Goal: Submit feedback/report problem: Submit feedback/report problem

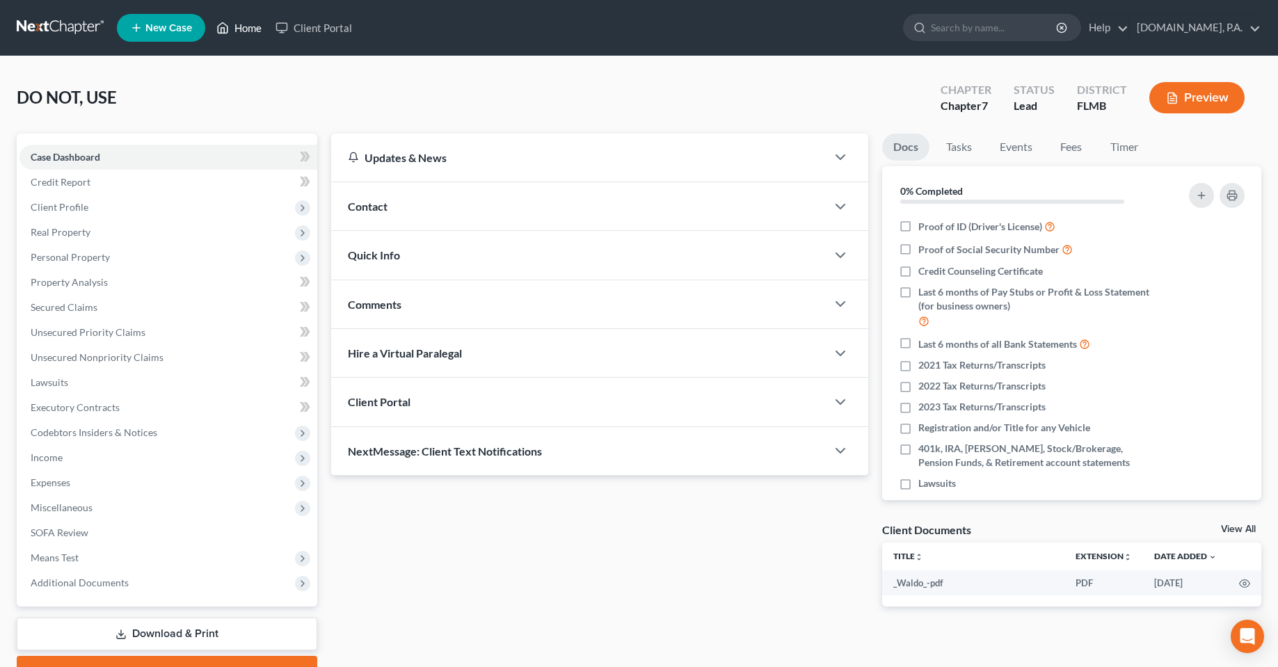
click at [257, 29] on link "Home" at bounding box center [238, 27] width 59 height 25
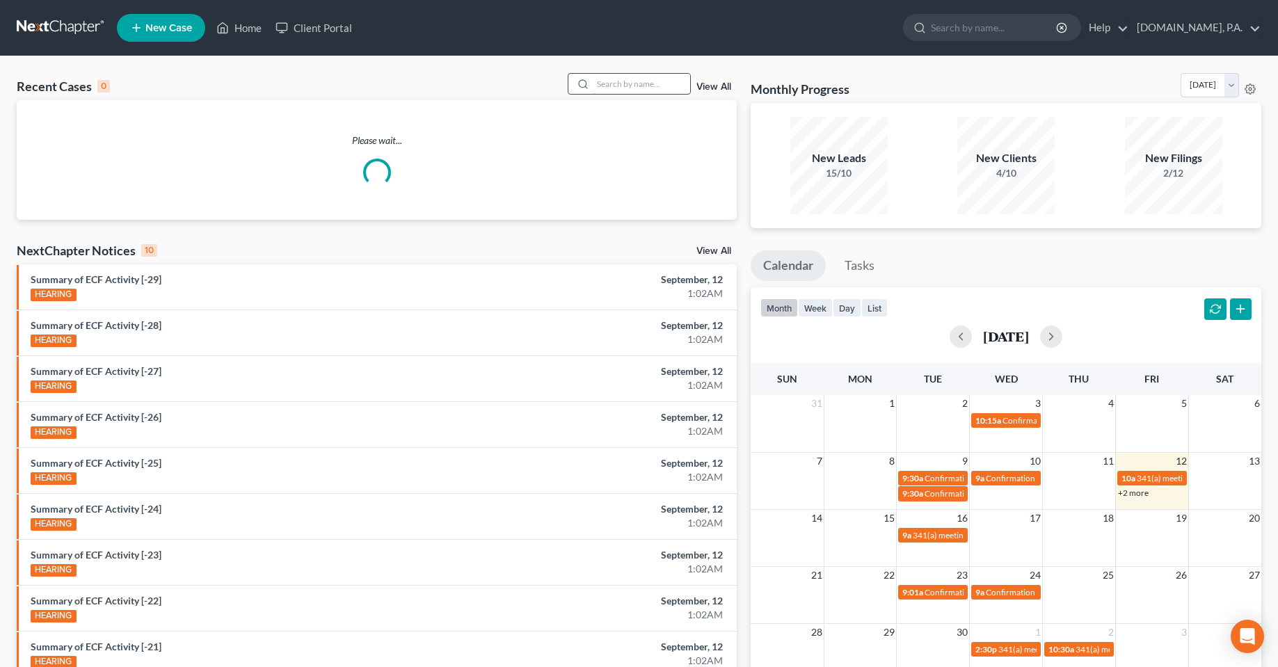
click at [636, 90] on input "search" at bounding box center [641, 84] width 97 height 20
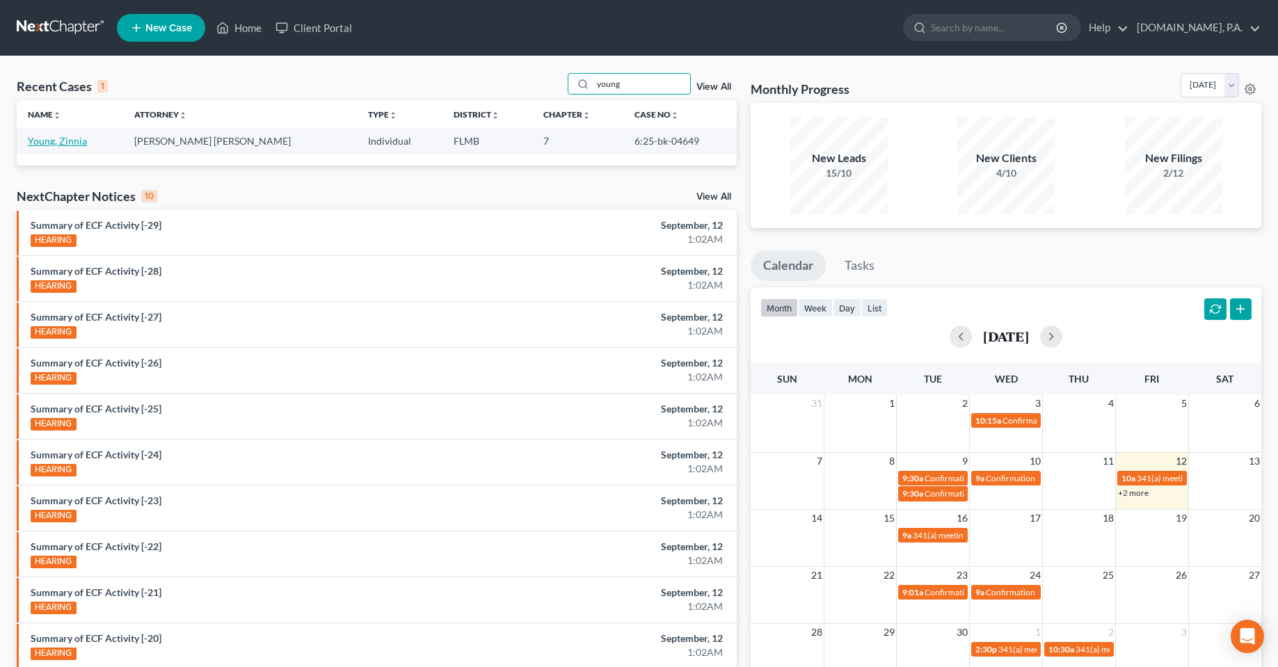
type input "young"
click at [45, 143] on link "Young, Zinnia" at bounding box center [57, 141] width 59 height 12
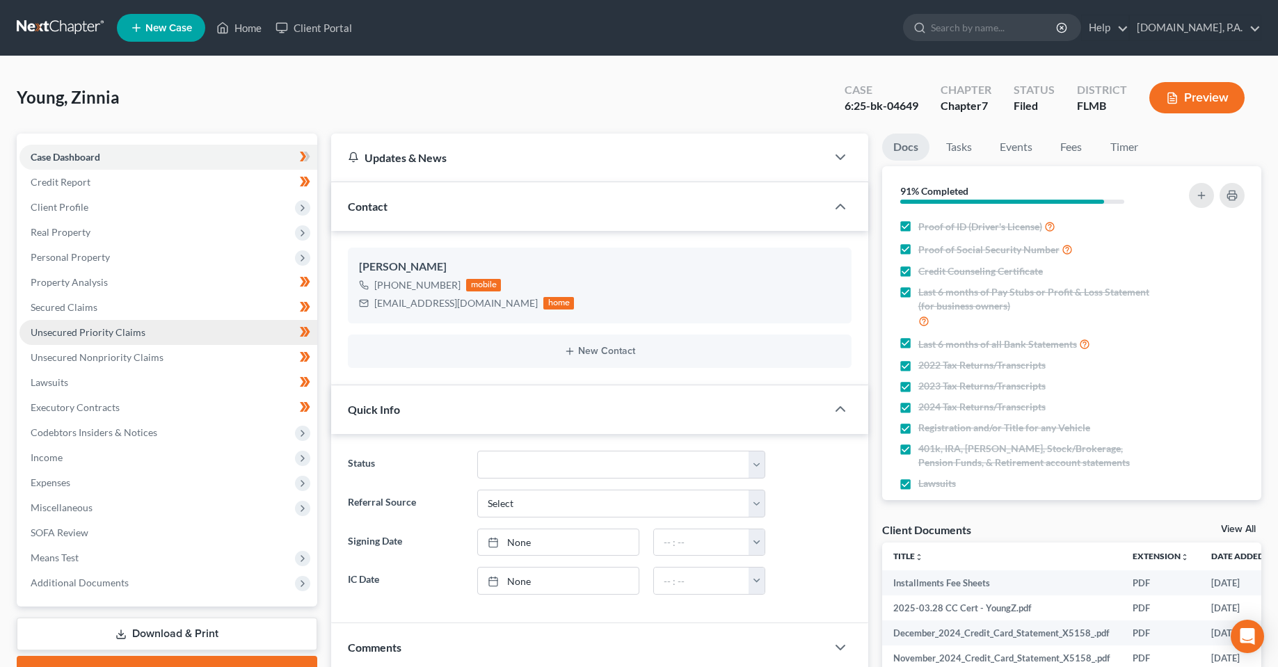
drag, startPoint x: 69, startPoint y: 265, endPoint x: 246, endPoint y: 333, distance: 189.3
click at [69, 265] on span "Personal Property" at bounding box center [168, 257] width 298 height 25
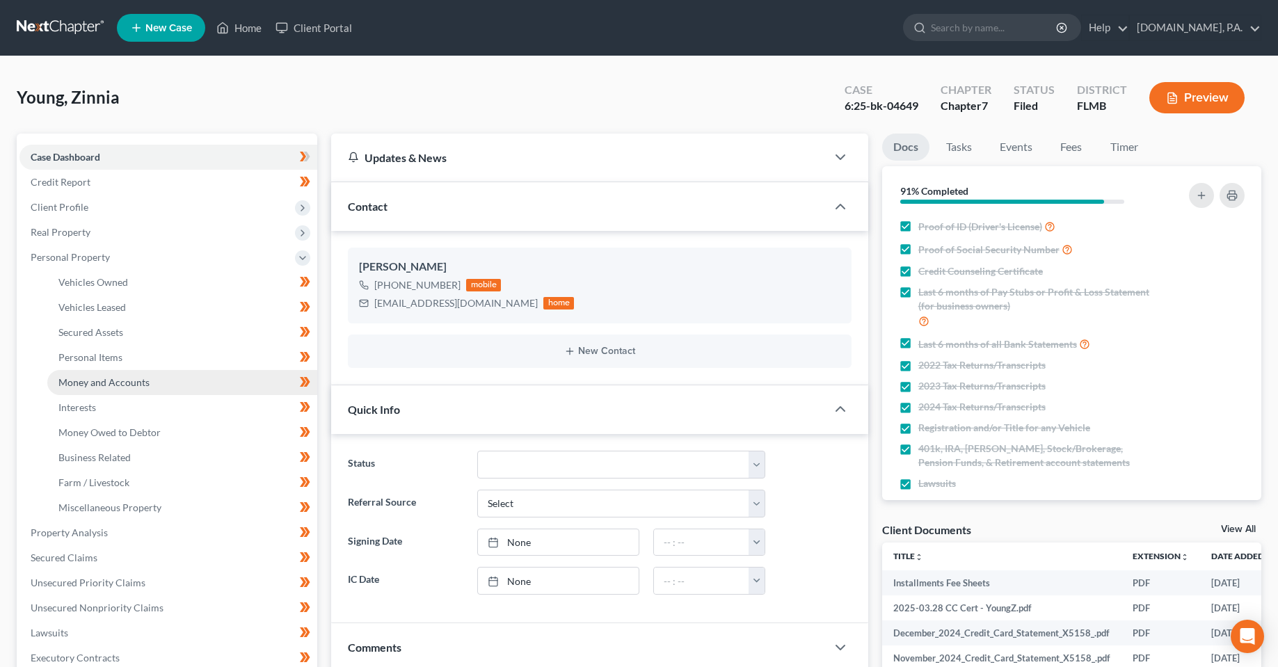
click at [78, 386] on span "Money and Accounts" at bounding box center [103, 382] width 91 height 12
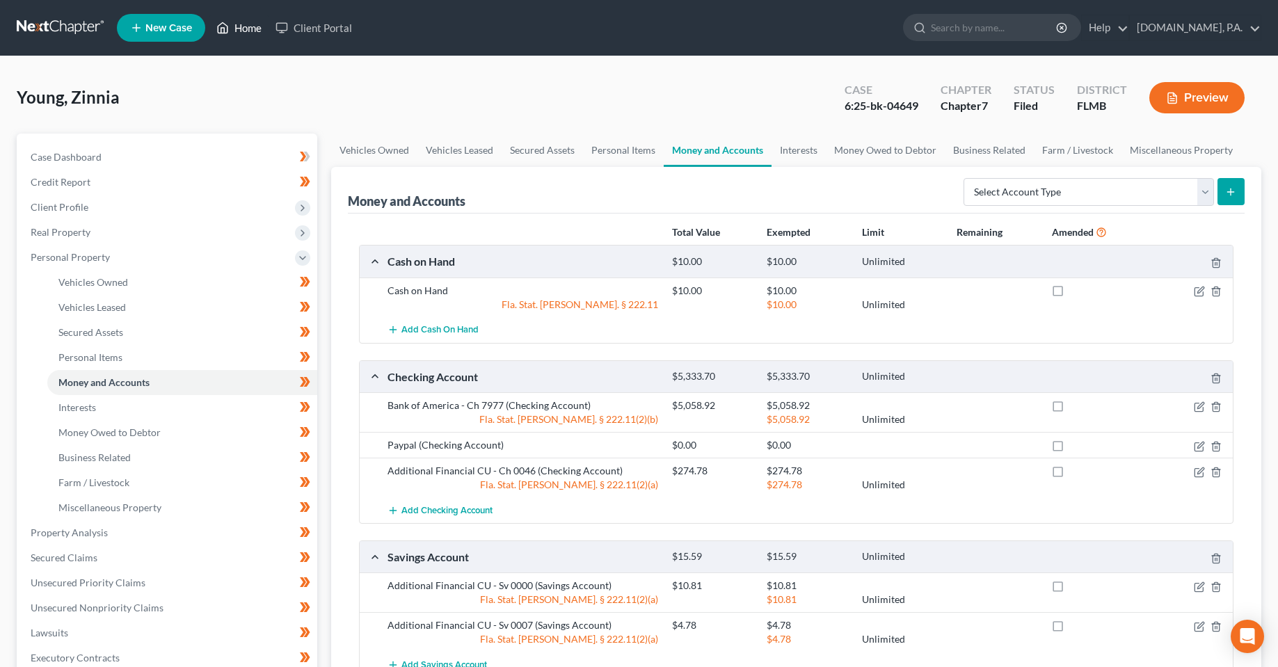
click at [268, 33] on link "Home" at bounding box center [238, 27] width 59 height 25
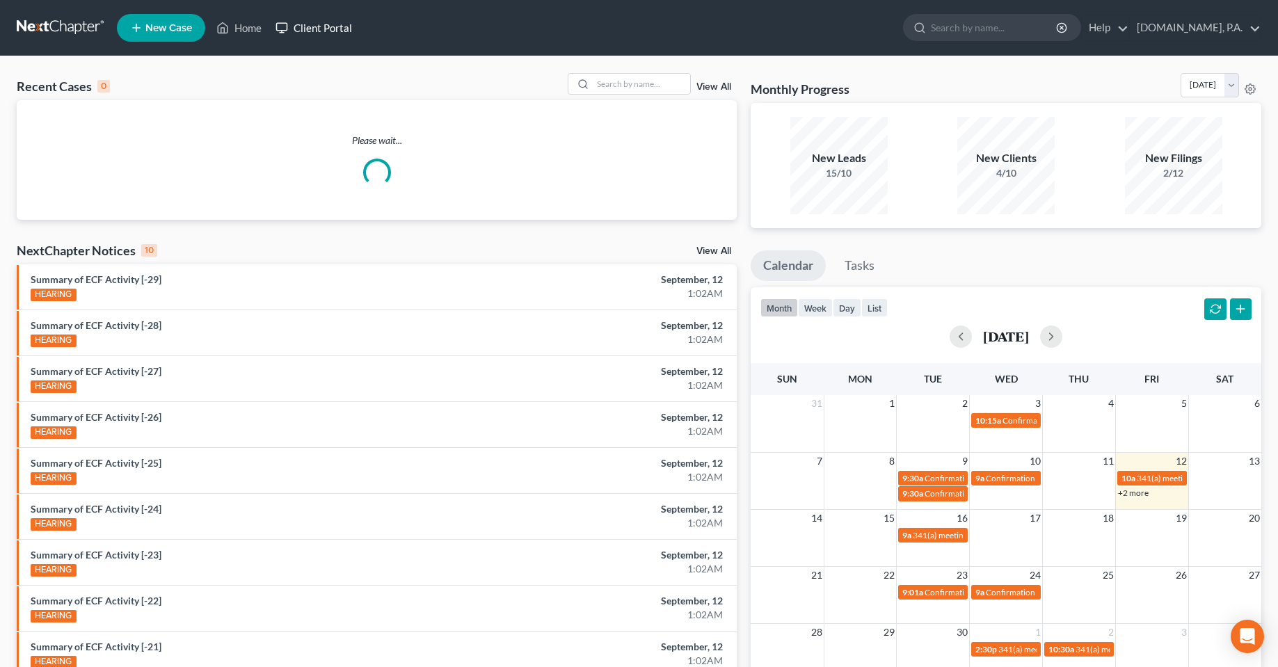
click at [331, 20] on link "Client Portal" at bounding box center [313, 27] width 90 height 25
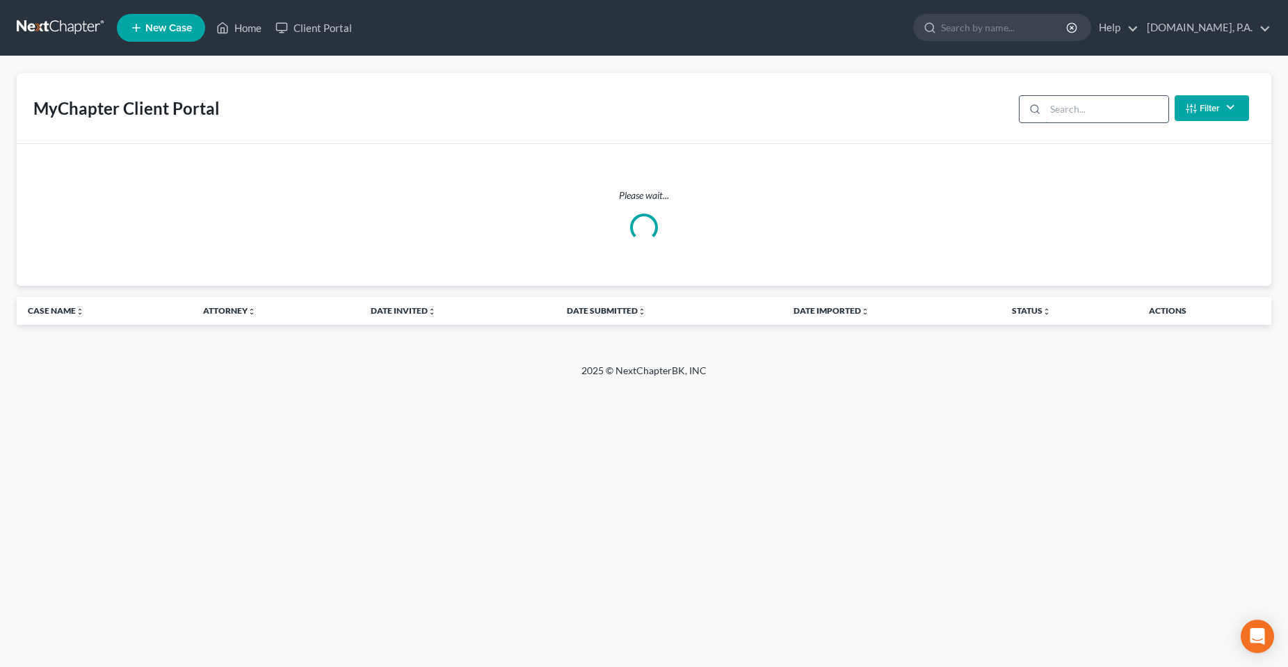
click at [1091, 105] on input "search" at bounding box center [1106, 109] width 123 height 26
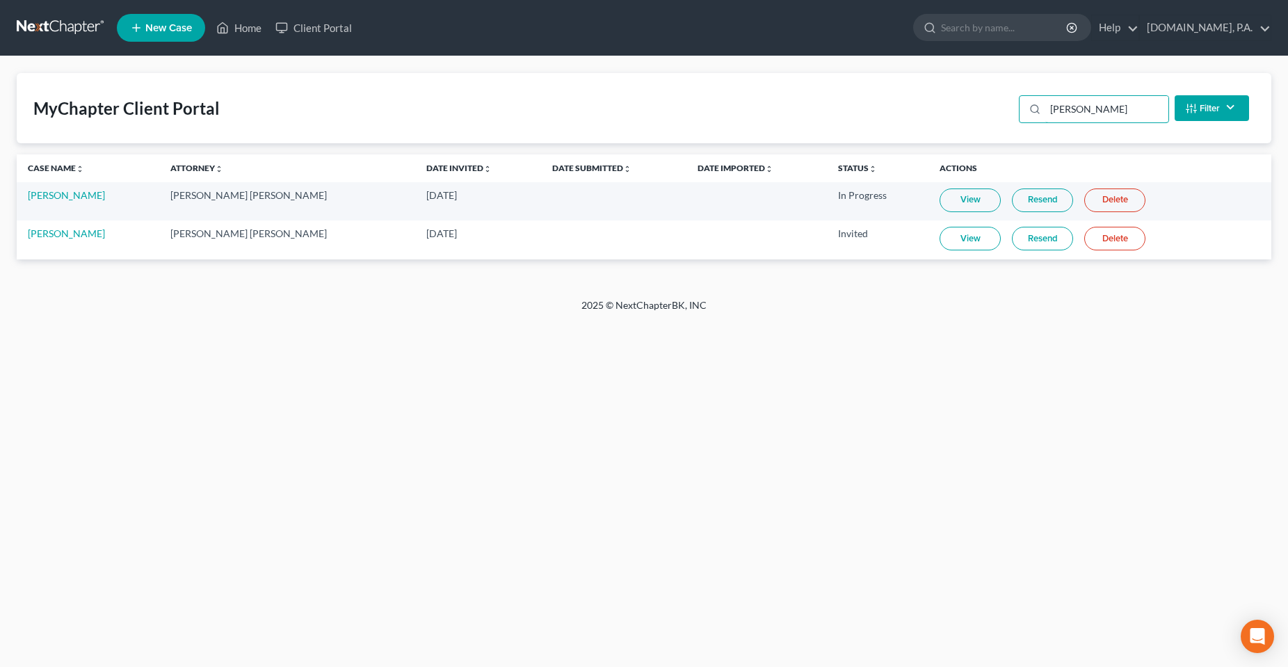
type input "mcqueen"
click at [1029, 243] on link "Resend" at bounding box center [1042, 239] width 61 height 24
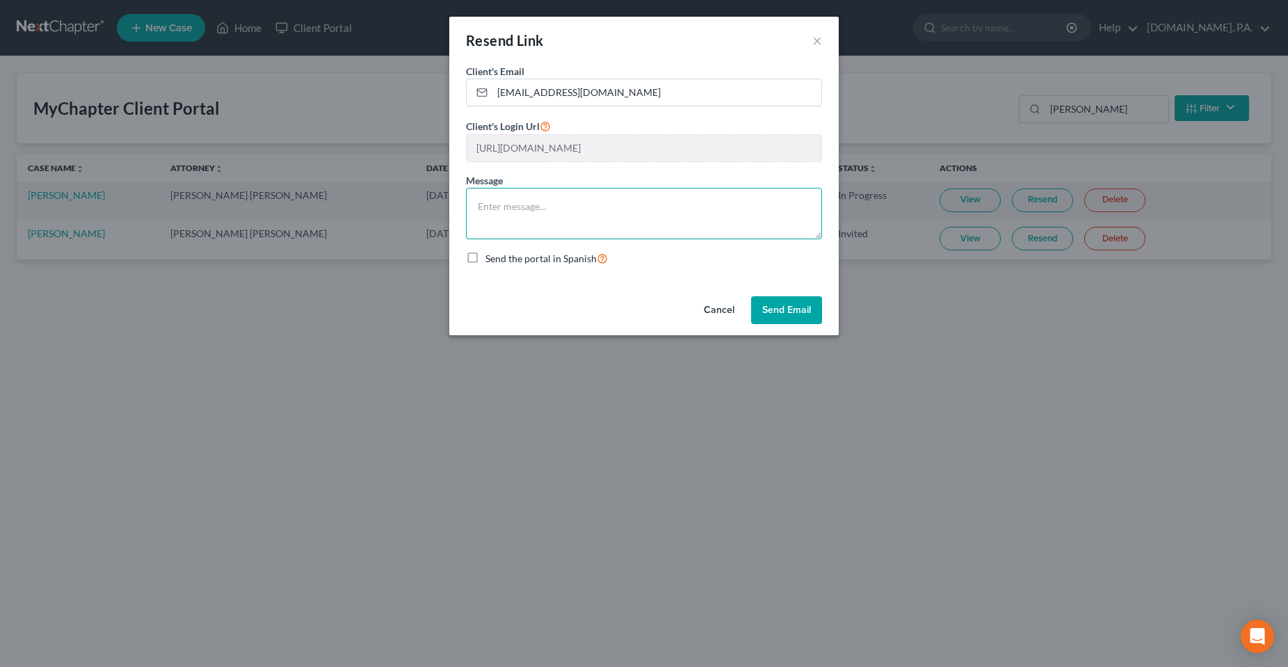
click at [587, 232] on textarea at bounding box center [644, 213] width 356 height 51
click at [529, 312] on div "Cancel Send Email" at bounding box center [643, 313] width 389 height 45
click at [714, 312] on button "Cancel" at bounding box center [719, 310] width 53 height 28
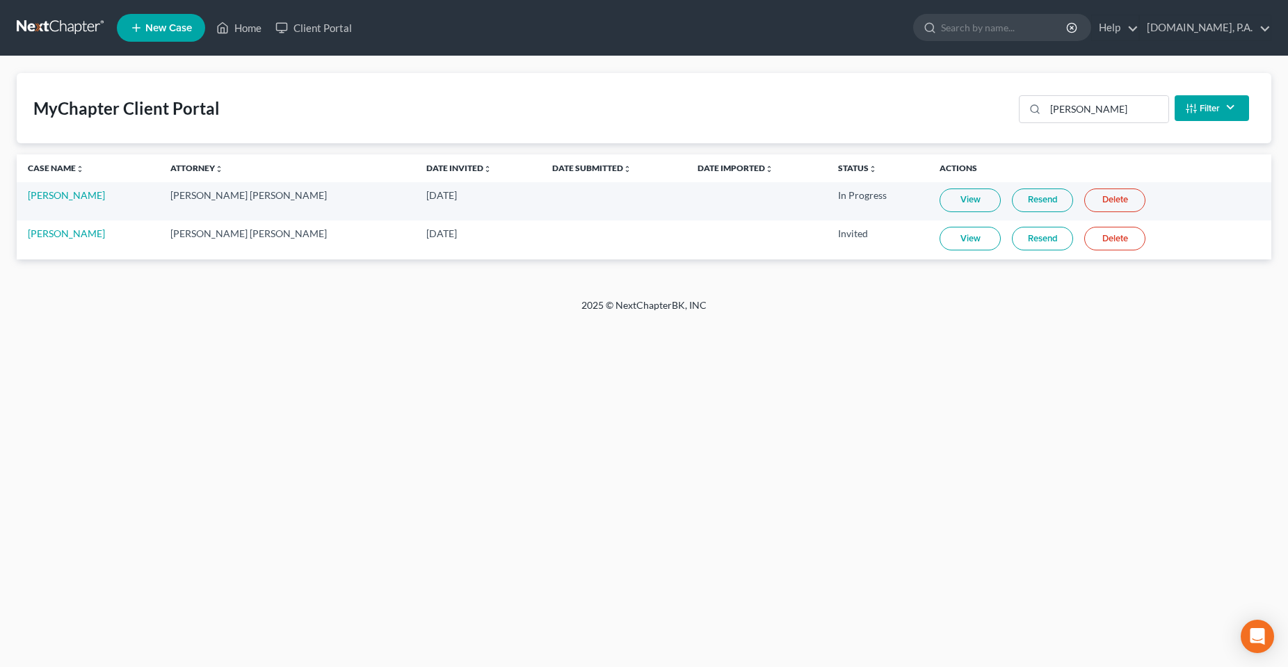
drag, startPoint x: 423, startPoint y: 227, endPoint x: 350, endPoint y: 227, distance: 73.0
click at [350, 227] on tr "Aaron McQueen Matthew R. Gross, J.D. Sep 9, 2025 Invited View Resend Delete" at bounding box center [644, 239] width 1255 height 38
click at [416, 424] on div "Home New Case Client Portal Fresh-Start.Law, P.A. chas@fresh-start.law My Accou…" at bounding box center [644, 333] width 1288 height 667
click at [558, 534] on div "Home New Case Client Portal Fresh-Start.Law, P.A. chas@fresh-start.law My Accou…" at bounding box center [644, 333] width 1288 height 667
click at [1104, 243] on link "Delete" at bounding box center [1114, 239] width 61 height 24
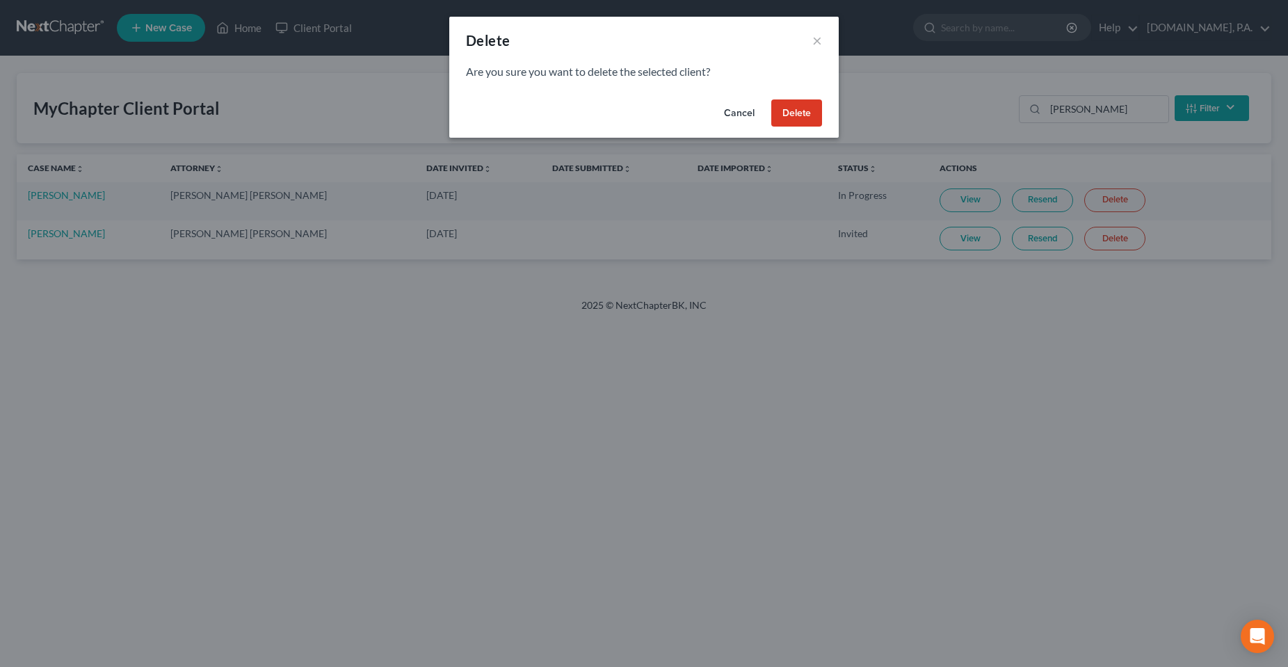
click at [798, 106] on button "Delete" at bounding box center [796, 113] width 51 height 28
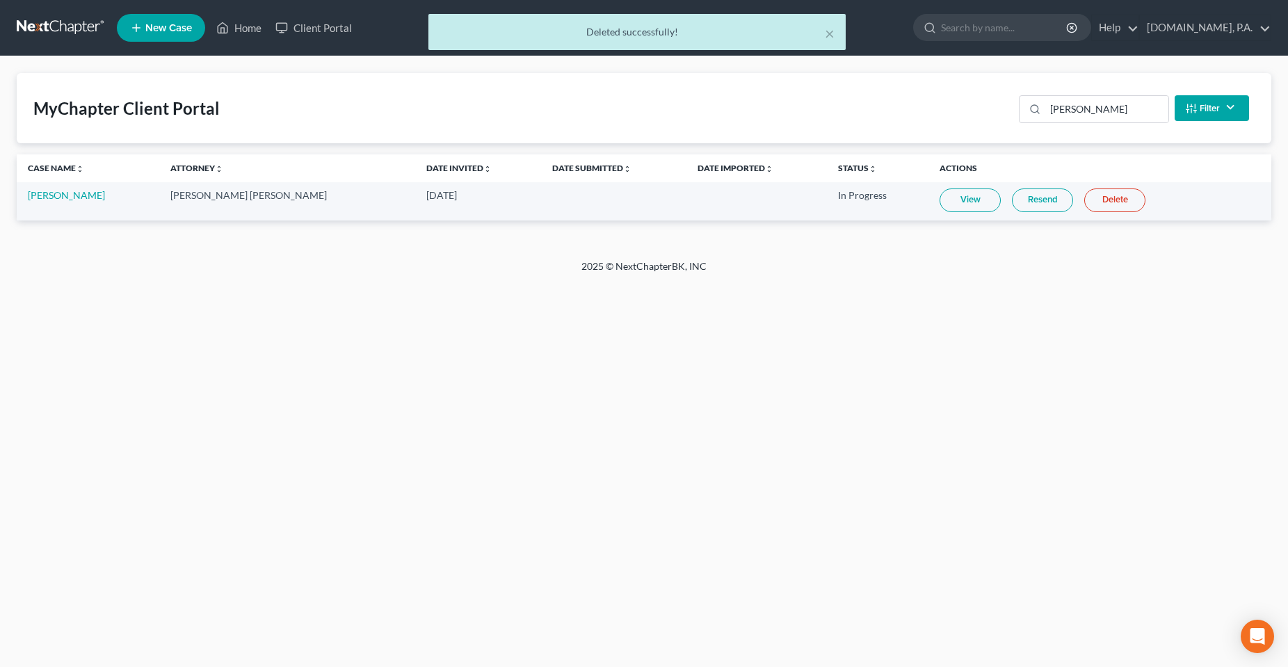
click at [246, 31] on div "× Deleted successfully!" at bounding box center [637, 35] width 1288 height 43
click at [831, 34] on button "×" at bounding box center [830, 33] width 10 height 17
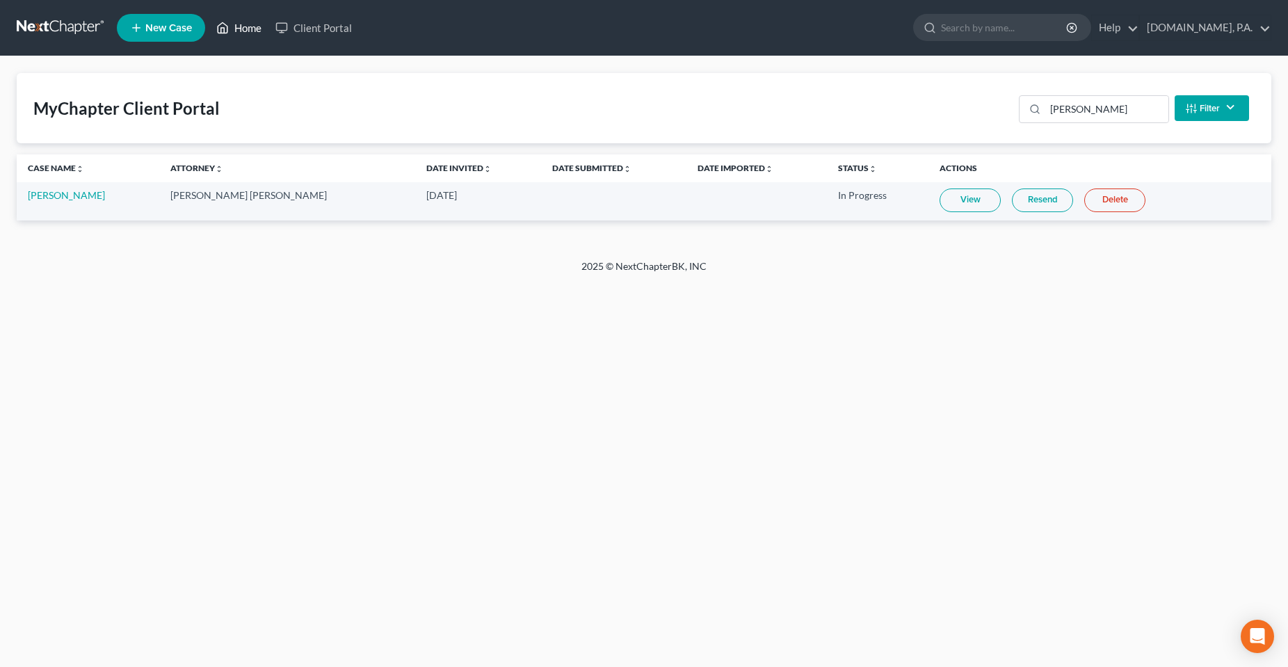
click at [234, 21] on link "Home" at bounding box center [238, 27] width 59 height 25
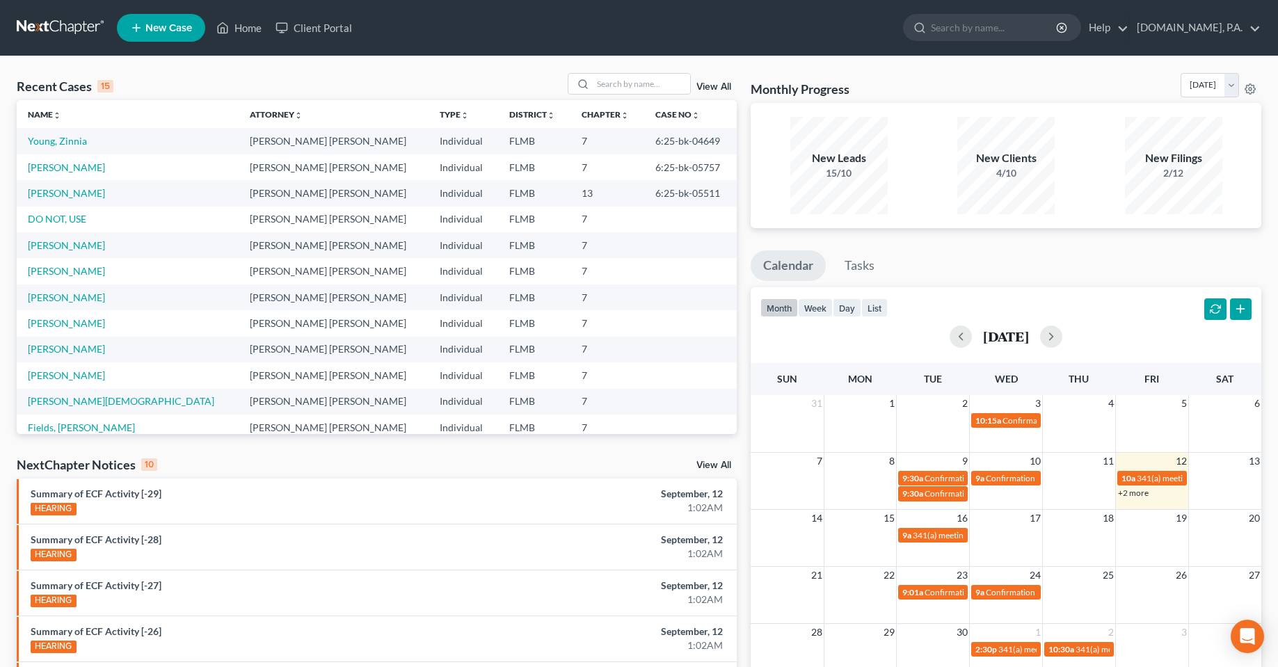
click at [700, 84] on link "View All" at bounding box center [713, 87] width 35 height 10
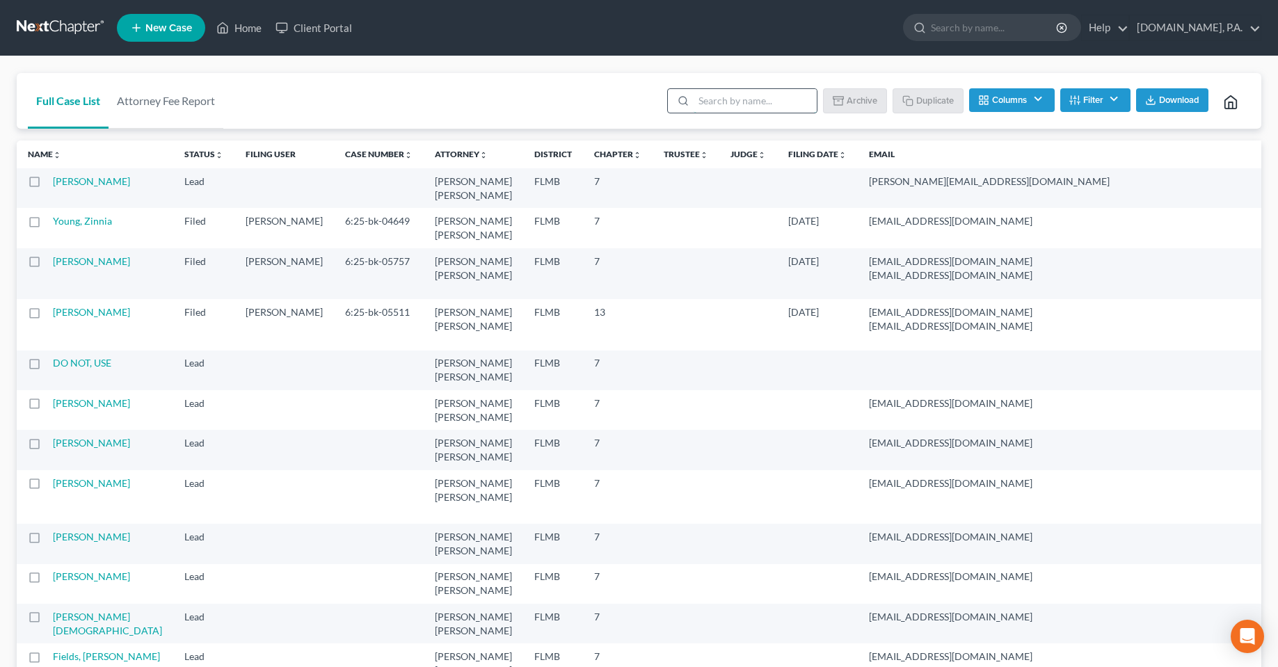
click at [709, 95] on input "search" at bounding box center [754, 101] width 123 height 24
click at [73, 187] on link "[PERSON_NAME]" at bounding box center [91, 181] width 77 height 12
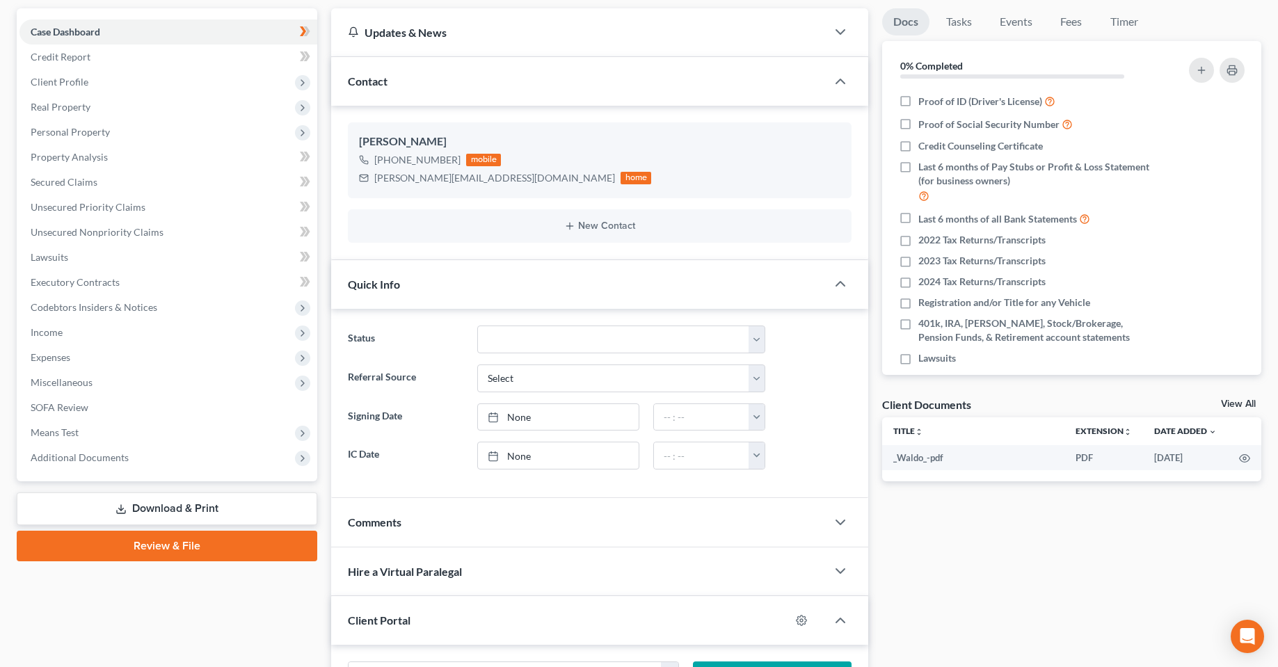
scroll to position [139, 0]
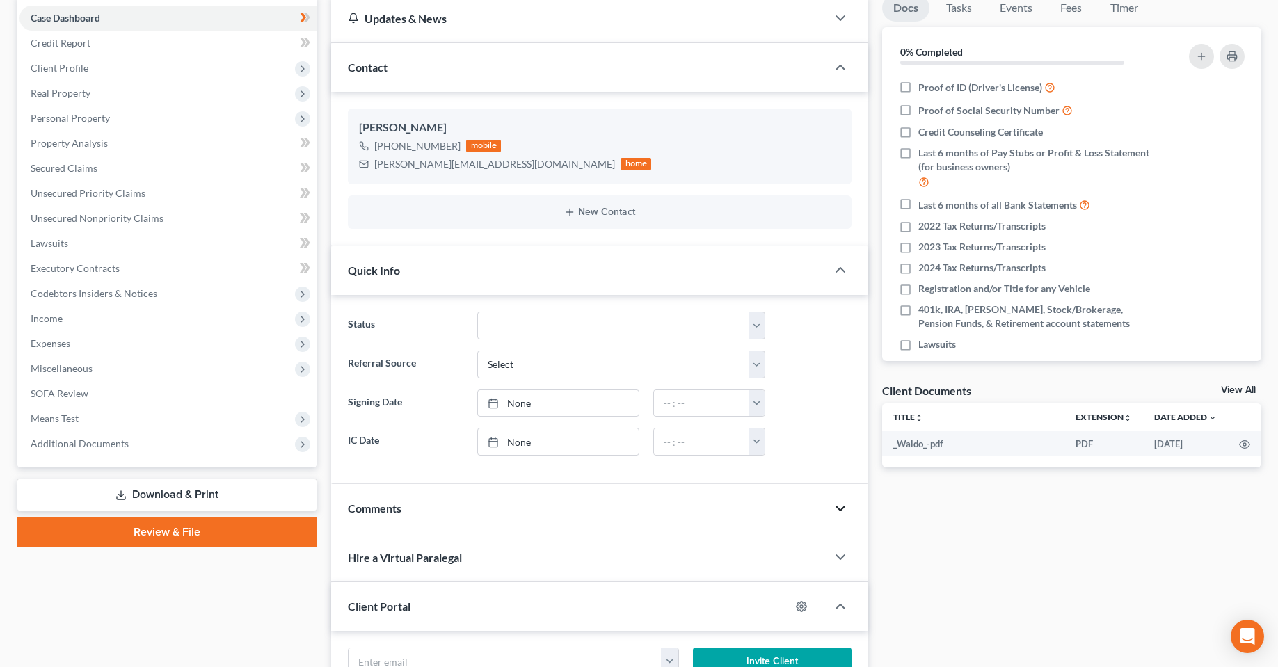
click at [848, 505] on icon "button" at bounding box center [840, 508] width 17 height 17
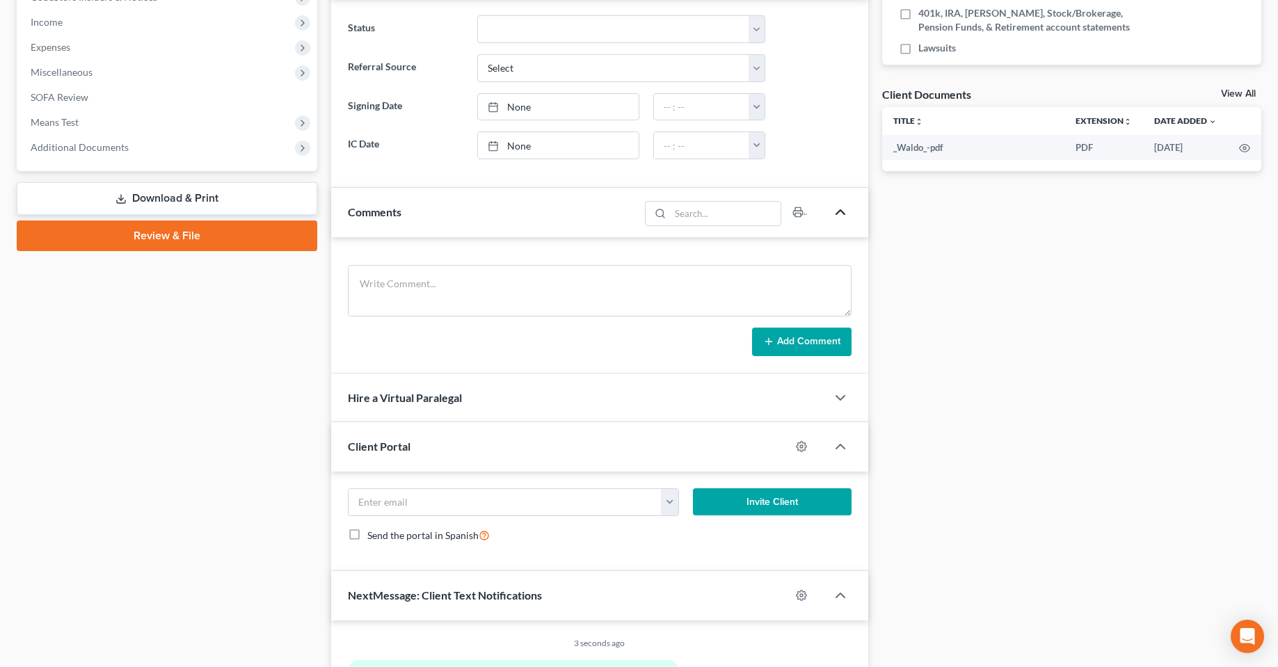
scroll to position [487, 0]
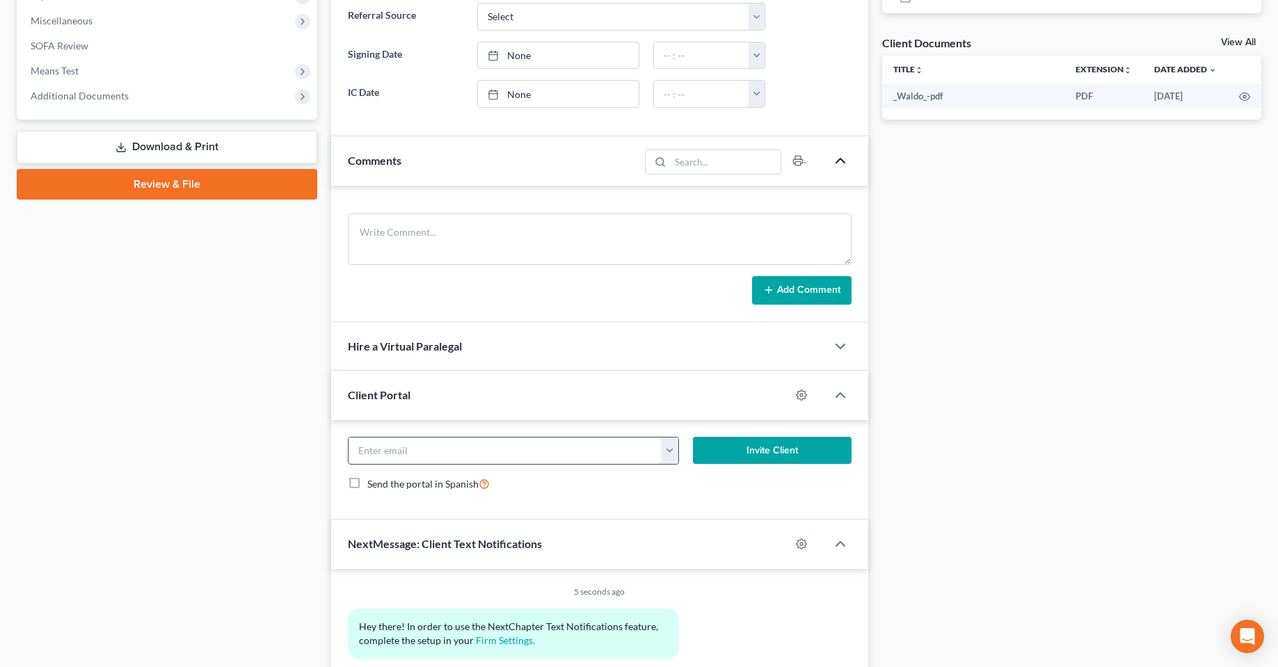
click at [659, 457] on input "email" at bounding box center [504, 450] width 313 height 26
click at [664, 449] on button "button" at bounding box center [669, 450] width 17 height 26
click at [684, 474] on link "[PERSON_NAME][EMAIL_ADDRESS][DOMAIN_NAME]" at bounding box center [794, 481] width 267 height 24
type input "[PERSON_NAME][EMAIL_ADDRESS][DOMAIN_NAME]"
click at [764, 440] on button "Invite Client" at bounding box center [772, 451] width 159 height 28
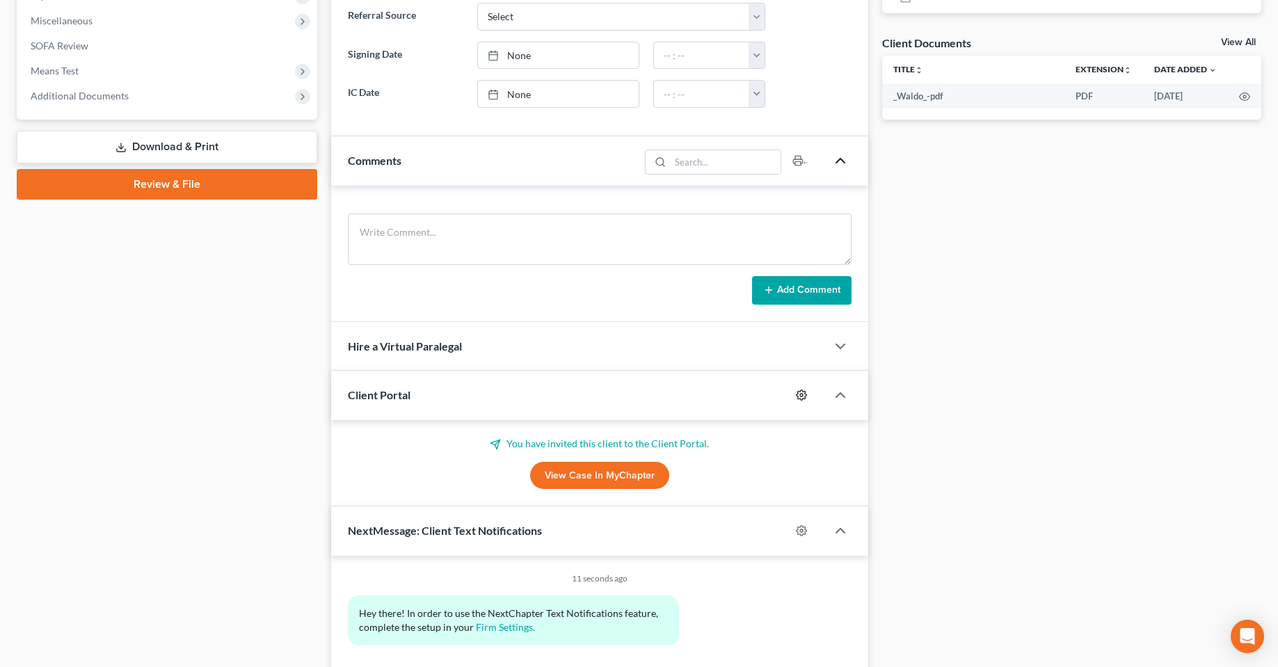
click at [803, 401] on div at bounding box center [808, 395] width 36 height 22
click at [803, 397] on icon "button" at bounding box center [801, 394] width 11 height 11
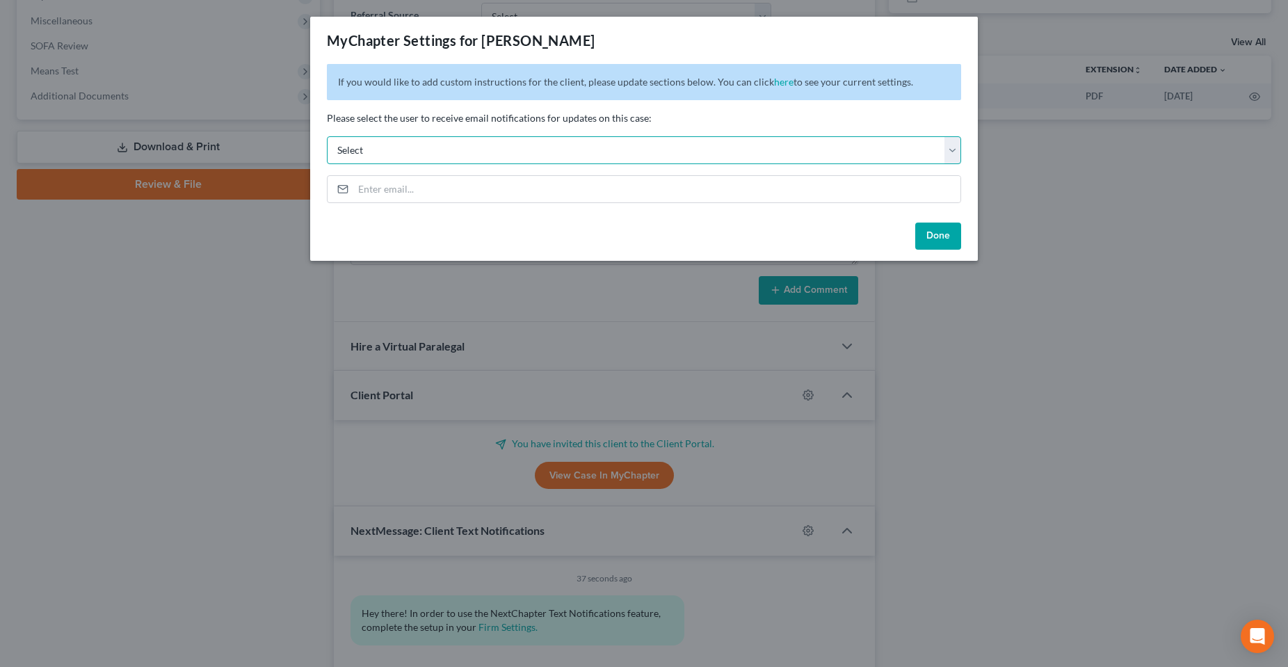
click at [951, 157] on select "Select [EMAIL_ADDRESS][DOMAIN_NAME] [PERSON_NAME][EMAIL_ADDRESS][DOMAIN_NAME] […" at bounding box center [644, 150] width 634 height 28
click at [929, 225] on button "Done" at bounding box center [938, 237] width 46 height 28
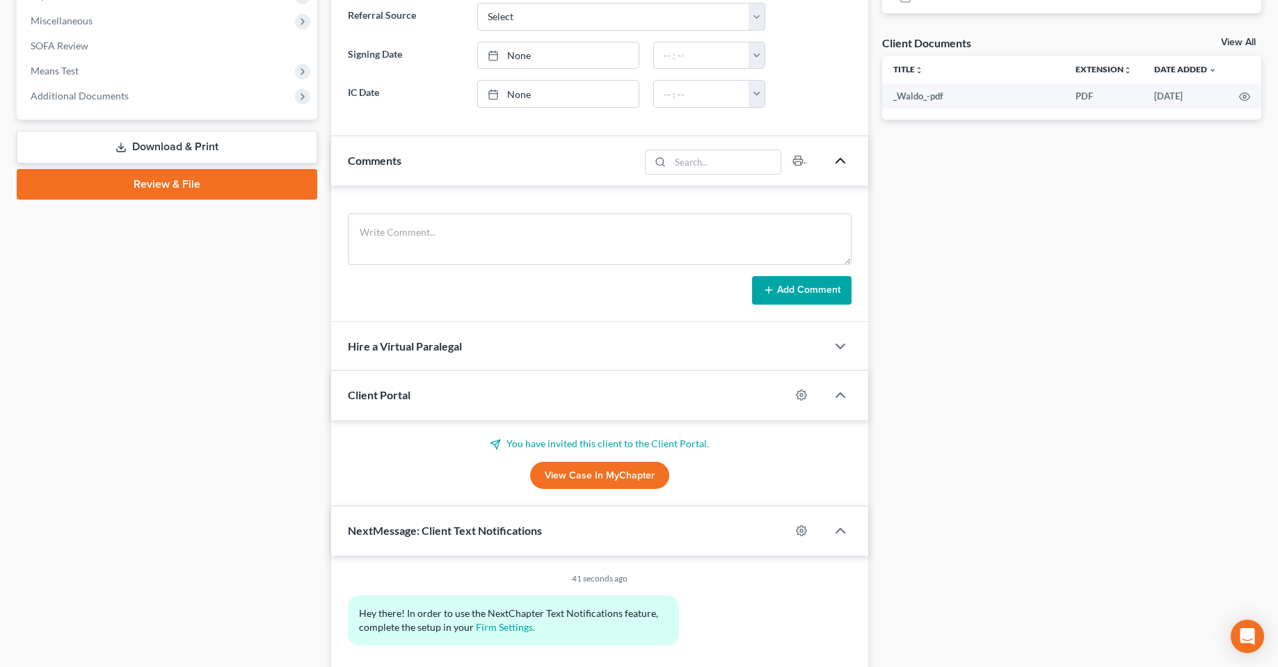
drag, startPoint x: 208, startPoint y: 424, endPoint x: 649, endPoint y: 408, distance: 441.2
click at [211, 423] on div "Case Dashboard Payments Invoices Payments Payments Credit Report Client Profile" at bounding box center [167, 160] width 314 height 1027
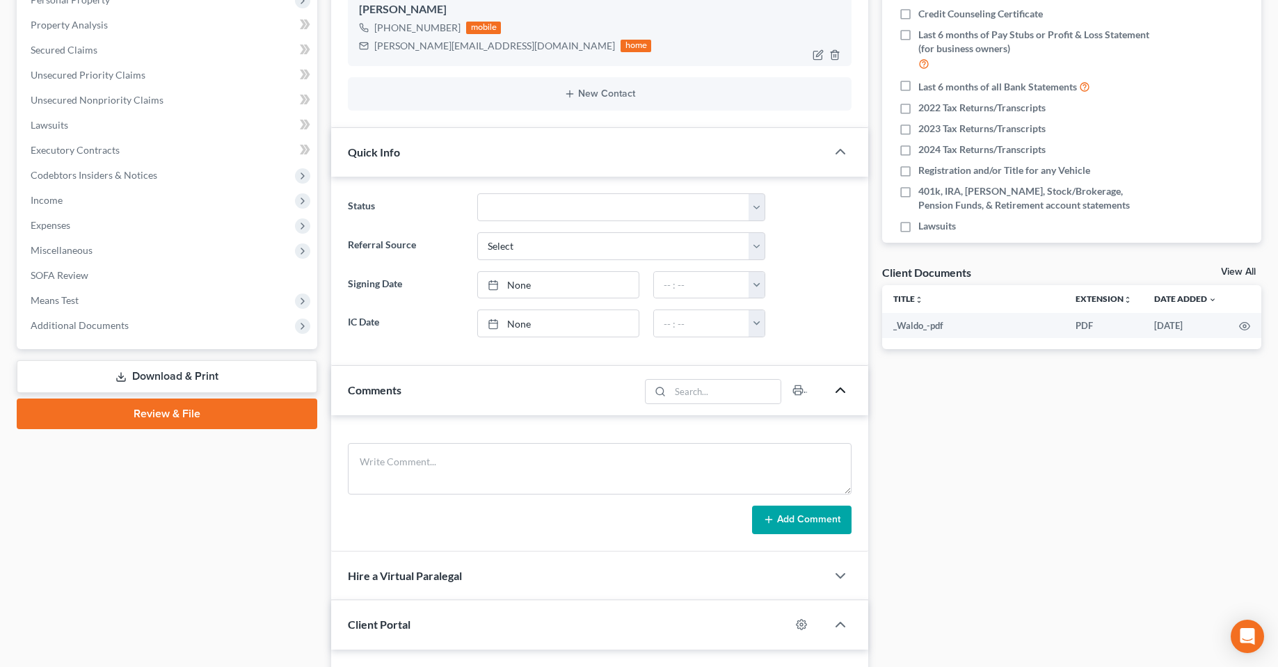
scroll to position [0, 0]
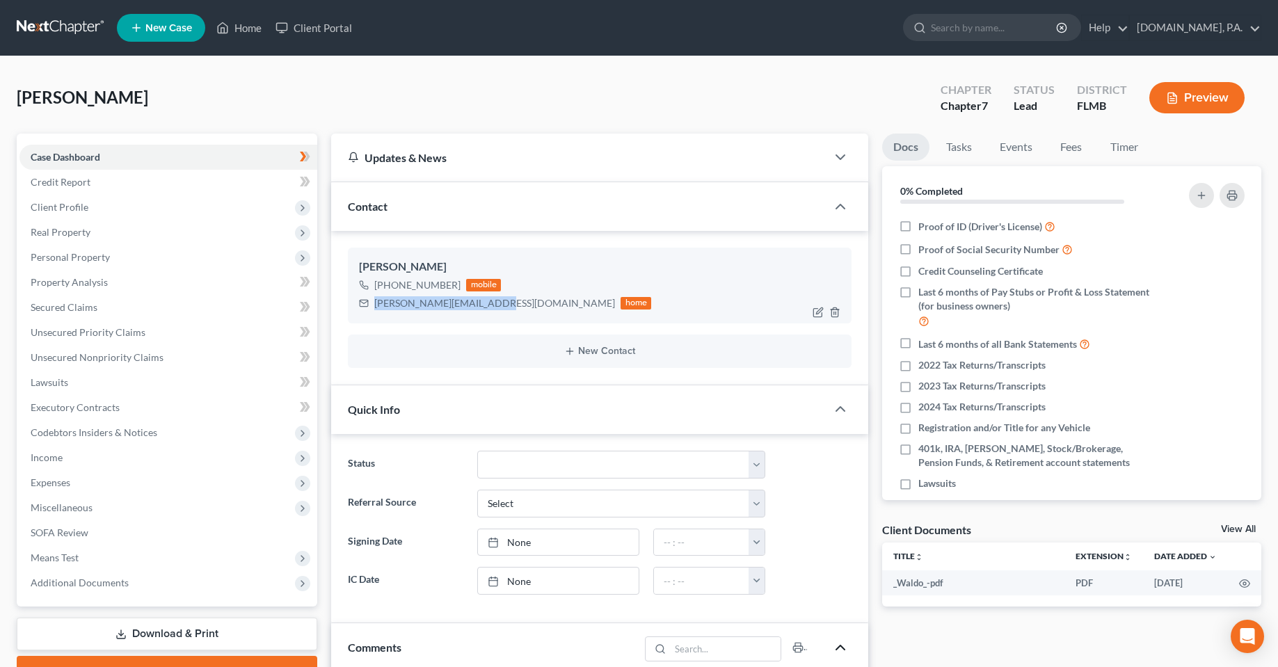
drag, startPoint x: 373, startPoint y: 304, endPoint x: 494, endPoint y: 306, distance: 121.0
click at [494, 306] on div "aaron_mcqueen@icloud.com home" at bounding box center [505, 303] width 292 height 18
copy div "aaron_mcqueen@icloud.com"
click at [339, 37] on link "Client Portal" at bounding box center [313, 27] width 90 height 25
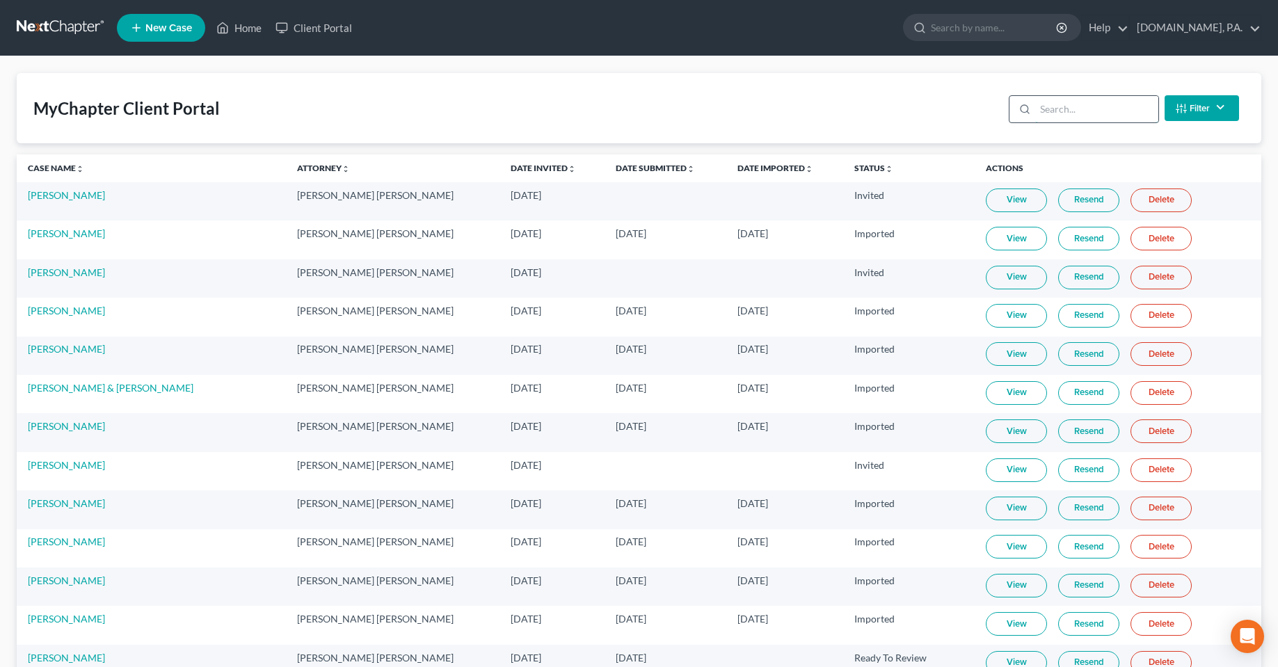
click at [1106, 109] on input "search" at bounding box center [1096, 109] width 123 height 26
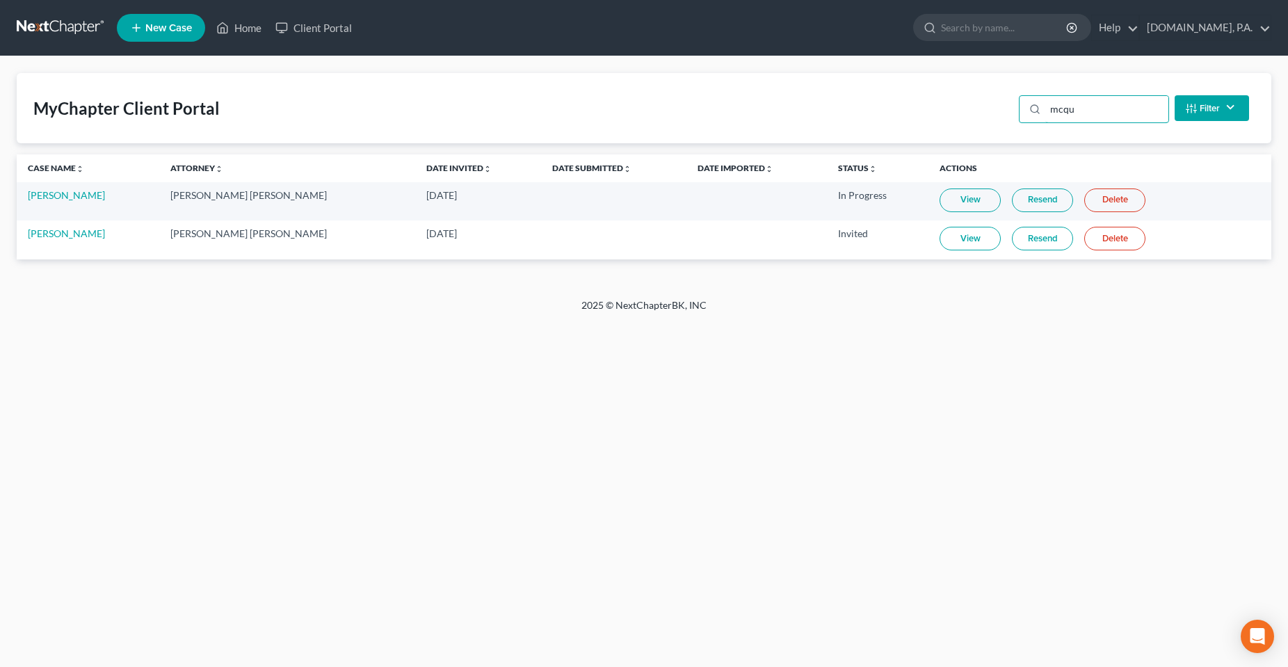
type input "mcqu"
click at [1103, 232] on link "Delete" at bounding box center [1114, 239] width 61 height 24
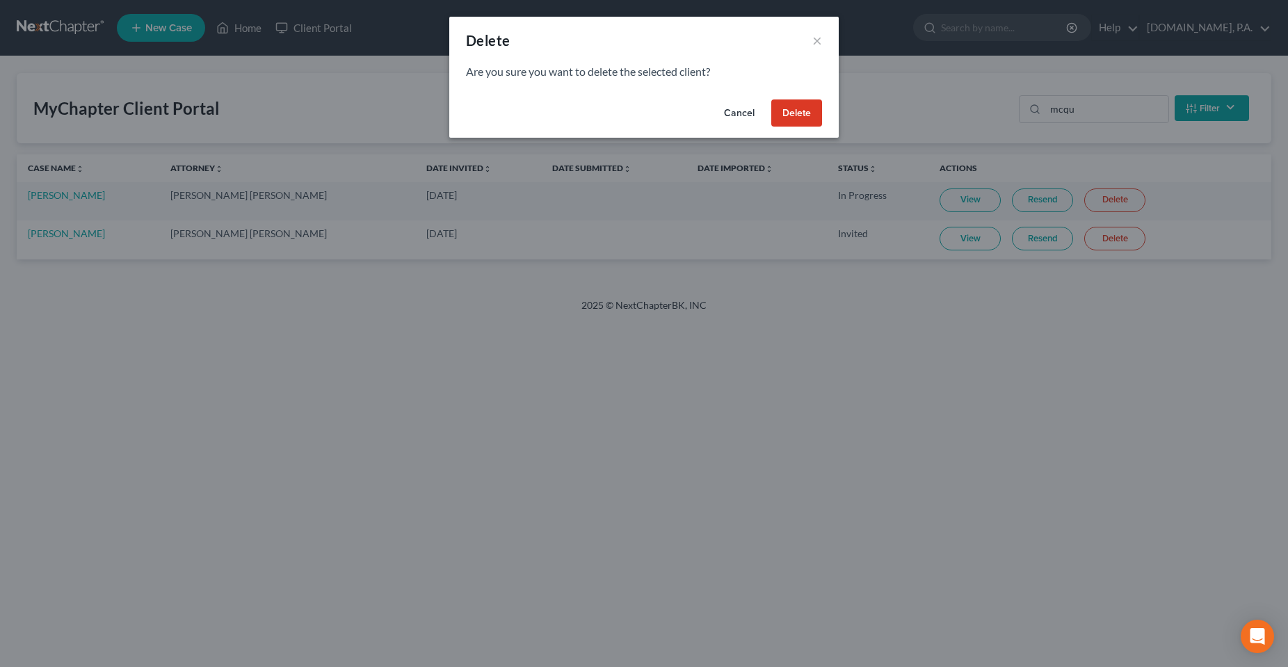
click at [798, 120] on button "Delete" at bounding box center [796, 113] width 51 height 28
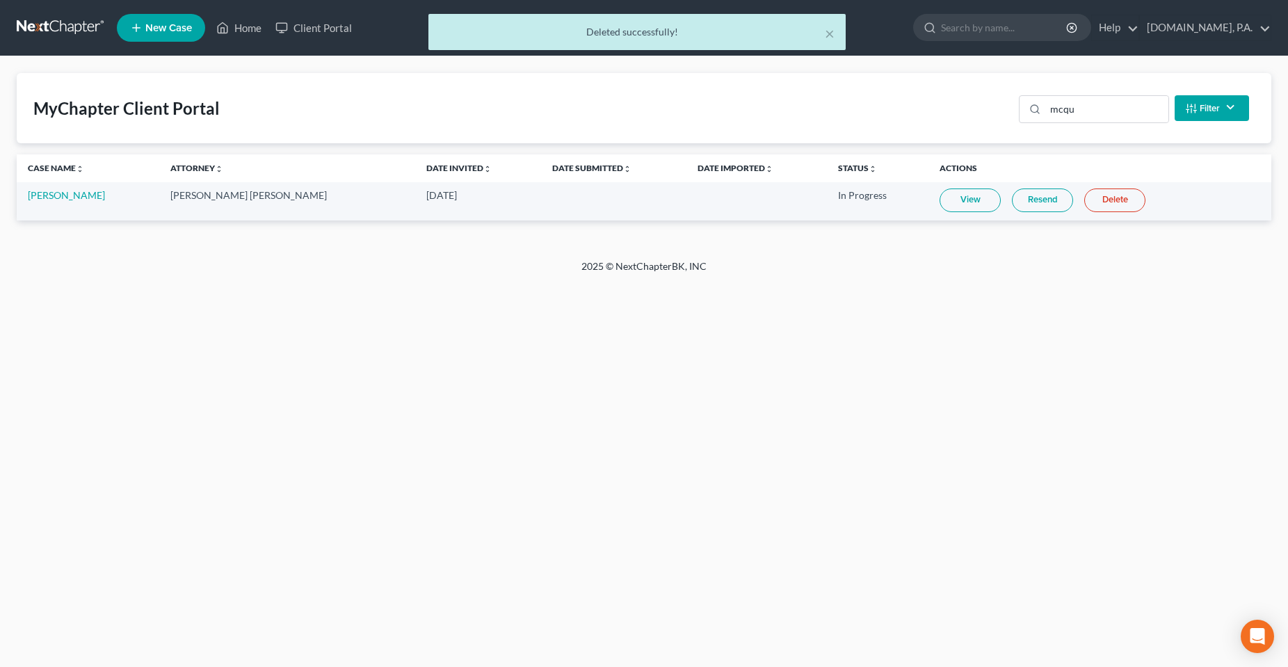
click at [243, 27] on div "× Deleted successfully!" at bounding box center [637, 35] width 1288 height 43
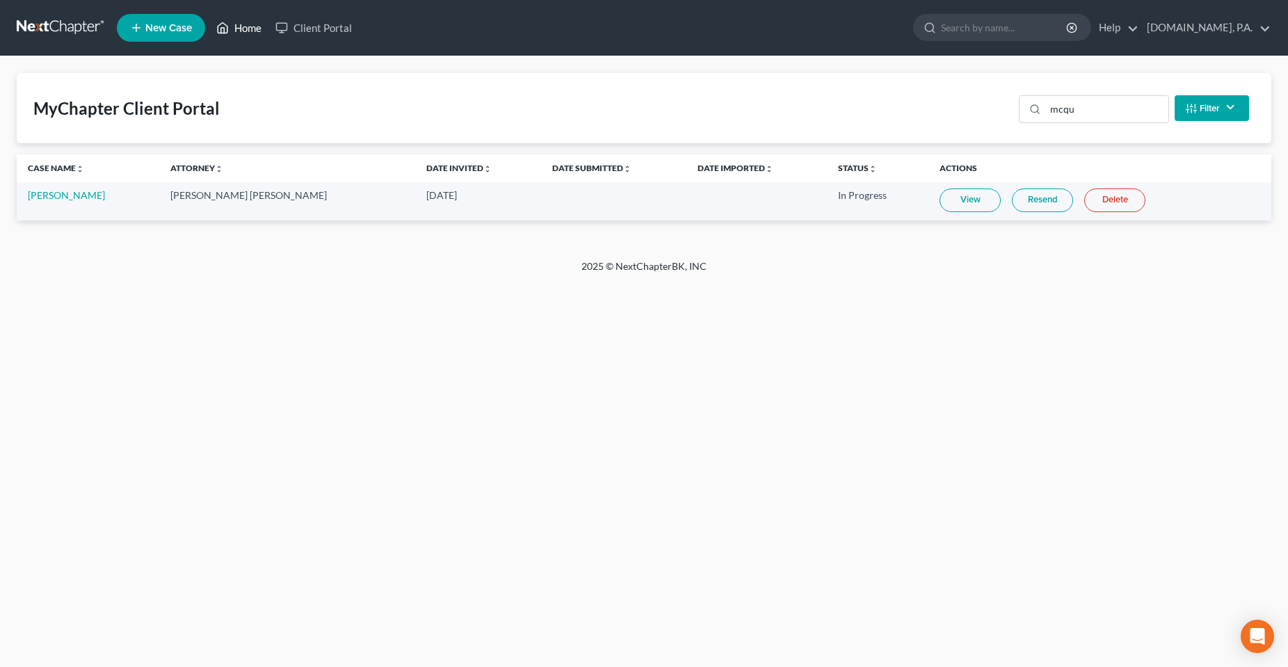
click at [221, 27] on icon at bounding box center [222, 27] width 13 height 17
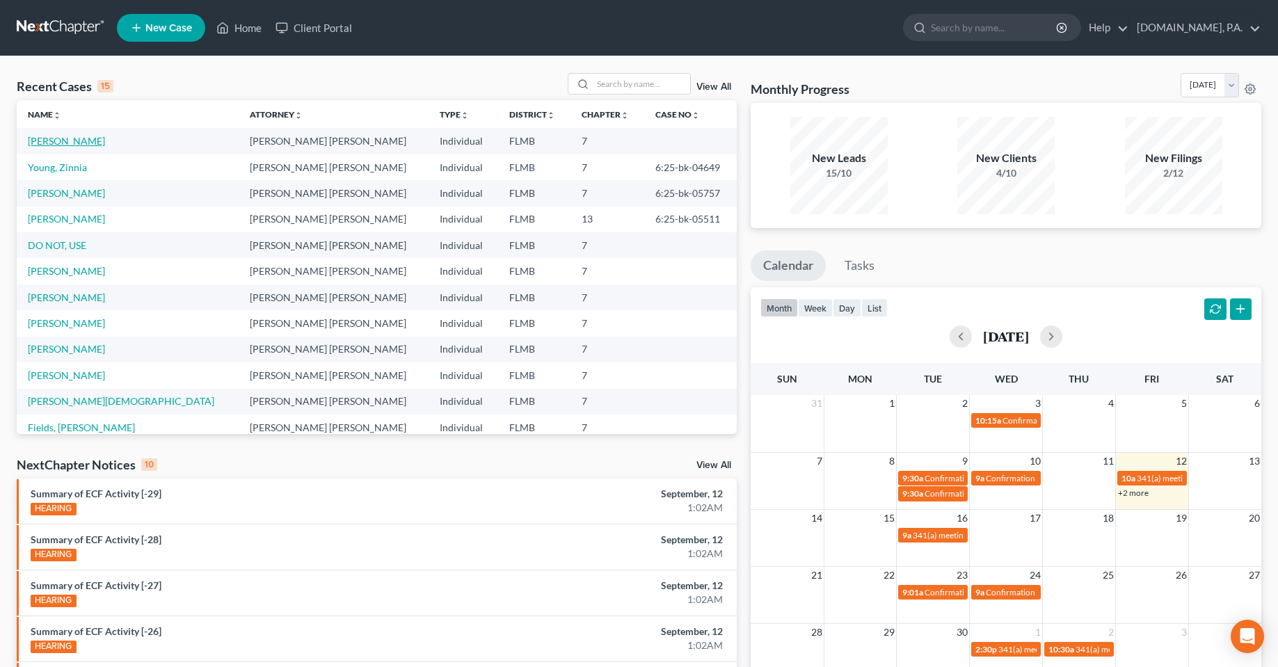
click at [71, 143] on link "[PERSON_NAME]" at bounding box center [66, 141] width 77 height 12
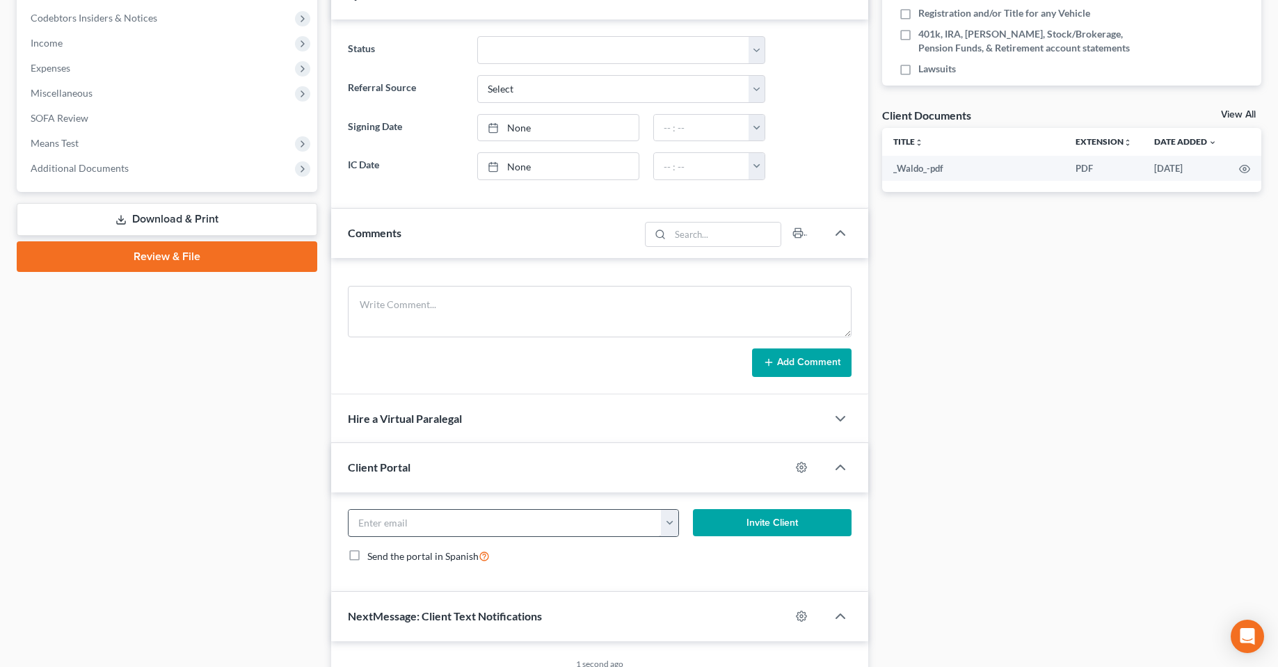
scroll to position [487, 0]
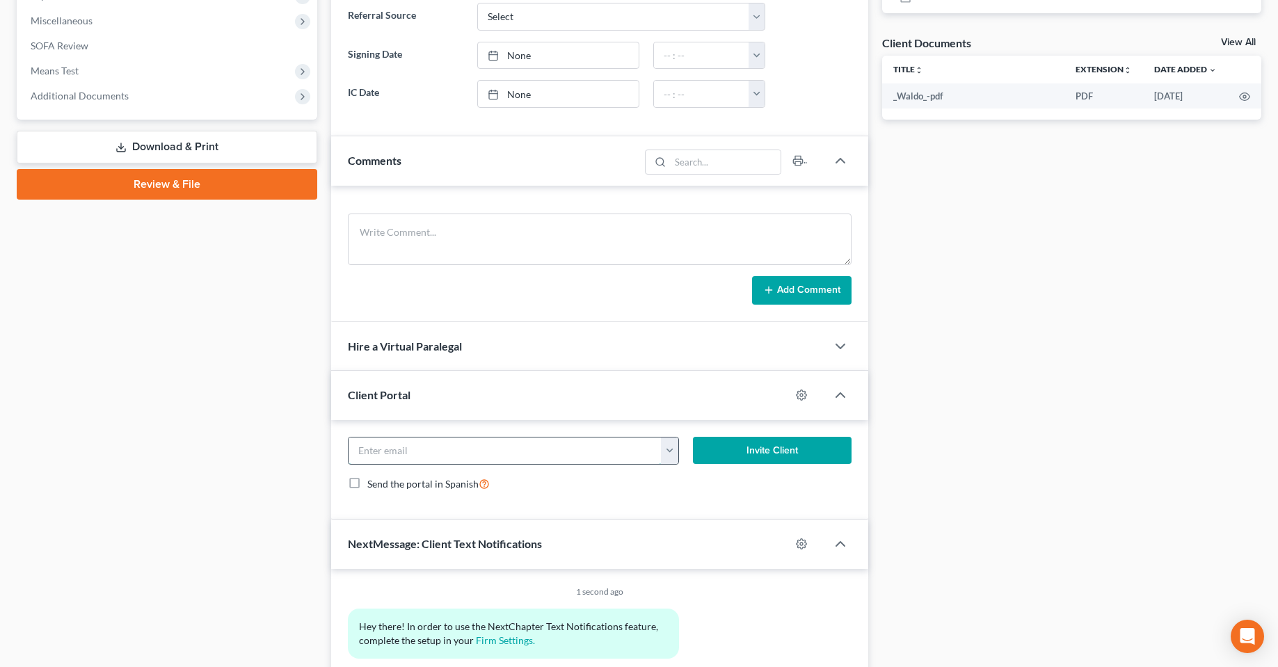
click at [531, 446] on input "email" at bounding box center [504, 450] width 313 height 26
click at [670, 453] on button "button" at bounding box center [669, 450] width 17 height 26
click at [766, 483] on link "[PERSON_NAME][EMAIL_ADDRESS][DOMAIN_NAME]" at bounding box center [794, 481] width 267 height 24
type input "[PERSON_NAME][EMAIL_ADDRESS][DOMAIN_NAME]"
click at [762, 458] on button "Invite Client" at bounding box center [772, 451] width 159 height 28
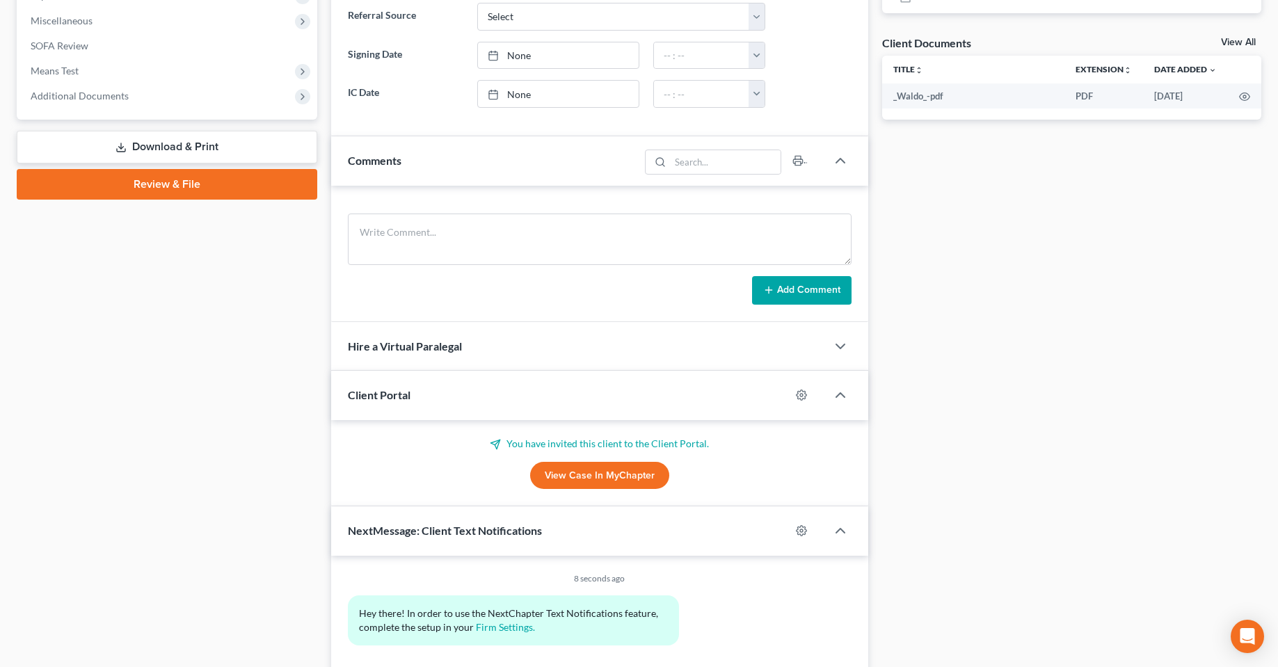
click at [248, 442] on div "Case Dashboard Payments Invoices Payments Payments Credit Report Client Profile" at bounding box center [167, 160] width 314 height 1027
click at [1026, 361] on div "Docs Tasks Events Fees Timer 0% Completed Nothing here yet! Proof of ID (Driver…" at bounding box center [1071, 160] width 393 height 1027
drag, startPoint x: 214, startPoint y: 426, endPoint x: 732, endPoint y: 442, distance: 517.7
click at [214, 426] on div "Case Dashboard Payments Invoices Payments Payments Credit Report Client Profile" at bounding box center [167, 160] width 314 height 1027
click at [1232, 635] on body "Home New Case Client Portal [DOMAIN_NAME], P.A. [PERSON_NAME][EMAIL_ADDRESS][DO…" at bounding box center [639, 120] width 1278 height 1214
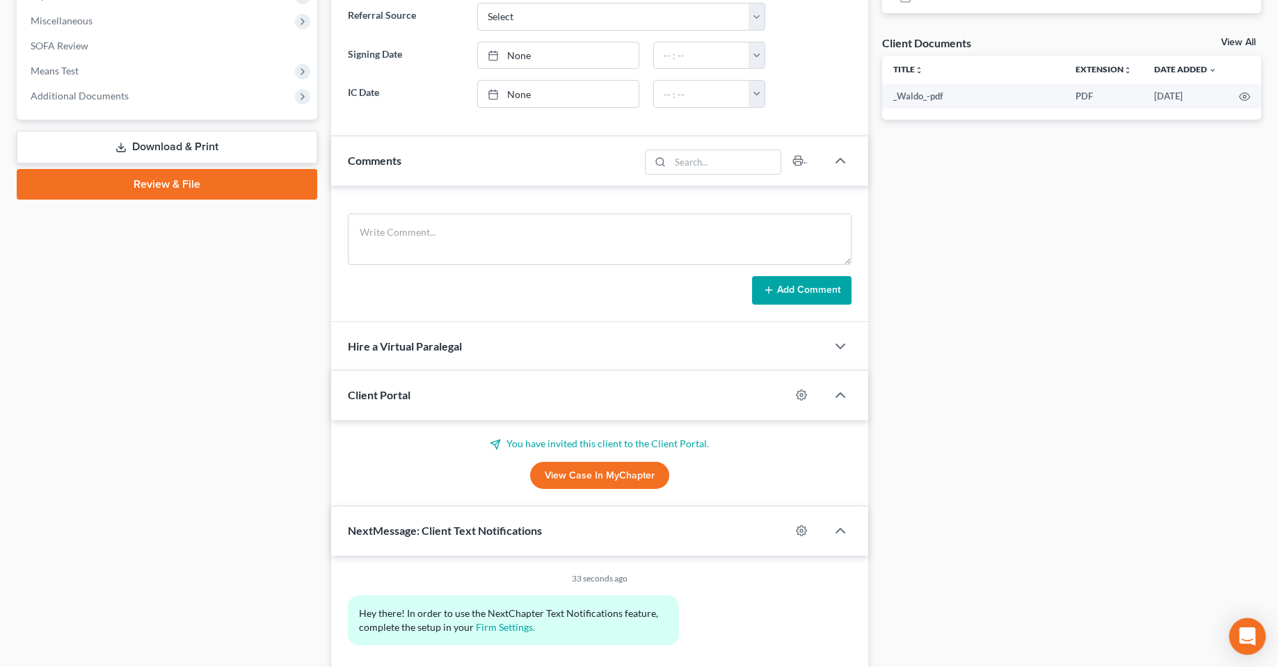
click at [1241, 634] on icon "Open Intercom Messenger" at bounding box center [1247, 636] width 18 height 18
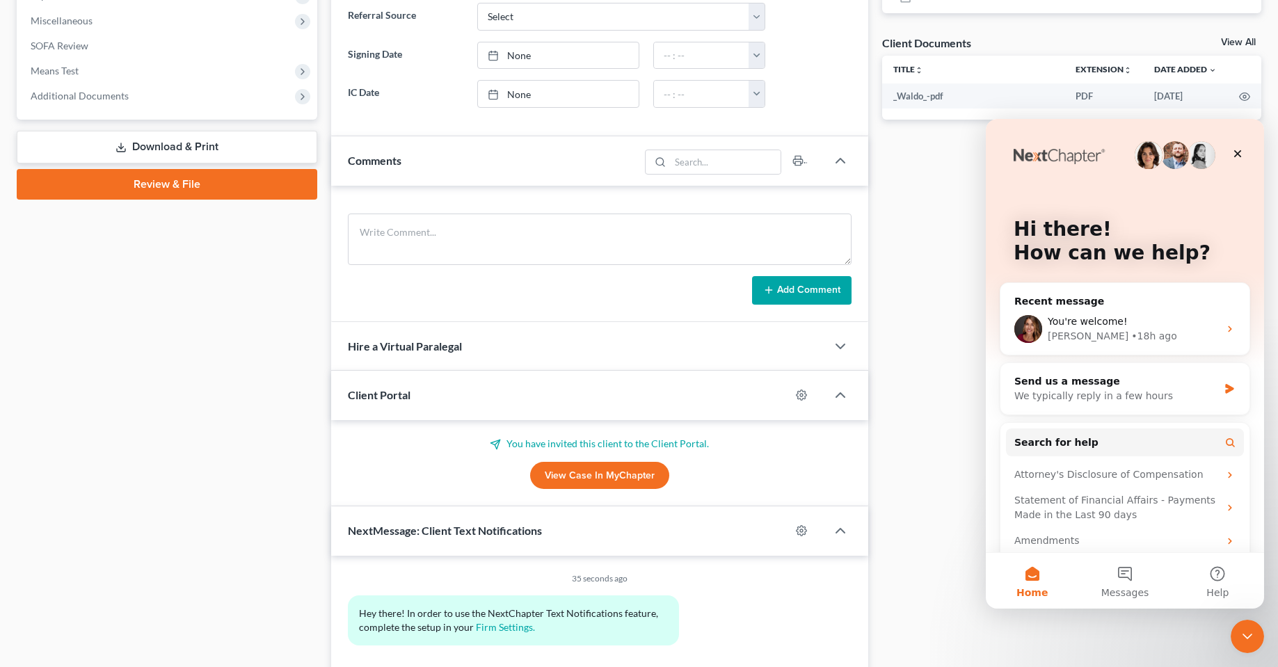
scroll to position [0, 0]
click at [1123, 558] on button "Messages" at bounding box center [1124, 581] width 93 height 56
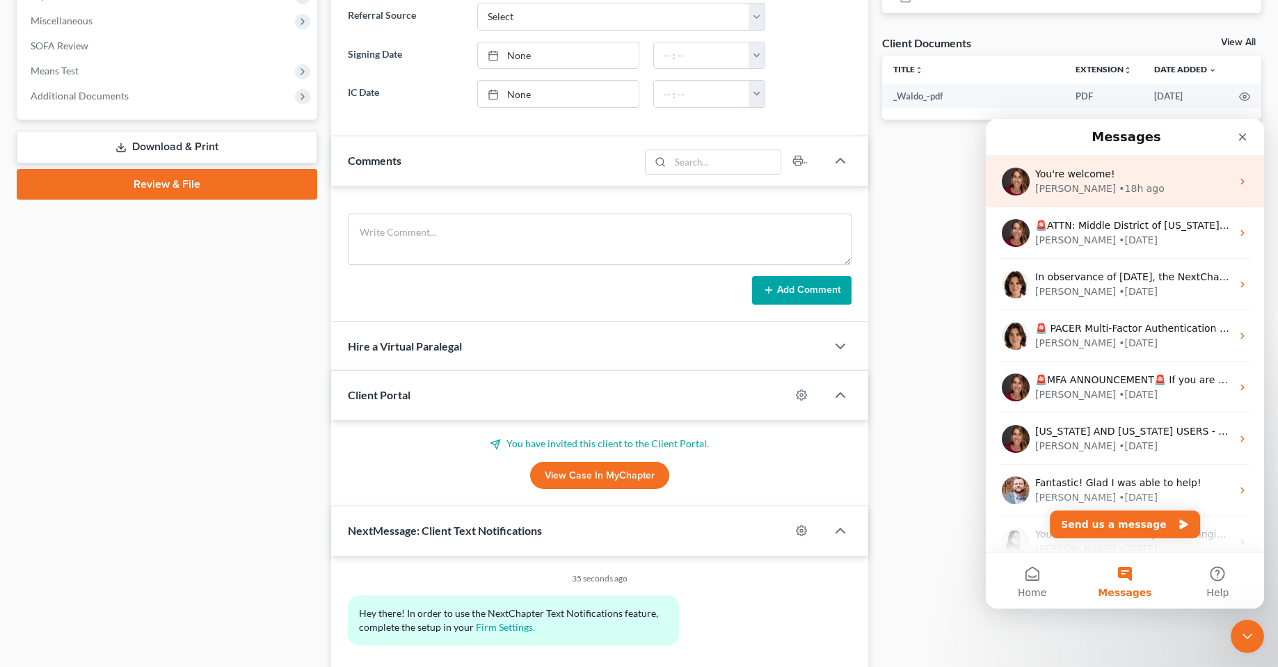
click at [1074, 173] on span "You're welcome!" at bounding box center [1075, 173] width 80 height 11
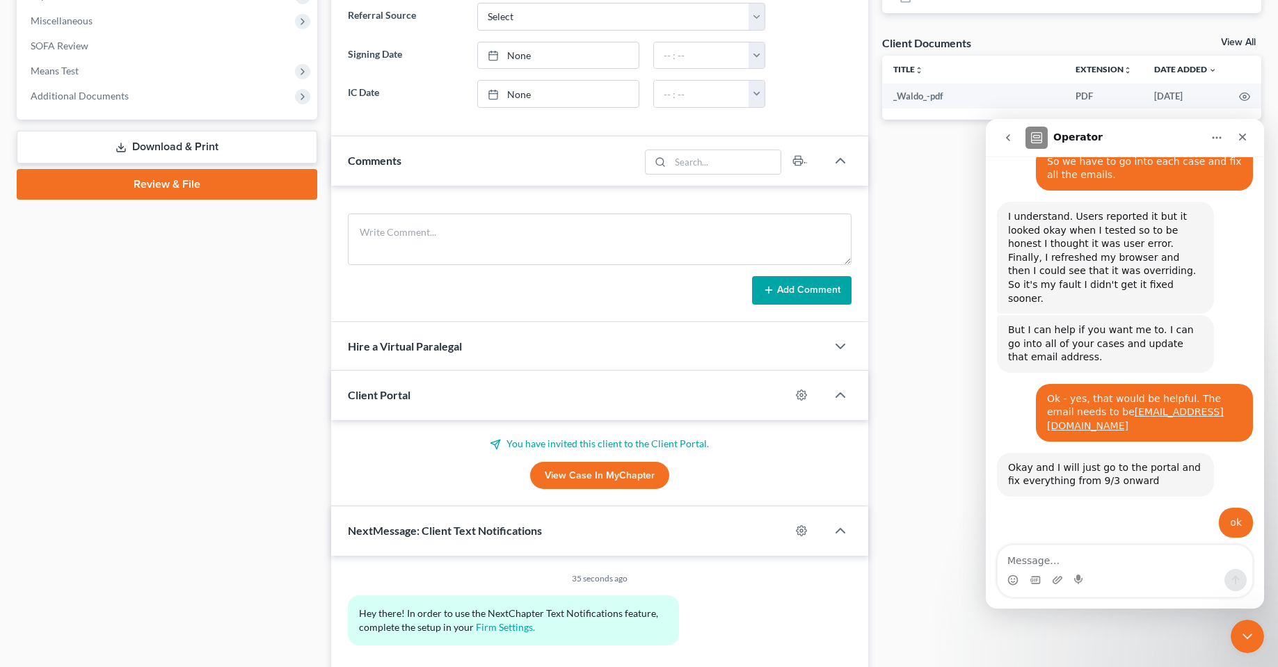
scroll to position [2080, 0]
click at [1100, 558] on textarea "Message…" at bounding box center [1124, 557] width 255 height 24
click at [1002, 148] on button "go back" at bounding box center [1008, 137] width 26 height 26
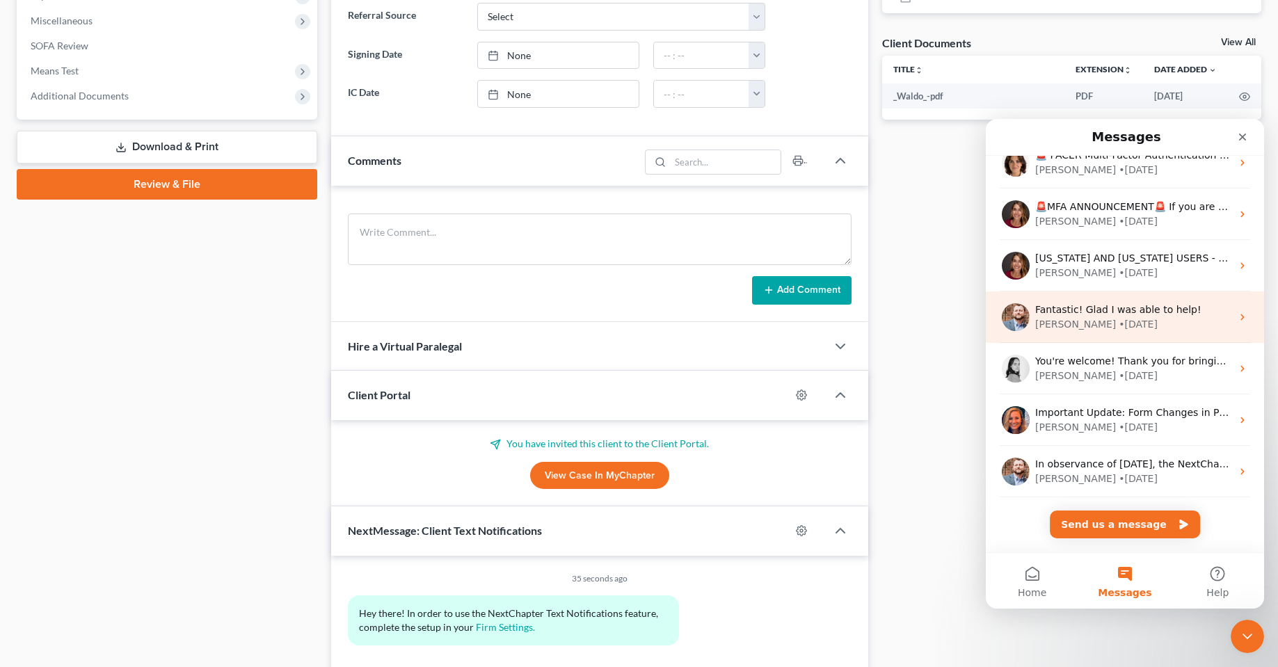
scroll to position [0, 0]
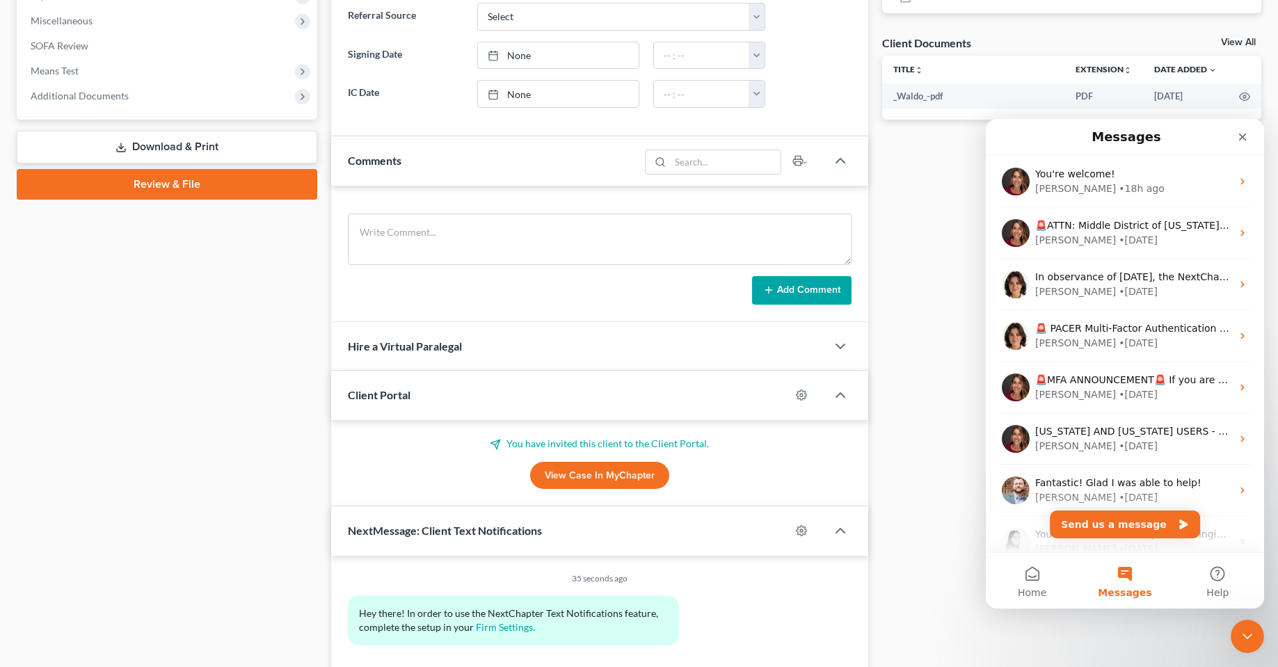
click at [1123, 579] on button "Messages" at bounding box center [1124, 581] width 93 height 56
click at [1156, 511] on button "Send us a message" at bounding box center [1125, 524] width 150 height 28
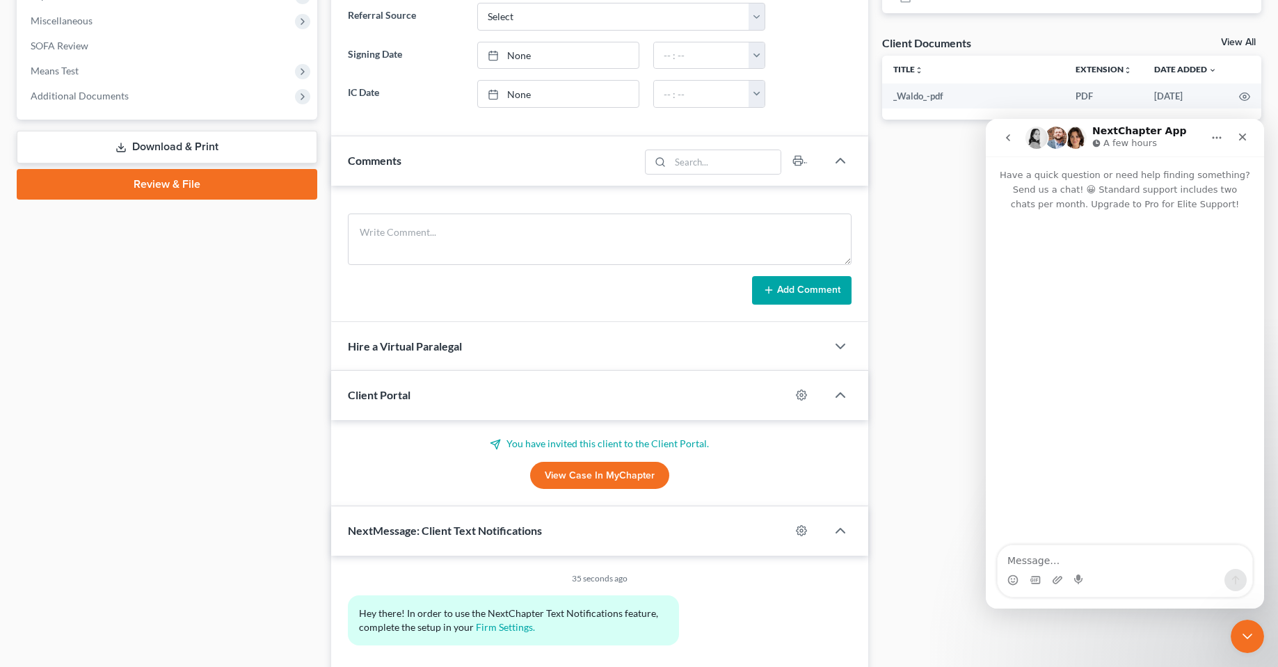
click at [1098, 564] on textarea "Message…" at bounding box center [1124, 557] width 255 height 24
type textarea "Hi there -"
drag, startPoint x: 1055, startPoint y: 568, endPoint x: 950, endPoint y: 570, distance: 105.0
click at [986, 570] on html "NextChapter App A few hours Have a quick question or need help finding somethin…" at bounding box center [1125, 364] width 278 height 490
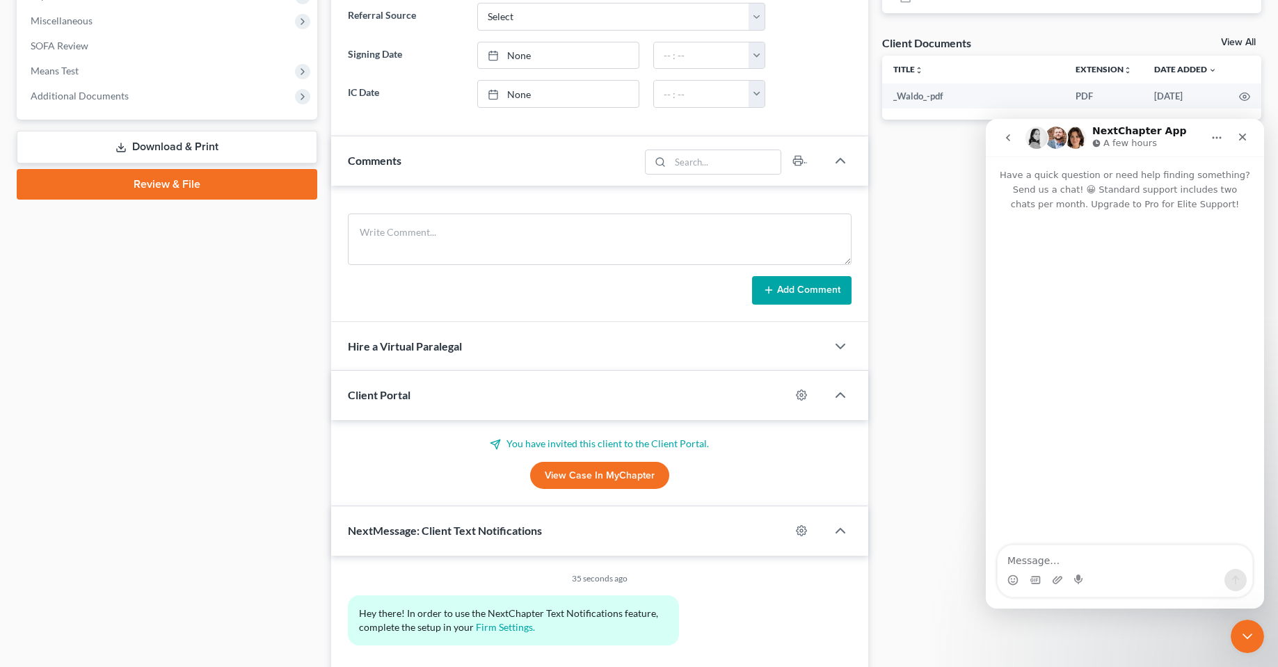
drag, startPoint x: 1044, startPoint y: 449, endPoint x: 1137, endPoint y: 278, distance: 195.4
click at [1045, 448] on div "Intercom messenger" at bounding box center [1125, 378] width 278 height 335
click at [1017, 138] on button "go back" at bounding box center [1008, 137] width 26 height 26
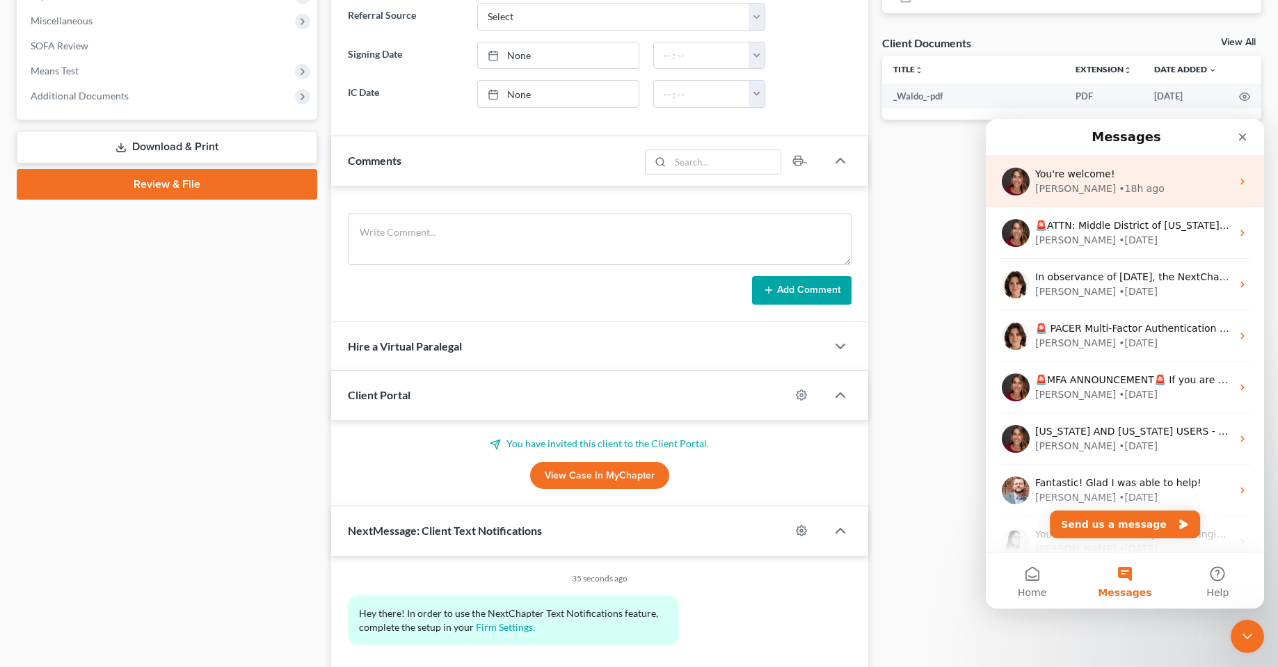
click at [1105, 198] on div "You're welcome! Katie • 18h ago" at bounding box center [1125, 181] width 278 height 51
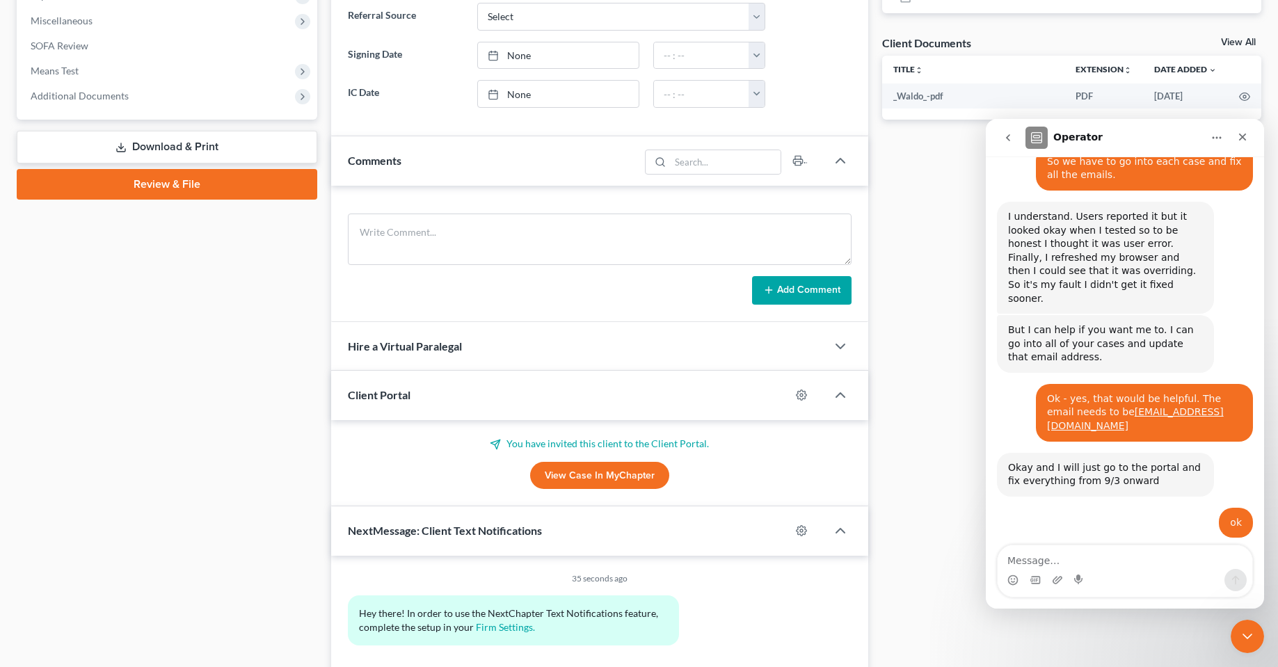
scroll to position [2080, 0]
click at [1100, 554] on textarea "Message…" at bounding box center [1124, 557] width 255 height 24
type textarea "Hi there - we're still having a problem with this."
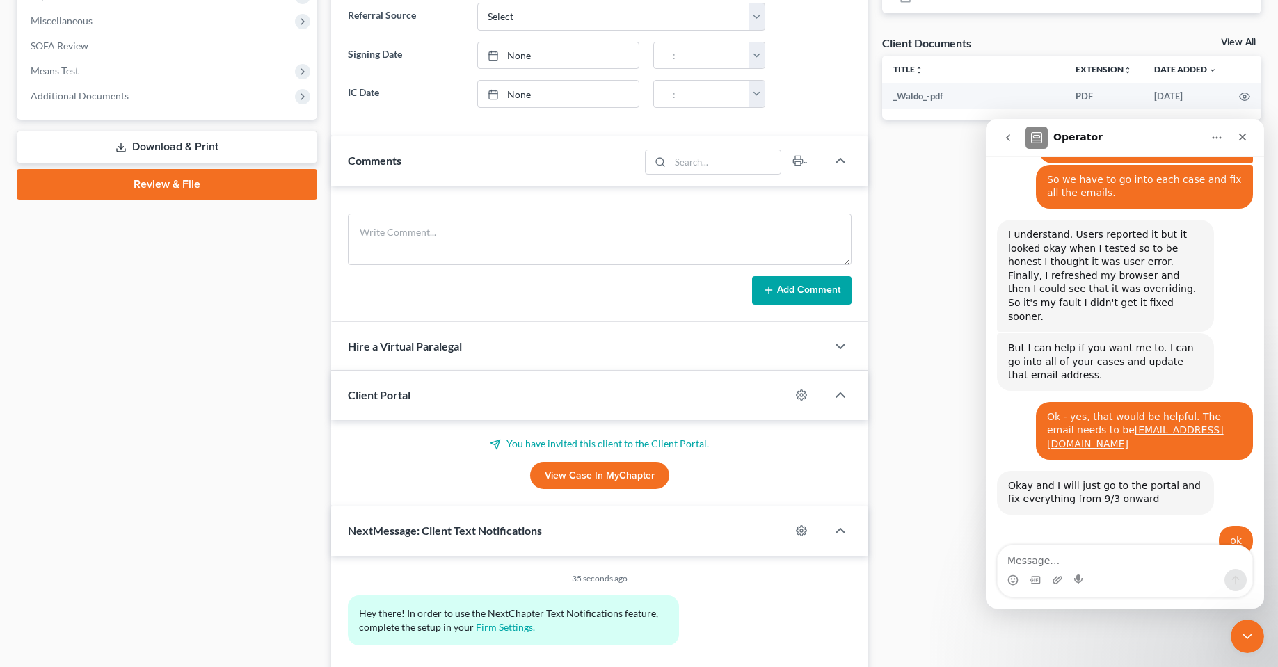
scroll to position [2172, 0]
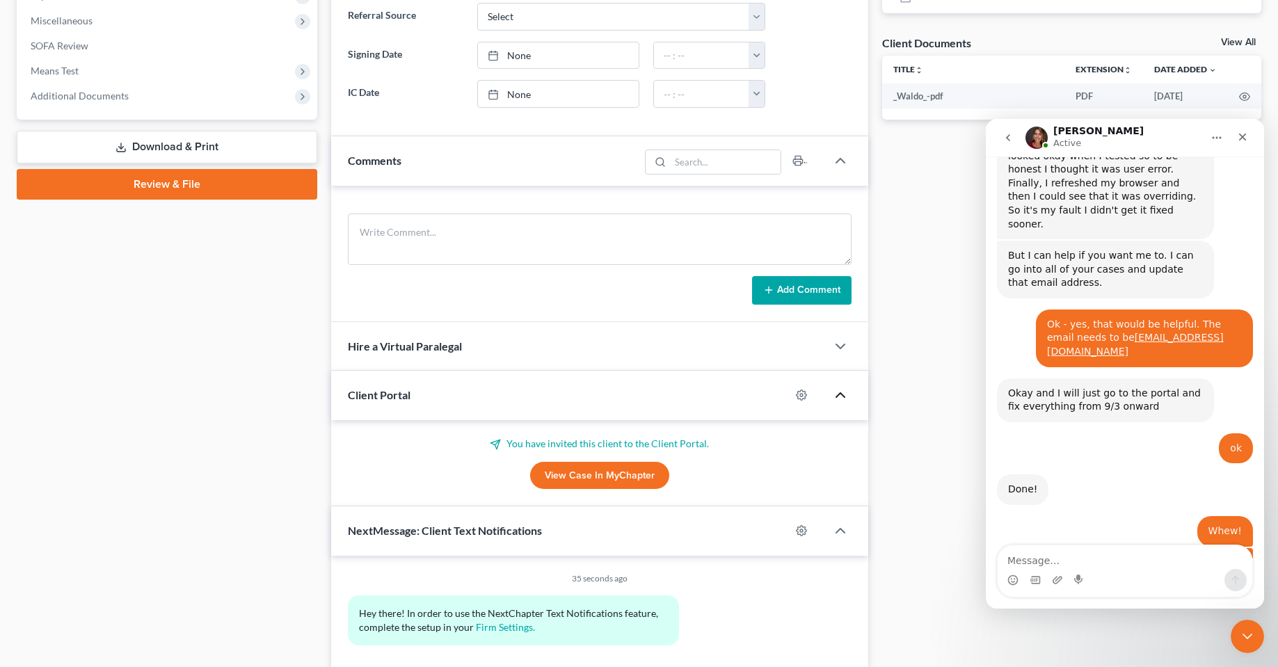
click at [841, 396] on icon "button" at bounding box center [840, 395] width 17 height 17
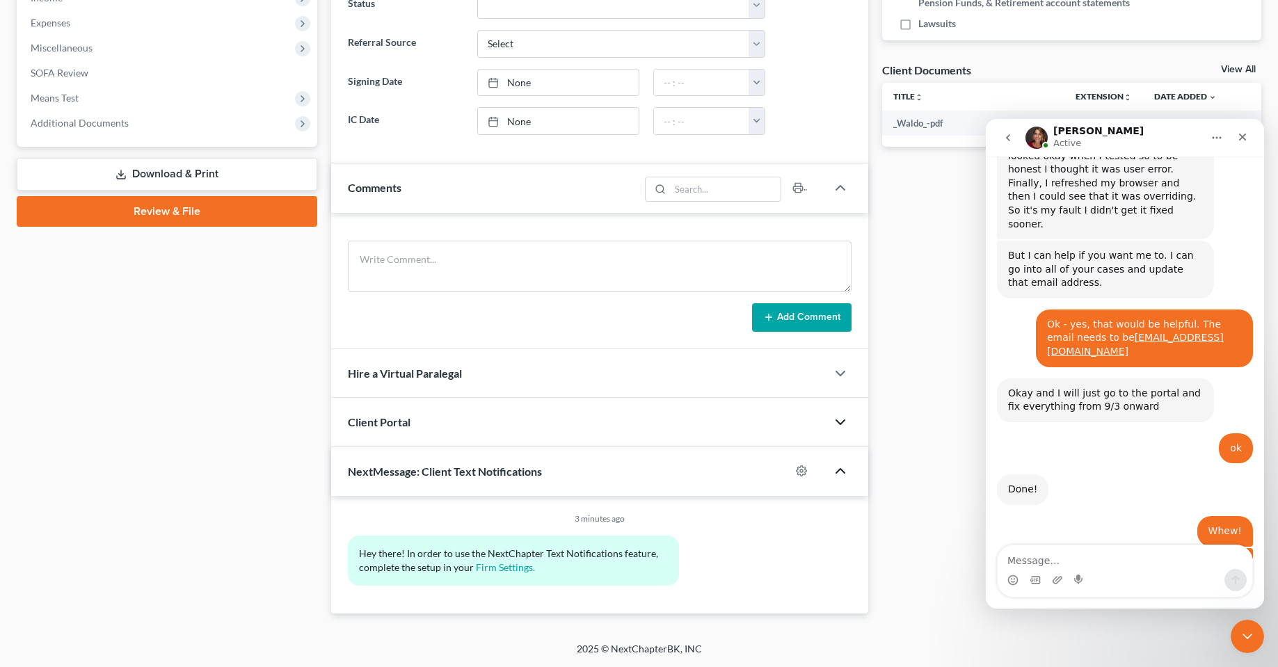
click at [836, 468] on icon "button" at bounding box center [840, 471] width 17 height 17
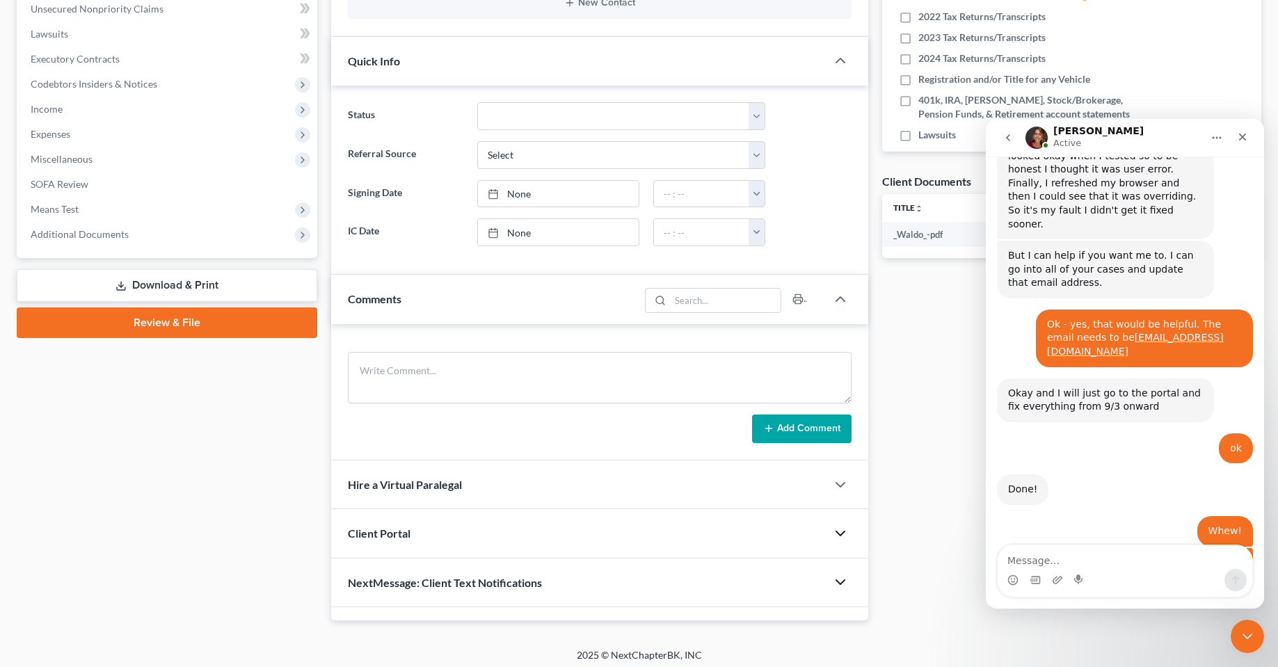
scroll to position [341, 0]
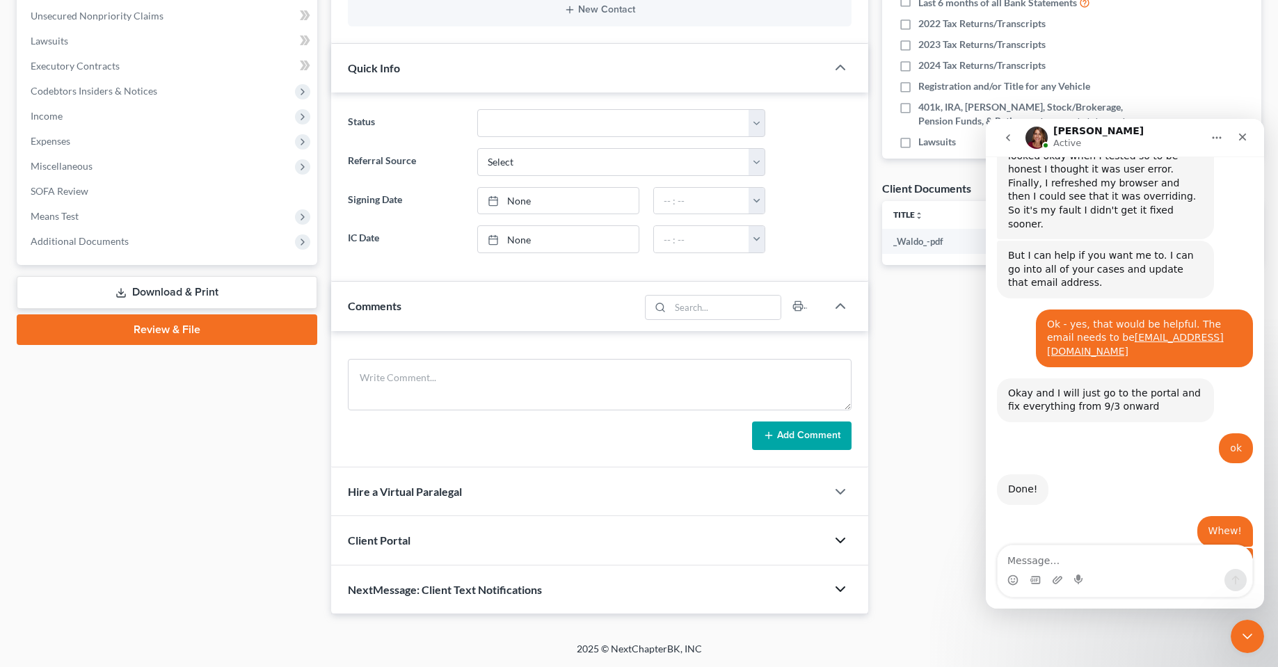
click at [1095, 569] on div "Intercom messenger" at bounding box center [1124, 580] width 255 height 22
click at [1095, 561] on textarea "Message…" at bounding box center [1124, 557] width 255 height 24
click at [1022, 558] on textarea "Message…" at bounding box center [1124, 557] width 255 height 24
click at [1082, 556] on textarea "Message…" at bounding box center [1124, 557] width 255 height 24
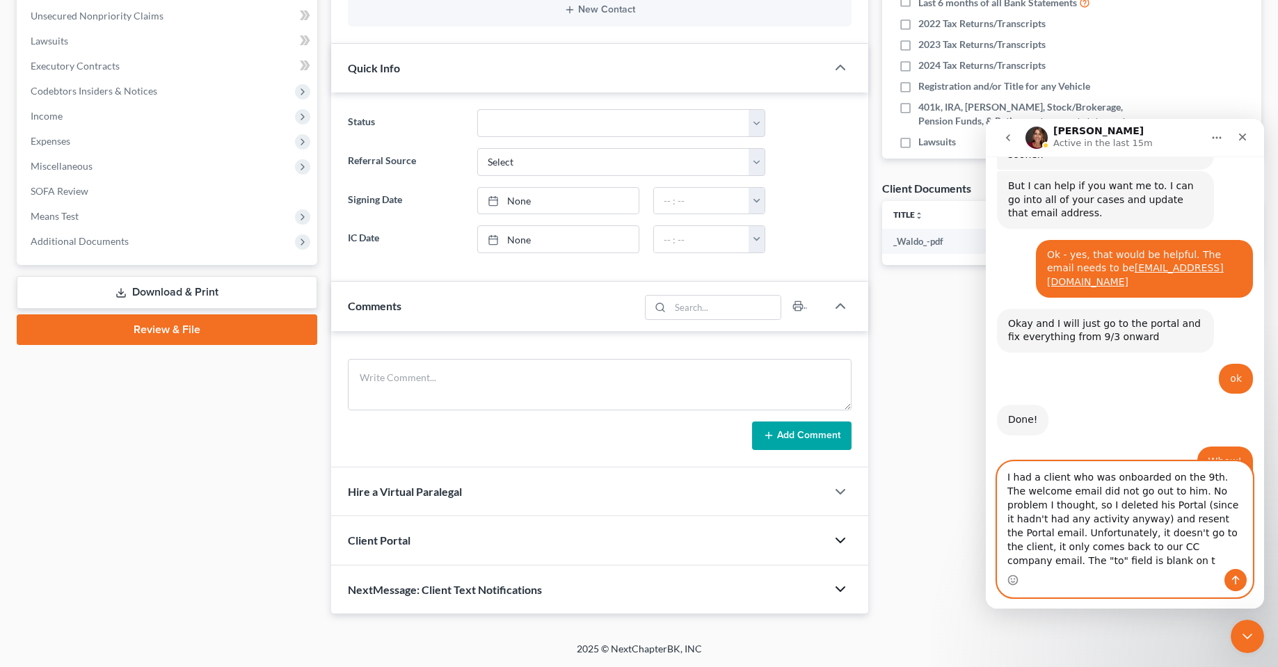
scroll to position [2255, 0]
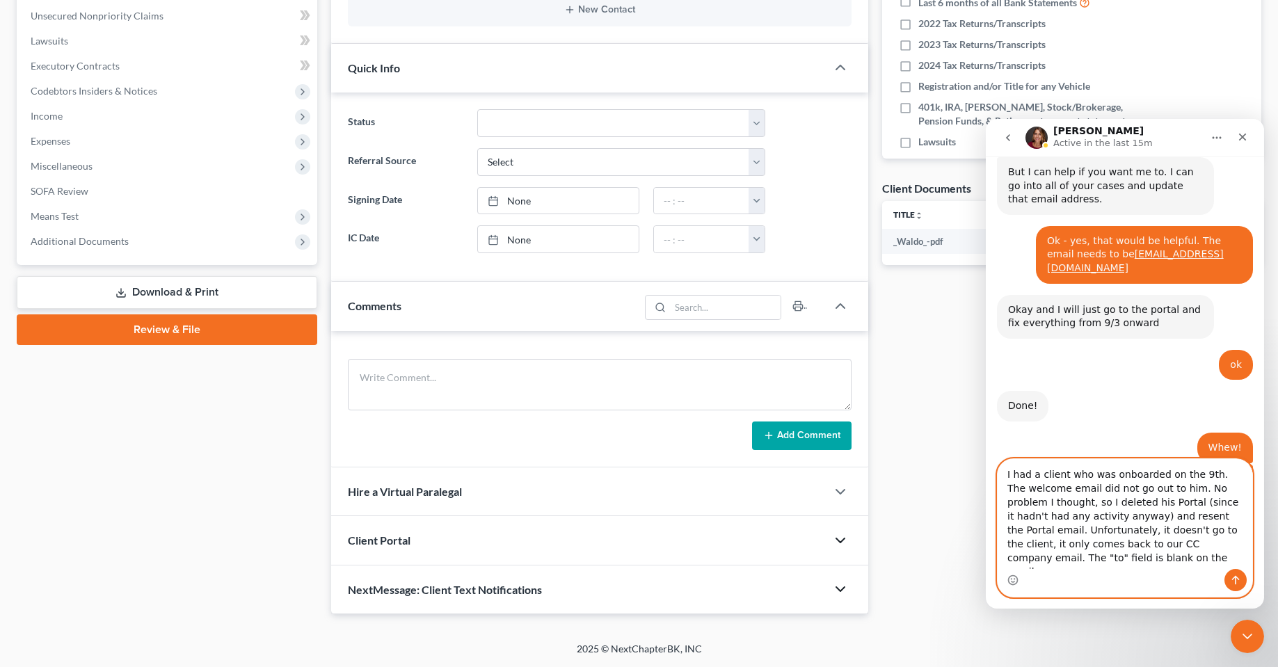
click at [1118, 563] on textarea "I had a client who was onboarded on the 9th. The welcome email did not go out t…" at bounding box center [1124, 514] width 255 height 110
click at [1146, 542] on textarea "I had a client who was onboarded on the 9th. The welcome email did not go out t…" at bounding box center [1124, 514] width 255 height 110
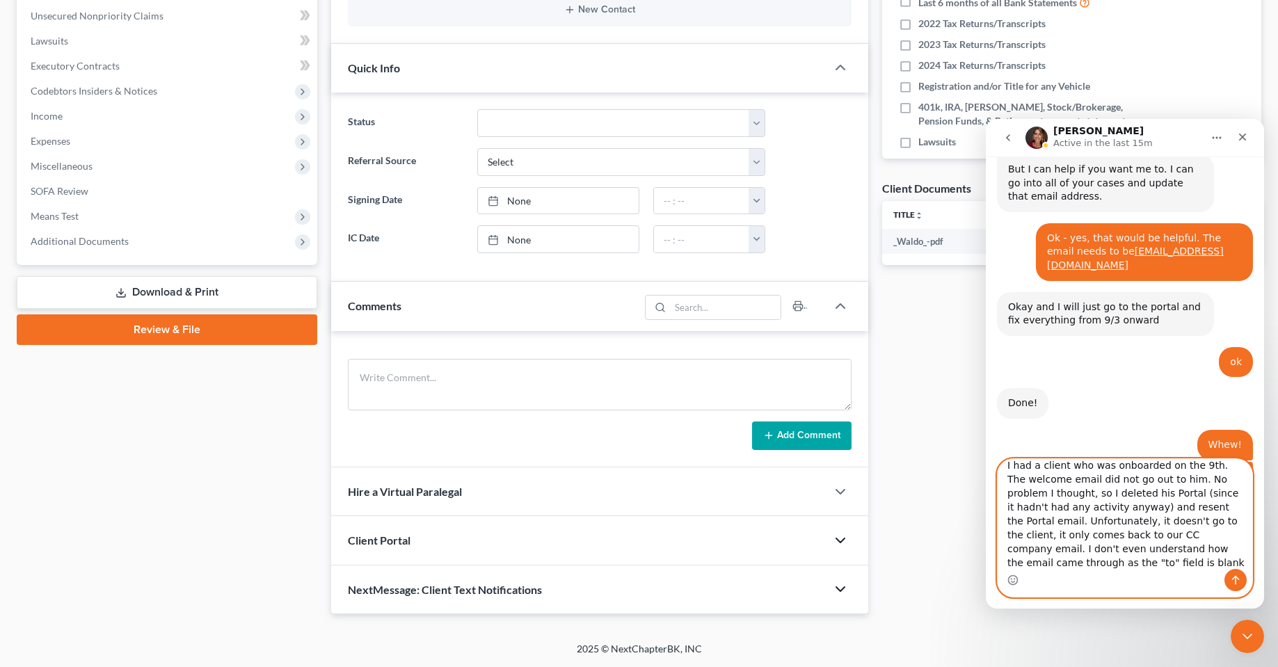
scroll to position [11, 0]
click at [1129, 561] on textarea "I had a client who was onboarded on the 9th. The welcome email did not go out t…" at bounding box center [1124, 514] width 255 height 110
type textarea "I had a client who was onboarded on the 9th. The welcome email did not go out t…"
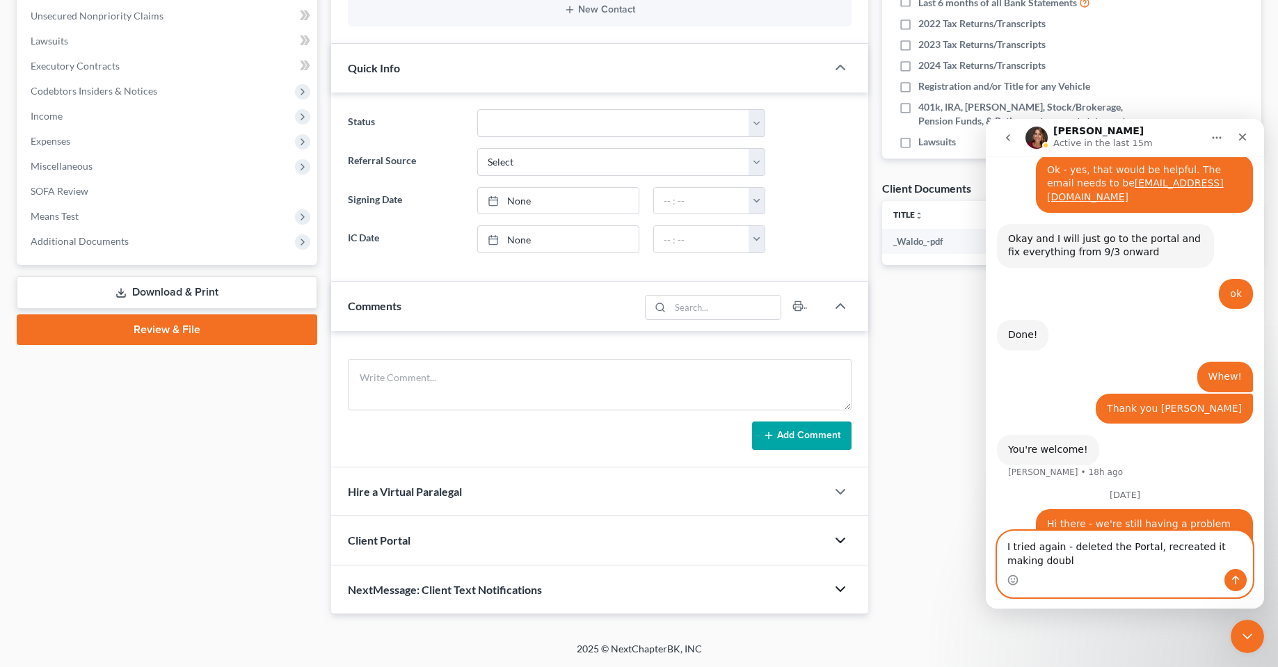
scroll to position [2340, 0]
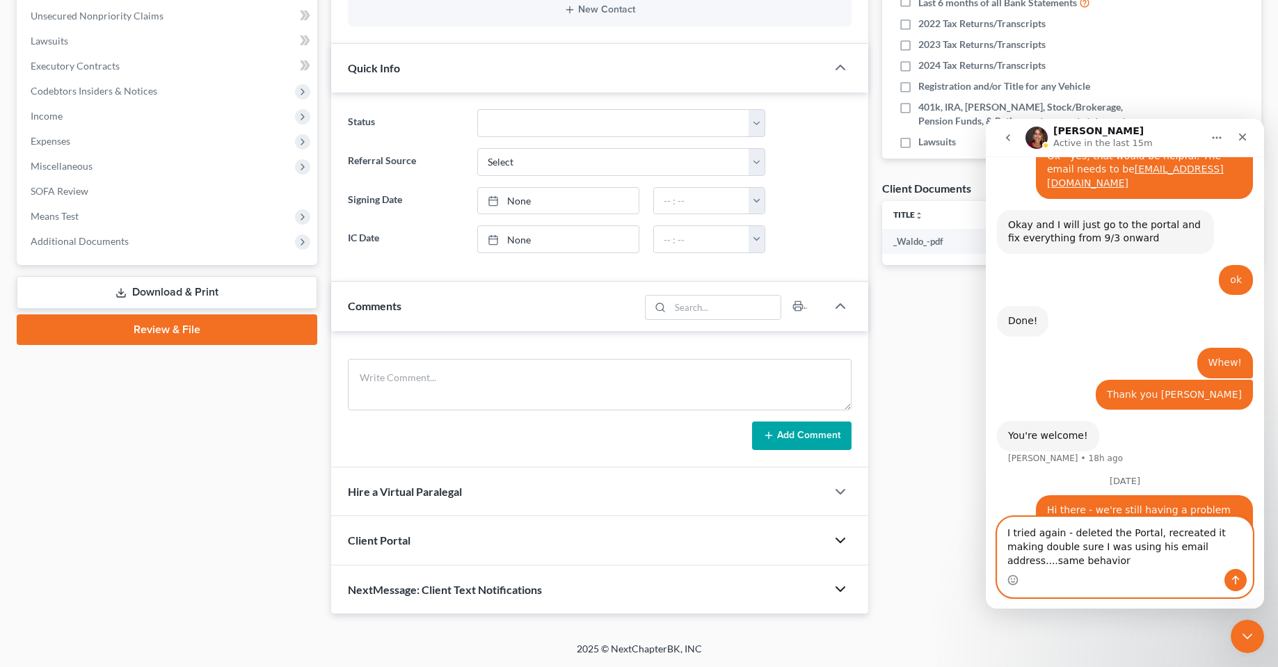
type textarea "I tried again - deleted the Portal, recreated it making double sure I was using…"
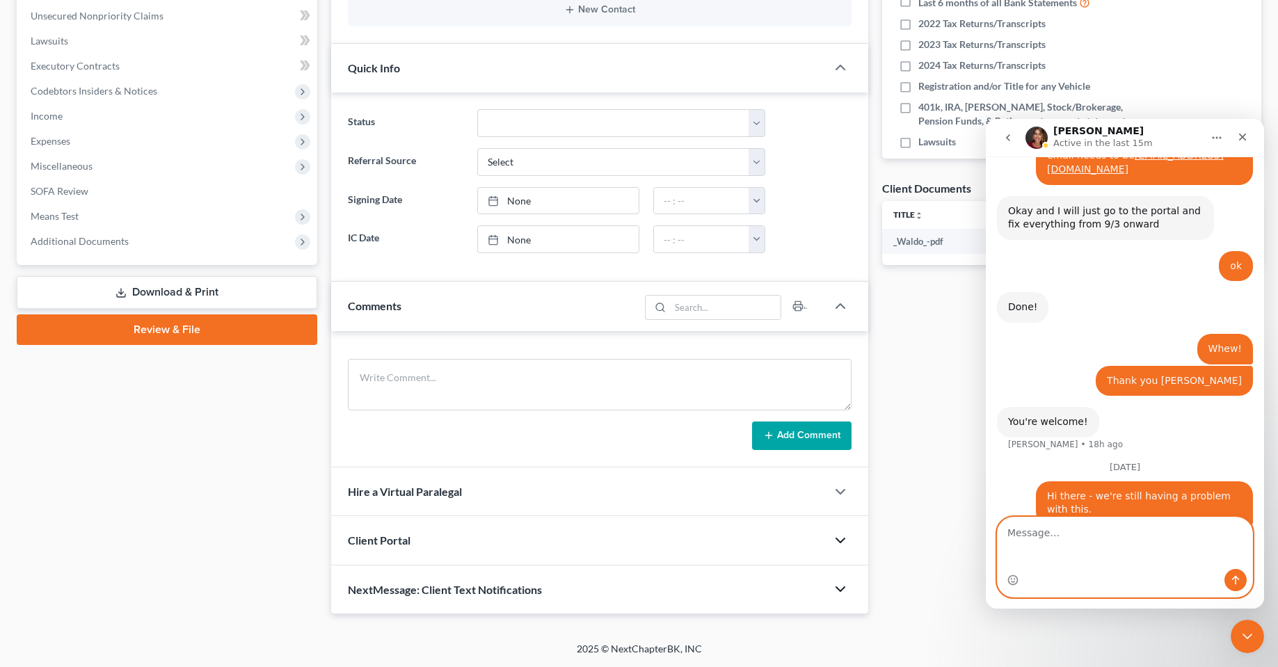
scroll to position [2386, 0]
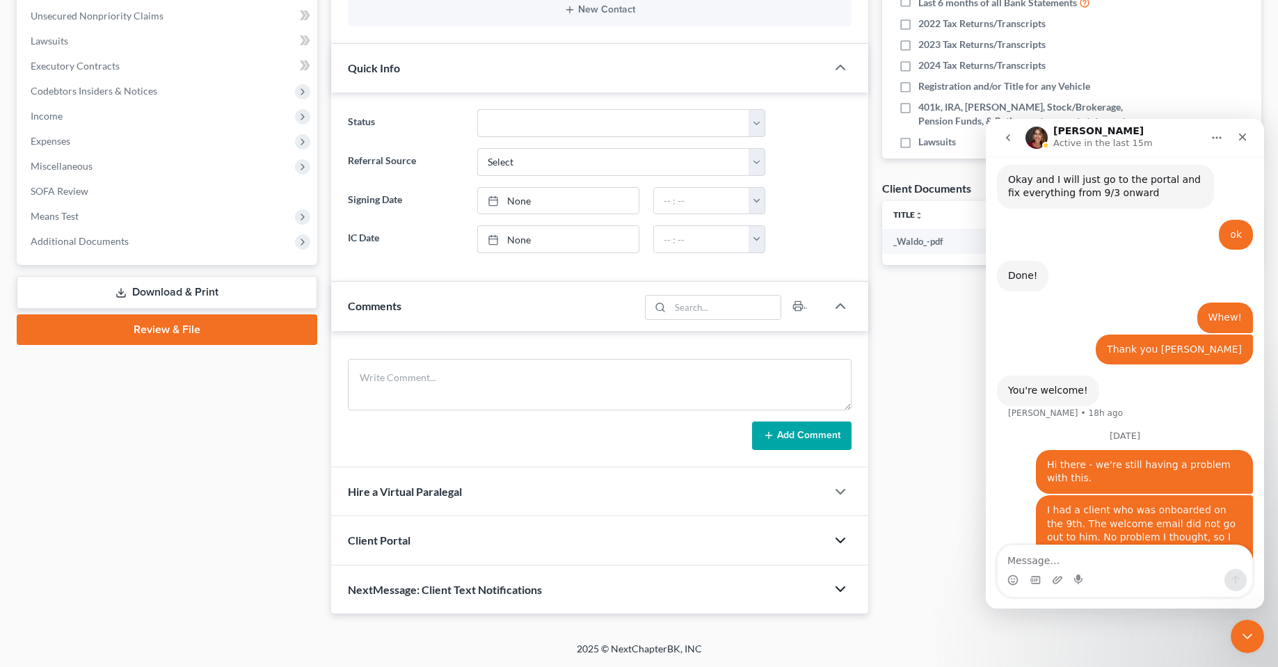
click at [223, 540] on div "Case Dashboard Payments Invoices Payments Payments Credit Report Client Profile" at bounding box center [167, 203] width 314 height 822
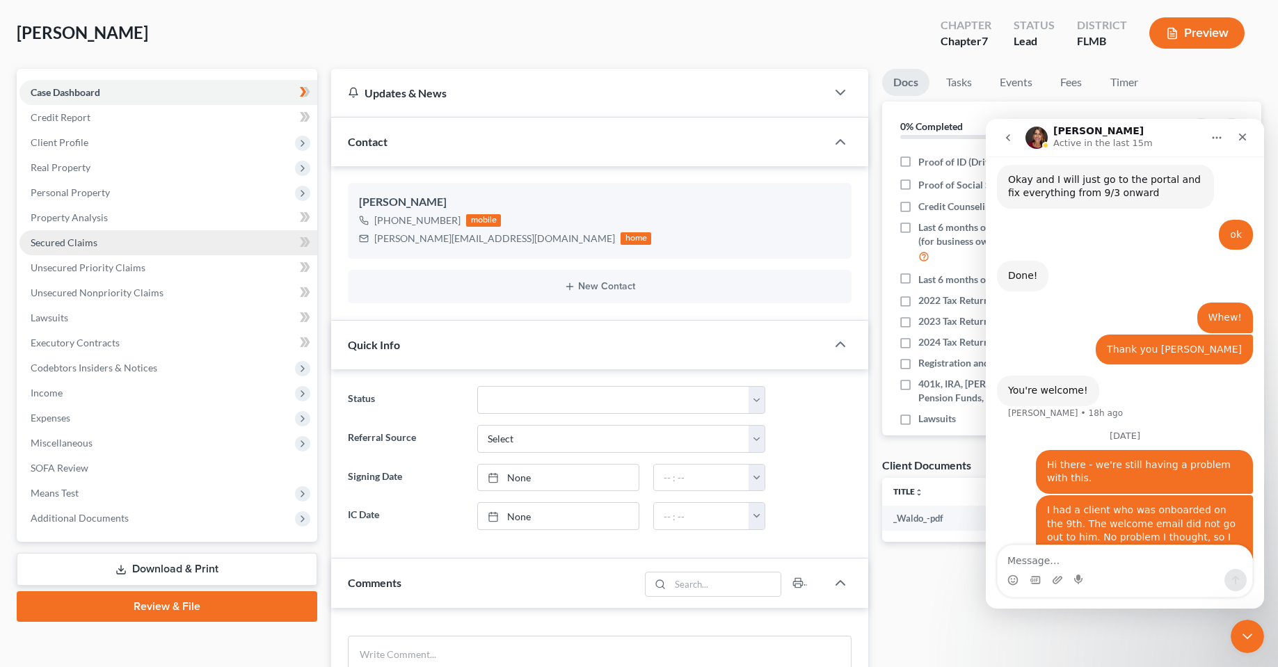
scroll to position [0, 0]
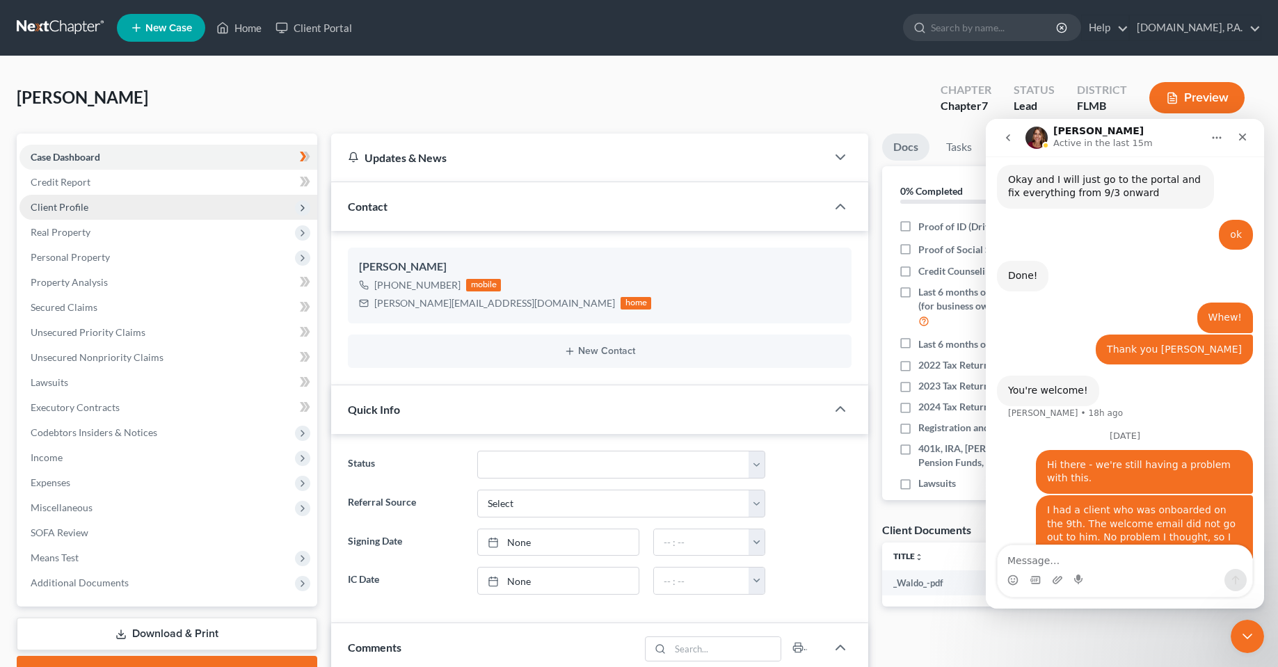
click at [82, 211] on span "Client Profile" at bounding box center [60, 207] width 58 height 12
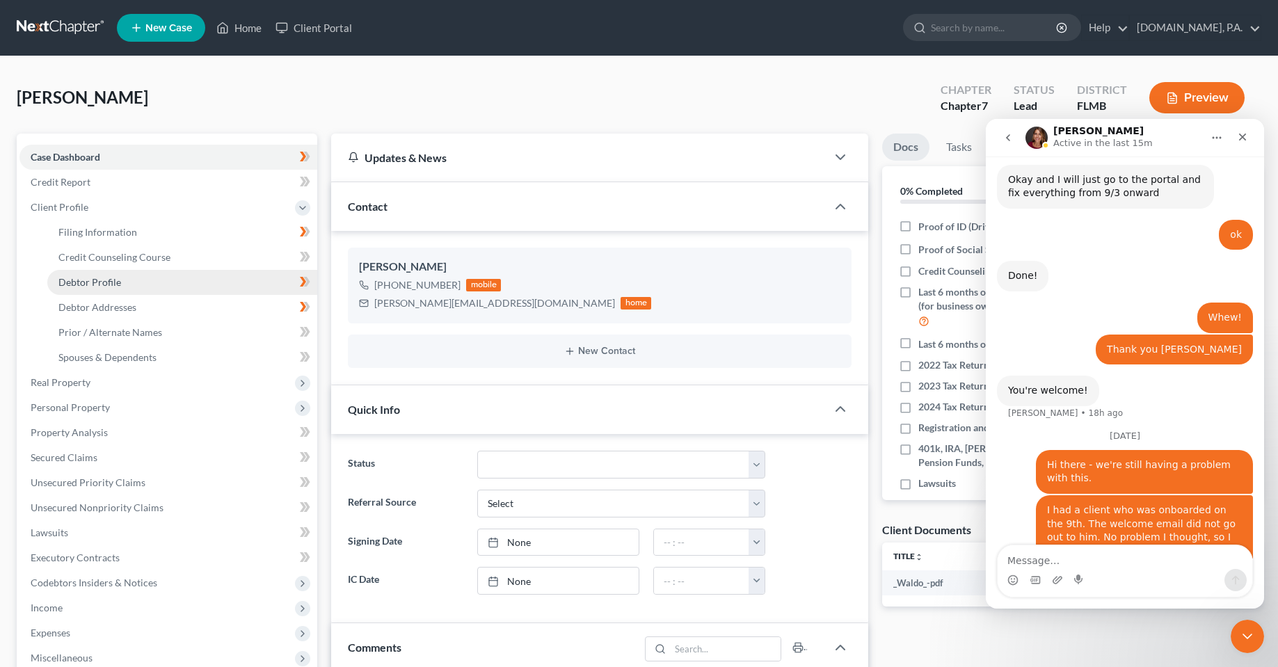
click at [120, 285] on link "Debtor Profile" at bounding box center [182, 282] width 270 height 25
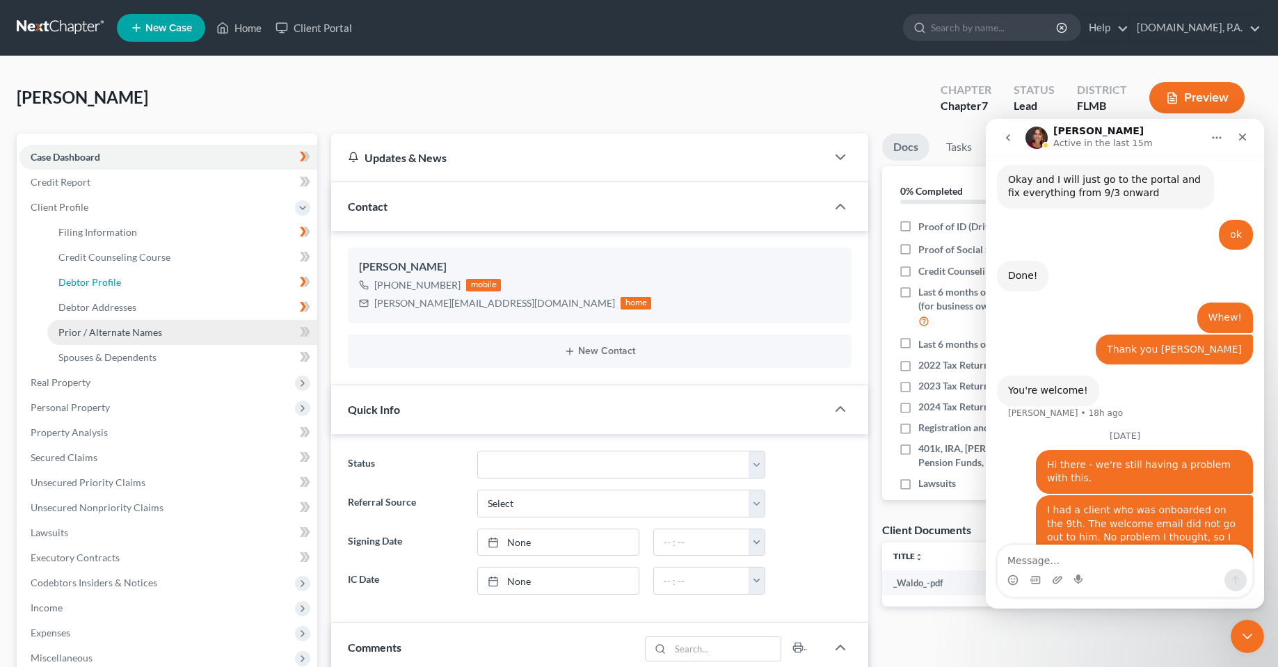
select select "1"
select select "5"
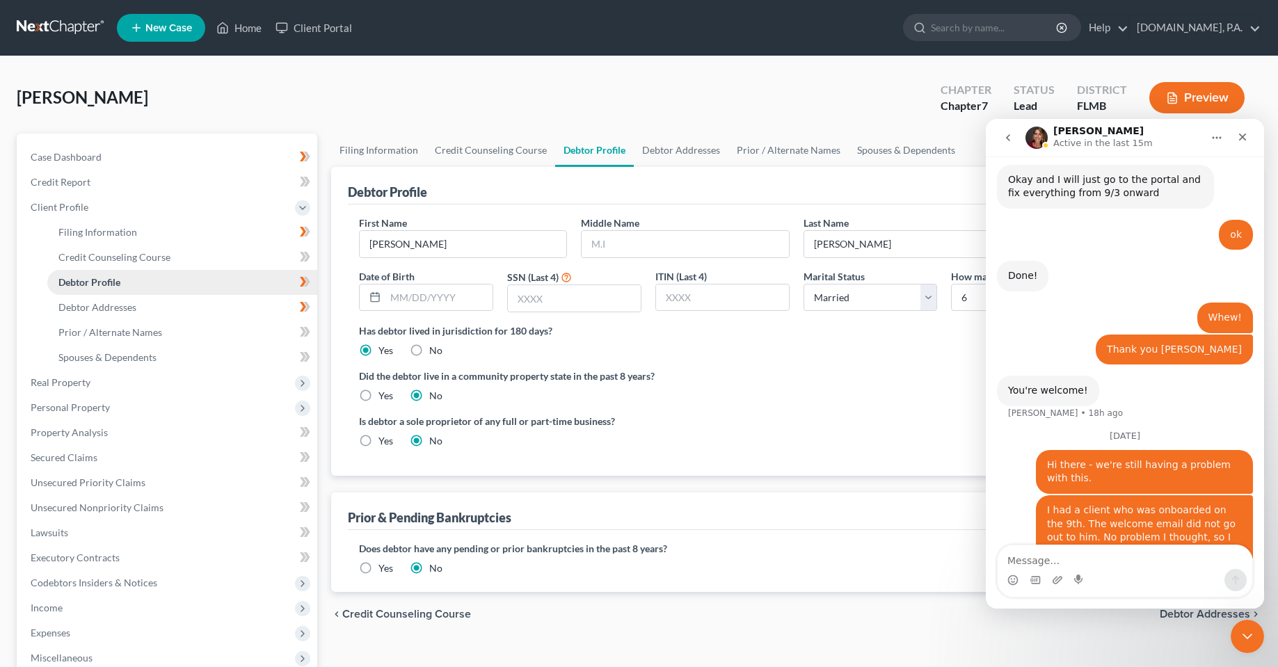
click at [158, 274] on link "Debtor Profile" at bounding box center [182, 282] width 270 height 25
click at [76, 150] on link "Case Dashboard" at bounding box center [168, 157] width 298 height 25
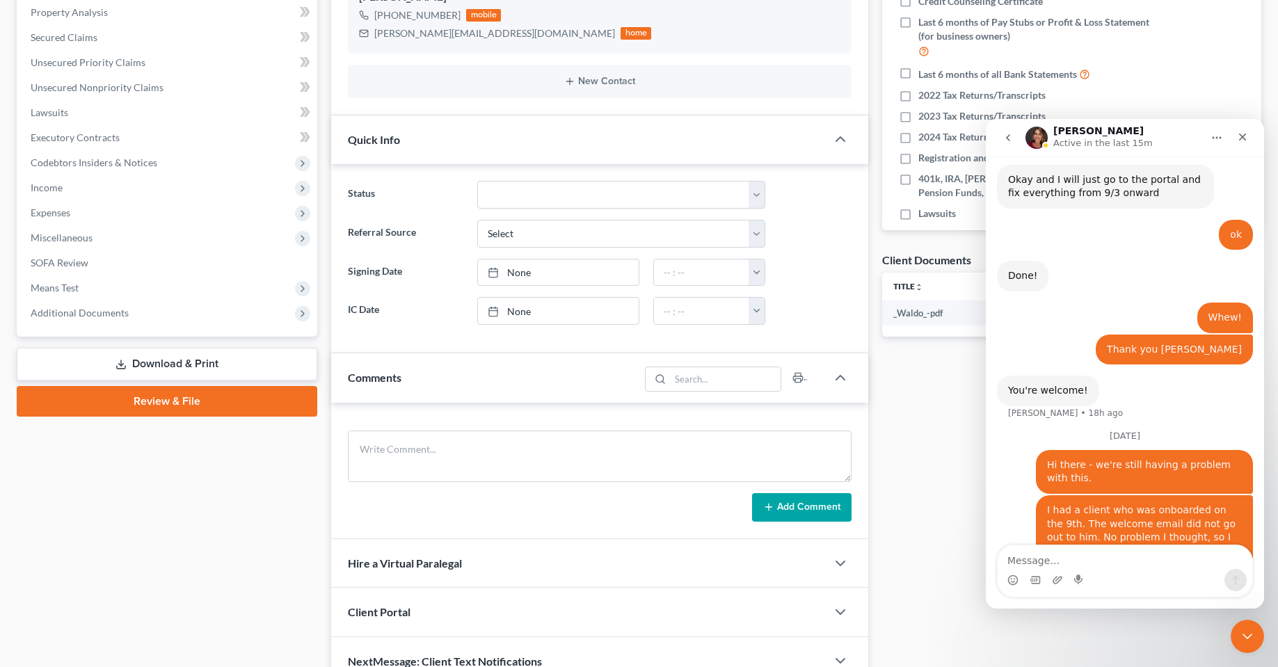
scroll to position [341, 0]
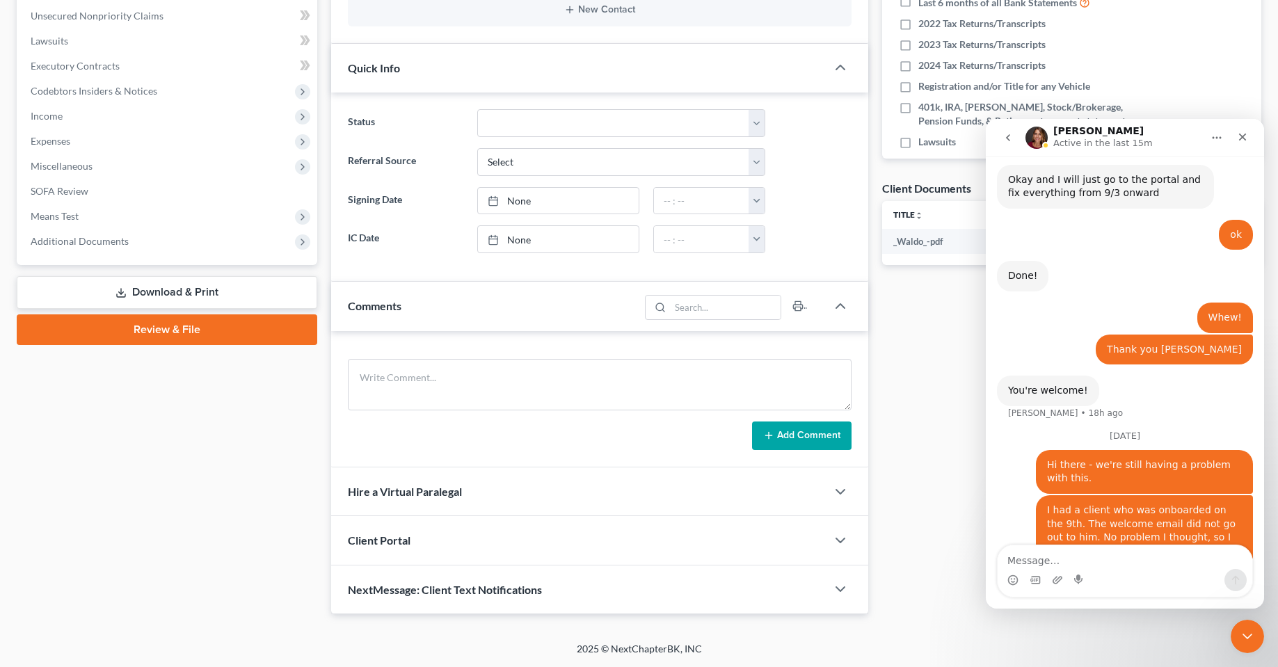
click at [494, 561] on div "Client Portal" at bounding box center [578, 540] width 494 height 48
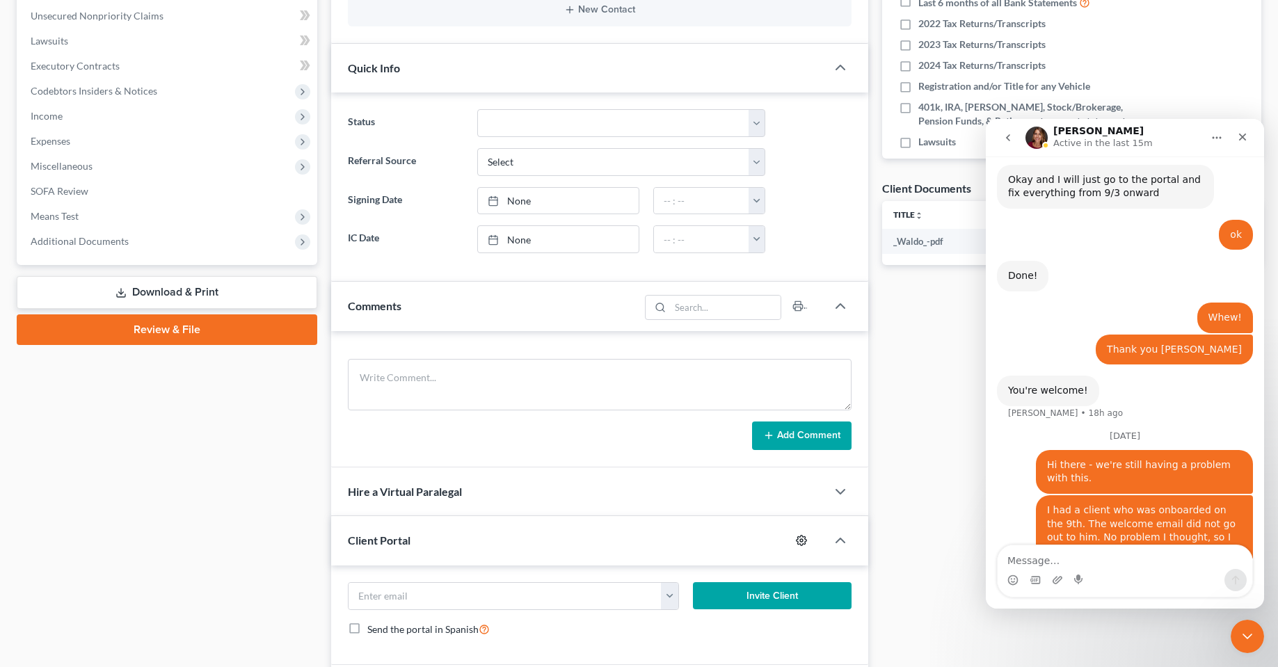
click at [798, 541] on icon "button" at bounding box center [801, 540] width 11 height 11
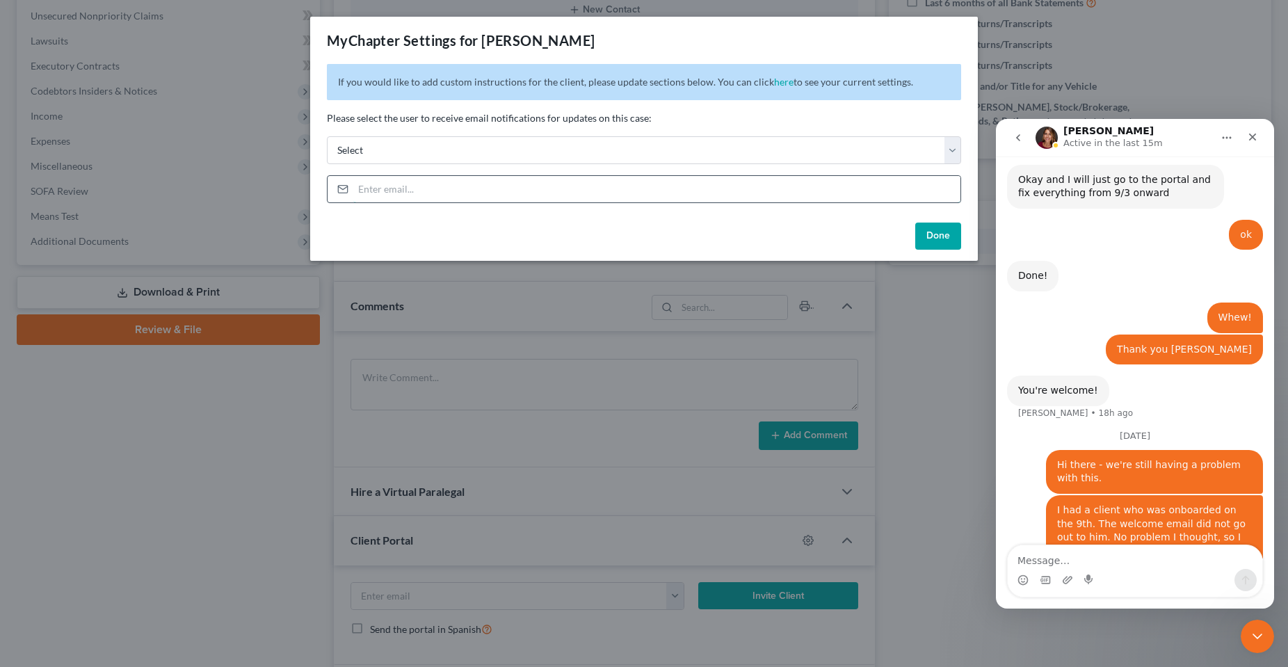
click at [421, 193] on input "email" at bounding box center [656, 189] width 607 height 26
click at [437, 156] on select "Select mrg@fresh-start.law dirk@fresh-start.law jay@fresh-start.law chas@fresh-…" at bounding box center [644, 150] width 634 height 28
select select "0"
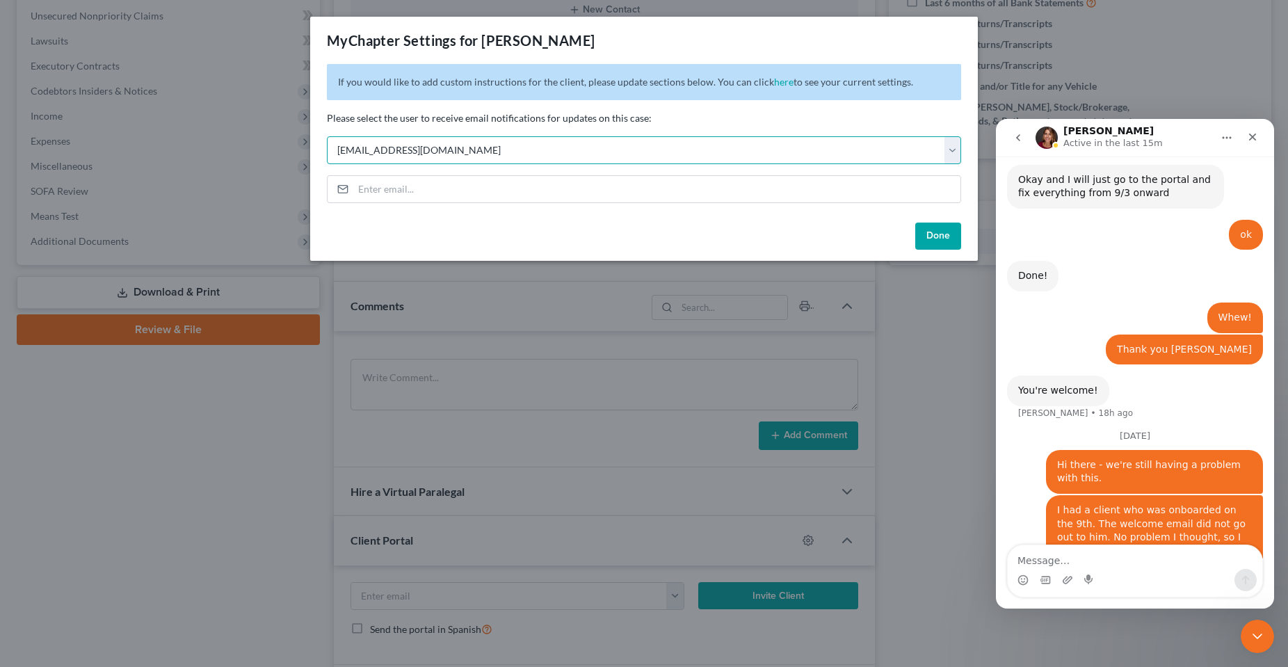
click at [327, 136] on select "Select mrg@fresh-start.law dirk@fresh-start.law jay@fresh-start.law chas@fresh-…" at bounding box center [644, 150] width 634 height 28
click at [425, 154] on select "Select mrg@fresh-start.law dirk@fresh-start.law jay@fresh-start.law chas@fresh-…" at bounding box center [644, 150] width 634 height 28
click at [399, 115] on p "Please select the user to receive email notifications for updates on this case:" at bounding box center [644, 118] width 634 height 14
click at [408, 168] on div "If you would like to add custom instructions for the client, please update sect…" at bounding box center [644, 140] width 668 height 153
click at [403, 149] on select "Select mrg@fresh-start.law dirk@fresh-start.law jay@fresh-start.law chas@fresh-…" at bounding box center [644, 150] width 634 height 28
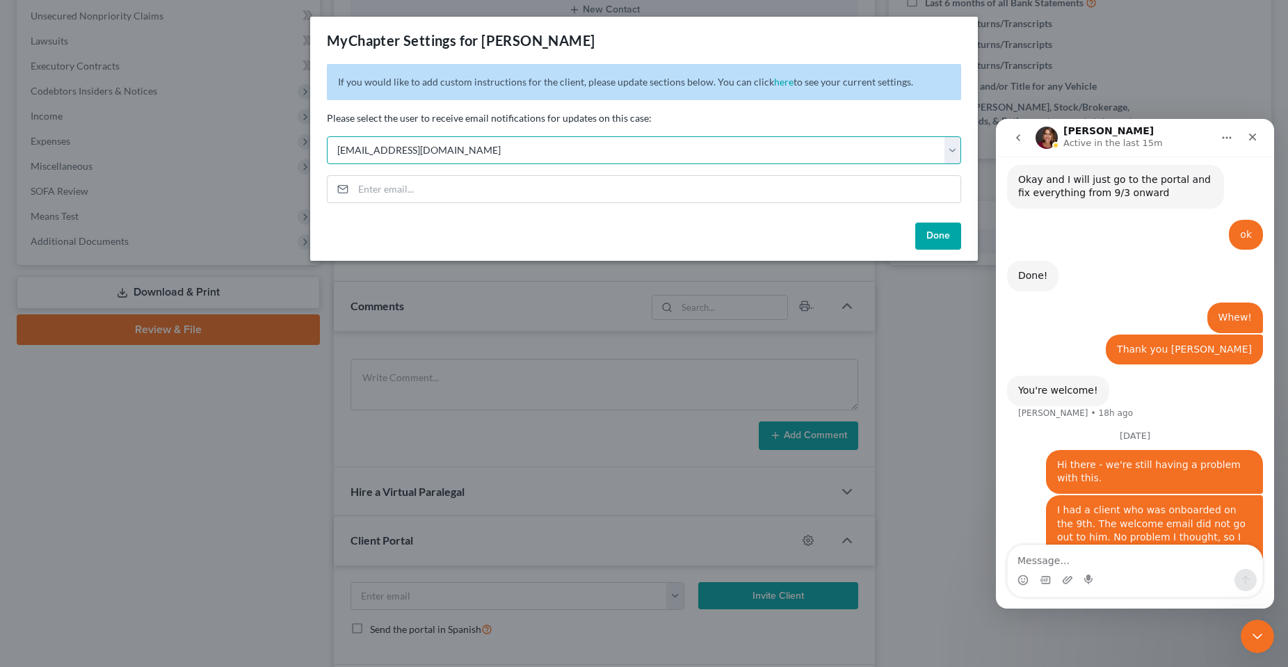
select select
click at [327, 136] on select "Select mrg@fresh-start.law dirk@fresh-start.law jay@fresh-start.law chas@fresh-…" at bounding box center [644, 150] width 634 height 28
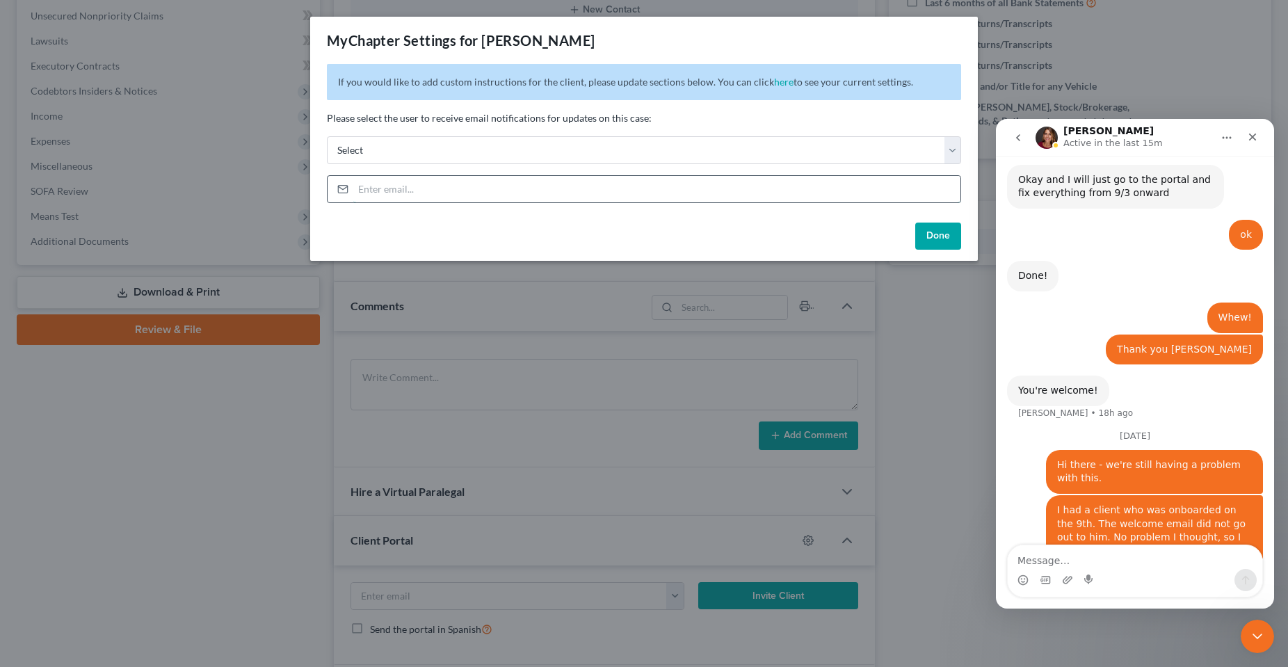
click at [396, 193] on input "email" at bounding box center [656, 189] width 607 height 26
click at [584, 236] on div "Done" at bounding box center [644, 239] width 668 height 45
click at [759, 82] on span "You can click here to see your current settings." at bounding box center [815, 82] width 195 height 12
click at [774, 81] on link "here" at bounding box center [783, 82] width 19 height 12
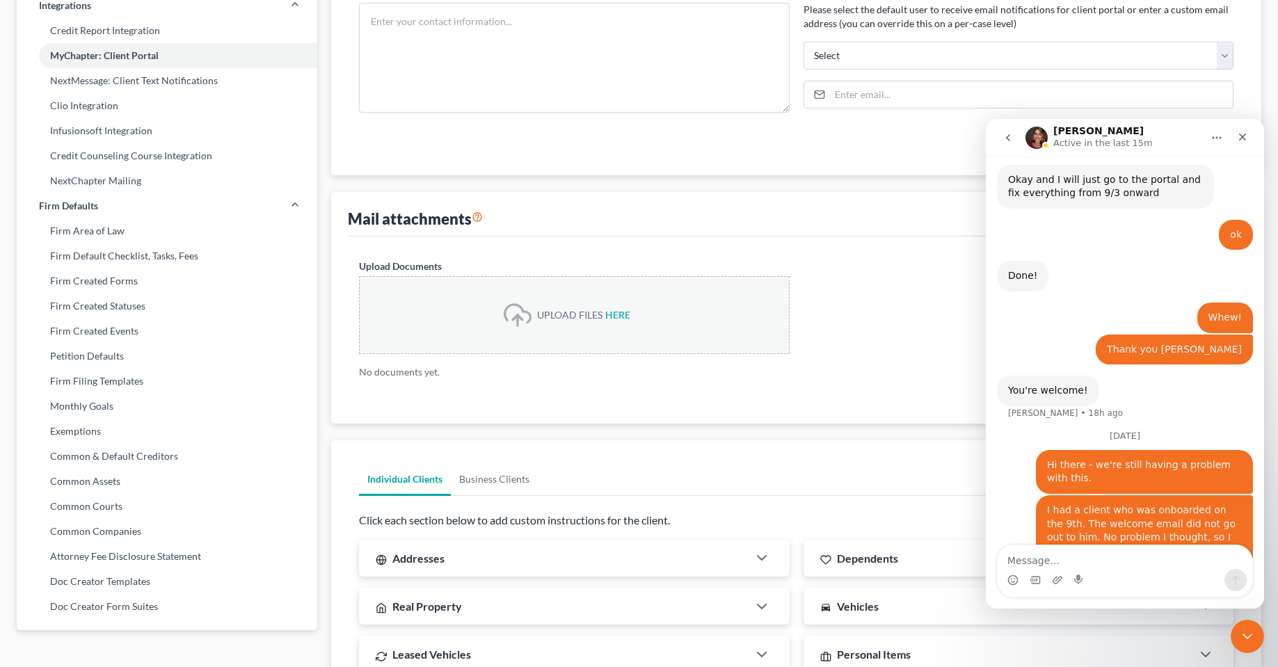
type textarea "Welcome to Fresh-Start.Law! Thank you for choosing us to assist you with the ba…"
checkbox input "true"
type textarea "____________________________________________ Legal Assistant Team's email: docu…"
type input "[EMAIL_ADDRESS][DOMAIN_NAME]"
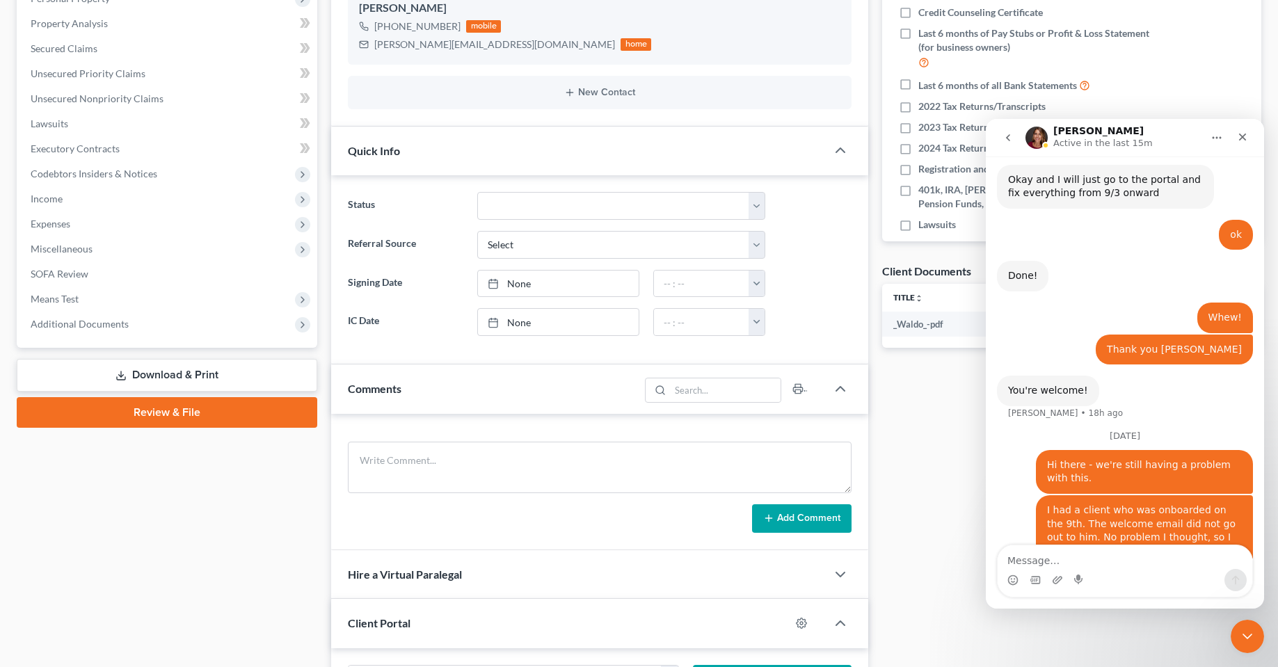
scroll to position [348, 0]
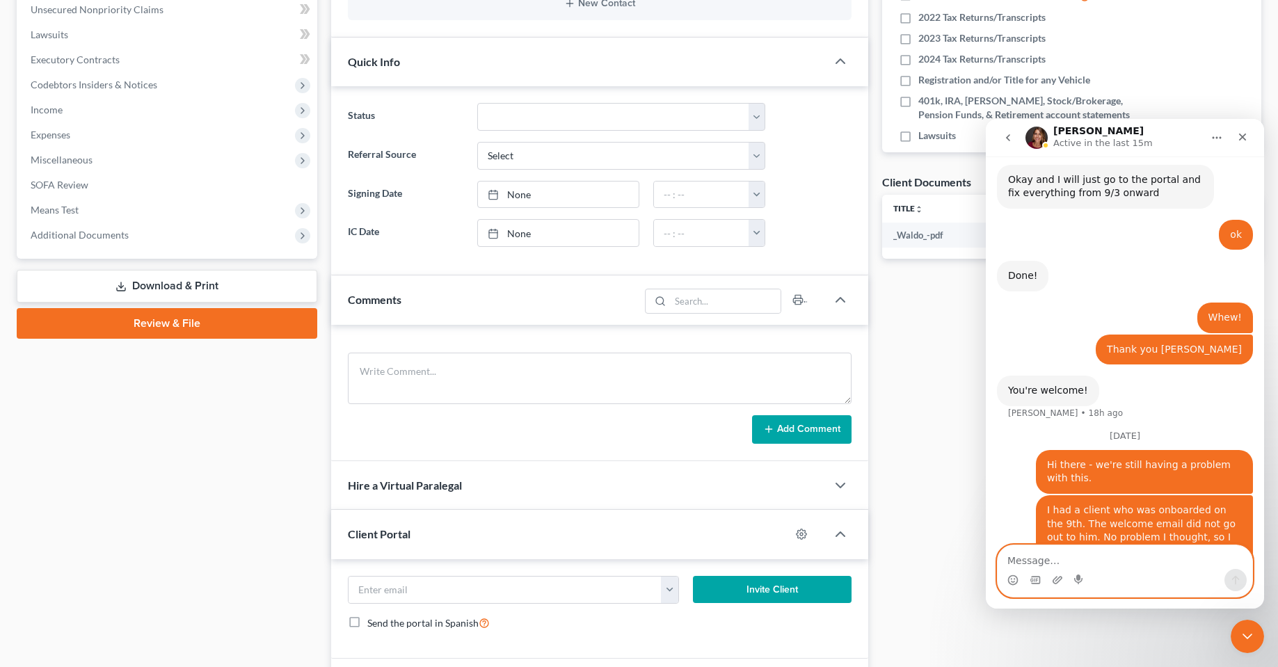
click at [1110, 561] on textarea "Message…" at bounding box center [1124, 557] width 255 height 24
type textarea "This client is [PERSON_NAME]."
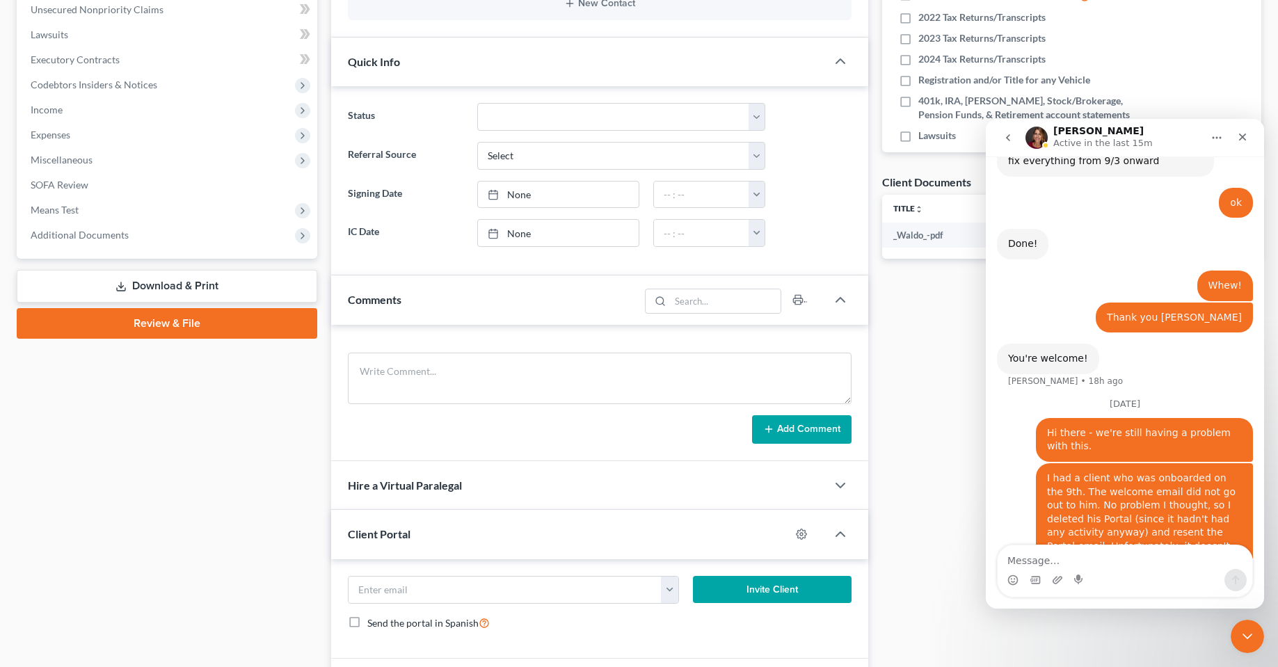
click at [177, 538] on div "Case Dashboard Payments Invoices Payments Payments Credit Report Client Profile" at bounding box center [167, 247] width 314 height 922
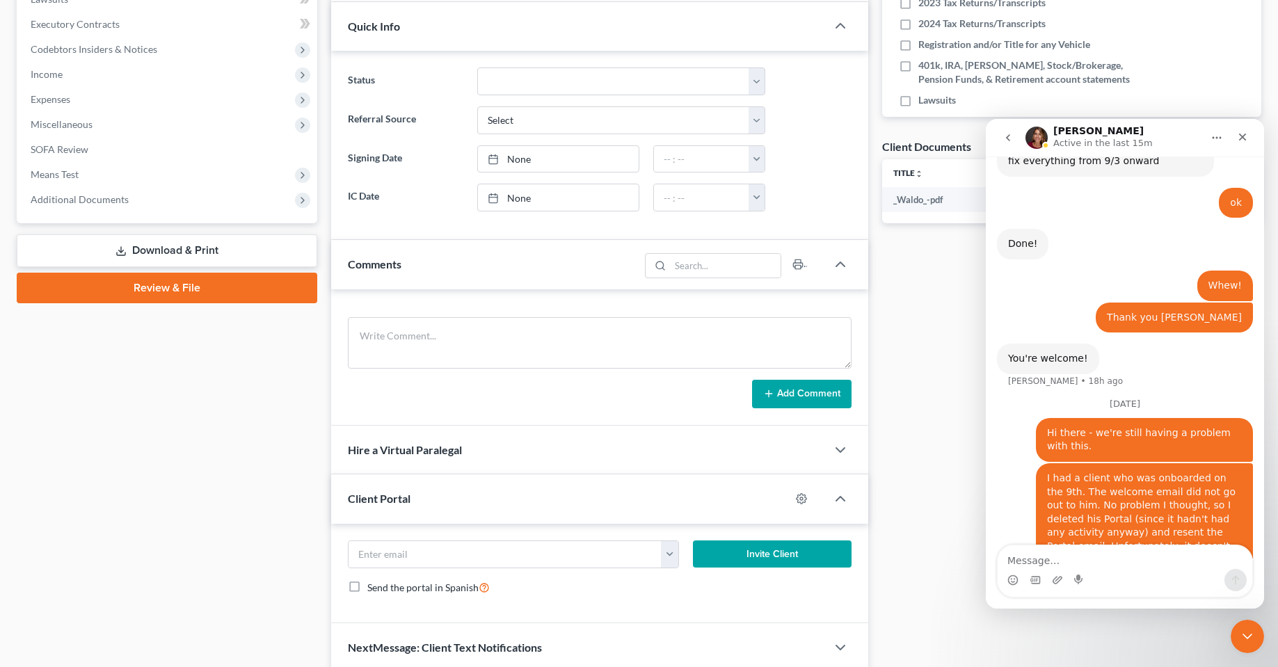
scroll to position [442, 0]
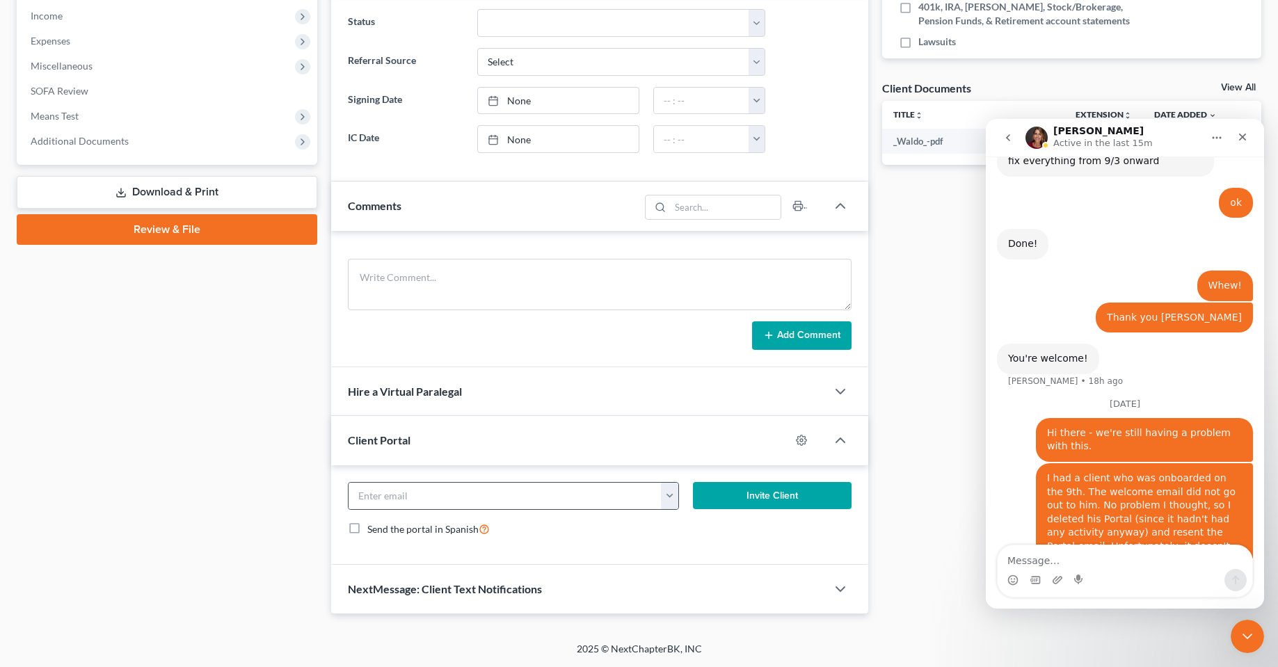
click at [673, 496] on button "button" at bounding box center [669, 496] width 17 height 26
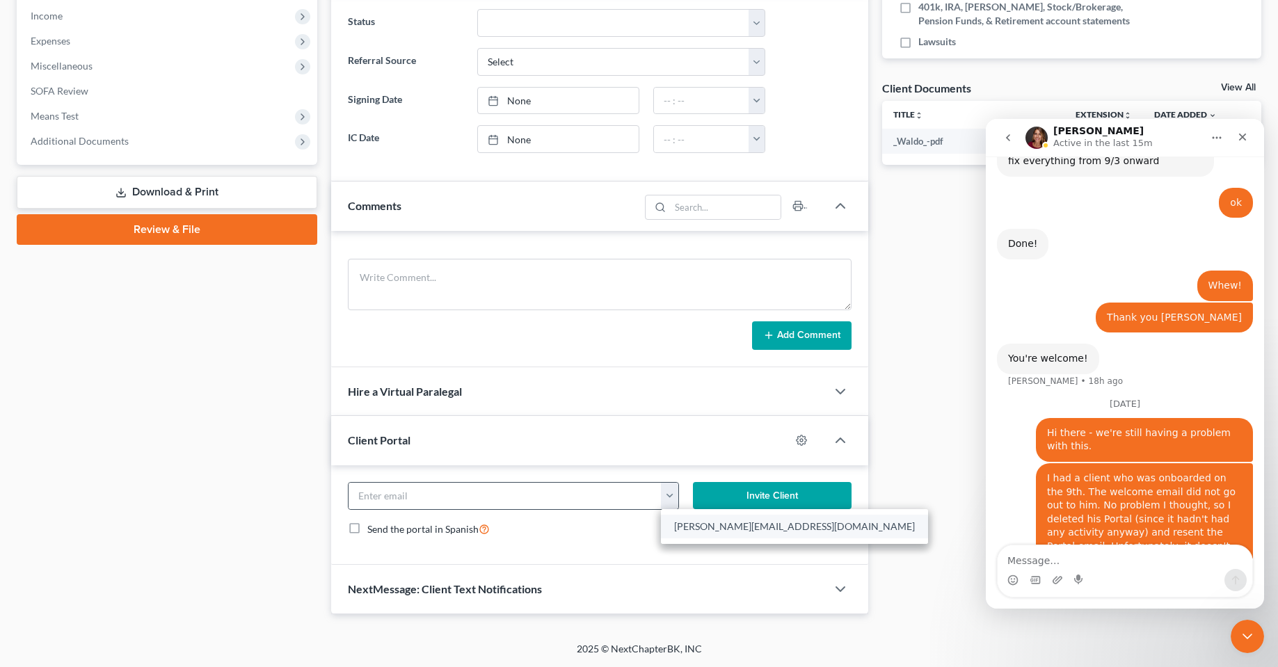
click at [731, 531] on link "aaron_mcqueen@icloud.com" at bounding box center [794, 527] width 267 height 24
type input "aaron_mcqueen@icloud.com"
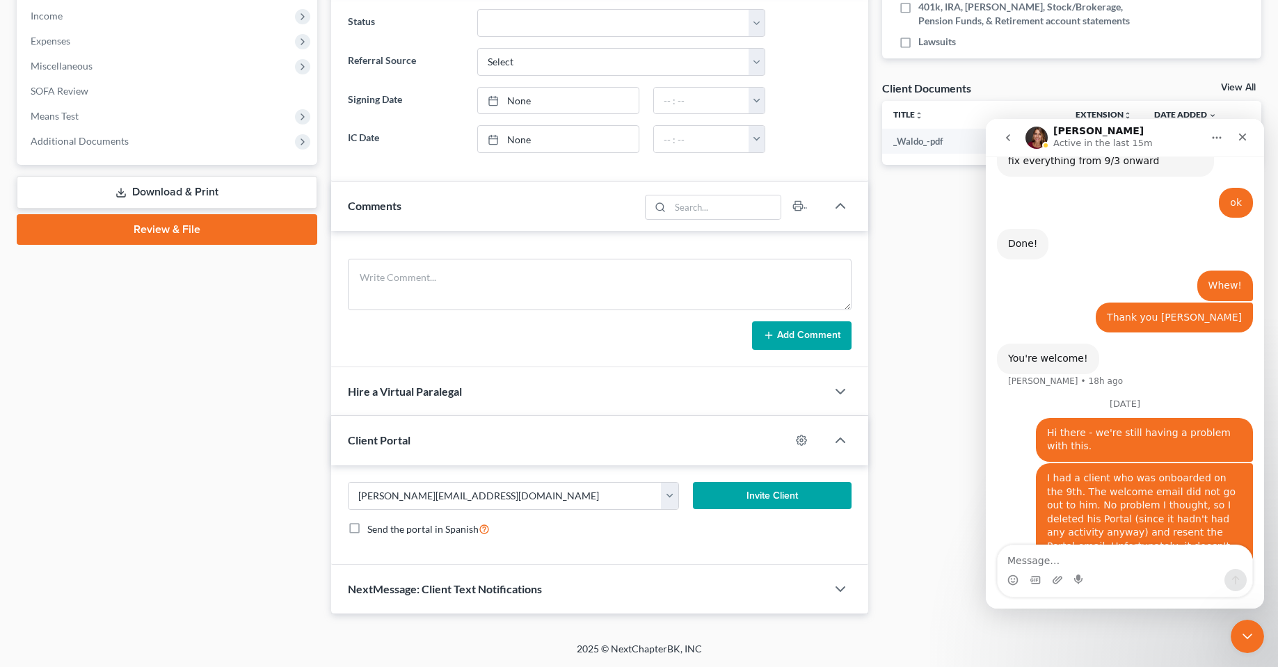
click at [625, 533] on div "Send the portal in Spanish" at bounding box center [599, 529] width 503 height 16
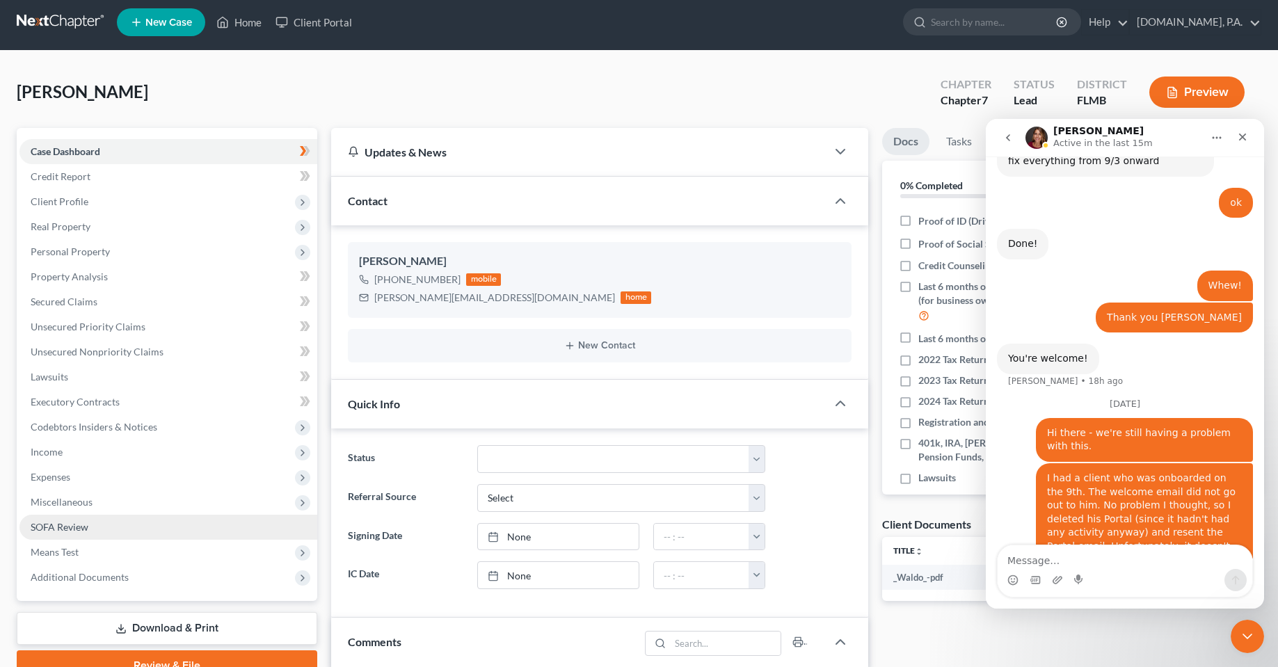
scroll to position [0, 0]
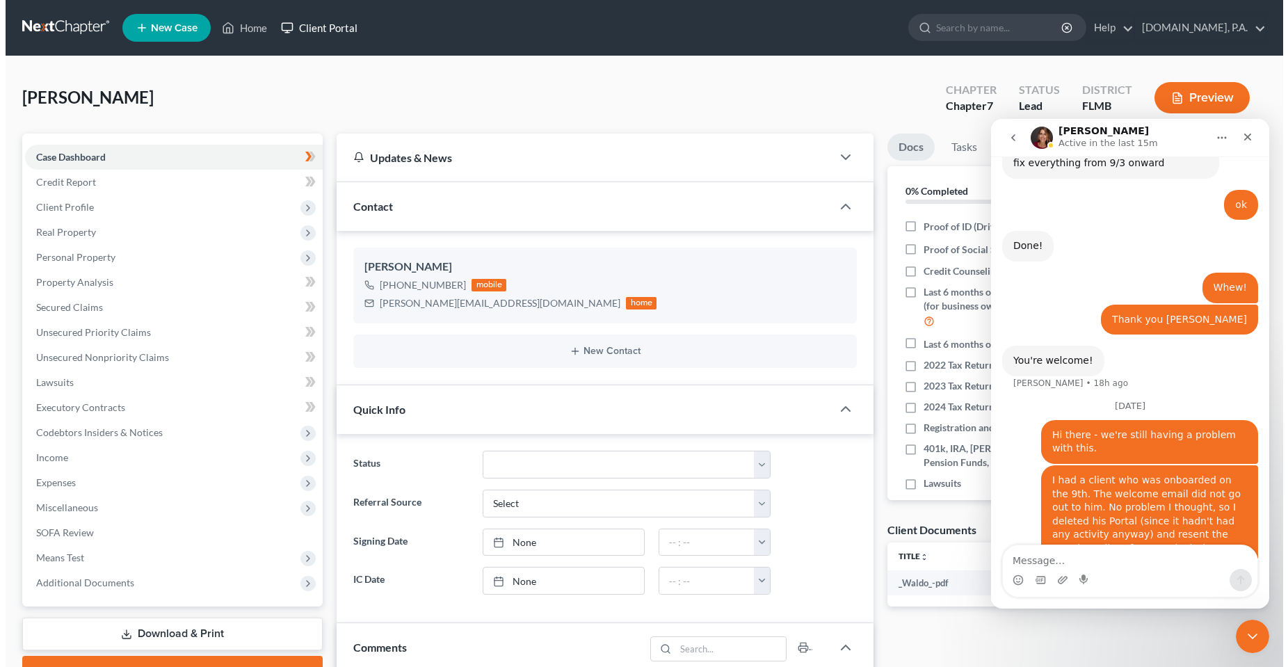
scroll to position [2418, 0]
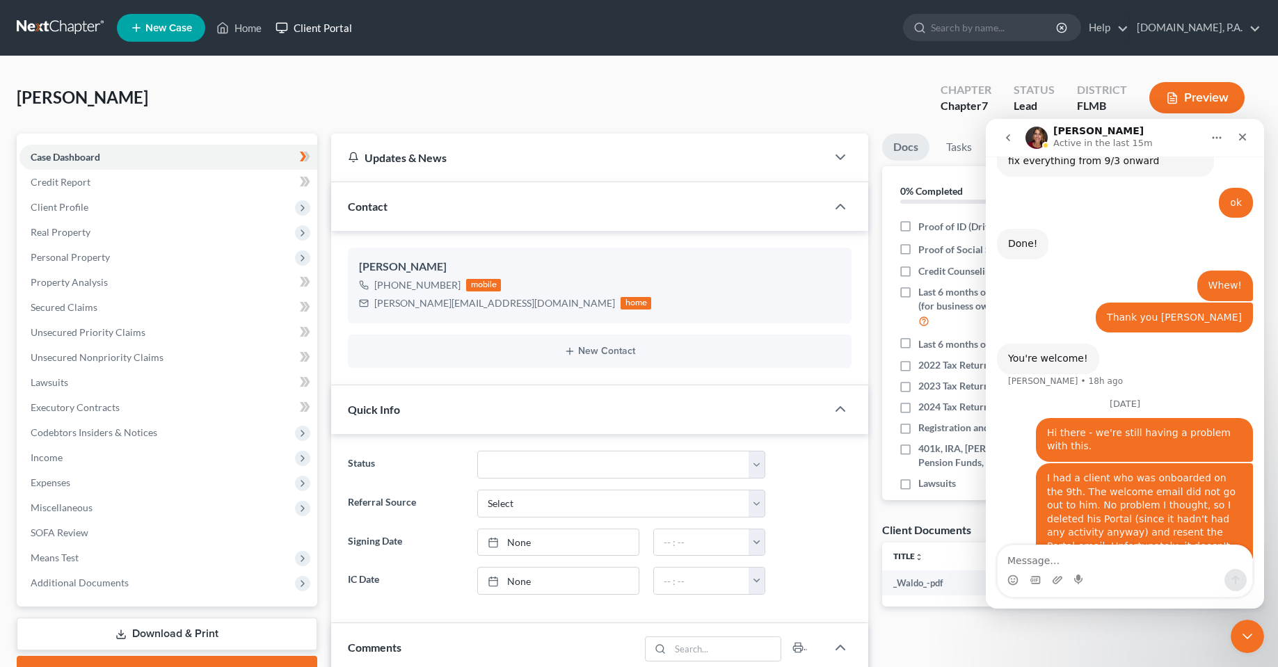
click at [332, 30] on link "Client Portal" at bounding box center [313, 27] width 90 height 25
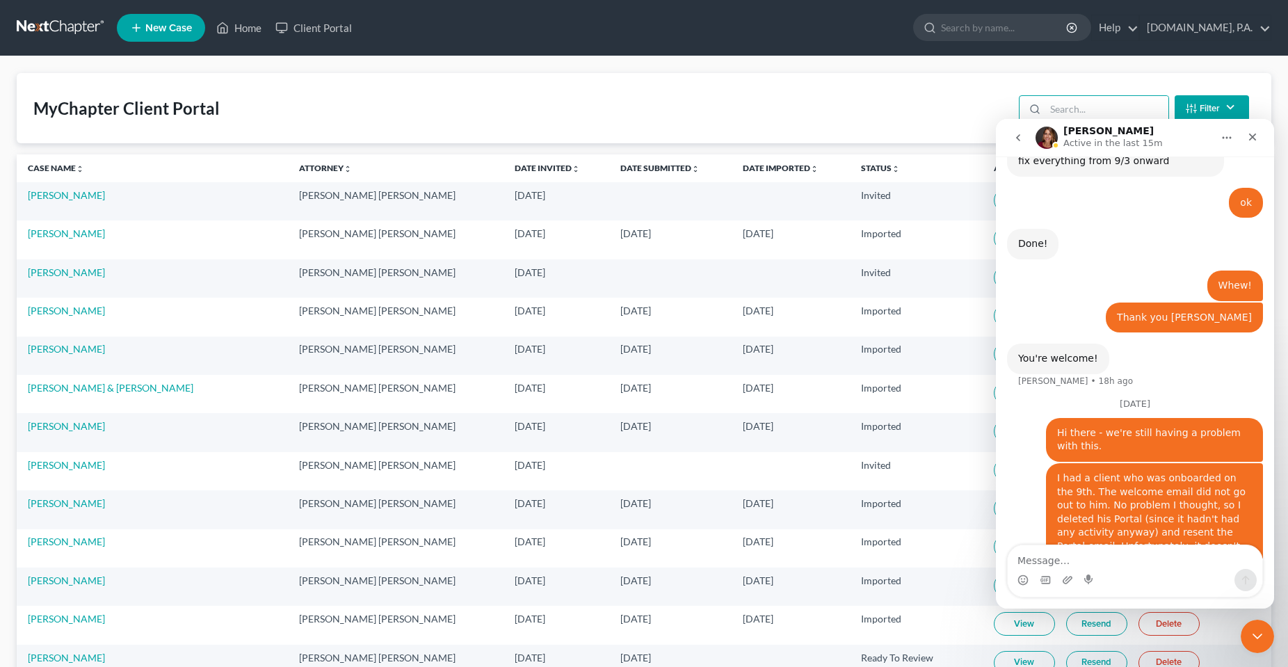
click at [1097, 108] on input "search" at bounding box center [1106, 109] width 123 height 26
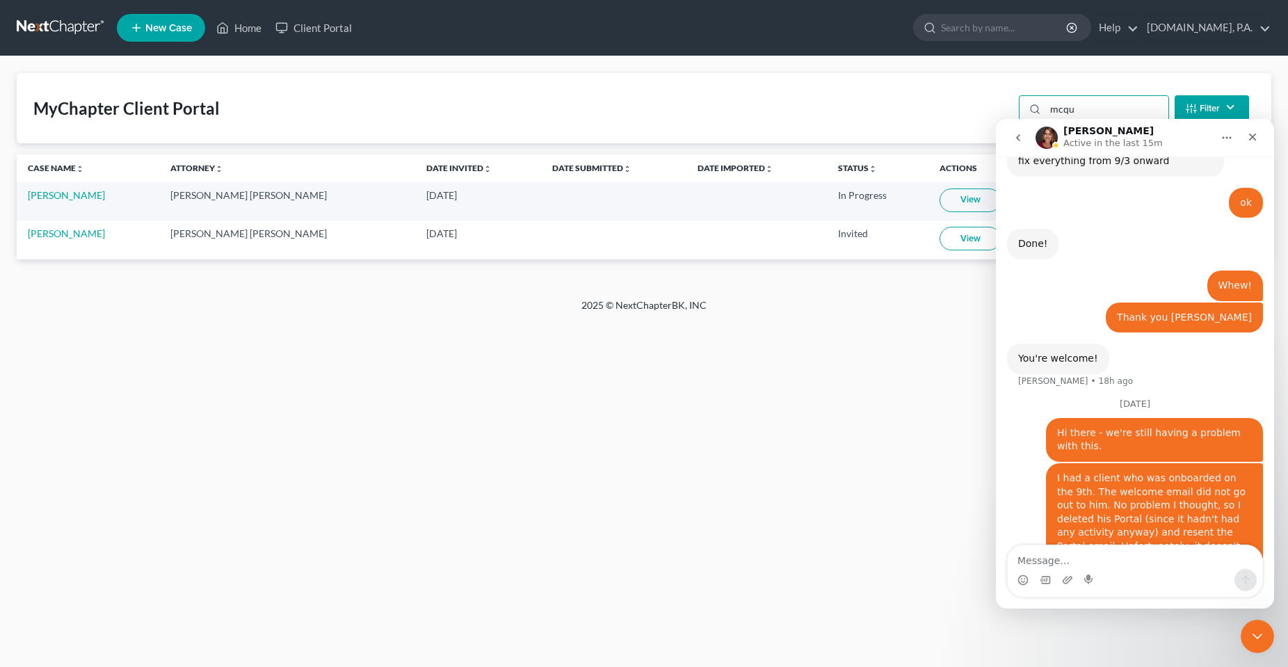
type input "mcqu"
click at [786, 465] on div "Home New Case Client Portal Fresh-Start.Law, P.A. chas@fresh-start.law My Accou…" at bounding box center [644, 333] width 1288 height 667
click at [1256, 636] on icon "Close Intercom Messenger" at bounding box center [1255, 634] width 17 height 17
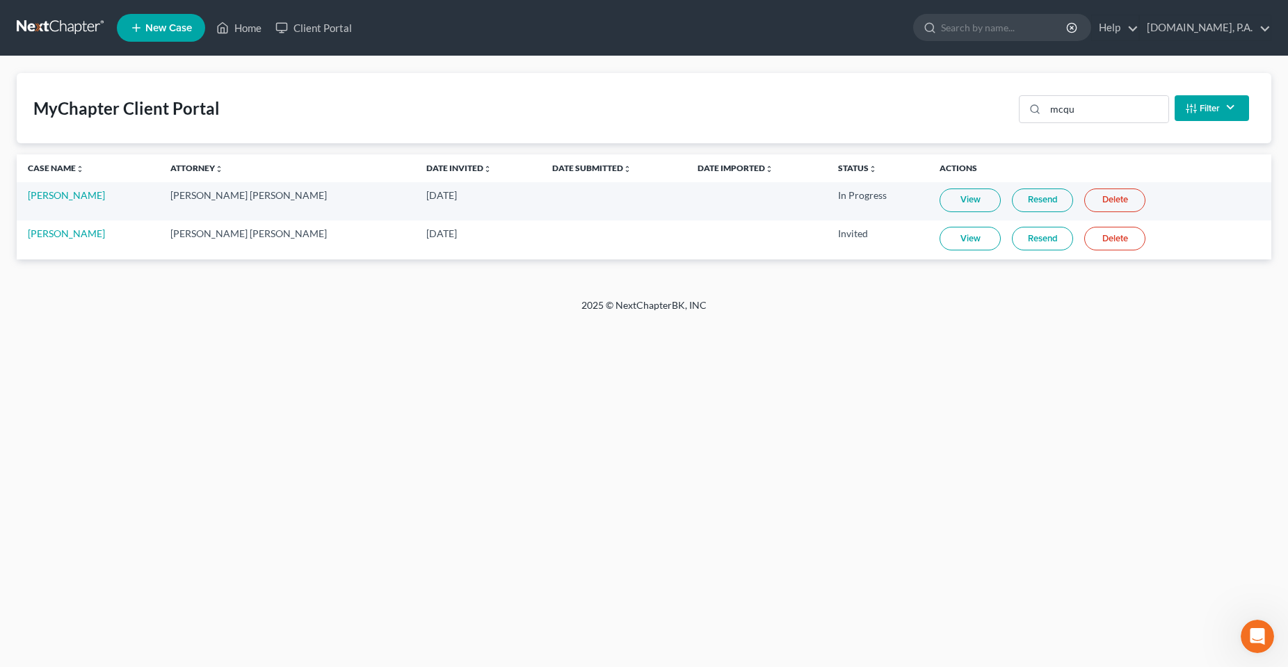
click at [881, 471] on div "Home New Case Client Portal Fresh-Start.Law, P.A. chas@fresh-start.law My Accou…" at bounding box center [644, 333] width 1288 height 667
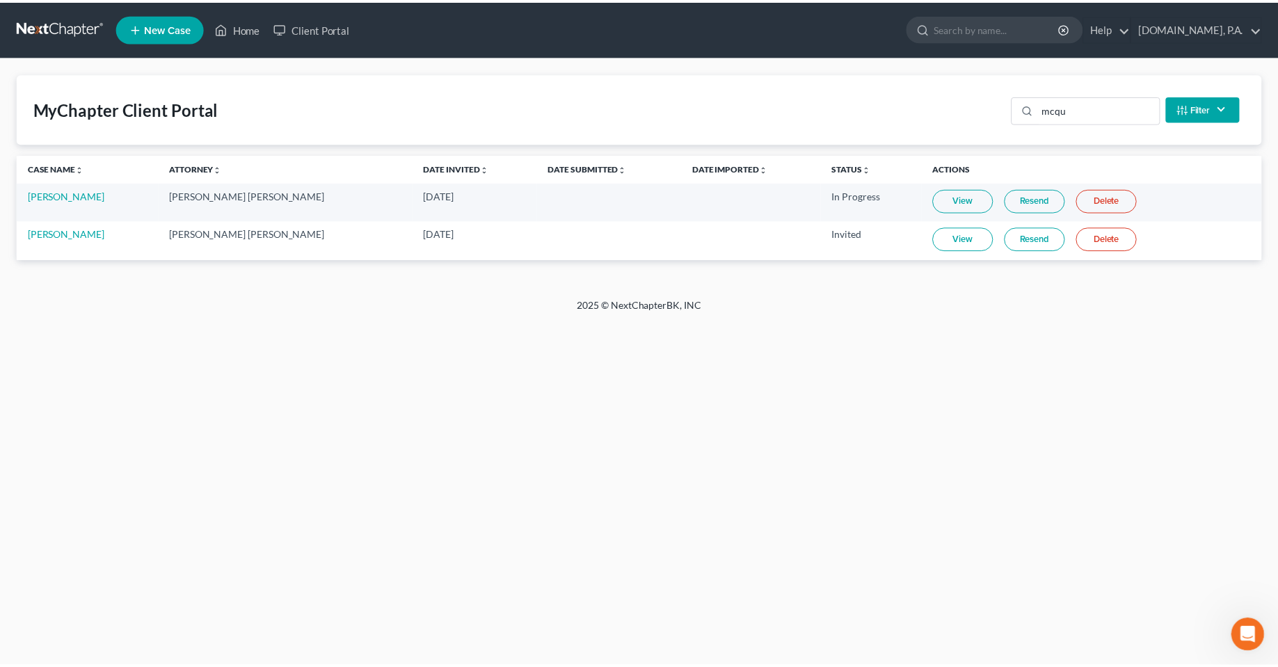
scroll to position [2418, 0]
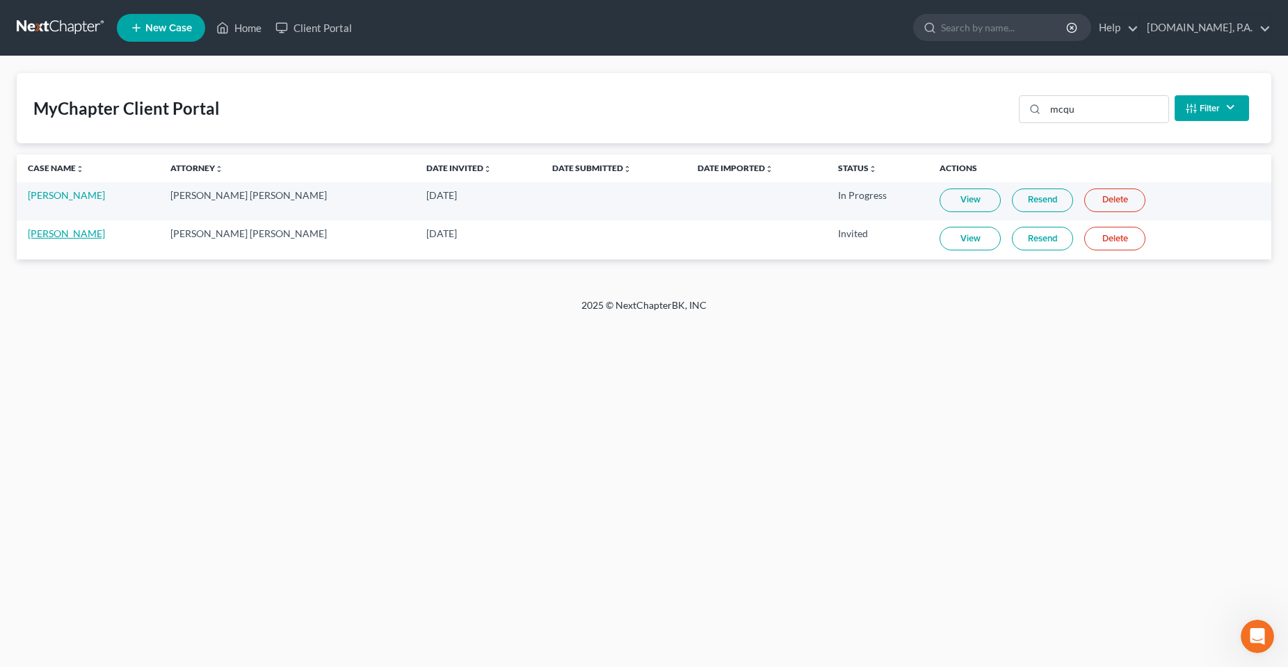
click at [30, 234] on link "[PERSON_NAME]" at bounding box center [66, 233] width 77 height 12
select select "4"
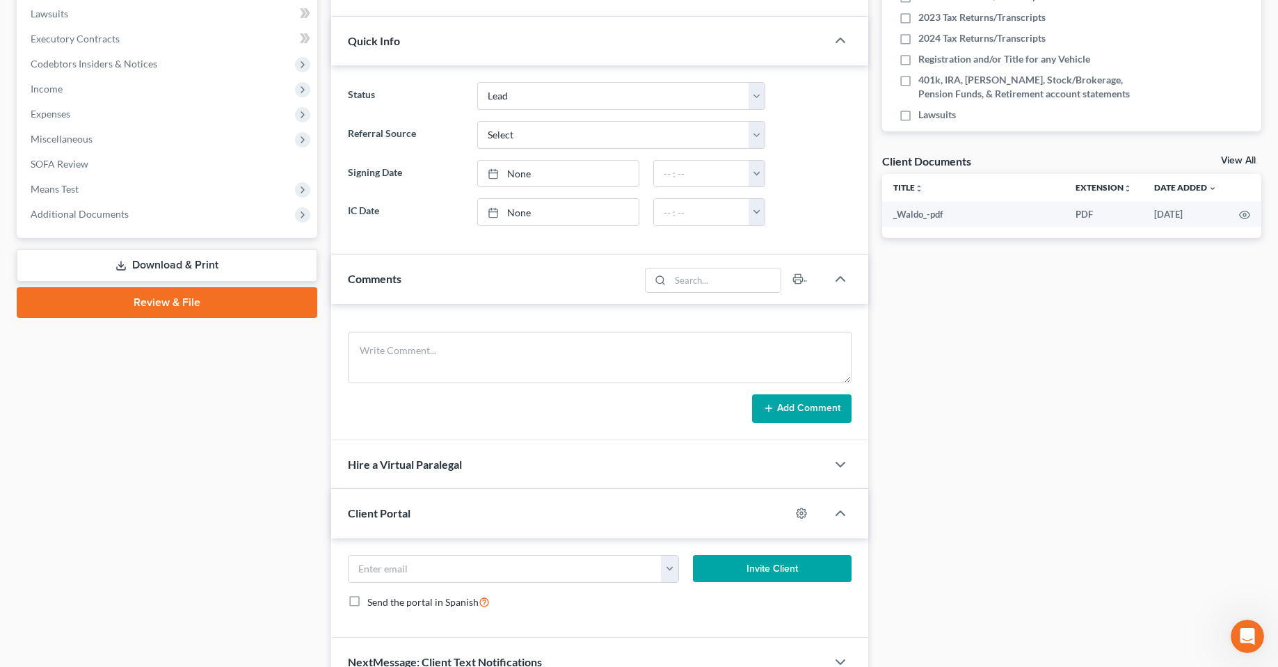
scroll to position [442, 0]
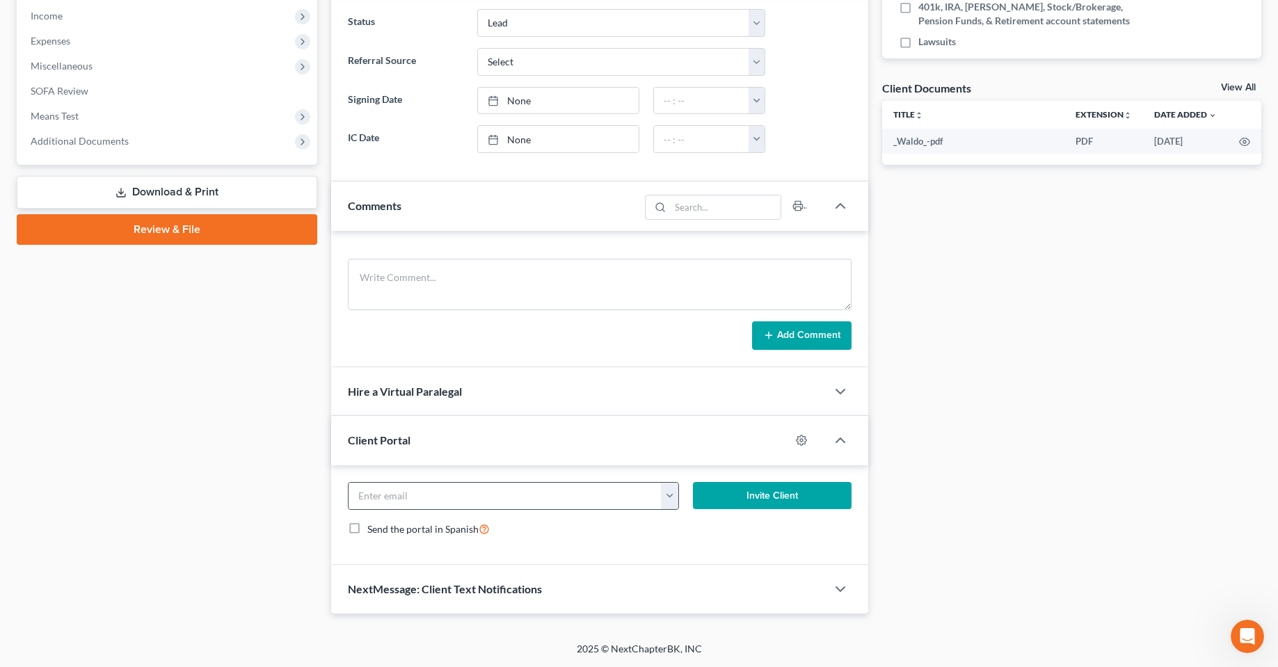
click at [665, 491] on button "button" at bounding box center [669, 496] width 17 height 26
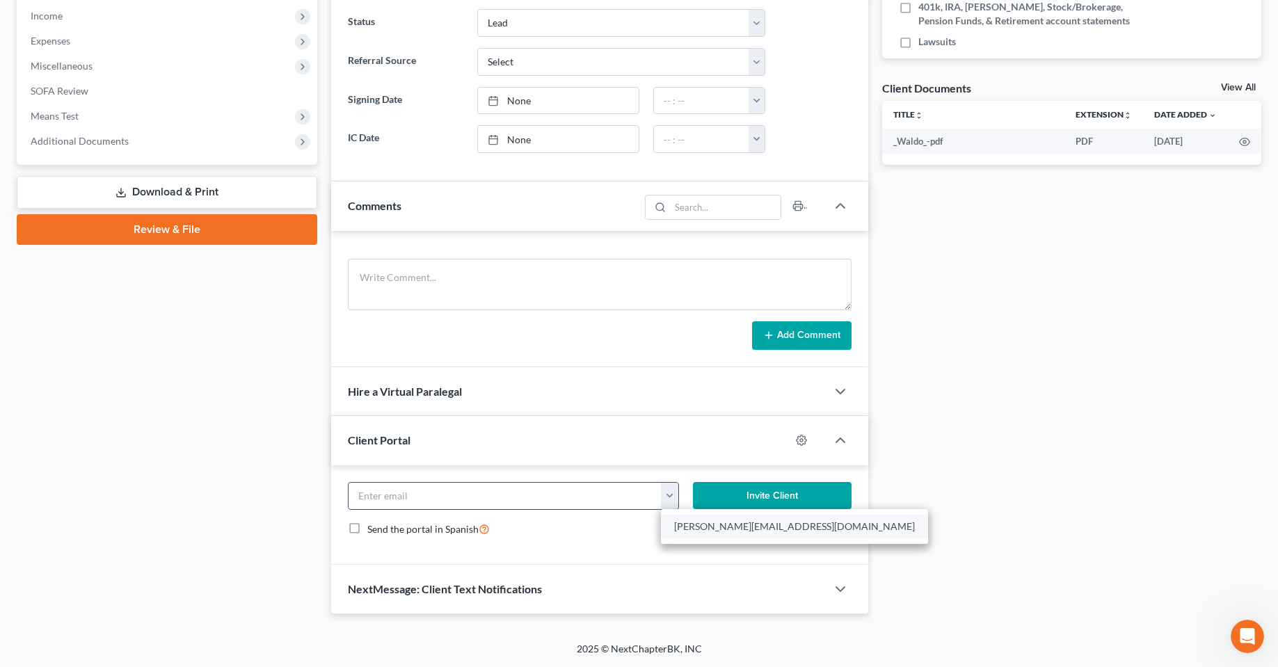
click at [700, 520] on link "[PERSON_NAME][EMAIL_ADDRESS][DOMAIN_NAME]" at bounding box center [794, 527] width 267 height 24
type input "[PERSON_NAME][EMAIL_ADDRESS][DOMAIN_NAME]"
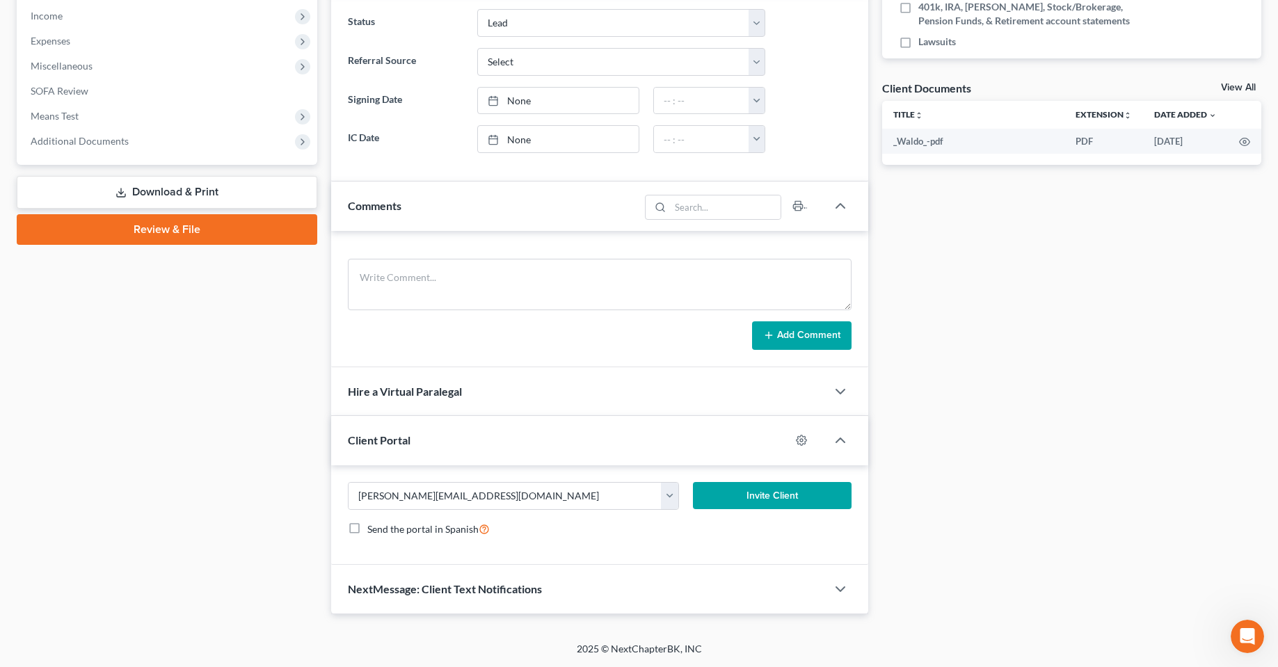
click at [681, 549] on div "aaron_mcqueen@icloud.com aaron_mcqueen@icloud.com Invite Client Send the portal…" at bounding box center [599, 515] width 536 height 100
drag, startPoint x: 1253, startPoint y: 631, endPoint x: 2449, endPoint y: 1255, distance: 1348.9
click at [1256, 630] on div "Open Intercom Messenger" at bounding box center [1245, 634] width 46 height 46
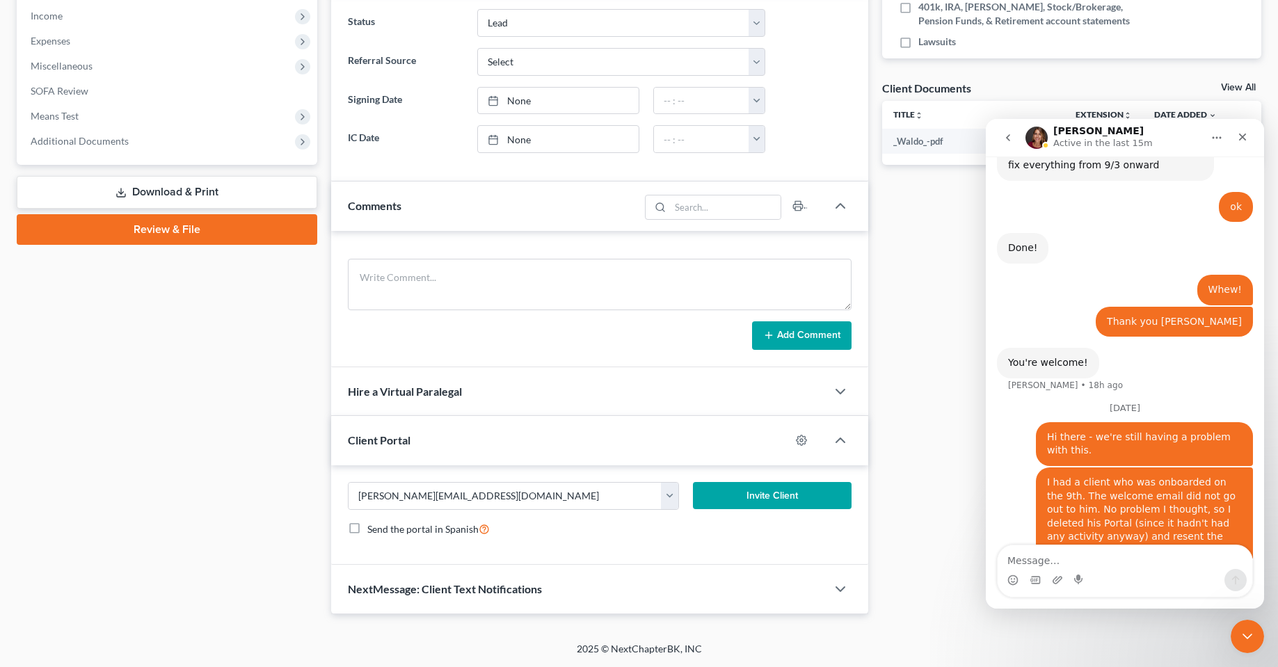
scroll to position [2418, 0]
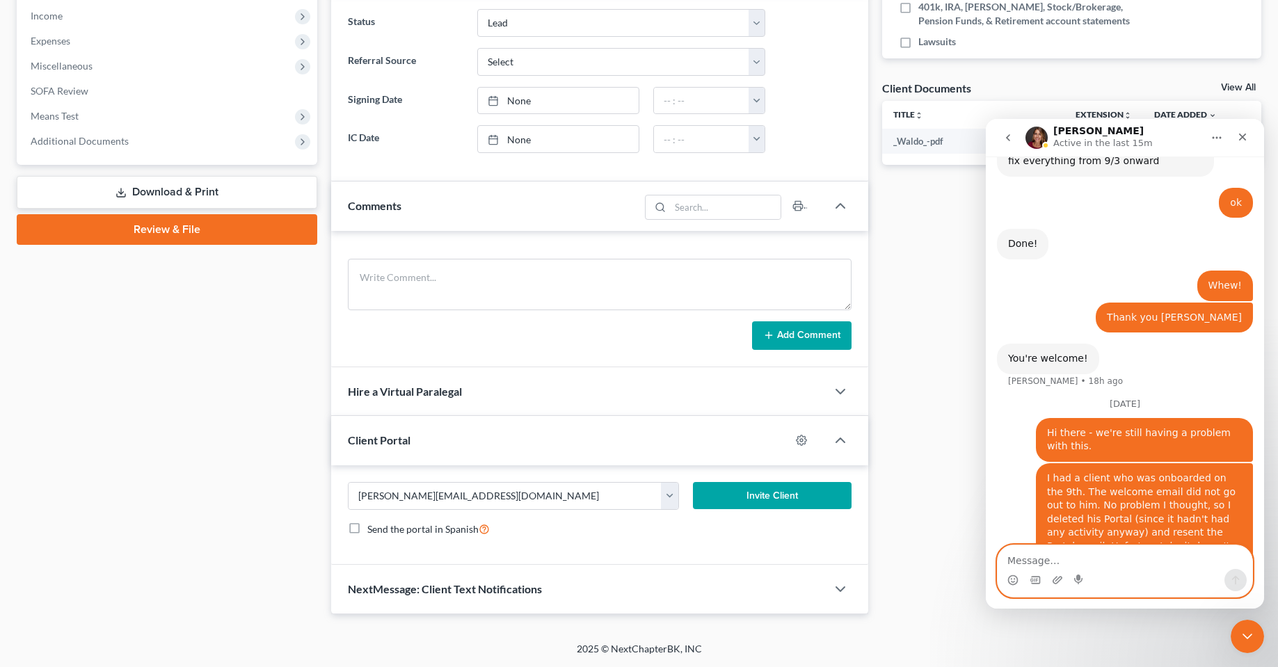
drag, startPoint x: 1059, startPoint y: 577, endPoint x: 983, endPoint y: 645, distance: 102.5
click at [986, 609] on html "Katie Active in the last 15m Have a quick question or need help finding somethi…" at bounding box center [1125, 364] width 278 height 490
click at [875, 410] on div "Docs Tasks Events Fees Timer 0% Completed Nothing here yet! Proof of ID (Driver…" at bounding box center [1071, 153] width 393 height 922
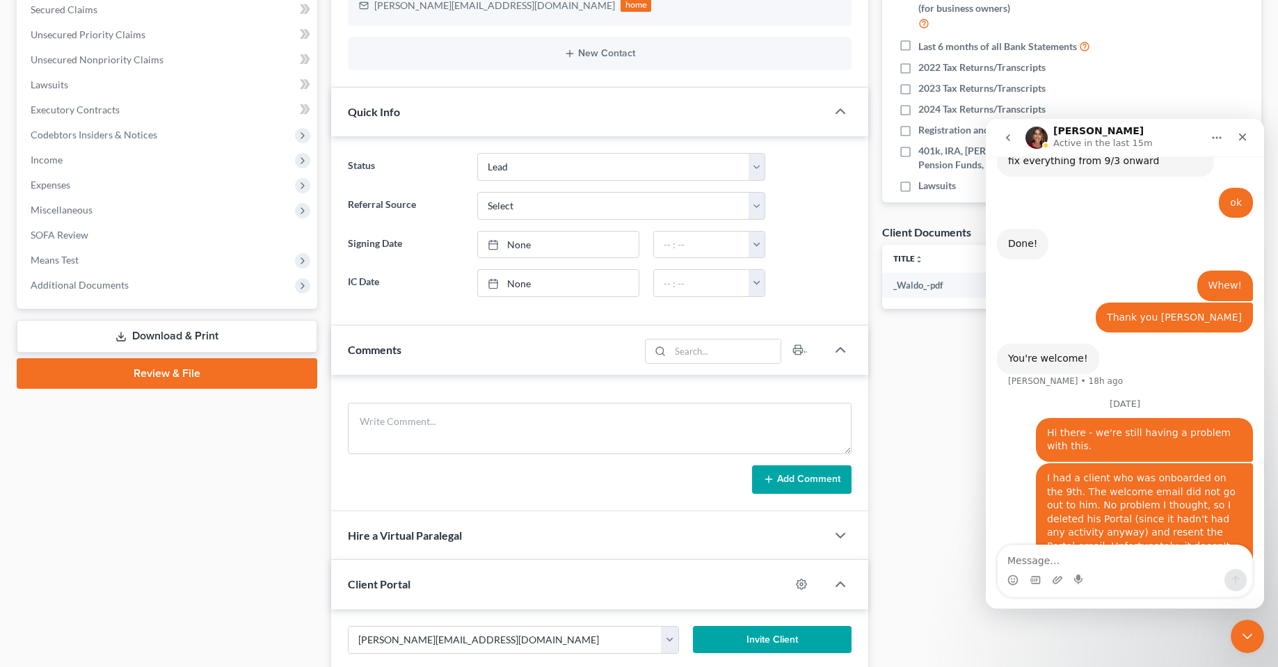
scroll to position [442, 0]
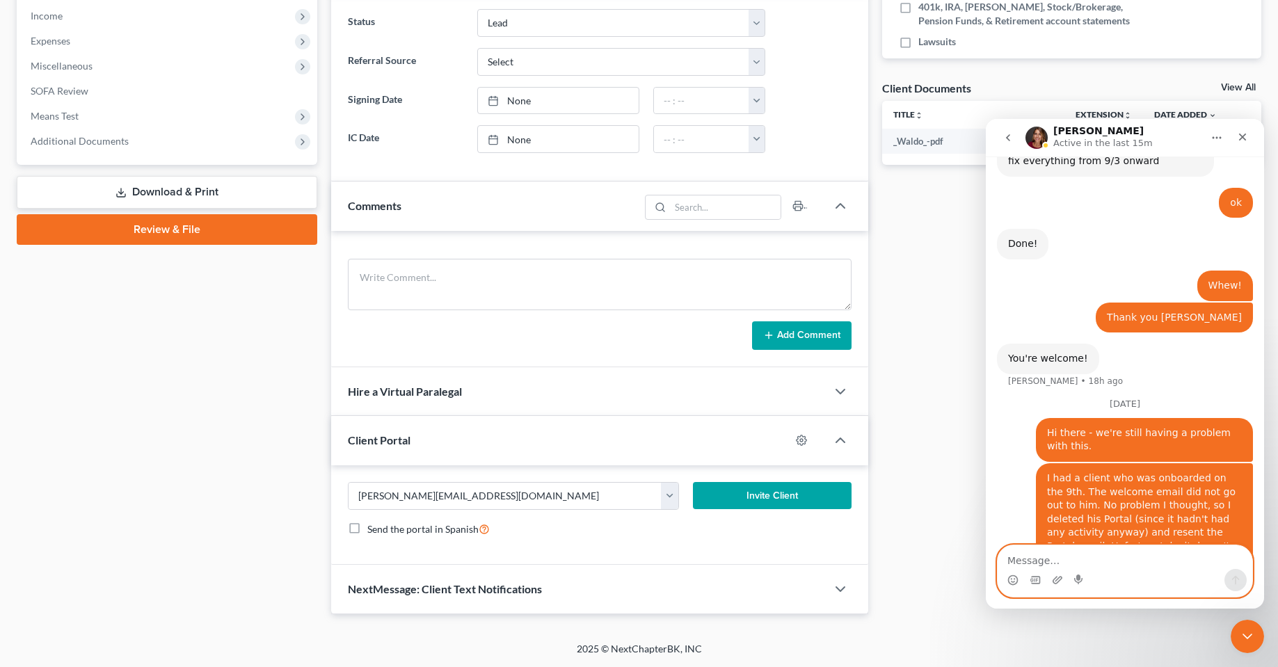
click at [1125, 554] on textarea "Message…" at bounding box center [1124, 557] width 255 height 24
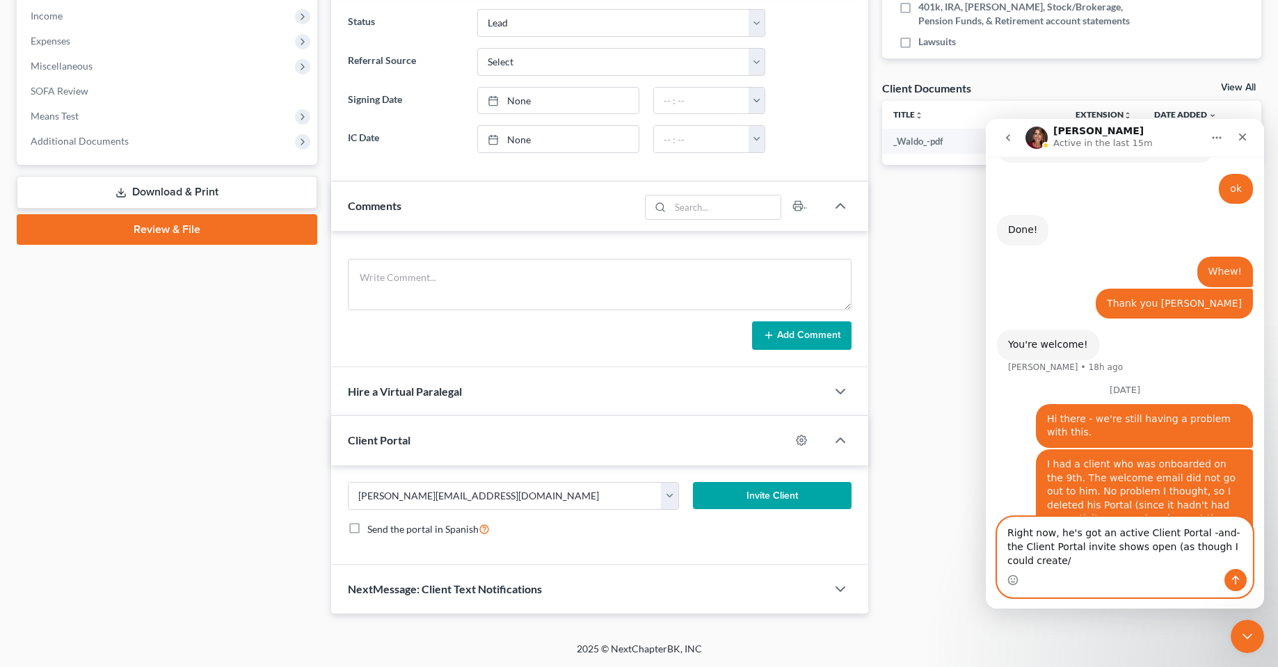
scroll to position [2445, 0]
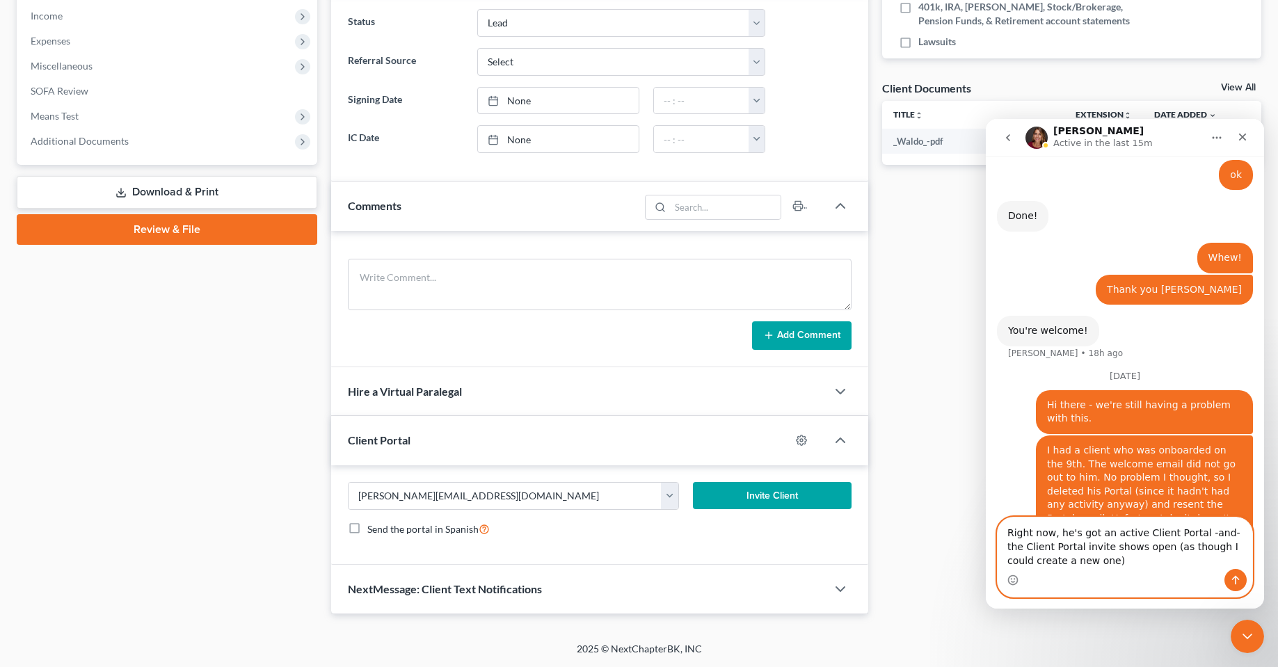
type textarea "Right now, he's got an active Client Portal -and- the Client Portal invite show…"
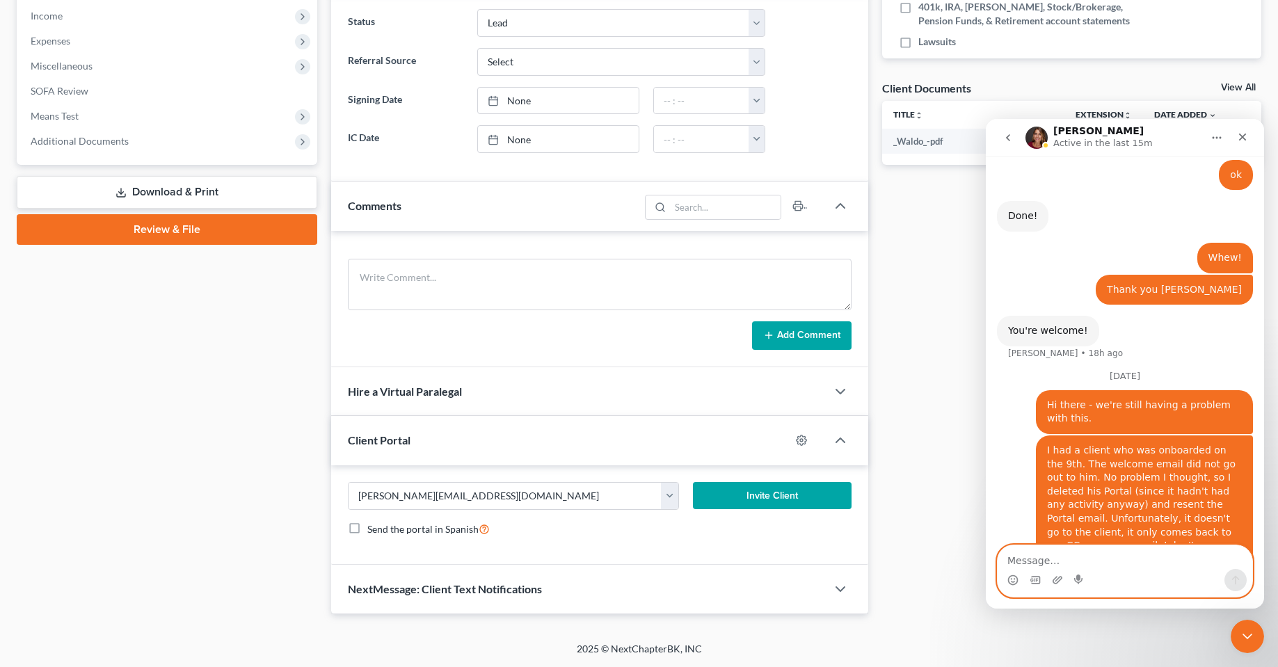
scroll to position [2476, 0]
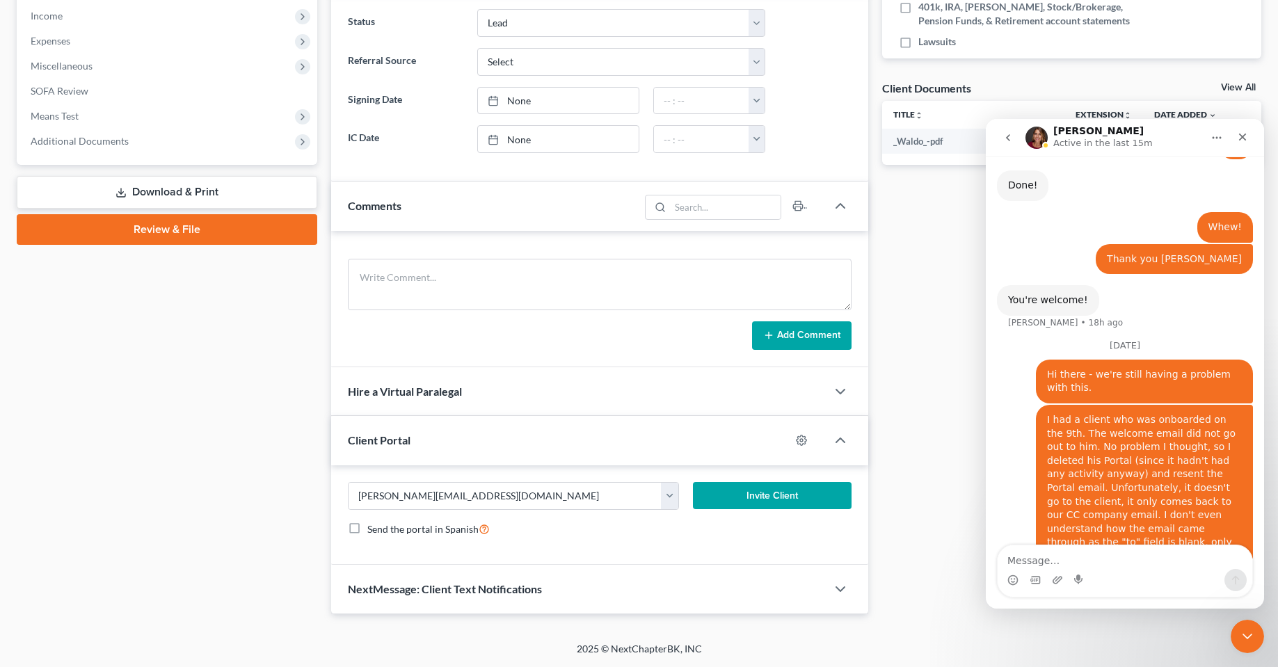
drag, startPoint x: 216, startPoint y: 527, endPoint x: 1, endPoint y: 237, distance: 361.4
click at [208, 506] on div "Case Dashboard Payments Invoices Payments Payments Credit Report Client Profile" at bounding box center [167, 153] width 314 height 922
click at [1088, 554] on textarea "Message…" at bounding box center [1124, 557] width 255 height 24
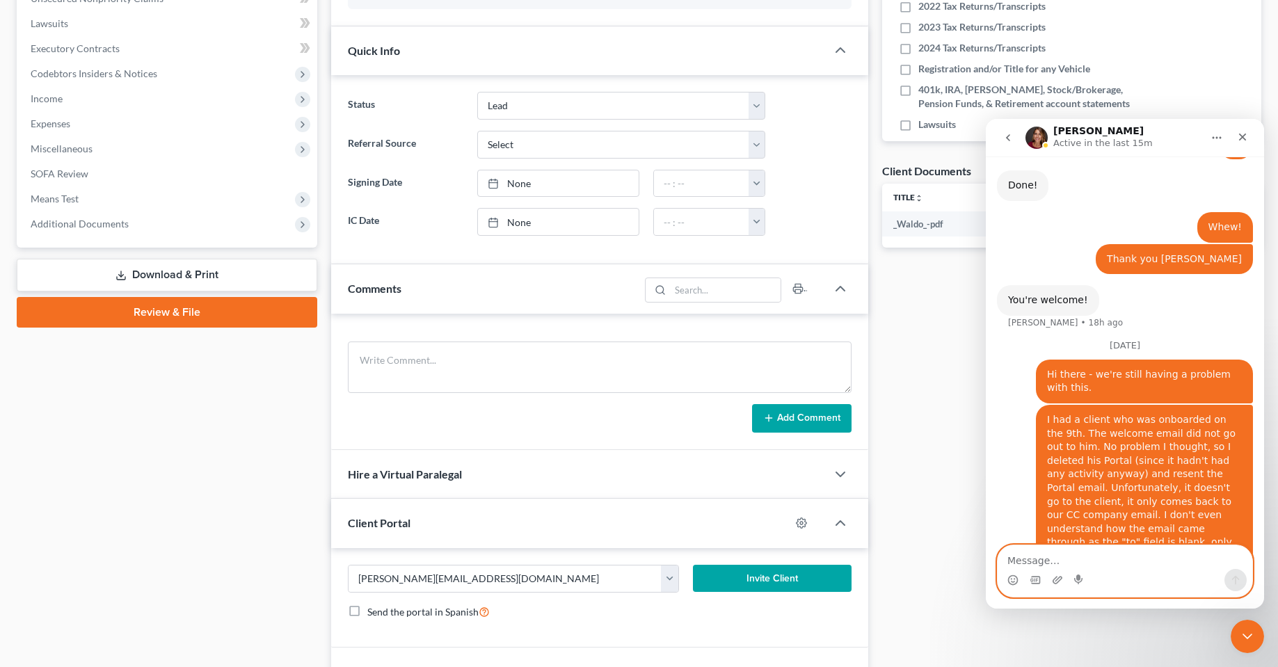
scroll to position [163, 0]
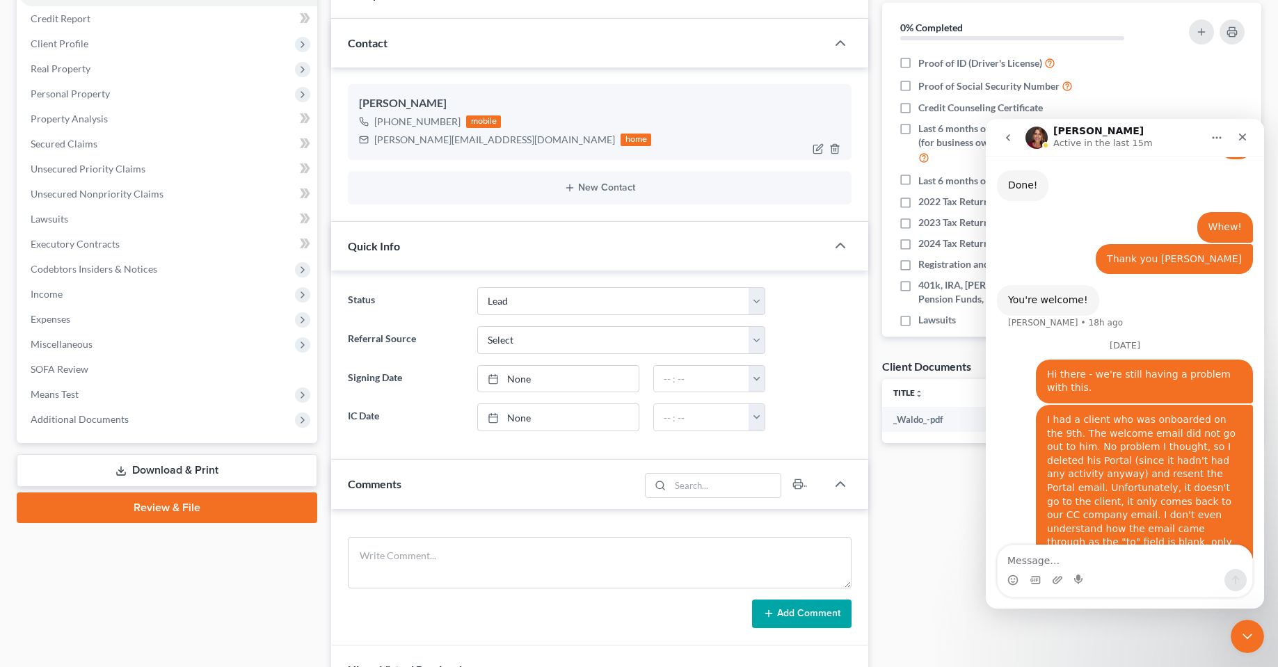
click at [661, 118] on div "+1 (347) 874-9749 mobile aaron_mcqueen@icloud.com home" at bounding box center [599, 131] width 481 height 36
click at [821, 151] on icon "button" at bounding box center [817, 148] width 11 height 11
select select "0"
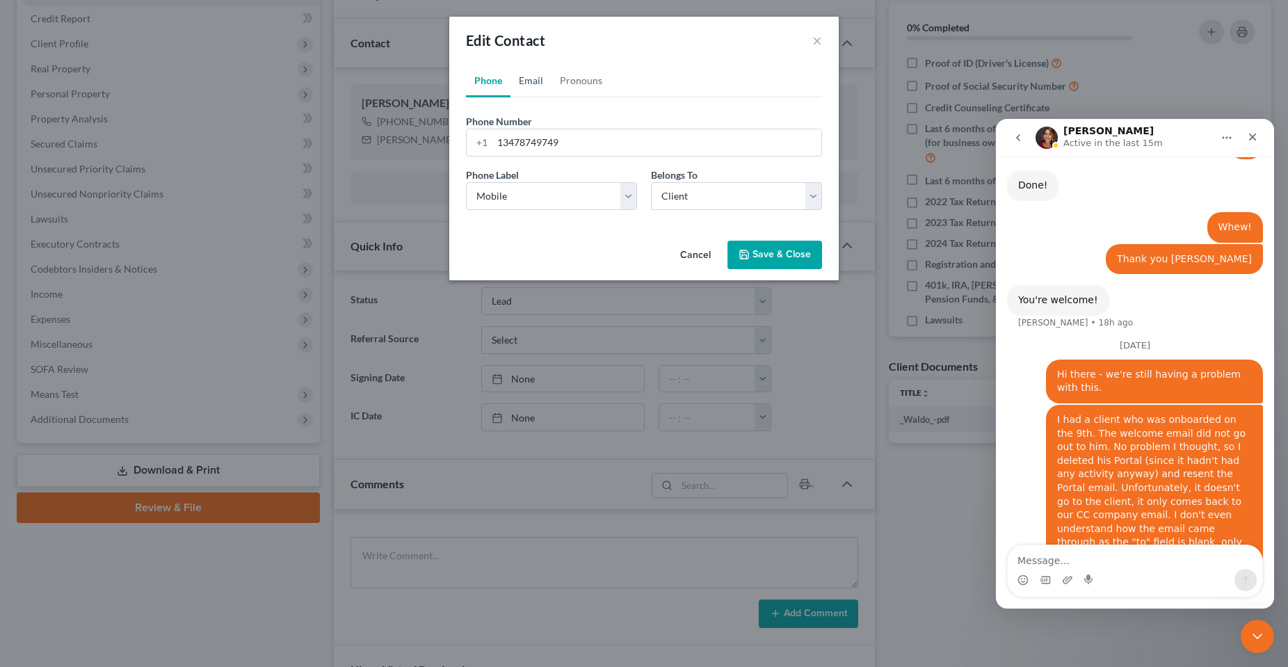
click at [533, 88] on link "Email" at bounding box center [530, 80] width 41 height 33
click at [649, 134] on input "[PERSON_NAME][EMAIL_ADDRESS][DOMAIN_NAME]" at bounding box center [656, 142] width 329 height 26
click at [762, 255] on button "Save & Close" at bounding box center [774, 255] width 95 height 29
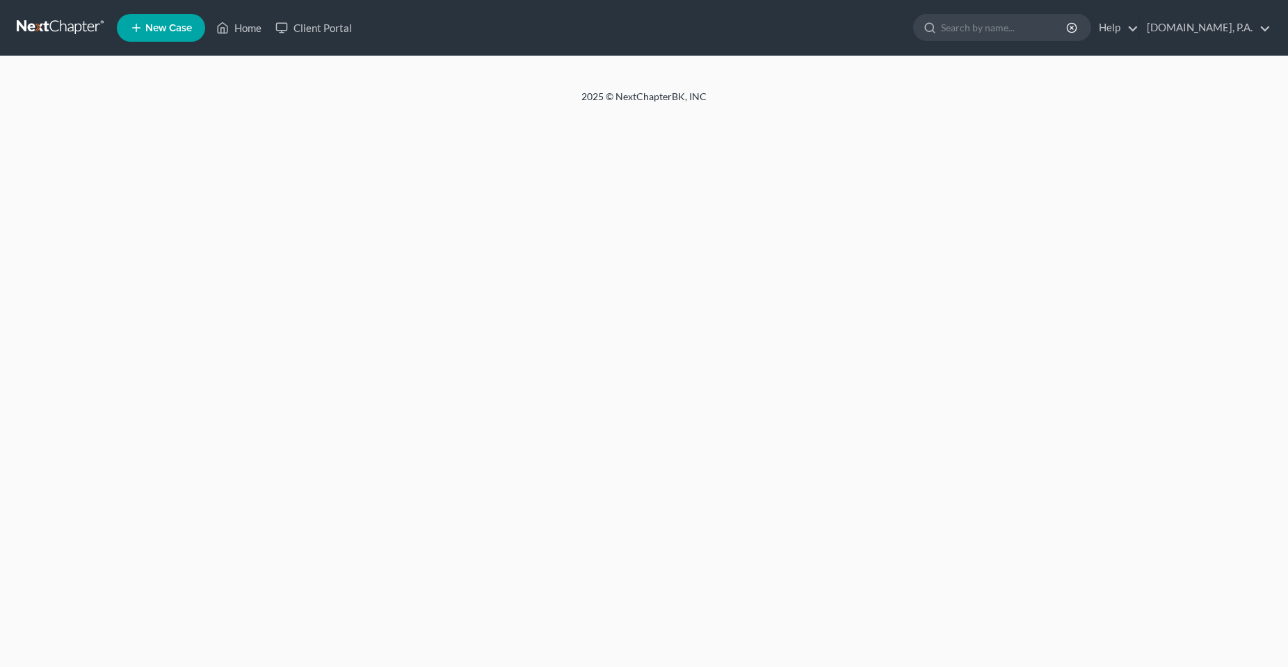
select select "4"
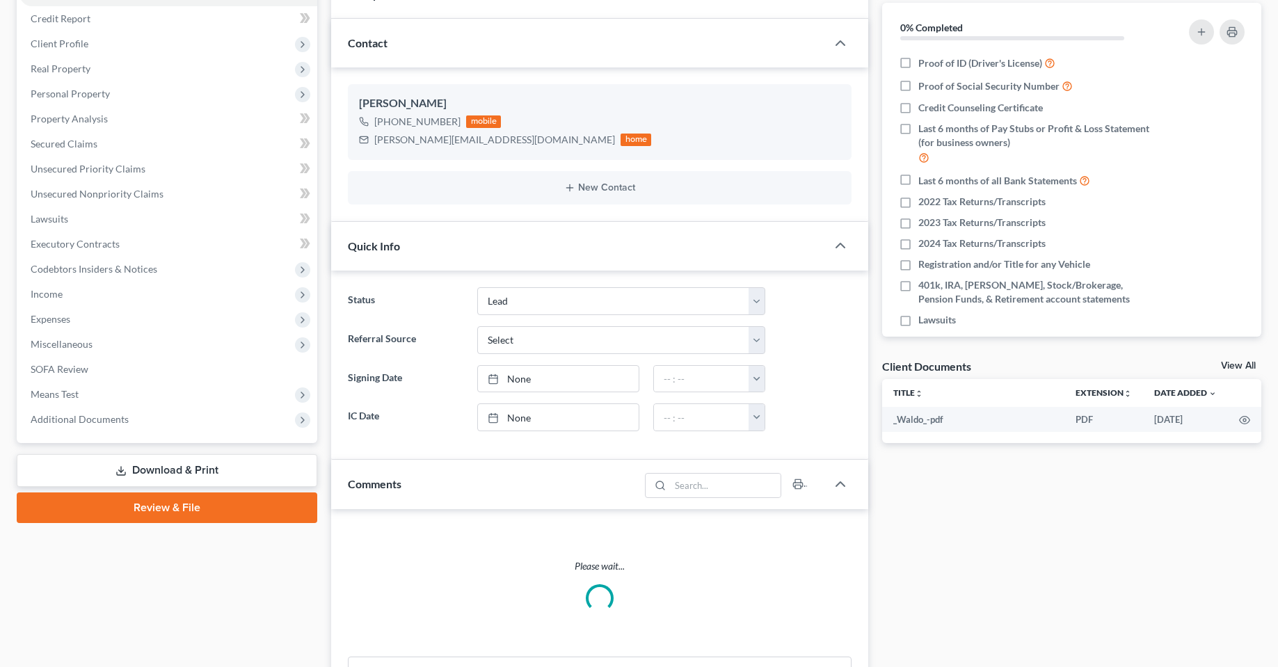
scroll to position [163, 0]
click at [965, 532] on div "Docs Tasks Events Fees Timer 0% Completed Nothing here yet! Proof of ID (Driver…" at bounding box center [1071, 431] width 393 height 922
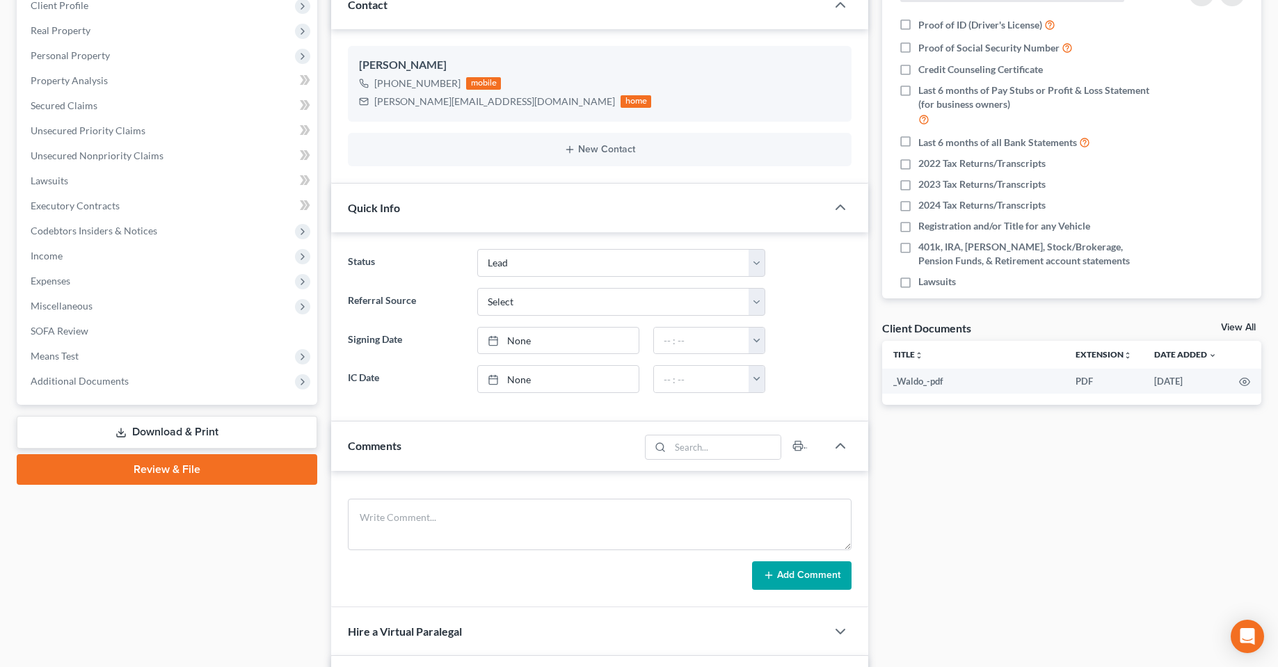
scroll to position [233, 0]
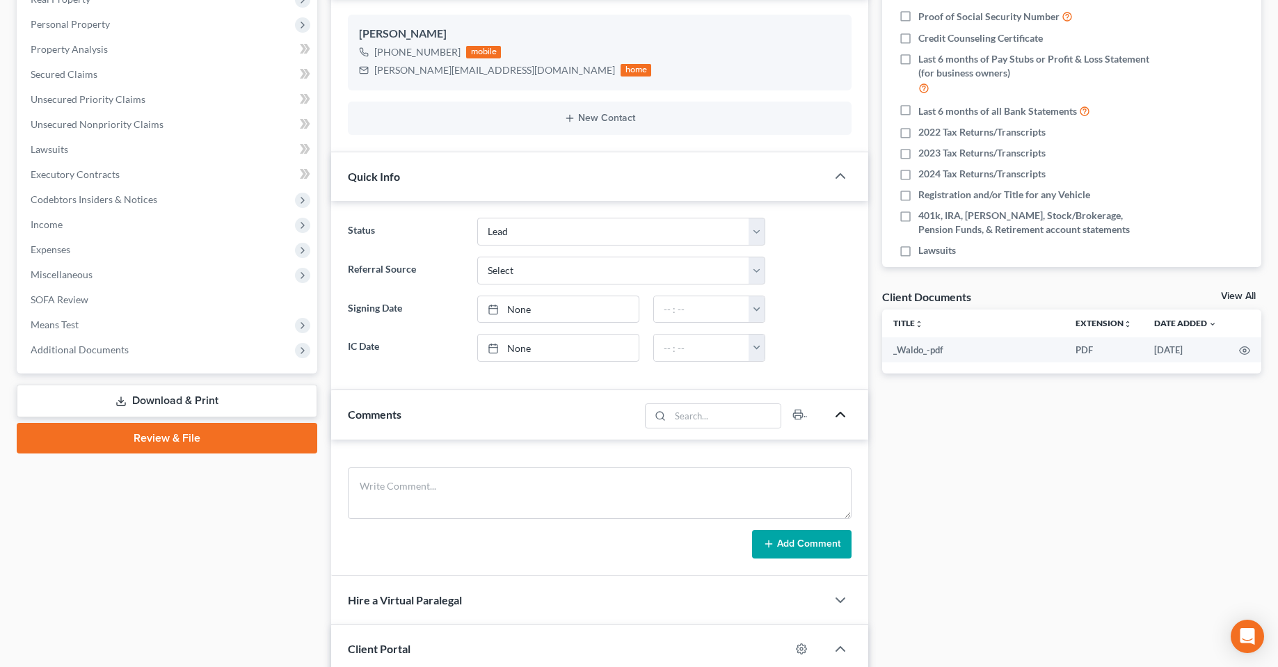
click at [837, 420] on icon "button" at bounding box center [840, 414] width 17 height 17
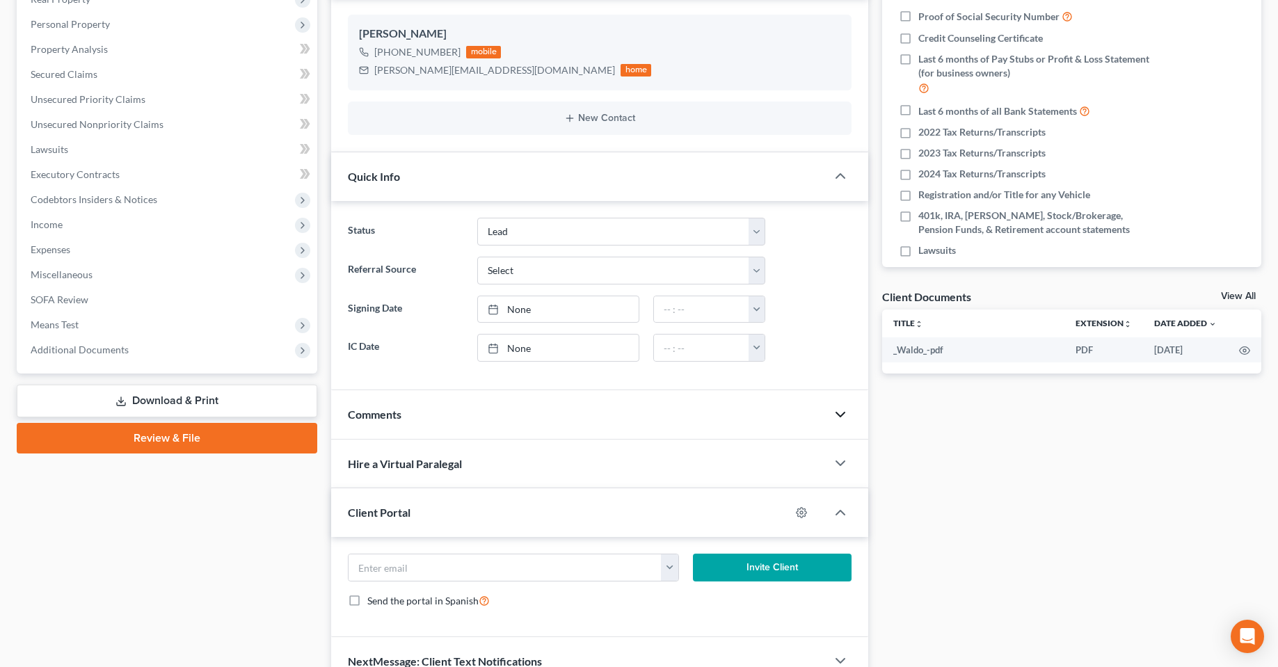
click at [905, 504] on div "Docs Tasks Events Fees Timer 0% Completed Nothing here yet! Proof of ID (Driver…" at bounding box center [1071, 293] width 393 height 785
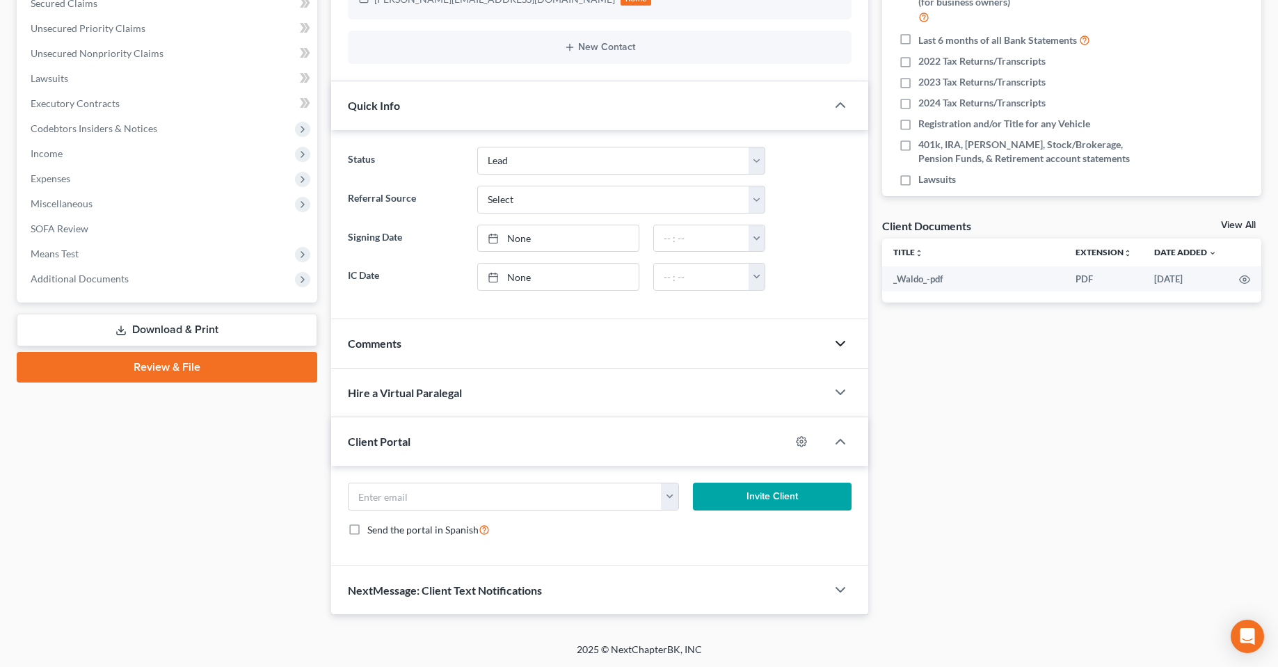
scroll to position [305, 0]
click at [134, 547] on div "Case Dashboard Payments Invoices Payments Payments Credit Report Client Profile" at bounding box center [167, 221] width 314 height 785
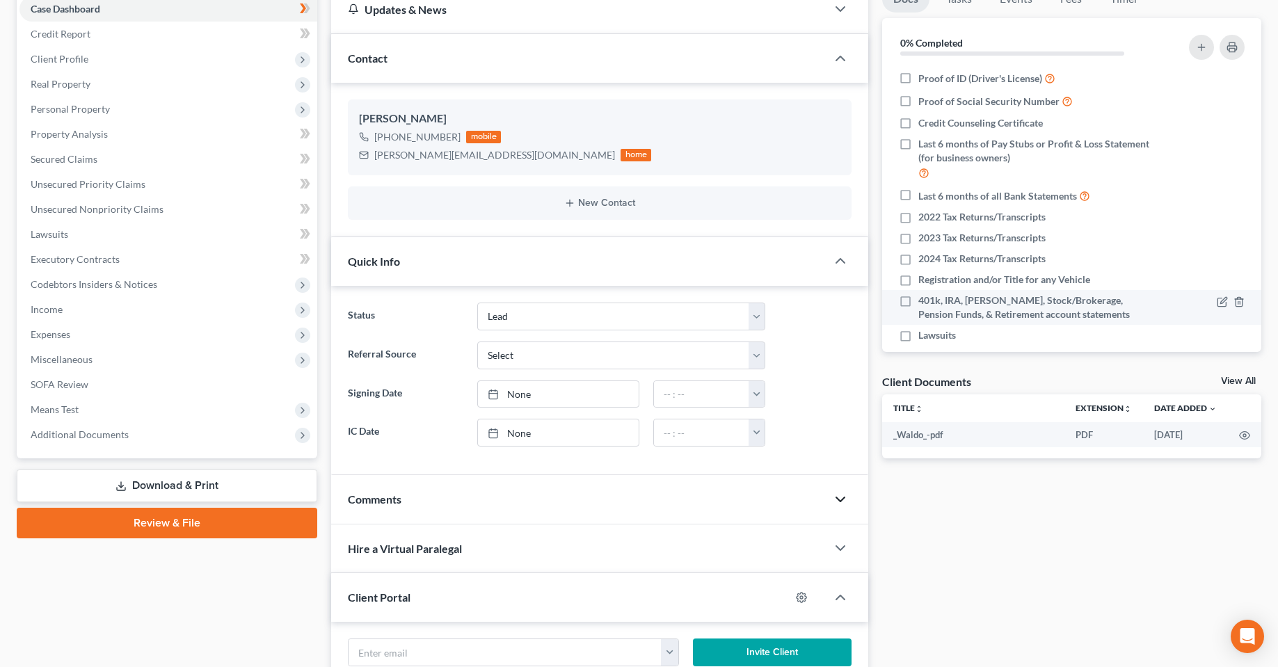
scroll to position [0, 0]
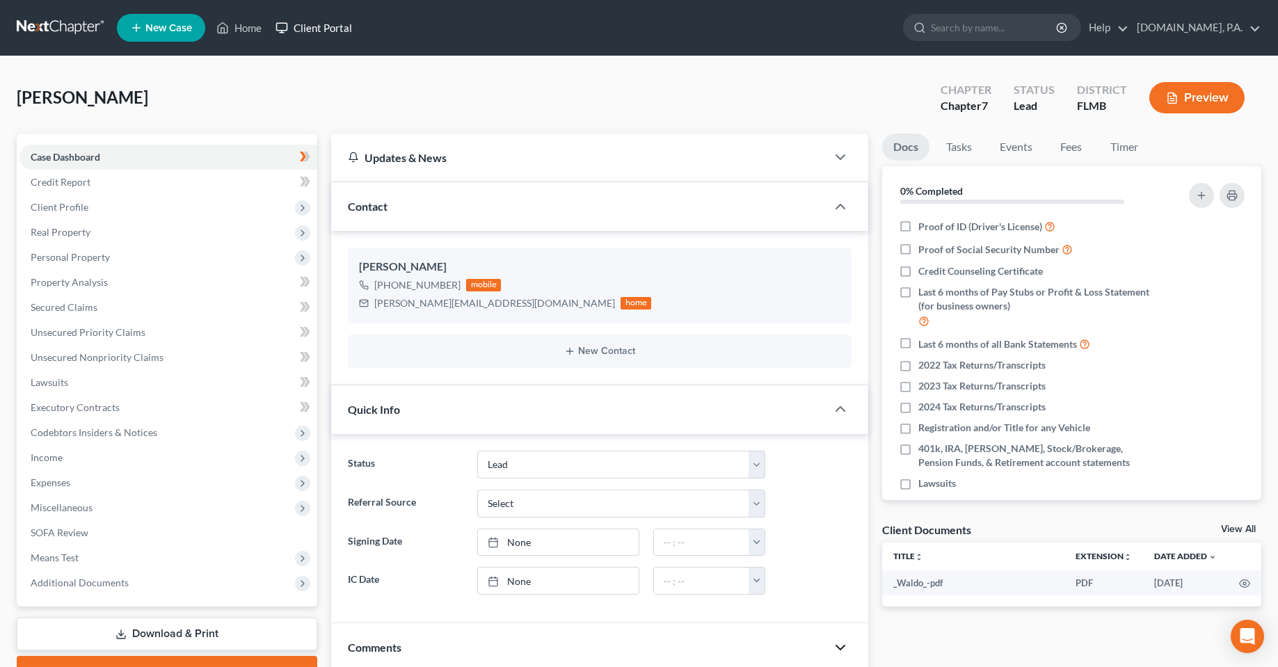
click at [336, 22] on link "Client Portal" at bounding box center [313, 27] width 90 height 25
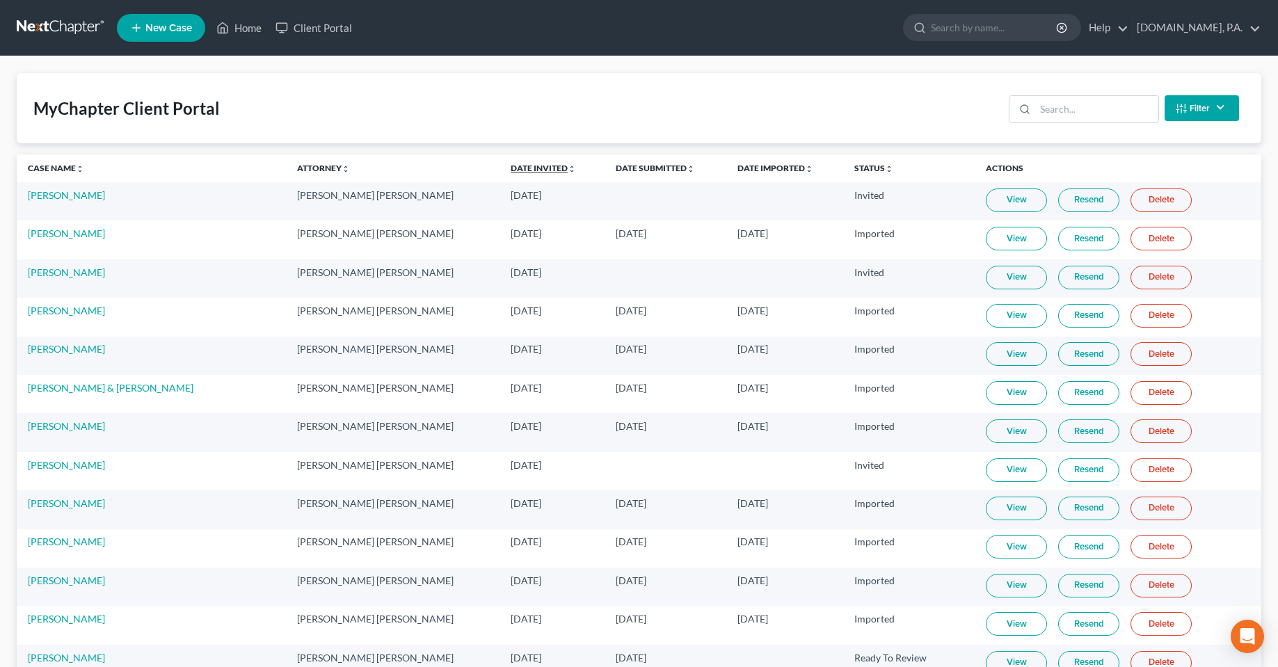
click at [510, 171] on link "Date Invited unfold_more expand_more expand_less" at bounding box center [542, 168] width 65 height 10
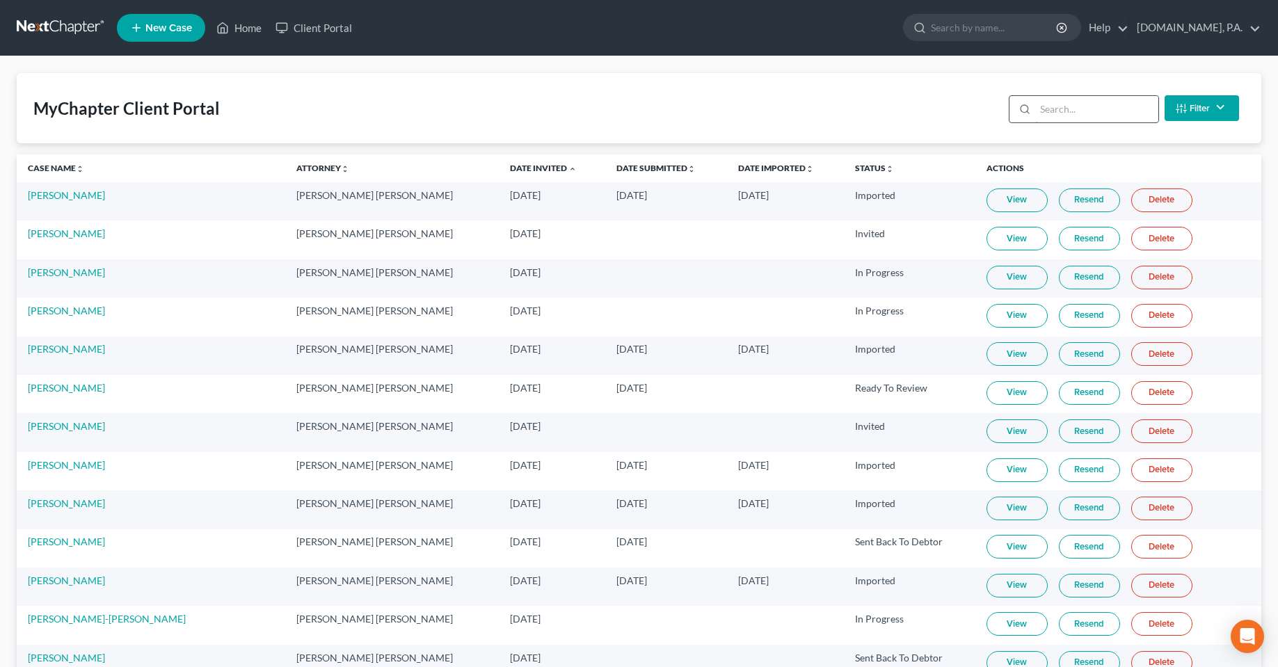
click at [1074, 111] on input "search" at bounding box center [1096, 109] width 123 height 26
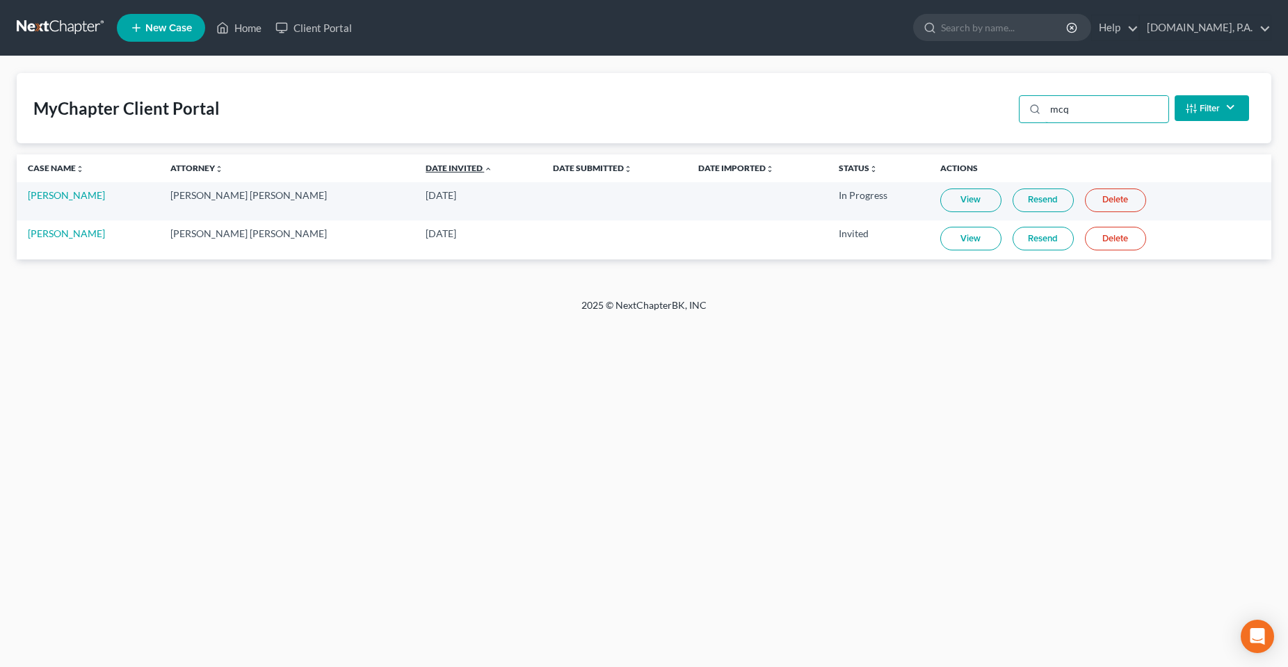
type input "mcq"
click at [426, 166] on link "Date Invited unfold_more expand_more expand_less" at bounding box center [459, 168] width 67 height 10
drag, startPoint x: 1107, startPoint y: 114, endPoint x: 1008, endPoint y: 114, distance: 98.8
click at [1008, 114] on div "MyChapter Client Portal mcq Filter Status Filter... Invited In Progress Ready T…" at bounding box center [644, 108] width 1255 height 70
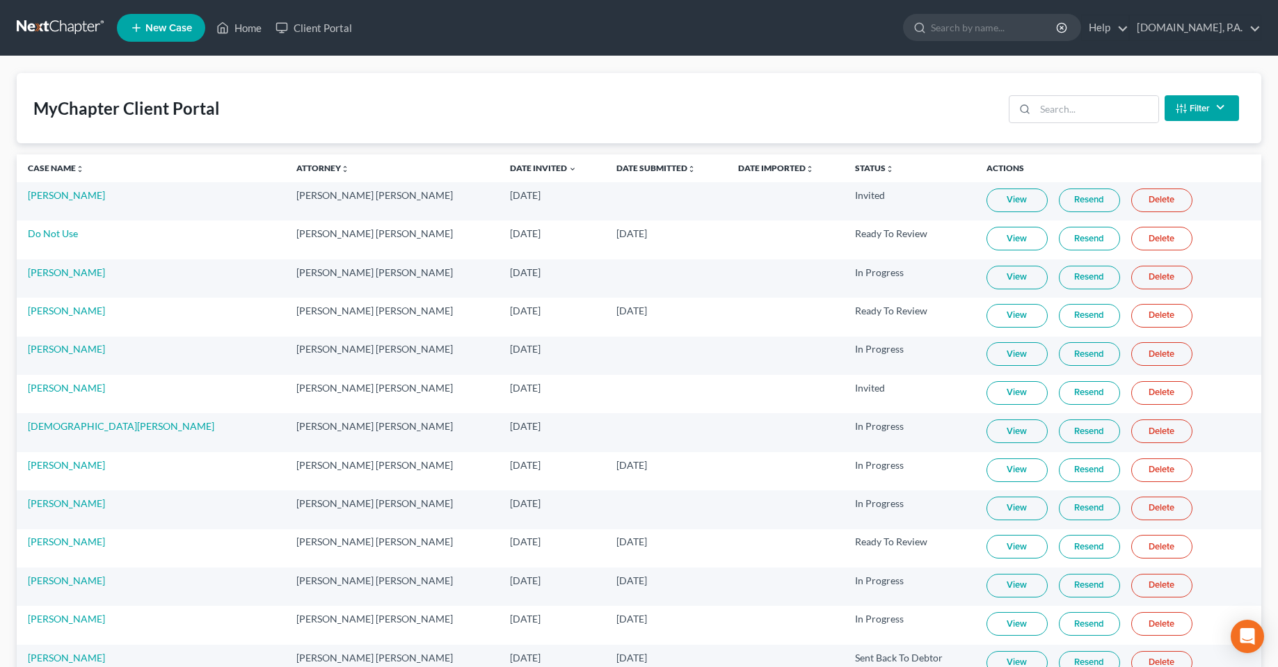
click at [499, 174] on th "Date Invited unfold_more expand_more expand_less" at bounding box center [552, 168] width 106 height 28
click at [510, 170] on link "Date Invited unfold_more expand_more expand_less" at bounding box center [543, 168] width 67 height 10
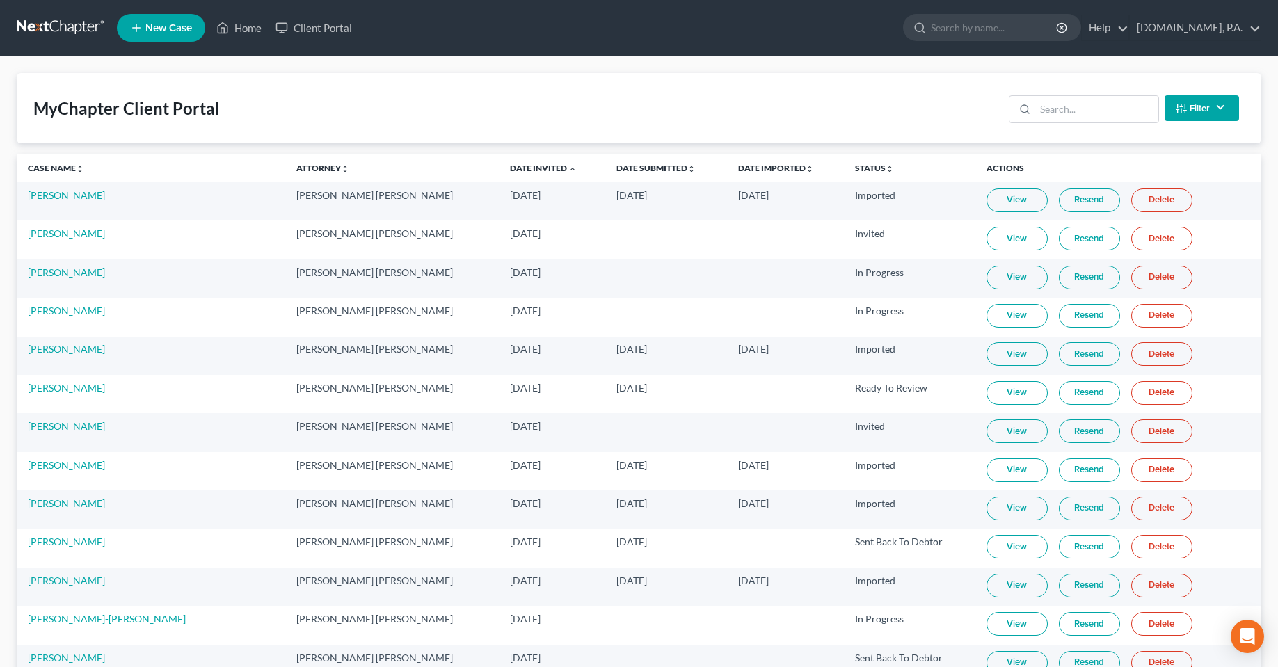
click at [503, 159] on th "Date Invited unfold_more expand_more expand_less" at bounding box center [552, 168] width 106 height 28
click at [510, 165] on link "Date Invited unfold_more expand_more expand_less" at bounding box center [543, 168] width 67 height 10
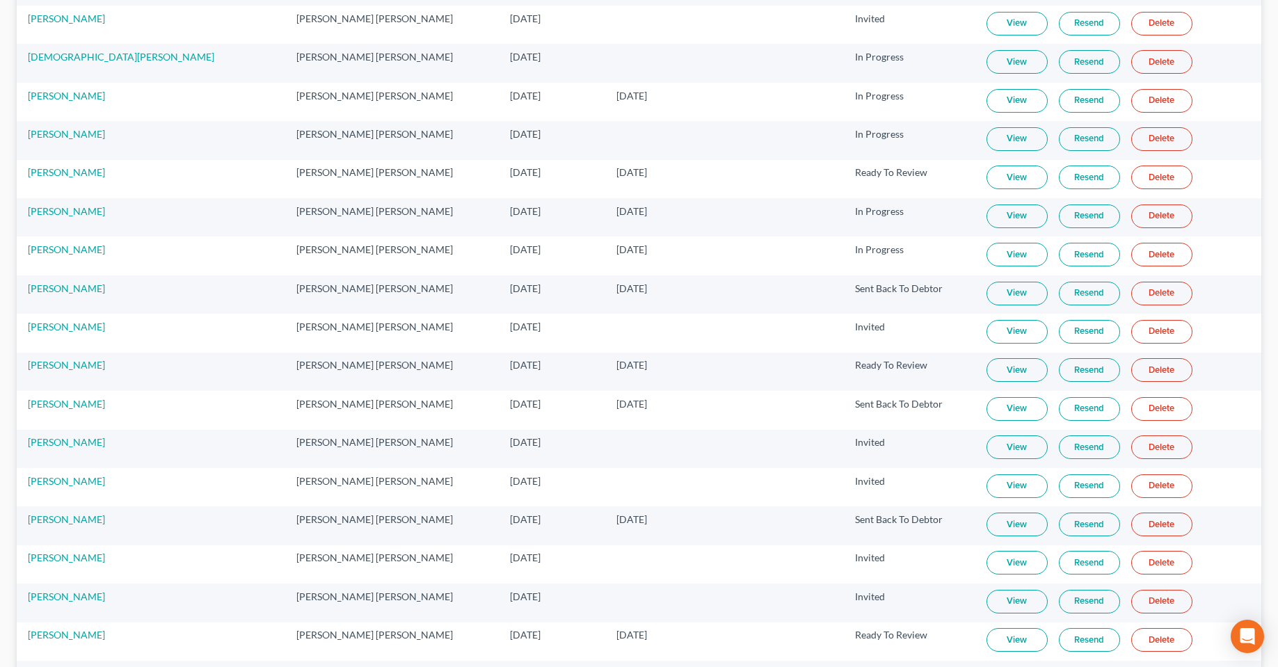
scroll to position [348, 0]
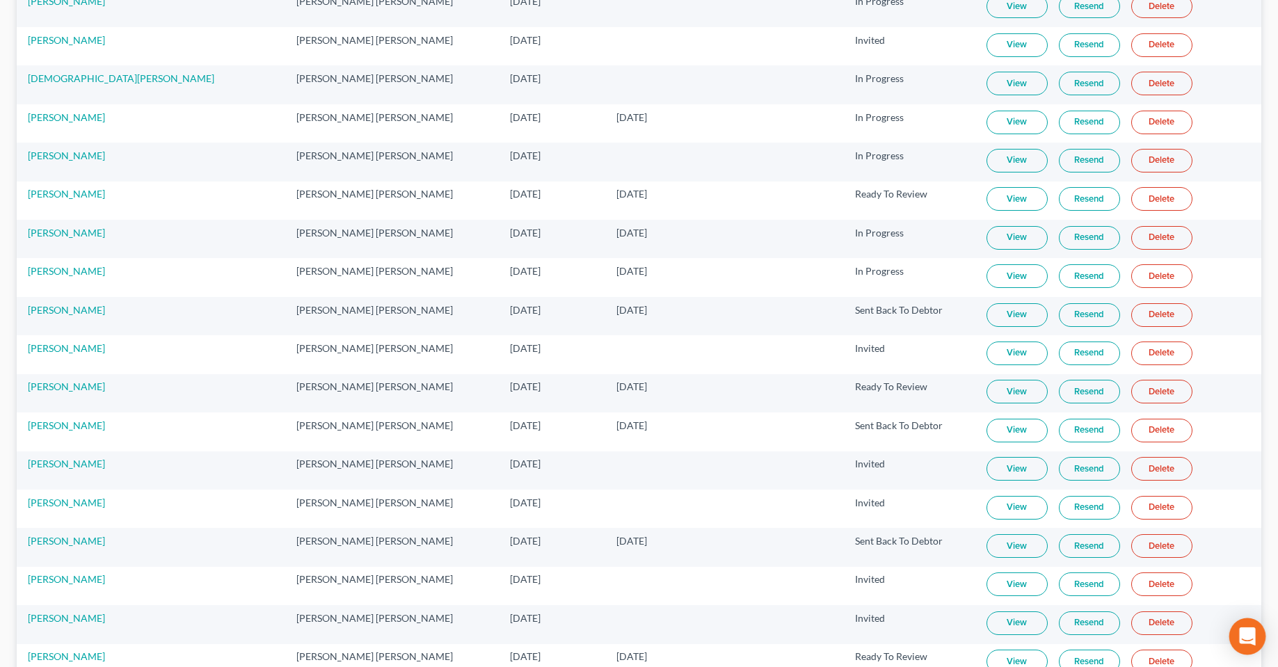
click at [1249, 634] on icon "Open Intercom Messenger" at bounding box center [1247, 636] width 16 height 18
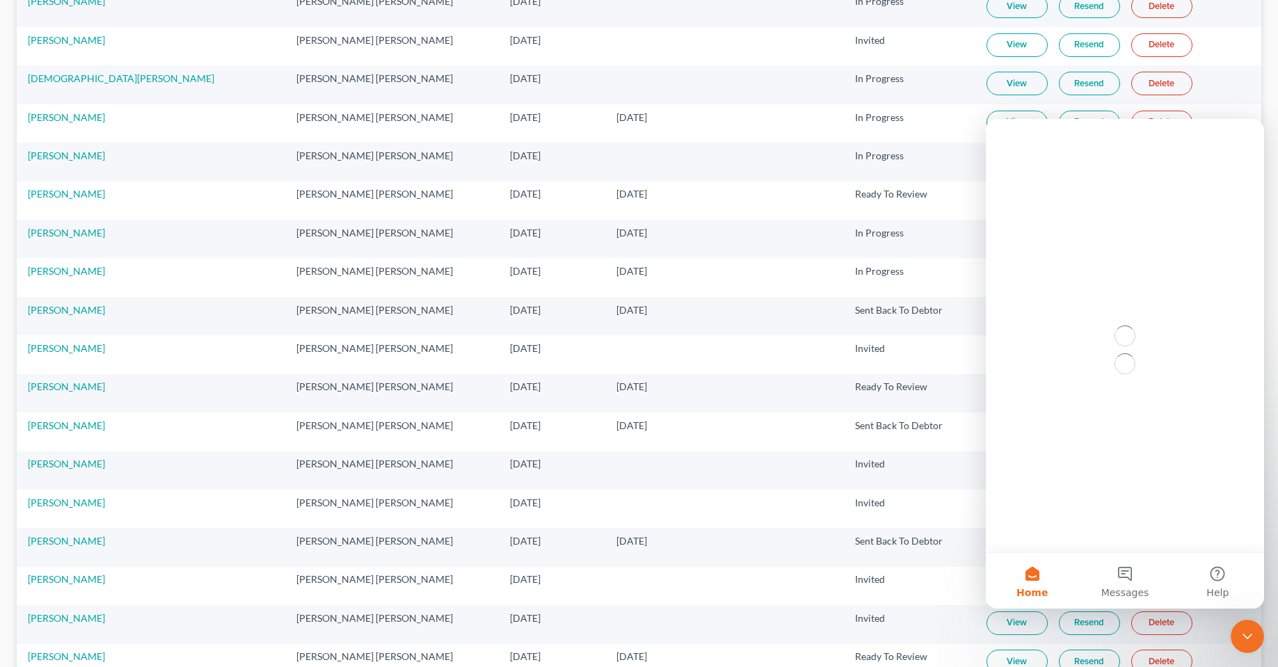
scroll to position [0, 0]
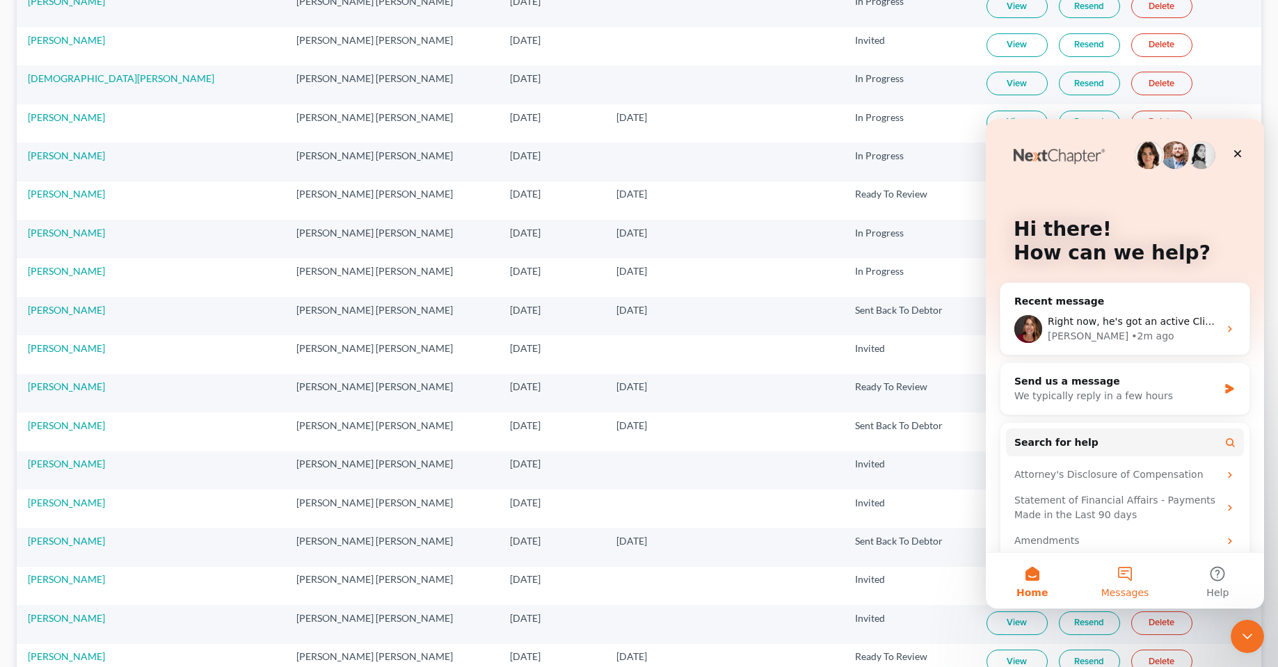
click at [1124, 593] on span "Messages" at bounding box center [1125, 593] width 48 height 10
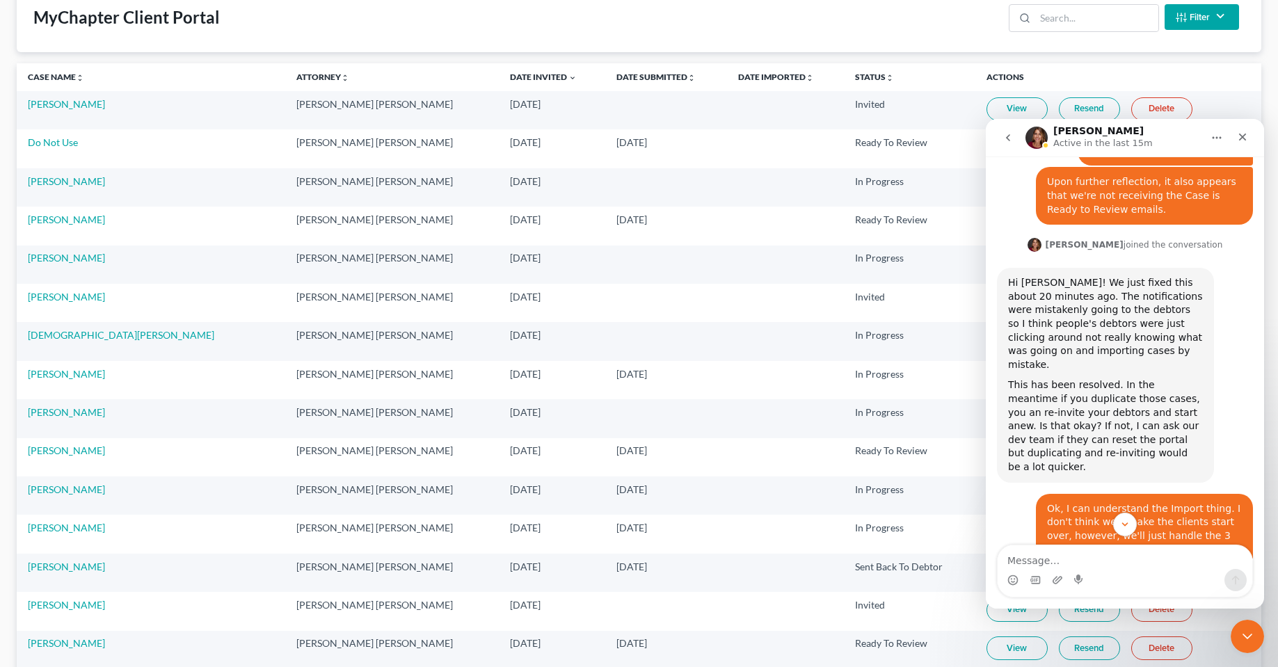
scroll to position [209, 0]
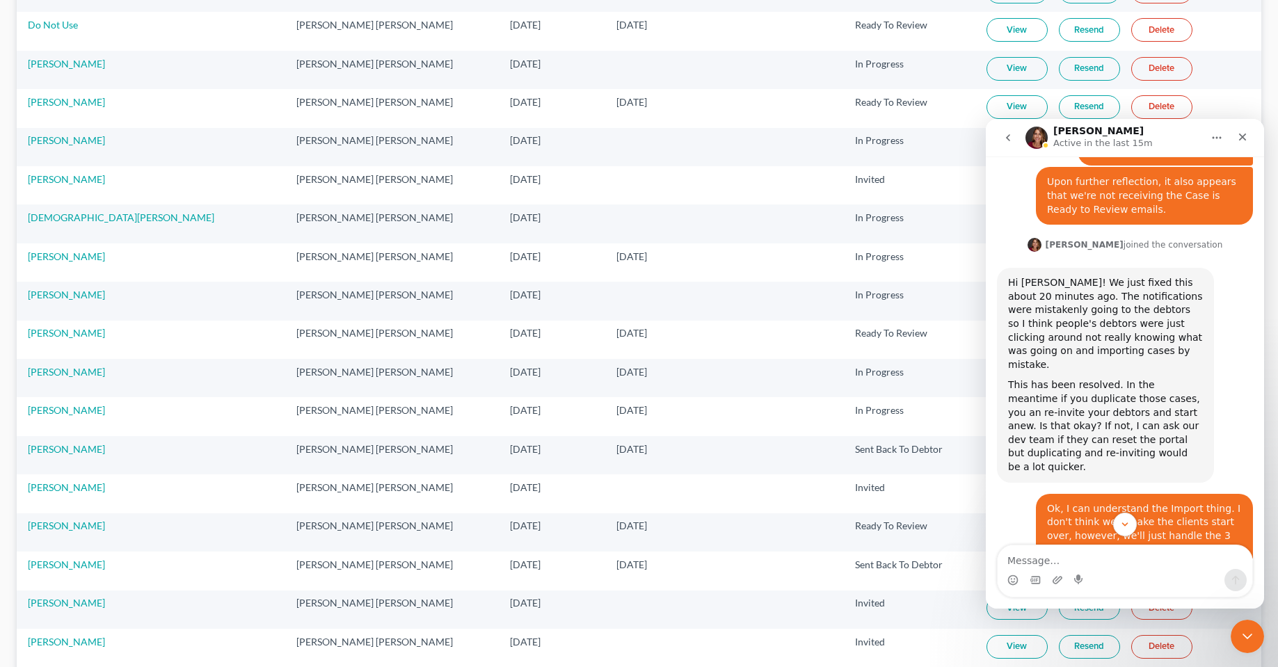
drag, startPoint x: 456, startPoint y: 565, endPoint x: 524, endPoint y: 582, distance: 69.5
click at [524, 582] on tr "Timothy Rader Matthew R. Gross, J.D. Aug 28, 2025 Sep 2, 2025 Sent Back To Debt…" at bounding box center [639, 571] width 1244 height 38
click at [538, 574] on td "Aug 28, 2025" at bounding box center [552, 571] width 106 height 38
drag, startPoint x: 506, startPoint y: 535, endPoint x: 482, endPoint y: 531, distance: 24.0
click at [499, 531] on td "Sep 3, 2025" at bounding box center [552, 532] width 106 height 38
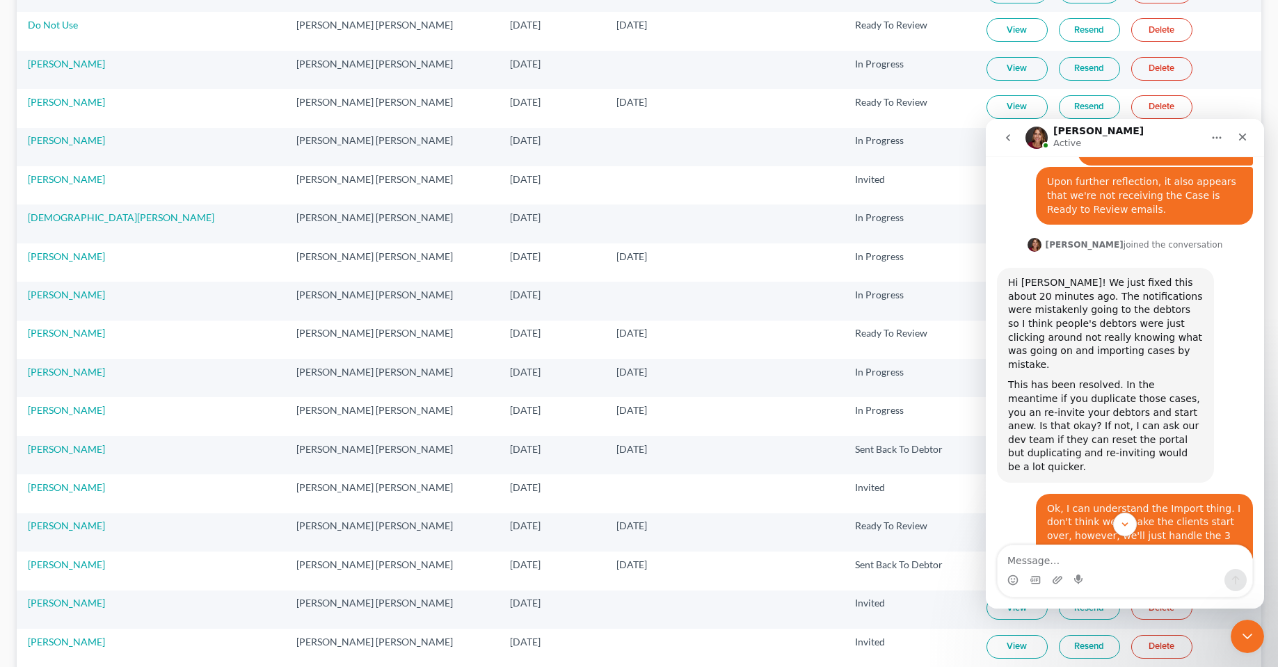
click at [499, 555] on td "Aug 28, 2025" at bounding box center [552, 571] width 106 height 38
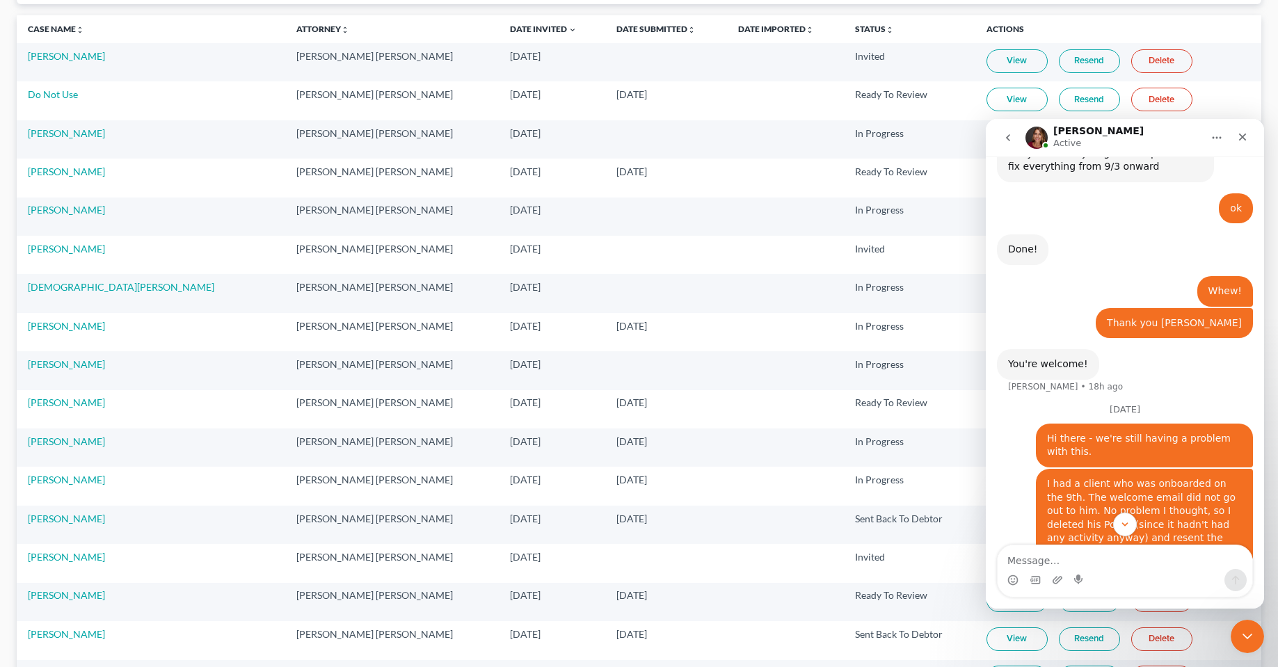
scroll to position [2476, 0]
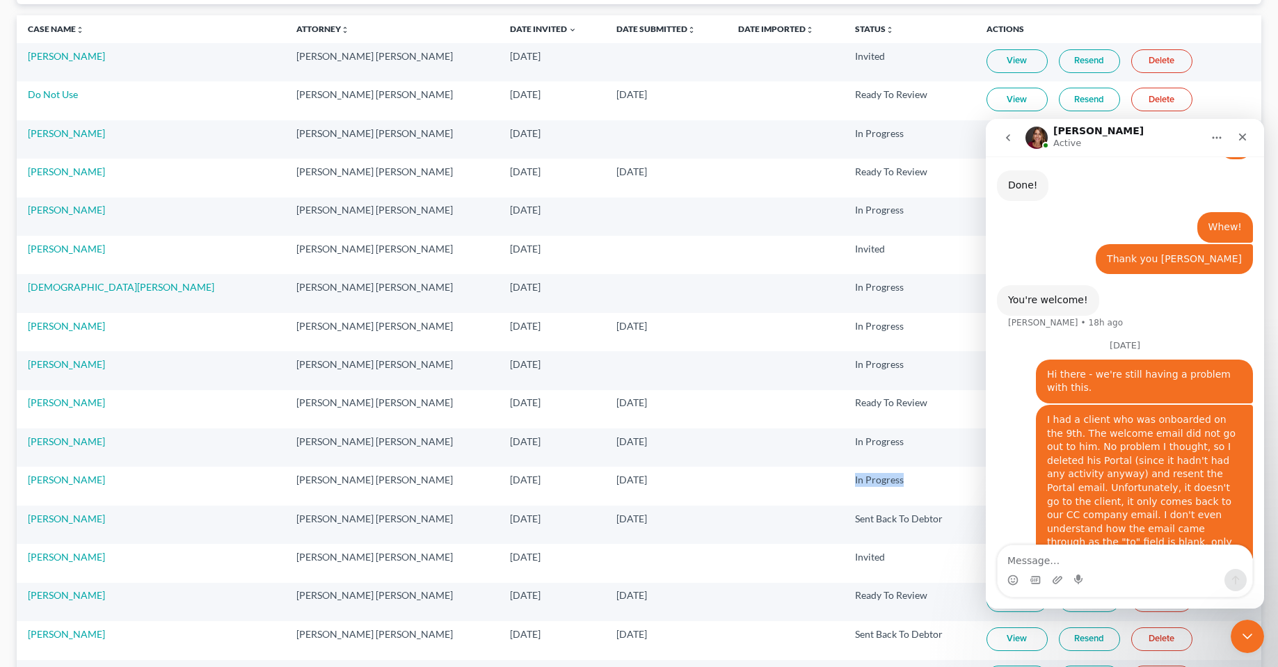
drag, startPoint x: 885, startPoint y: 482, endPoint x: 822, endPoint y: 485, distance: 62.7
click at [822, 485] on tr "Artavia Mc Swain Matthew R. Gross, J.D. Sep 4, 2025 Sep 9, 2025 In Progress Vie…" at bounding box center [639, 486] width 1244 height 38
drag, startPoint x: 887, startPoint y: 449, endPoint x: 853, endPoint y: 426, distance: 41.1
click at [817, 442] on tr "Claudia Cardenas Matthew R. Gross, J.D. Sep 4, 2025 Sep 5, 2025 In Progress Vie…" at bounding box center [639, 447] width 1244 height 38
drag, startPoint x: 923, startPoint y: 405, endPoint x: 814, endPoint y: 406, distance: 109.2
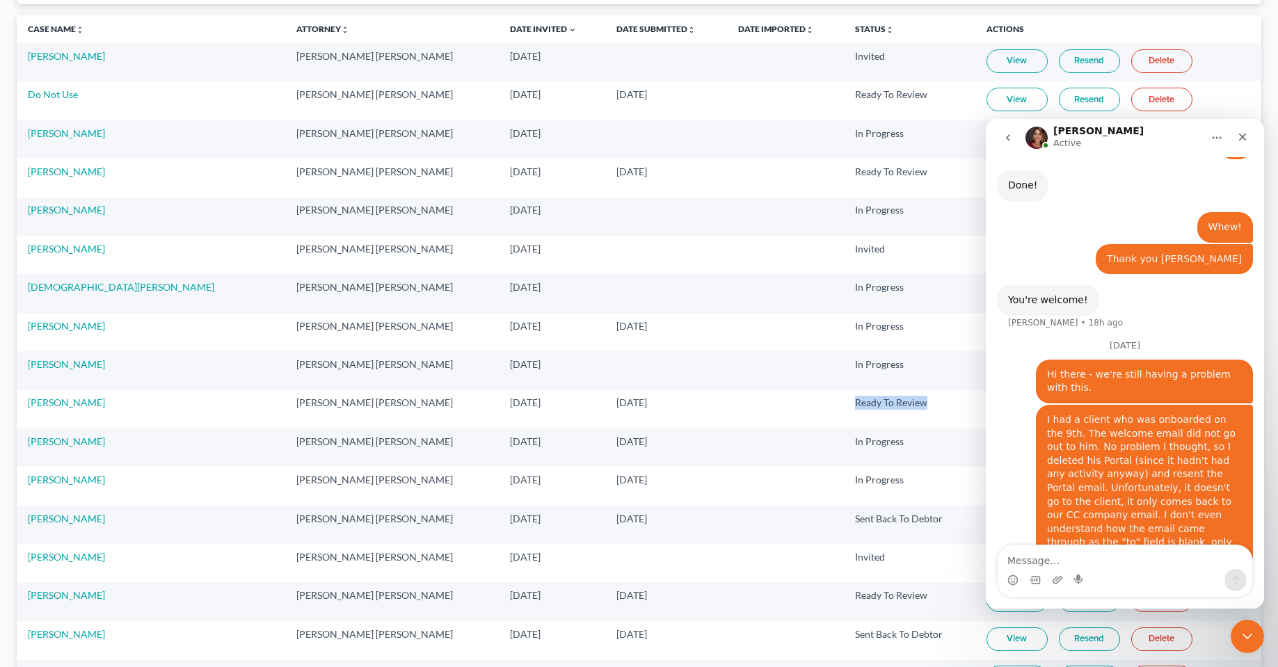
click at [814, 406] on tr "Isabel Rivera Matthew R. Gross, J.D. Sep 4, 2025 Sep 9, 2025 Ready To Review Vi…" at bounding box center [639, 409] width 1244 height 38
click at [890, 378] on td "In Progress" at bounding box center [909, 370] width 131 height 38
drag, startPoint x: 95, startPoint y: 250, endPoint x: 2, endPoint y: 265, distance: 94.4
click at [178, 273] on td "Samual Frazier" at bounding box center [151, 255] width 268 height 38
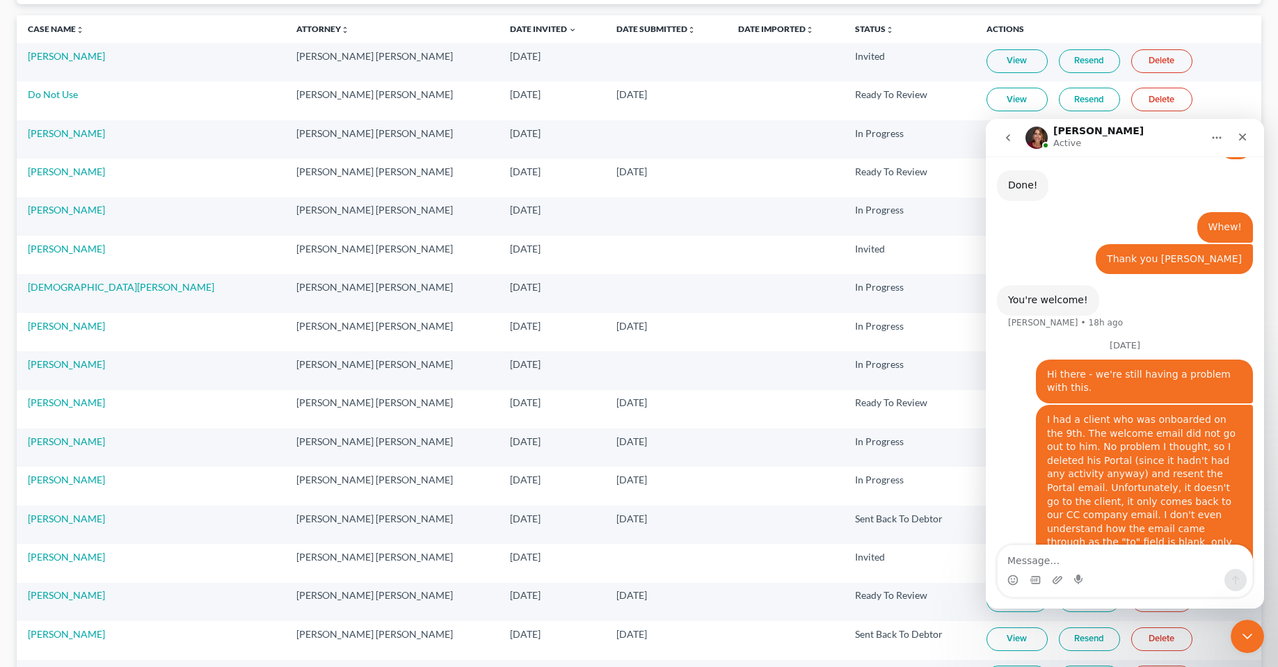
drag, startPoint x: 95, startPoint y: 249, endPoint x: 24, endPoint y: 248, distance: 71.6
click at [24, 248] on td "Samual Frazier" at bounding box center [151, 255] width 268 height 38
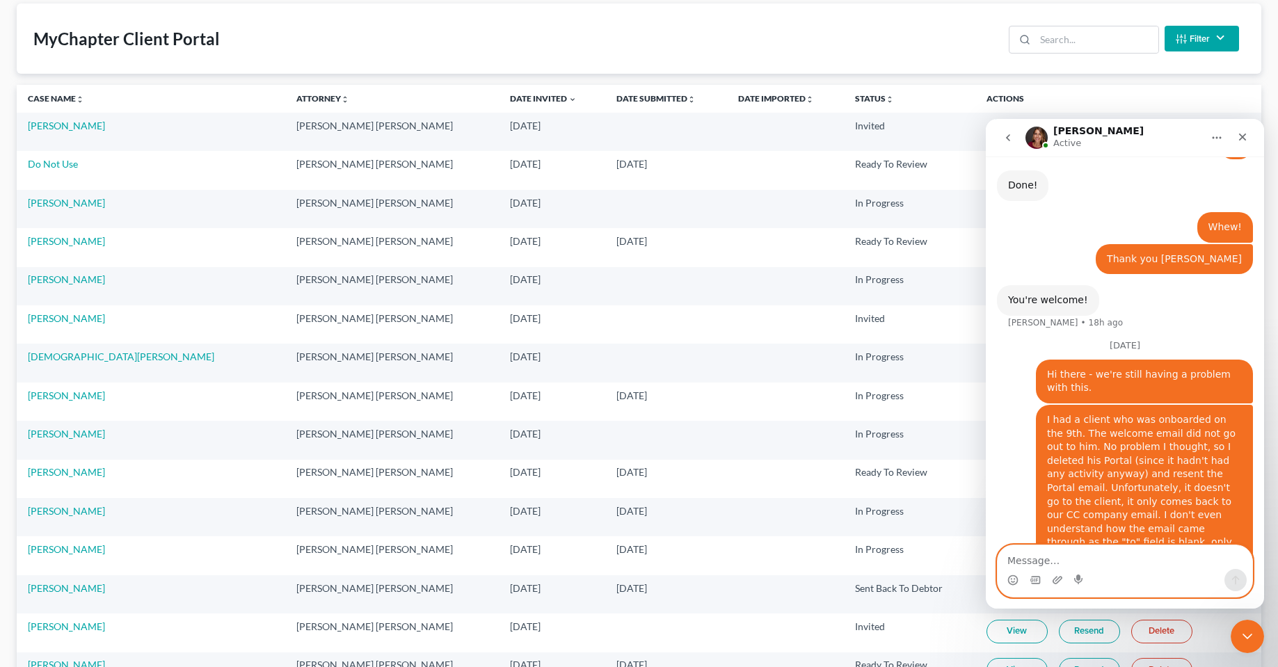
click at [1077, 549] on textarea "Message…" at bounding box center [1124, 557] width 255 height 24
drag, startPoint x: 823, startPoint y: 239, endPoint x: 851, endPoint y: 216, distance: 36.0
click at [822, 239] on tr "Jeffrey French Matthew R. Gross, J.D. Sep 9, 2025 Sep 11, 2025 Ready To Review …" at bounding box center [639, 247] width 1244 height 38
drag, startPoint x: 868, startPoint y: 201, endPoint x: 826, endPoint y: 192, distance: 42.7
click at [844, 193] on td "In Progress" at bounding box center [909, 209] width 131 height 38
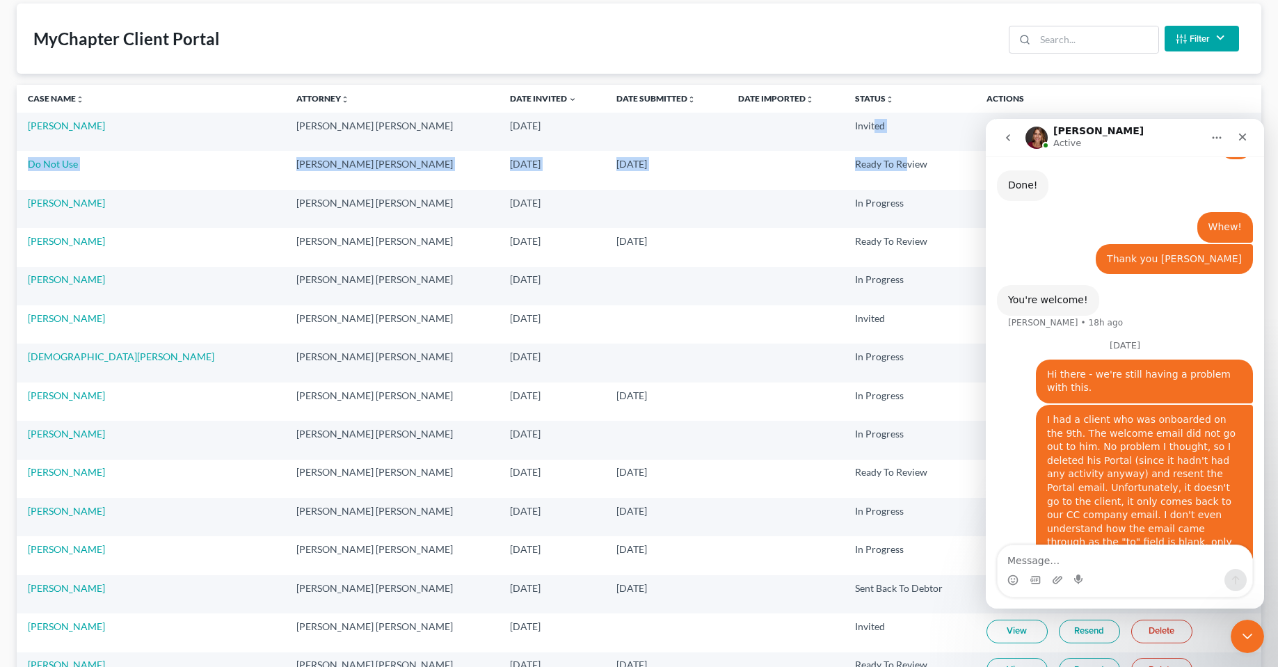
drag, startPoint x: 886, startPoint y: 155, endPoint x: 834, endPoint y: 142, distance: 53.8
click at [858, 207] on td "In Progress" at bounding box center [909, 209] width 131 height 38
drag, startPoint x: 862, startPoint y: 121, endPoint x: 810, endPoint y: 135, distance: 54.0
click at [805, 121] on tr "Aaron McQueen Matthew R. Gross, J.D. Sep 12, 2025 Invited View Resend Delete" at bounding box center [639, 132] width 1244 height 38
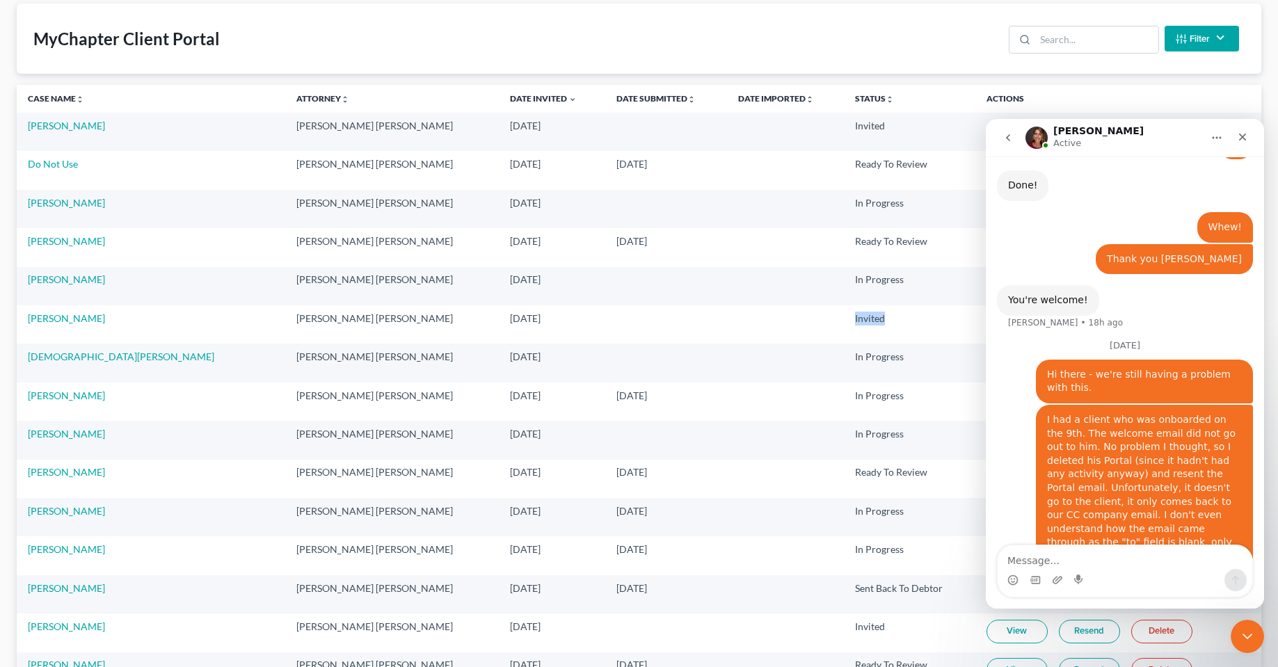
drag, startPoint x: 873, startPoint y: 319, endPoint x: 751, endPoint y: 321, distance: 121.7
click at [762, 318] on tr "Samual Frazier Matthew R. Gross, J.D. Sep 5, 2025 Invited View Resend Delete" at bounding box center [639, 324] width 1244 height 38
drag, startPoint x: 890, startPoint y: 207, endPoint x: 783, endPoint y: 212, distance: 107.2
click at [789, 205] on tr "Elizabeth Vidal Matthew R. Gross, J.D. Sep 10, 2025 In Progress View Resend Del…" at bounding box center [639, 209] width 1244 height 38
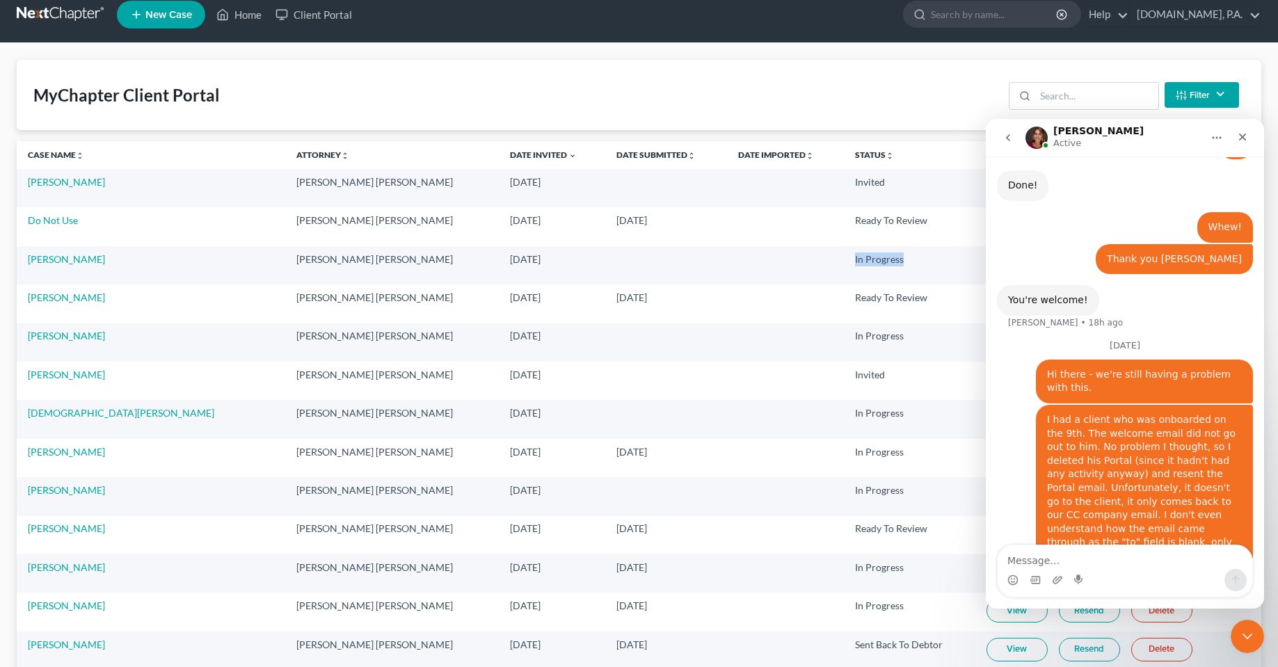
scroll to position [0, 0]
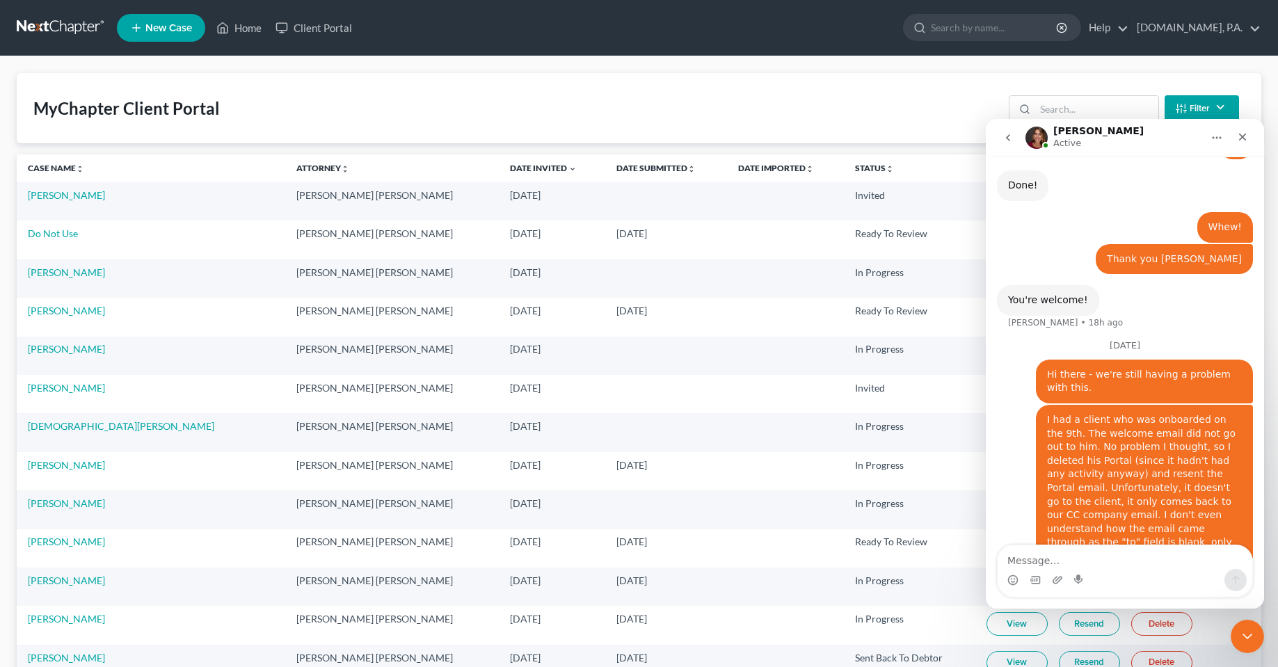
click at [582, 113] on div "MyChapter Client Portal Filter Status Filter... Invited In Progress Ready To Re…" at bounding box center [639, 108] width 1244 height 70
drag, startPoint x: 1246, startPoint y: 636, endPoint x: 2271, endPoint y: 878, distance: 1053.2
click at [1247, 637] on icon "Close Intercom Messenger" at bounding box center [1245, 634] width 17 height 17
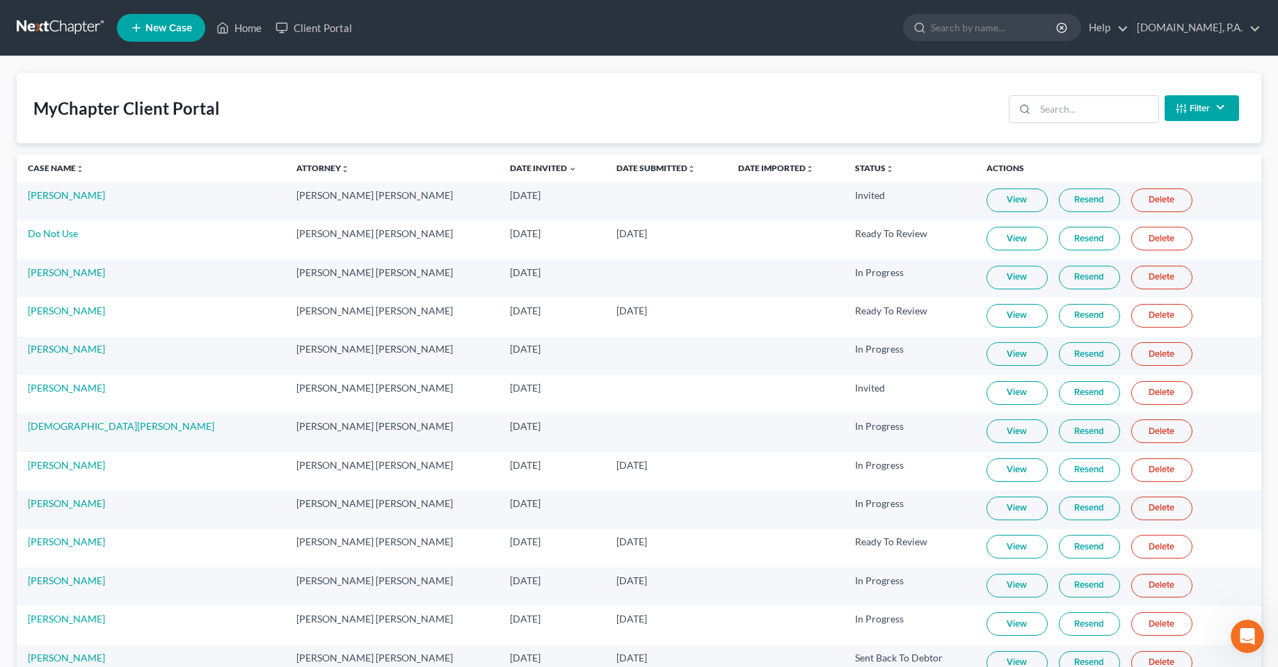
scroll to position [2476, 0]
click at [851, 106] on div "MyChapter Client Portal Filter Status Filter... Invited In Progress Ready To Re…" at bounding box center [639, 108] width 1244 height 70
click at [341, 101] on div "MyChapter Client Portal Filter Status Filter... Invited In Progress Ready To Re…" at bounding box center [639, 108] width 1244 height 70
click at [878, 87] on div "MyChapter Client Portal Filter Status Filter... Invited In Progress Ready To Re…" at bounding box center [639, 108] width 1244 height 70
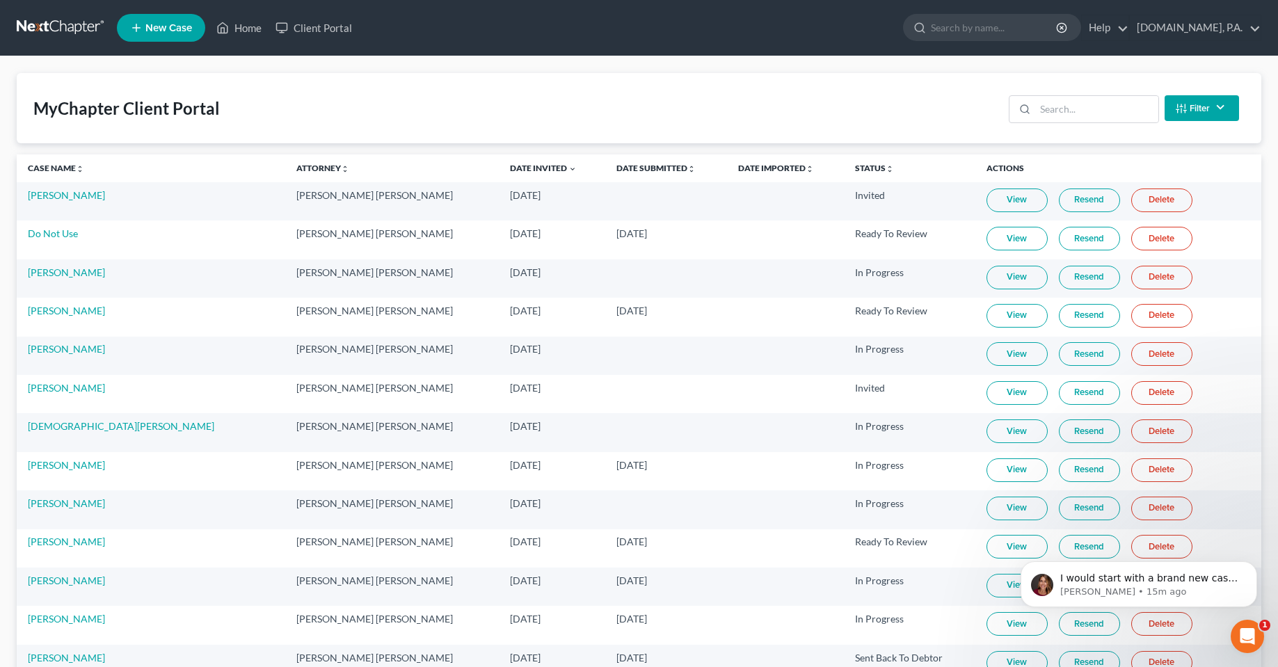
scroll to position [0, 0]
click at [1248, 627] on icon "Open Intercom Messenger" at bounding box center [1245, 634] width 23 height 23
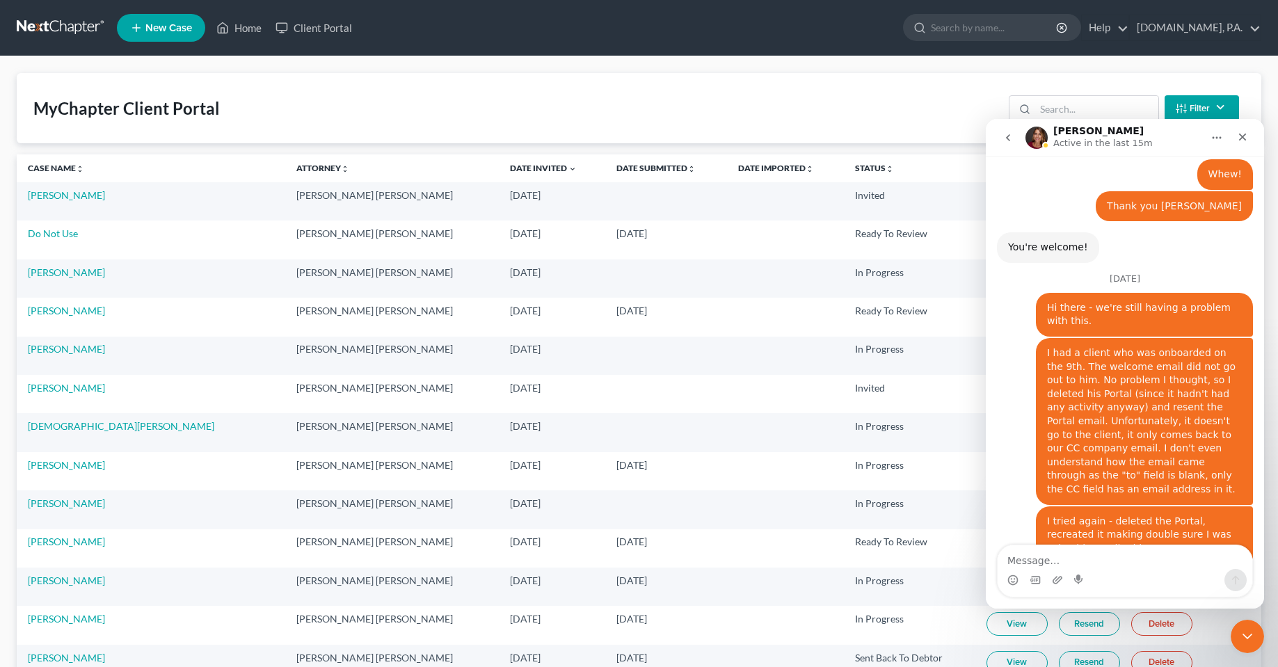
scroll to position [2532, 0]
click at [1069, 561] on textarea "Message…" at bounding box center [1124, 557] width 255 height 24
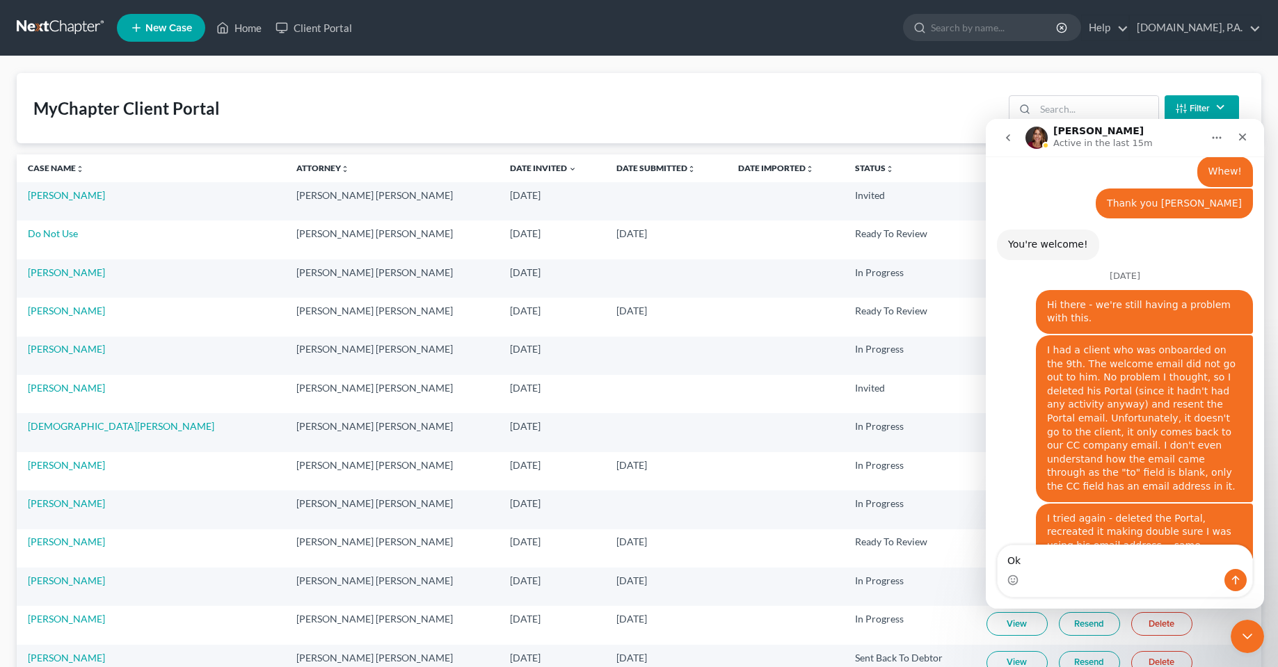
type textarea "Ok."
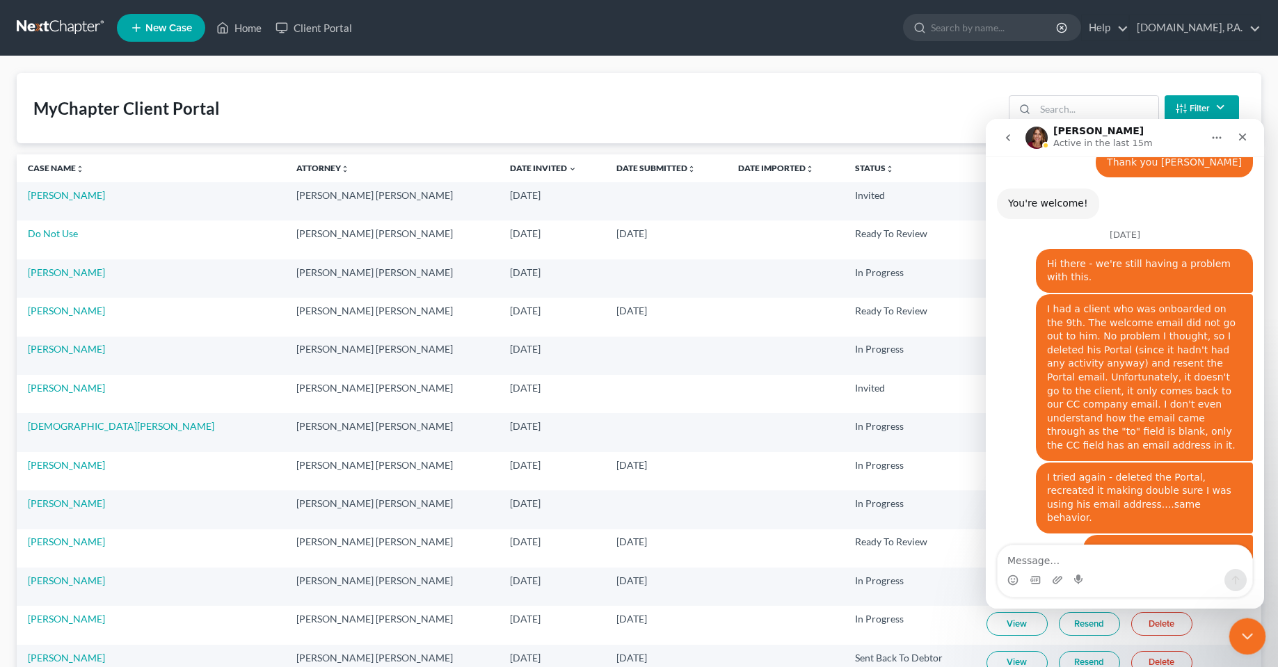
click at [1243, 633] on icon "Close Intercom Messenger" at bounding box center [1245, 634] width 17 height 17
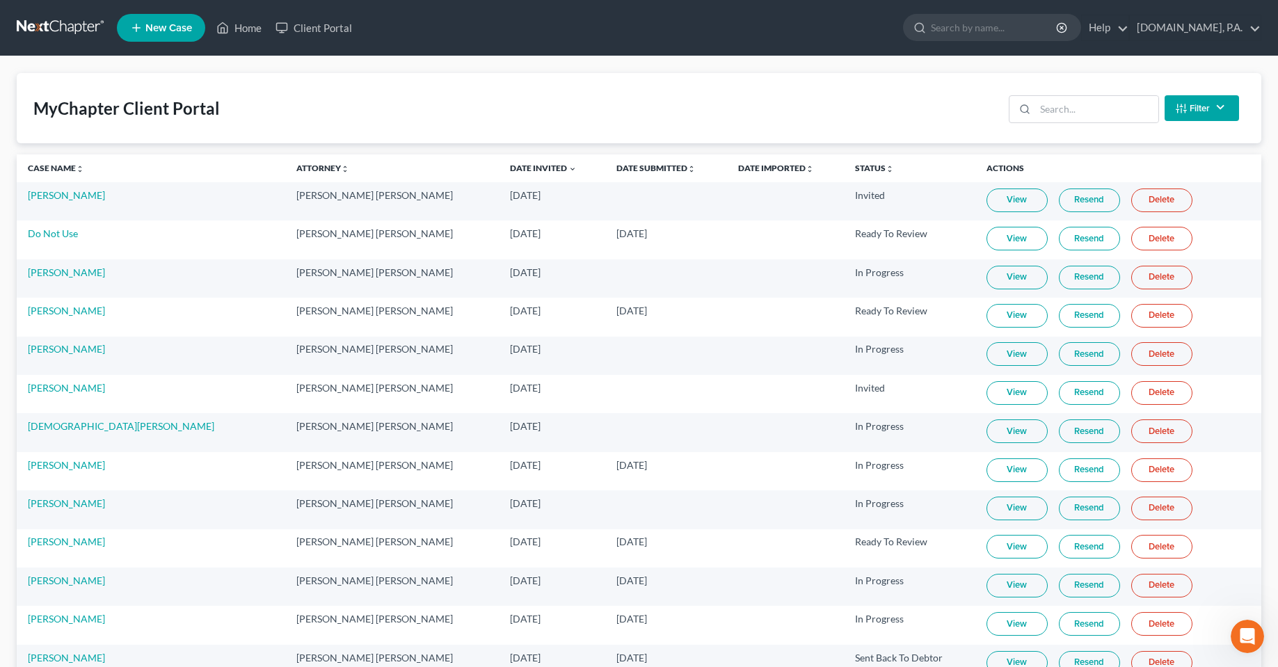
click at [692, 122] on div "MyChapter Client Portal Filter Status Filter... Invited In Progress Ready To Re…" at bounding box center [639, 108] width 1244 height 70
click at [481, 121] on div "MyChapter Client Portal Filter Status Filter... Invited In Progress Ready To Re…" at bounding box center [639, 108] width 1244 height 70
click at [1238, 632] on icon "Open Intercom Messenger" at bounding box center [1245, 634] width 23 height 23
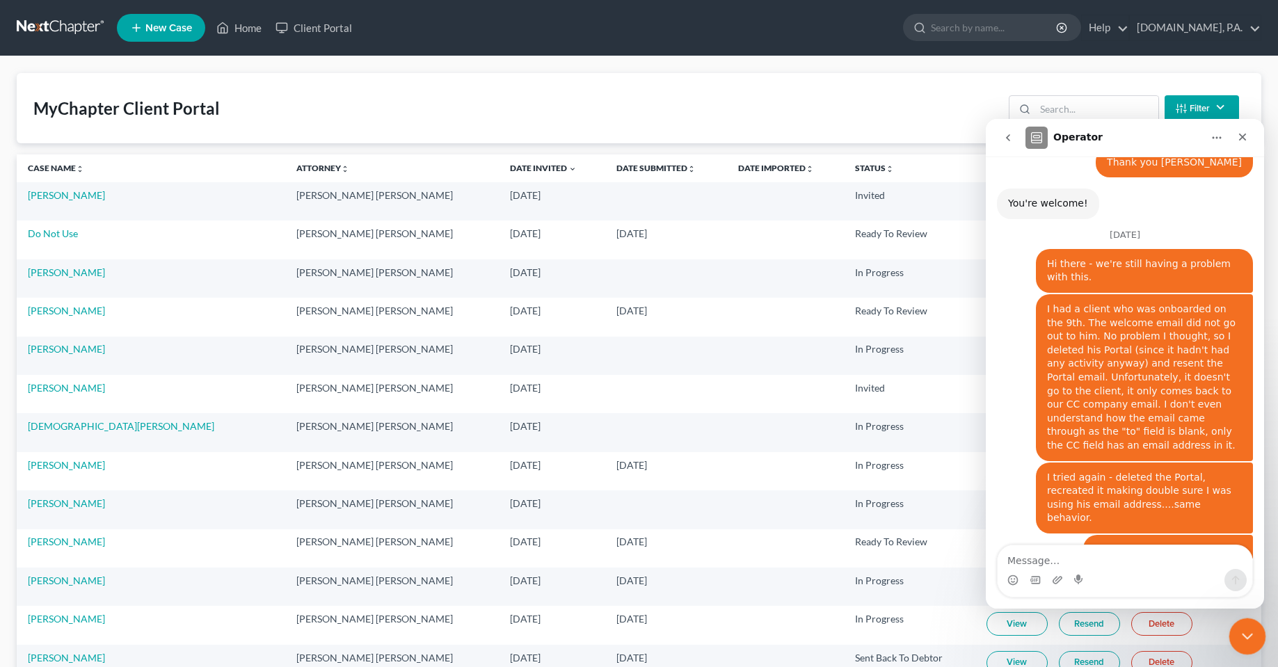
drag, startPoint x: 1248, startPoint y: 629, endPoint x: 1247, endPoint y: 620, distance: 9.1
click at [1250, 627] on icon "Close Intercom Messenger" at bounding box center [1245, 634] width 17 height 17
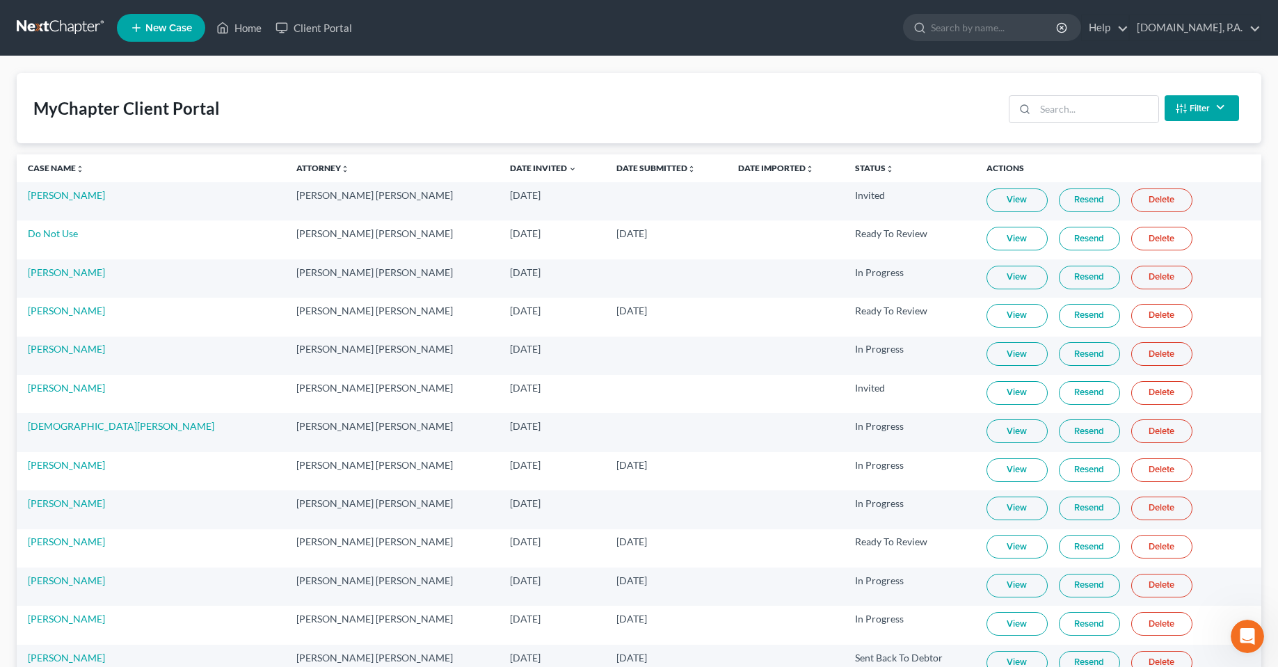
click at [444, 92] on div "MyChapter Client Portal Filter Status Filter... Invited In Progress Ready To Re…" at bounding box center [639, 108] width 1244 height 70
click at [239, 18] on link "Home" at bounding box center [238, 27] width 59 height 25
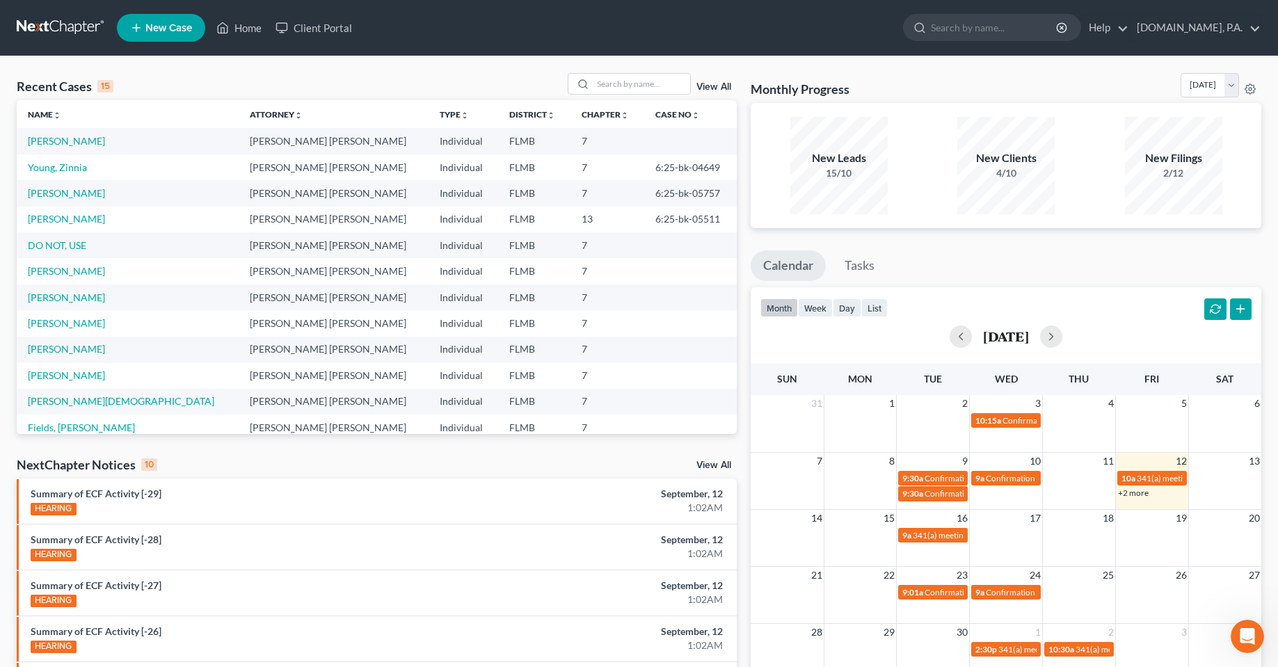
click at [691, 89] on div "View All" at bounding box center [653, 84] width 170 height 22
click at [724, 87] on link "View All" at bounding box center [713, 87] width 35 height 10
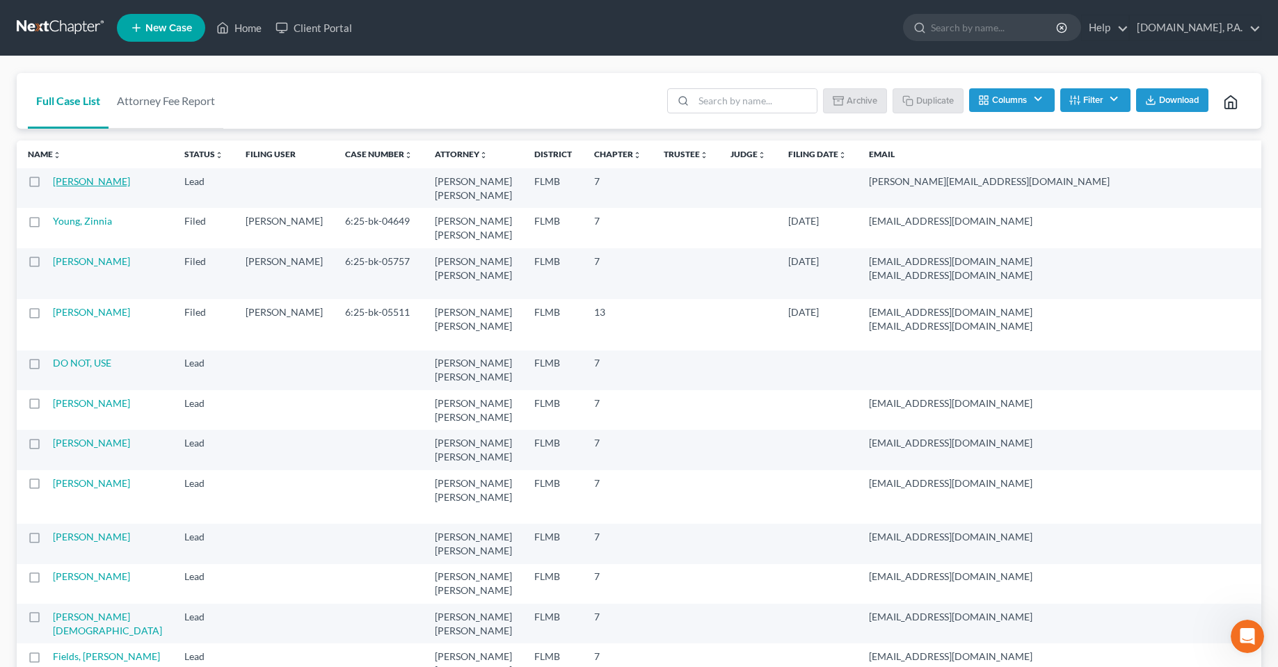
click at [60, 187] on link "[PERSON_NAME]" at bounding box center [91, 181] width 77 height 12
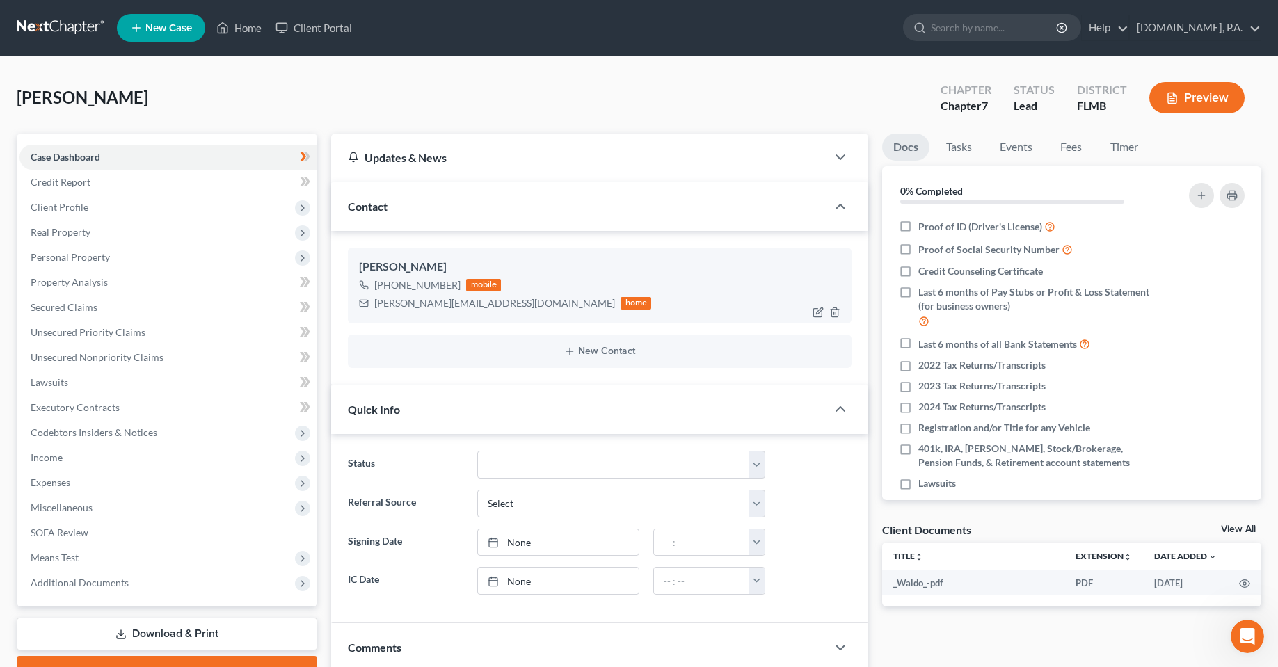
click at [620, 306] on div "home" at bounding box center [635, 303] width 31 height 13
drag, startPoint x: 497, startPoint y: 305, endPoint x: 355, endPoint y: 267, distance: 146.8
click at [355, 267] on div "Aaron McQueen +1 (347) 874-9749 mobile aaron_mcqueen@icloud.com home" at bounding box center [599, 285] width 503 height 75
copy div "Aaron McQueen +1 (347) 874-9749 mobile aaron_mcqueen@icloud.com"
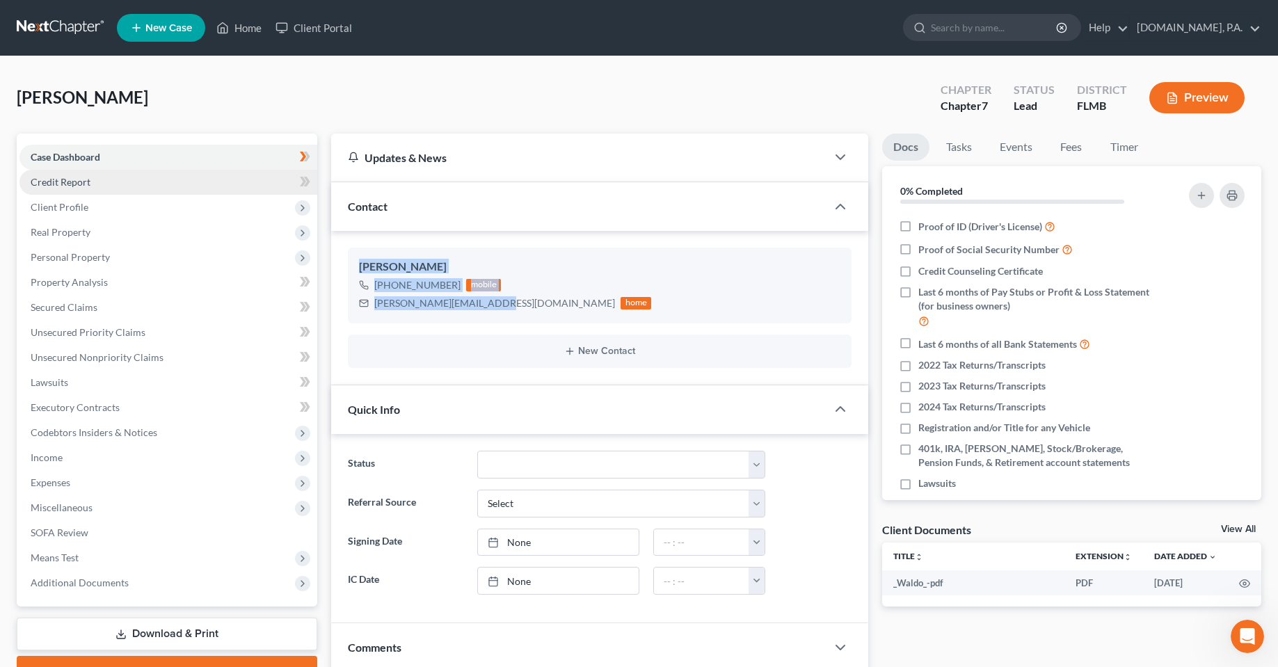
click at [73, 188] on link "Credit Report" at bounding box center [168, 182] width 298 height 25
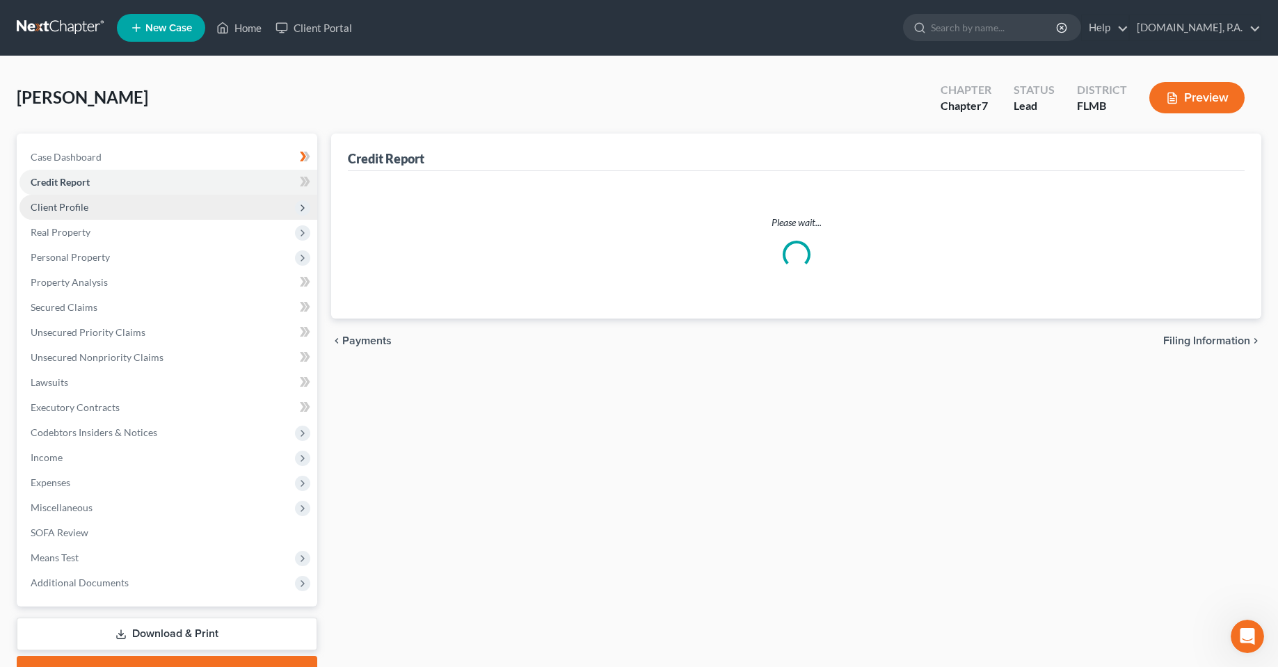
click at [74, 210] on span "Client Profile" at bounding box center [60, 207] width 58 height 12
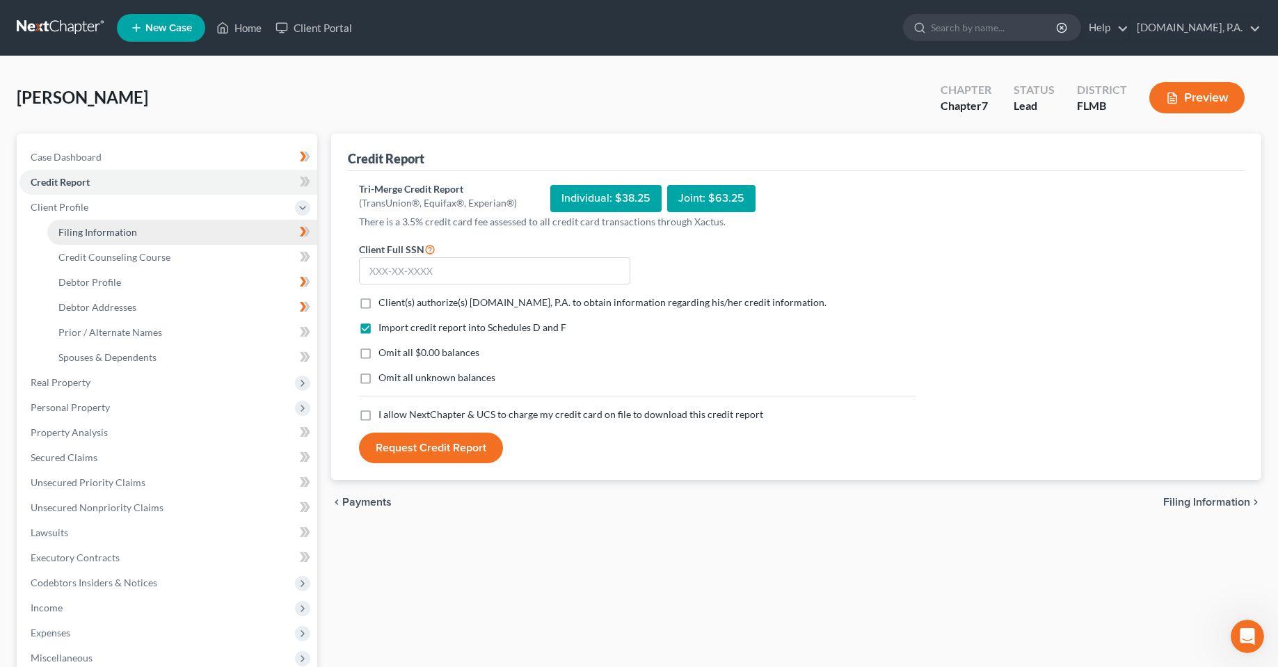
click at [115, 232] on span "Filing Information" at bounding box center [97, 232] width 79 height 12
select select "1"
select select "0"
select select "15"
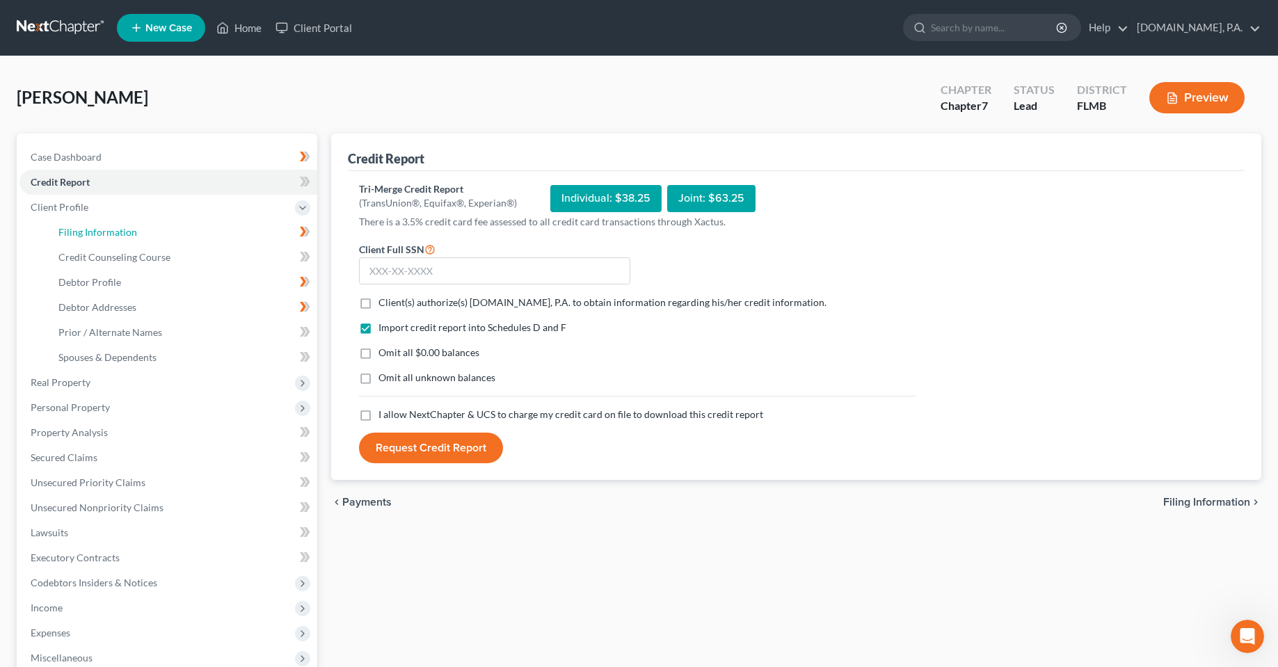
select select "0"
select select "9"
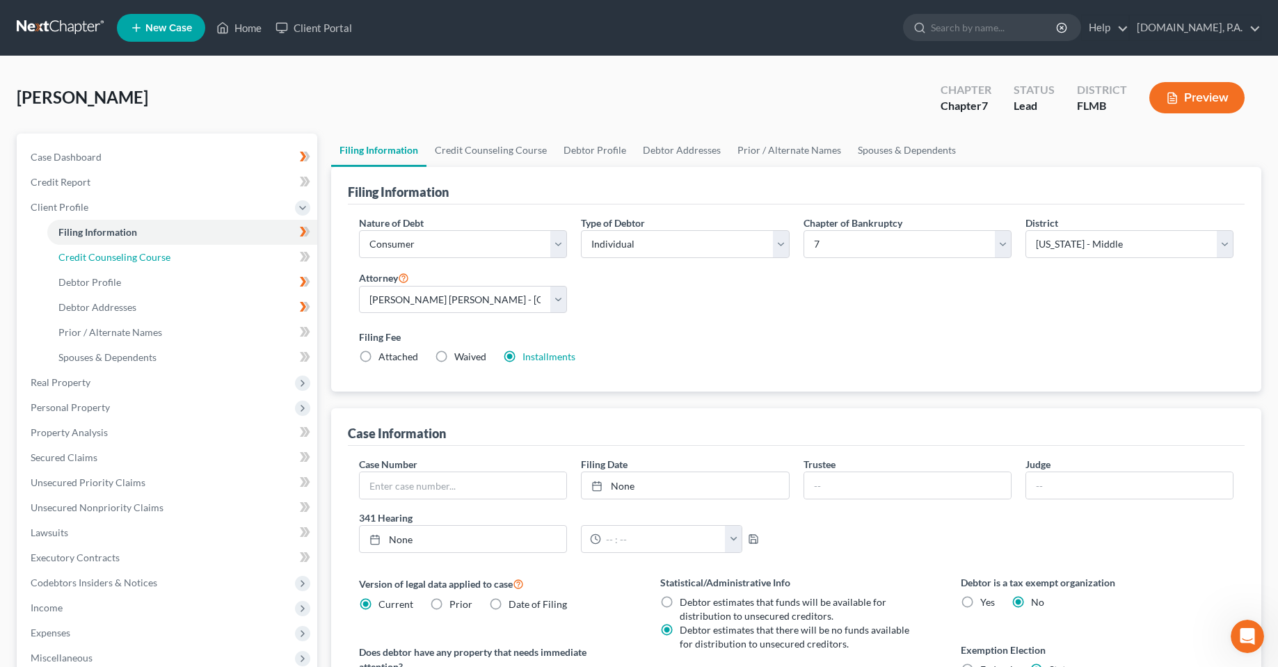
drag, startPoint x: 117, startPoint y: 249, endPoint x: 351, endPoint y: 410, distance: 284.6
click at [117, 249] on link "Credit Counseling Course" at bounding box center [182, 257] width 270 height 25
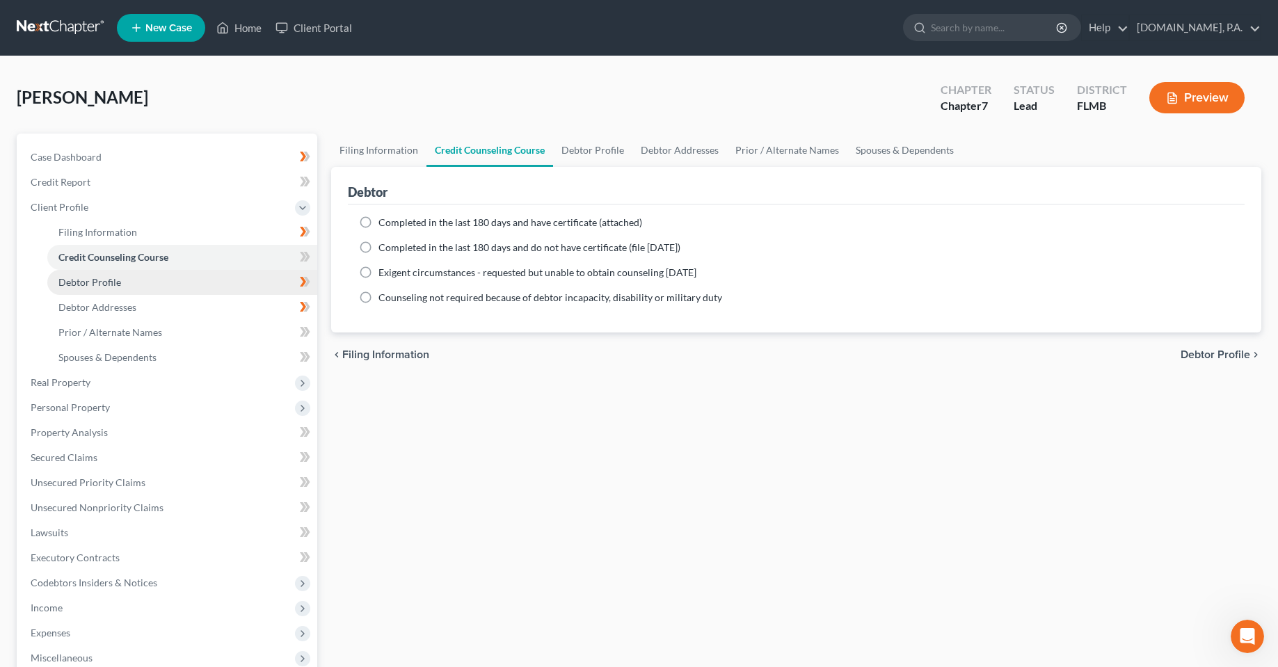
click at [159, 281] on link "Debtor Profile" at bounding box center [182, 282] width 270 height 25
select select "1"
select select "5"
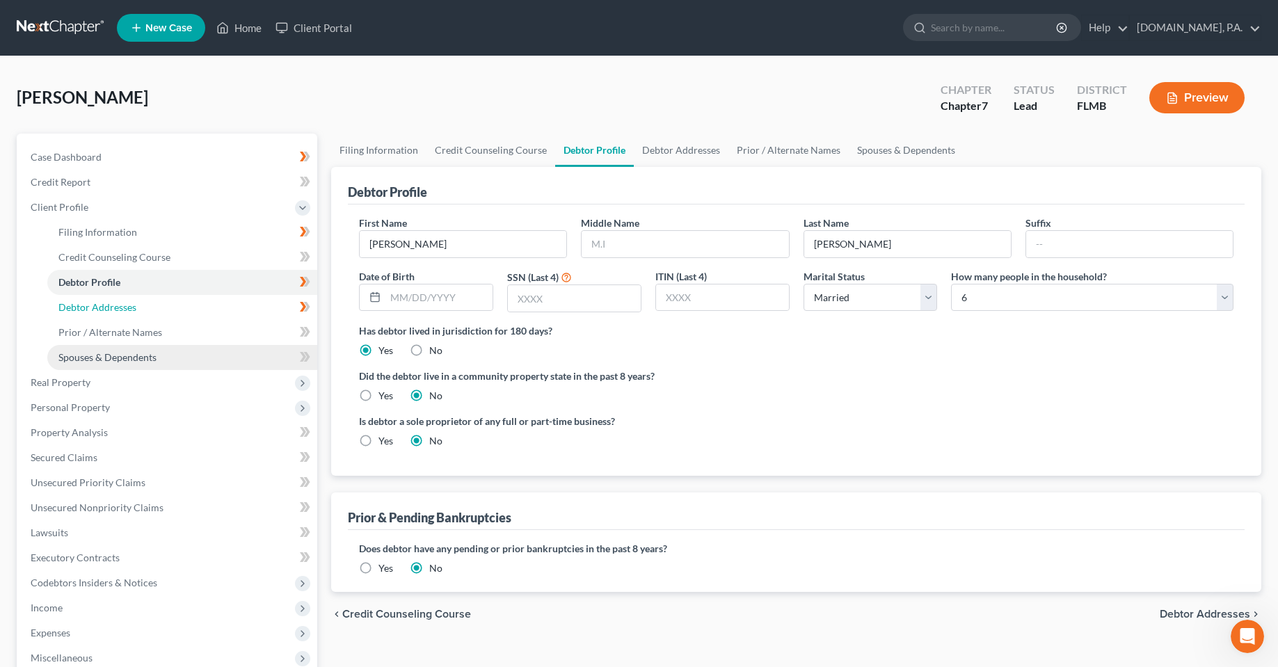
click at [88, 307] on span "Debtor Addresses" at bounding box center [97, 307] width 78 height 12
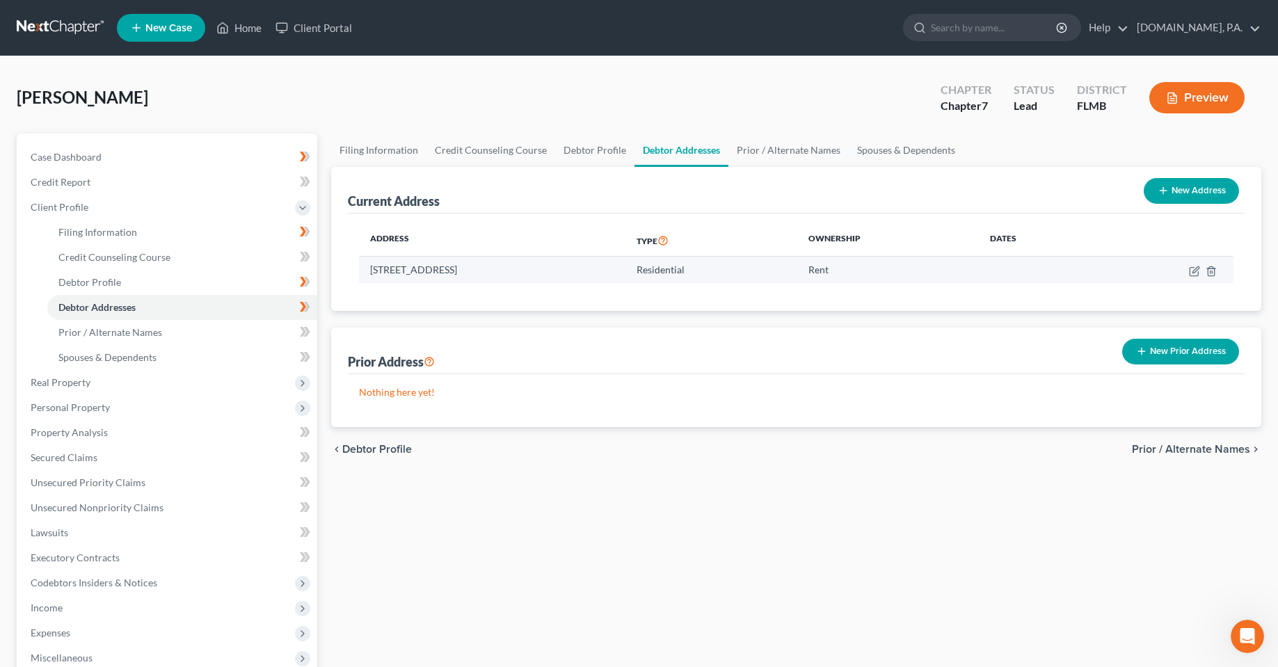
drag, startPoint x: 369, startPoint y: 267, endPoint x: 583, endPoint y: 258, distance: 214.4
click at [583, 258] on td "990 East Bay Street, Bartow, FL 33830" at bounding box center [492, 270] width 266 height 26
copy td "990 East Bay Street, Bartow, FL 33830"
click at [1194, 269] on icon "button" at bounding box center [1195, 269] width 6 height 6
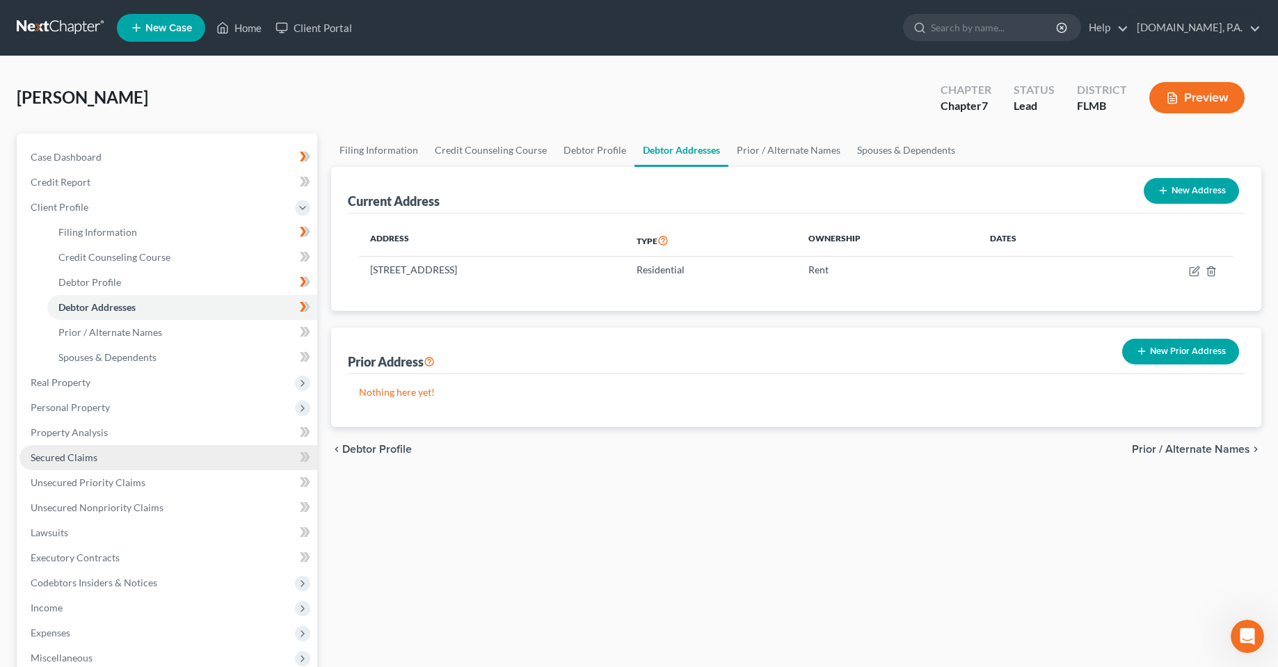
select select "9"
select select "52"
select select "0"
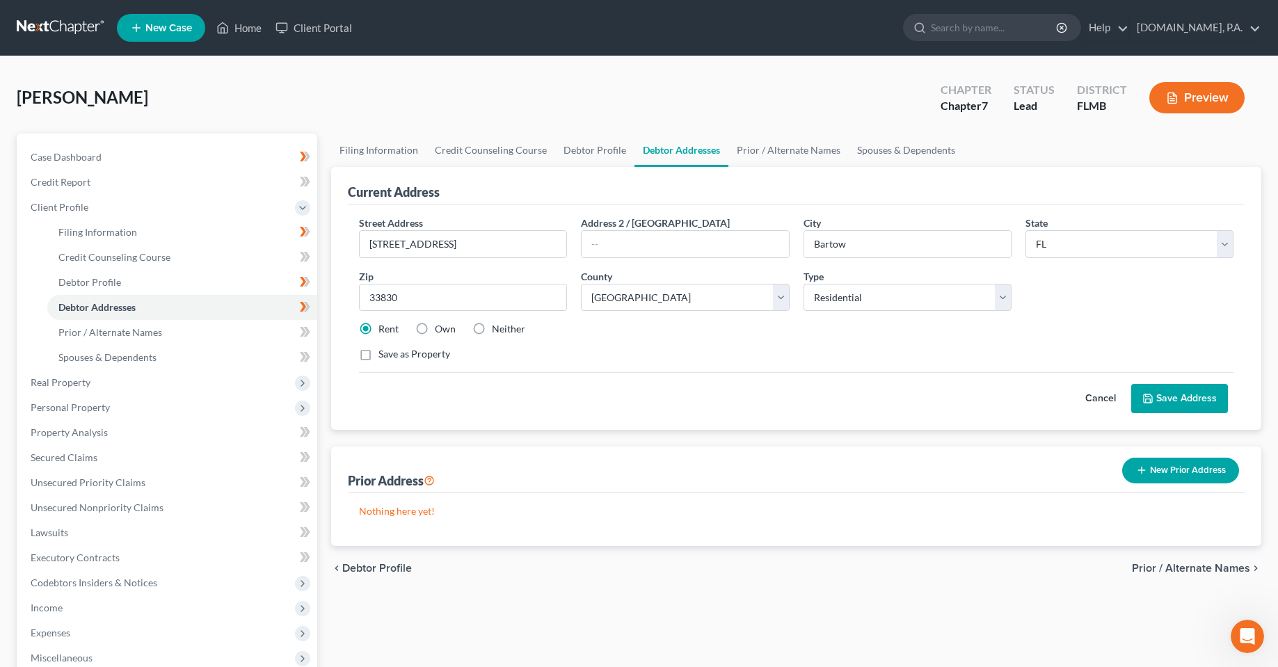
click at [641, 374] on div "Cancel Save Address" at bounding box center [796, 392] width 874 height 41
click at [1162, 315] on div "Street Address * 990 East Bay Street Address 2 / PO Box City * Bartow State * S…" at bounding box center [796, 294] width 888 height 157
click at [1105, 394] on button "Cancel" at bounding box center [1100, 399] width 61 height 28
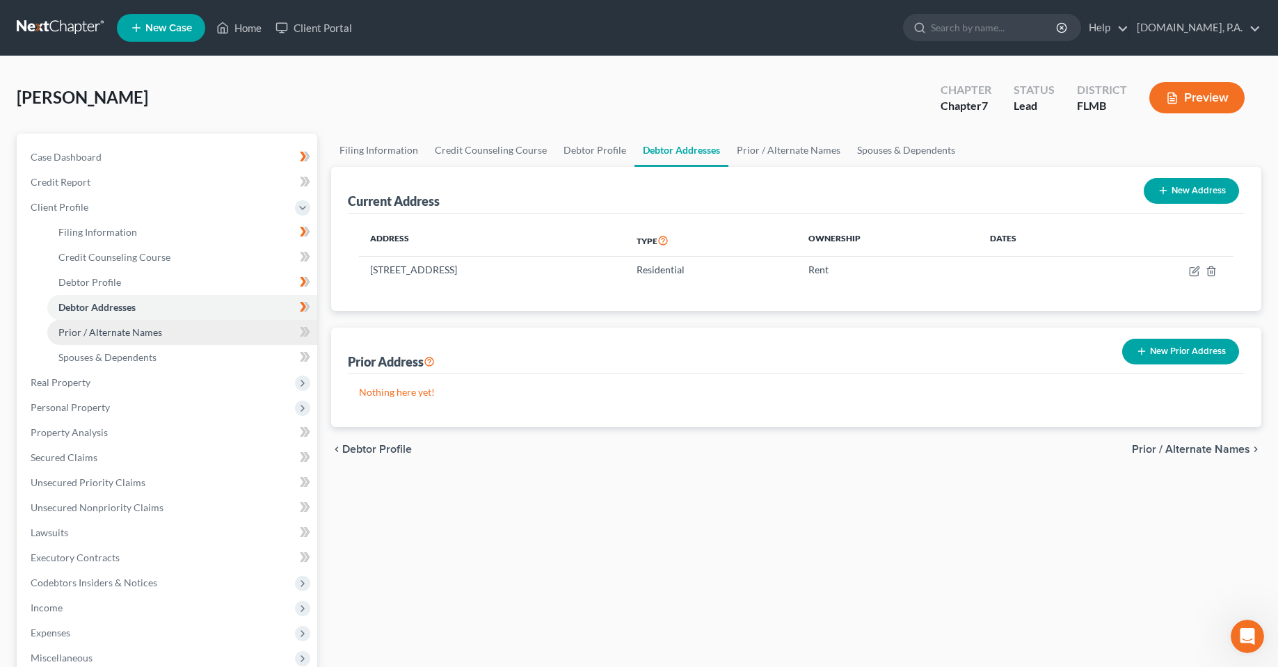
click at [115, 332] on span "Prior / Alternate Names" at bounding box center [110, 332] width 104 height 12
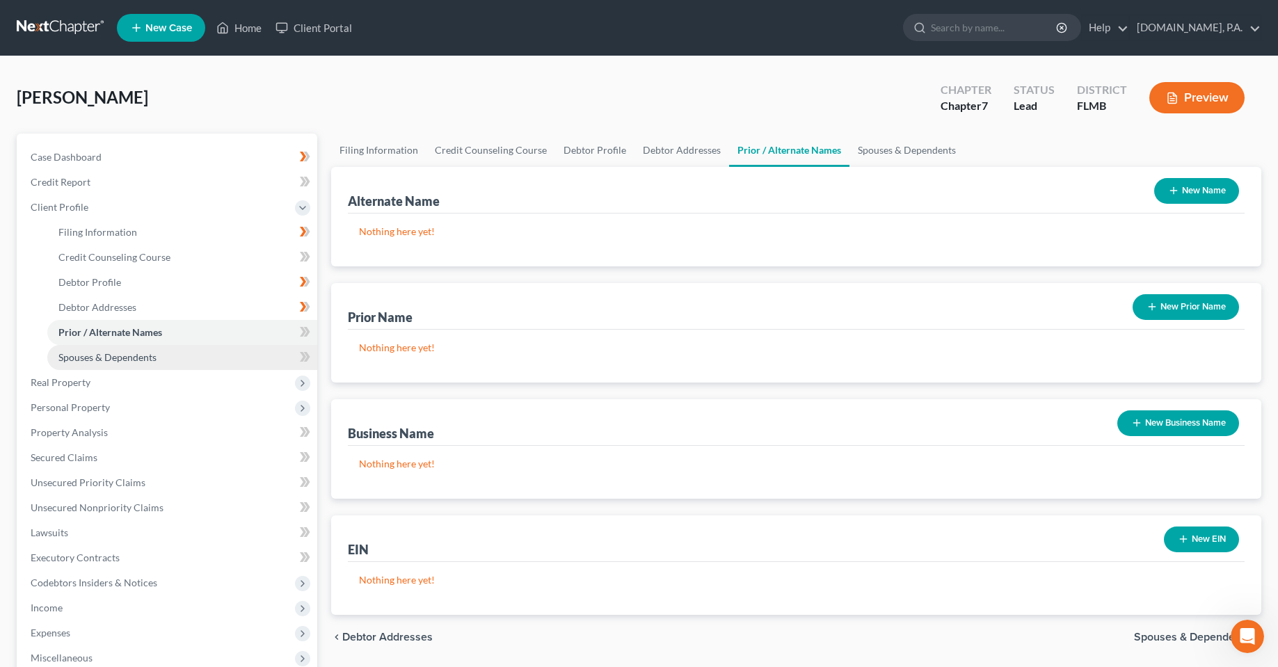
click at [121, 359] on span "Spouses & Dependents" at bounding box center [107, 357] width 98 height 12
click at [236, 22] on link "Home" at bounding box center [238, 27] width 59 height 25
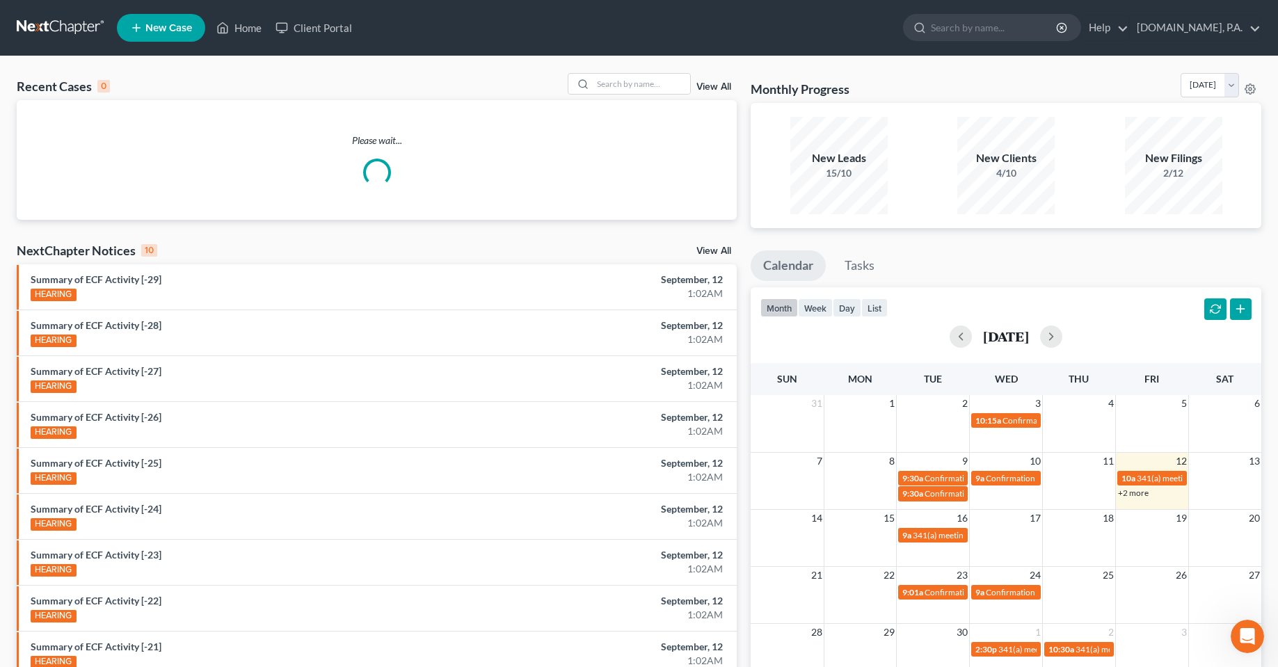
click at [719, 90] on link "View All" at bounding box center [713, 87] width 35 height 10
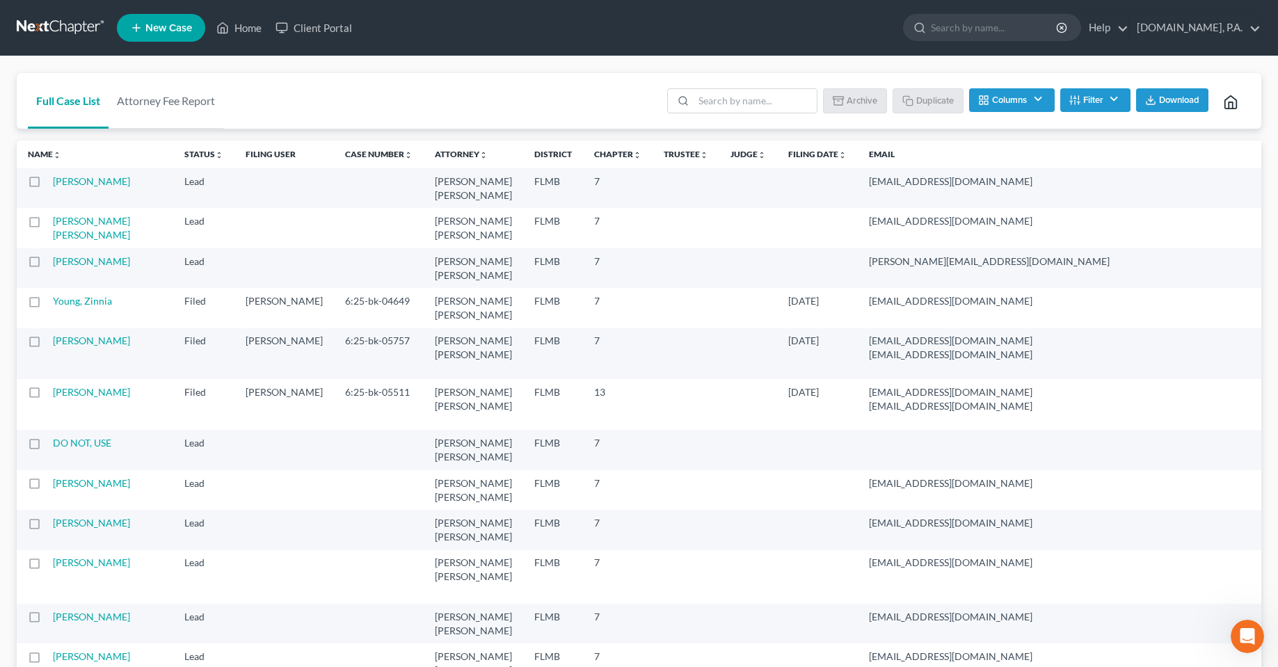
click at [47, 265] on label at bounding box center [47, 265] width 0 height 0
click at [53, 264] on input "checkbox" at bounding box center [57, 259] width 9 height 9
click at [874, 101] on button "Archive" at bounding box center [857, 100] width 63 height 24
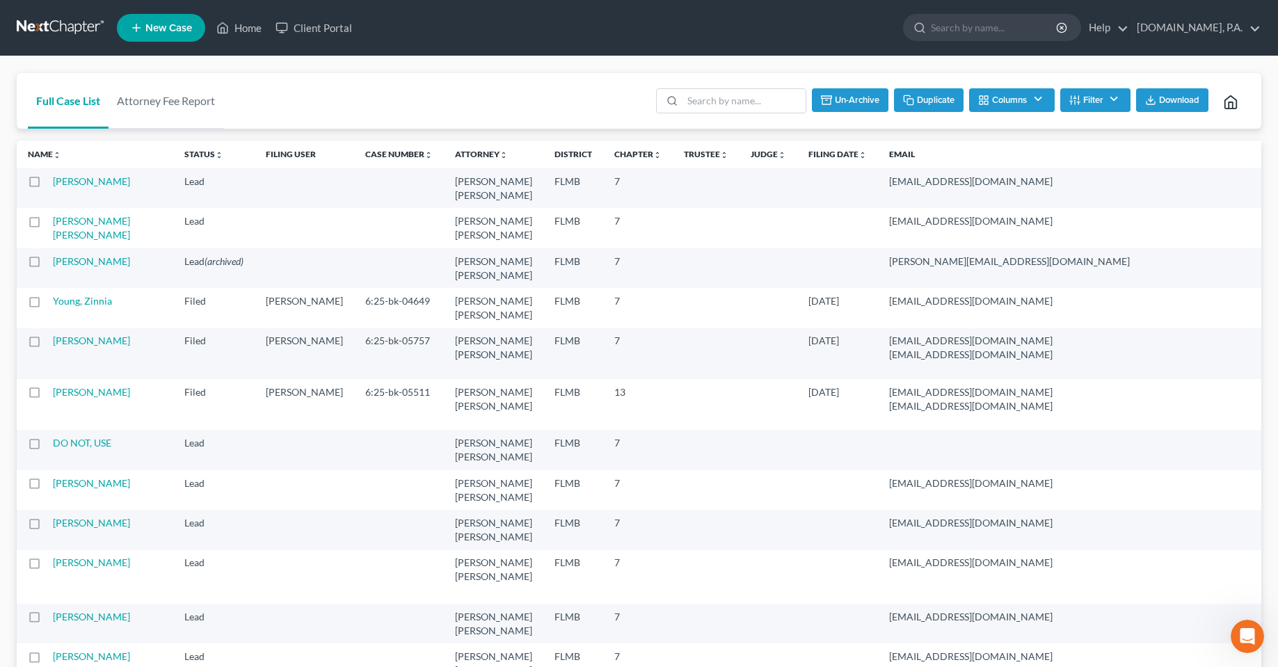
checkbox input "false"
click at [64, 267] on link "[PERSON_NAME]" at bounding box center [91, 261] width 77 height 12
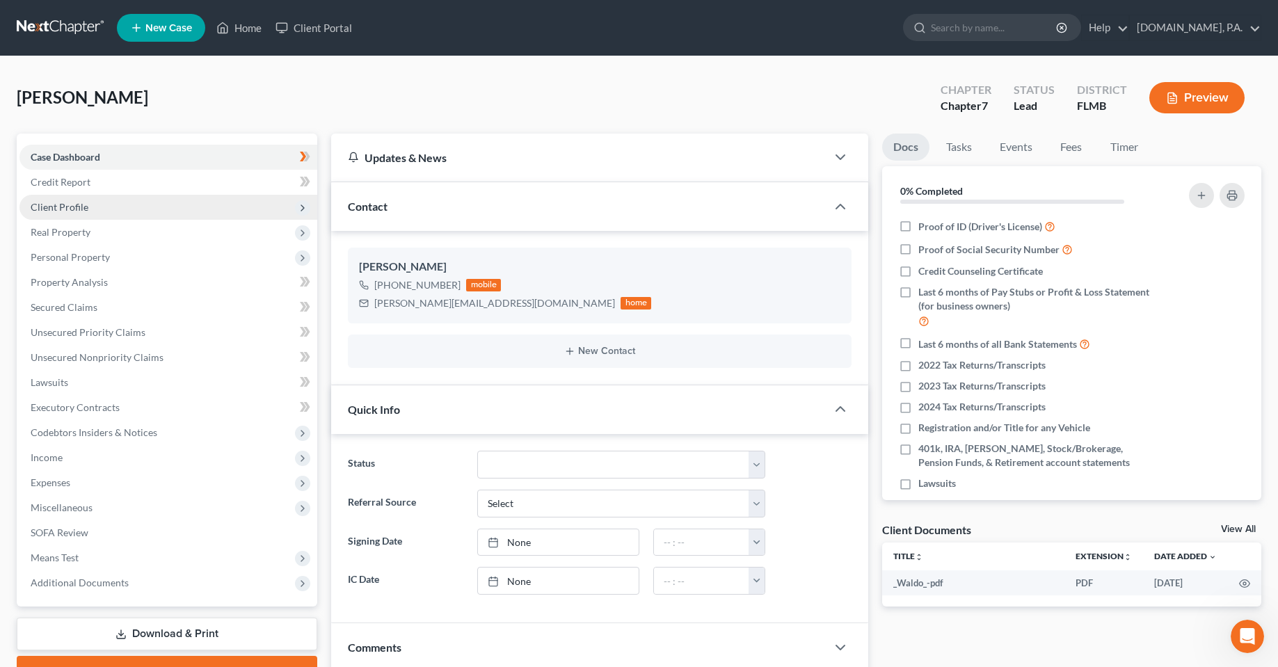
click at [68, 216] on span "Client Profile" at bounding box center [168, 207] width 298 height 25
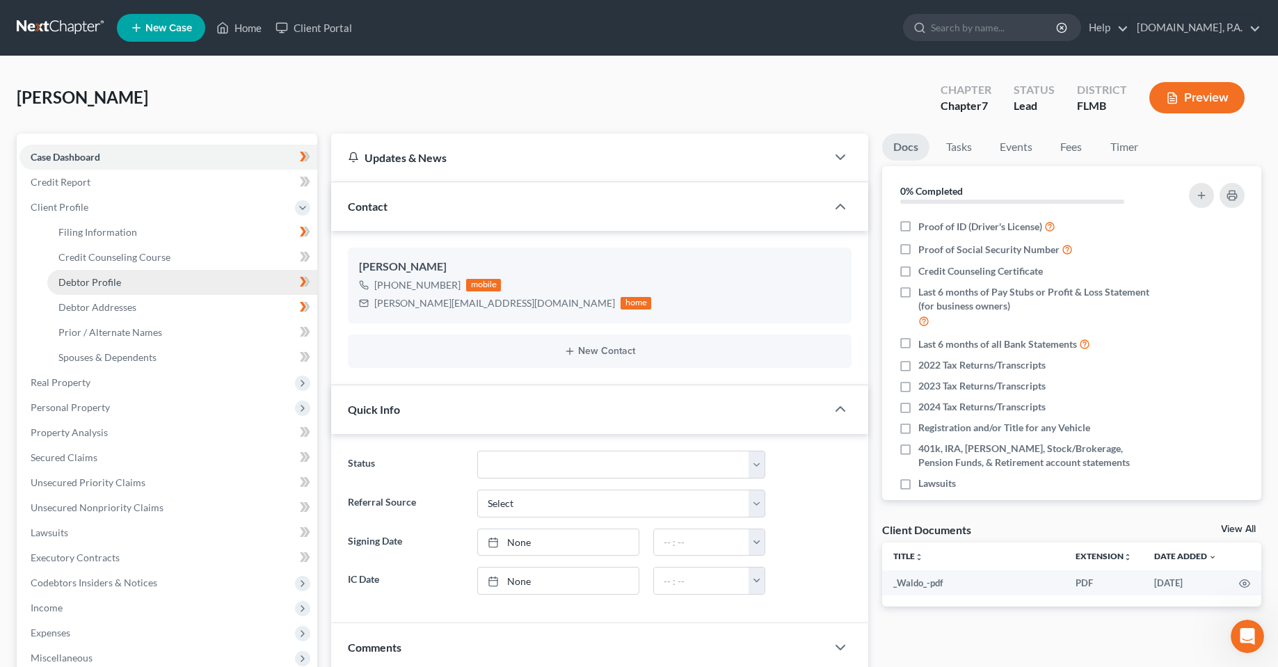
click at [106, 286] on span "Debtor Profile" at bounding box center [89, 282] width 63 height 12
select select "1"
select select "5"
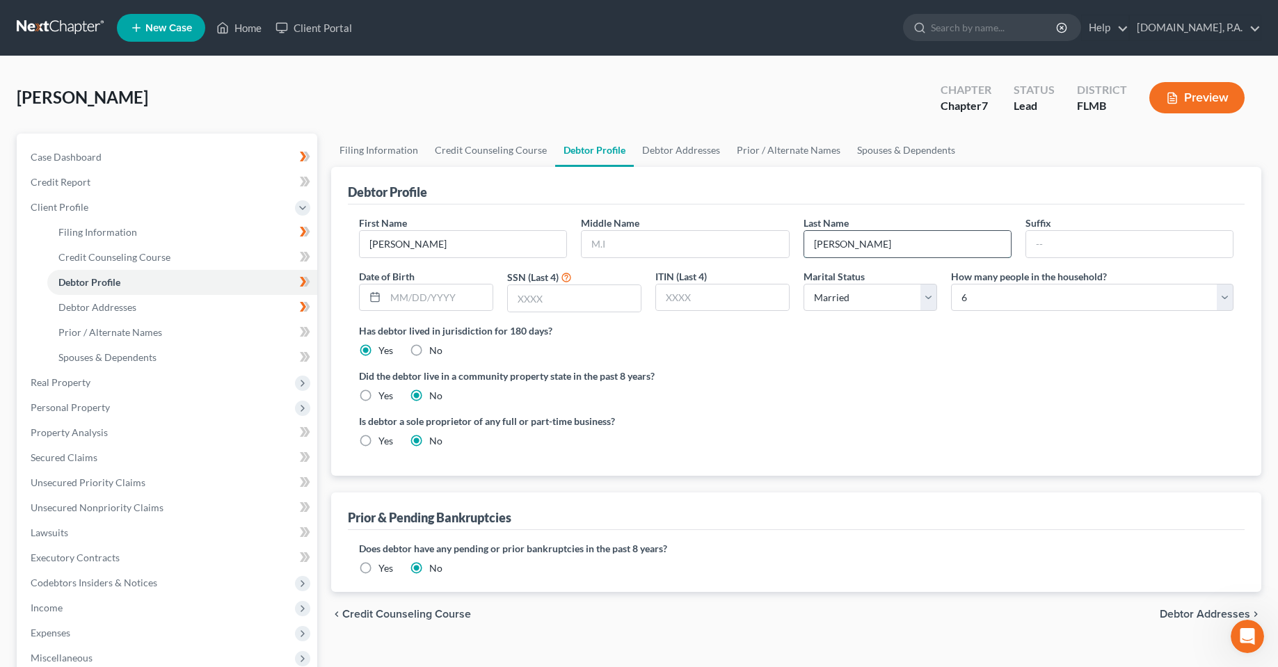
click at [880, 248] on input "McQueen" at bounding box center [907, 244] width 207 height 26
type input "Do Not Use - McQueen"
drag, startPoint x: 942, startPoint y: 376, endPoint x: 902, endPoint y: 348, distance: 48.4
click at [940, 374] on label "Did the debtor live in a community property state in the past 8 years?" at bounding box center [796, 376] width 874 height 15
select select "1"
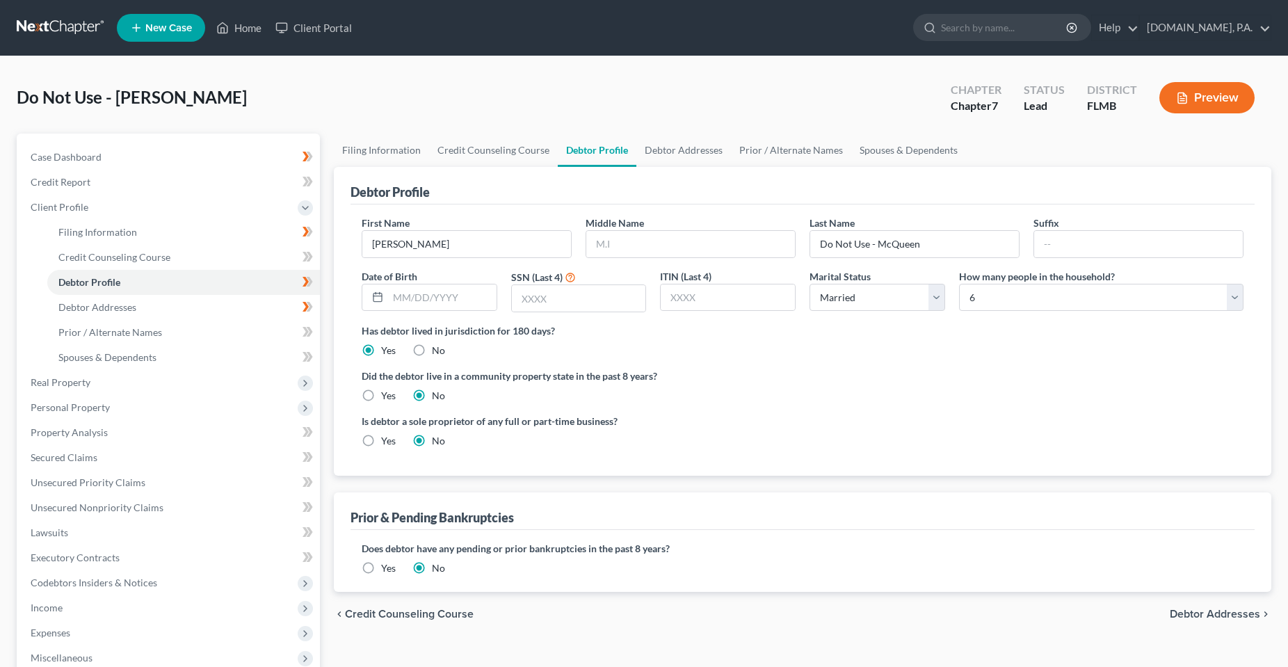
select select "5"
click at [217, 30] on icon at bounding box center [222, 27] width 13 height 17
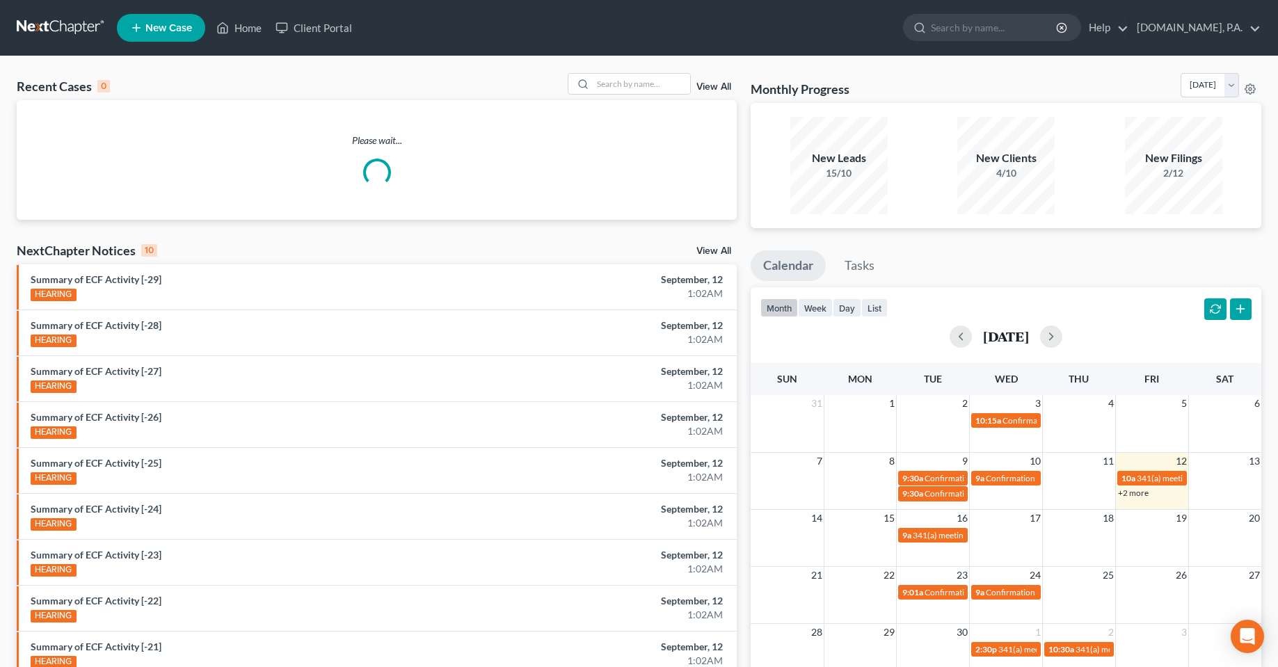
click at [716, 95] on div "View All" at bounding box center [653, 84] width 170 height 22
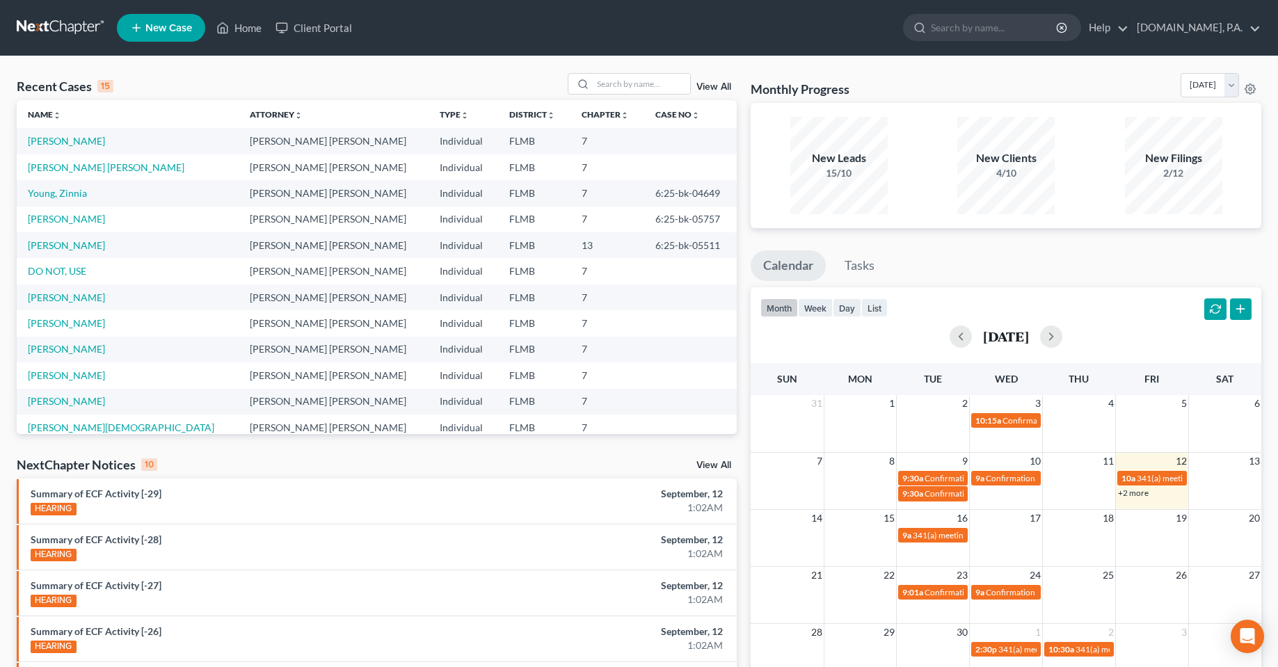
click at [714, 83] on link "View All" at bounding box center [713, 87] width 35 height 10
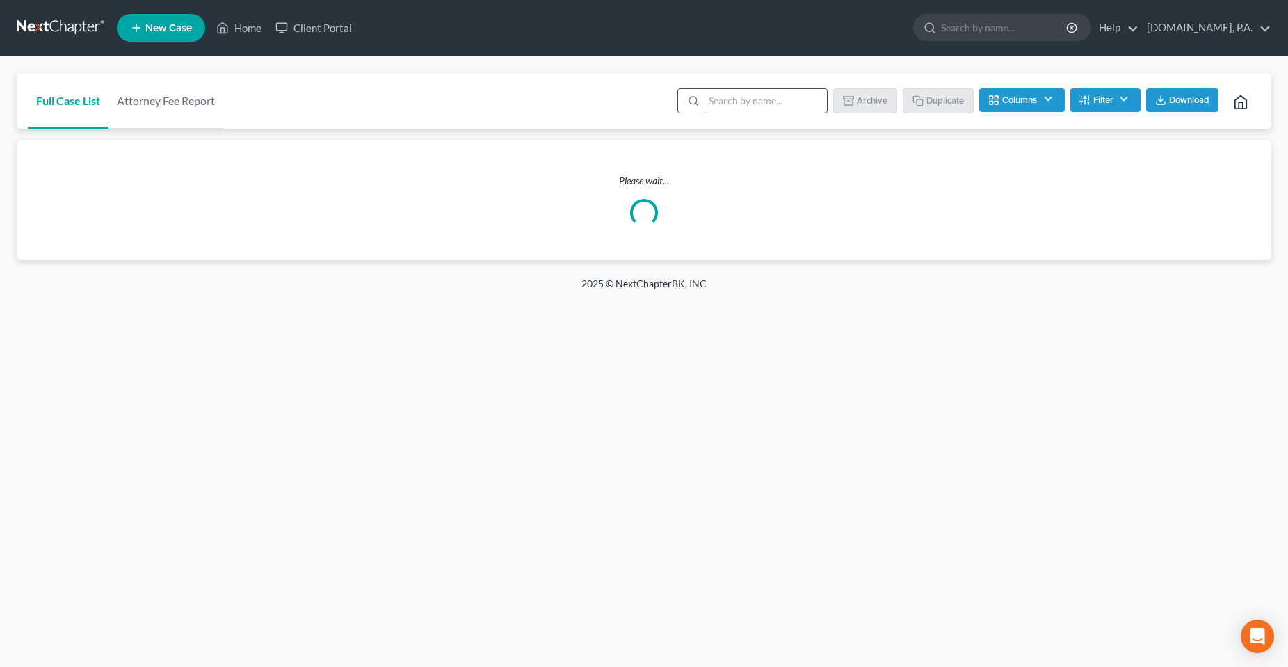
click at [721, 106] on input "search" at bounding box center [765, 101] width 123 height 24
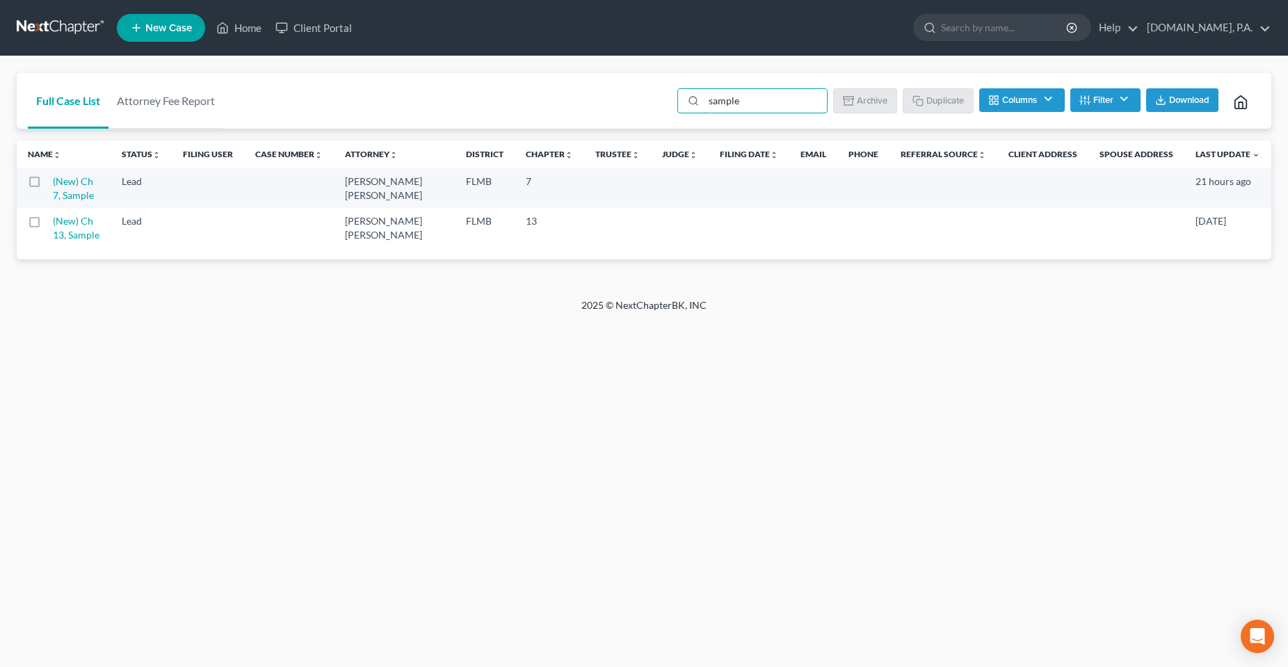
click at [47, 185] on label at bounding box center [47, 185] width 0 height 0
type input "sample"
click at [53, 184] on input "checkbox" at bounding box center [57, 179] width 9 height 9
click at [936, 95] on button "Duplicate" at bounding box center [939, 100] width 70 height 24
click at [225, 451] on div "Home New Case Client Portal Fresh-Start.Law, P.A. chas@fresh-start.law My Accou…" at bounding box center [644, 333] width 1288 height 667
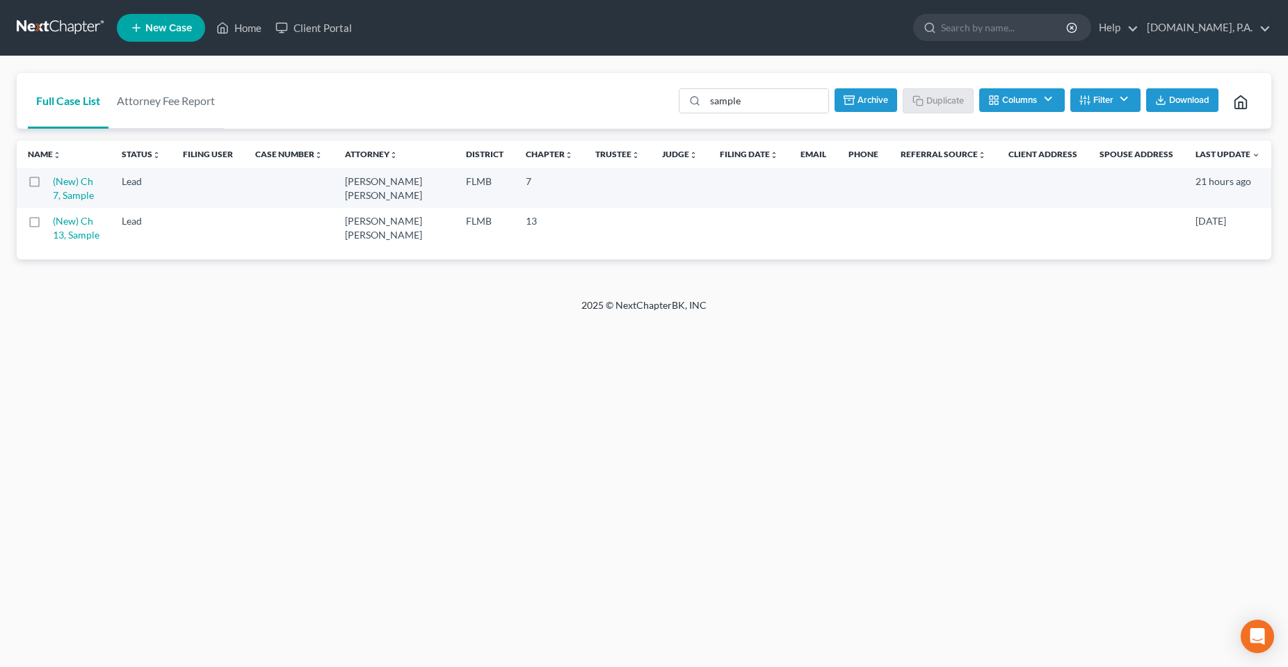
checkbox input "false"
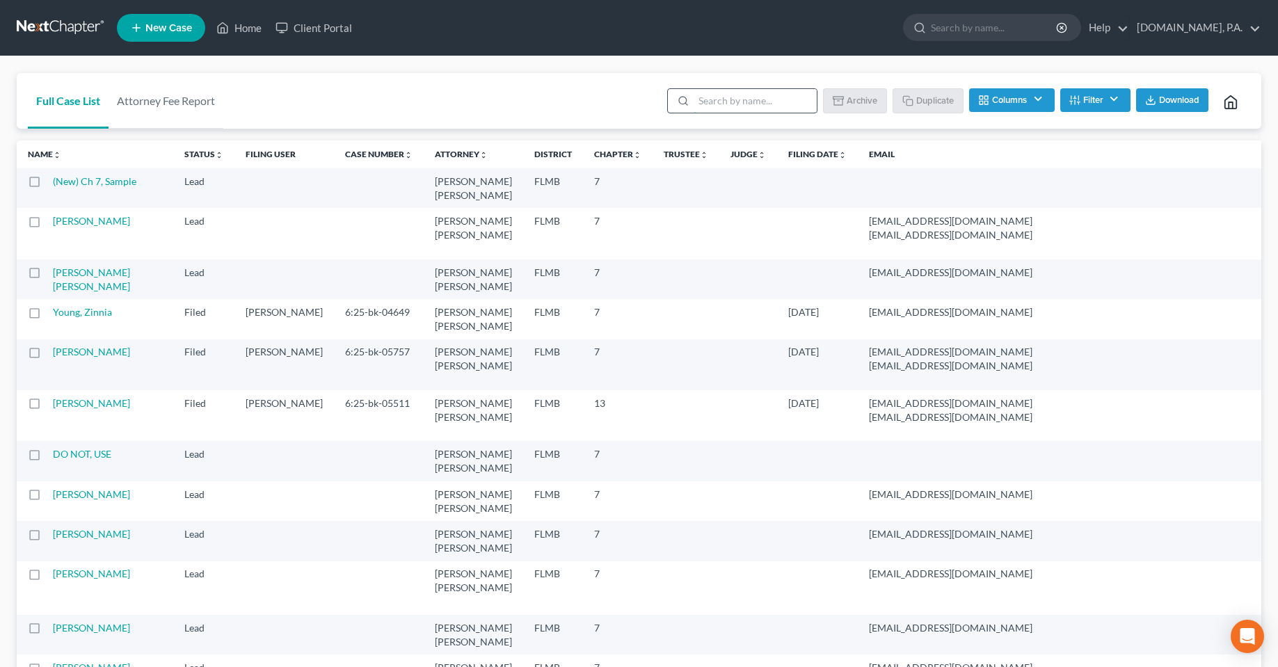
click at [747, 96] on input "search" at bounding box center [754, 101] width 123 height 24
type input "sample"
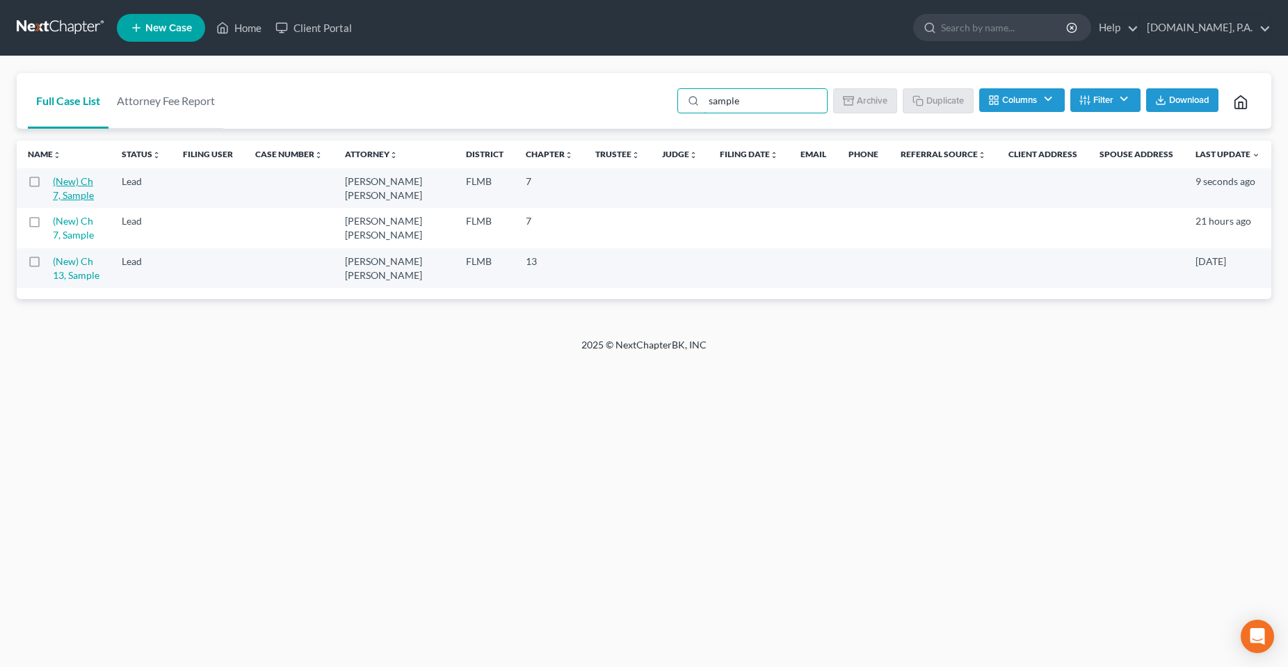
click at [65, 198] on link "(New) Ch 7, Sample" at bounding box center [73, 188] width 41 height 26
select select "4"
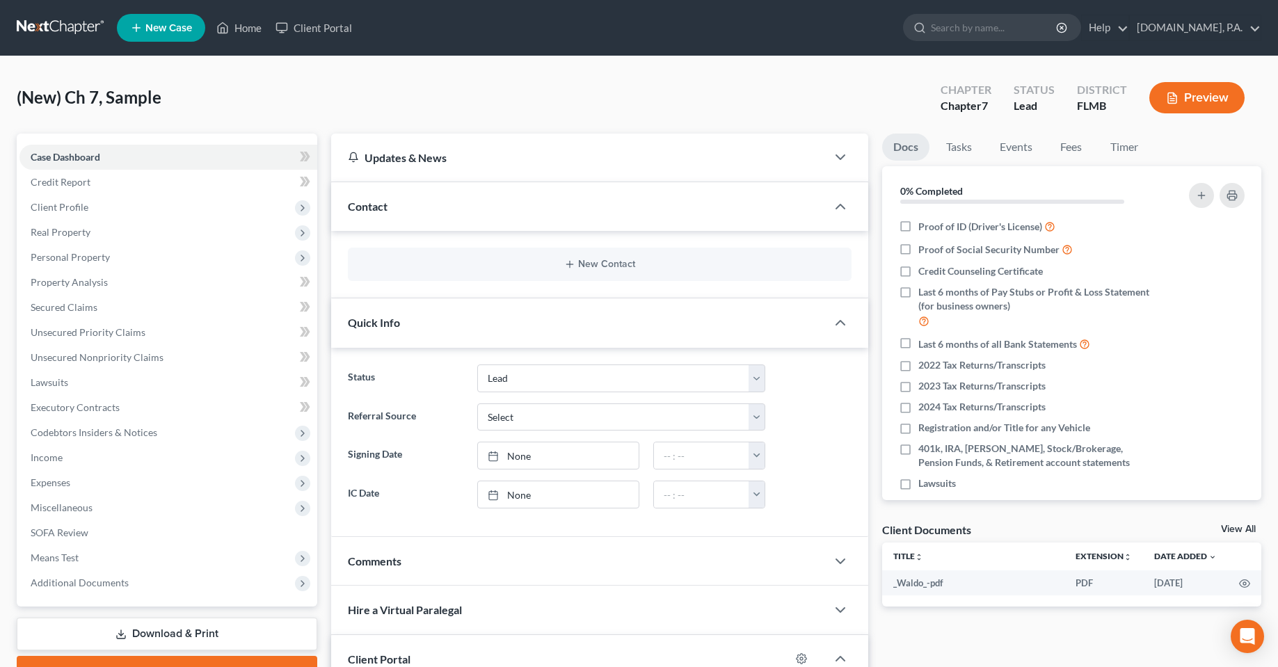
click at [586, 276] on div "New Contact" at bounding box center [599, 264] width 503 height 33
click at [627, 264] on button "New Contact" at bounding box center [599, 264] width 481 height 11
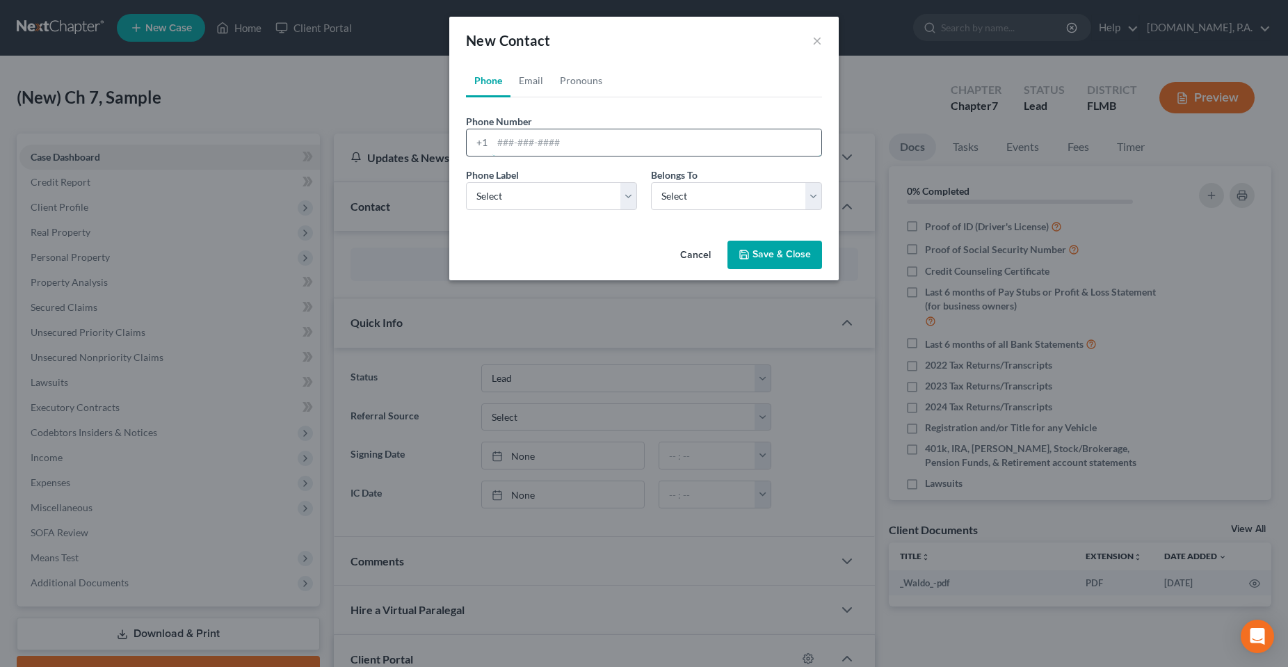
click at [586, 147] on input "tel" at bounding box center [656, 142] width 329 height 26
paste input "(347) 874-9749"
type input "(347) 874-9749"
click at [491, 202] on select "Select Mobile Home Work Other" at bounding box center [551, 196] width 171 height 28
select select "0"
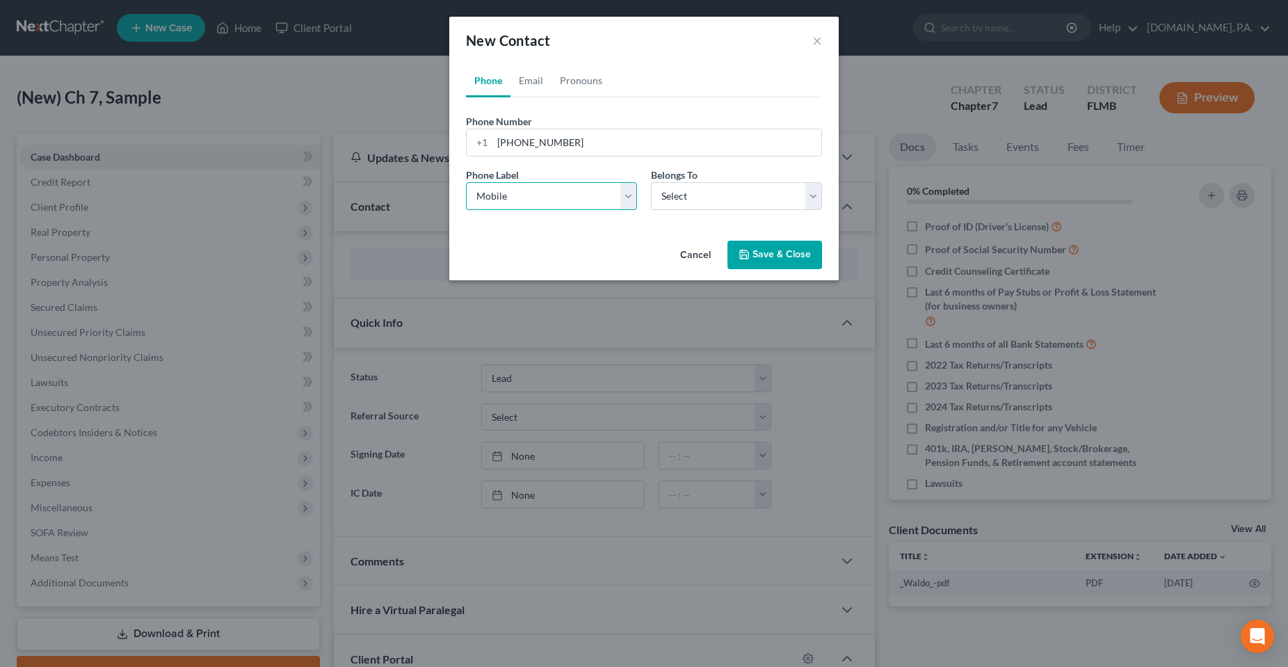
click at [466, 182] on select "Select Mobile Home Work Other" at bounding box center [551, 196] width 171 height 28
click at [705, 188] on select "Select Client Other" at bounding box center [736, 196] width 171 height 28
select select "0"
click at [651, 182] on select "Select Client Other" at bounding box center [736, 196] width 171 height 28
click at [524, 81] on link "Email" at bounding box center [530, 80] width 41 height 33
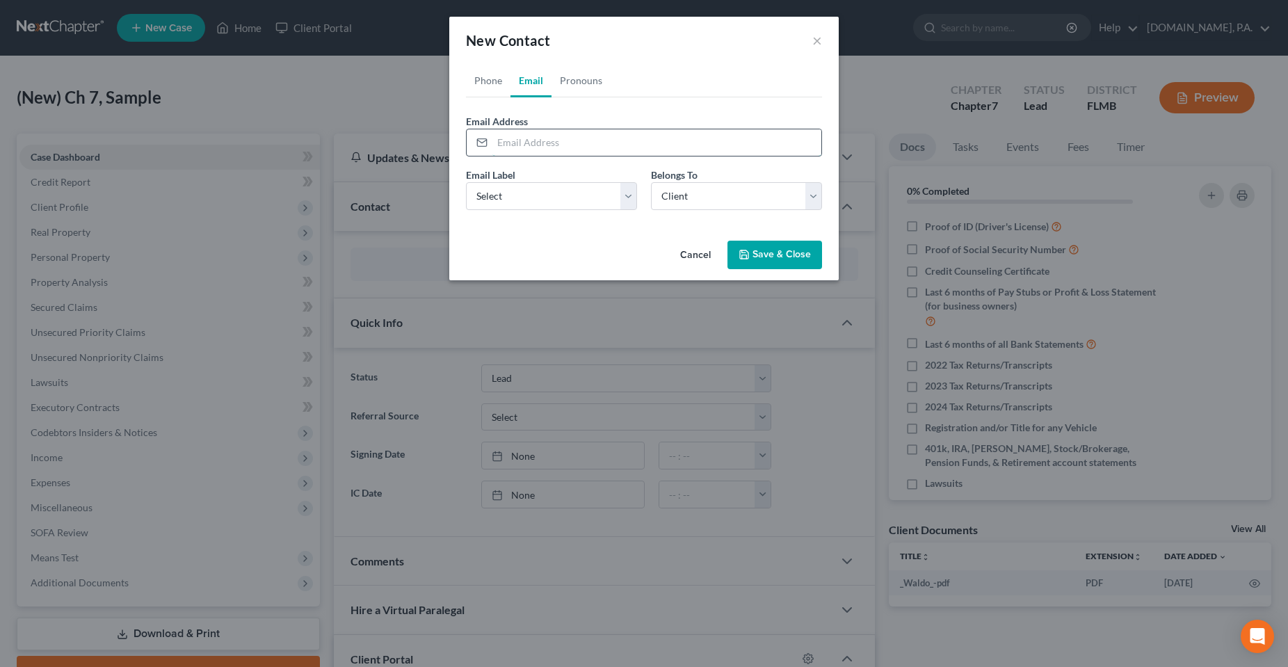
drag, startPoint x: 568, startPoint y: 147, endPoint x: 573, endPoint y: 155, distance: 9.1
click at [568, 147] on input "email" at bounding box center [656, 142] width 329 height 26
paste input "aaron_mcqueen@icloud.com"
type input "aaron_mcqueen@icloud.com"
click at [510, 203] on select "Select Home Work Other" at bounding box center [551, 196] width 171 height 28
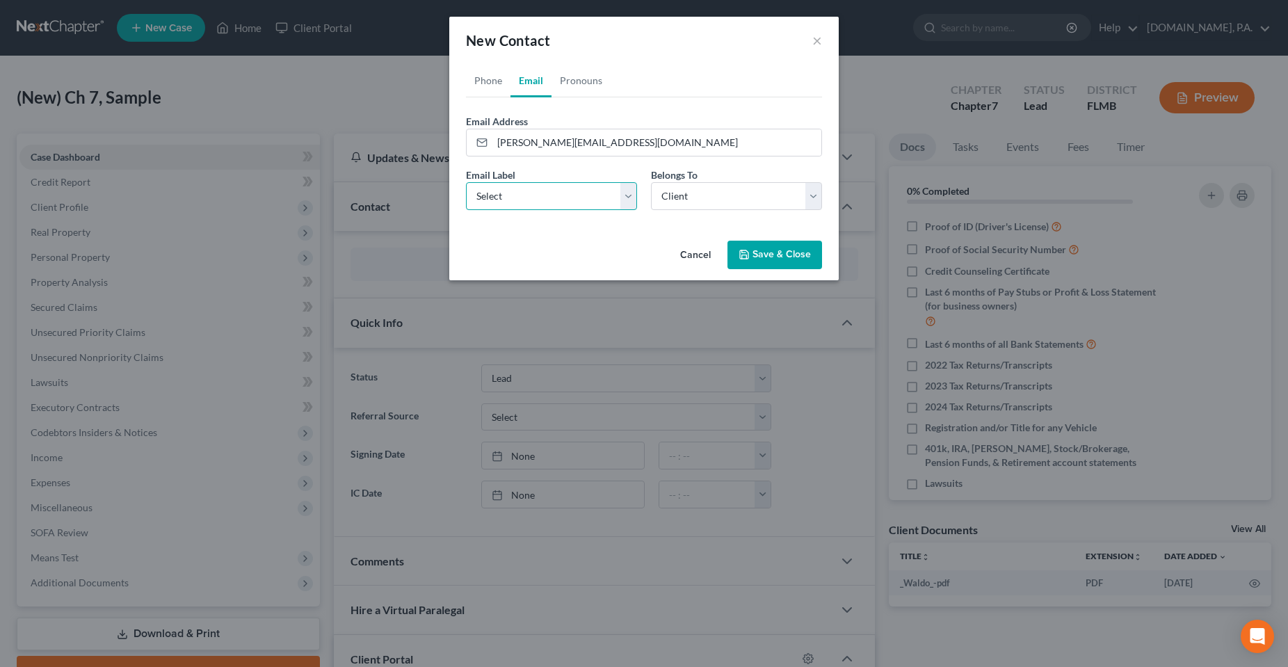
select select "0"
click at [466, 182] on select "Select Home Work Other" at bounding box center [551, 196] width 171 height 28
click at [740, 204] on select "Select Client Other" at bounding box center [736, 196] width 171 height 28
drag, startPoint x: 789, startPoint y: 265, endPoint x: 564, endPoint y: 67, distance: 299.1
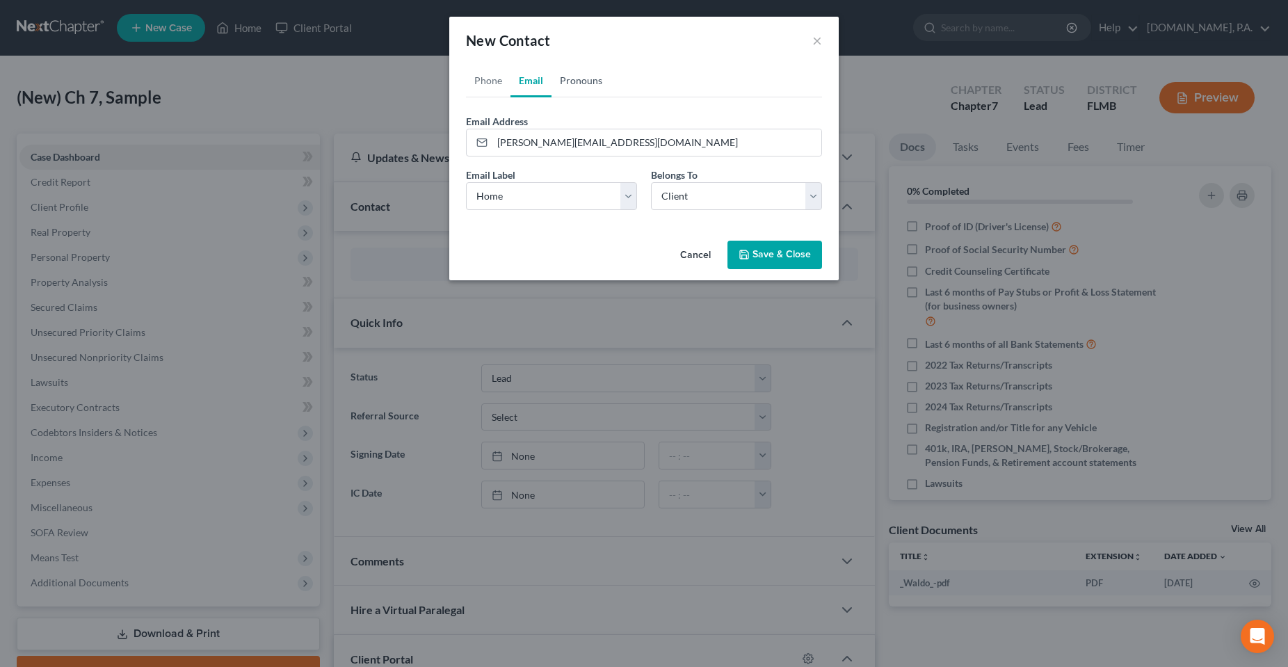
click at [557, 181] on div "New Contact × Phone Email Pronouns Phone Number * +1 (347) 874-9749 Ext. Phone …" at bounding box center [643, 149] width 389 height 264
click at [564, 63] on div "New Contact ×" at bounding box center [643, 40] width 389 height 47
click at [568, 83] on link "Pronouns" at bounding box center [581, 80] width 59 height 33
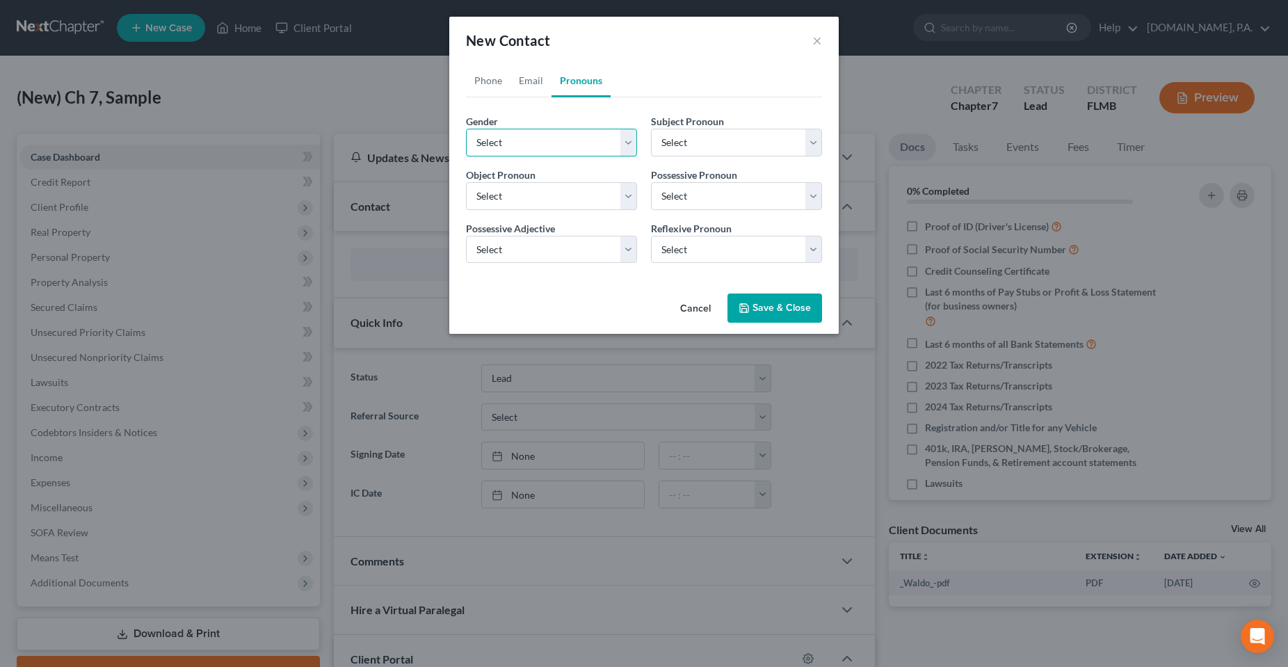
click at [513, 131] on select "Select Male Female Non Binary More Than One Person" at bounding box center [551, 143] width 171 height 28
select select "0"
click at [466, 129] on select "Select Male Female Non Binary More Than One Person" at bounding box center [551, 143] width 171 height 28
select select "0"
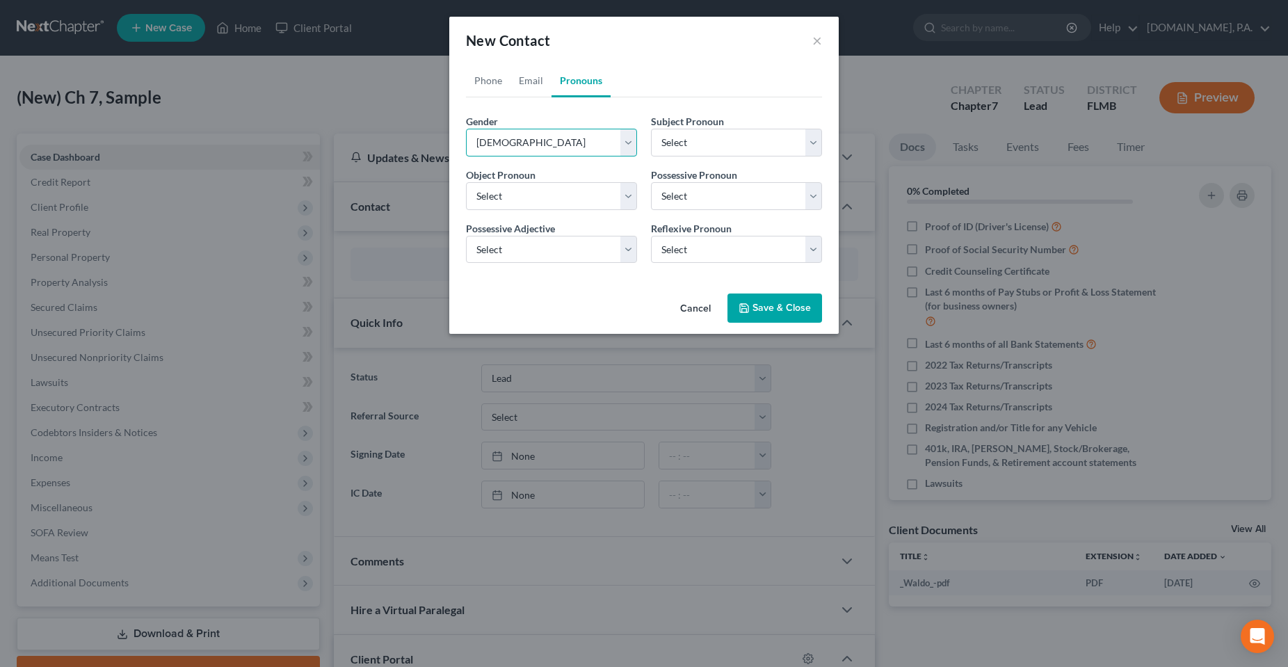
select select "0"
click at [761, 303] on button "Save & Close" at bounding box center [774, 307] width 95 height 29
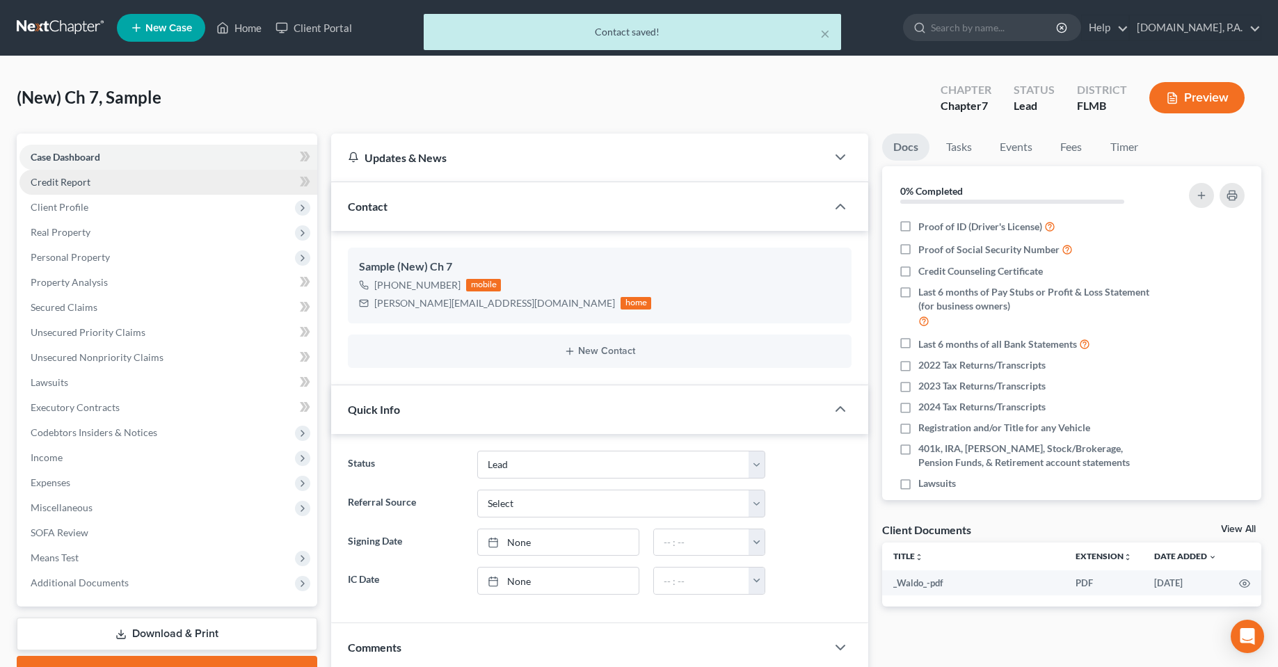
click at [85, 184] on span "Credit Report" at bounding box center [61, 182] width 60 height 12
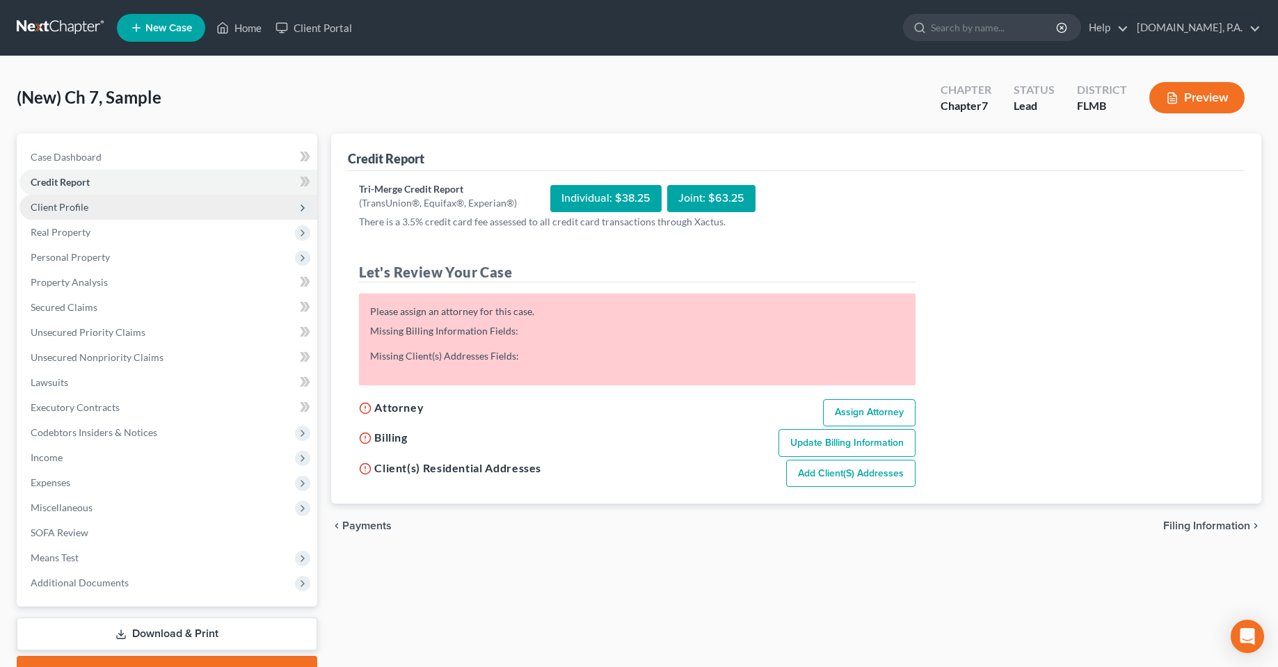
click at [95, 204] on span "Client Profile" at bounding box center [168, 207] width 298 height 25
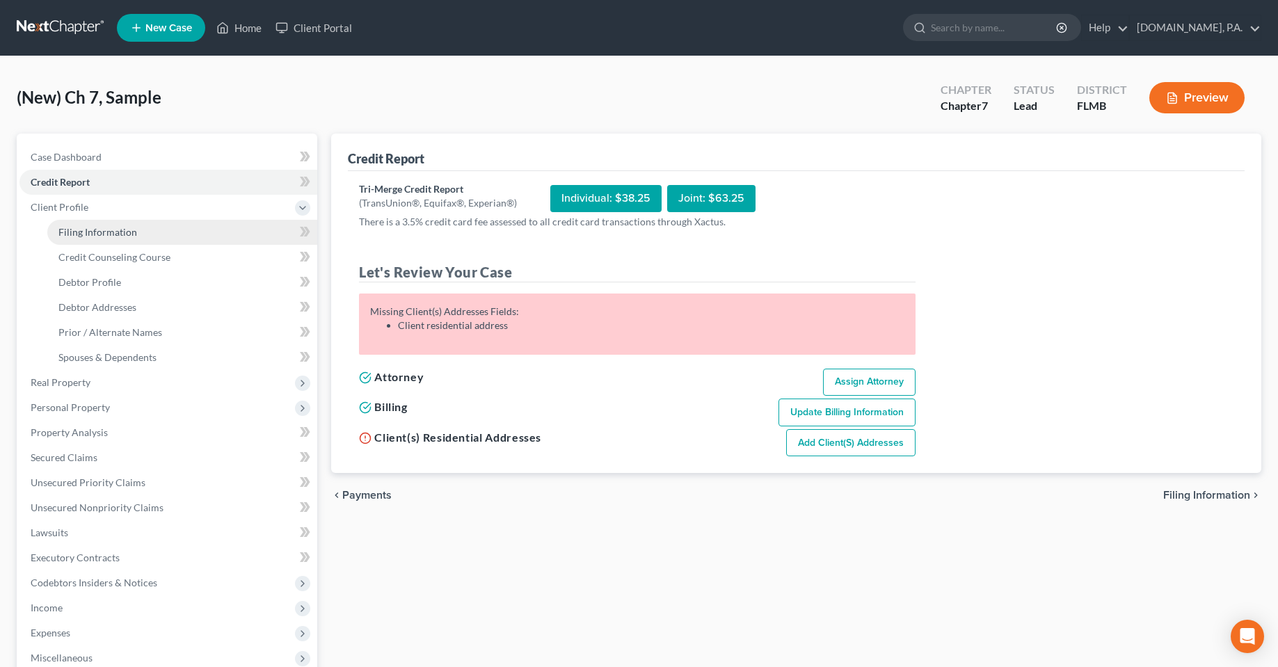
click at [172, 232] on link "Filing Information" at bounding box center [182, 232] width 270 height 25
select select "1"
select select "0"
select select "15"
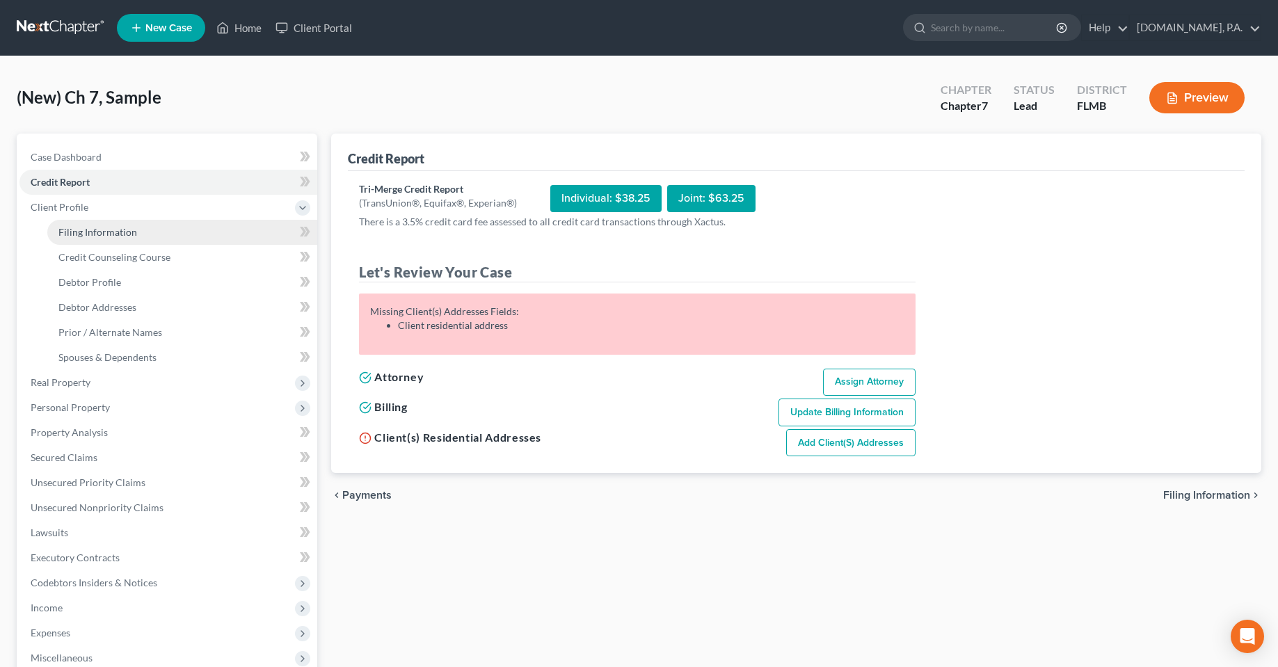
select select "0"
select select "9"
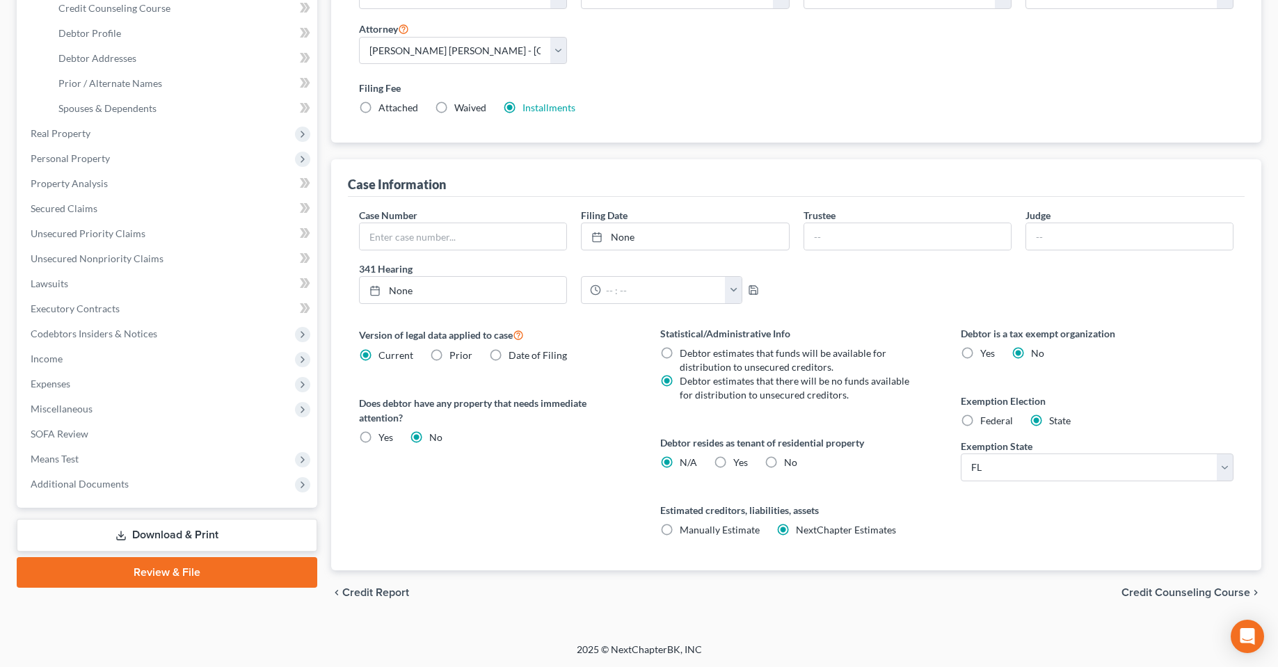
scroll to position [250, 0]
click at [733, 460] on label "Yes Yes" at bounding box center [740, 462] width 15 height 14
click at [739, 460] on input "Yes Yes" at bounding box center [743, 459] width 9 height 9
radio input "true"
radio input "false"
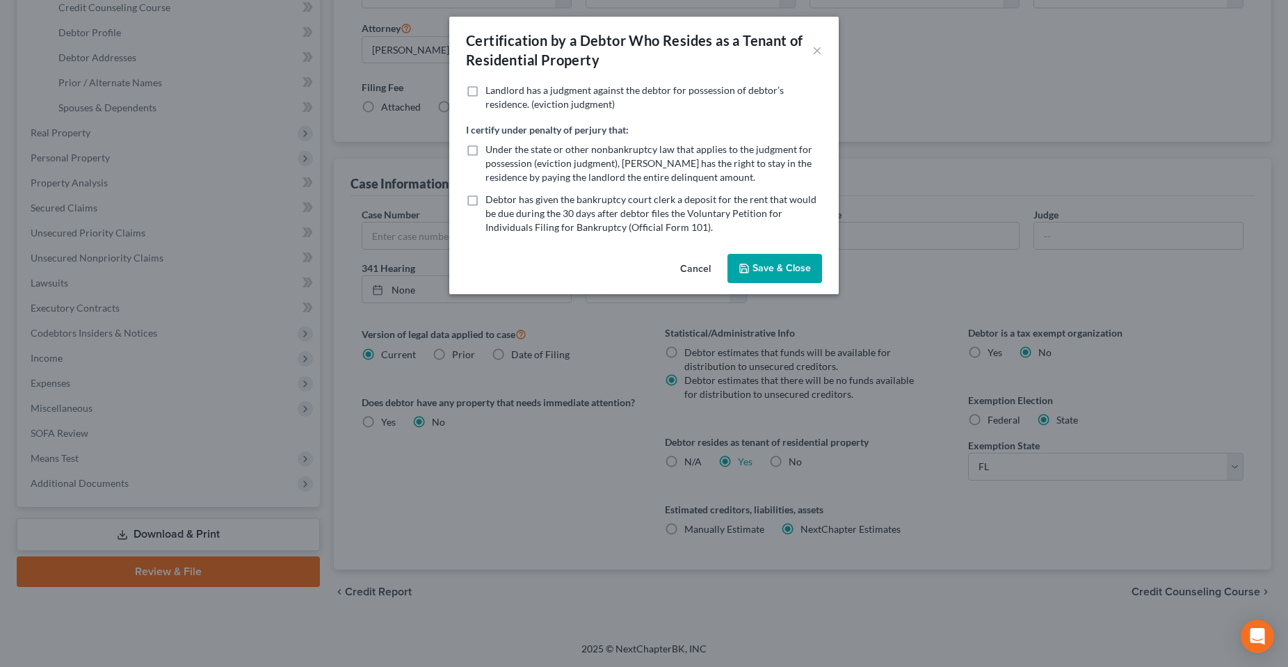
click at [751, 282] on button "Save & Close" at bounding box center [774, 268] width 95 height 29
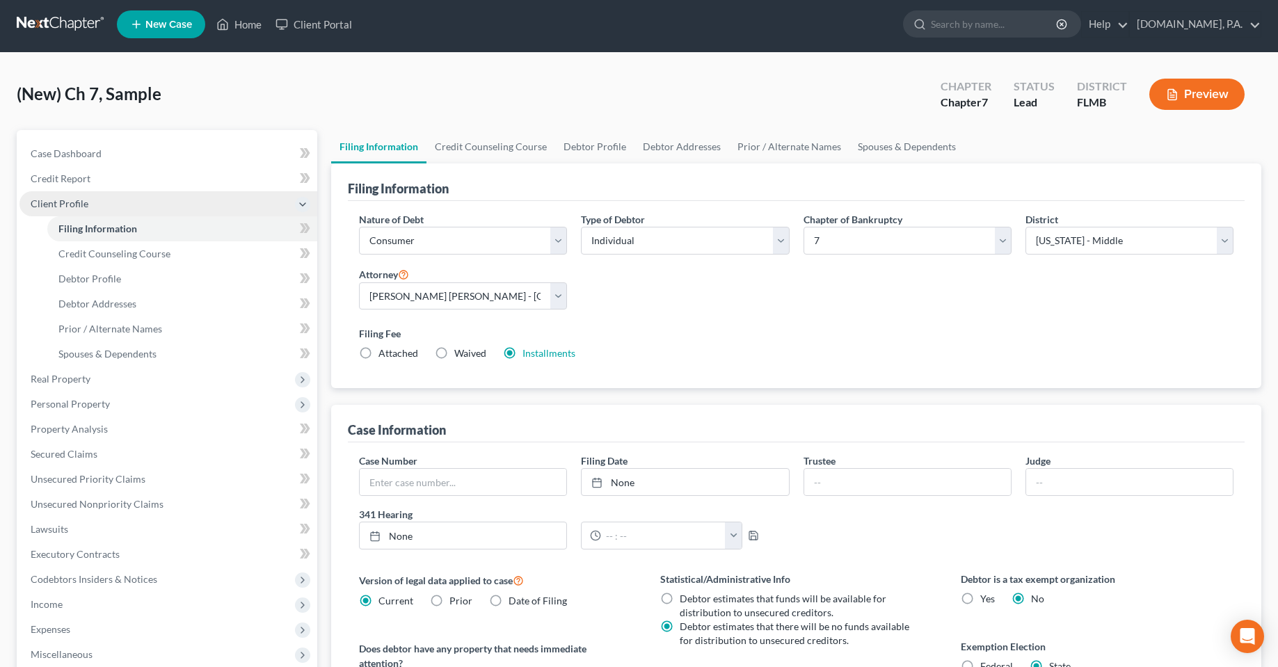
scroll to position [0, 0]
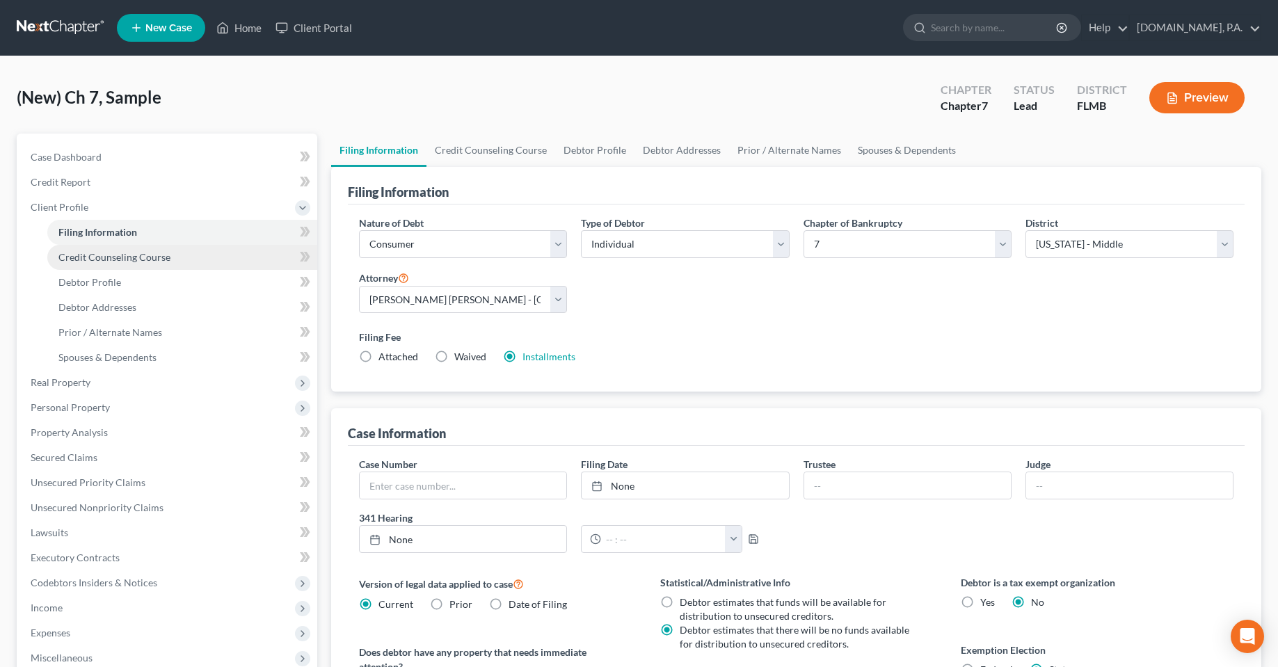
click at [108, 261] on span "Credit Counseling Course" at bounding box center [114, 257] width 112 height 12
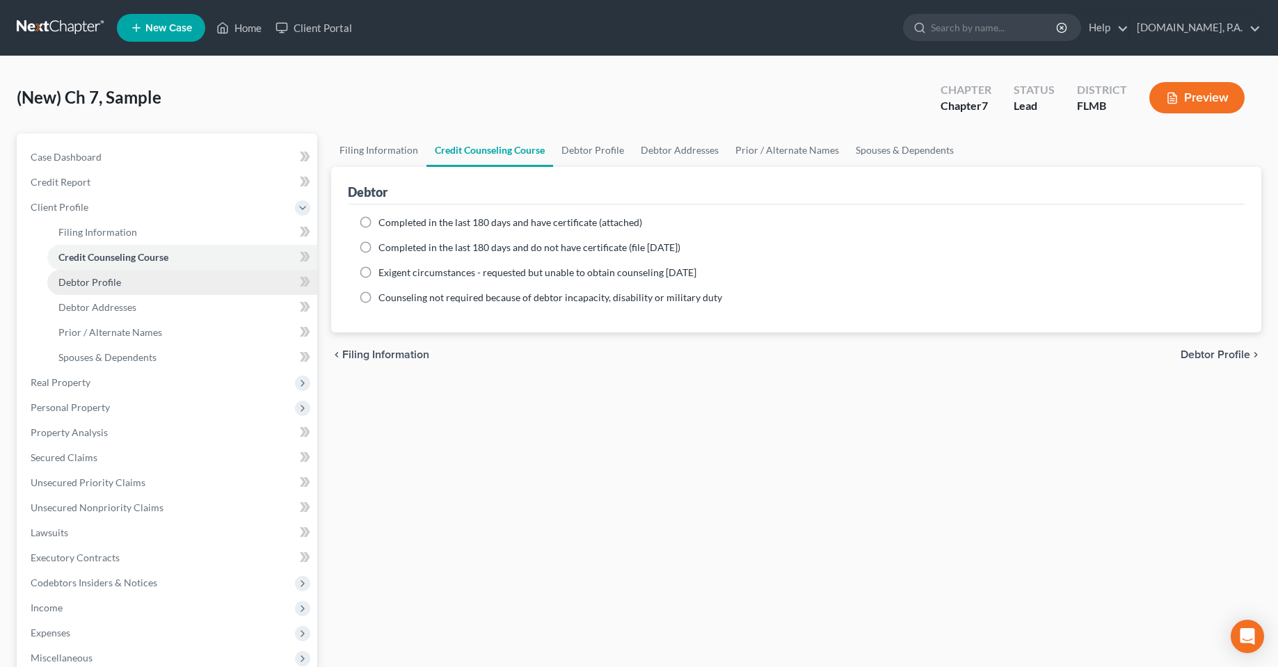
click at [118, 286] on span "Debtor Profile" at bounding box center [89, 282] width 63 height 12
select select "0"
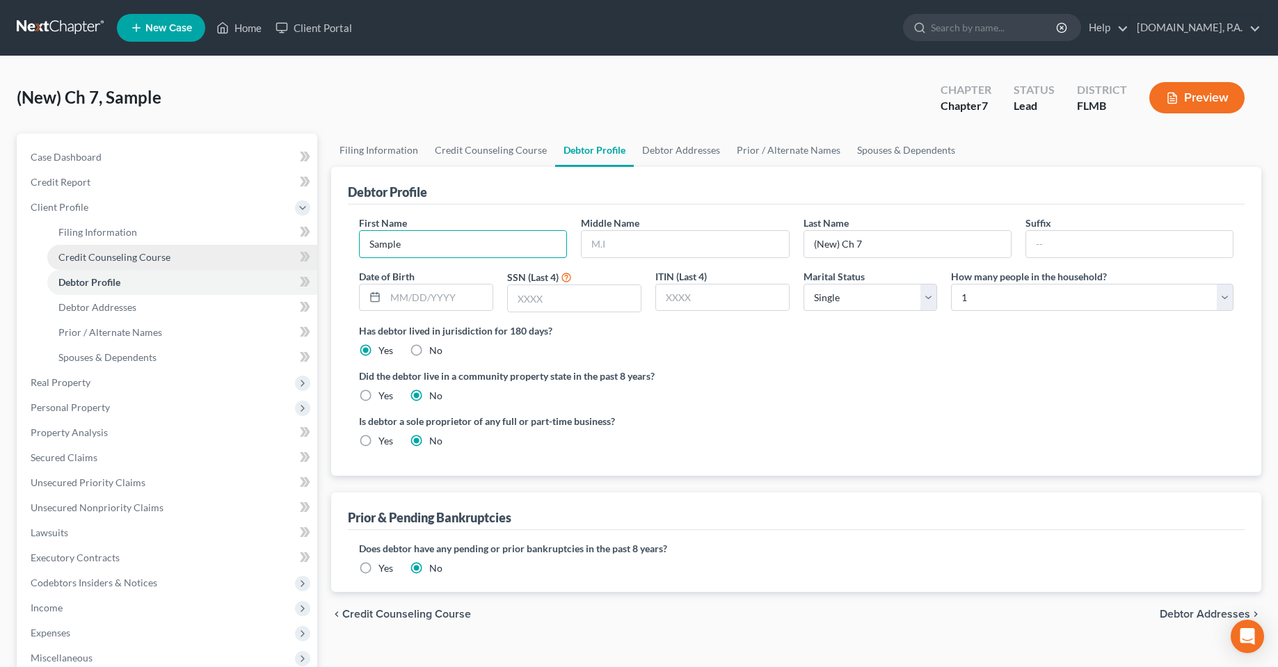
drag, startPoint x: 415, startPoint y: 250, endPoint x: 282, endPoint y: 253, distance: 132.2
click at [284, 255] on div "Petition Navigation Case Dashboard Payments Invoices Payments Payments Credit R…" at bounding box center [639, 485] width 1258 height 703
type input "Aaron"
type input "McQueen"
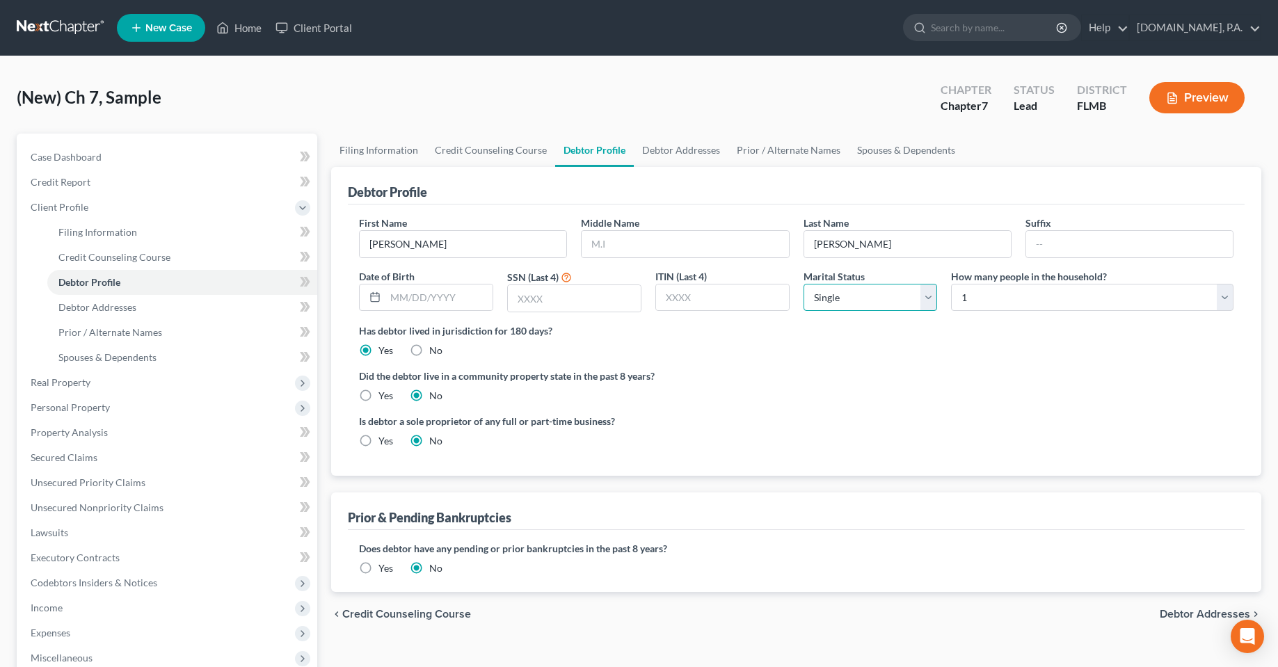
click at [861, 287] on select "Select Single Married Separated Divorced Widowed" at bounding box center [870, 298] width 134 height 28
select select "1"
click at [803, 284] on select "Select Single Married Separated Divorced Widowed" at bounding box center [870, 298] width 134 height 28
click at [1086, 309] on select "Select 1 2 3 4 5 6 7 8 9 10 11 12 13 14 15 16 17 18 19 20" at bounding box center [1092, 298] width 282 height 28
select select "5"
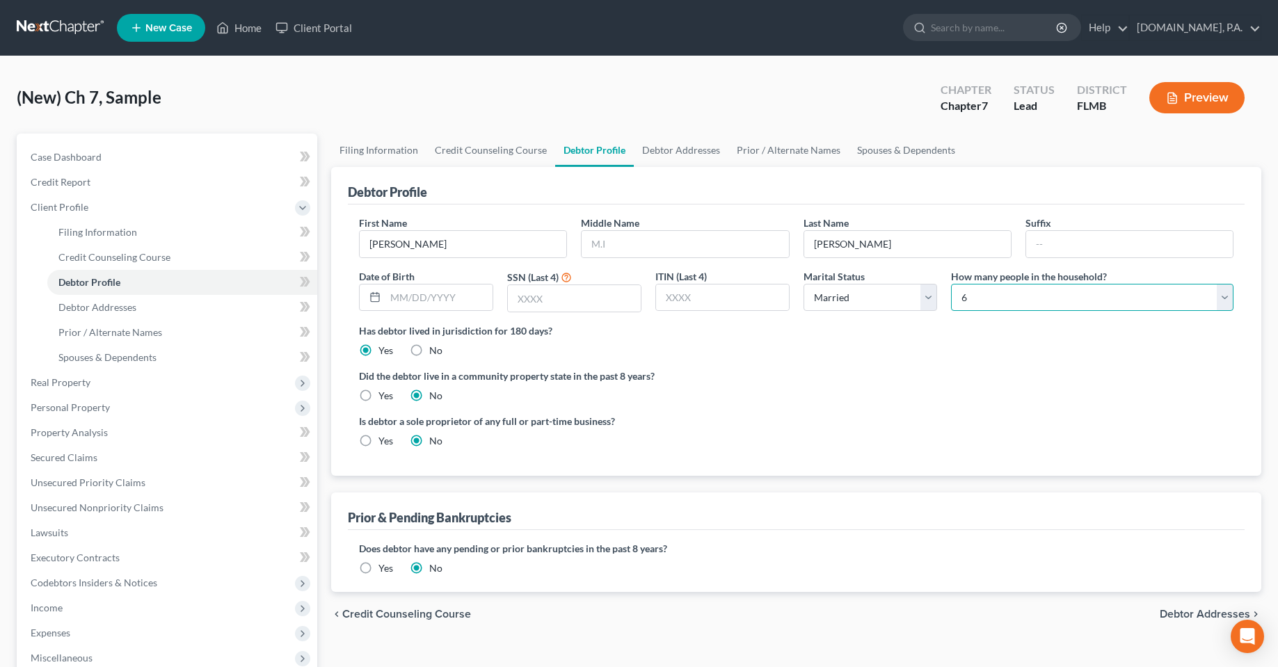
click at [951, 284] on select "Select 1 2 3 4 5 6 7 8 9 10 11 12 13 14 15 16 17 18 19 20" at bounding box center [1092, 298] width 282 height 28
click at [828, 421] on div "Is debtor a sole proprietor of any full or part-time business? Yes No" at bounding box center [796, 436] width 888 height 45
click at [307, 282] on icon at bounding box center [307, 282] width 6 height 10
click at [299, 236] on span at bounding box center [305, 233] width 24 height 21
click at [254, 298] on link "Debtor Addresses" at bounding box center [182, 307] width 270 height 25
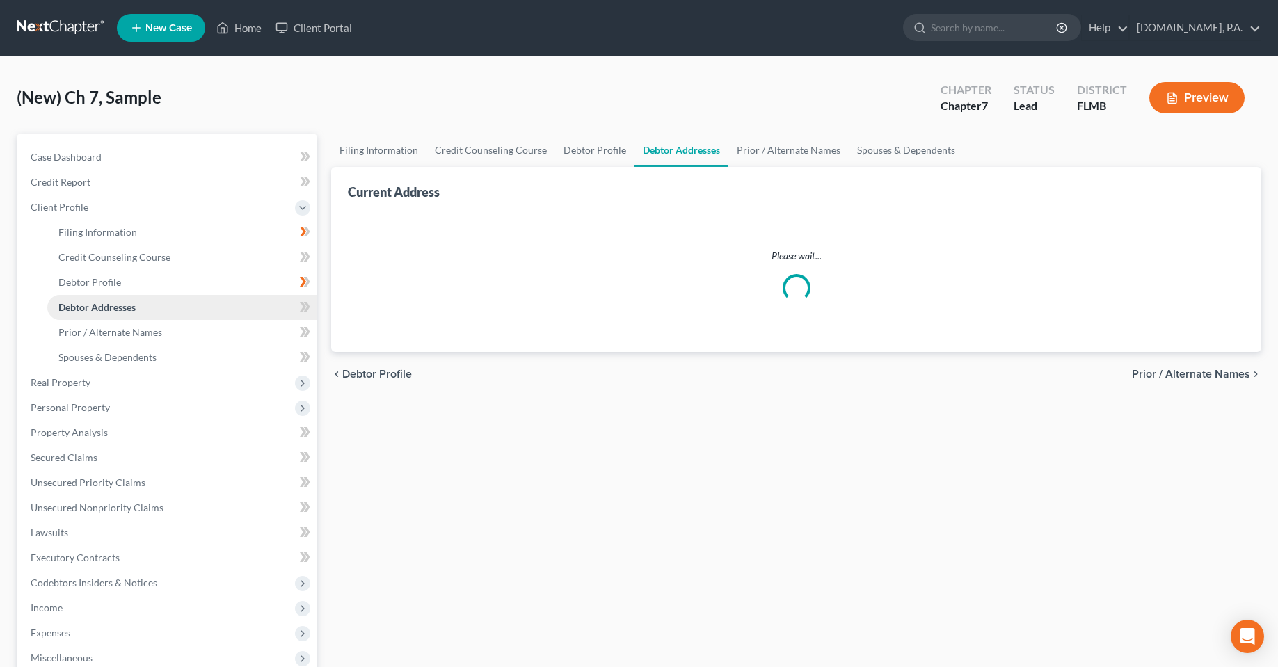
select select "0"
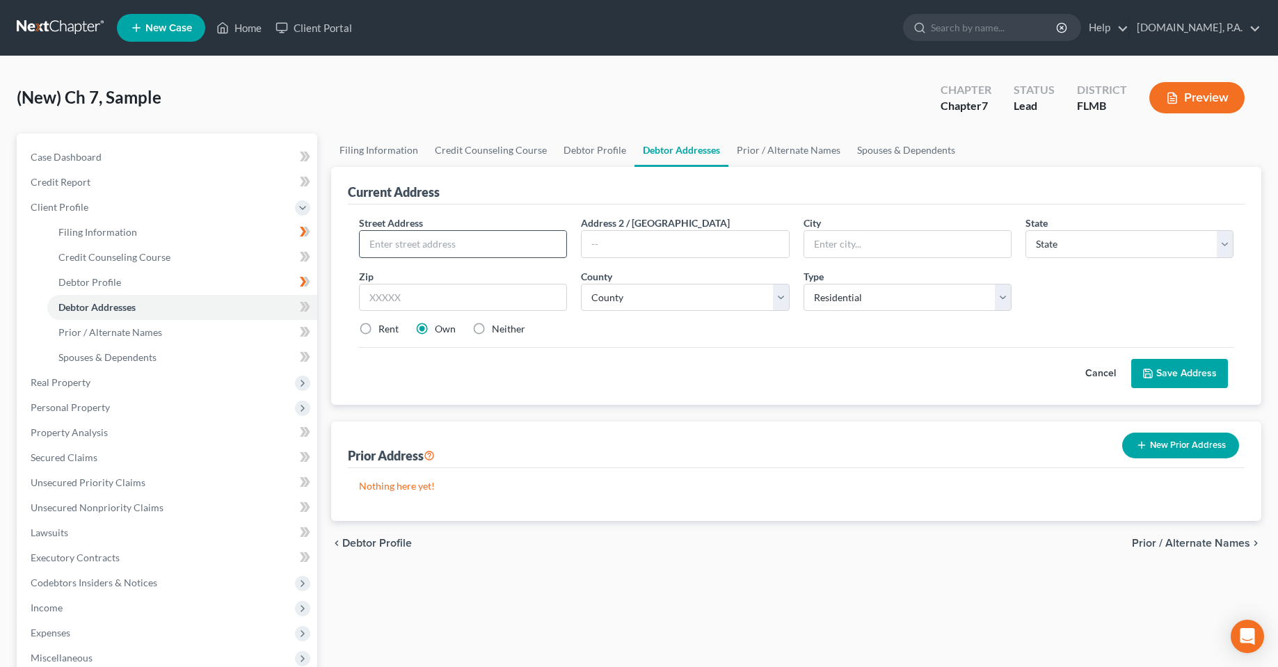
drag, startPoint x: 444, startPoint y: 241, endPoint x: 463, endPoint y: 246, distance: 19.4
click at [444, 241] on input "text" at bounding box center [463, 244] width 207 height 26
paste input "990 East Bay Street"
type input "990 East Bay Street"
click at [444, 315] on div "Street Address * 990 East Bay Street Address 2 / PO Box City * State * State AL…" at bounding box center [796, 282] width 888 height 132
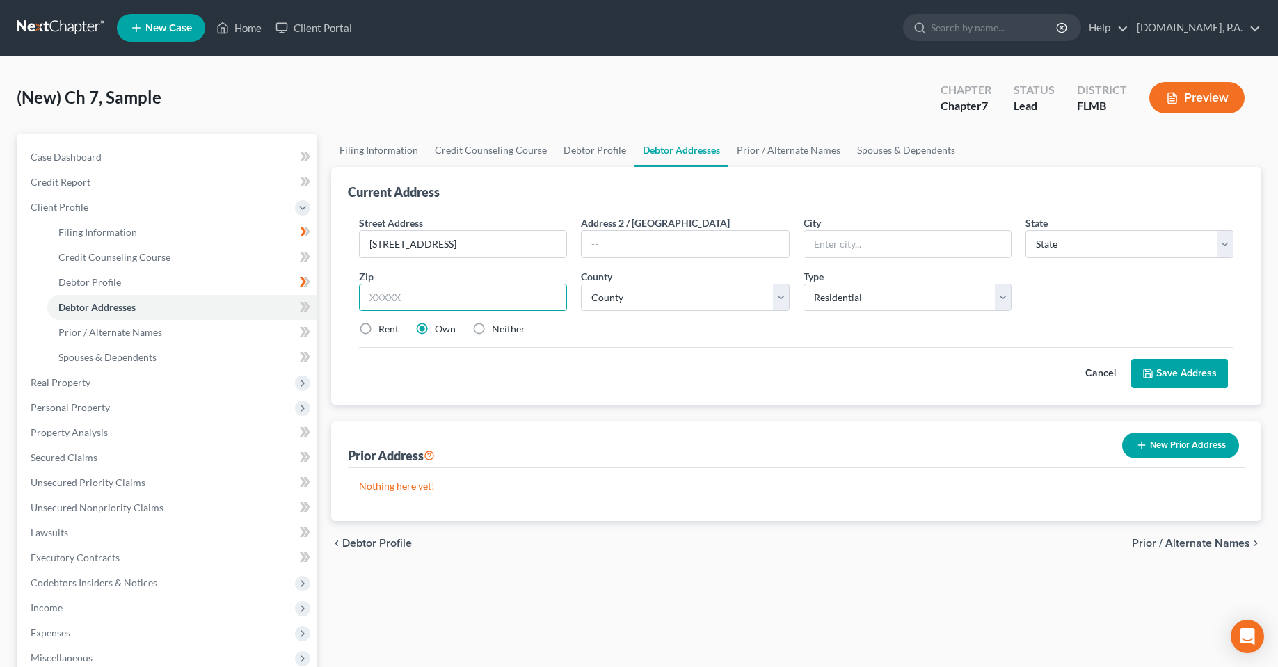
click at [445, 297] on input "text" at bounding box center [463, 298] width 208 height 28
type input "33830"
type input "Bartow"
select select "9"
click at [638, 291] on select "County" at bounding box center [685, 298] width 208 height 28
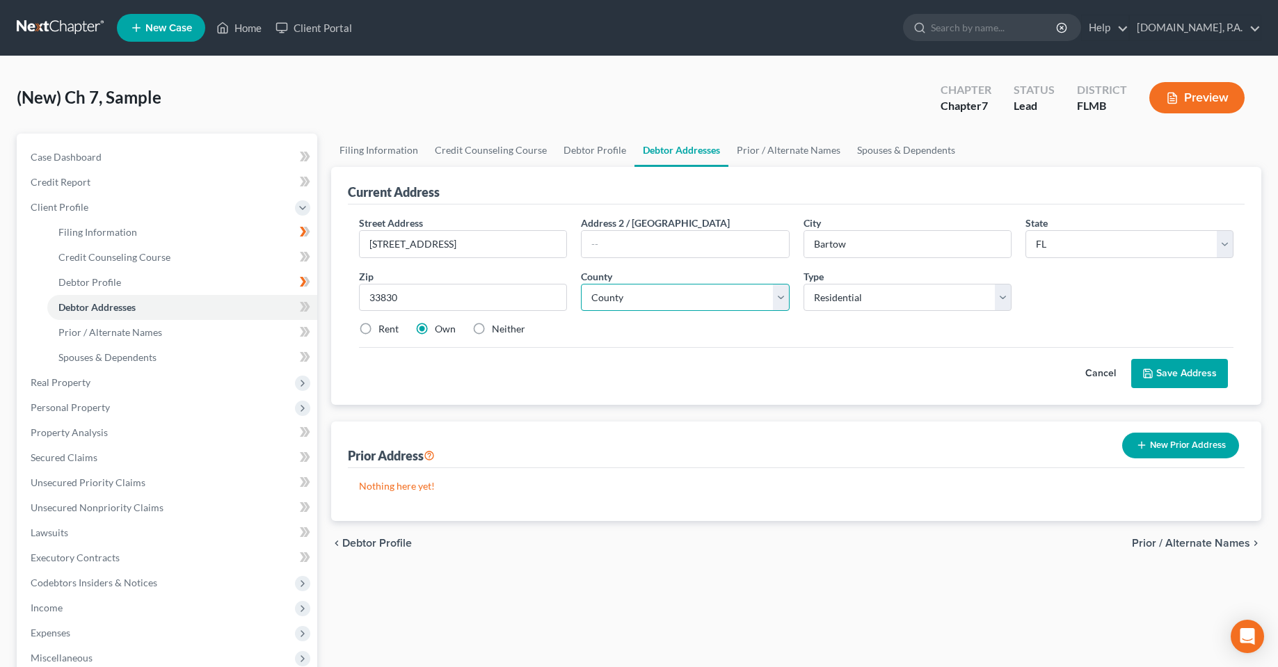
select select "52"
click at [581, 284] on select "County Alachua County Baker County Bay County Bradford County Brevard County Br…" at bounding box center [685, 298] width 208 height 28
click at [378, 332] on label "Rent" at bounding box center [388, 329] width 20 height 14
click at [384, 331] on input "Rent" at bounding box center [388, 326] width 9 height 9
radio input "true"
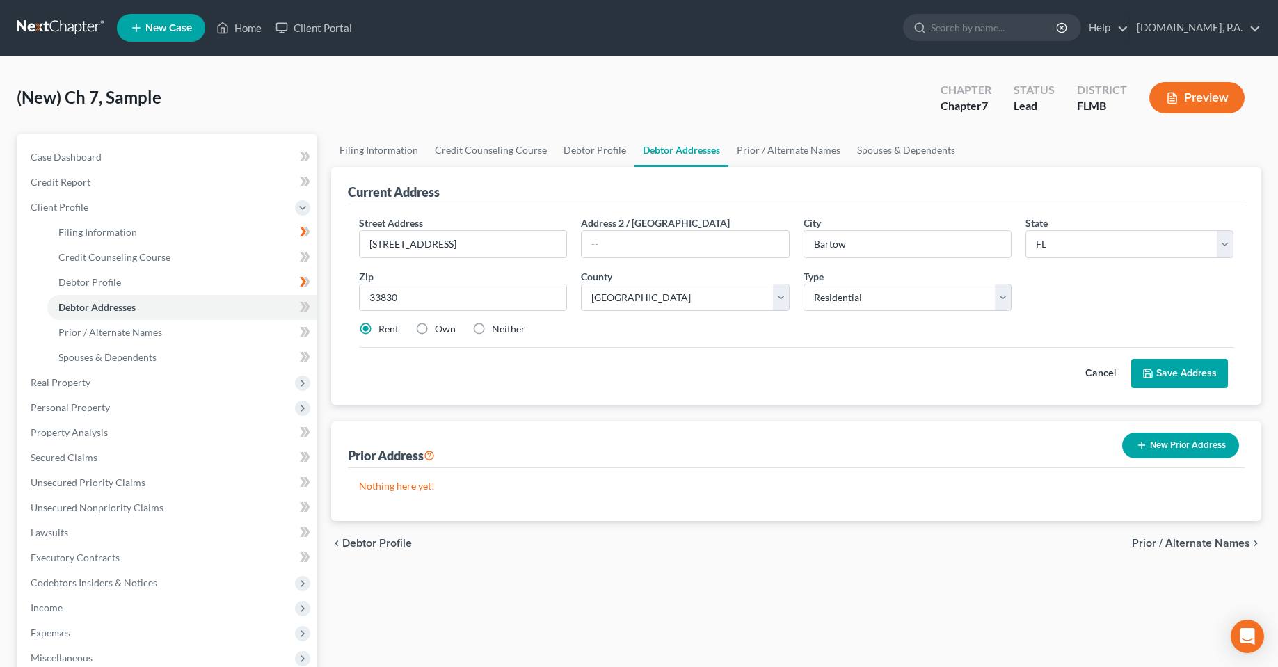
drag, startPoint x: 1164, startPoint y: 373, endPoint x: 1067, endPoint y: 377, distance: 97.5
click at [1163, 373] on button "Save Address" at bounding box center [1179, 373] width 97 height 29
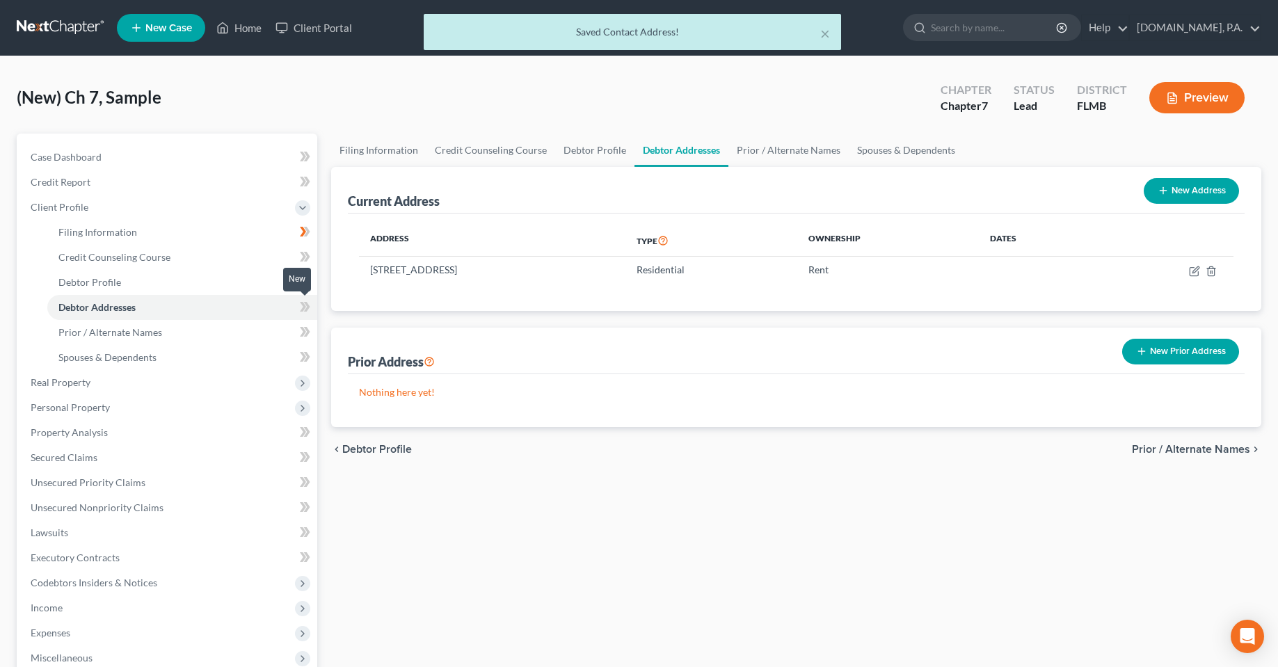
click at [307, 307] on icon at bounding box center [307, 307] width 6 height 10
click at [423, 499] on div "Filing Information Credit Counseling Course Debtor Profile Debtor Addresses Pri…" at bounding box center [796, 485] width 944 height 703
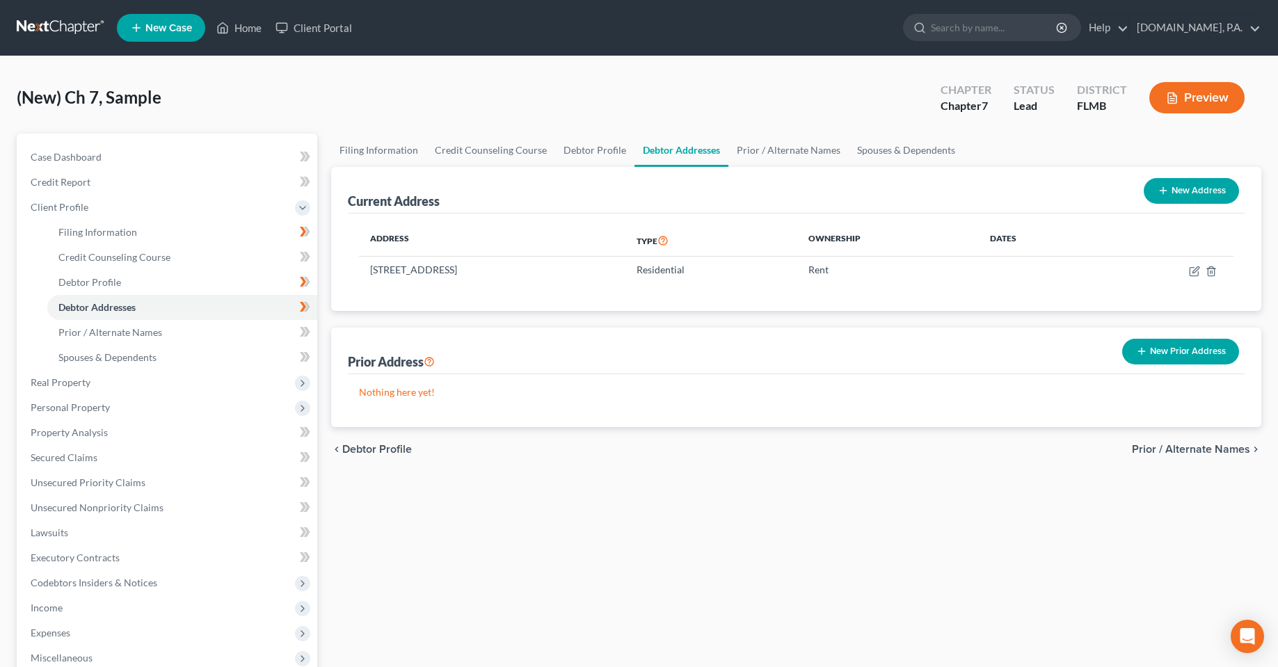
click at [443, 520] on div "Filing Information Credit Counseling Course Debtor Profile Debtor Addresses Pri…" at bounding box center [796, 485] width 944 height 703
click at [298, 154] on span at bounding box center [305, 158] width 24 height 21
click at [102, 161] on link "Case Dashboard" at bounding box center [168, 157] width 298 height 25
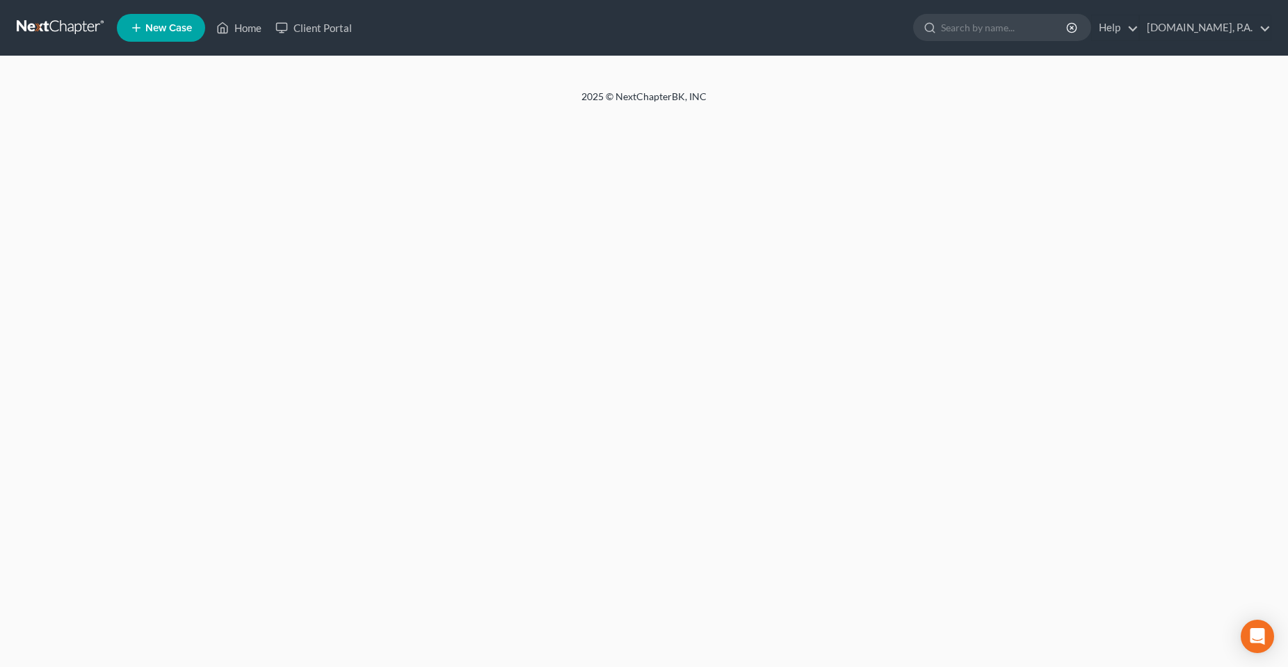
select select "4"
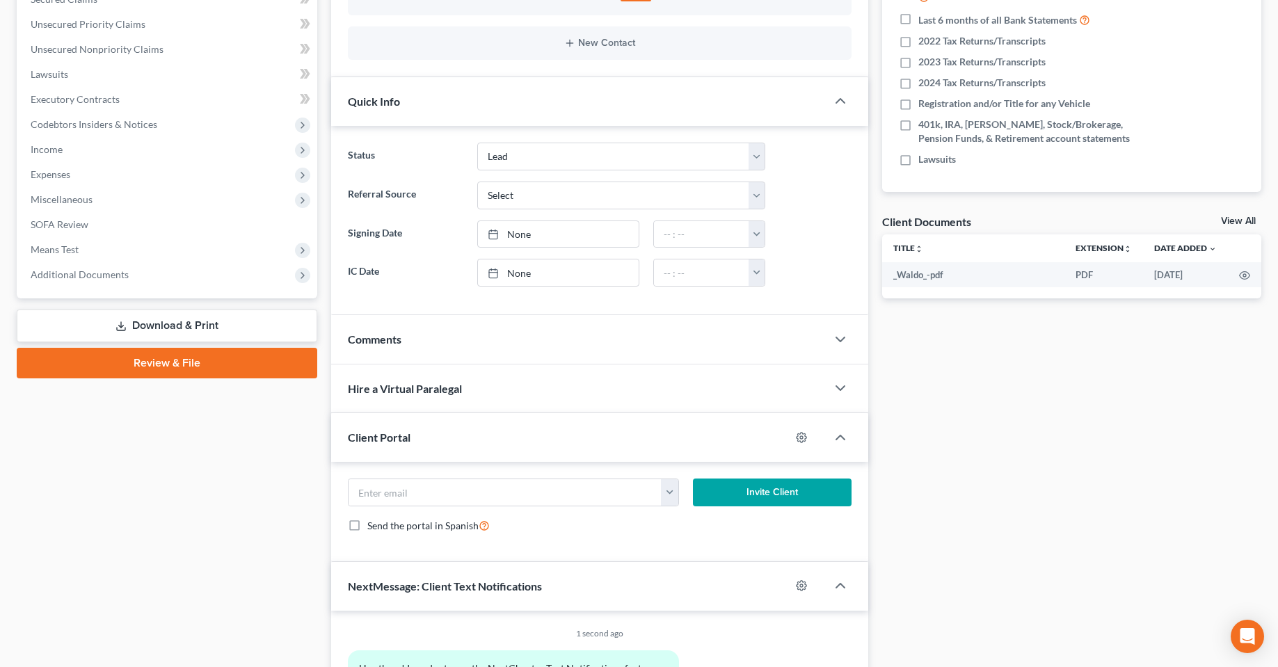
scroll to position [348, 0]
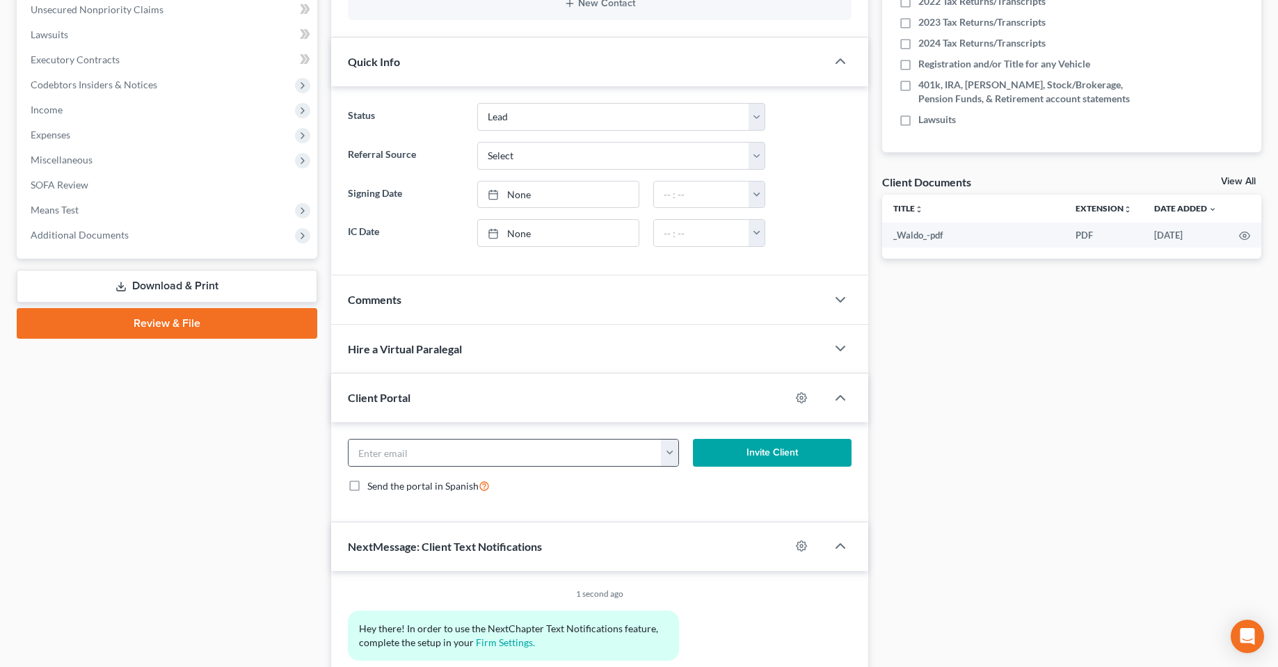
click at [668, 462] on button "button" at bounding box center [669, 453] width 17 height 26
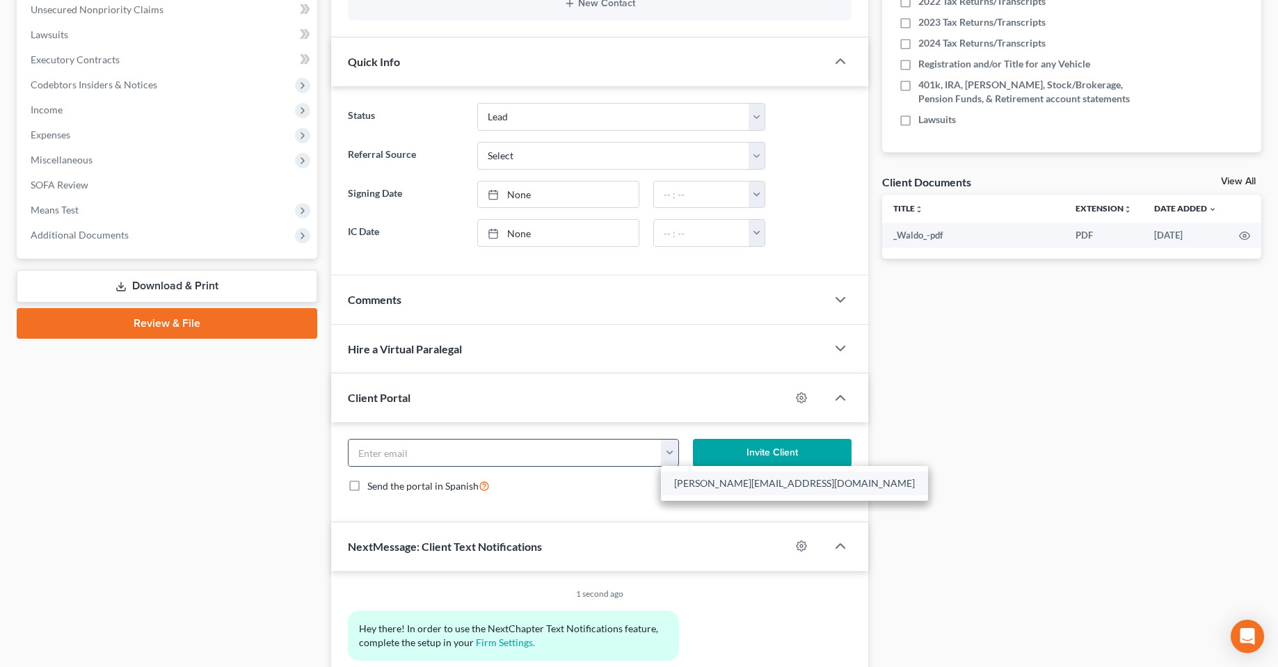
click at [695, 483] on link "[PERSON_NAME][EMAIL_ADDRESS][DOMAIN_NAME]" at bounding box center [794, 484] width 267 height 24
type input "[PERSON_NAME][EMAIL_ADDRESS][DOMAIN_NAME]"
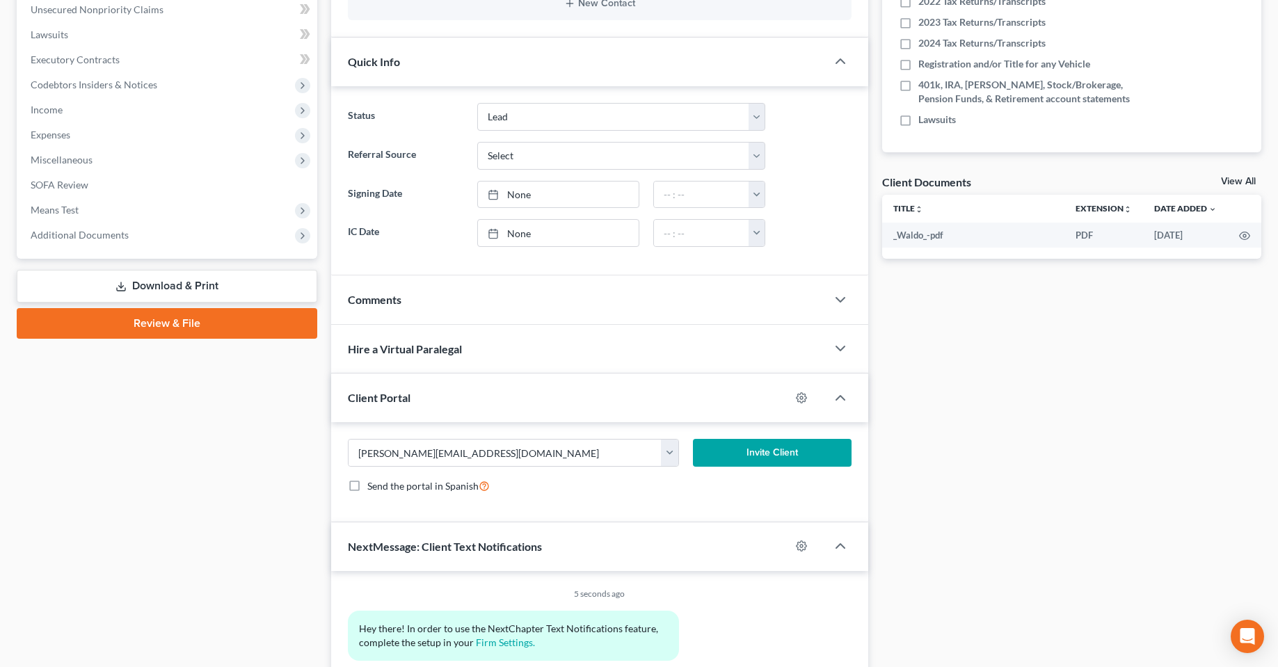
click at [756, 453] on button "Invite Client" at bounding box center [772, 453] width 159 height 28
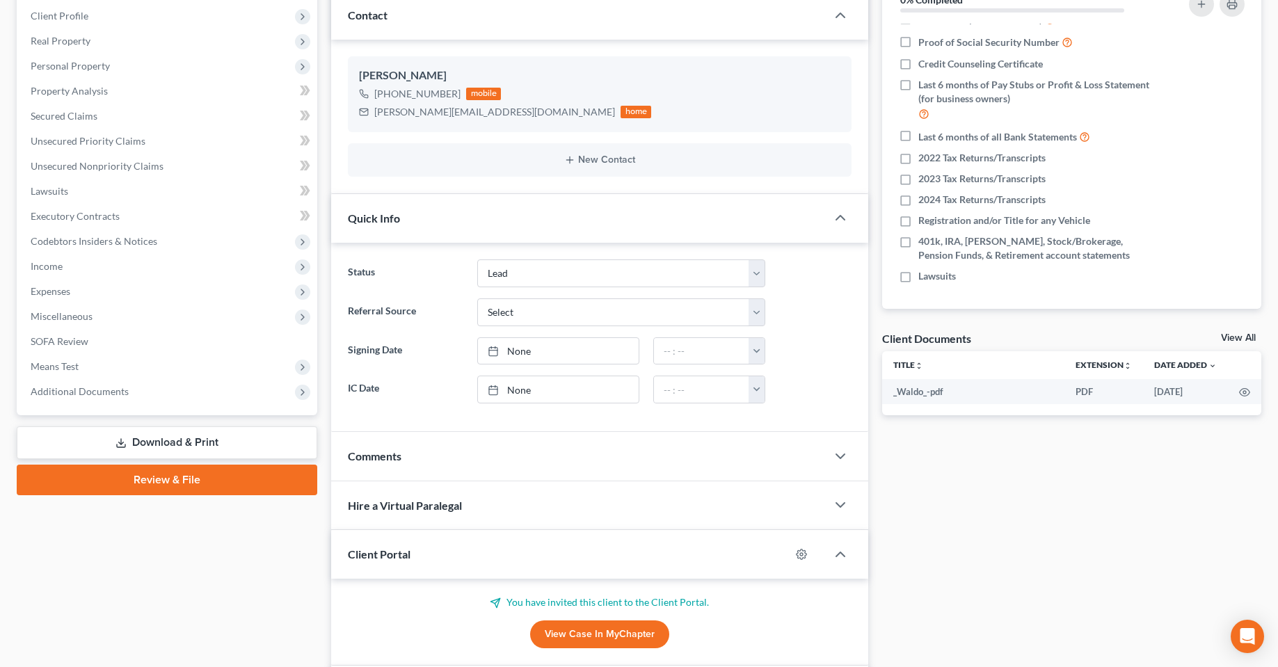
scroll to position [0, 0]
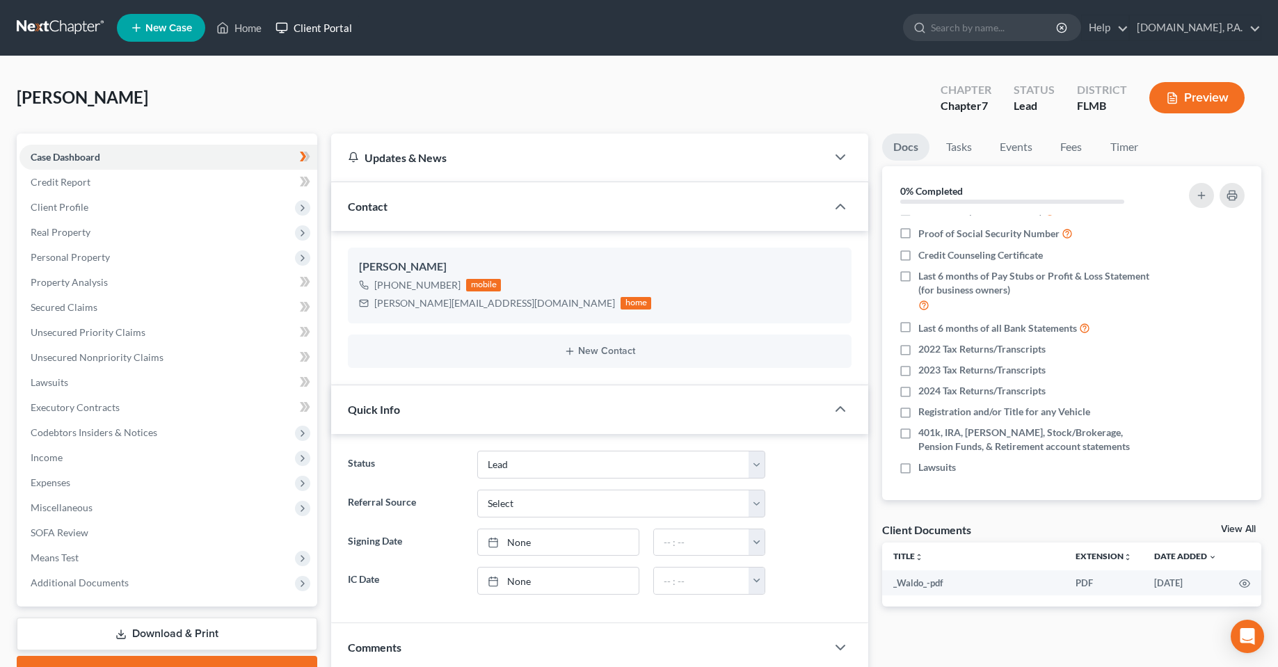
click at [329, 36] on link "Client Portal" at bounding box center [313, 27] width 90 height 25
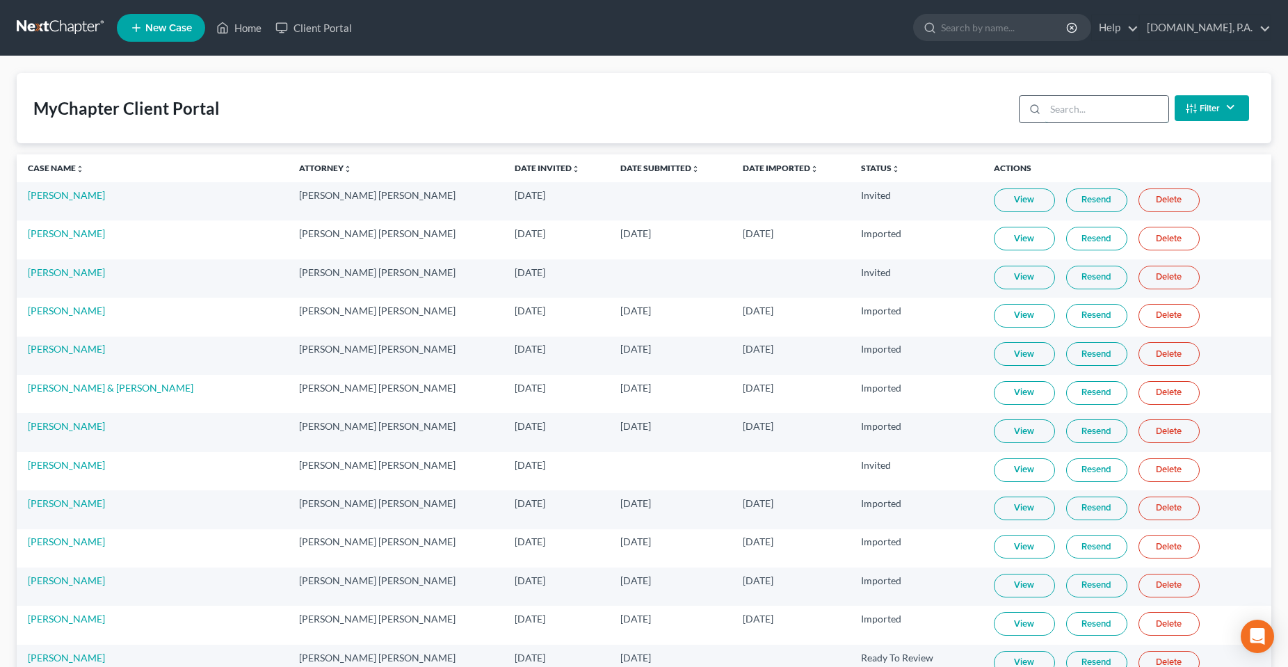
click at [1070, 113] on input "search" at bounding box center [1106, 109] width 123 height 26
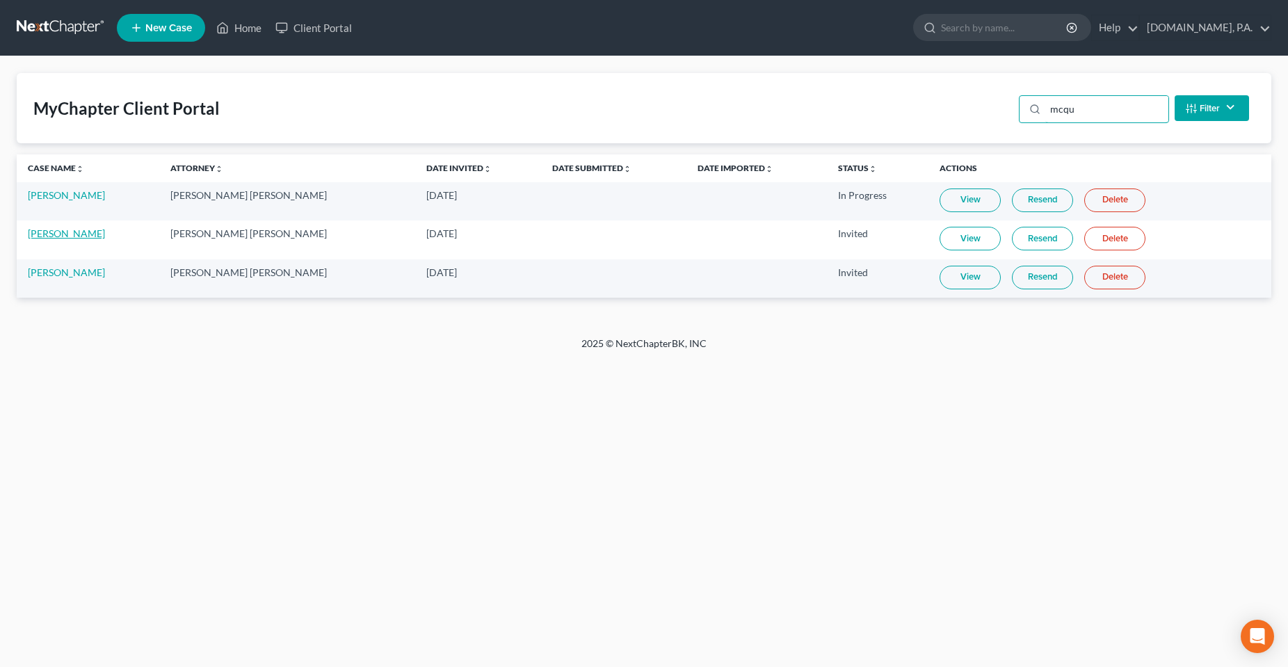
type input "mcqu"
click at [54, 239] on link "[PERSON_NAME]" at bounding box center [66, 233] width 77 height 12
select select "4"
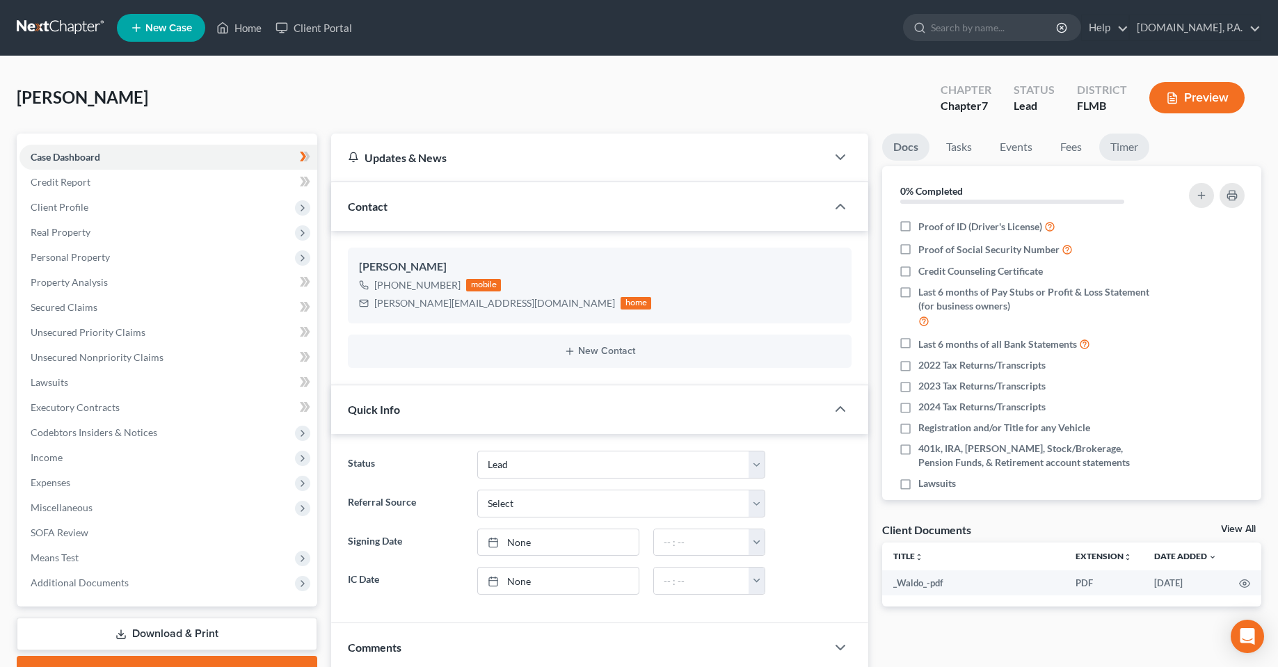
click at [1125, 150] on link "Timer" at bounding box center [1124, 147] width 50 height 27
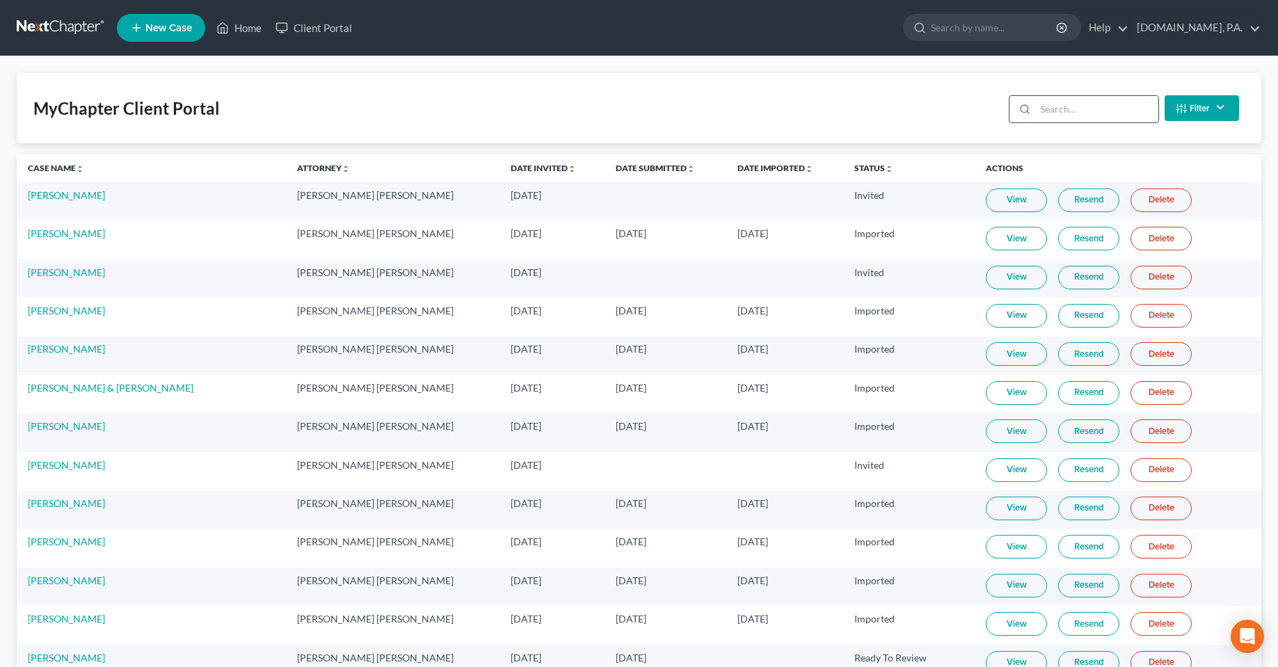
click at [1065, 108] on input "search" at bounding box center [1096, 109] width 123 height 26
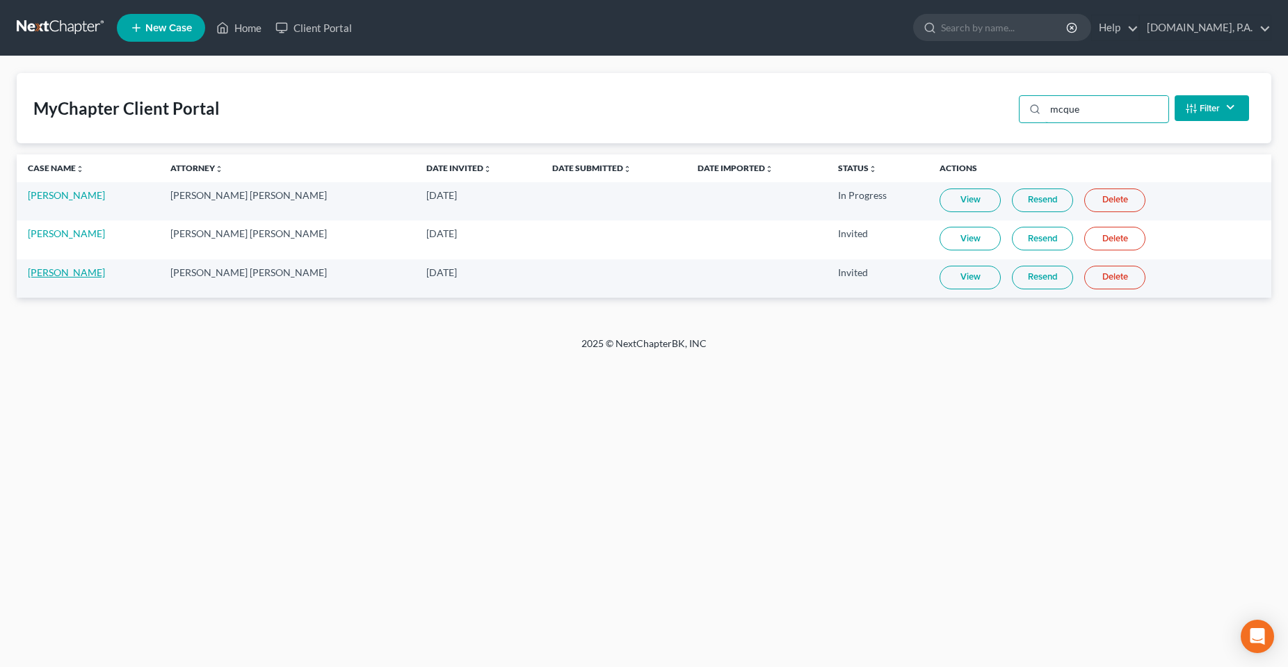
type input "mcque"
click at [52, 268] on link "[PERSON_NAME]" at bounding box center [66, 272] width 77 height 12
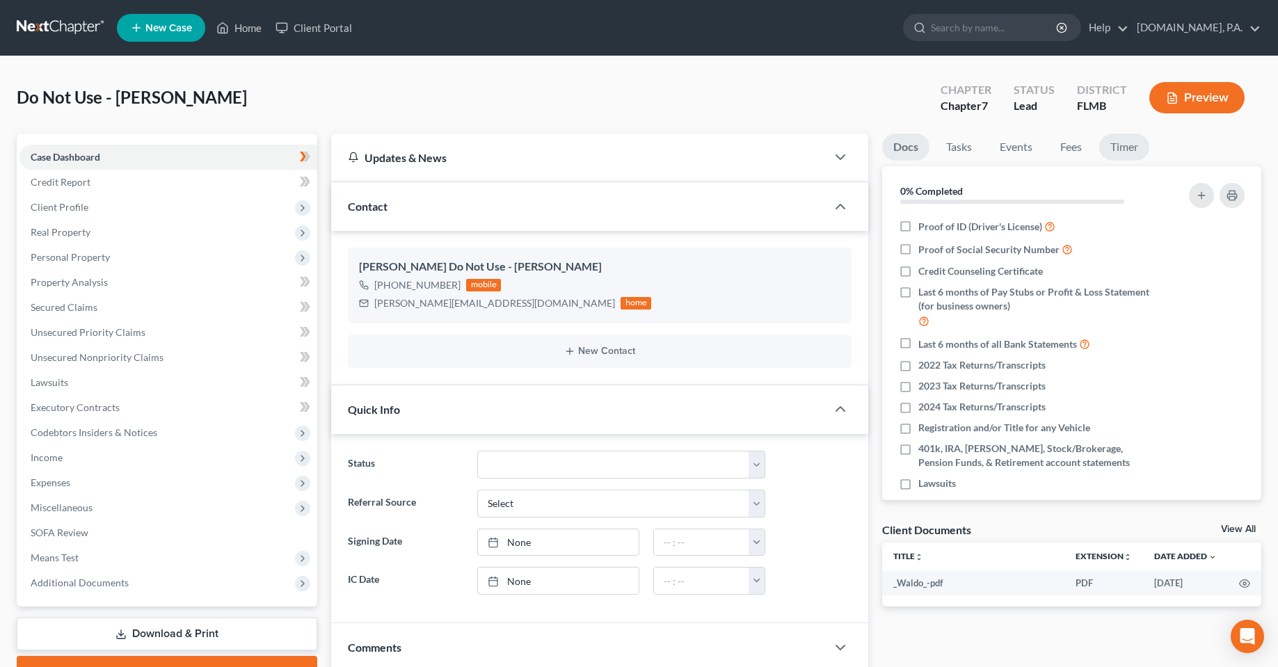
click at [1108, 152] on link "Timer" at bounding box center [1124, 147] width 50 height 27
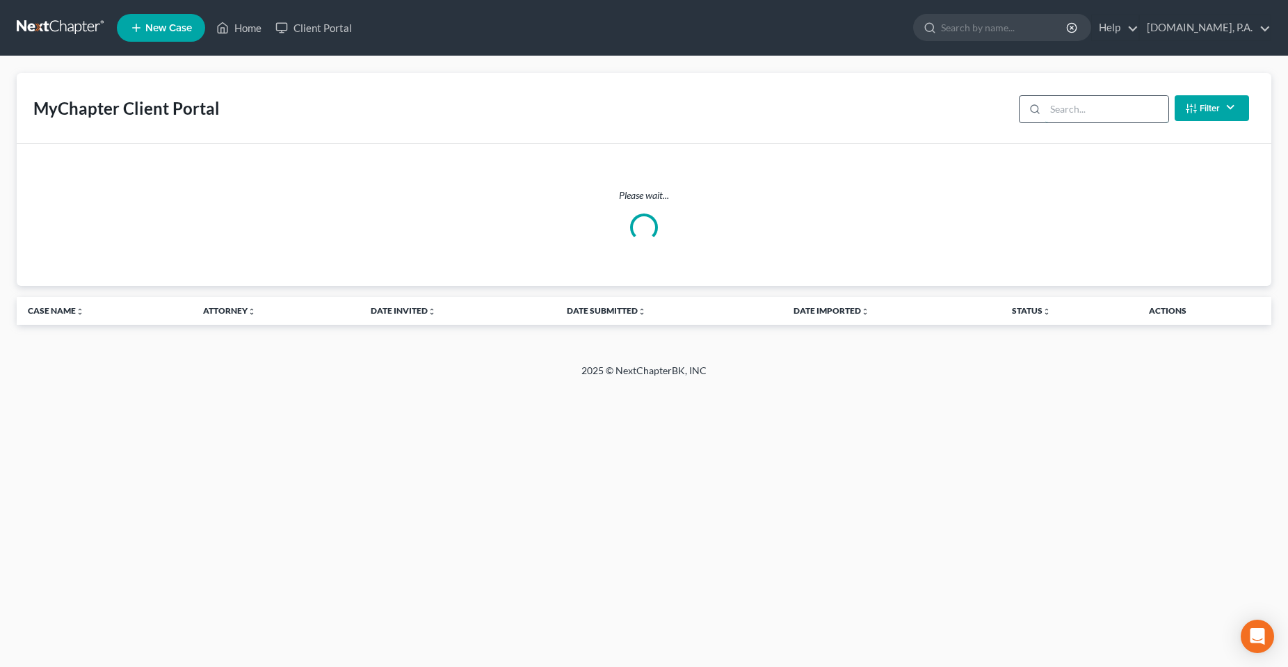
click at [1120, 111] on input "search" at bounding box center [1106, 109] width 123 height 26
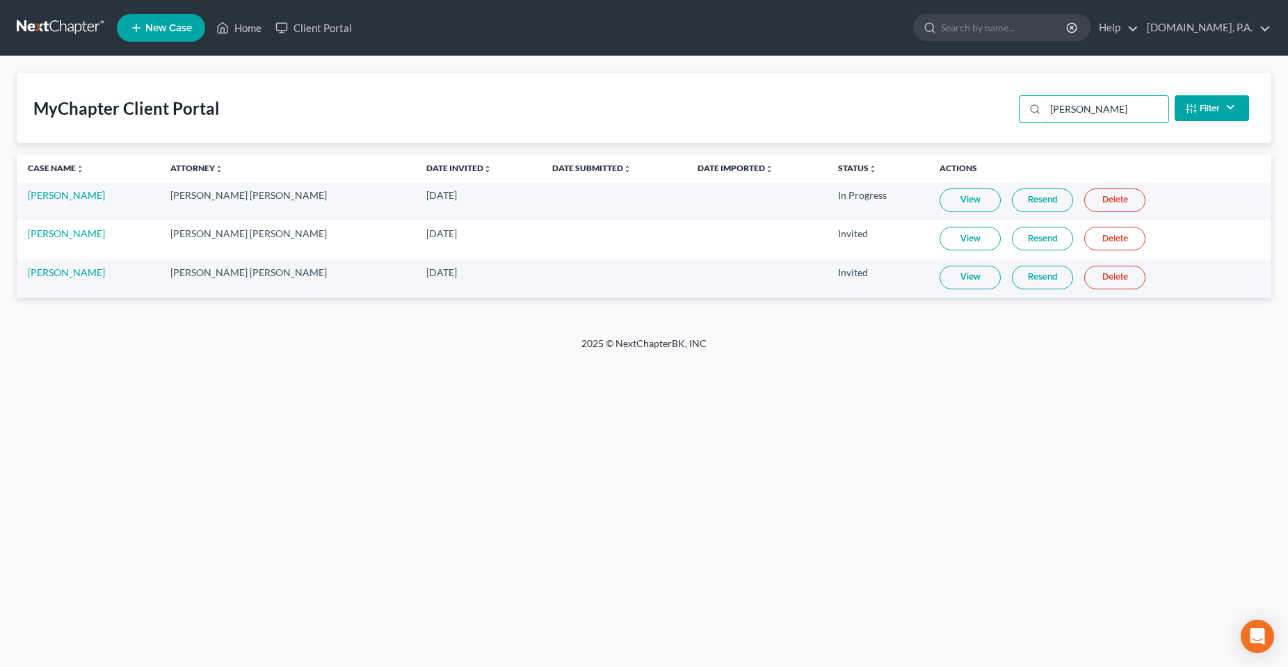
type input "[PERSON_NAME]"
click at [1097, 277] on link "Delete" at bounding box center [1114, 278] width 61 height 24
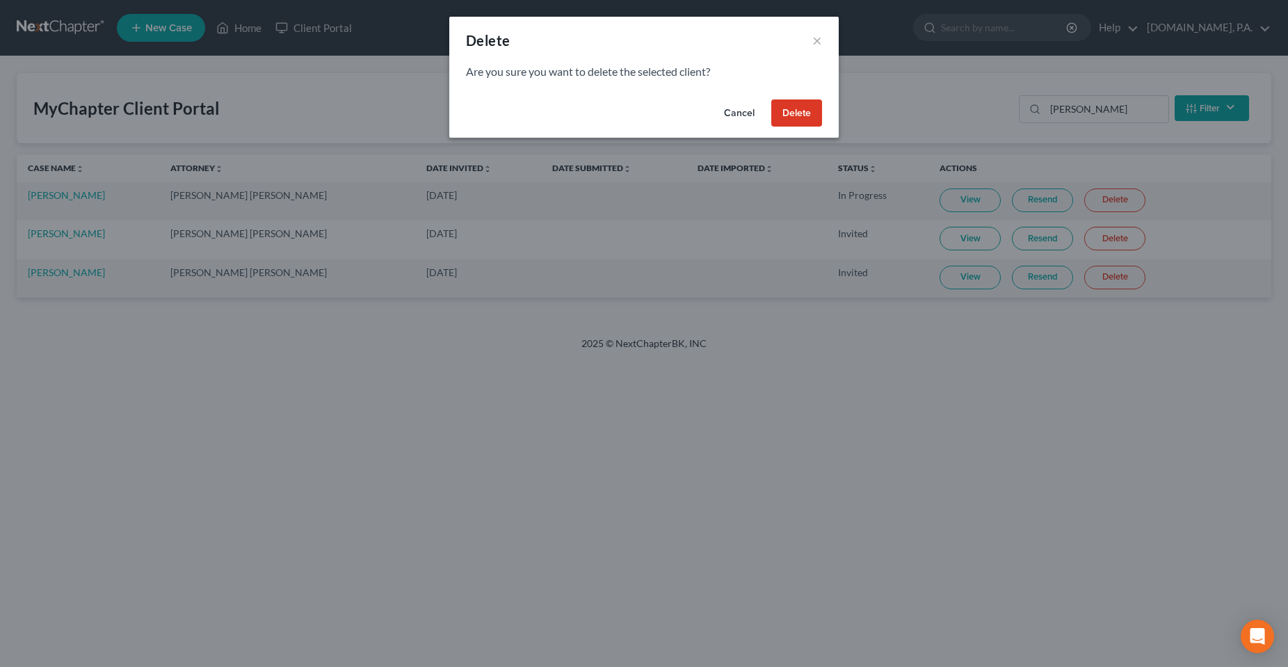
click at [789, 120] on button "Delete" at bounding box center [796, 113] width 51 height 28
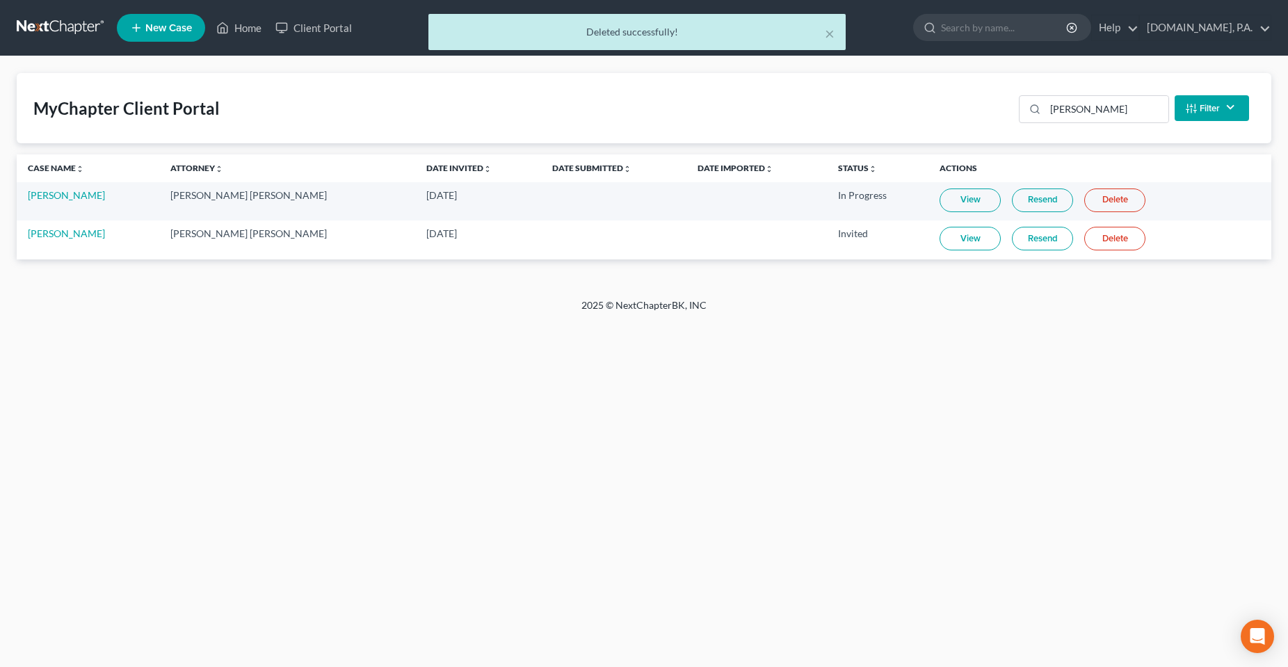
click at [819, 415] on div "Home New Case Client Portal [DOMAIN_NAME], P.A. [PERSON_NAME][EMAIL_ADDRESS][DO…" at bounding box center [644, 333] width 1288 height 667
click at [70, 239] on link "[PERSON_NAME]" at bounding box center [66, 233] width 77 height 12
select select "4"
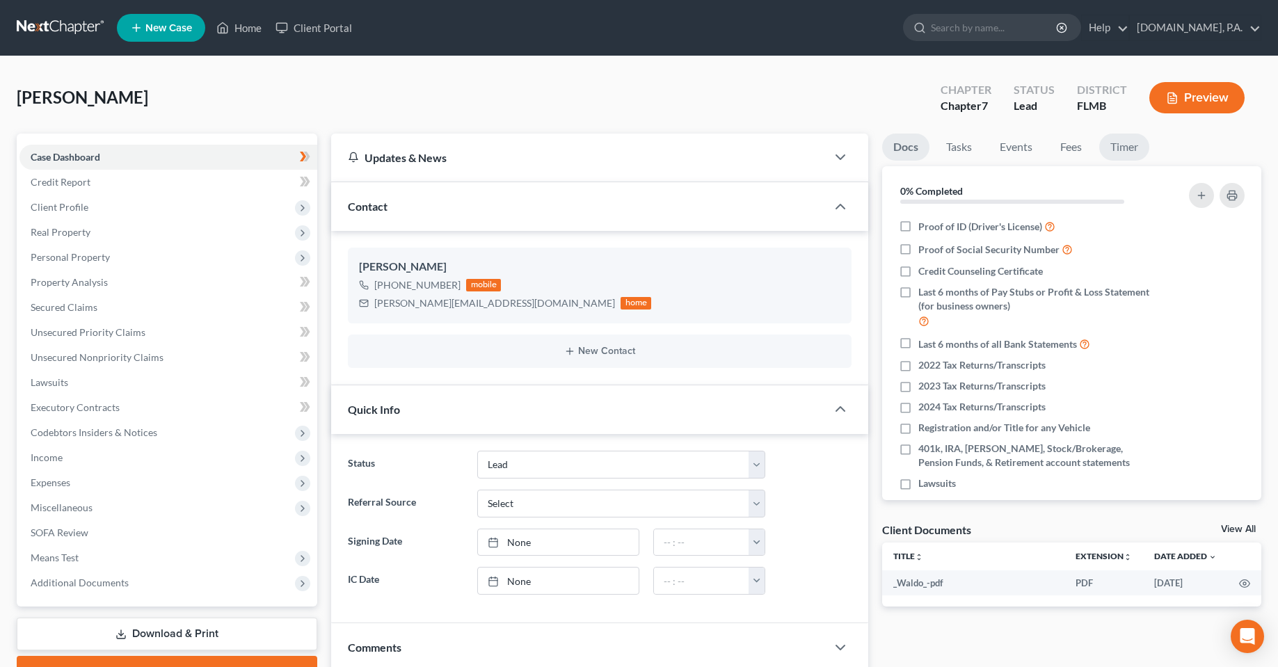
click at [1105, 145] on link "Timer" at bounding box center [1124, 147] width 50 height 27
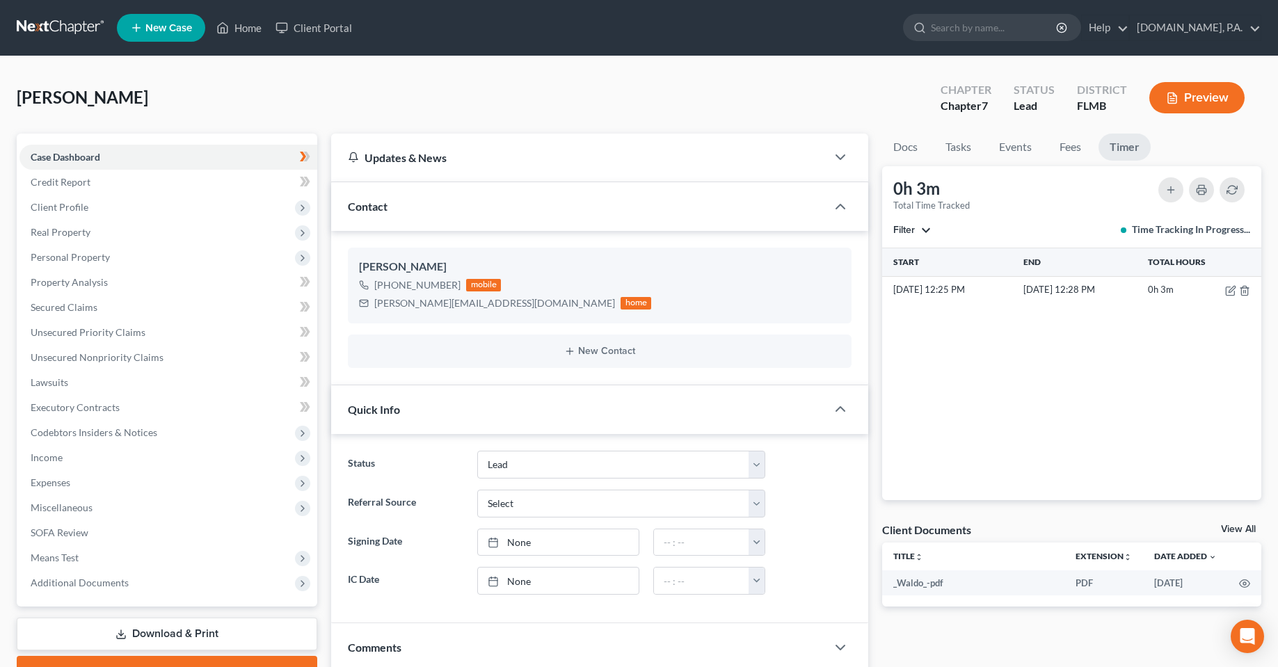
drag, startPoint x: 736, startPoint y: 90, endPoint x: 651, endPoint y: 90, distance: 84.9
click at [735, 90] on div "[PERSON_NAME] Upgraded Chapter Chapter 7 Status Lead District [GEOGRAPHIC_DATA]…" at bounding box center [639, 103] width 1244 height 61
click at [1252, 636] on icon "Open Intercom Messenger" at bounding box center [1247, 636] width 16 height 18
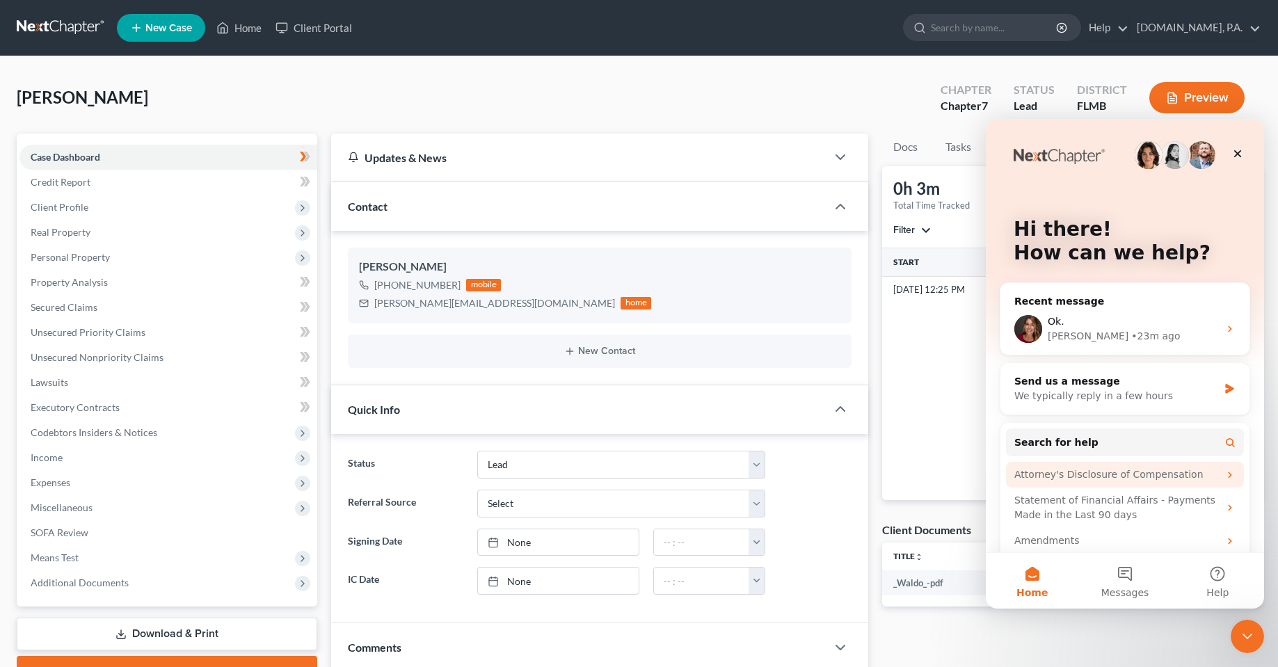
drag, startPoint x: 1124, startPoint y: 582, endPoint x: 1132, endPoint y: 479, distance: 103.2
click at [1132, 480] on div "Hi there! How can we help? Recent message Ok. [PERSON_NAME] • 23m ago Send us a…" at bounding box center [1125, 364] width 278 height 490
click at [1107, 344] on div "Ok. [PERSON_NAME] • 23m ago" at bounding box center [1124, 328] width 249 height 51
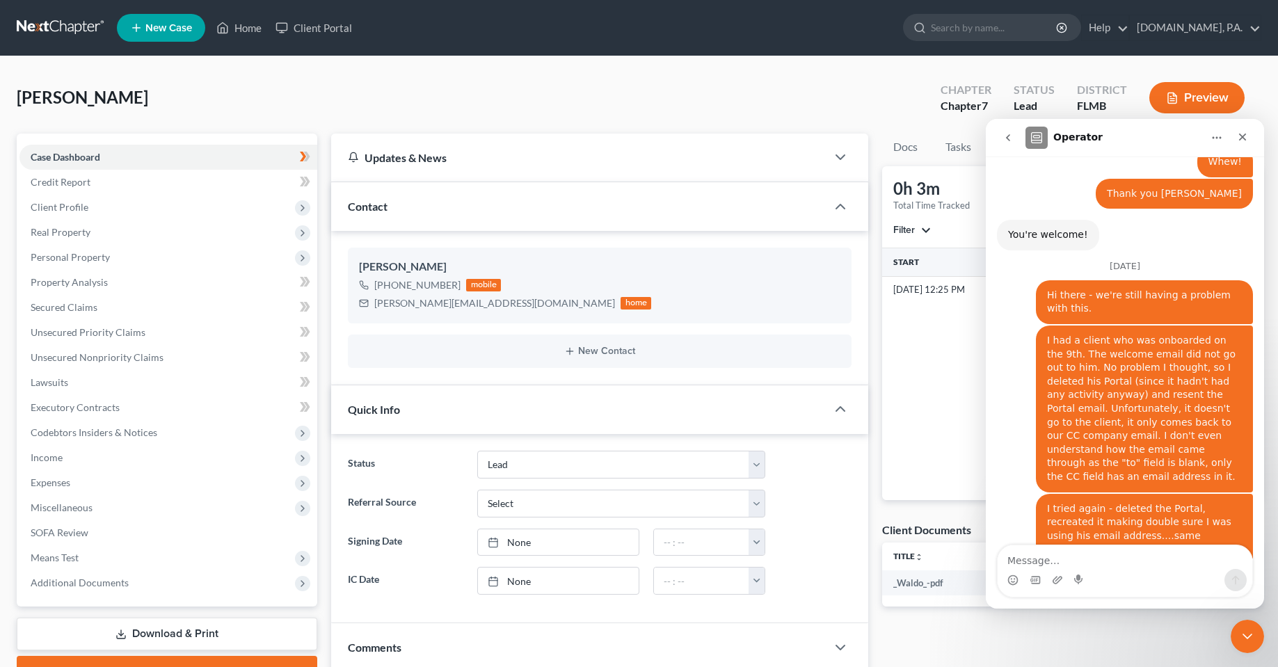
scroll to position [2573, 0]
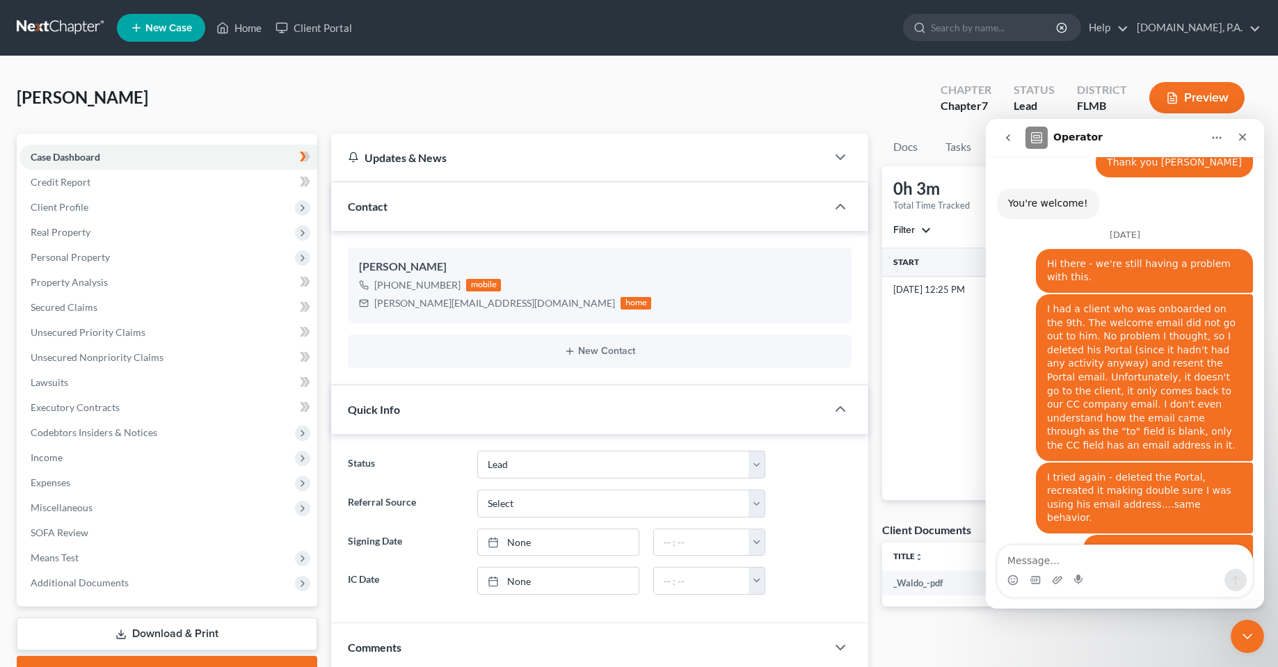
click at [1089, 564] on textarea "Message…" at bounding box center [1124, 557] width 255 height 24
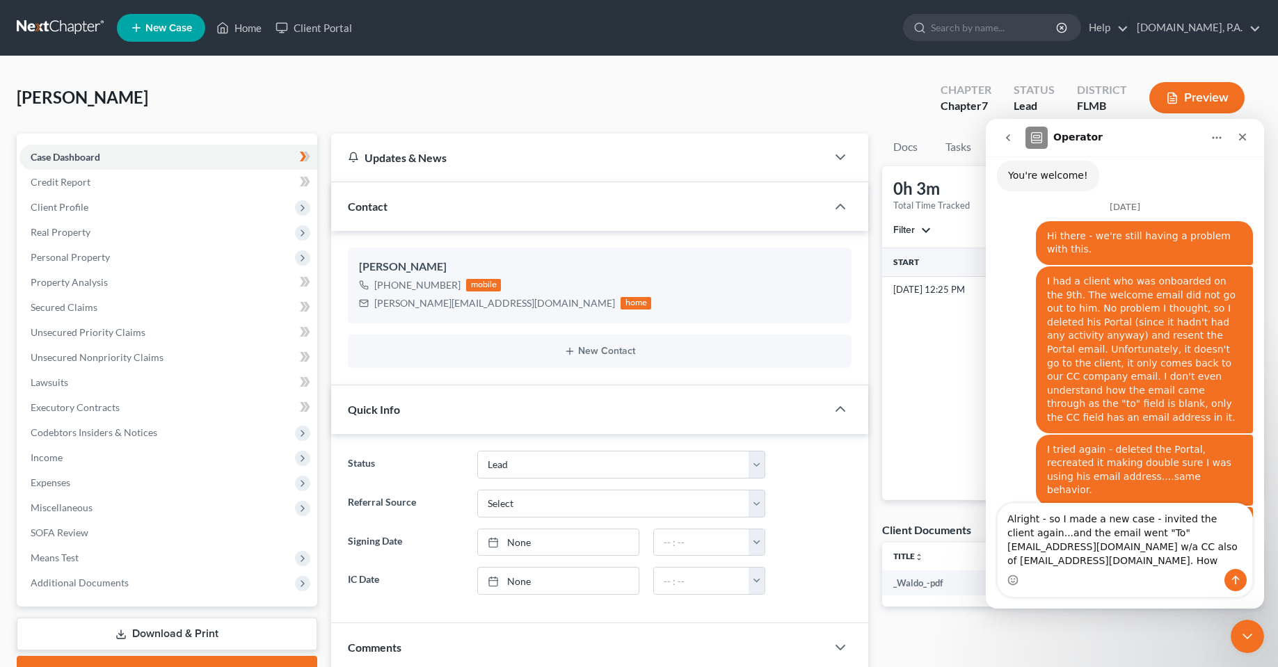
scroll to position [2614, 0]
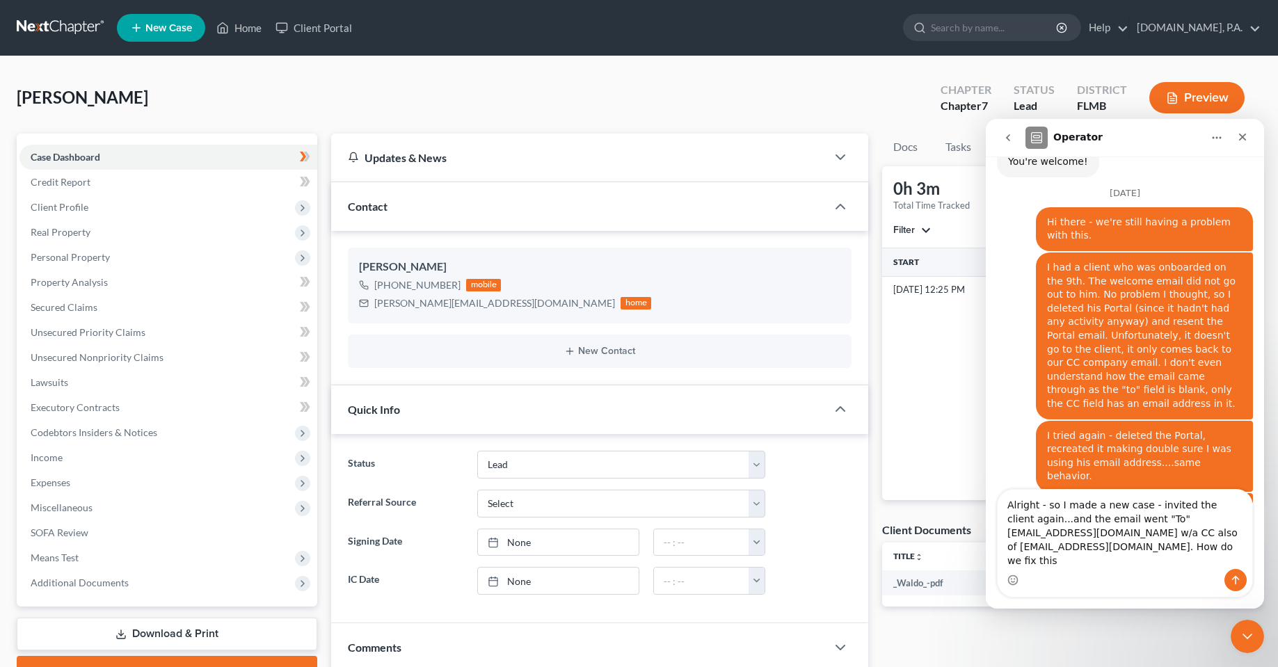
type textarea "Alright - so I made a new case - invited the client again...and the email went …"
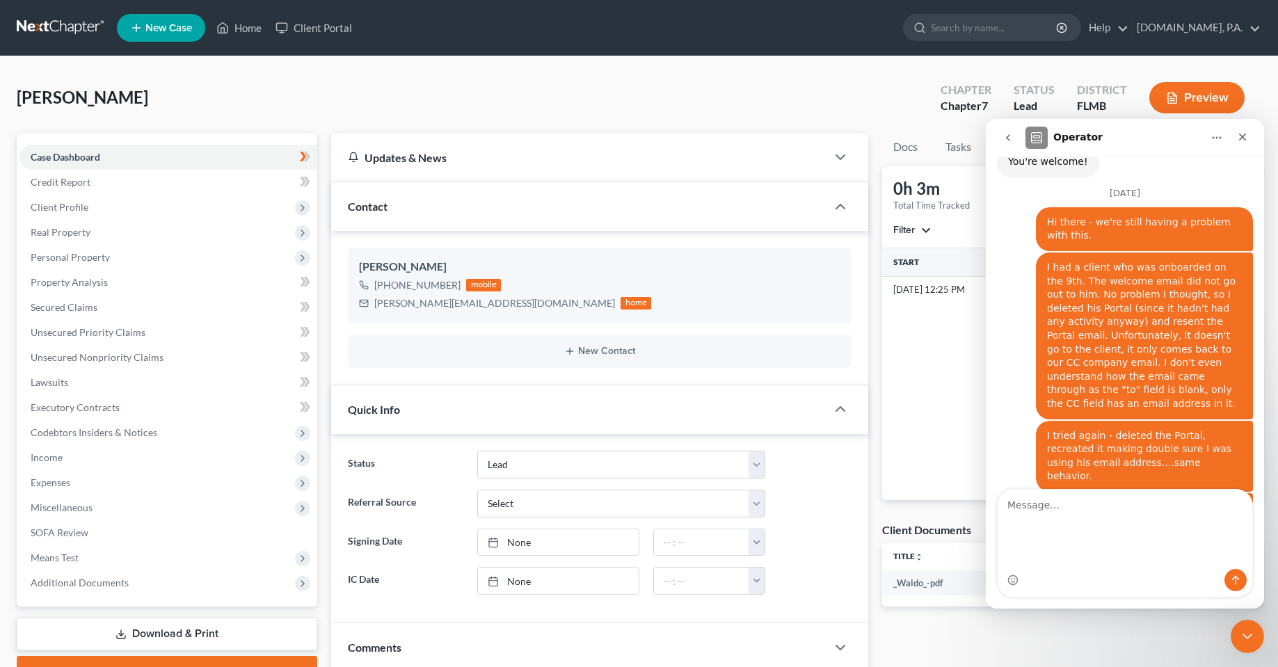
scroll to position [2659, 0]
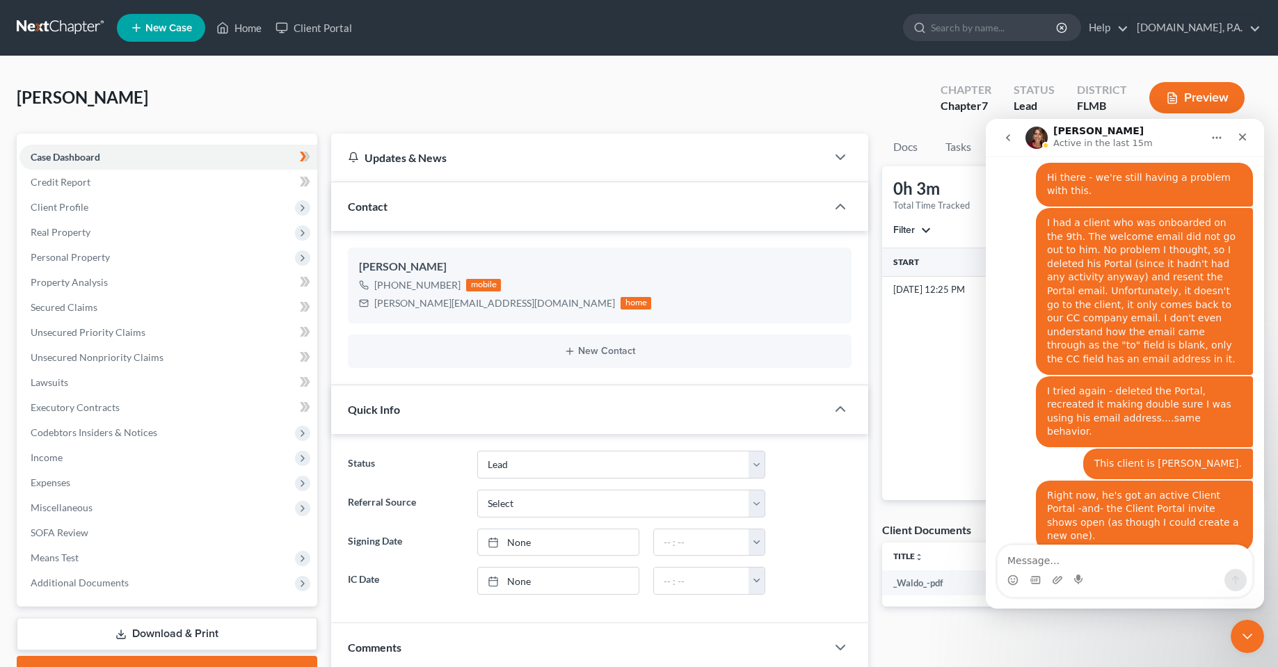
click at [1052, 555] on textarea "Message…" at bounding box center [1124, 557] width 255 height 24
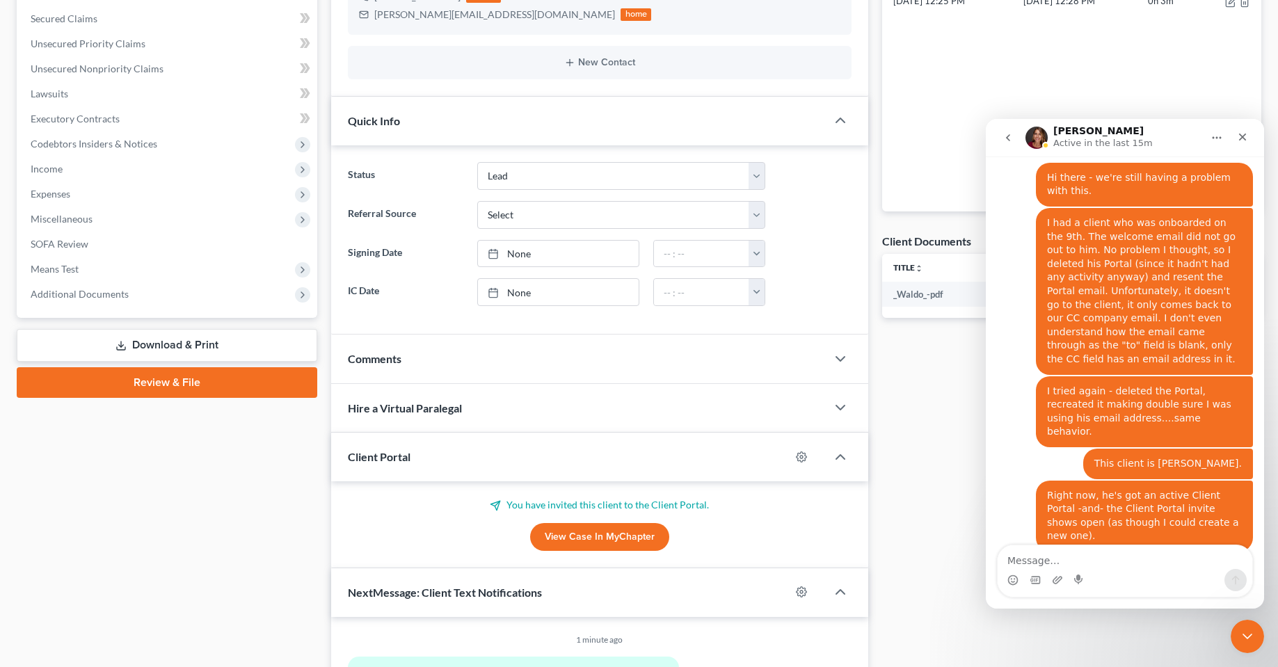
scroll to position [348, 0]
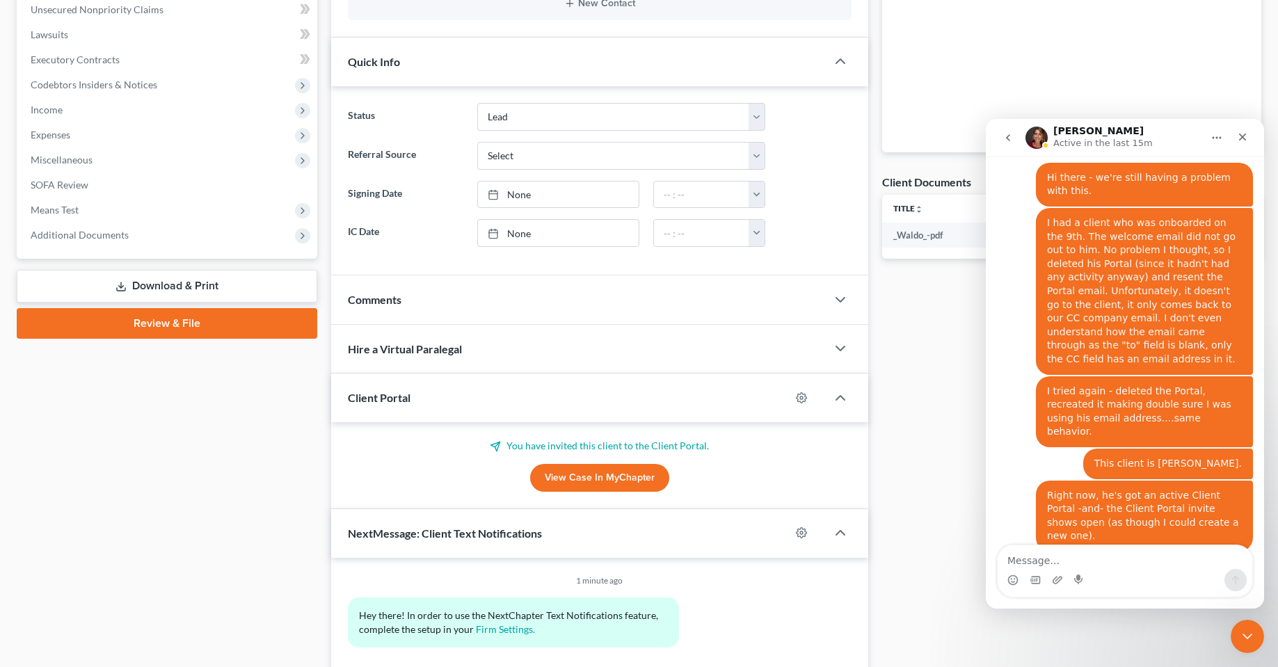
click at [572, 483] on link "View Case in MyChapter" at bounding box center [599, 478] width 139 height 28
drag, startPoint x: 208, startPoint y: 539, endPoint x: 218, endPoint y: 531, distance: 12.4
click at [205, 539] on div "Case Dashboard Payments Invoices Payments Payments Credit Report Client Profile" at bounding box center [167, 231] width 314 height 890
click at [1093, 567] on textarea "Message…" at bounding box center [1124, 557] width 255 height 24
click at [954, 35] on div "Start End Total Hours [DATE] 12:25 PM [DATE] 12:28 PM 0h 3m" at bounding box center [1071, 27] width 379 height 252
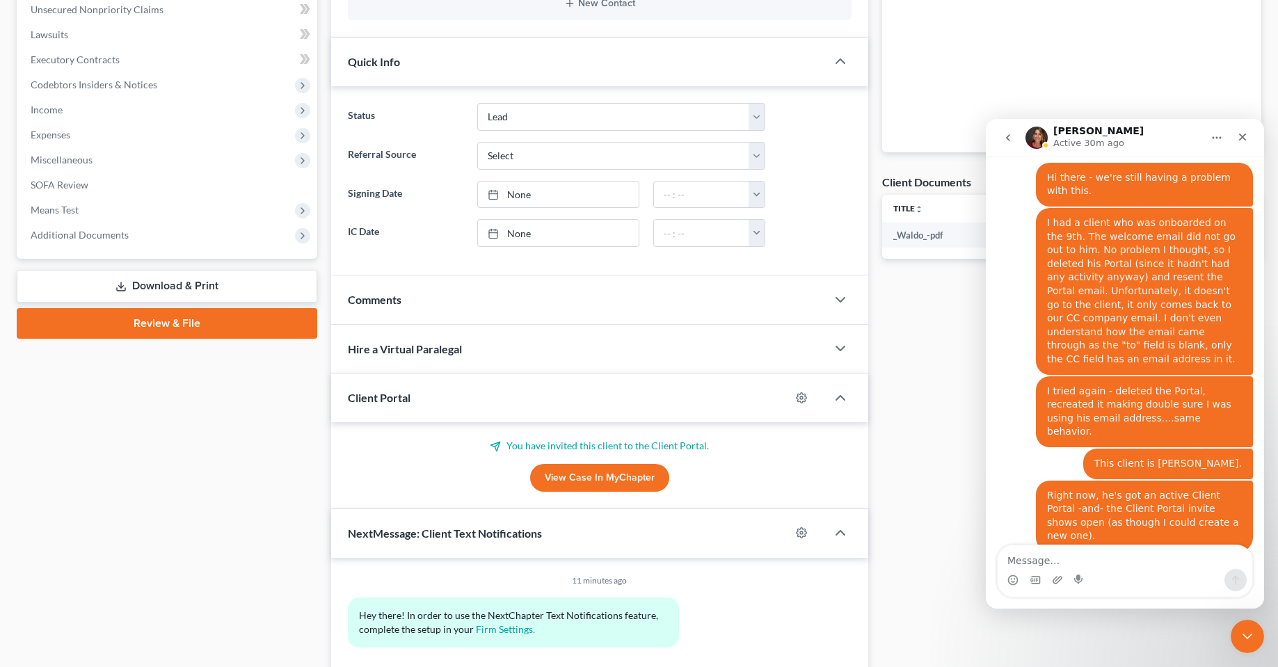
click at [218, 524] on div "Case Dashboard Payments Invoices Payments Payments Credit Report Client Profile" at bounding box center [167, 231] width 314 height 890
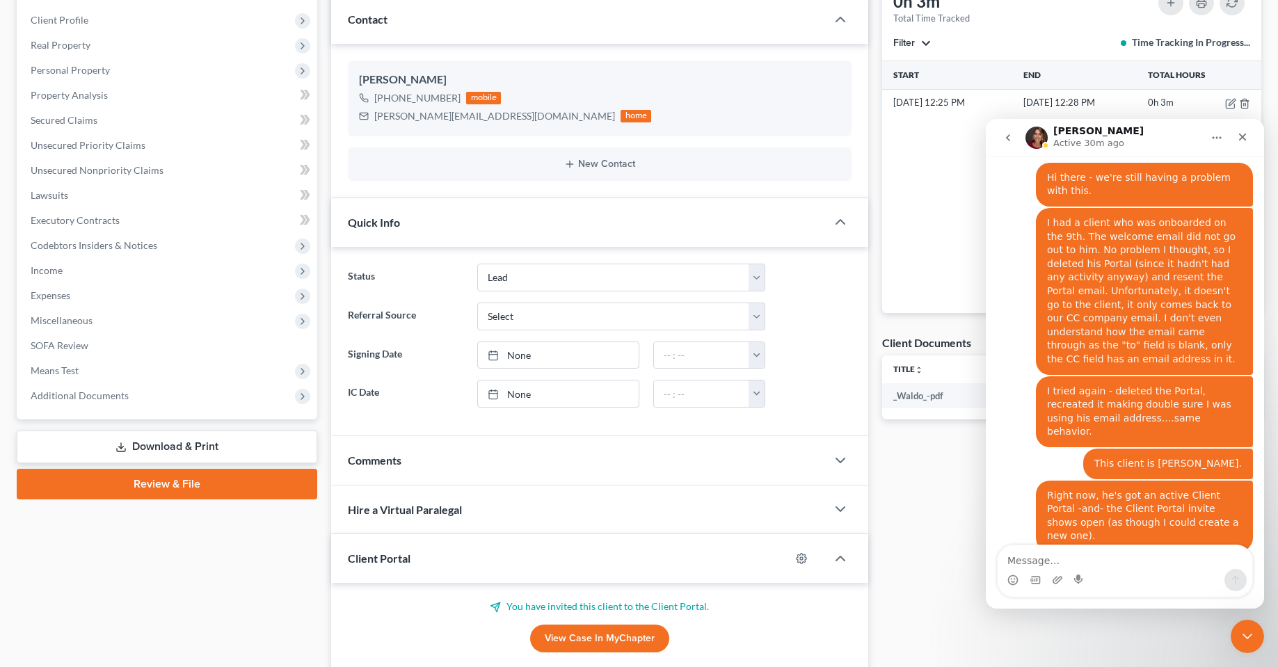
scroll to position [0, 0]
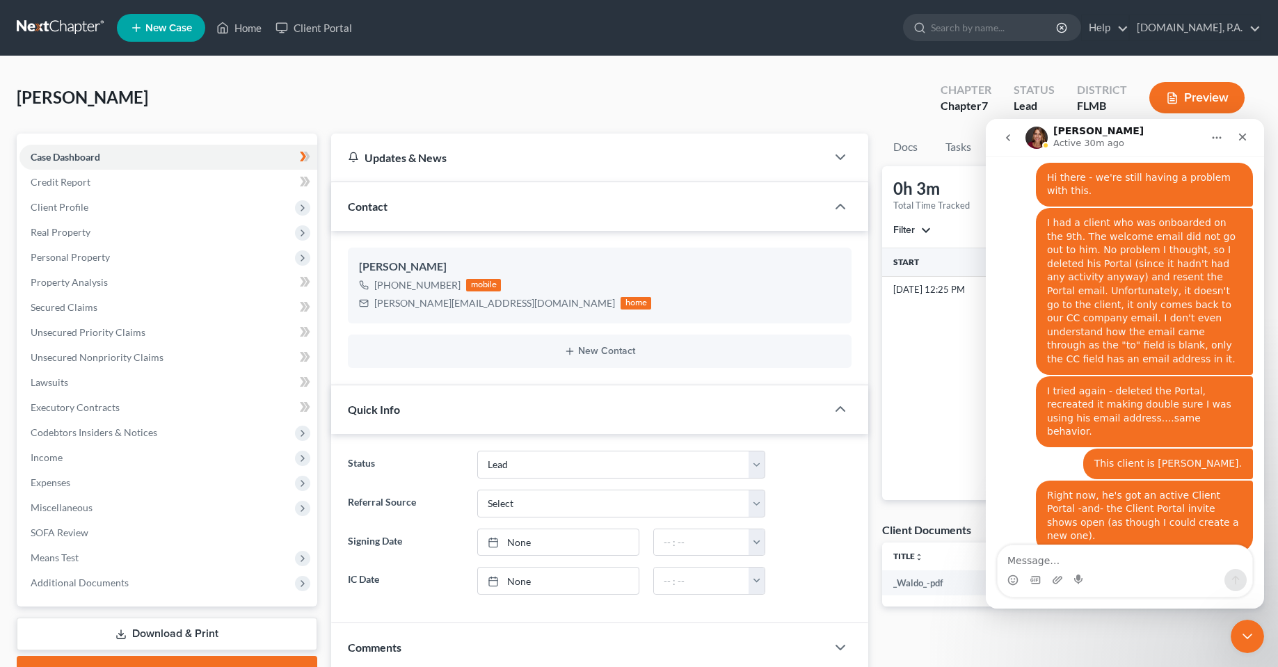
click at [406, 104] on div "[PERSON_NAME] Upgraded Chapter Chapter 7 Status Lead District [GEOGRAPHIC_DATA]…" at bounding box center [639, 103] width 1244 height 61
click at [740, 79] on div "[PERSON_NAME] Upgraded Chapter Chapter 7 Status Lead District [GEOGRAPHIC_DATA]…" at bounding box center [639, 103] width 1244 height 61
drag, startPoint x: 1250, startPoint y: 629, endPoint x: 2291, endPoint y: 1141, distance: 1160.5
click at [1251, 628] on icon "Close Intercom Messenger" at bounding box center [1245, 634] width 17 height 17
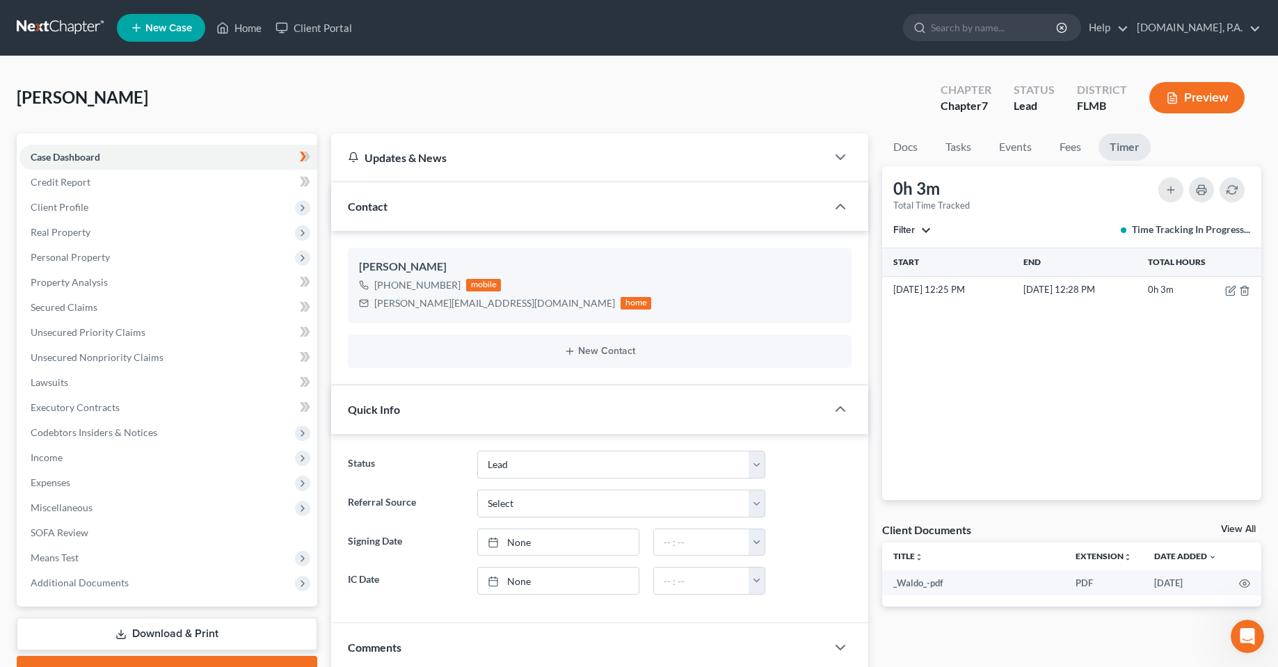
scroll to position [2659, 0]
click at [618, 84] on div "[PERSON_NAME] Upgraded Chapter Chapter 7 Status Lead District [GEOGRAPHIC_DATA]…" at bounding box center [639, 103] width 1244 height 61
click at [483, 93] on div "[PERSON_NAME] Upgraded Chapter Chapter 7 Status Lead District [GEOGRAPHIC_DATA]…" at bounding box center [639, 103] width 1244 height 61
click at [398, 95] on div "[PERSON_NAME] Upgraded Chapter Chapter 7 Status Lead District [GEOGRAPHIC_DATA]…" at bounding box center [639, 103] width 1244 height 61
click at [750, 81] on div "[PERSON_NAME] Upgraded Chapter Chapter 7 Status Lead District [GEOGRAPHIC_DATA]…" at bounding box center [639, 103] width 1244 height 61
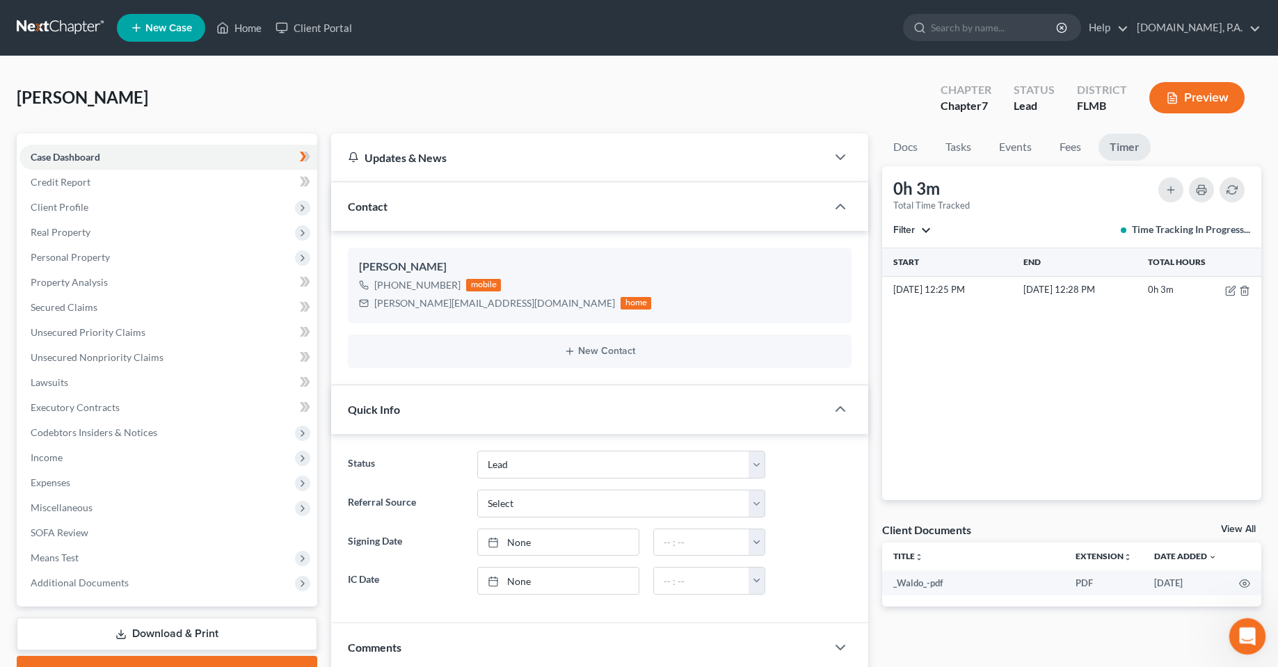
drag, startPoint x: 2486, startPoint y: 1269, endPoint x: 1246, endPoint y: 648, distance: 1386.9
click at [1246, 650] on div "Open Intercom Messenger" at bounding box center [1245, 634] width 46 height 46
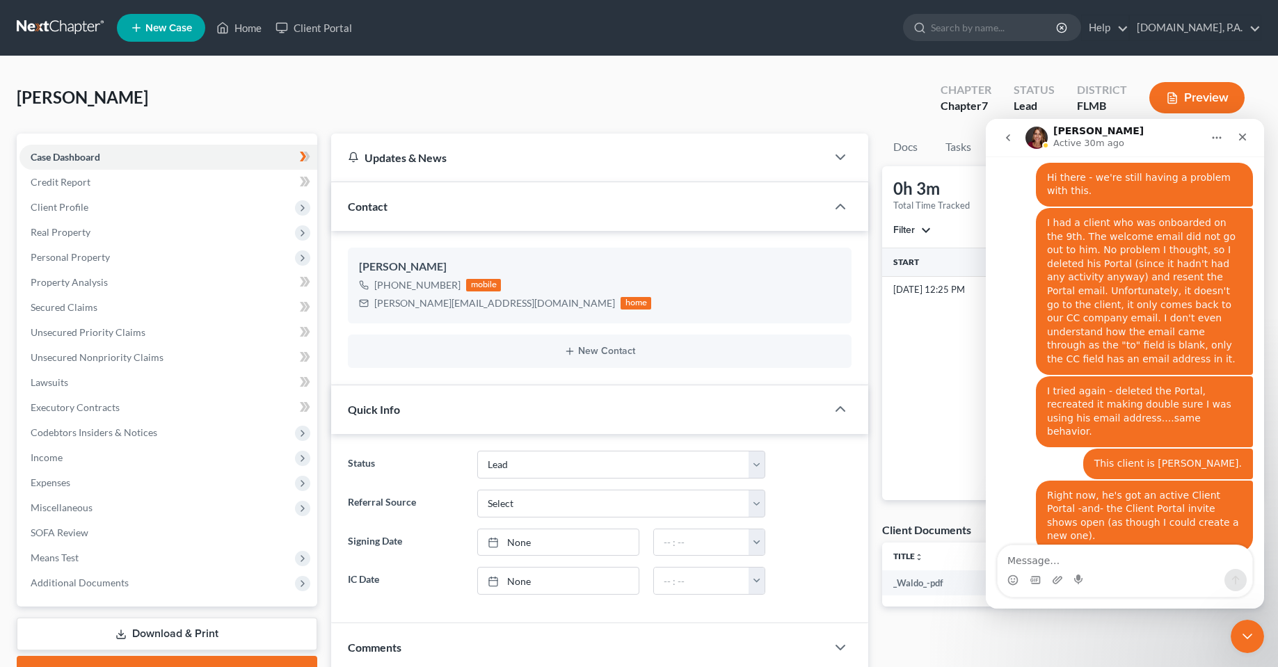
click at [1116, 561] on textarea "Message…" at bounding box center [1124, 557] width 255 height 24
click at [837, 209] on icon "button" at bounding box center [840, 206] width 17 height 17
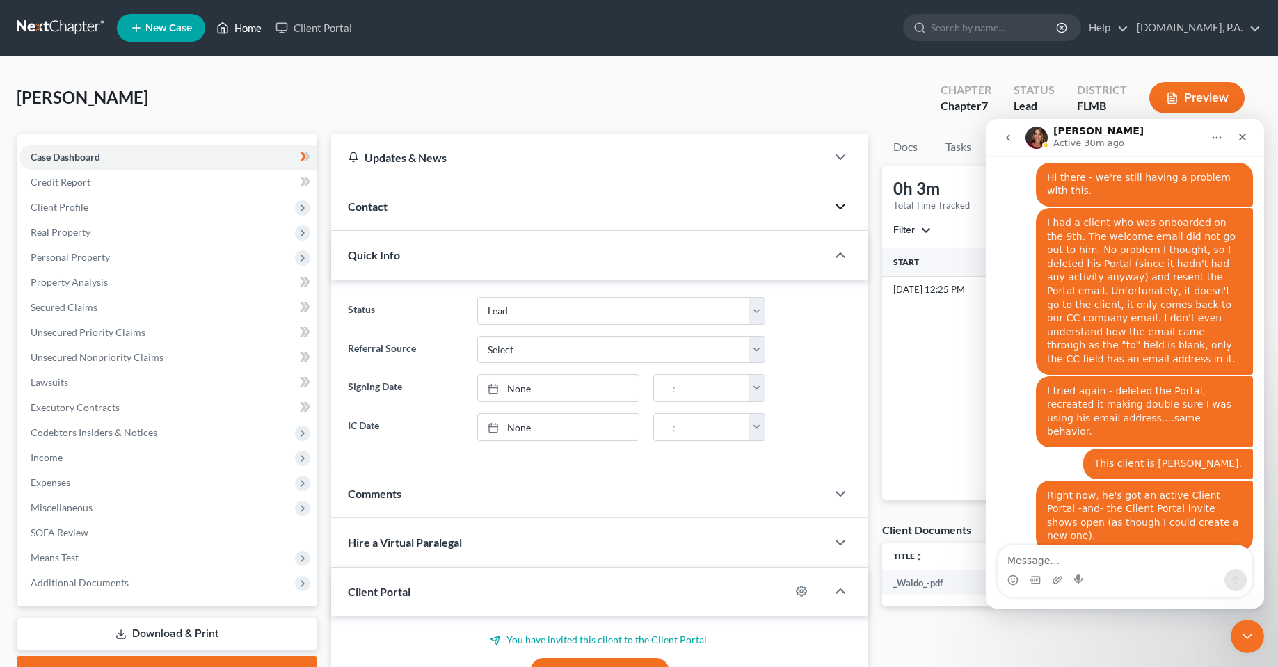
click at [250, 35] on link "Home" at bounding box center [238, 27] width 59 height 25
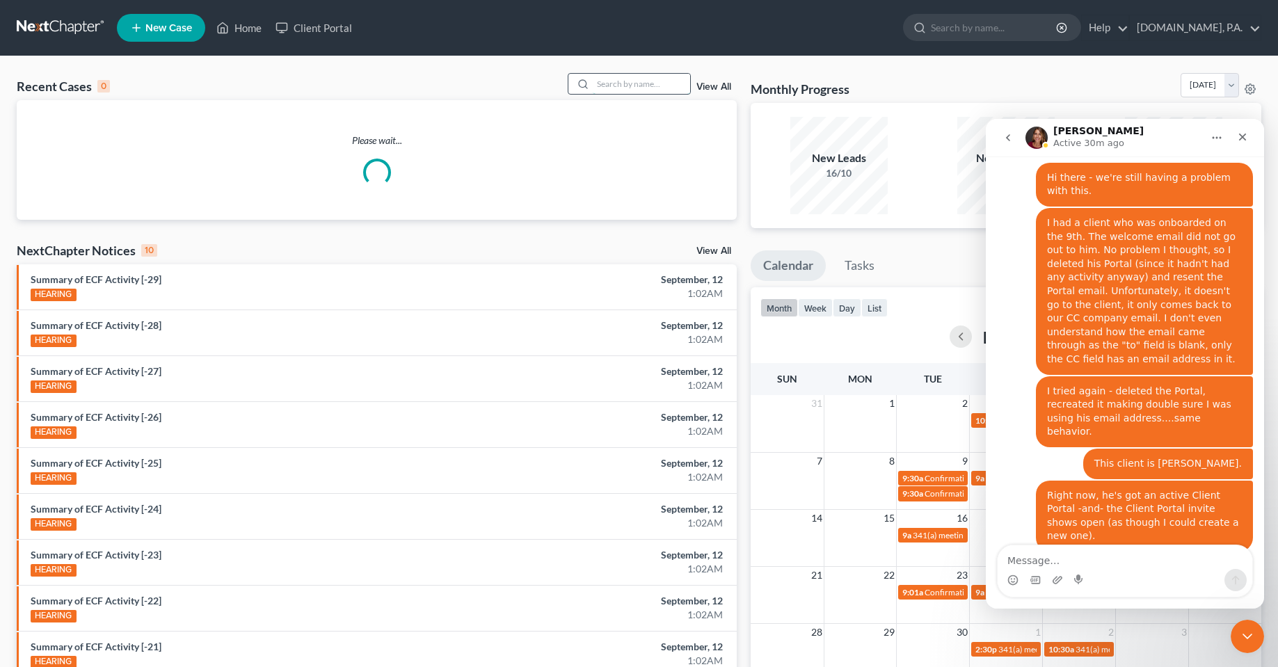
click at [625, 79] on input "search" at bounding box center [641, 84] width 97 height 20
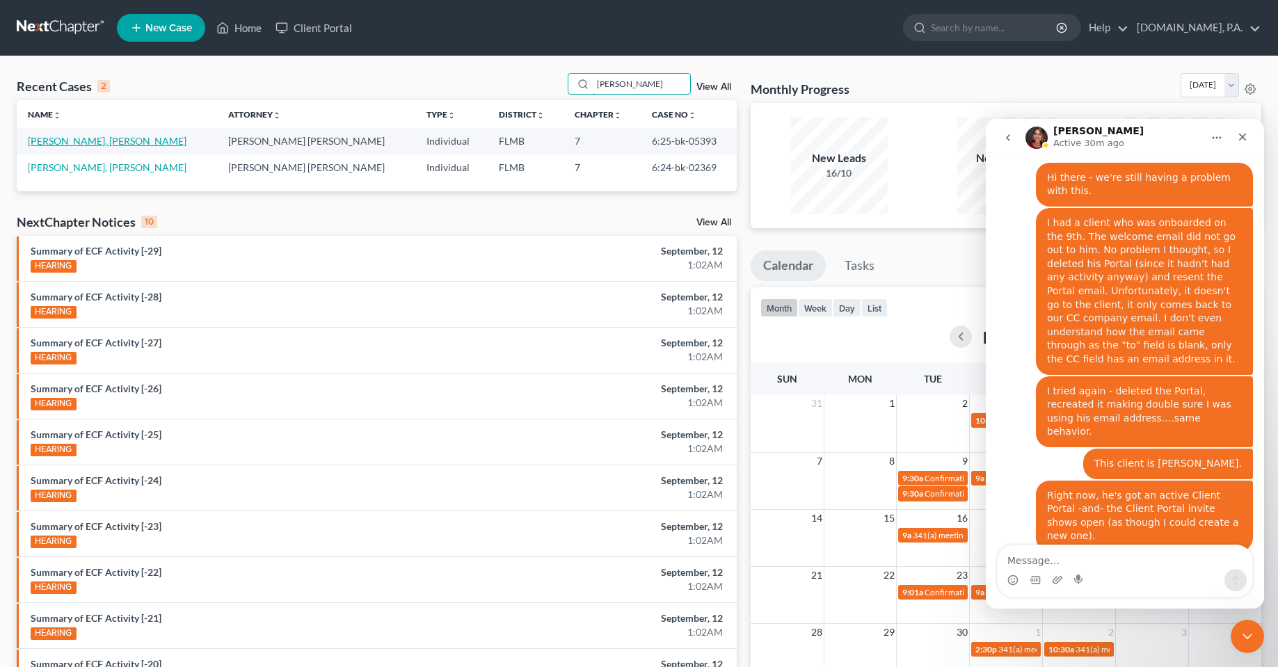
type input "[PERSON_NAME]"
click at [73, 145] on link "[PERSON_NAME], [PERSON_NAME]" at bounding box center [107, 141] width 159 height 12
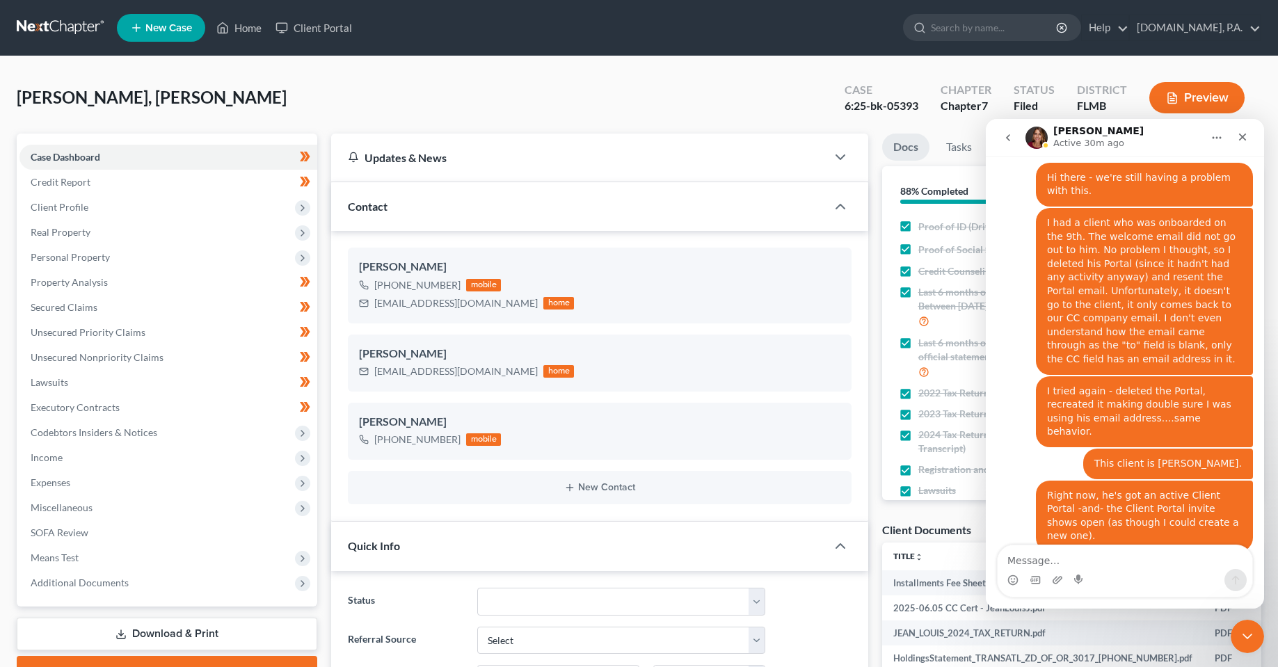
click at [209, 100] on div "[PERSON_NAME], [PERSON_NAME] Upgraded Case 6:25-bk-05393 Chapter Chapter 7 Stat…" at bounding box center [639, 103] width 1244 height 61
drag, startPoint x: 97, startPoint y: 353, endPoint x: 139, endPoint y: 346, distance: 43.1
click at [97, 353] on span "Unsecured Nonpriority Claims" at bounding box center [97, 357] width 133 height 12
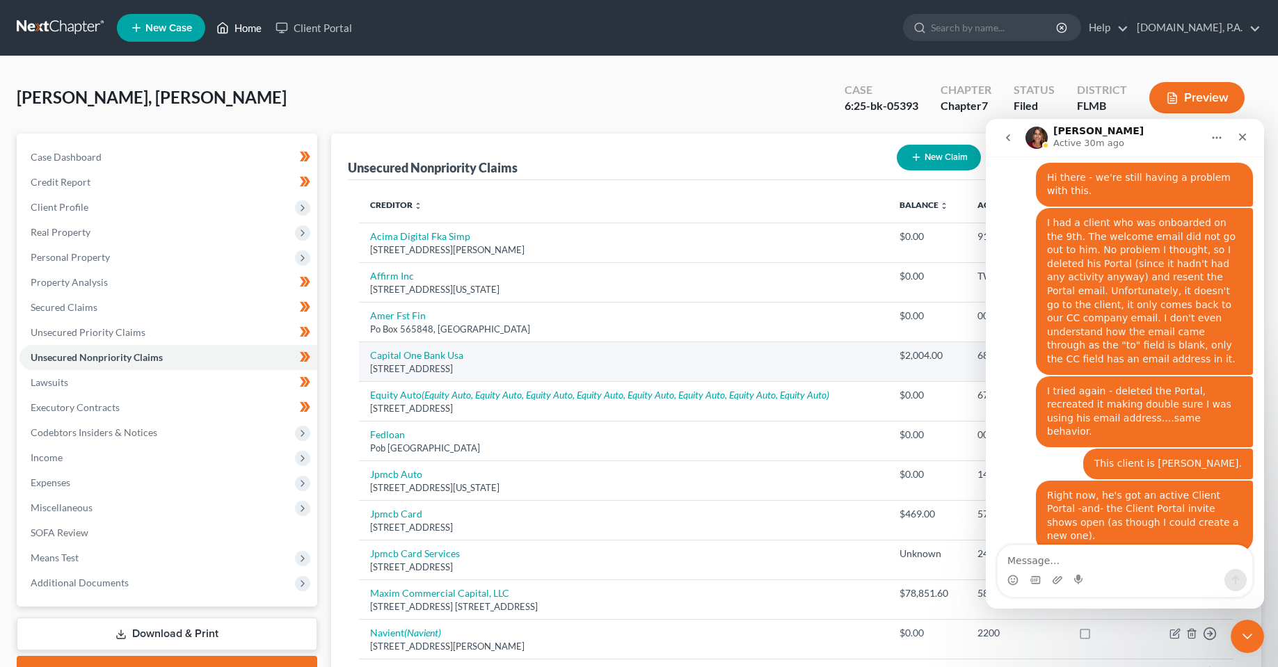
drag, startPoint x: 257, startPoint y: 25, endPoint x: 471, endPoint y: 378, distance: 412.6
click at [257, 25] on link "Home" at bounding box center [238, 27] width 59 height 25
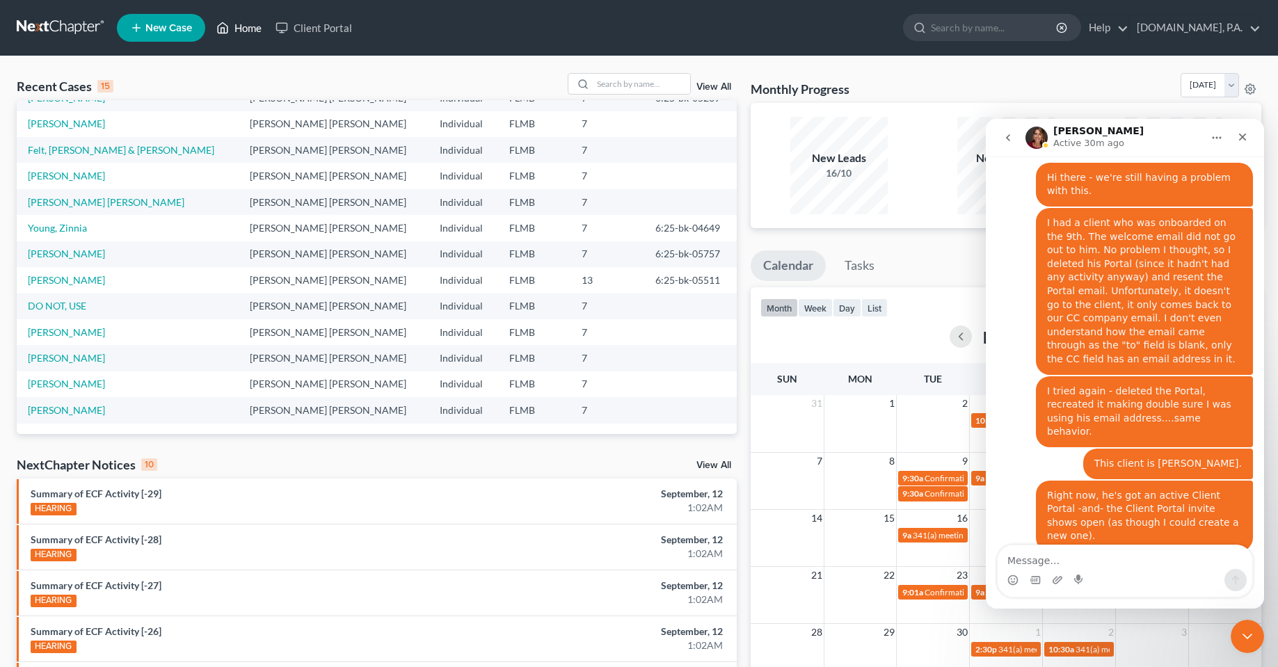
scroll to position [26, 0]
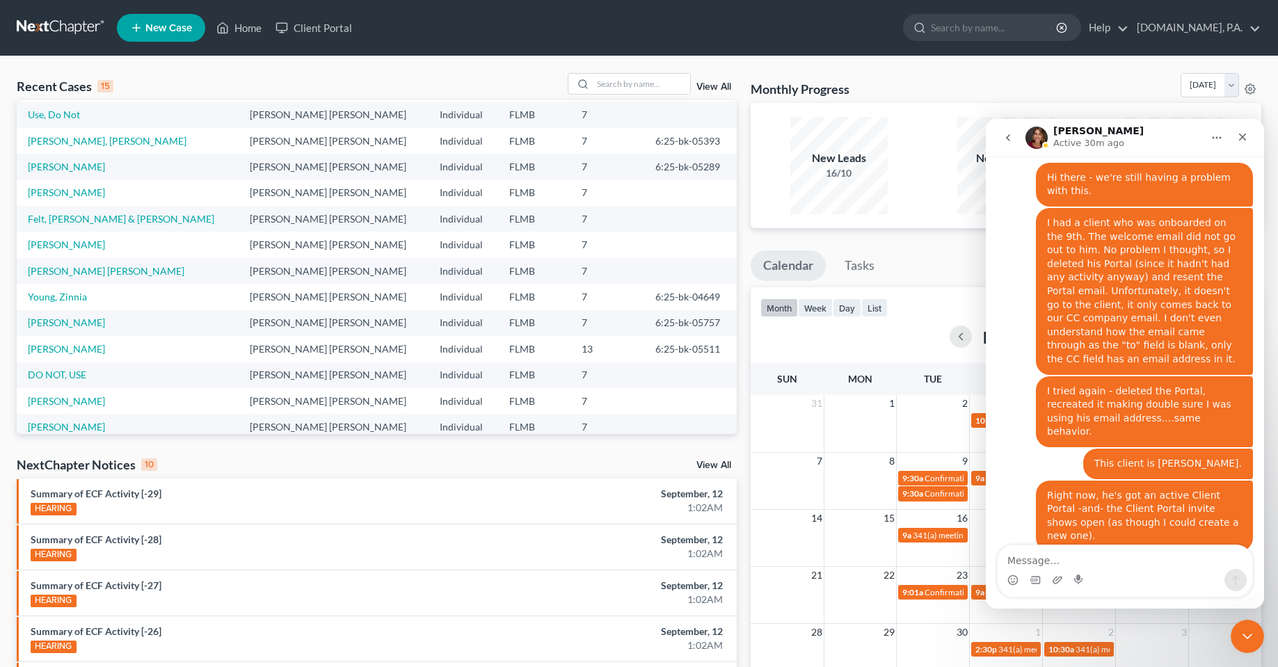
click at [54, 289] on td "Young, Zinnia" at bounding box center [128, 297] width 222 height 26
click at [53, 294] on link "Young, Zinnia" at bounding box center [57, 297] width 59 height 12
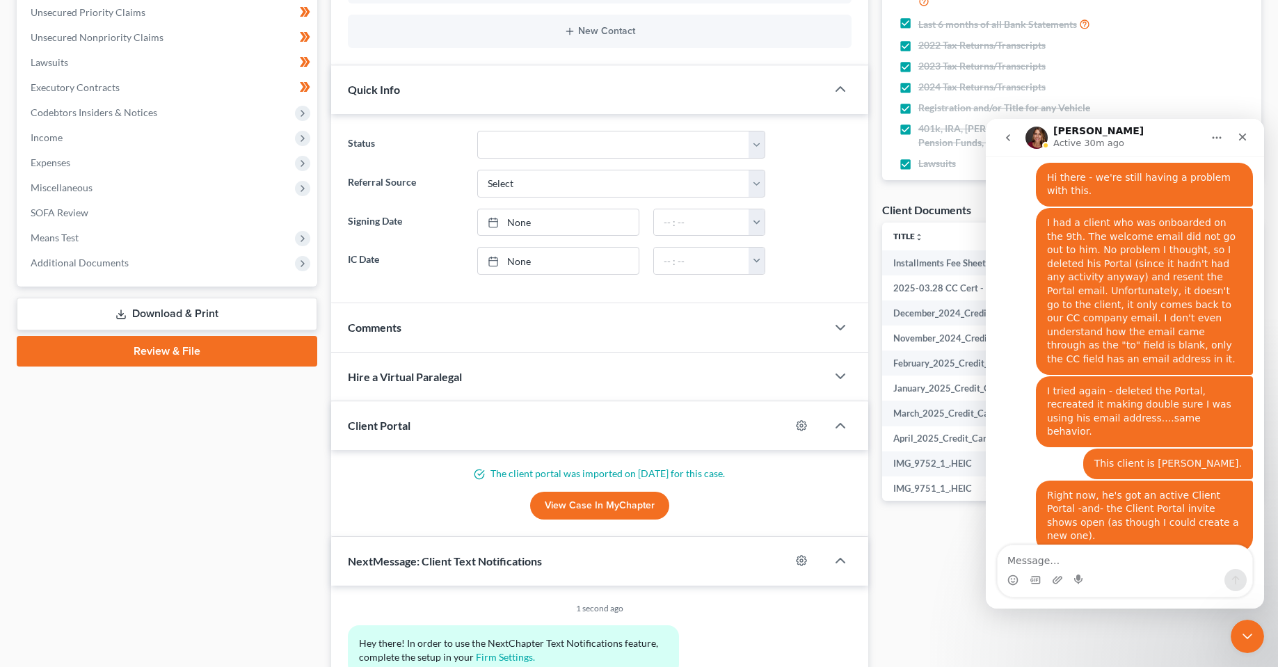
scroll to position [348, 0]
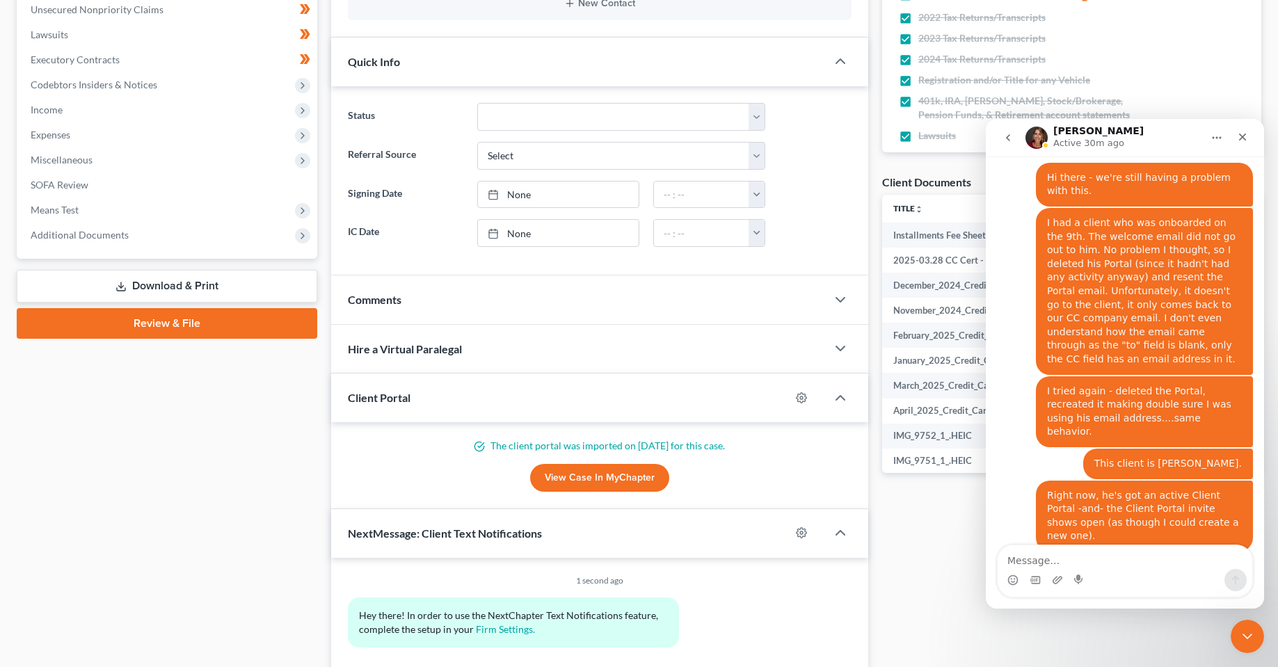
click at [798, 405] on div at bounding box center [808, 398] width 36 height 22
click at [799, 403] on icon "button" at bounding box center [801, 397] width 11 height 11
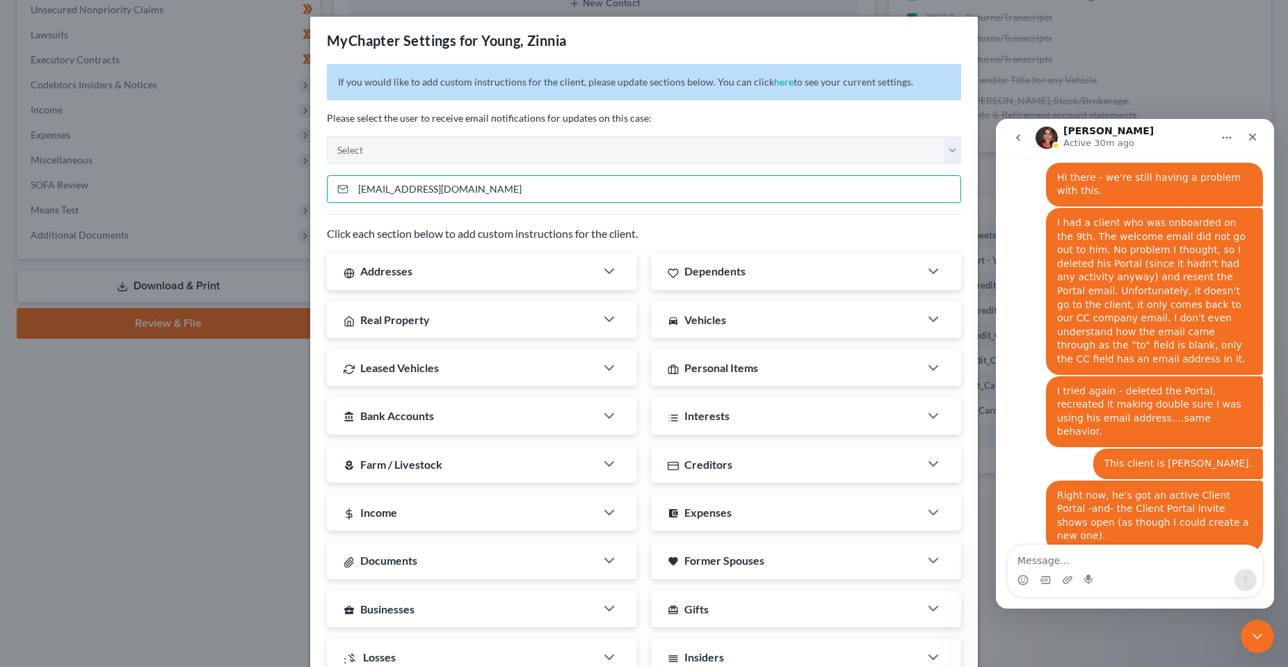
drag, startPoint x: 459, startPoint y: 192, endPoint x: 308, endPoint y: 241, distance: 158.8
click at [337, 192] on div "mistyz337@yahoo.com" at bounding box center [644, 189] width 634 height 28
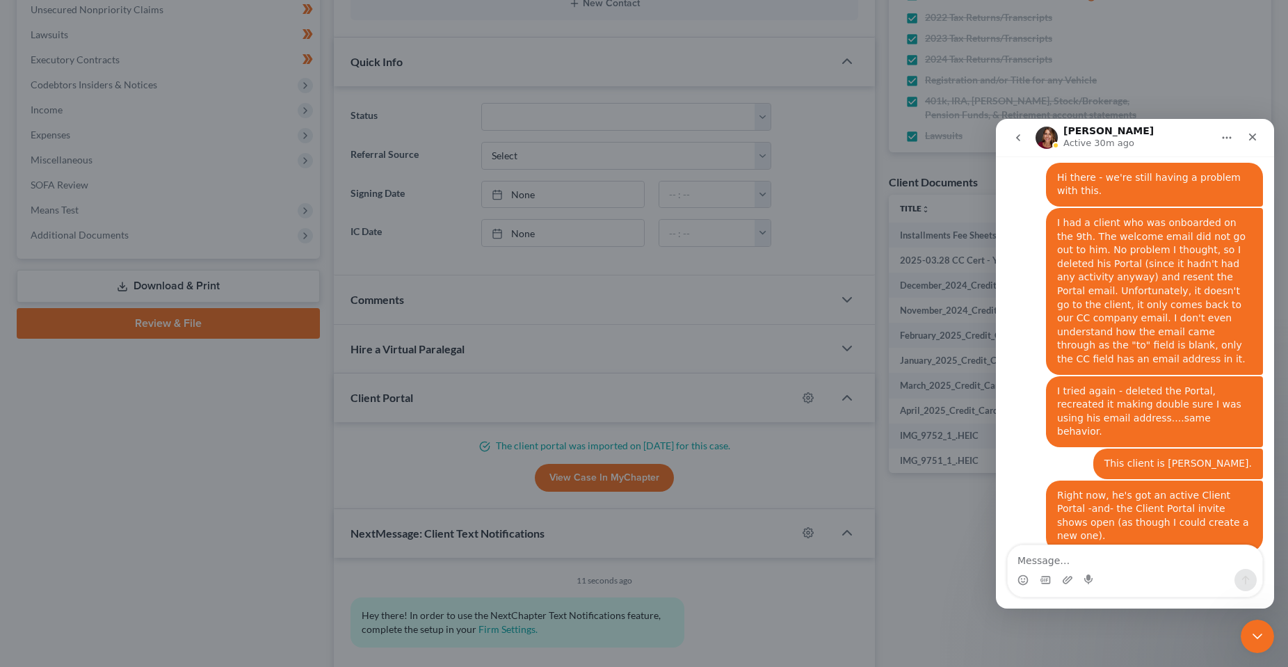
click at [198, 537] on div "MyChapter Settings for Young, Zinnia If you would like to add custom instructio…" at bounding box center [644, 333] width 1288 height 667
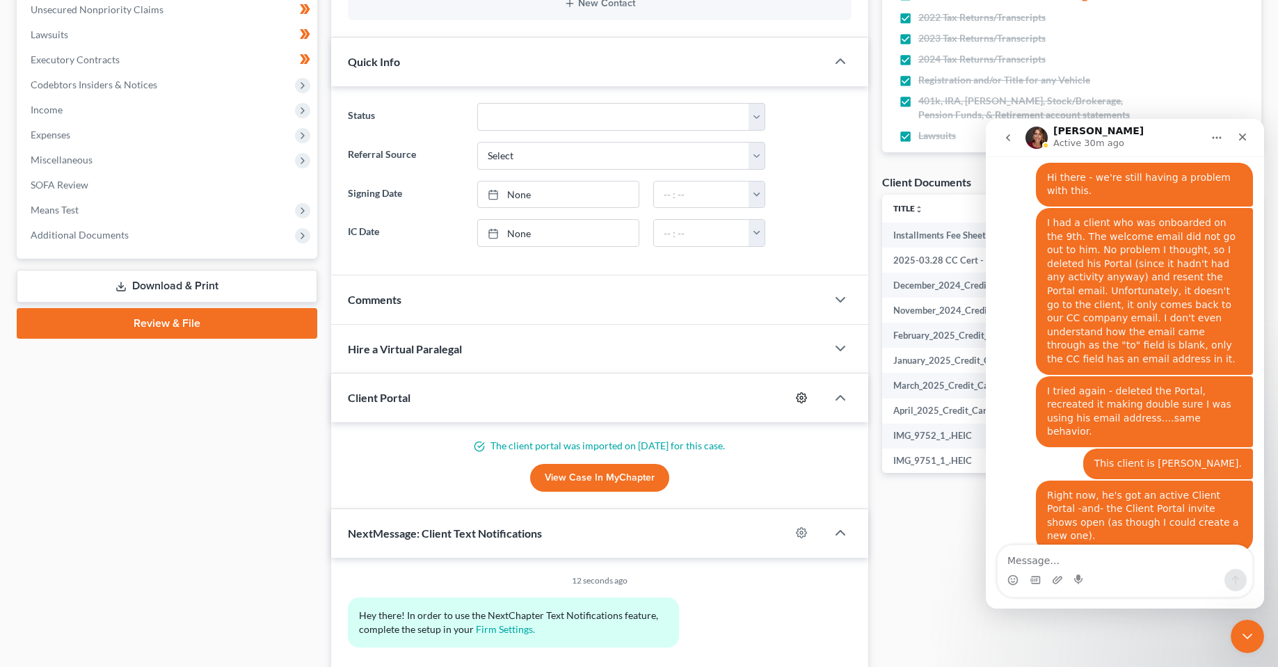
click at [801, 399] on circle "button" at bounding box center [801, 397] width 3 height 3
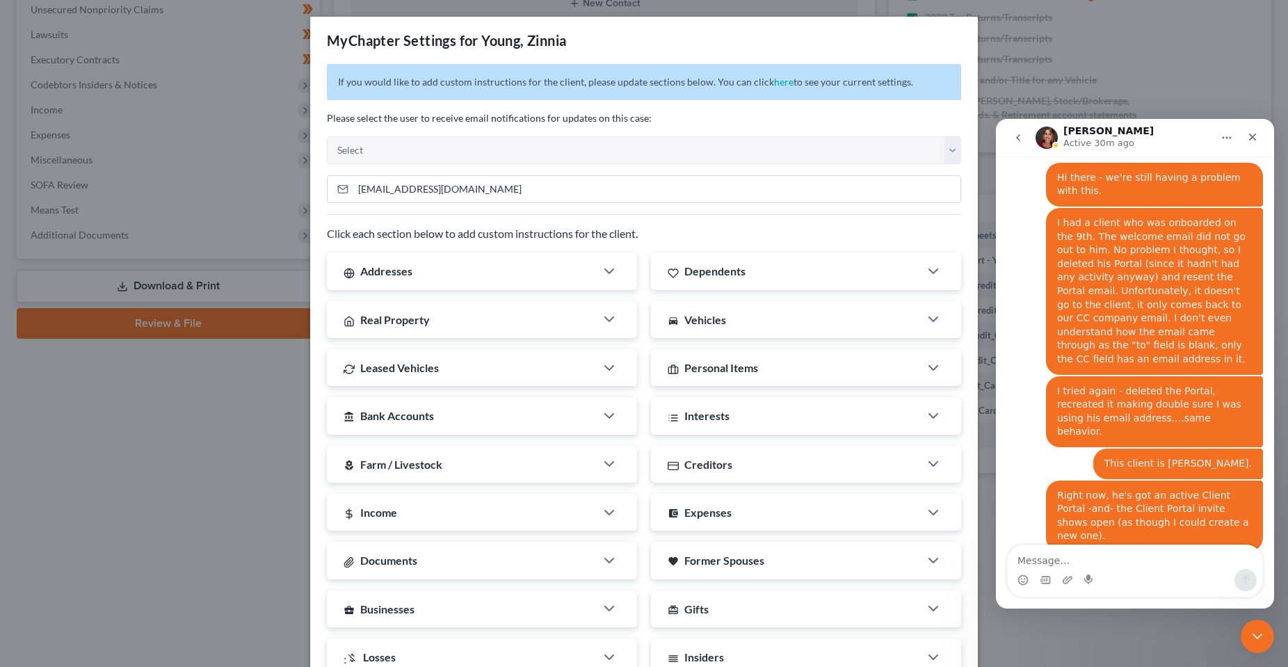
click at [113, 543] on div "MyChapter Settings for Young, Zinnia If you would like to add custom instructio…" at bounding box center [644, 333] width 1288 height 667
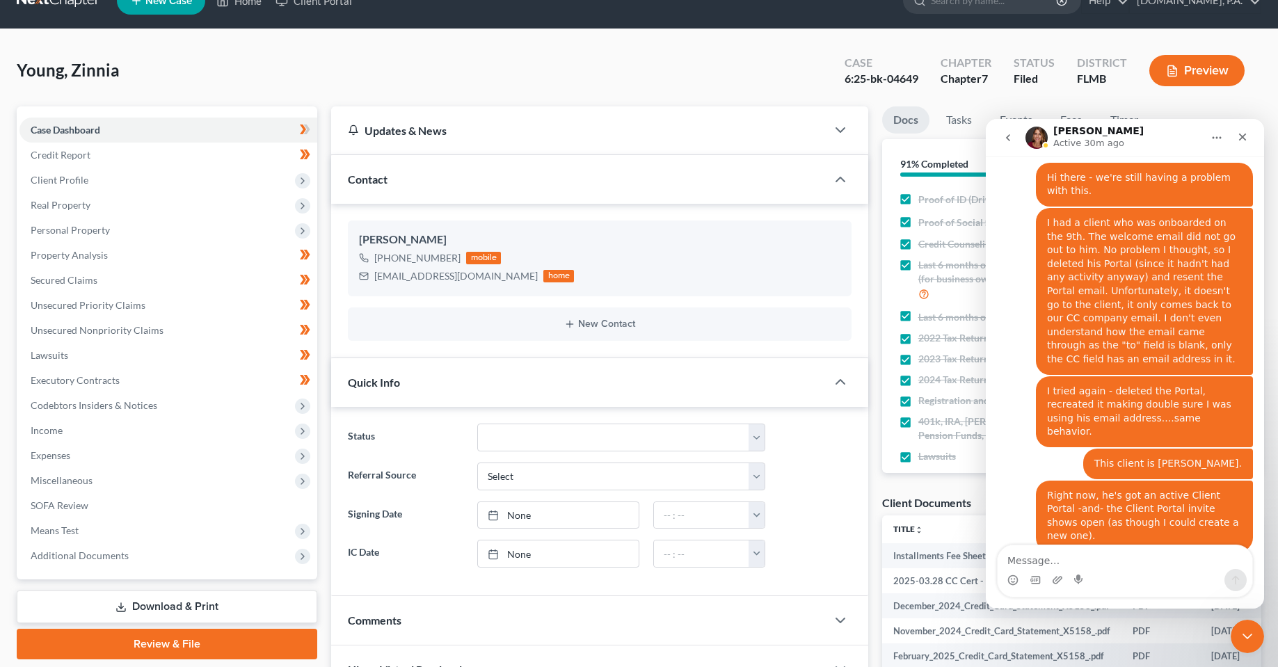
scroll to position [0, 0]
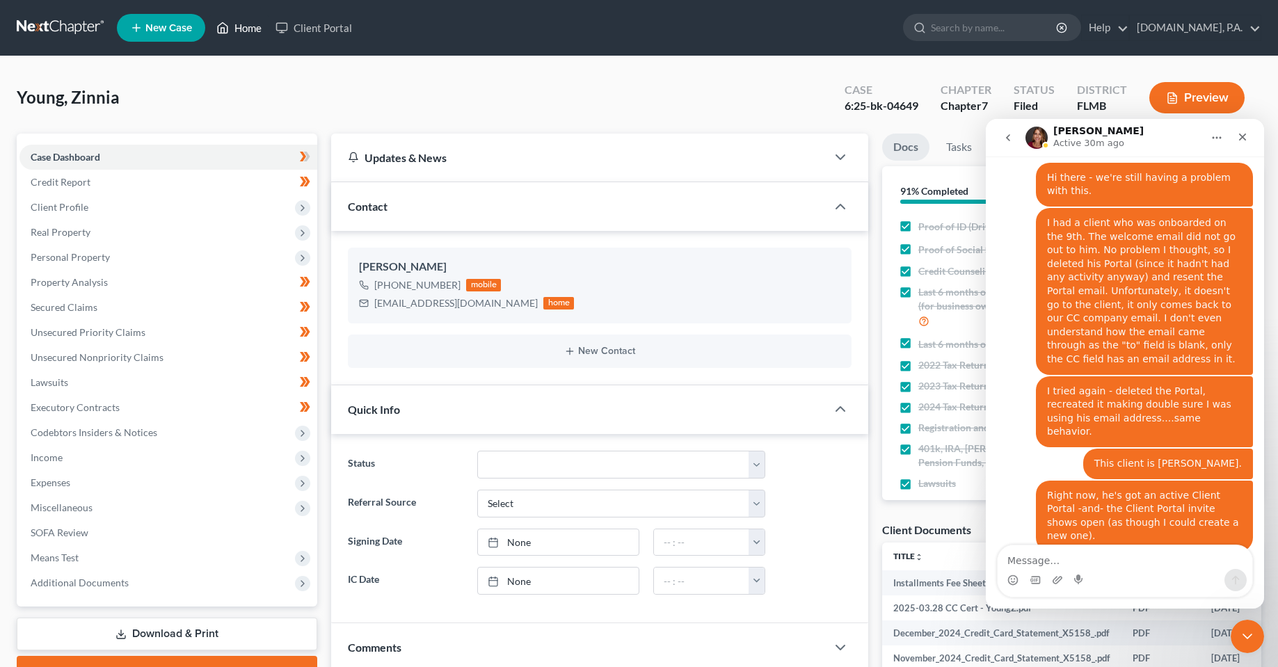
click at [251, 29] on link "Home" at bounding box center [238, 27] width 59 height 25
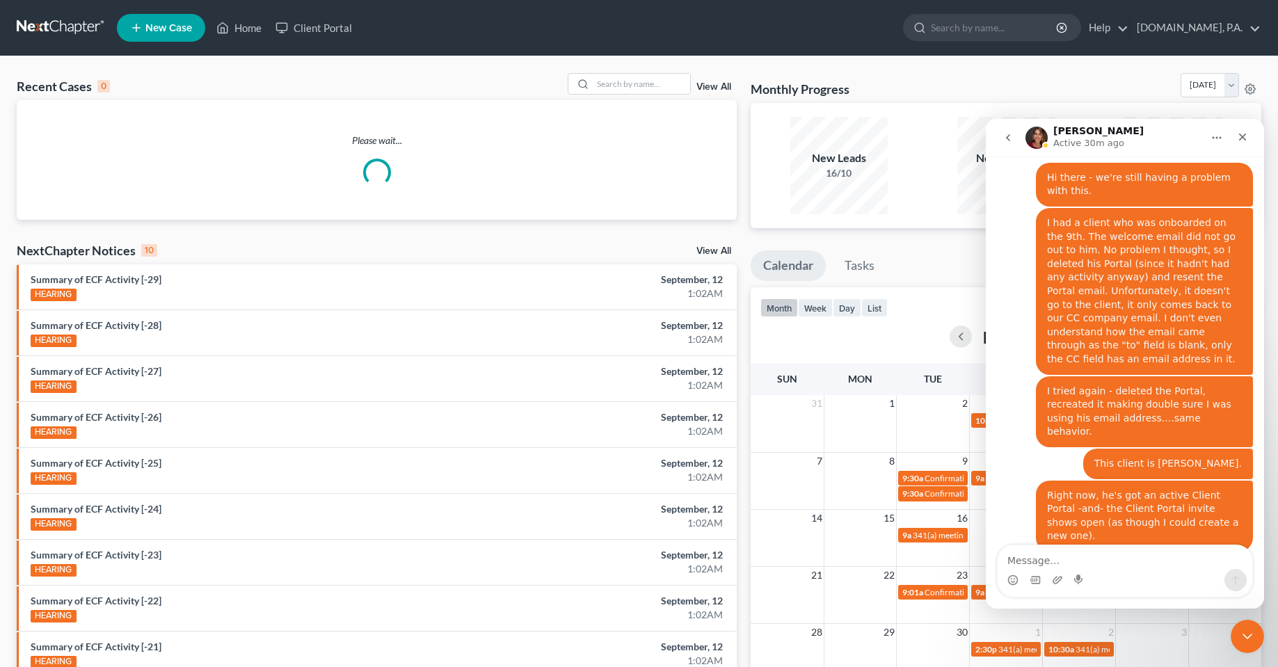
click at [649, 67] on div "Recent Cases 0 View All Please wait... NextChapter Notices 10 View All Summary …" at bounding box center [639, 417] width 1278 height 722
click at [647, 74] on input "search" at bounding box center [641, 84] width 97 height 20
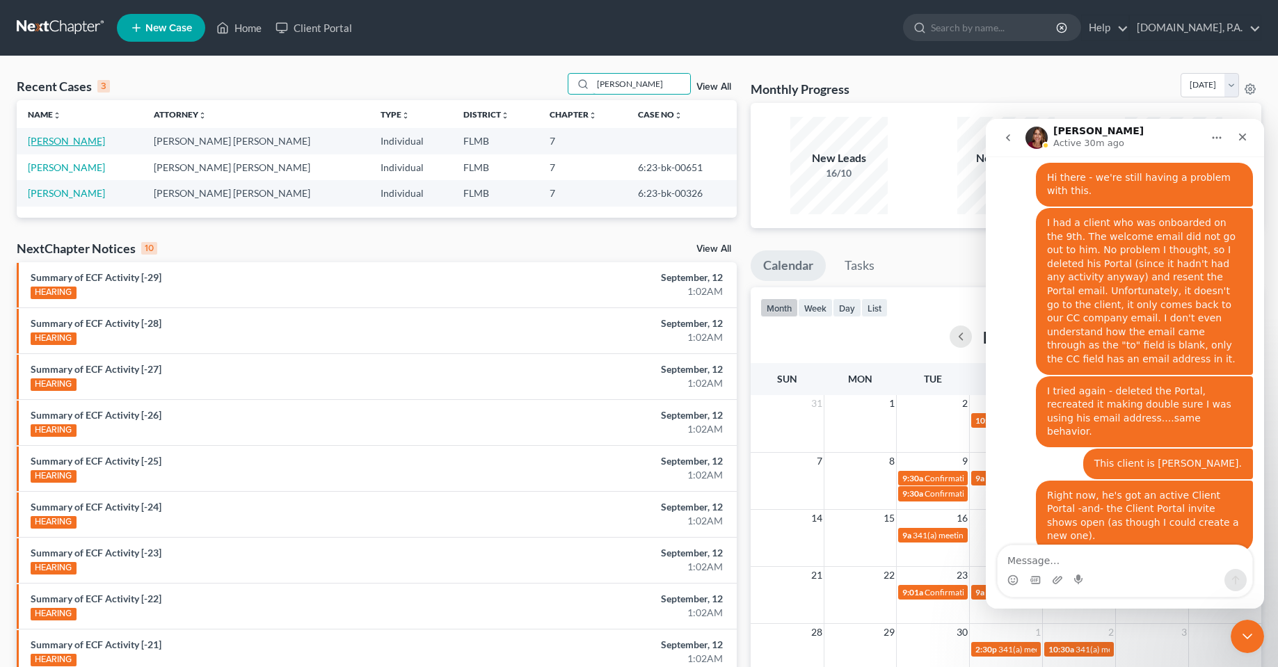
type input "aaron"
drag, startPoint x: 79, startPoint y: 136, endPoint x: 108, endPoint y: 157, distance: 36.5
click at [79, 136] on link "McQueen, Aaron" at bounding box center [66, 141] width 77 height 12
select select "4"
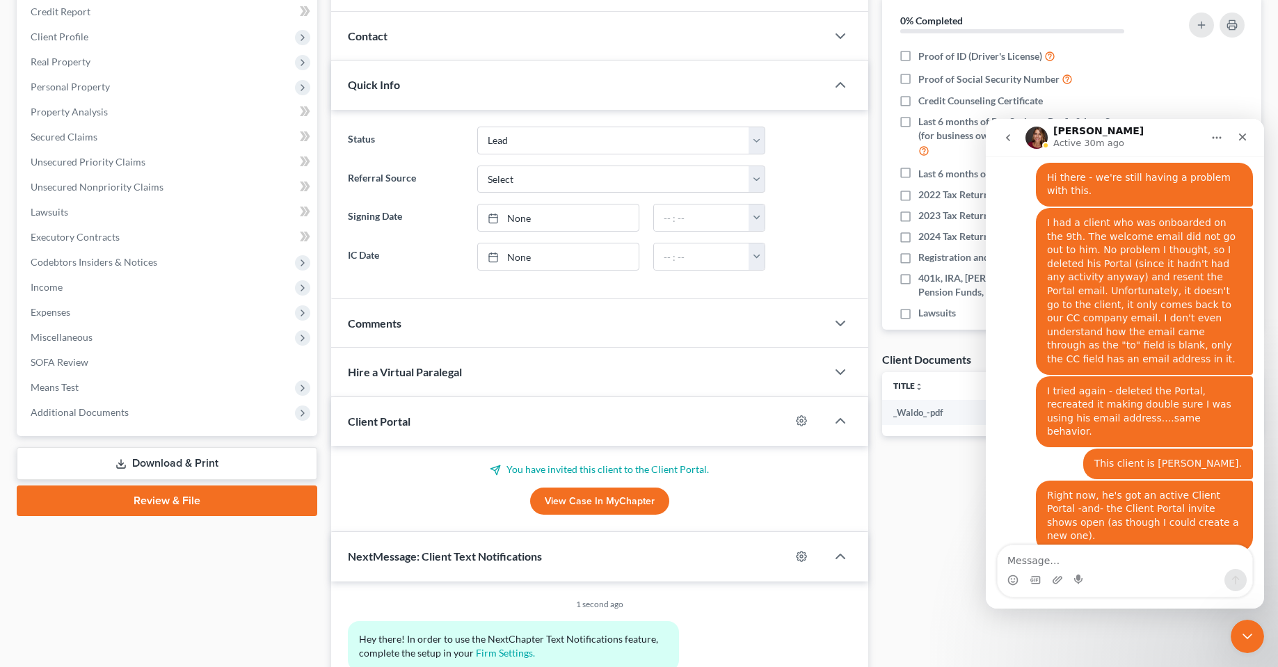
scroll to position [209, 0]
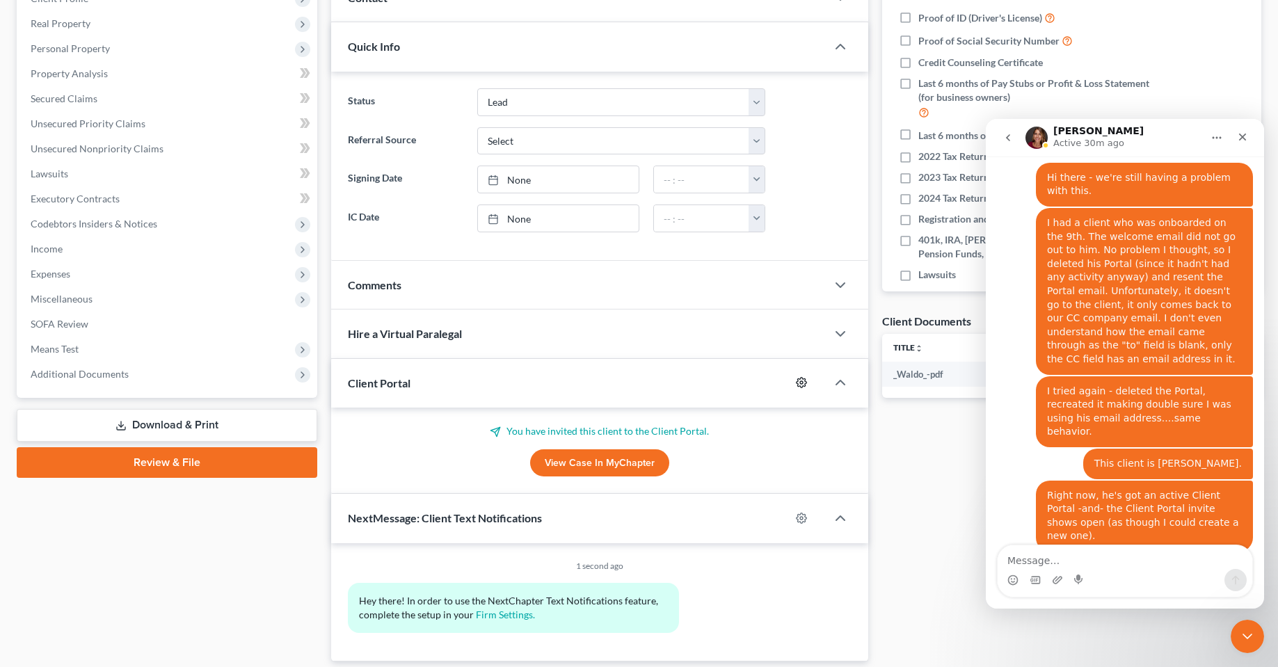
click at [799, 387] on icon "button" at bounding box center [801, 382] width 11 height 11
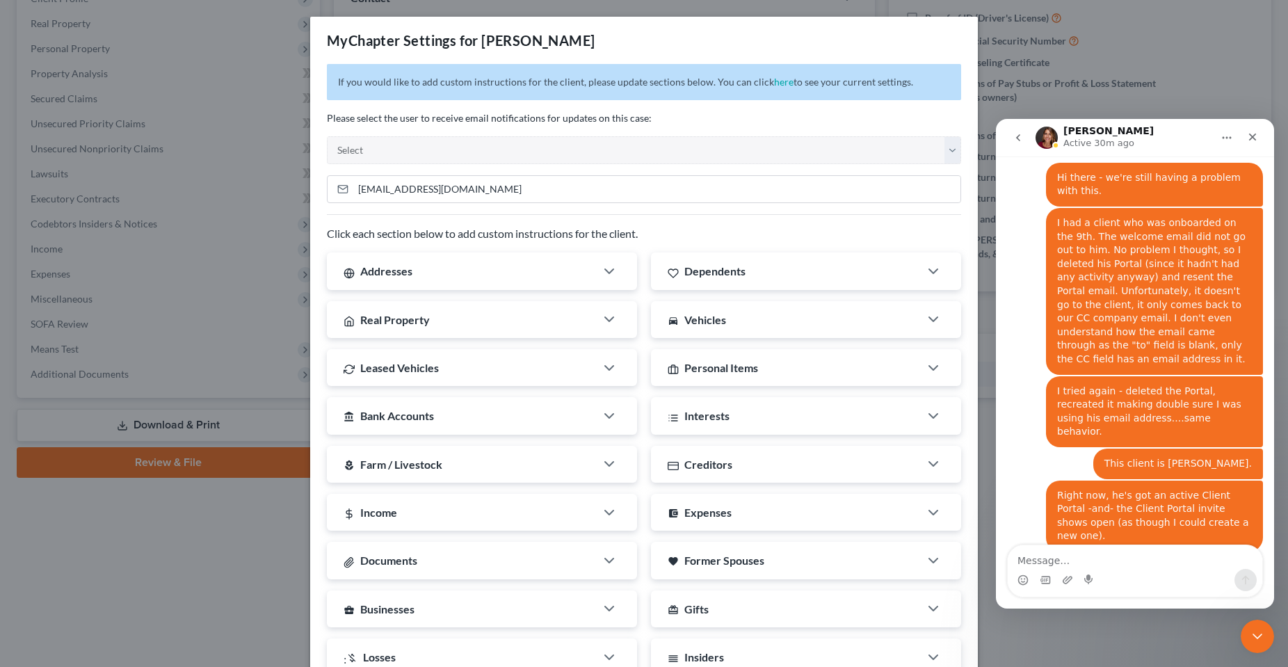
drag, startPoint x: 184, startPoint y: 574, endPoint x: 551, endPoint y: 442, distance: 389.6
click at [184, 574] on div "MyChapter Settings for McQueen, Aaron If you would like to add custom instructi…" at bounding box center [644, 333] width 1288 height 667
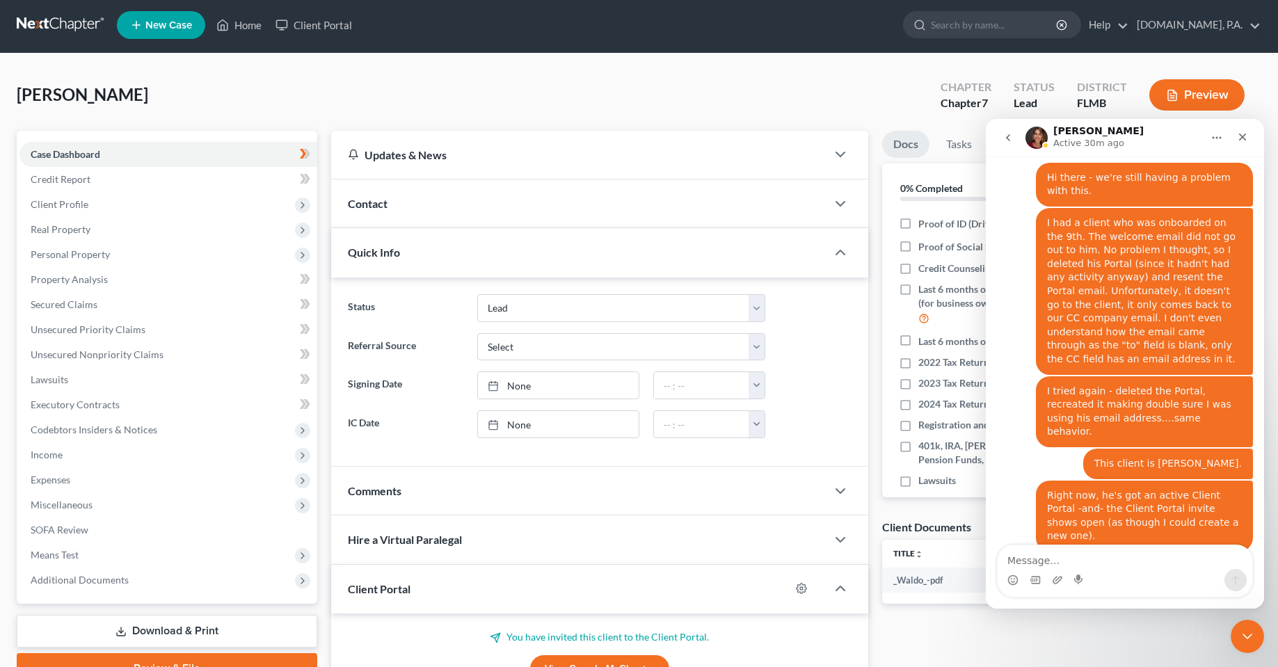
scroll to position [0, 0]
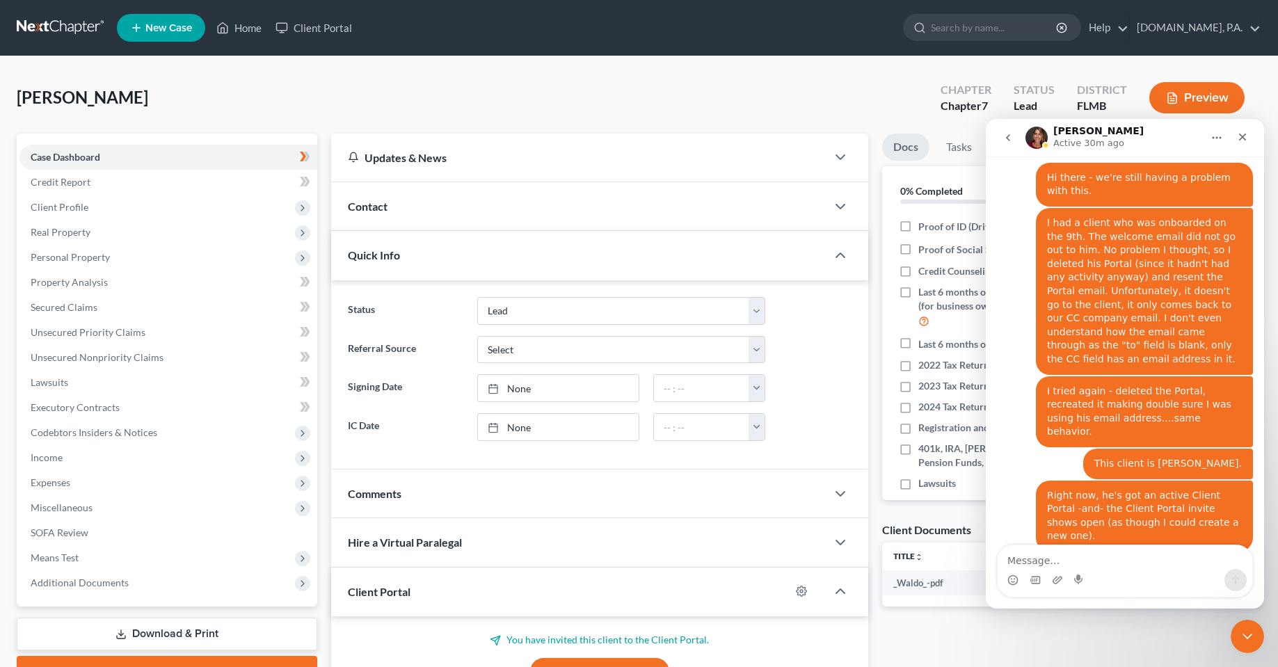
click at [578, 223] on div "Contact" at bounding box center [578, 206] width 494 height 48
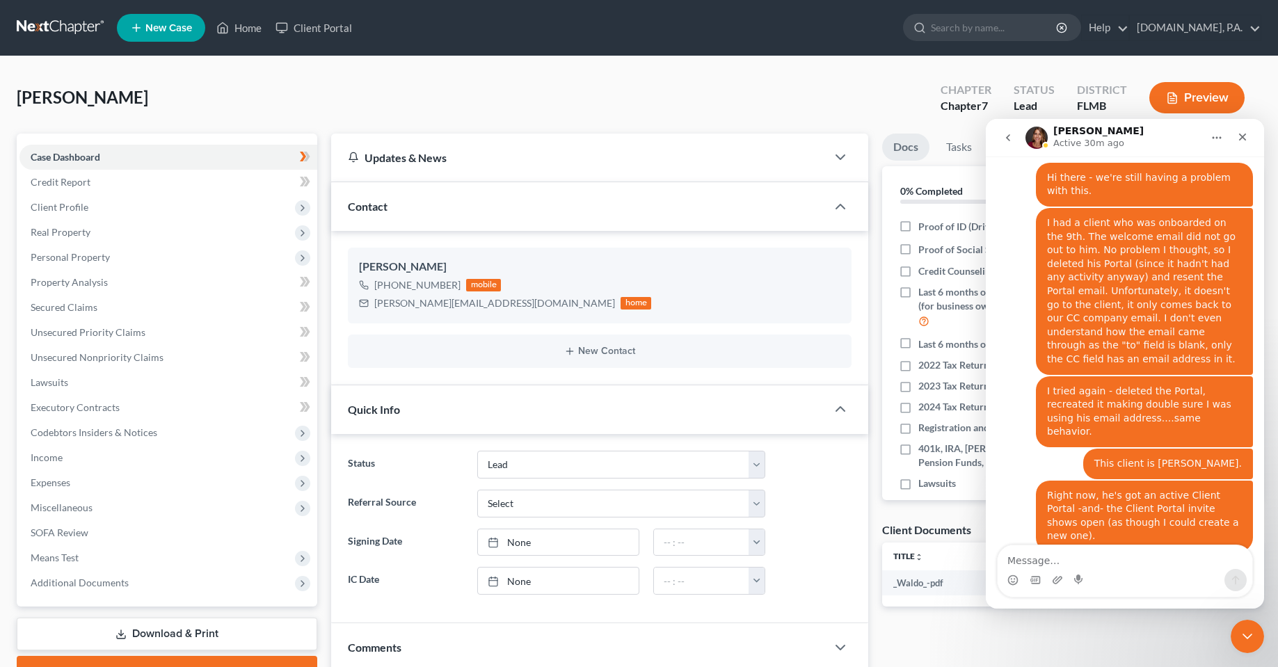
click at [852, 415] on div at bounding box center [847, 409] width 42 height 28
click at [846, 411] on icon "button" at bounding box center [840, 409] width 17 height 17
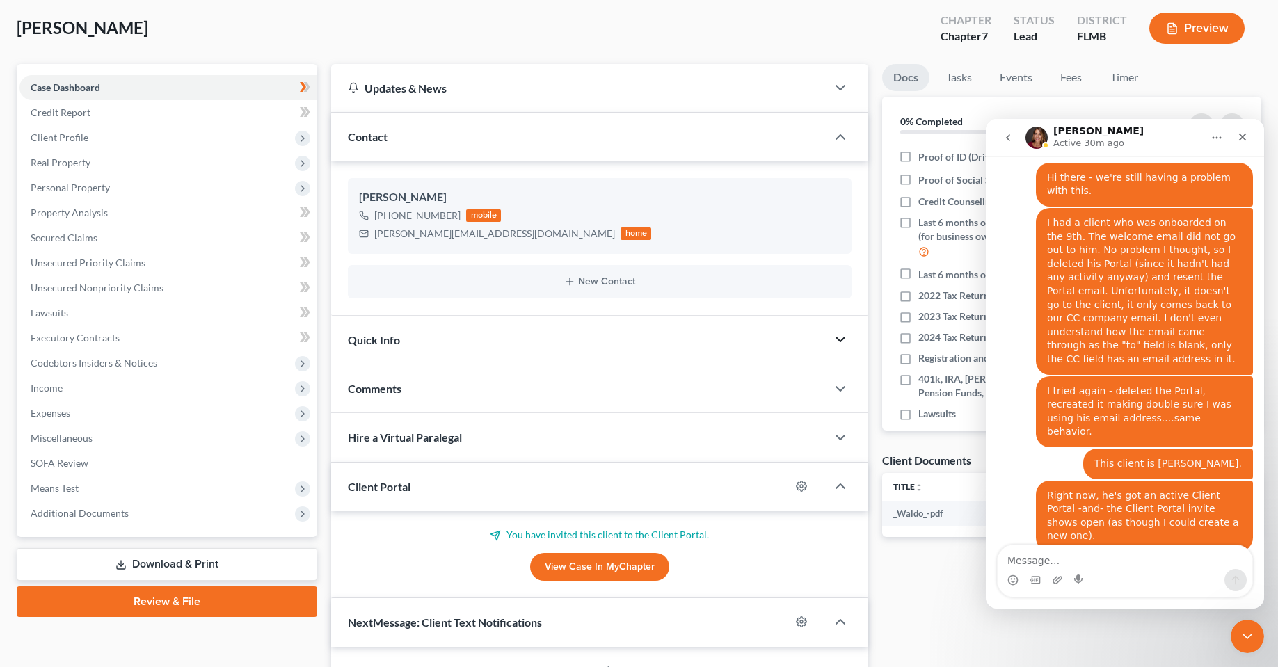
scroll to position [139, 0]
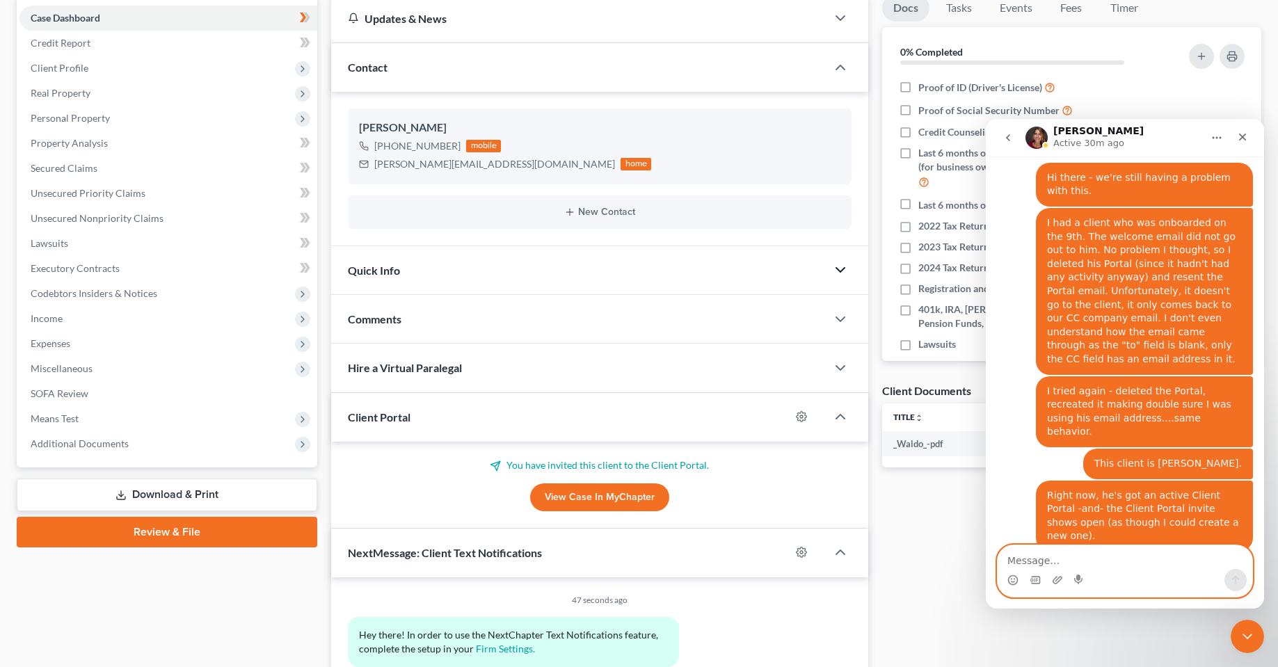
click at [1068, 558] on textarea "Message…" at bounding box center [1124, 557] width 255 height 24
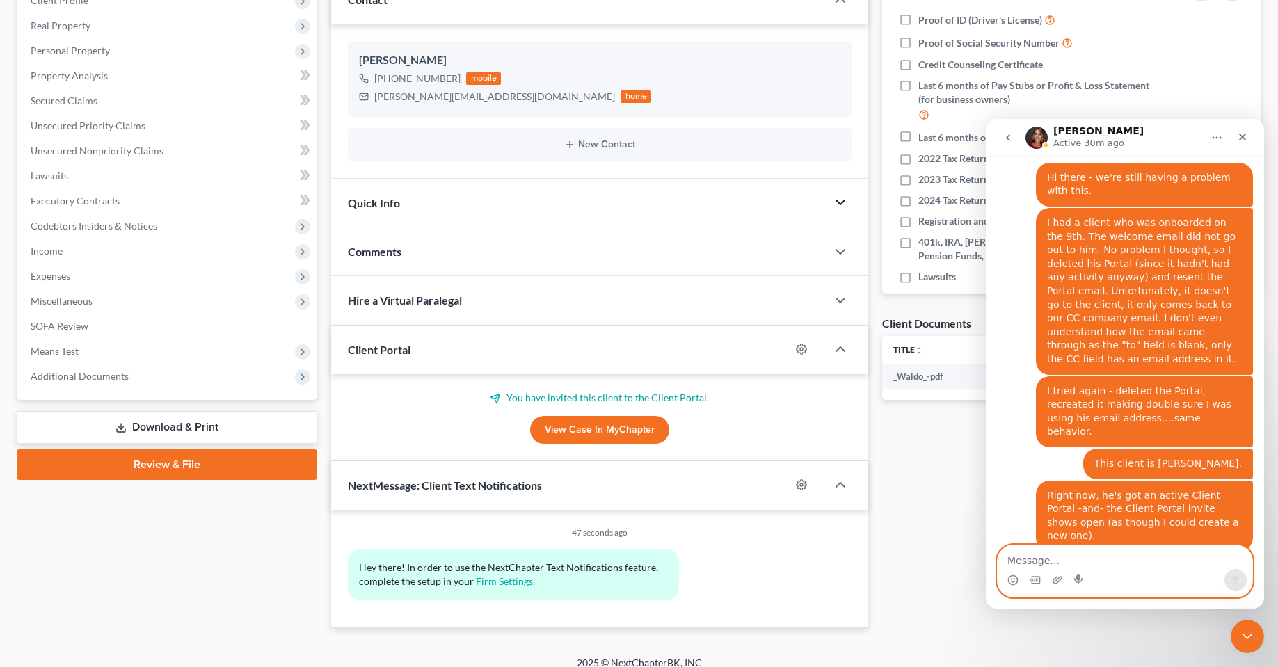
scroll to position [209, 0]
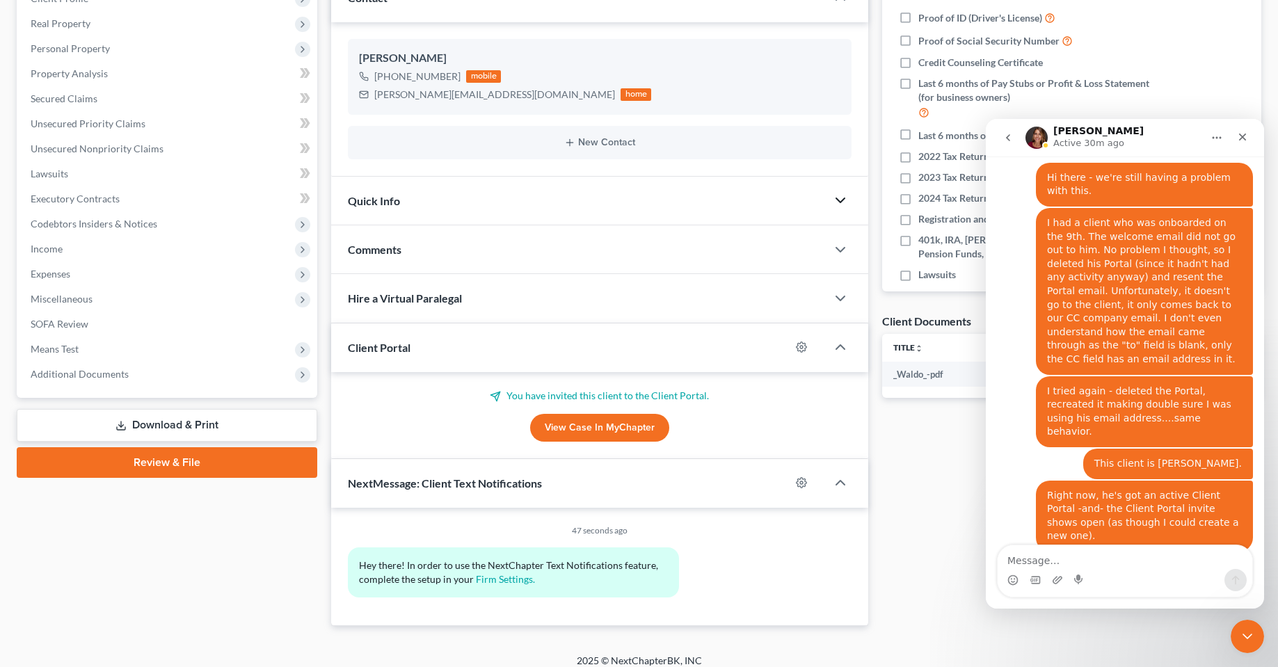
click at [214, 539] on div "Case Dashboard Payments Invoices Payments Payments Credit Report Client Profile" at bounding box center [167, 275] width 314 height 701
click at [284, 598] on div "Case Dashboard Payments Invoices Payments Payments Credit Report Client Profile" at bounding box center [167, 275] width 314 height 701
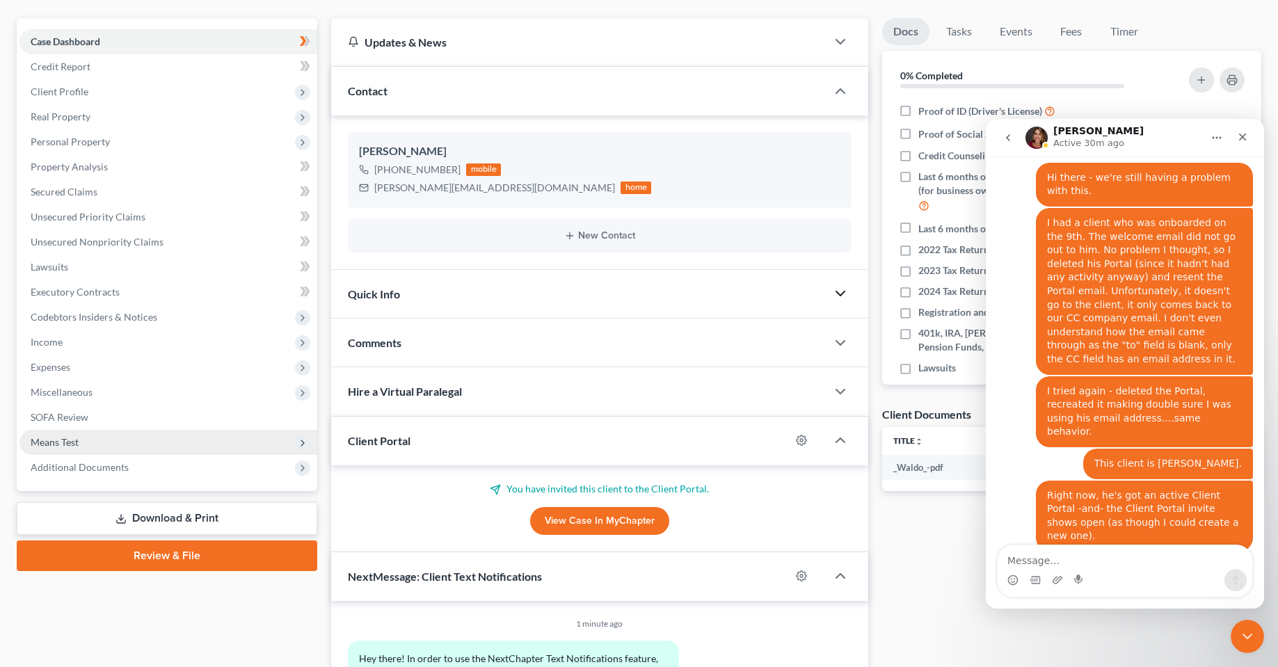
scroll to position [0, 0]
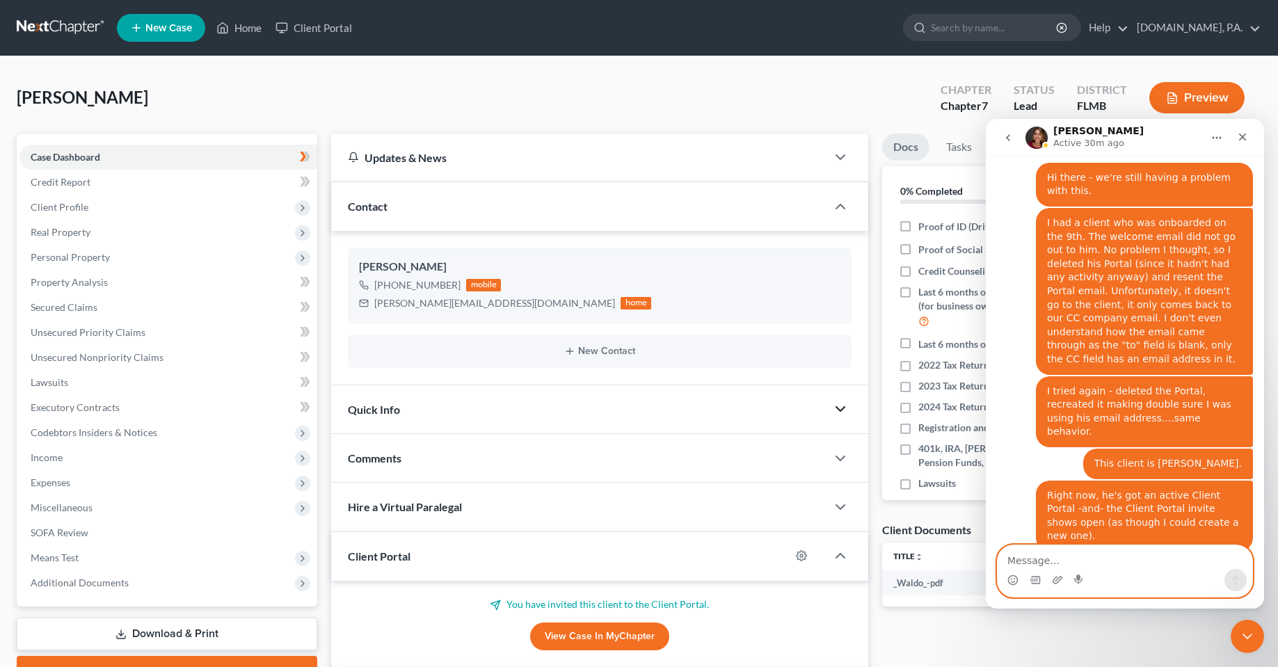
click at [1056, 559] on textarea "Message…" at bounding box center [1124, 557] width 255 height 24
type textarea "I"
type textarea "We're really struggling with this."
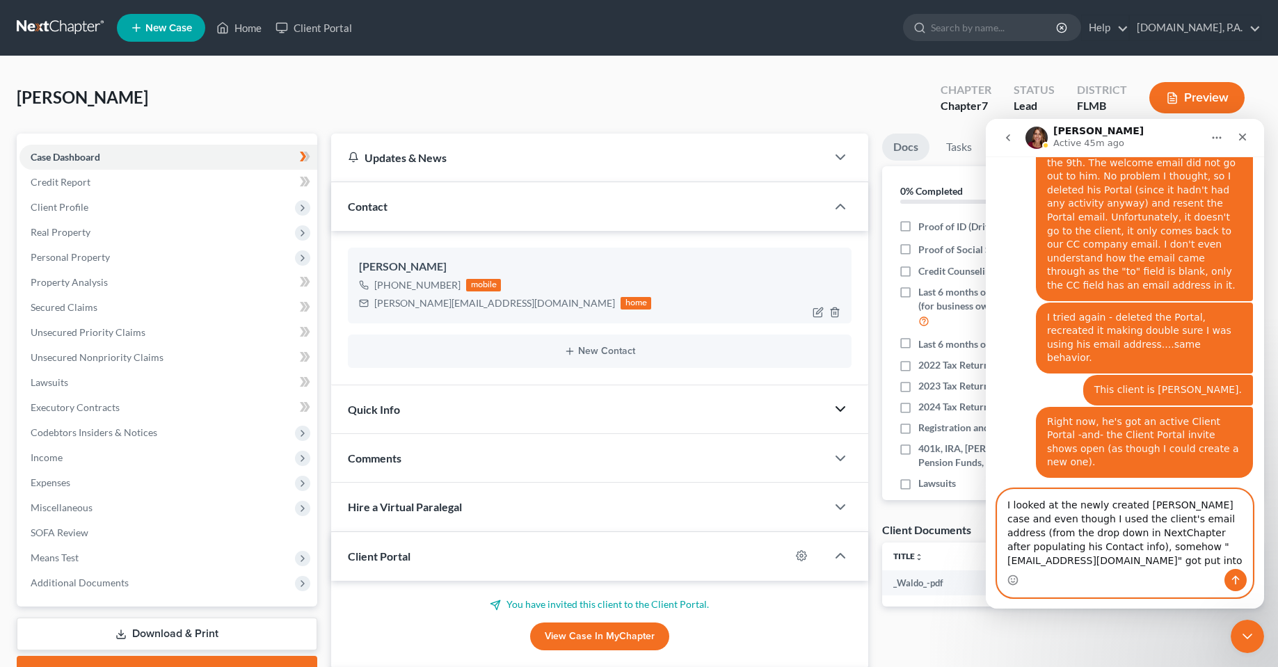
scroll to position [2747, 0]
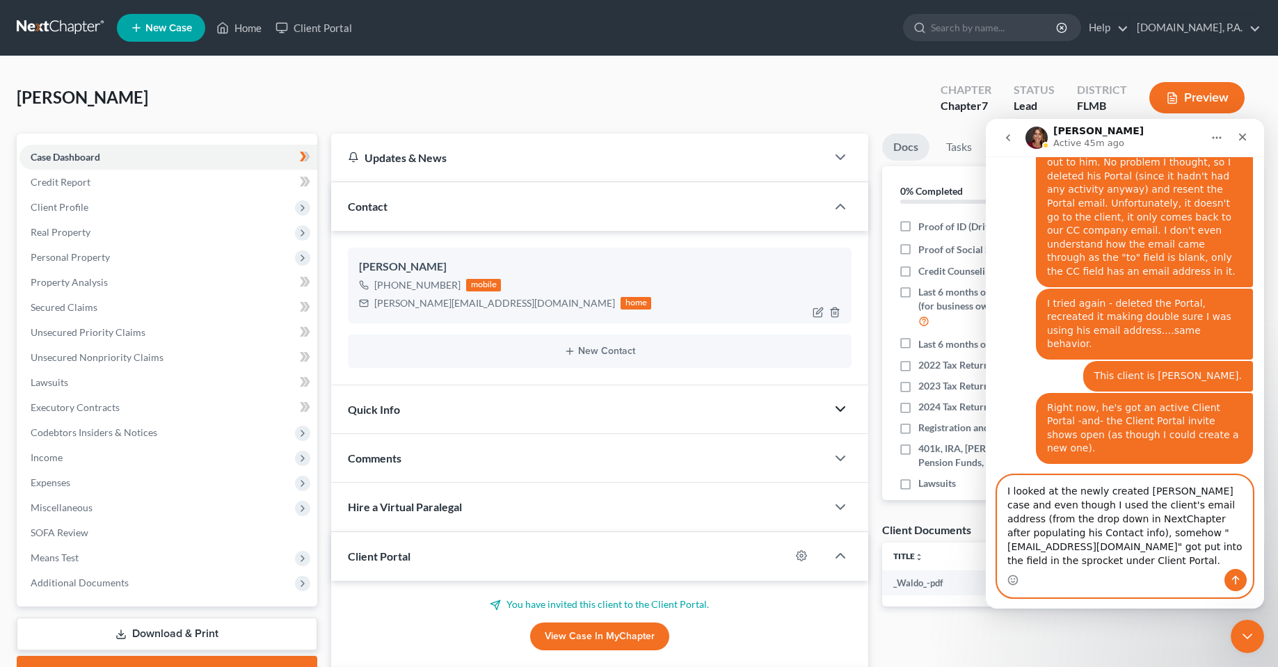
type textarea "I looked at the newly created Aaron McQueen case and even though I used the cli…"
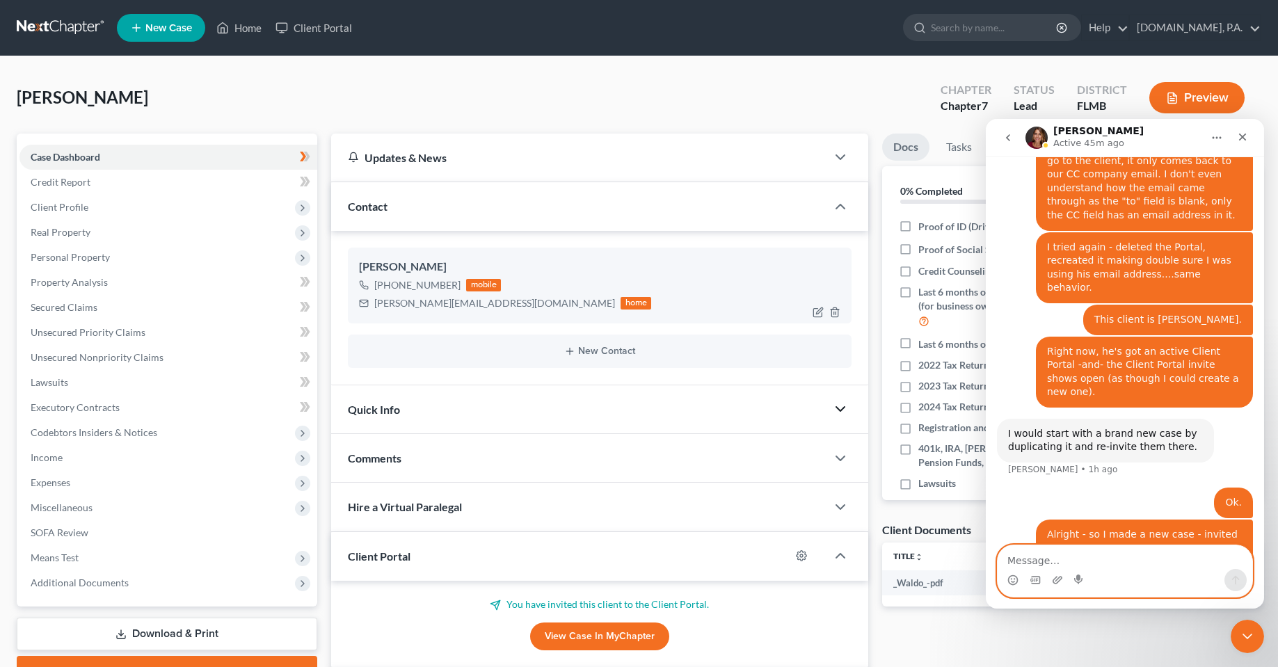
scroll to position [2804, 0]
click at [1091, 561] on textarea "Message…" at bounding box center [1124, 557] width 255 height 24
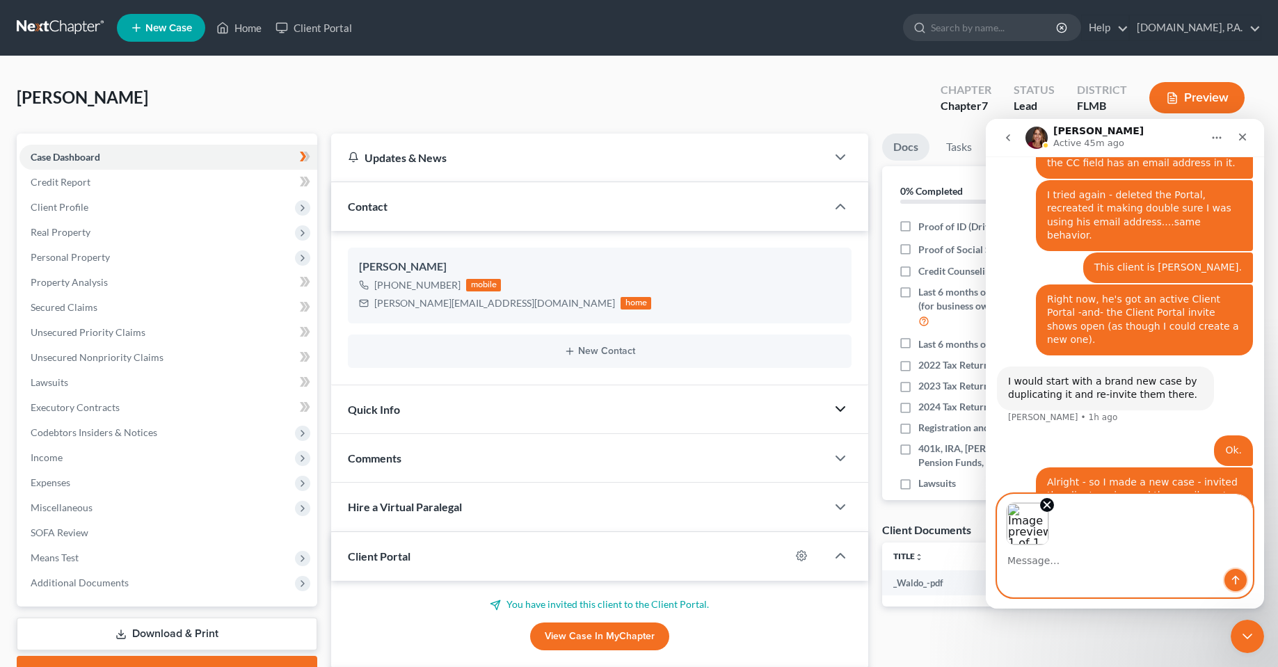
click at [1236, 574] on icon "Send a message…" at bounding box center [1235, 579] width 11 height 11
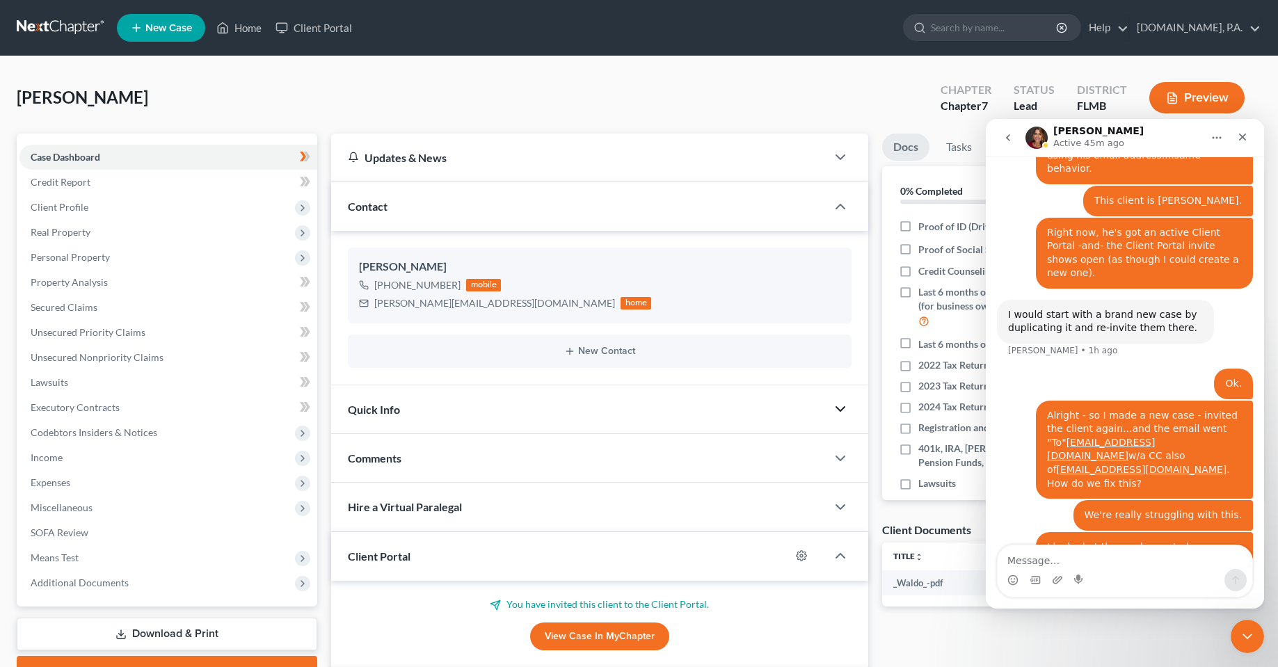
scroll to position [2925, 0]
click at [1077, 564] on textarea "Message…" at bounding box center [1124, 557] width 255 height 24
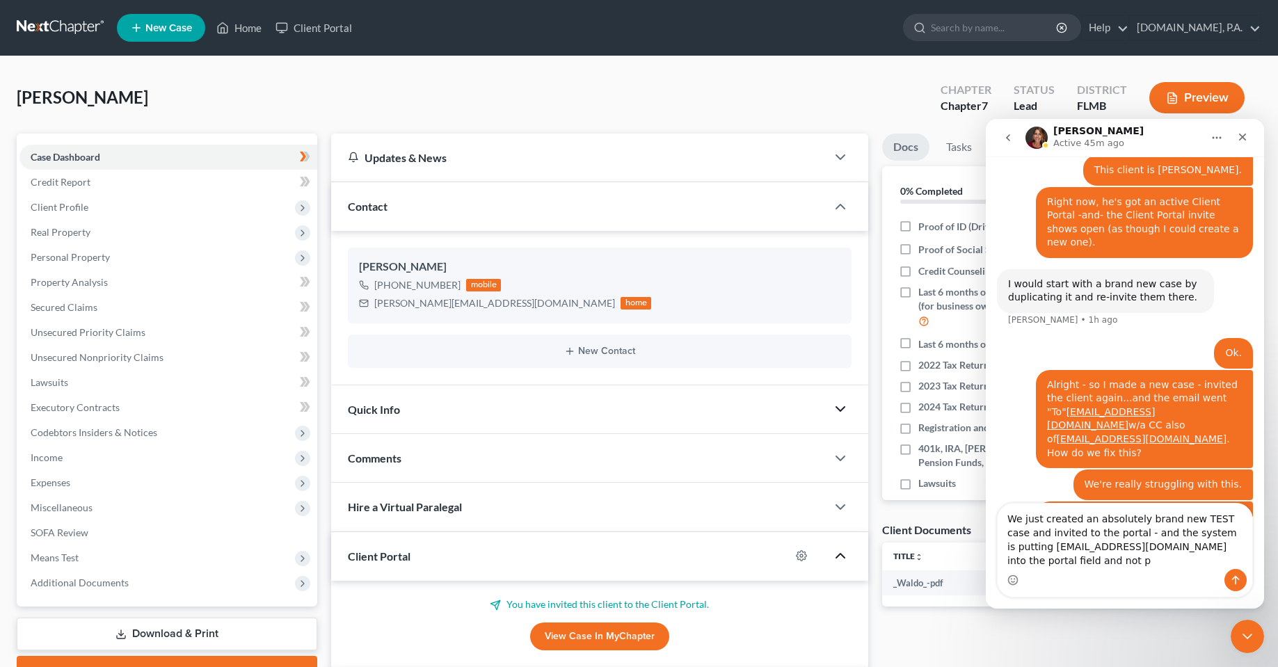
scroll to position [2966, 0]
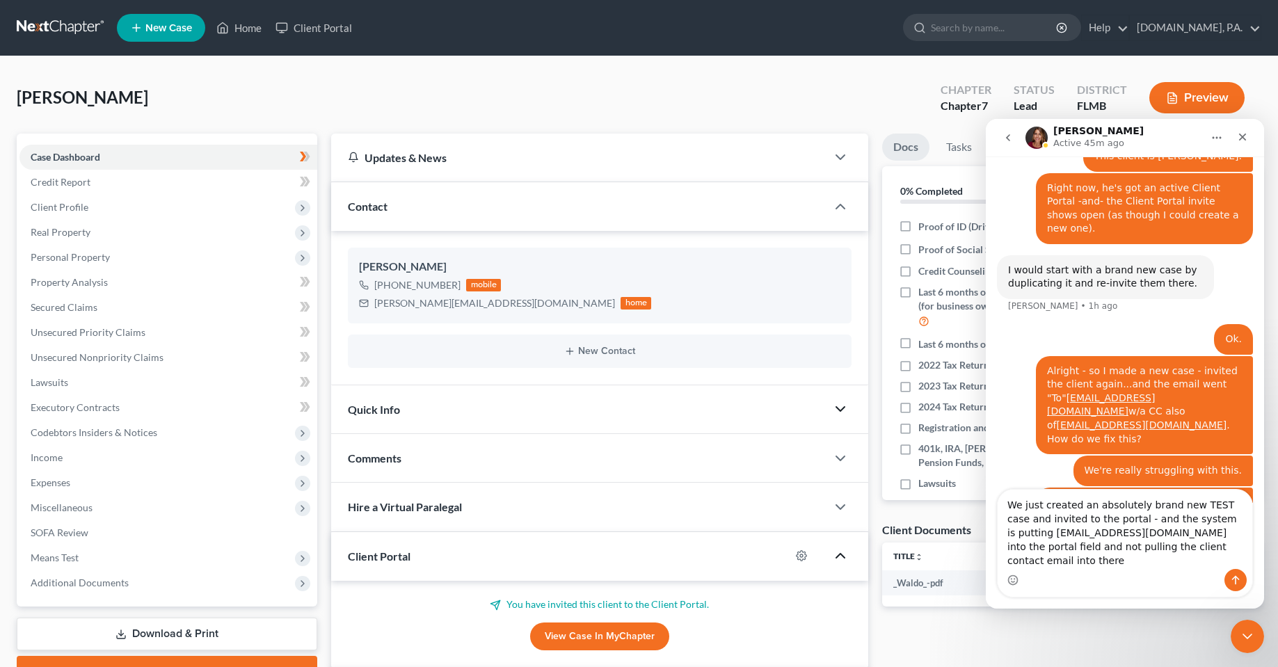
type textarea "We just created an absolutely brand new TEST case and invited to the portal - a…"
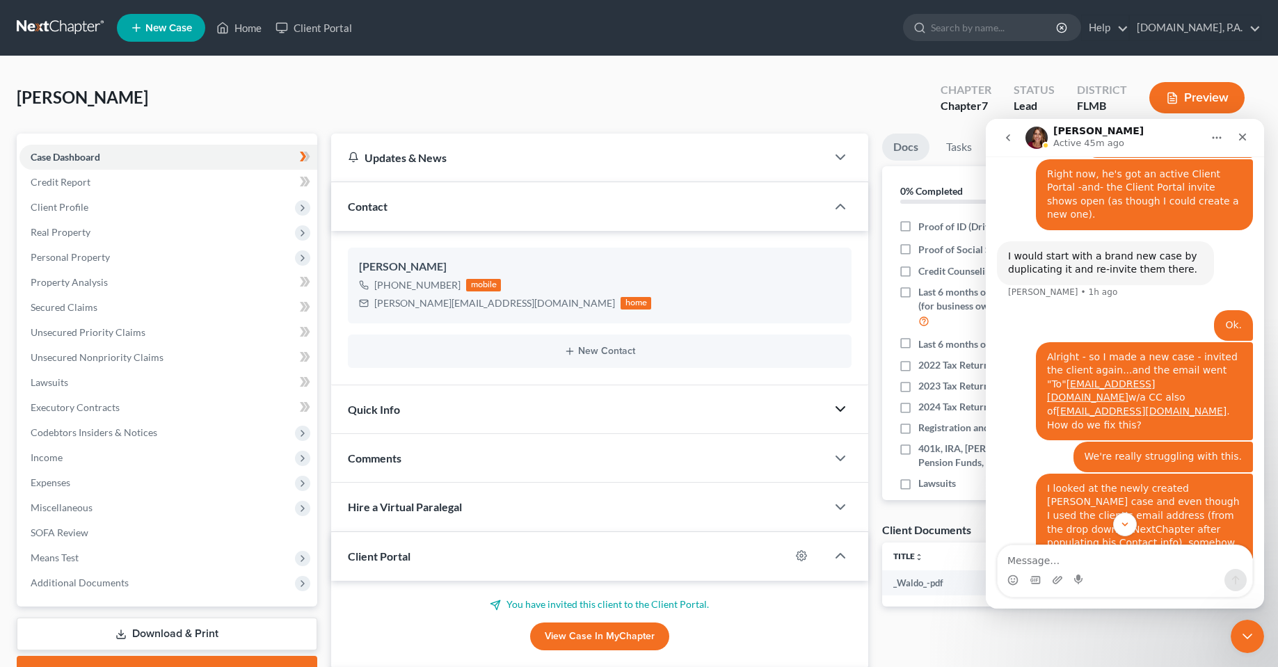
scroll to position [3011, 0]
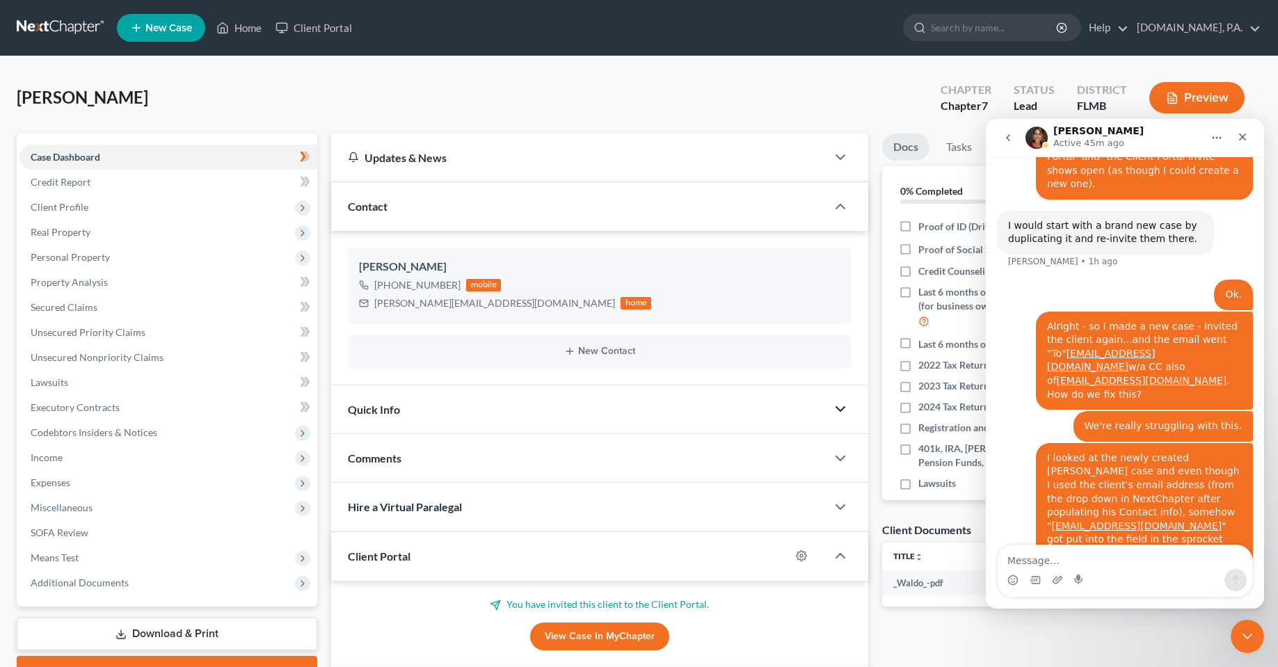
click at [1079, 557] on textarea "Message…" at bounding box center [1124, 557] width 255 height 24
click at [1087, 558] on textarea "Message…" at bounding box center [1124, 557] width 255 height 24
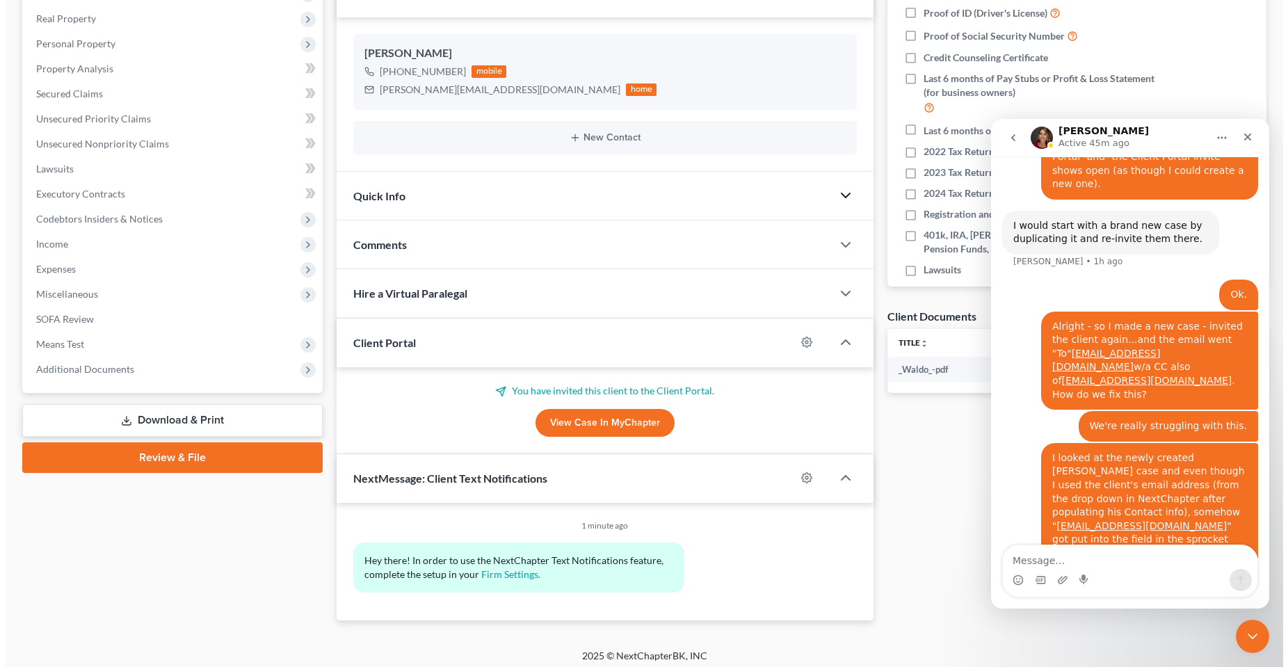
scroll to position [220, 0]
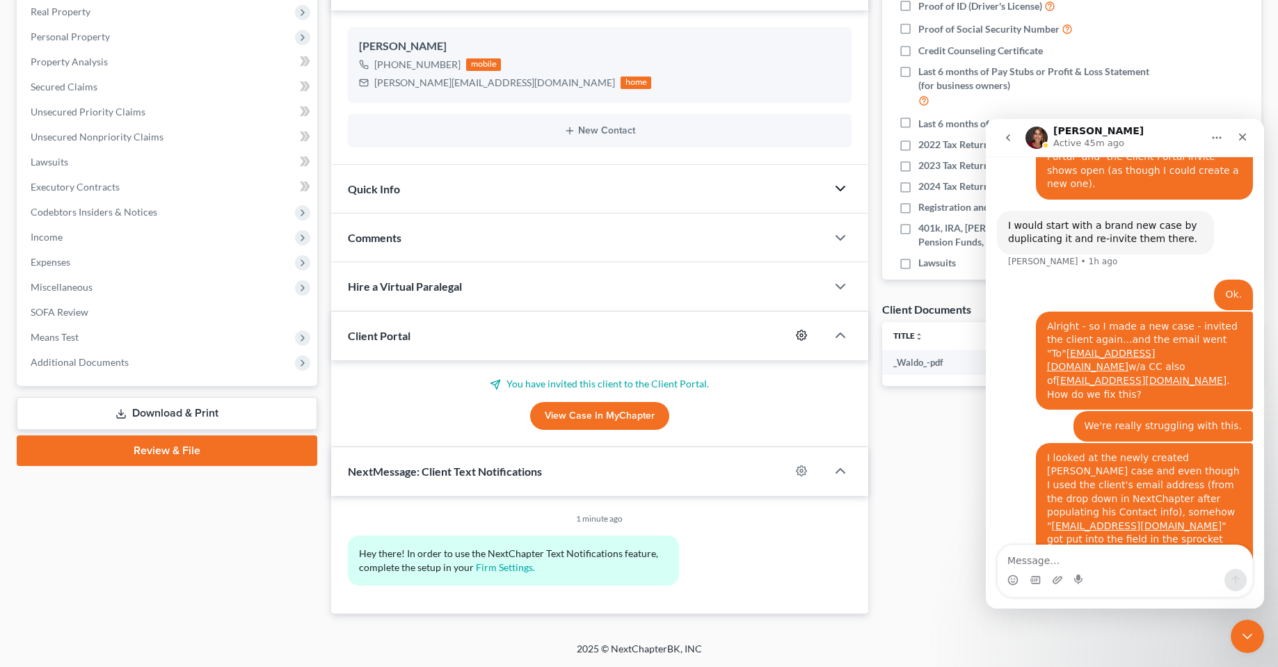
click at [802, 336] on circle "button" at bounding box center [801, 335] width 3 height 3
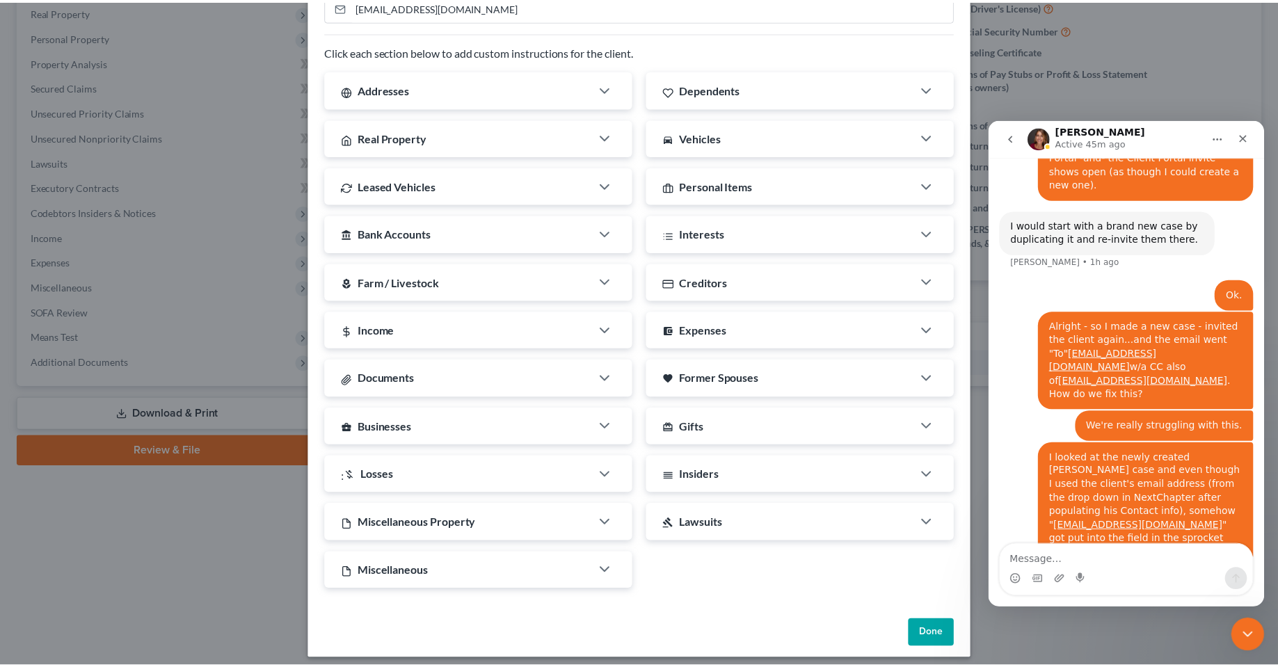
scroll to position [191, 0]
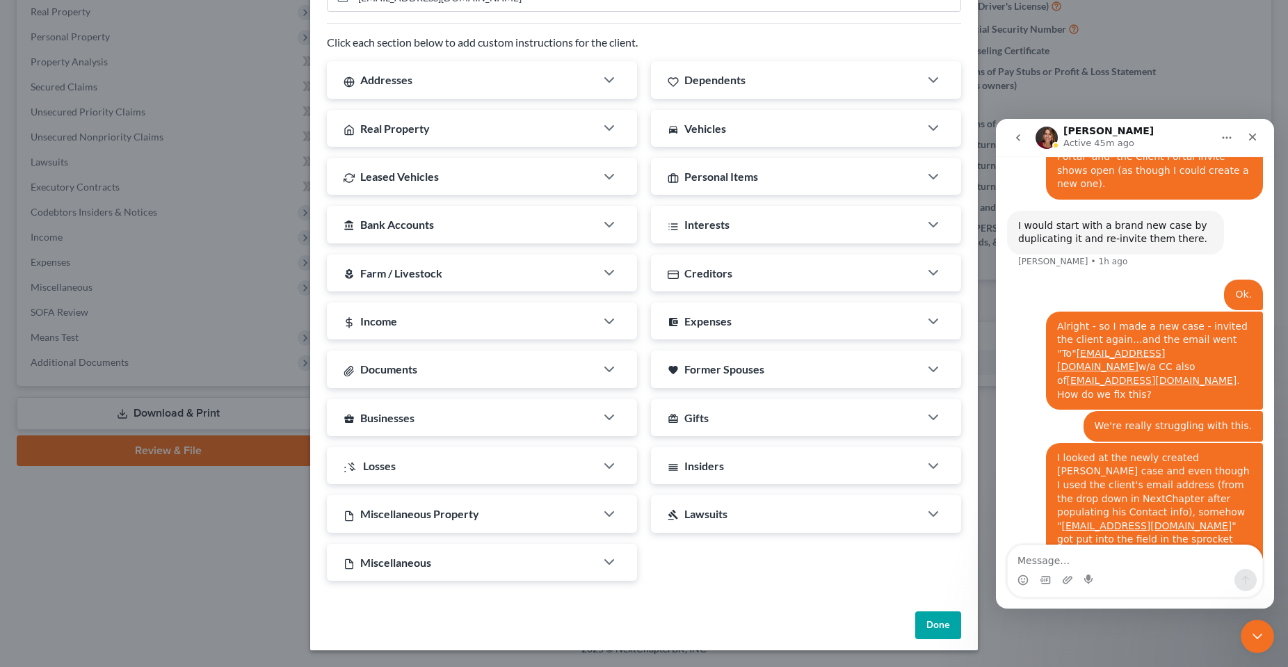
click at [934, 632] on button "Done" at bounding box center [938, 625] width 46 height 28
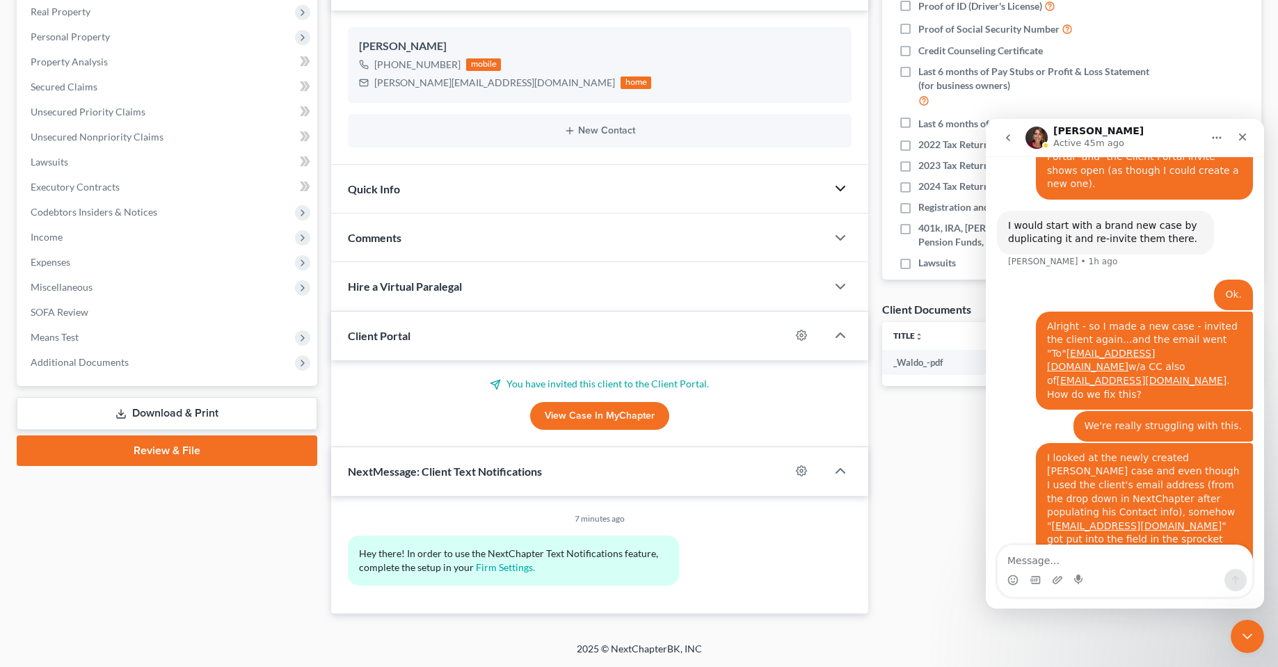
click at [197, 580] on div "Case Dashboard Payments Invoices Payments Payments Credit Report Client Profile" at bounding box center [167, 263] width 314 height 701
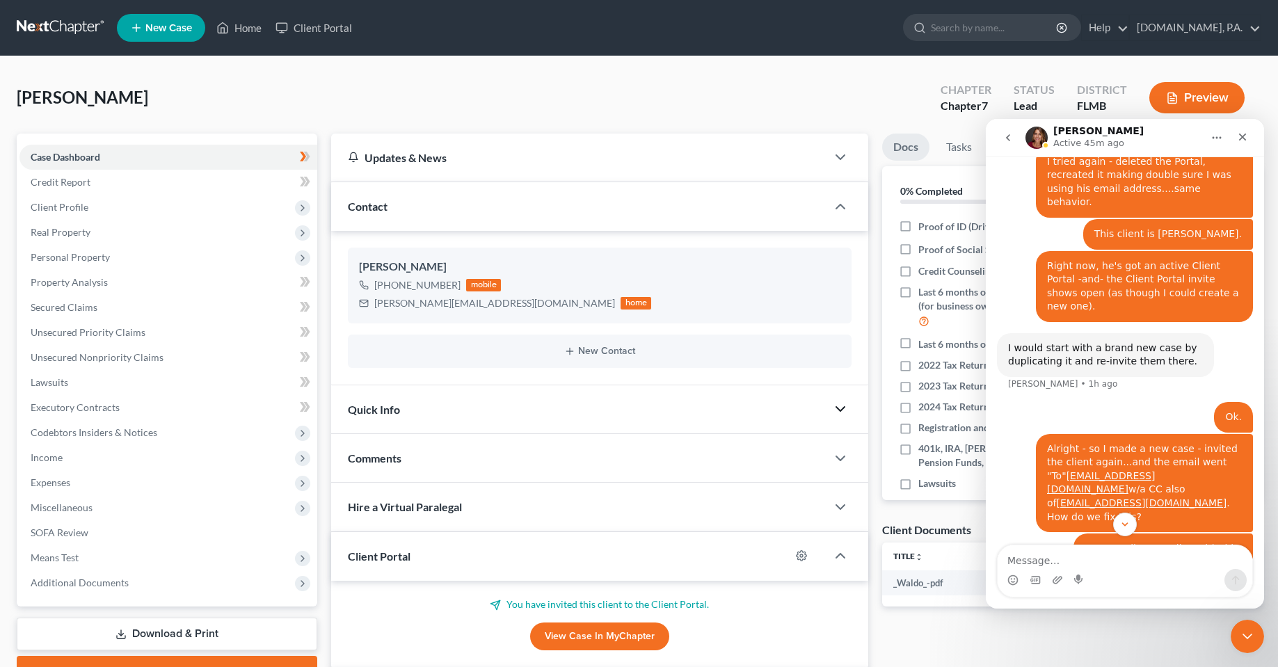
scroll to position [3011, 0]
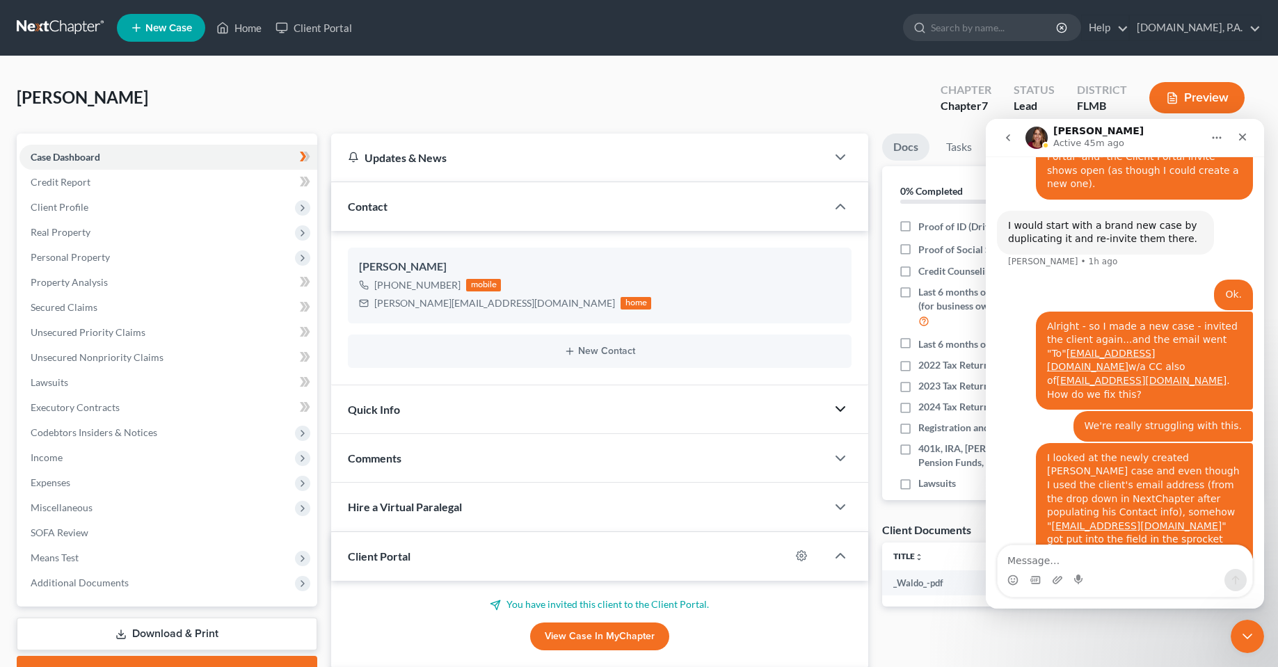
click at [447, 113] on div "McQueen, Aaron Upgraded Chapter Chapter 7 Status Lead District FLMB Preview" at bounding box center [639, 103] width 1244 height 61
drag, startPoint x: 138, startPoint y: 99, endPoint x: 202, endPoint y: 105, distance: 64.3
click at [0, 93] on html "Home New Case Client Portal Fresh-Start.Law, P.A. chas@fresh-start.law My Accou…" at bounding box center [639, 443] width 1278 height 887
click at [348, 81] on div "McQueen, Aaron Upgraded Chapter Chapter 7 Status Lead District FLMB Preview" at bounding box center [639, 103] width 1244 height 61
drag, startPoint x: 376, startPoint y: 304, endPoint x: 504, endPoint y: 307, distance: 128.7
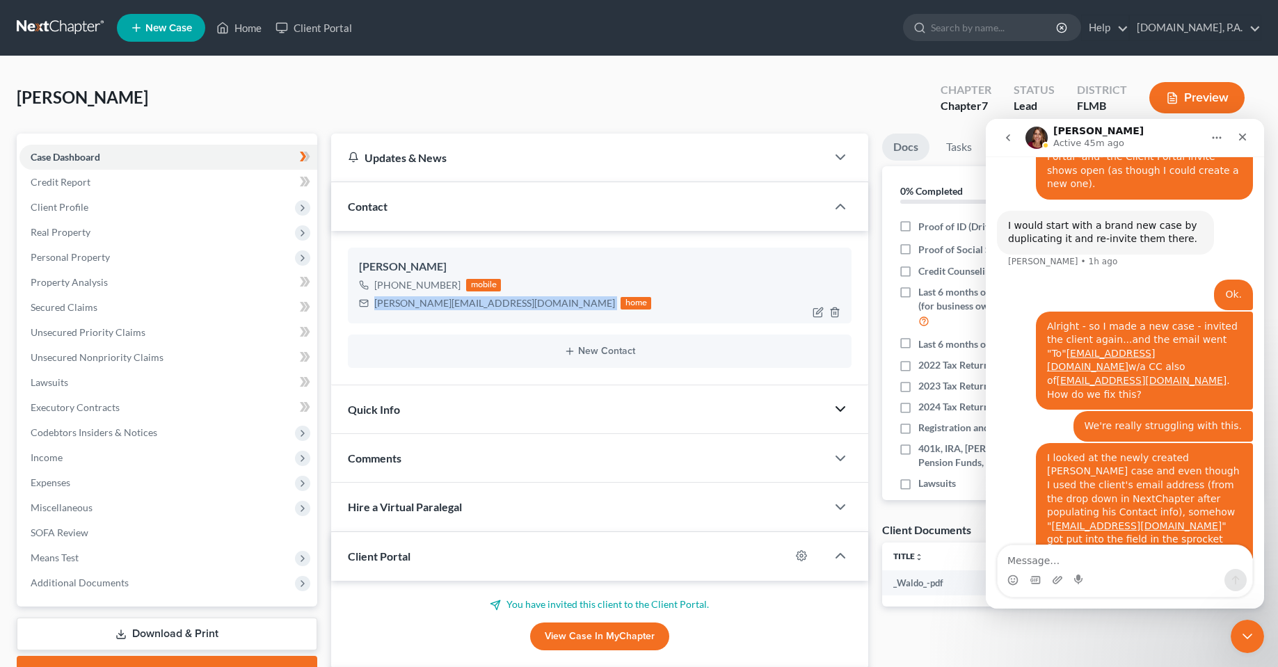
click at [504, 307] on div "aaron_mcqueen@icloud.com home" at bounding box center [505, 303] width 292 height 18
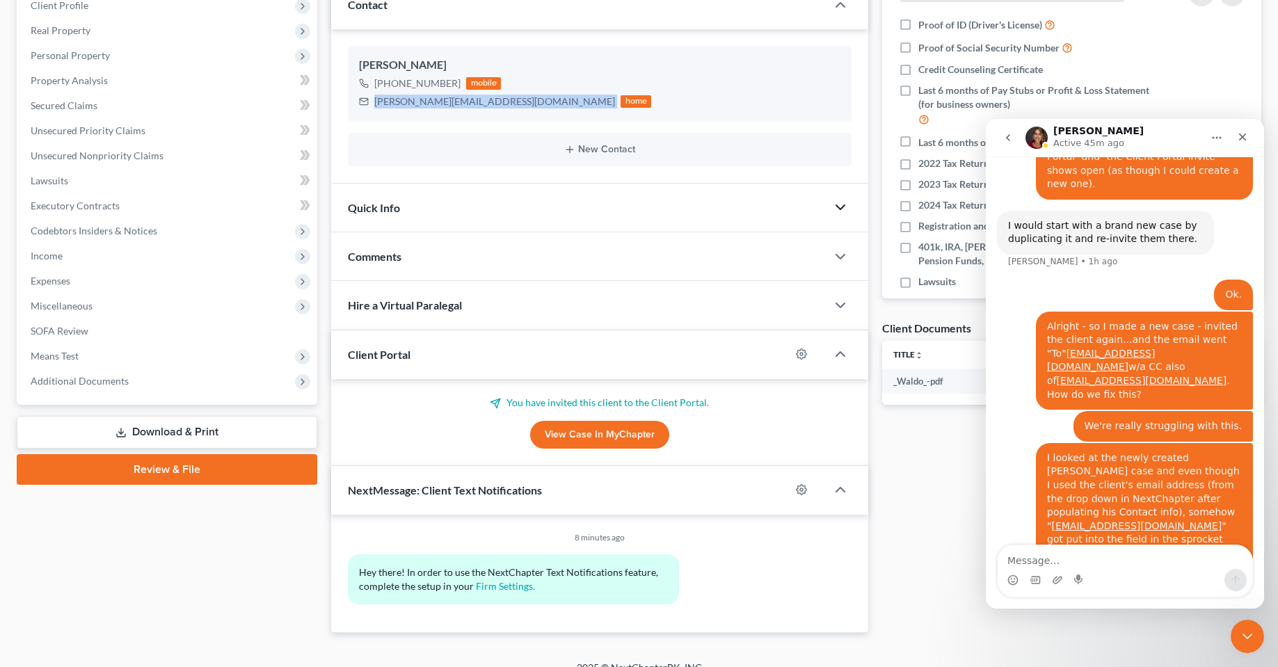
scroll to position [220, 0]
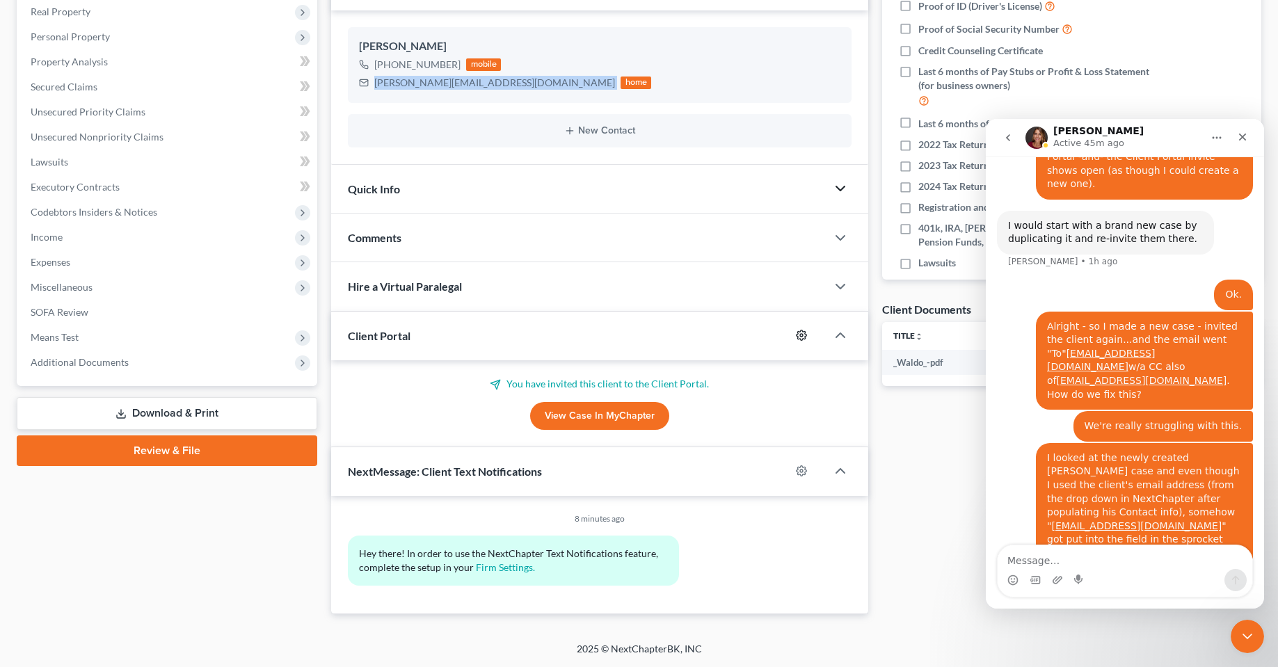
click at [798, 339] on icon "button" at bounding box center [801, 335] width 11 height 11
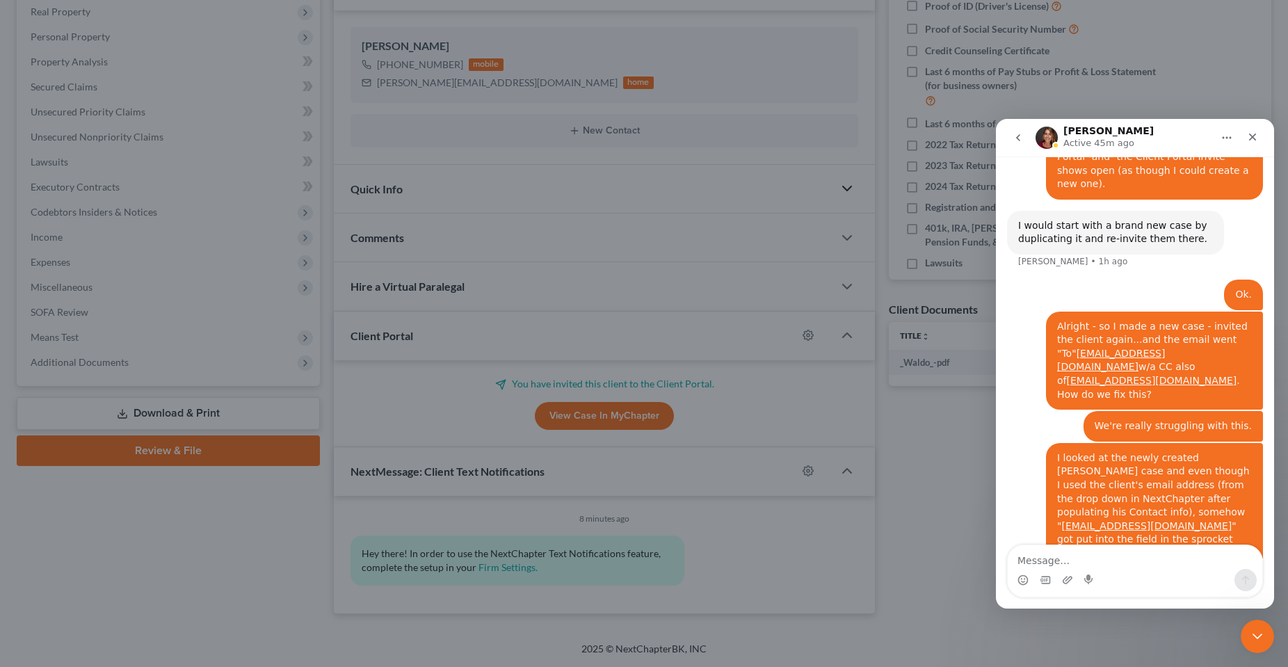
click at [115, 585] on div "MyChapter Settings for McQueen, Aaron If you would like to add custom instructi…" at bounding box center [644, 333] width 1288 height 667
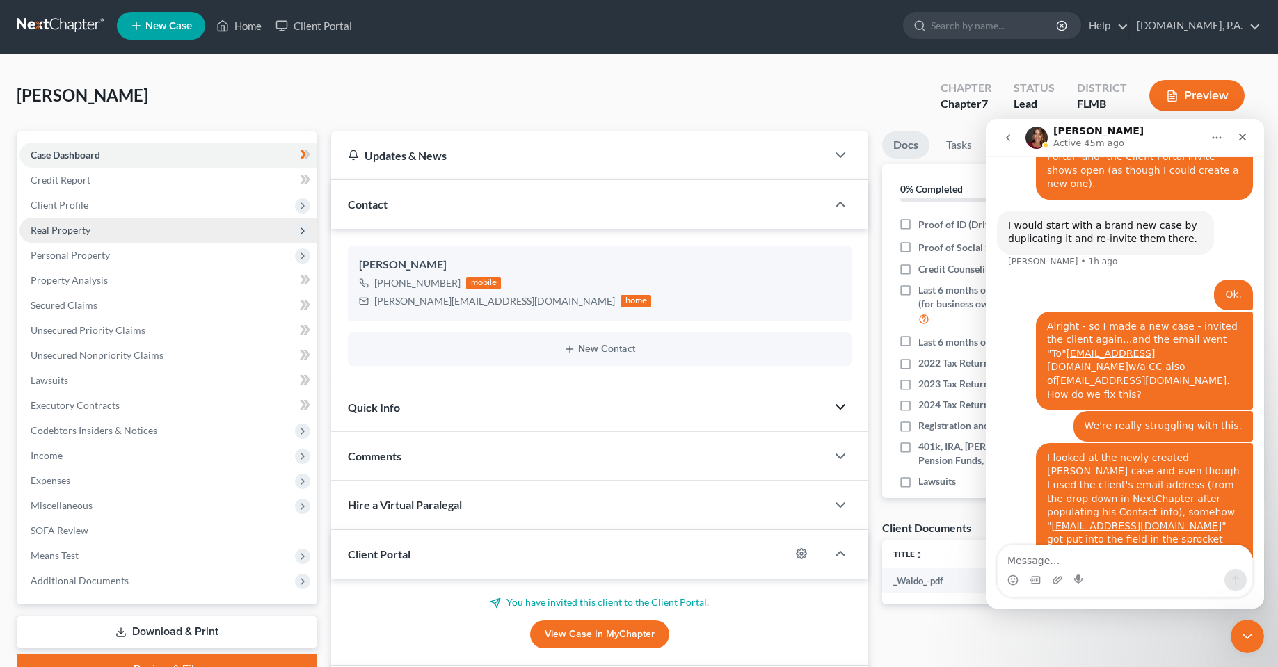
scroll to position [0, 0]
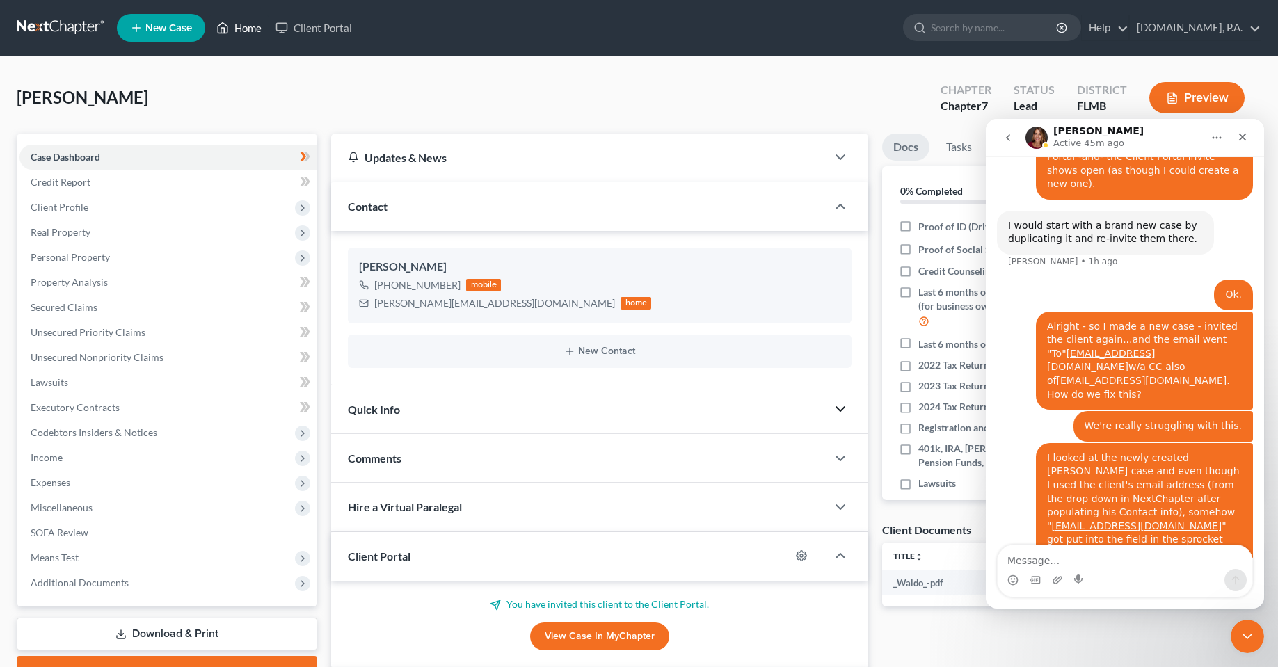
click at [236, 35] on link "Home" at bounding box center [238, 27] width 59 height 25
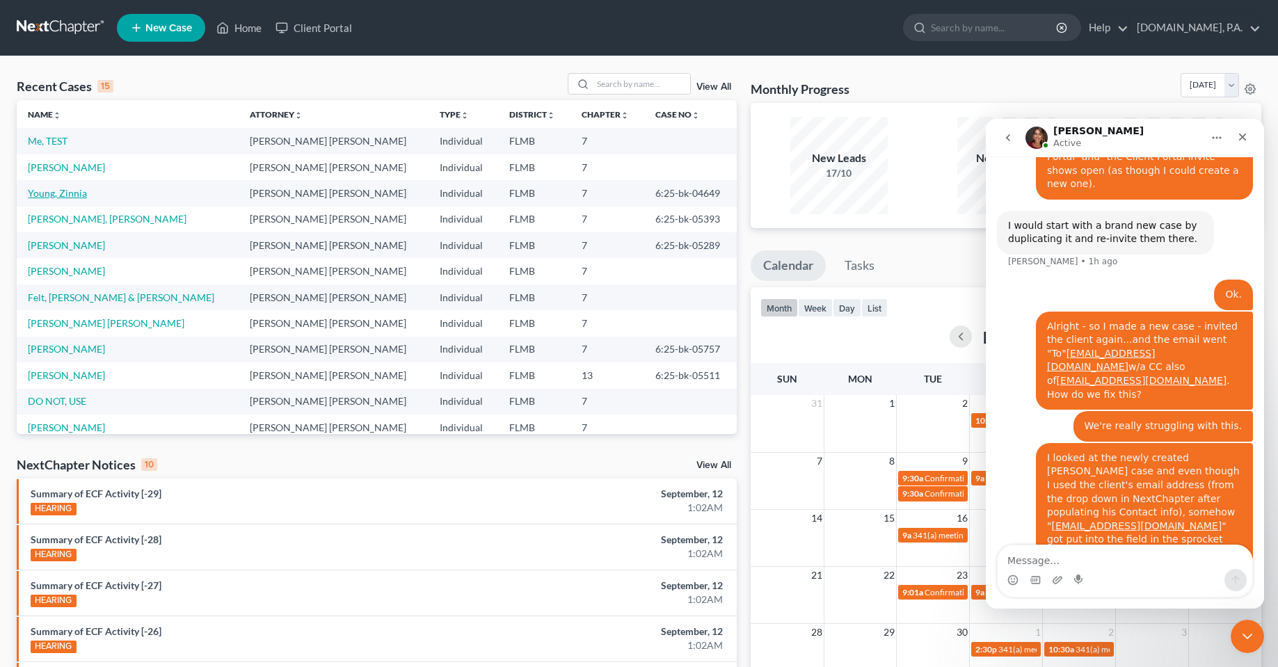
click at [49, 188] on link "Young, Zinnia" at bounding box center [57, 193] width 59 height 12
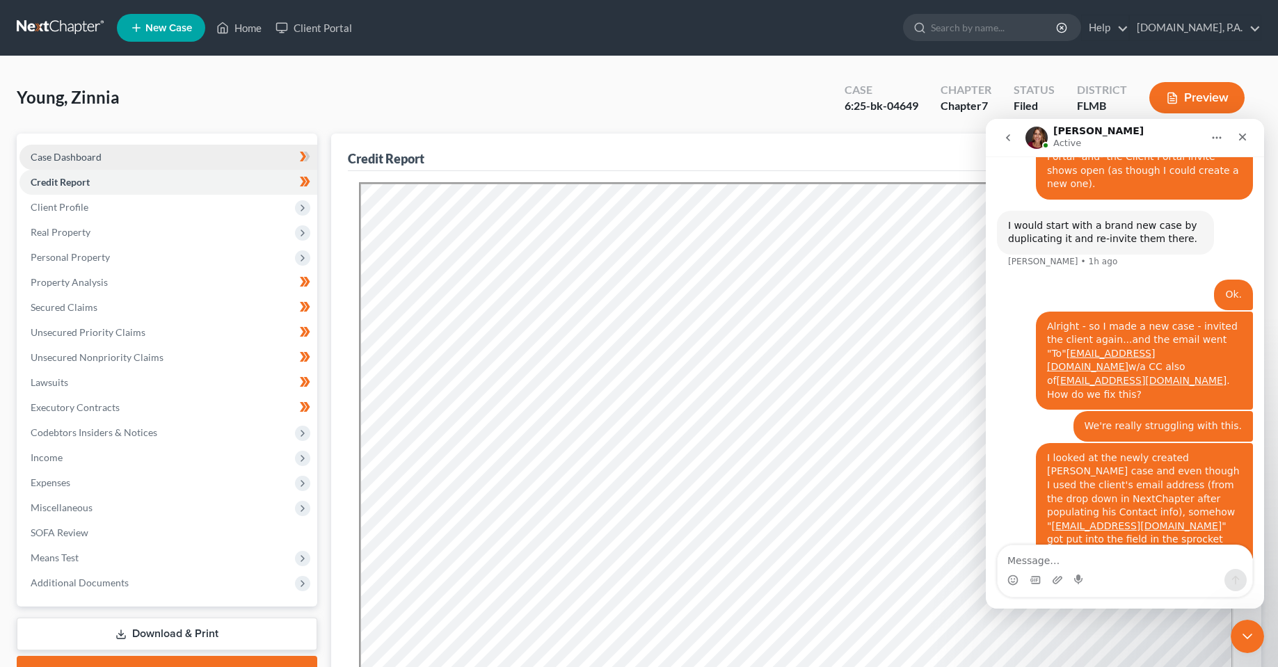
click at [78, 156] on span "Case Dashboard" at bounding box center [66, 157] width 71 height 12
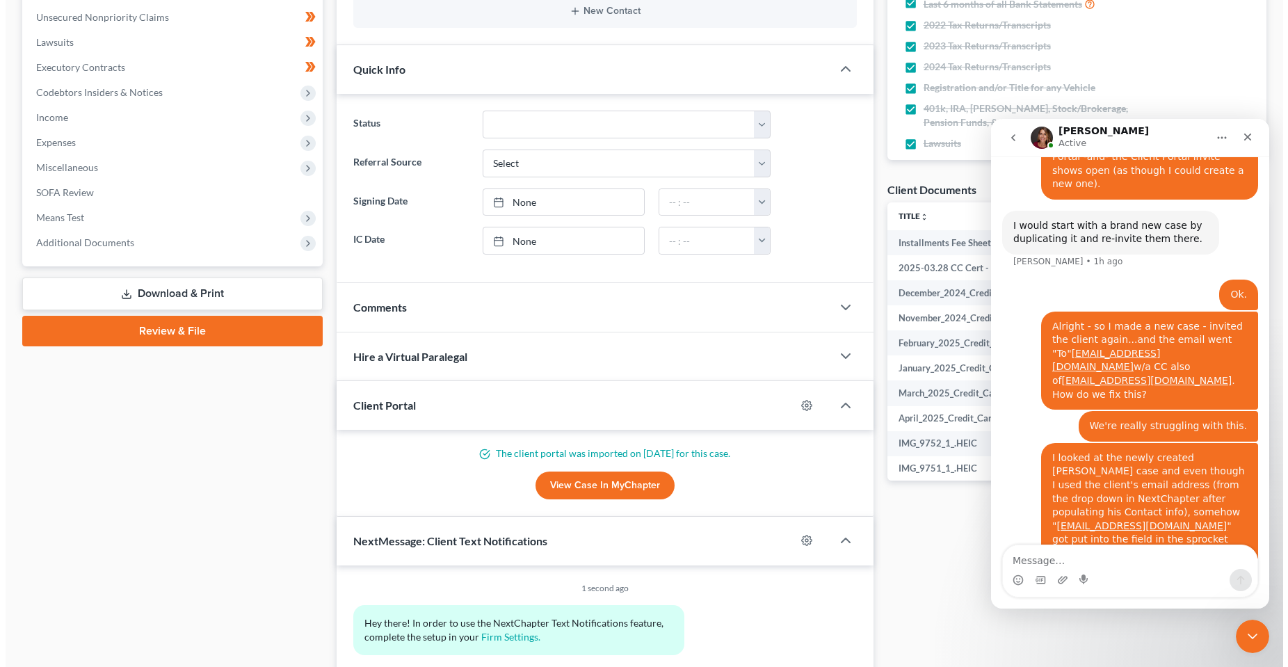
scroll to position [348, 0]
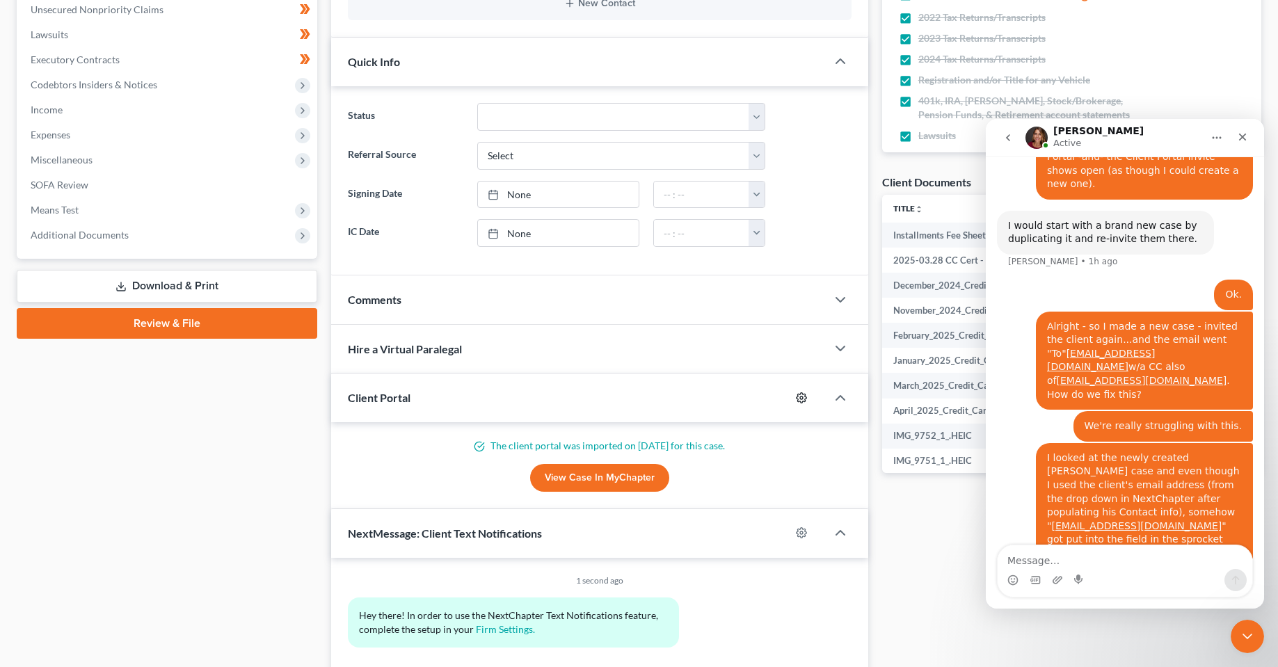
click at [803, 402] on icon "button" at bounding box center [801, 397] width 11 height 11
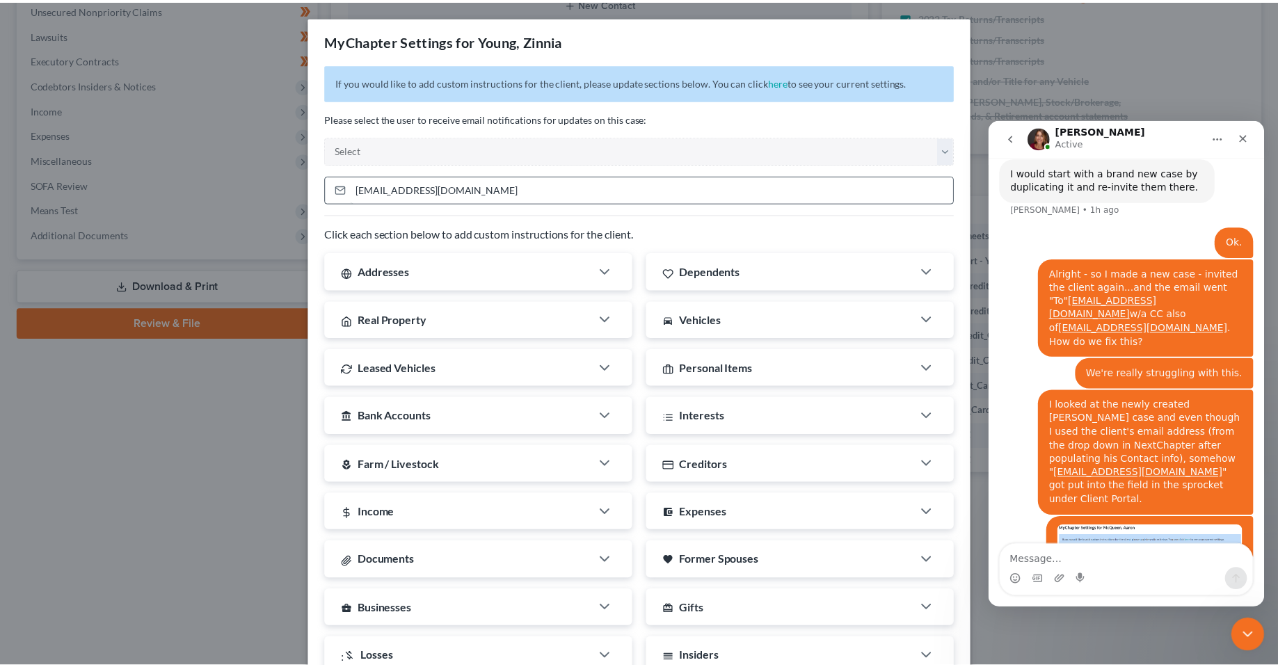
scroll to position [3064, 0]
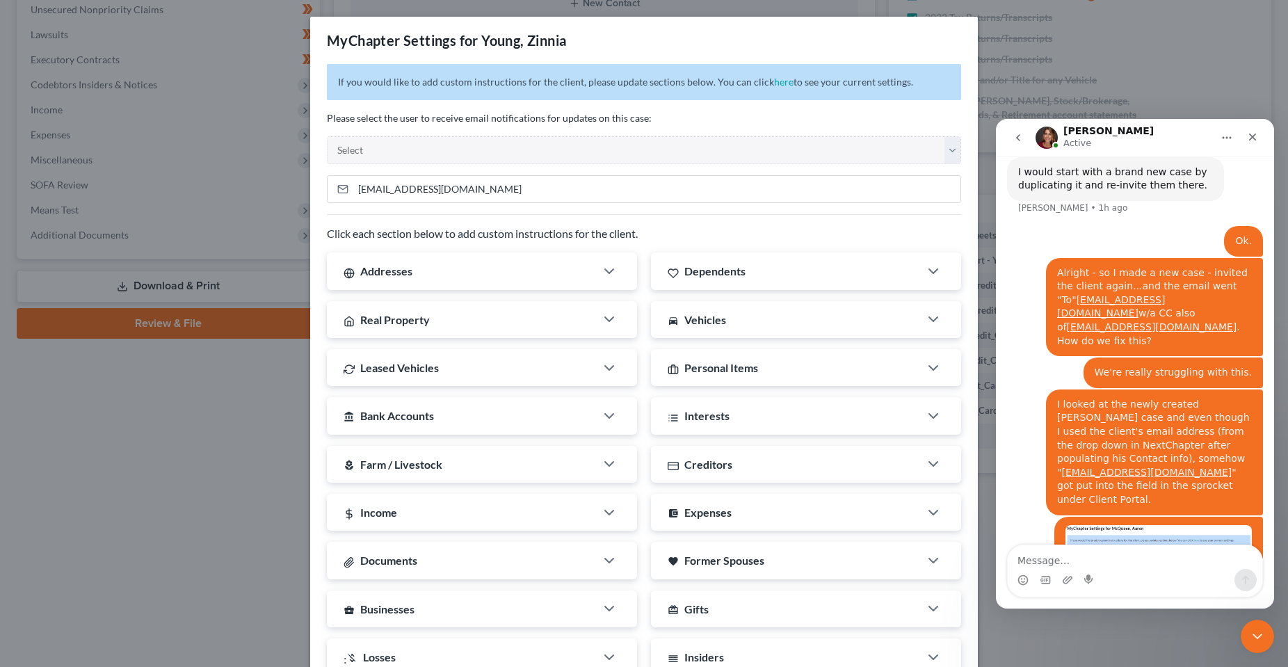
click at [118, 522] on div "MyChapter Settings for Young, Zinnia If you would like to add custom instructio…" at bounding box center [644, 333] width 1288 height 667
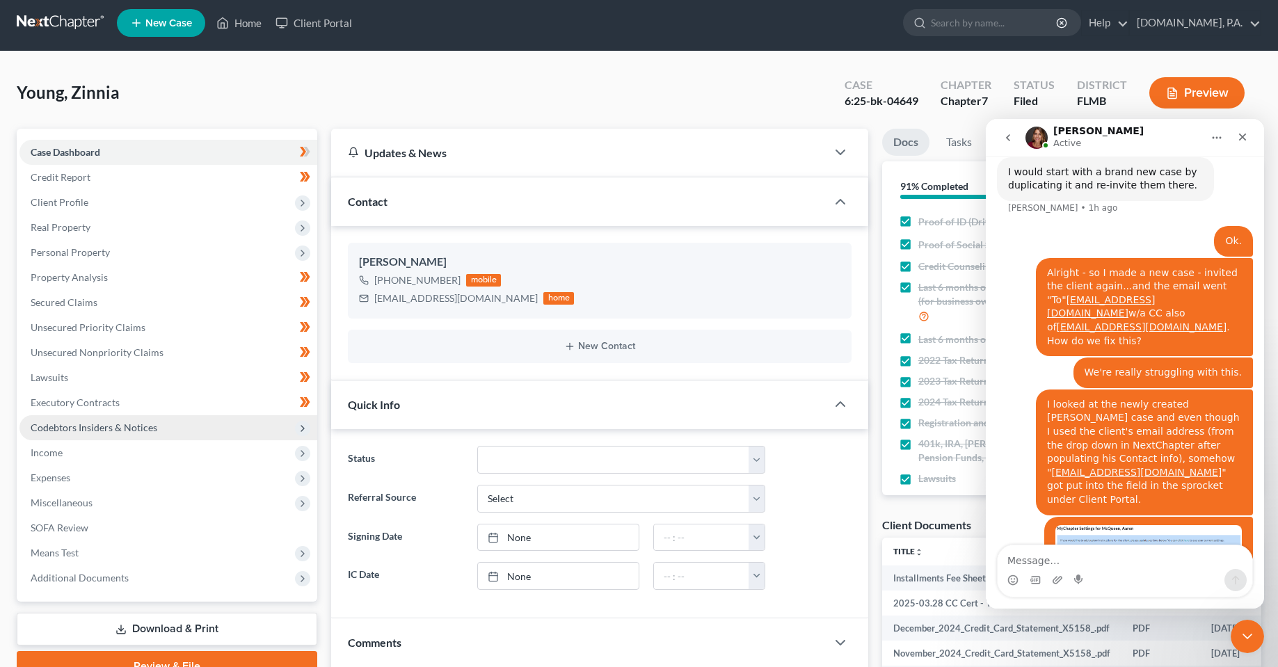
scroll to position [0, 0]
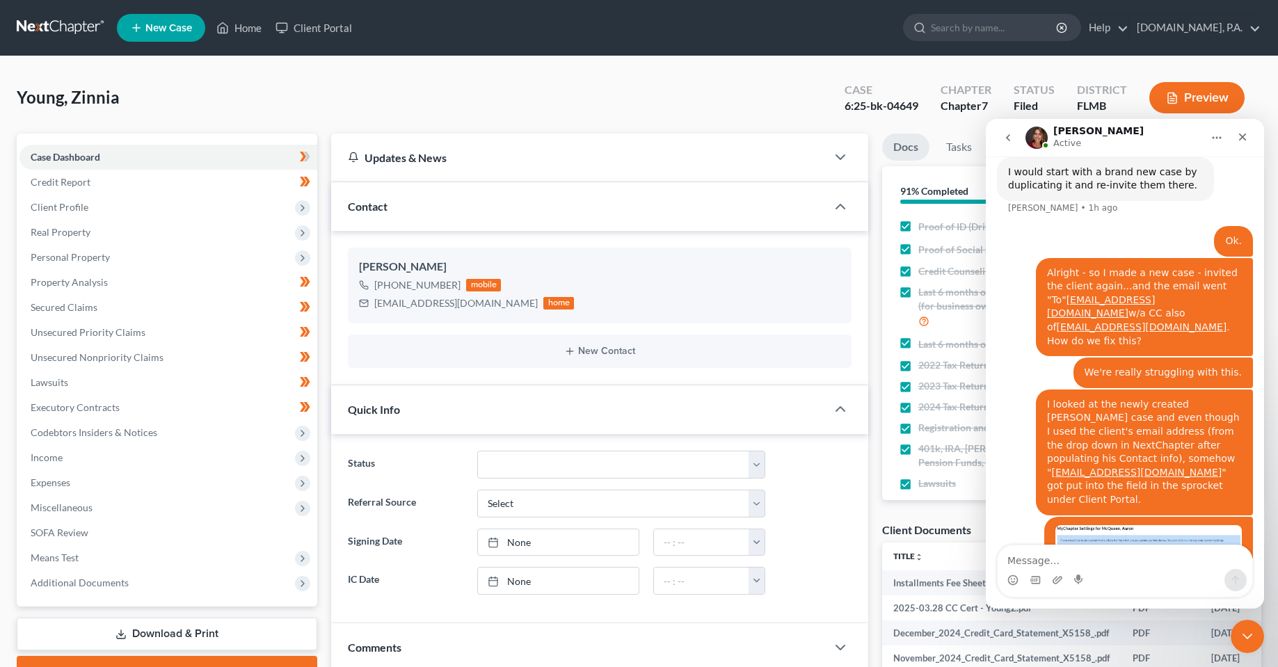
click at [222, 100] on div "Young, Zinnia Upgraded Case 6:25-bk-04649 Chapter Chapter 7 Status Filed Distri…" at bounding box center [639, 103] width 1244 height 61
click at [234, 100] on div "Young, Zinnia Upgraded Case 6:25-bk-04649 Chapter Chapter 7 Status Filed Distri…" at bounding box center [639, 103] width 1244 height 61
click at [236, 24] on link "Home" at bounding box center [238, 27] width 59 height 25
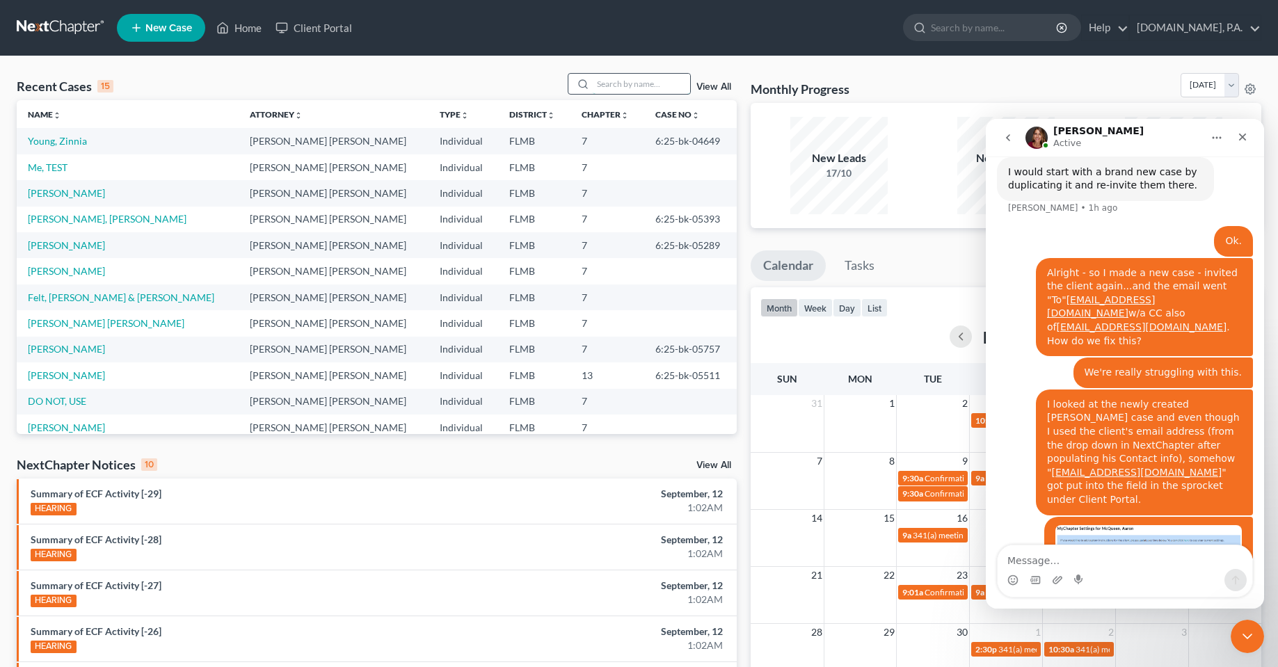
click at [638, 83] on input "search" at bounding box center [641, 84] width 97 height 20
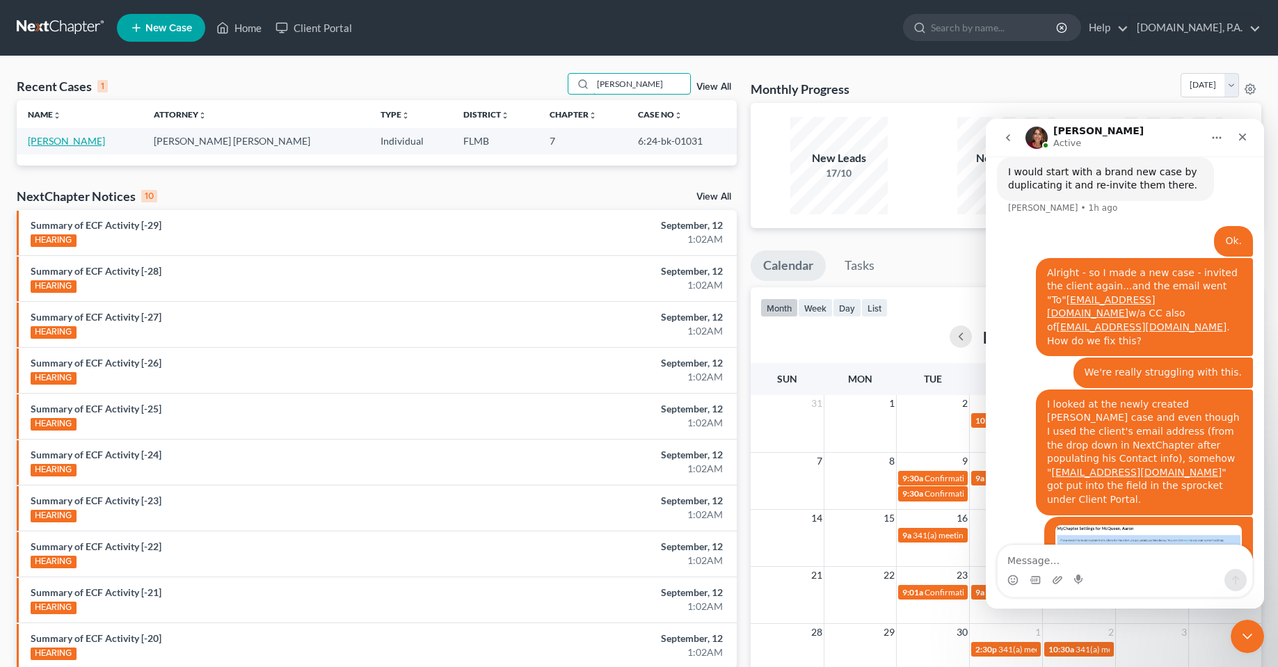
type input "barber"
click at [42, 147] on link "Barber, Chas" at bounding box center [66, 141] width 77 height 12
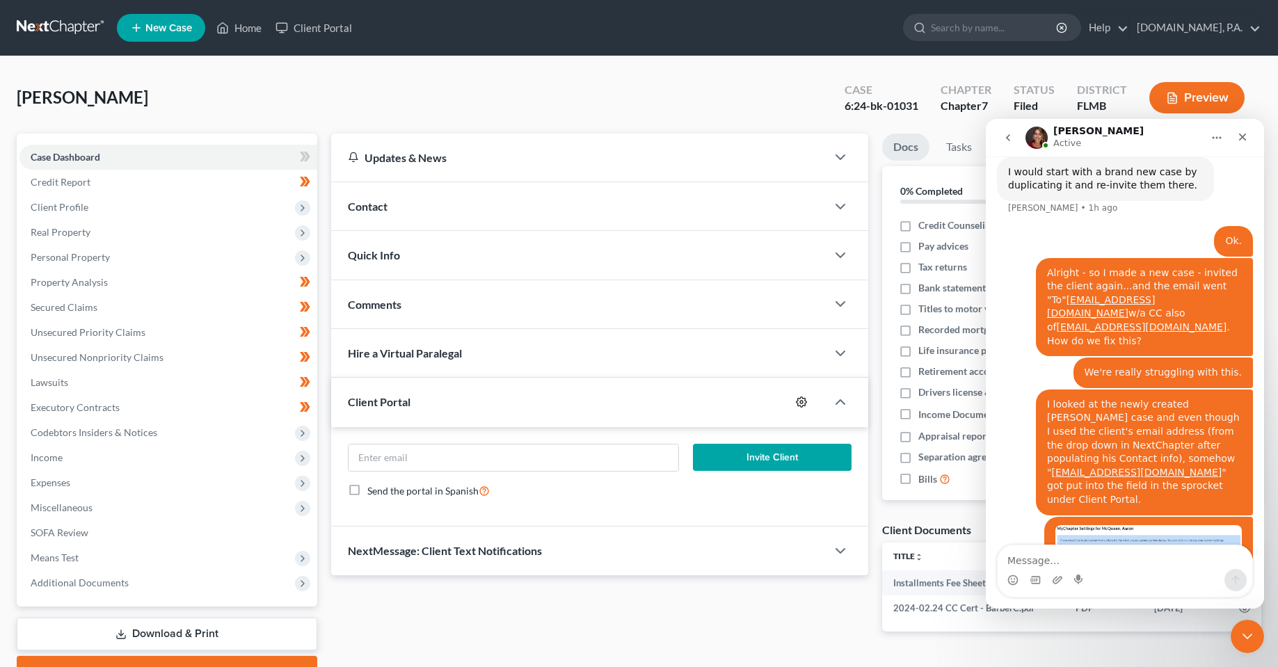
click at [804, 405] on icon "button" at bounding box center [801, 401] width 11 height 11
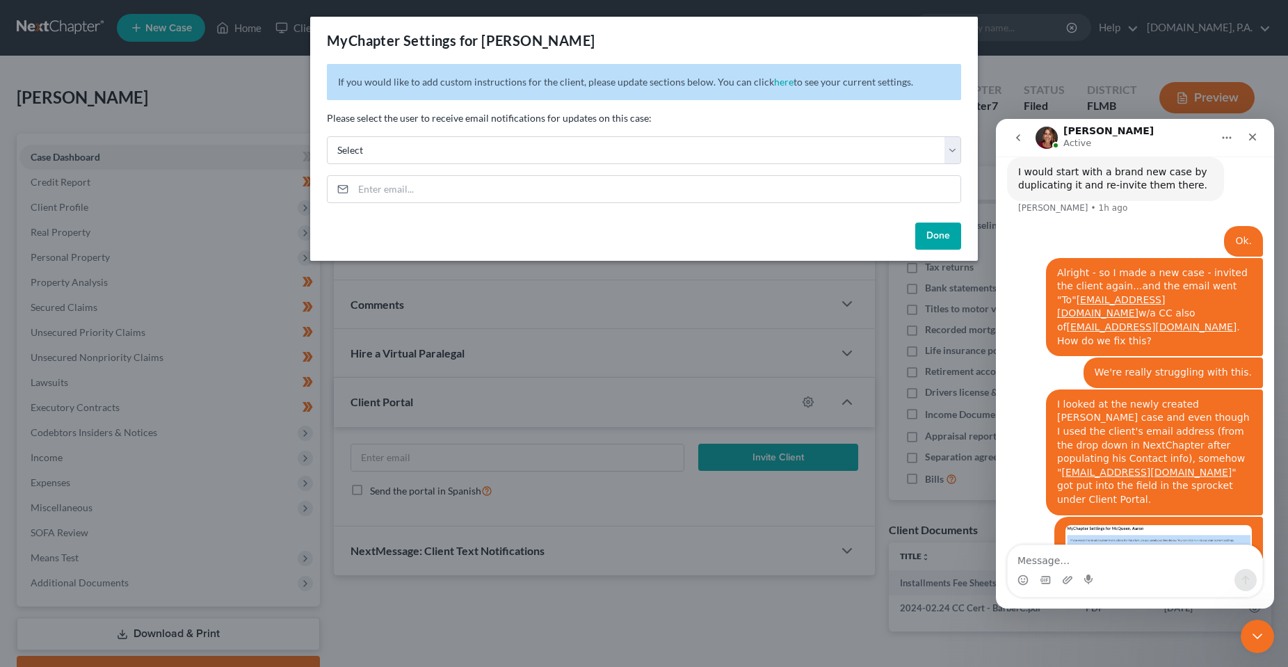
click at [924, 233] on button "Done" at bounding box center [938, 237] width 46 height 28
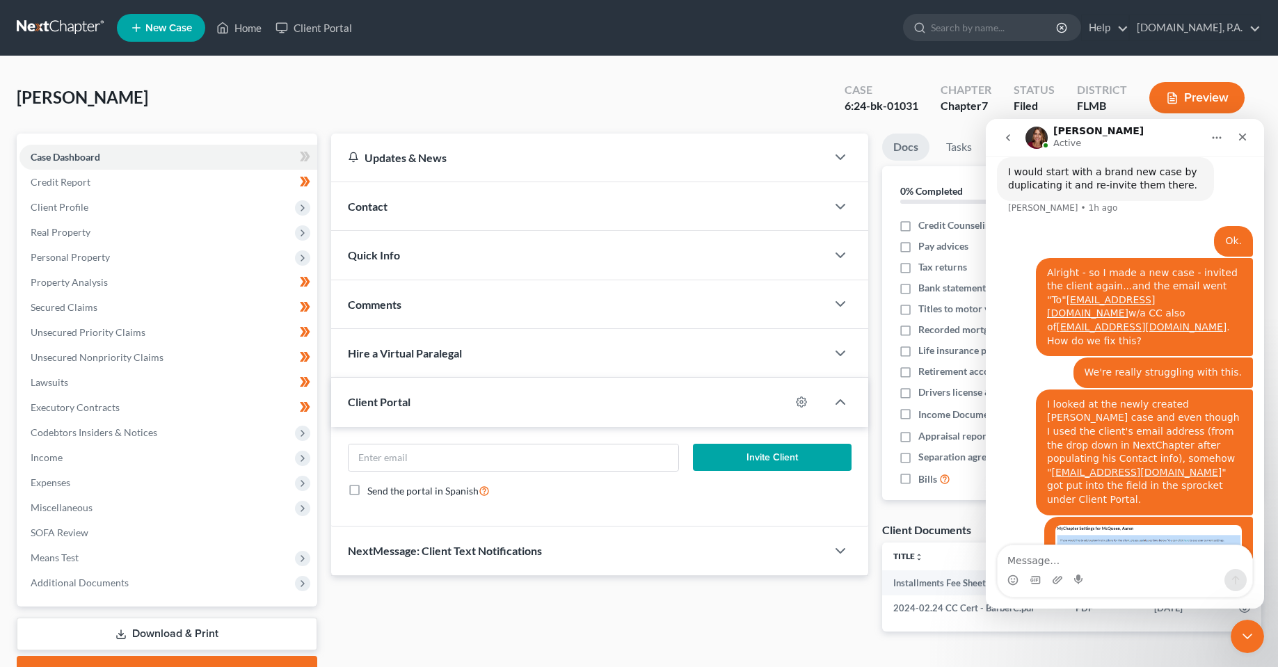
click at [436, 223] on div "Contact" at bounding box center [578, 206] width 494 height 48
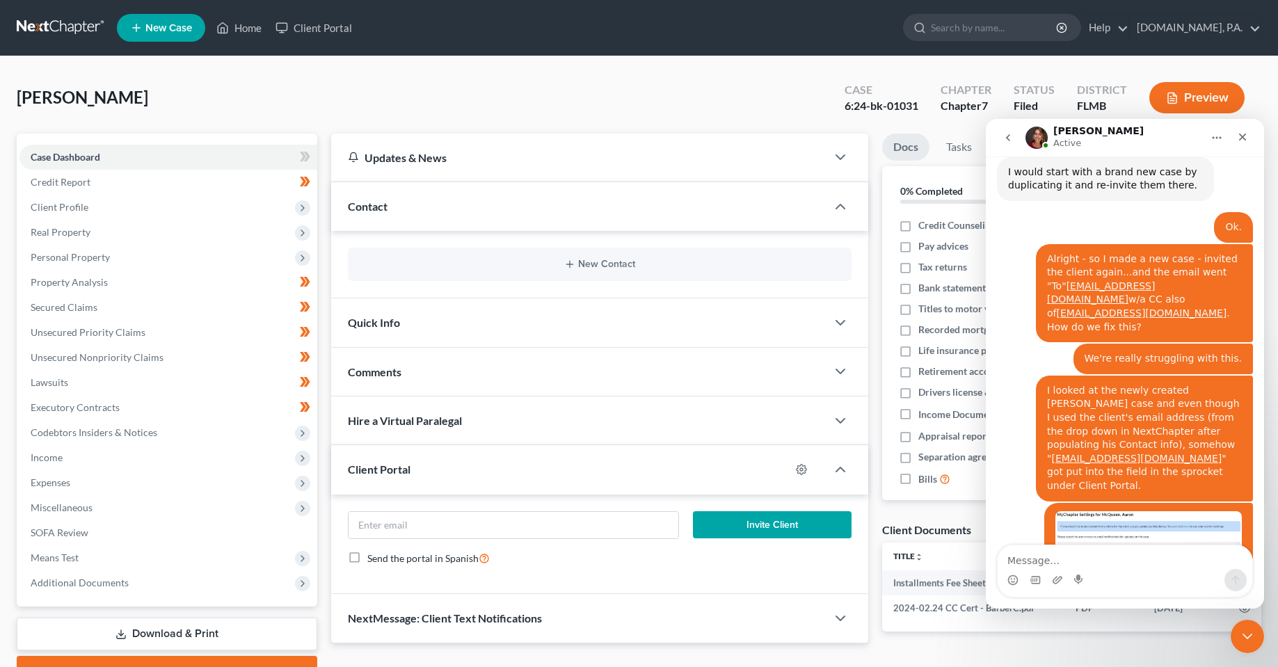
drag, startPoint x: 709, startPoint y: 214, endPoint x: 49, endPoint y: 252, distance: 661.1
click at [709, 214] on div "Contact" at bounding box center [578, 206] width 494 height 48
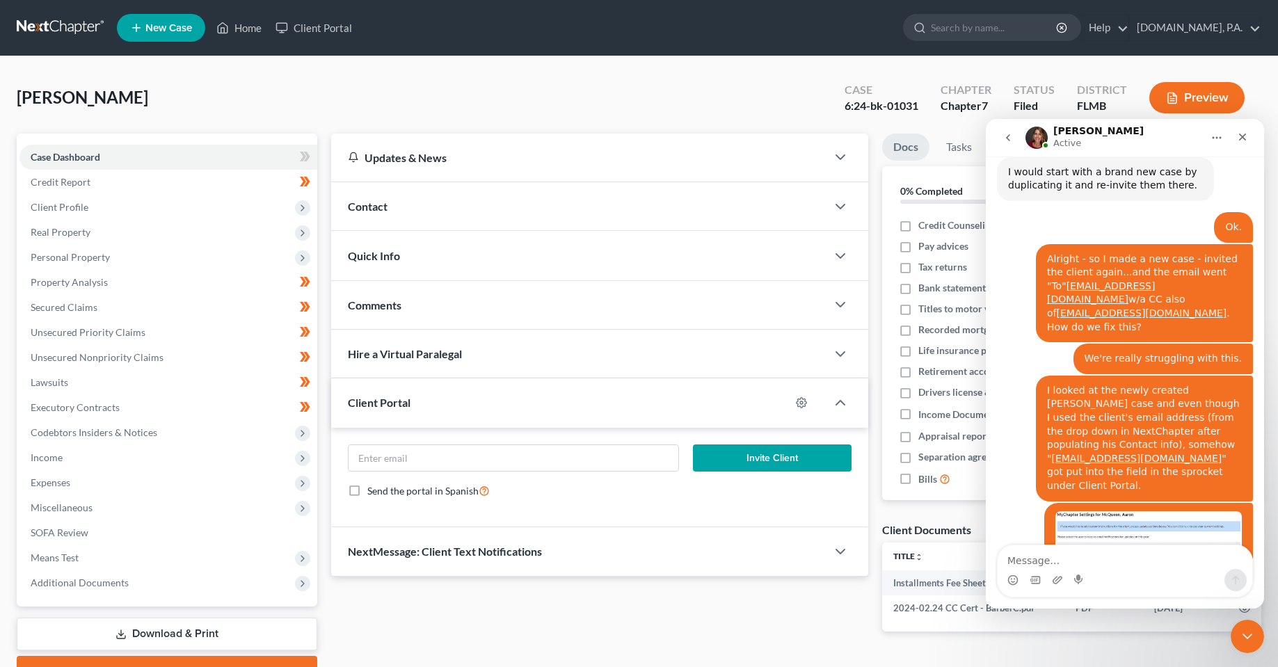
scroll to position [3202, 0]
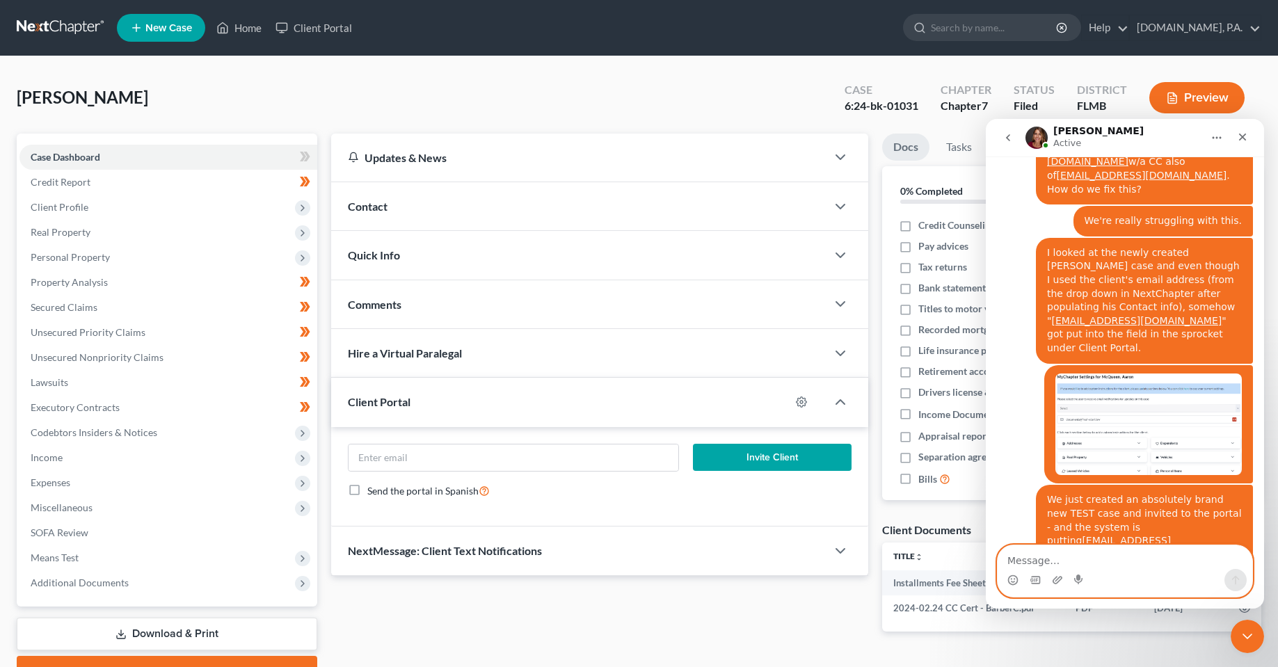
click at [1207, 558] on textarea "Message…" at bounding box center [1124, 557] width 255 height 24
type textarea "I"
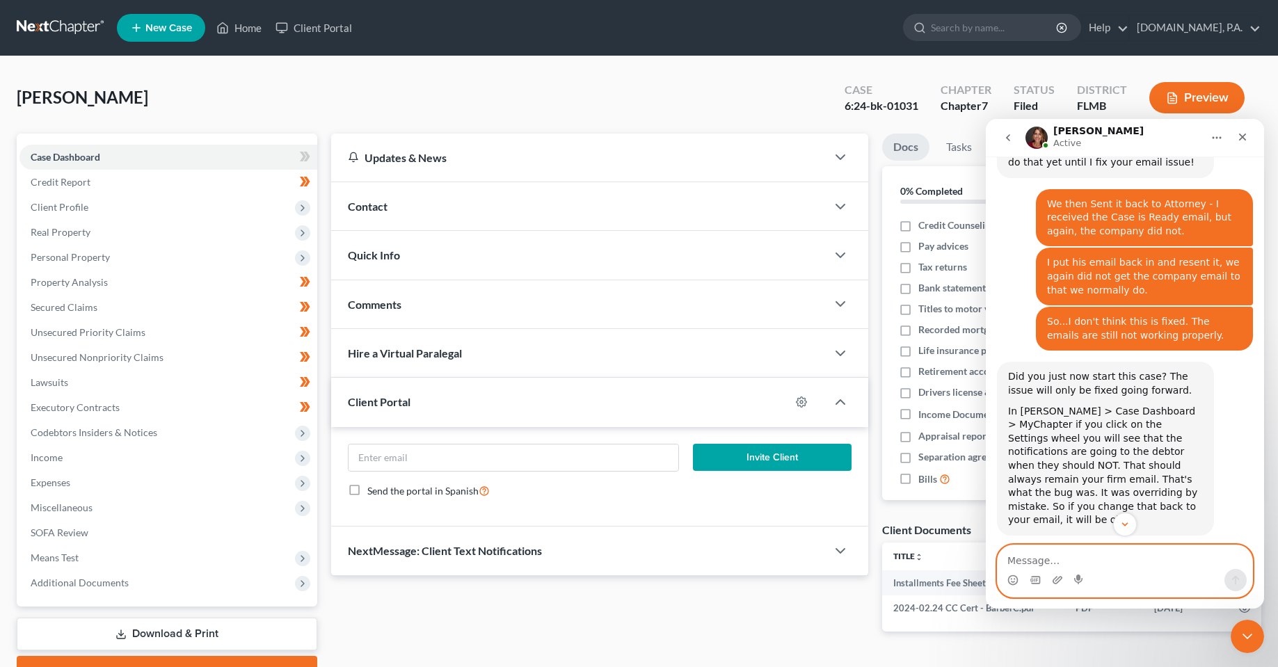
scroll to position [1185, 0]
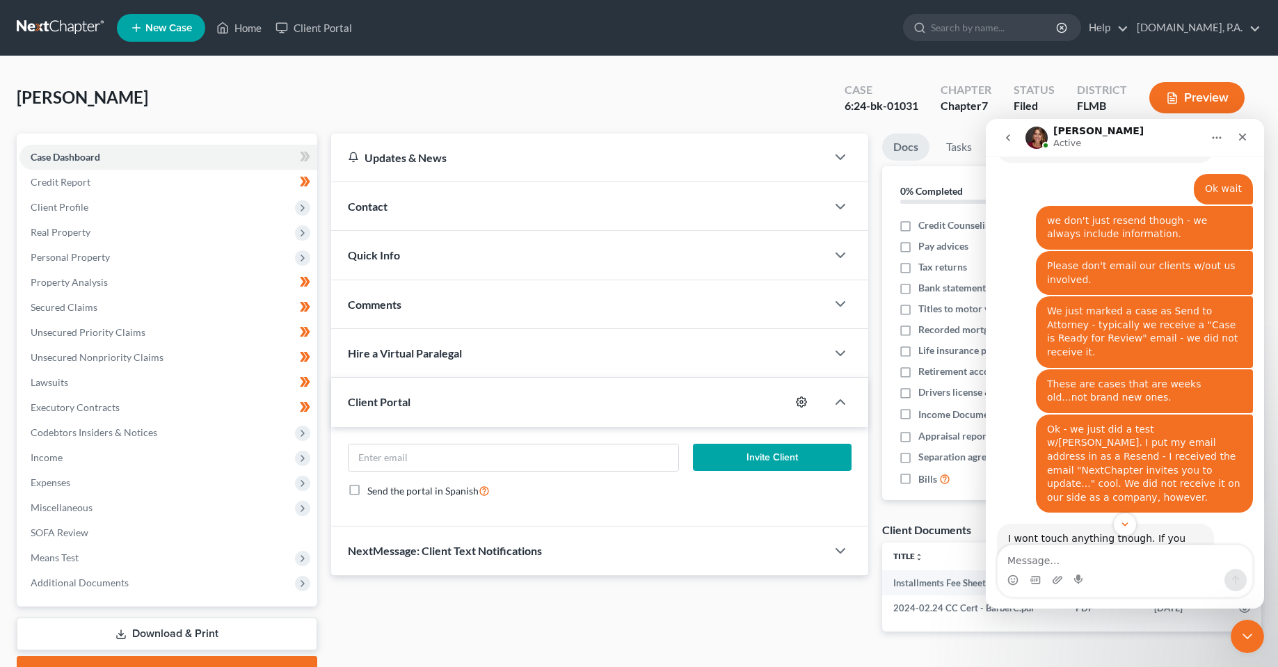
click at [801, 404] on icon "button" at bounding box center [801, 401] width 11 height 11
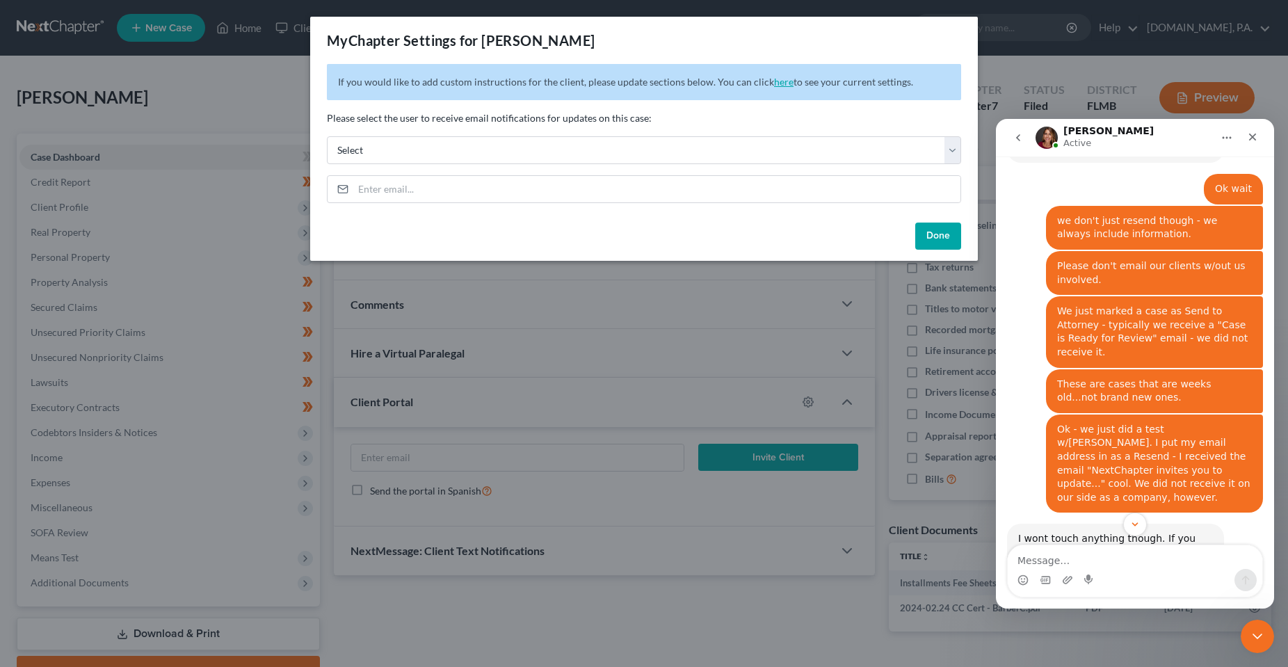
click at [766, 80] on span "You can click here to see your current settings." at bounding box center [815, 82] width 195 height 12
click at [774, 79] on link "here" at bounding box center [783, 82] width 19 height 12
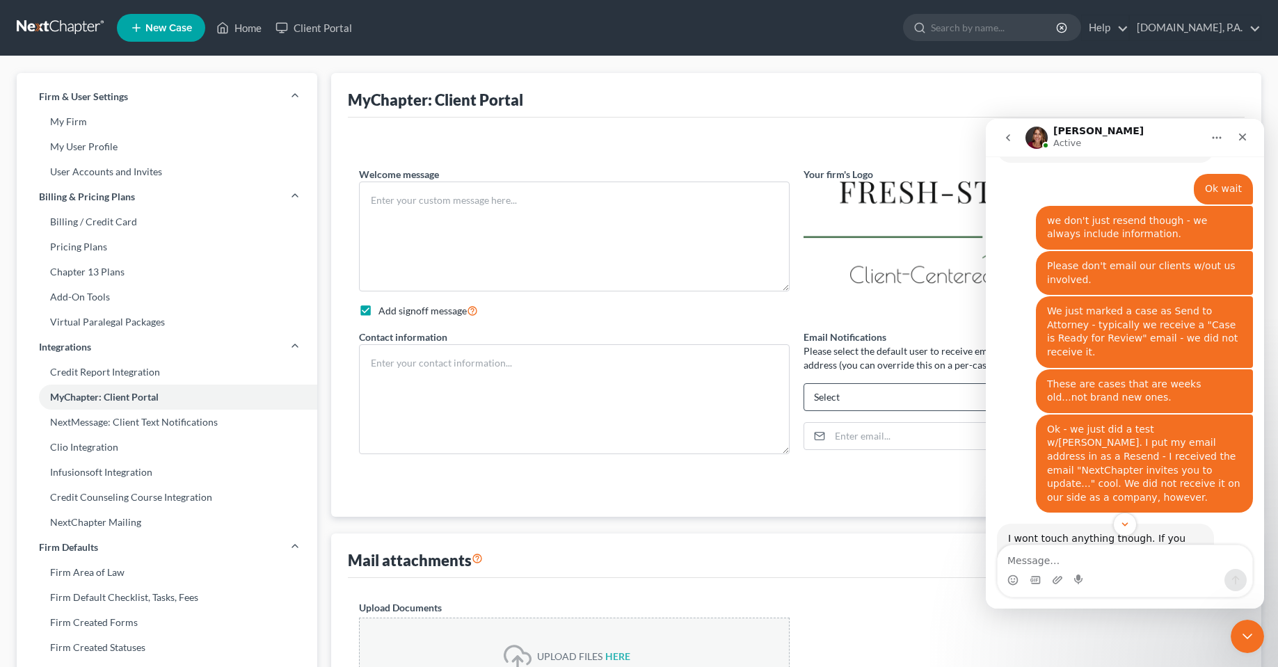
type textarea "Welcome to Fresh-Start.Law! Thank you for choosing us to assist you with the ba…"
checkbox input "true"
type textarea "____________________________________________ Legal Assistant Team's email: docu…"
type input "[EMAIL_ADDRESS][DOMAIN_NAME]"
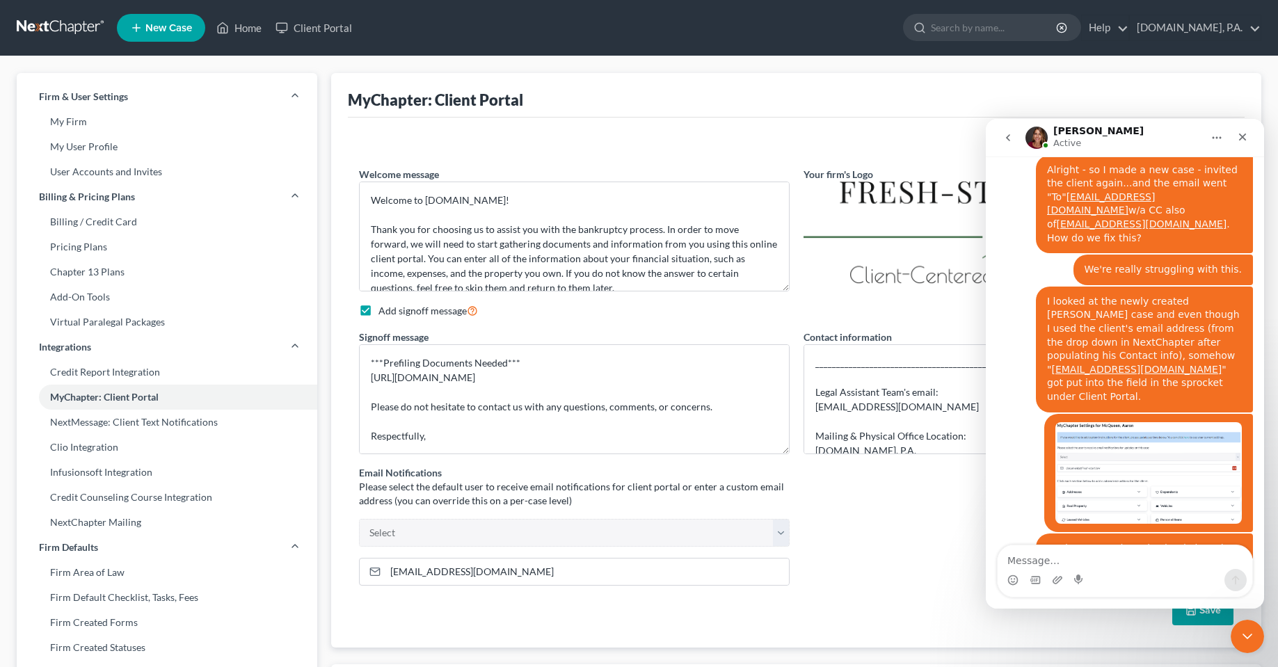
scroll to position [3133, 0]
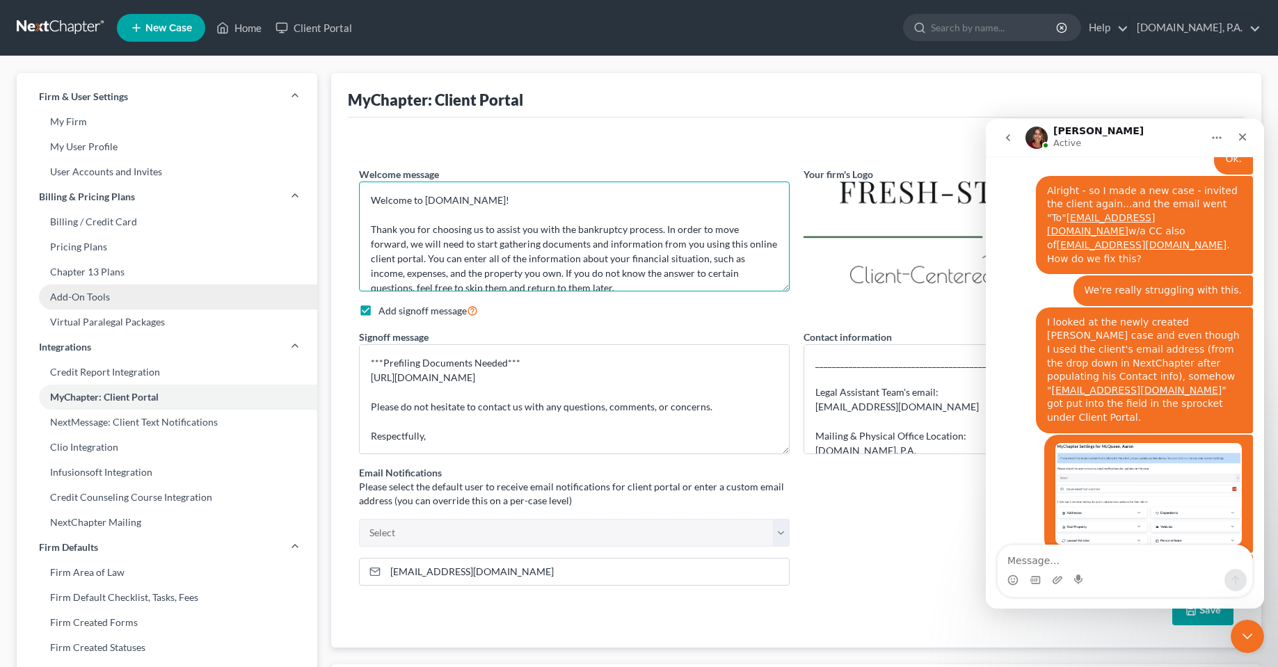
drag, startPoint x: 355, startPoint y: 282, endPoint x: 281, endPoint y: 306, distance: 78.3
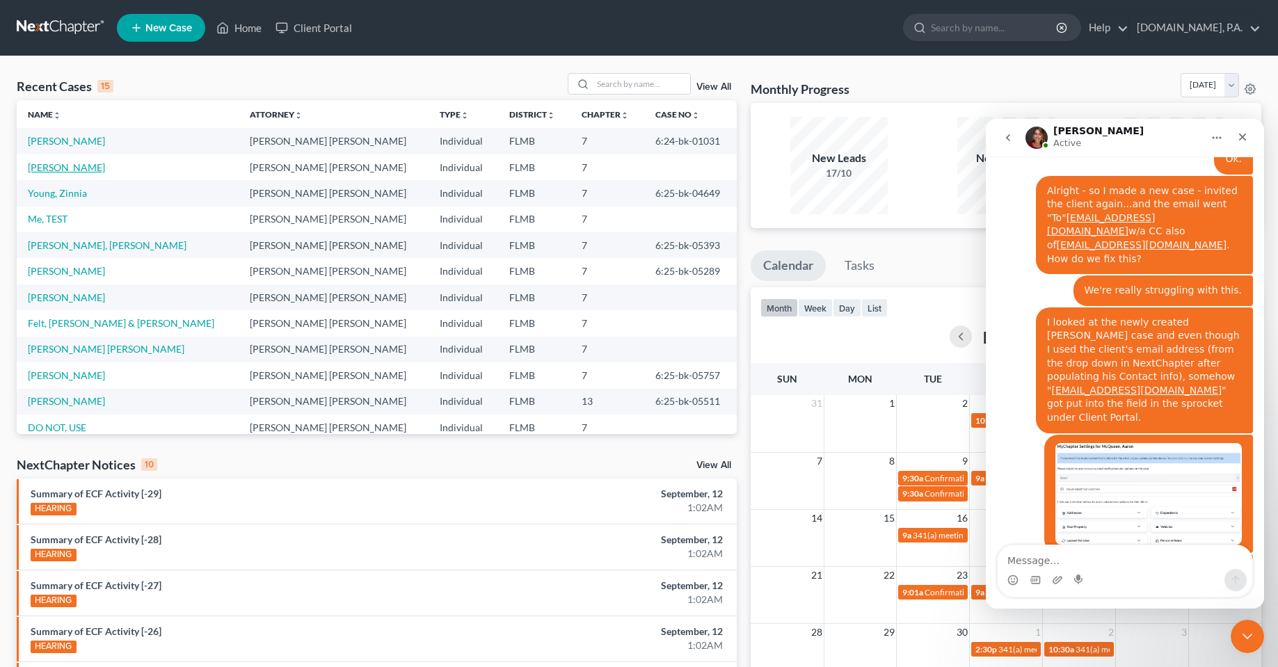
click at [76, 163] on link "McQueen, Aaron" at bounding box center [66, 167] width 77 height 12
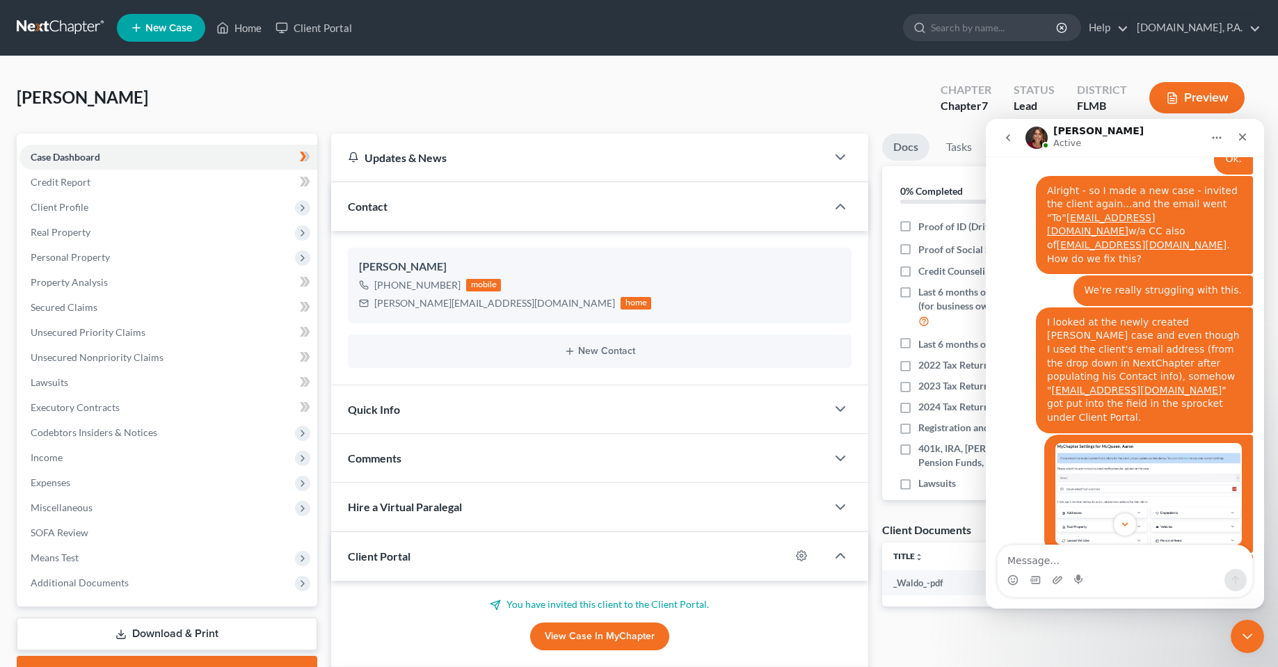
scroll to position [3202, 0]
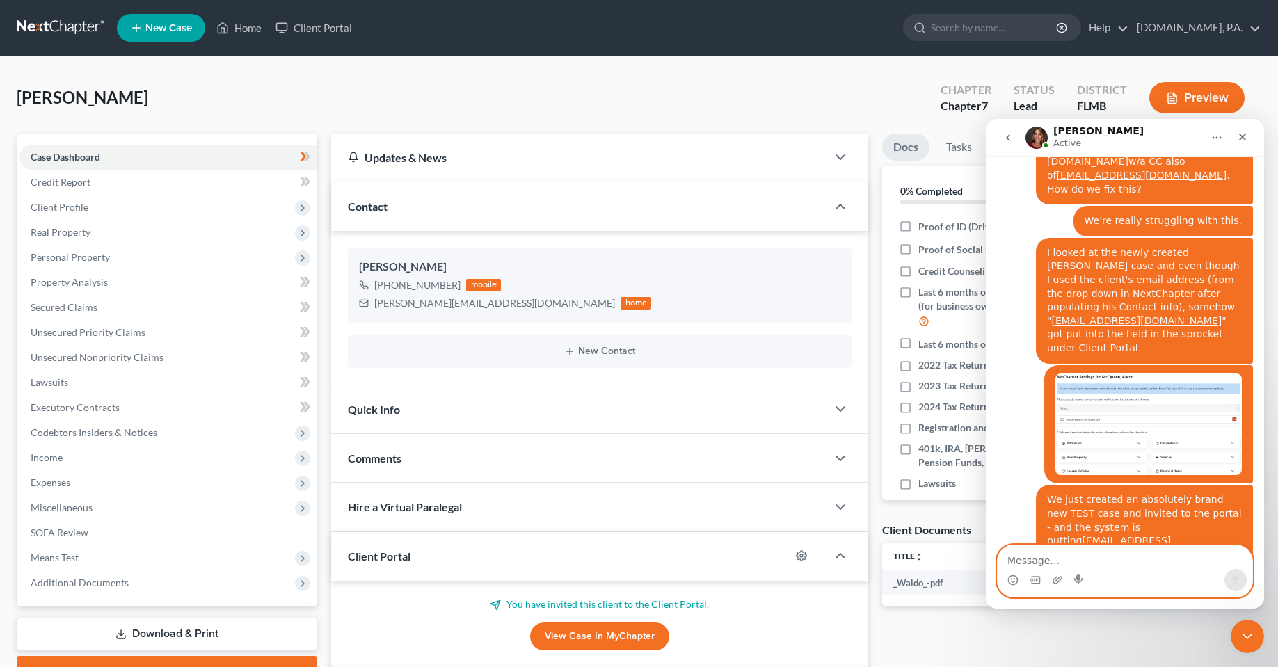
click at [1118, 549] on textarea "Message…" at bounding box center [1124, 557] width 255 height 24
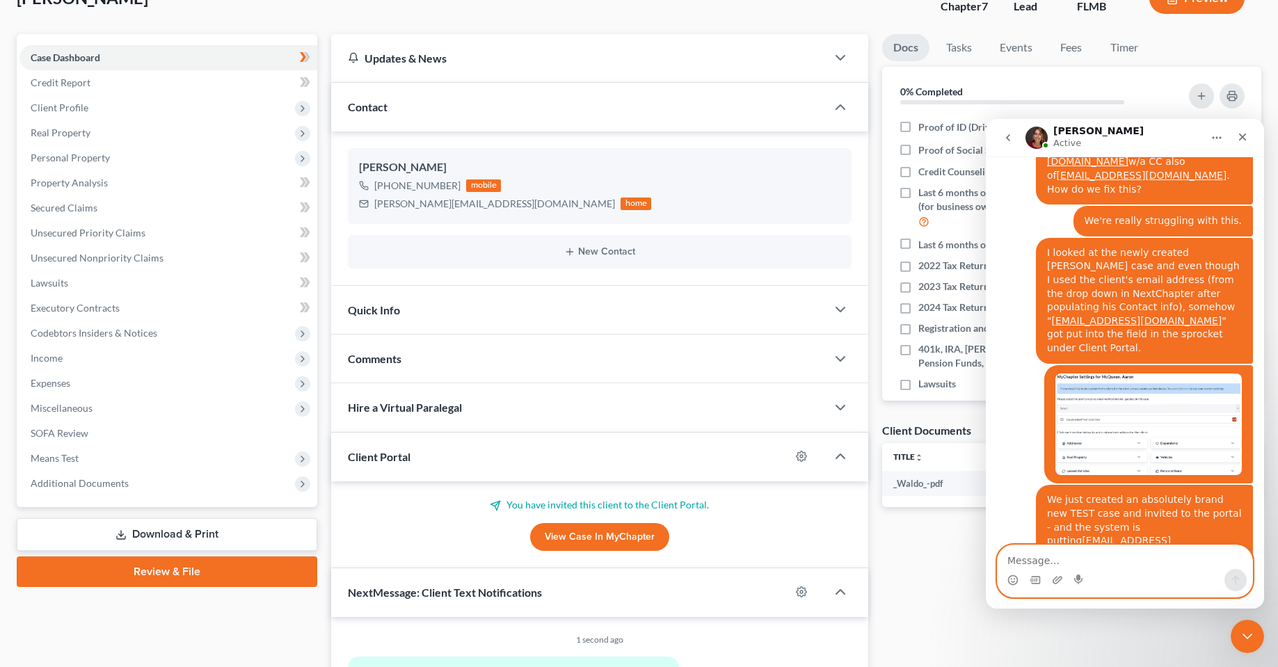
scroll to position [81, 0]
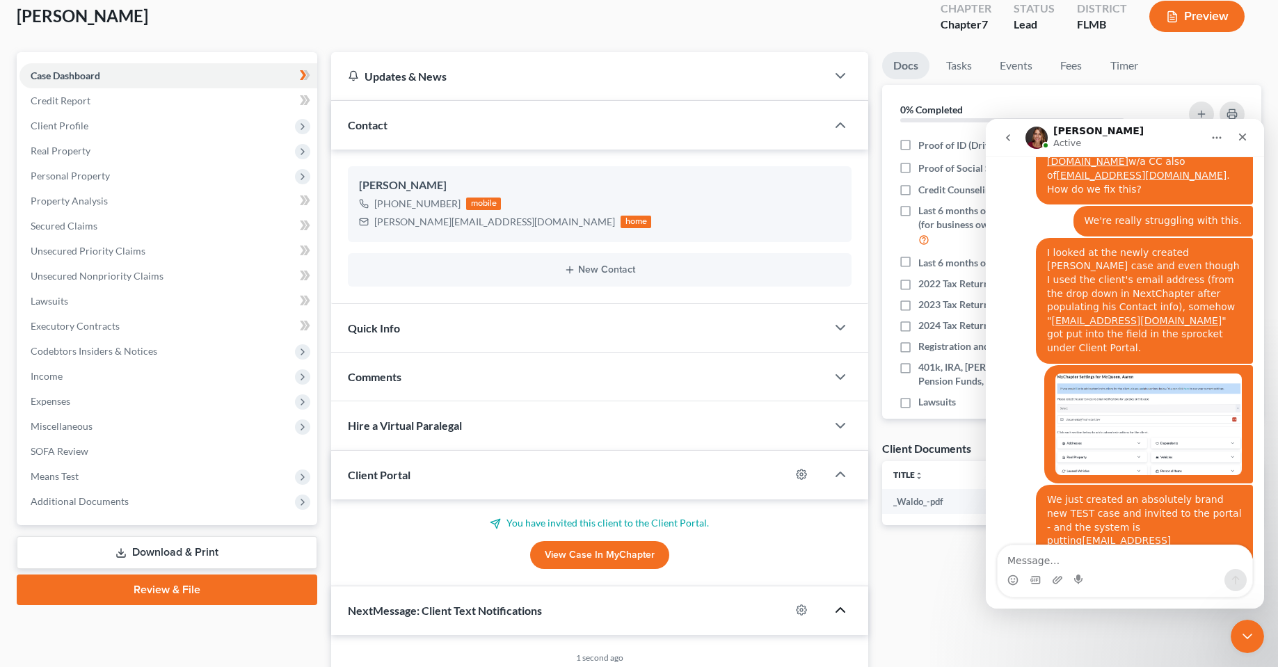
click at [837, 610] on polyline "button" at bounding box center [840, 610] width 8 height 4
drag, startPoint x: 1123, startPoint y: 423, endPoint x: 1006, endPoint y: 405, distance: 118.1
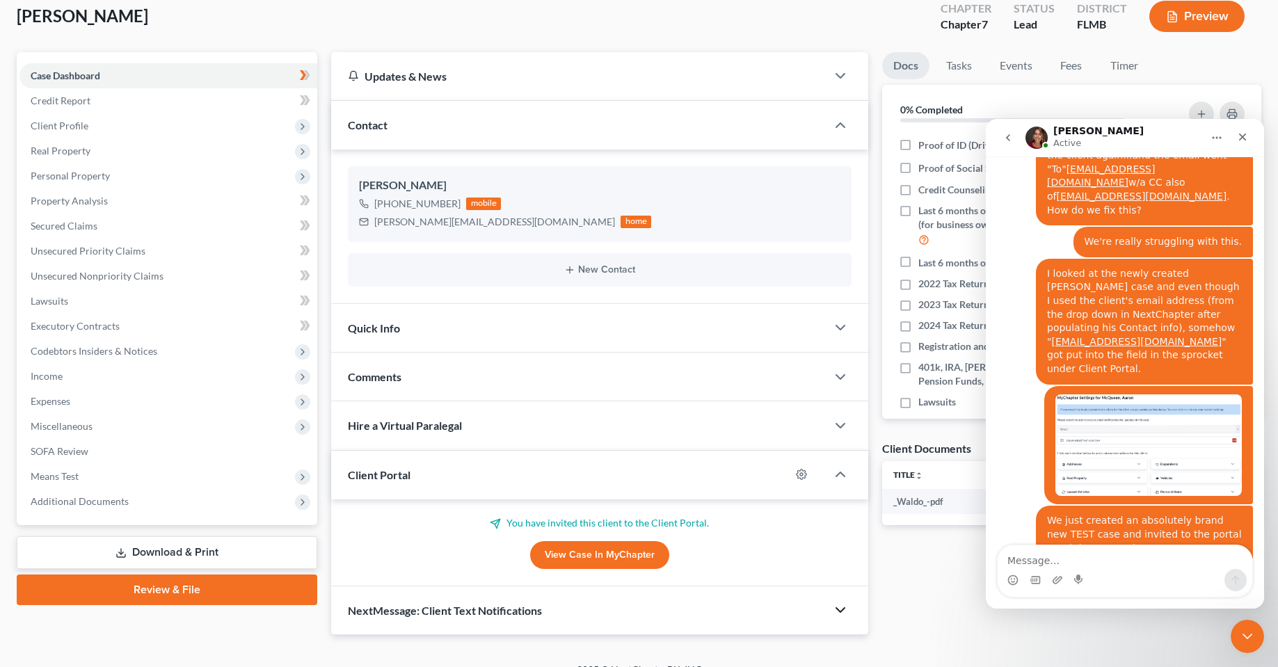
scroll to position [3202, 0]
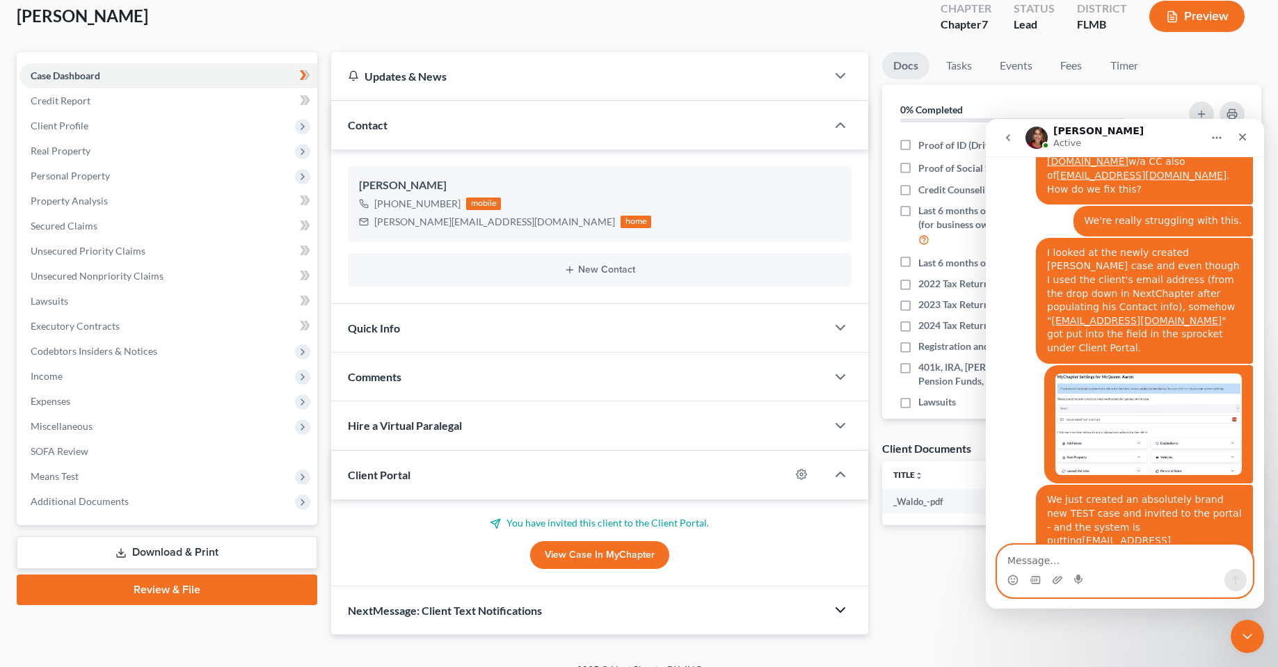
click at [1128, 568] on textarea "Message…" at bounding box center [1124, 557] width 255 height 24
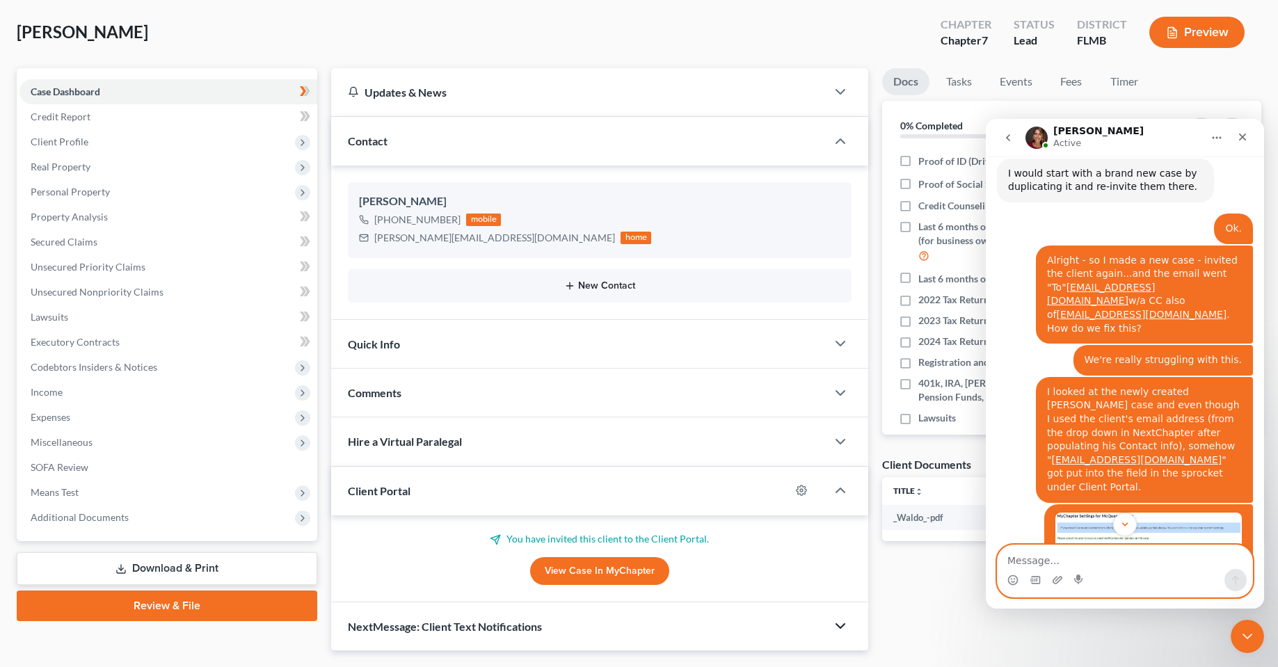
scroll to position [33, 0]
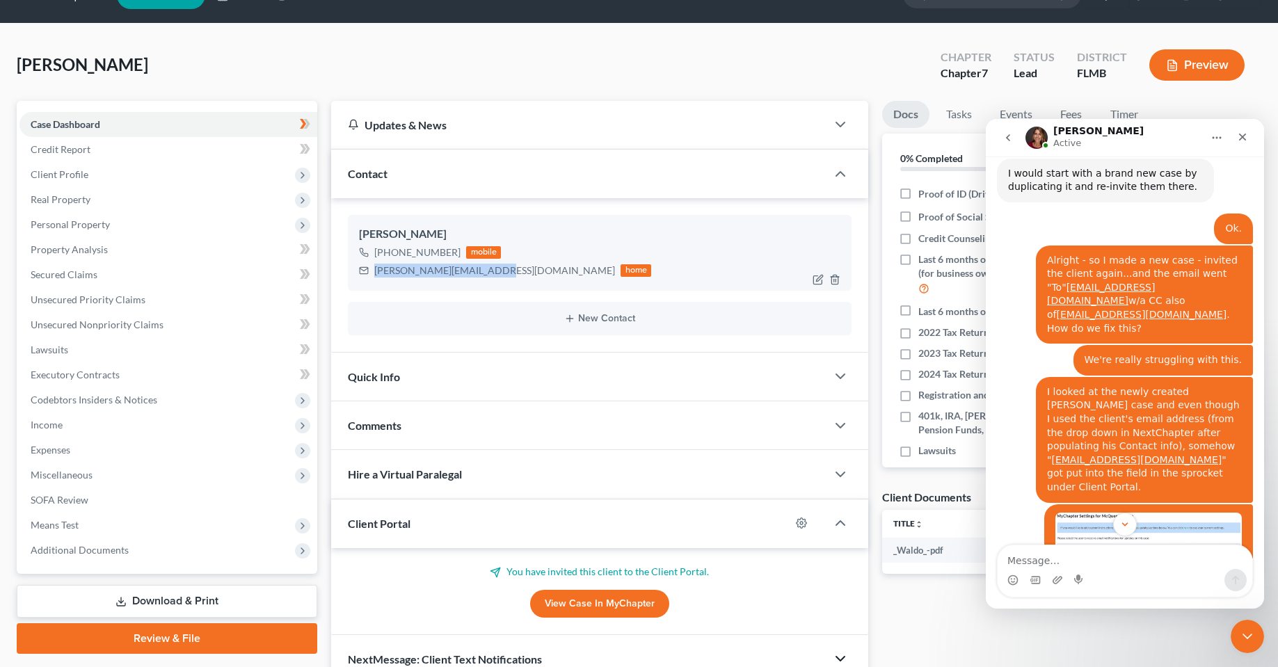
drag, startPoint x: 378, startPoint y: 273, endPoint x: 495, endPoint y: 273, distance: 117.5
click at [495, 273] on div "aaron_mcqueen@icloud.com" at bounding box center [494, 271] width 241 height 14
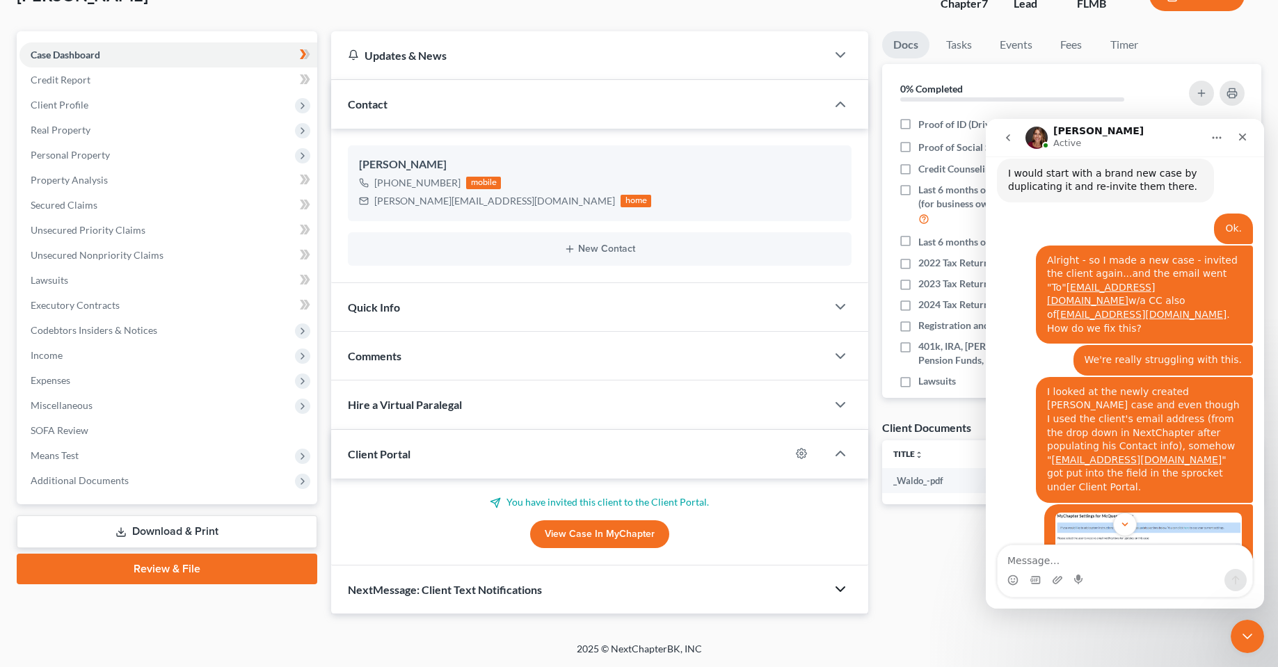
click at [636, 106] on div "Contact" at bounding box center [578, 104] width 494 height 48
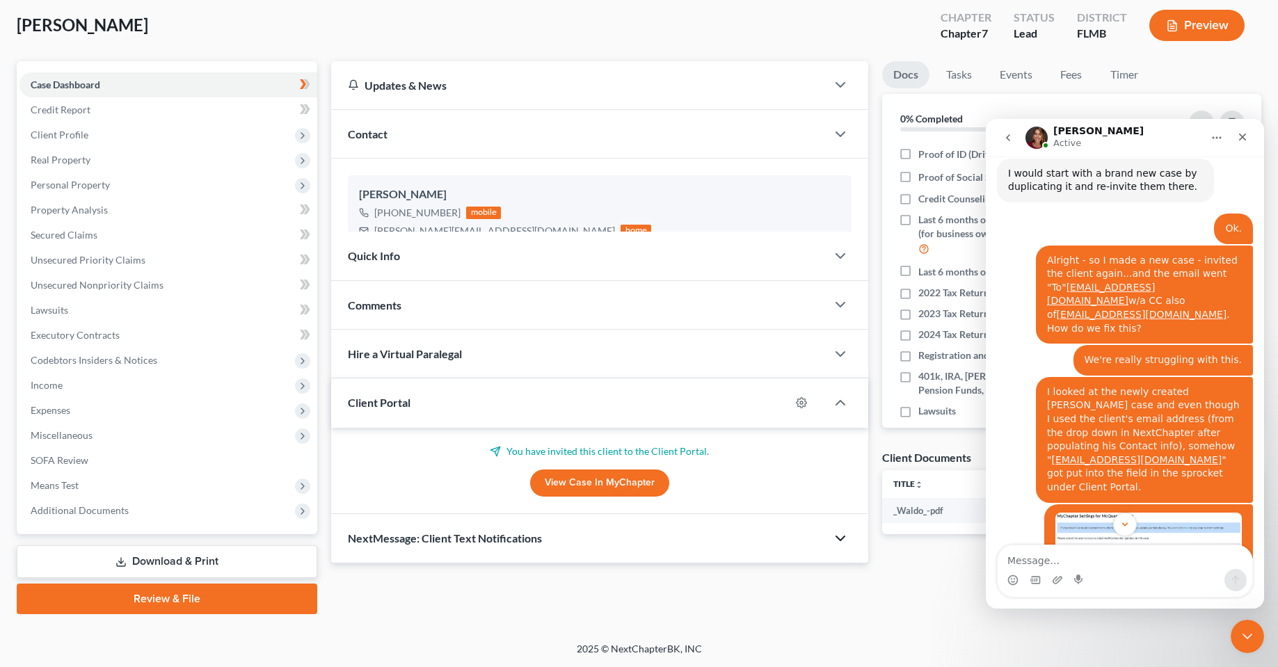
scroll to position [72, 0]
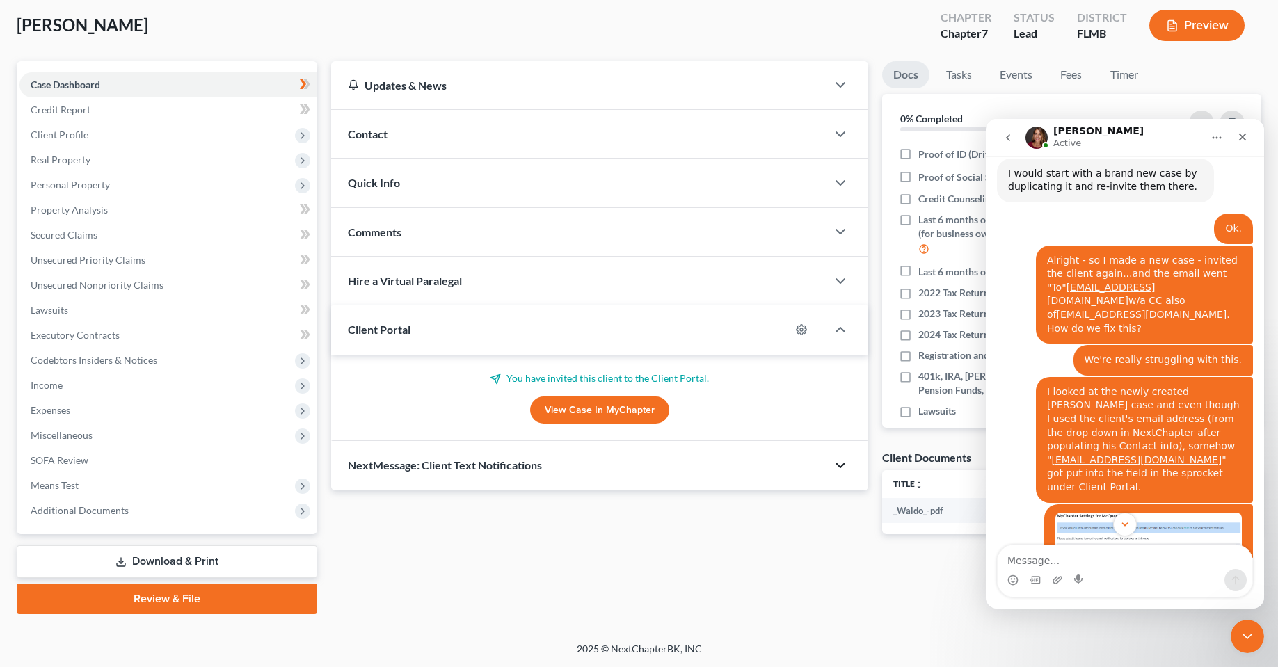
drag, startPoint x: 741, startPoint y: 122, endPoint x: 751, endPoint y: 150, distance: 29.7
click at [741, 122] on div "Contact" at bounding box center [578, 134] width 494 height 48
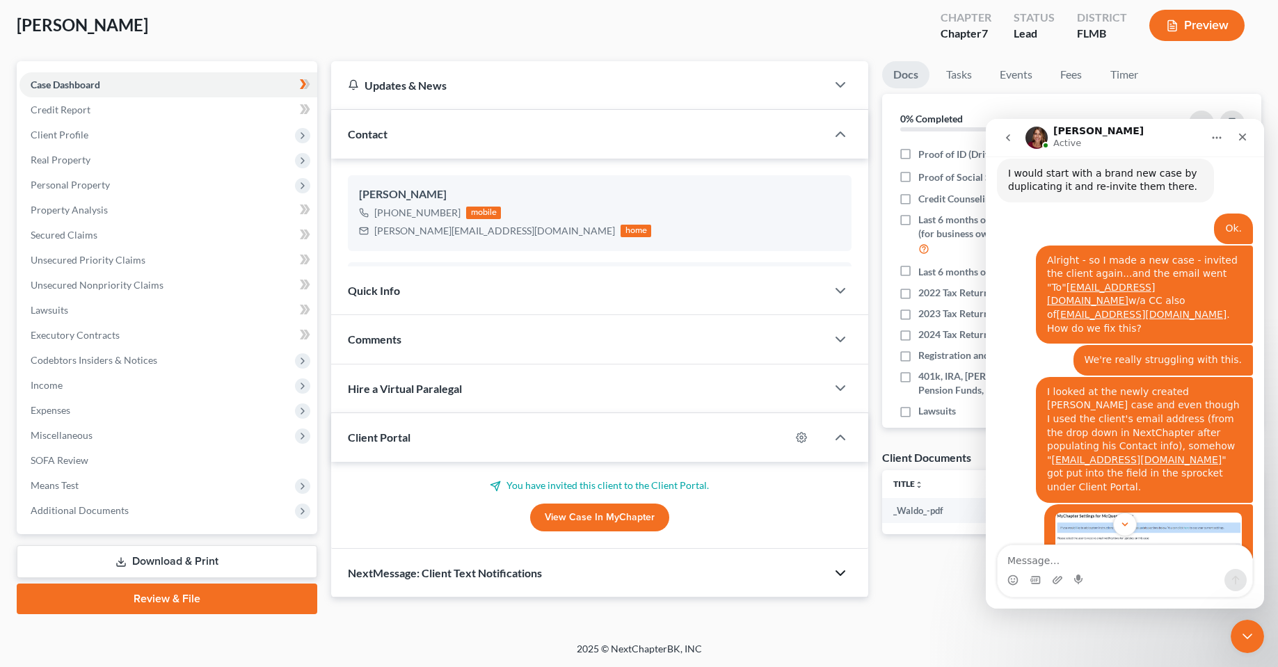
scroll to position [102, 0]
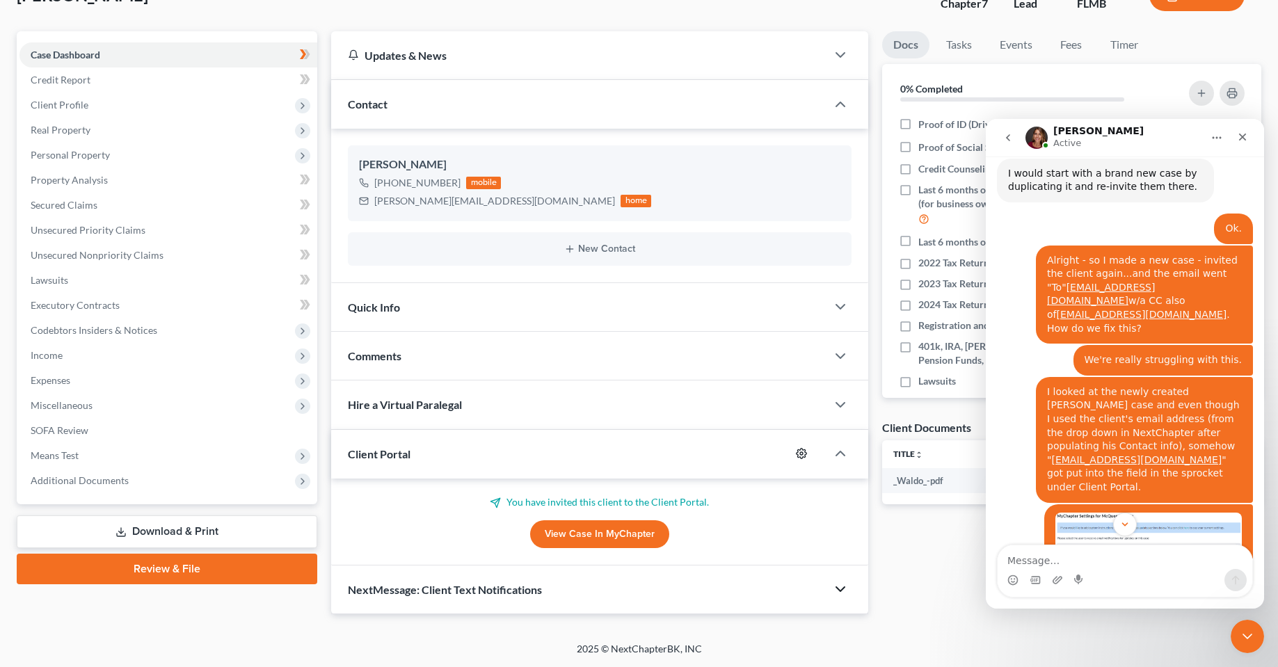
click at [801, 459] on icon "button" at bounding box center [801, 454] width 10 height 10
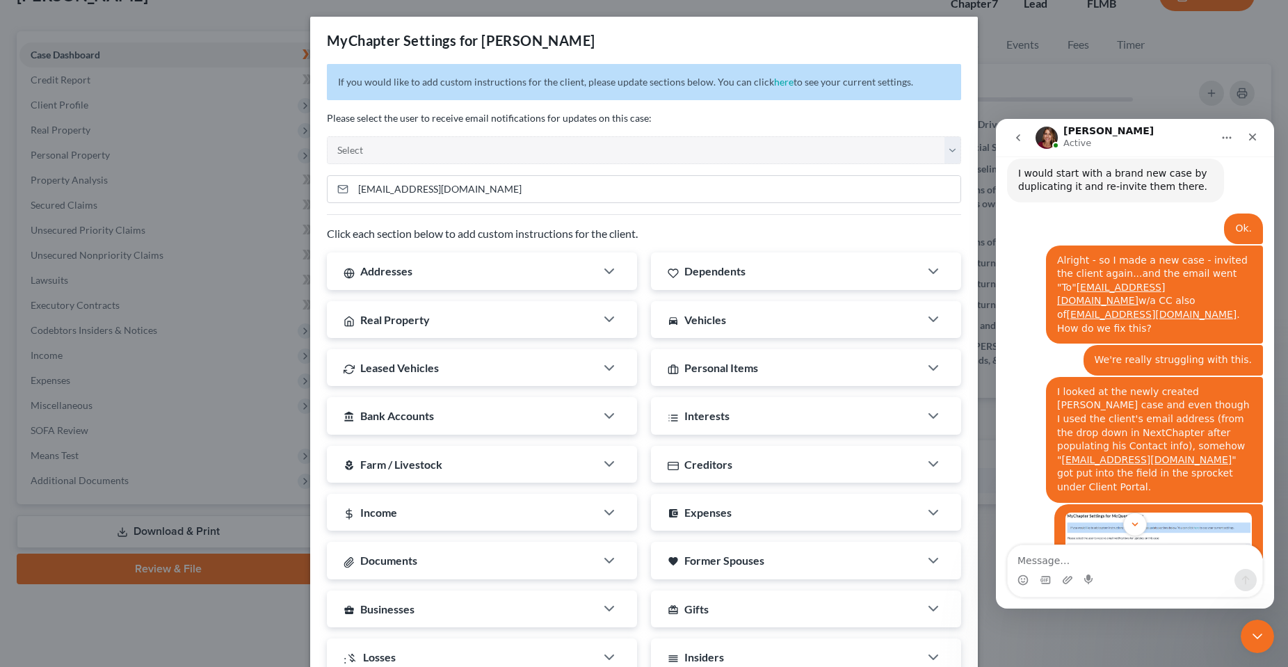
click at [246, 632] on div "MyChapter Settings for McQueen, Aaron If you would like to add custom instructi…" at bounding box center [644, 333] width 1288 height 667
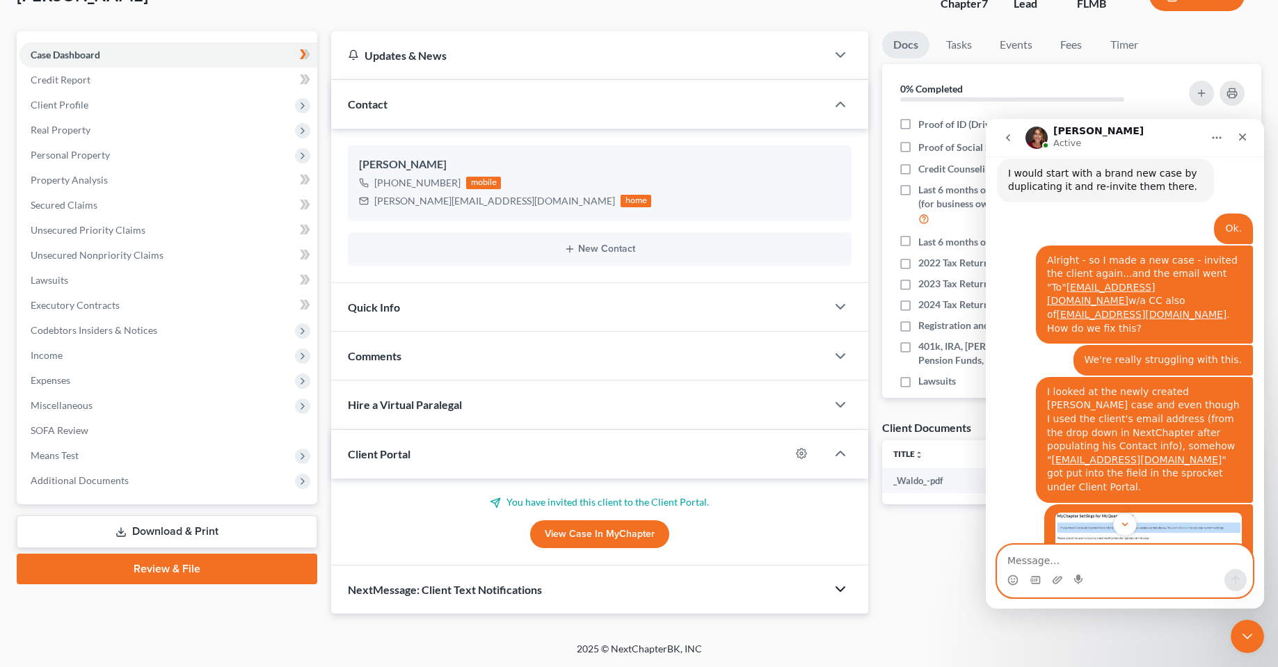
click at [1104, 556] on textarea "Message…" at bounding box center [1124, 557] width 255 height 24
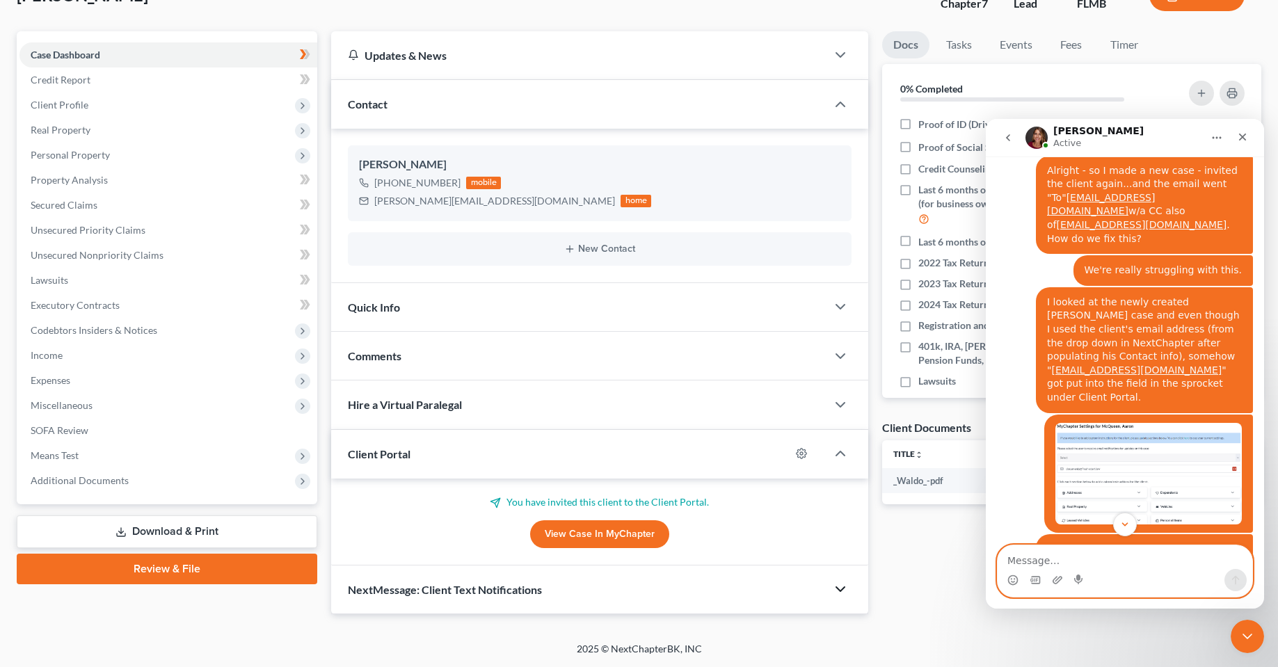
scroll to position [3202, 0]
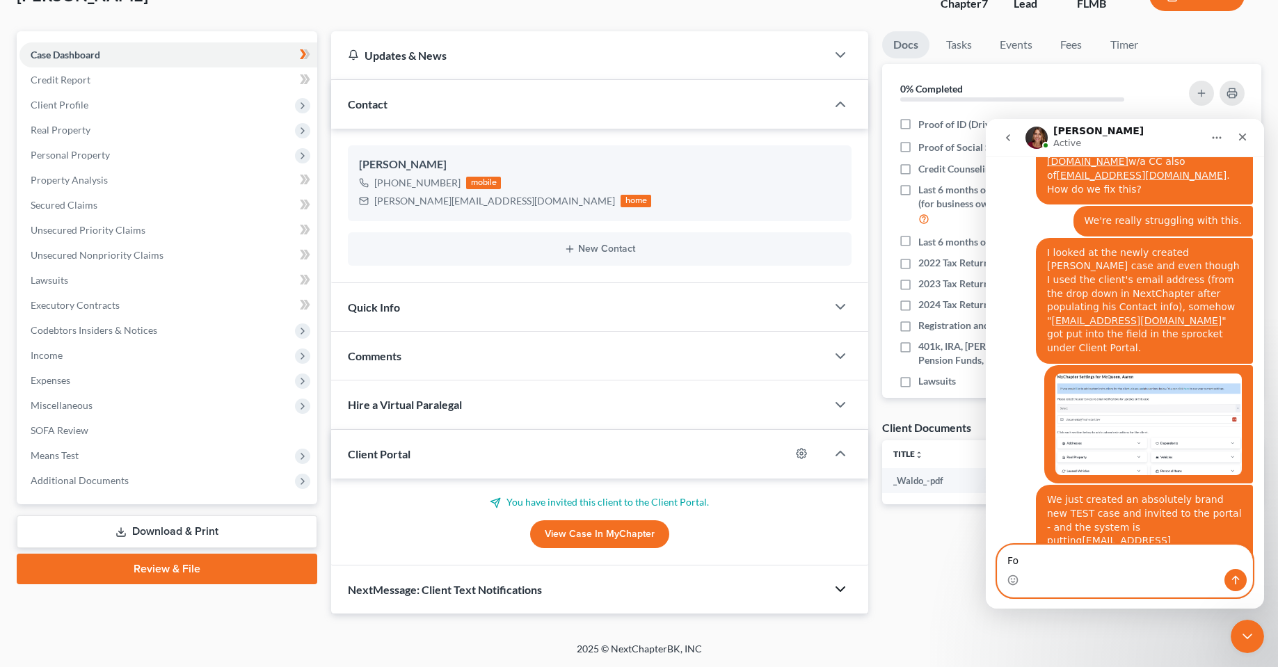
type textarea "F"
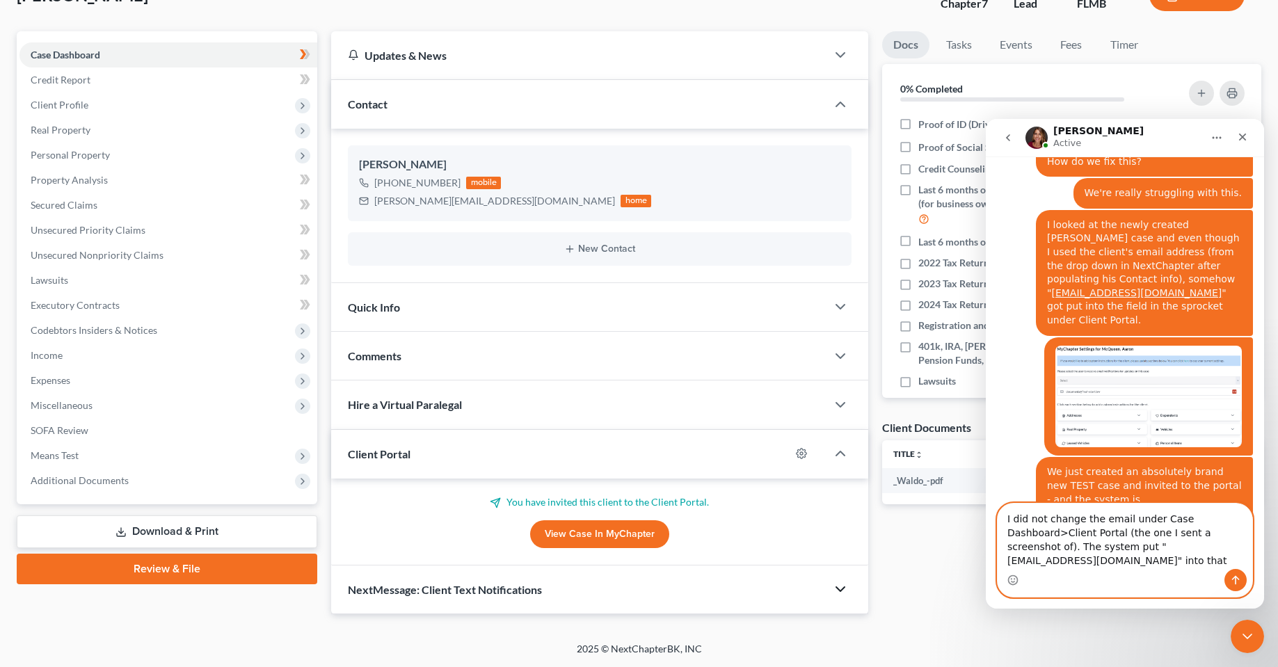
scroll to position [3244, 0]
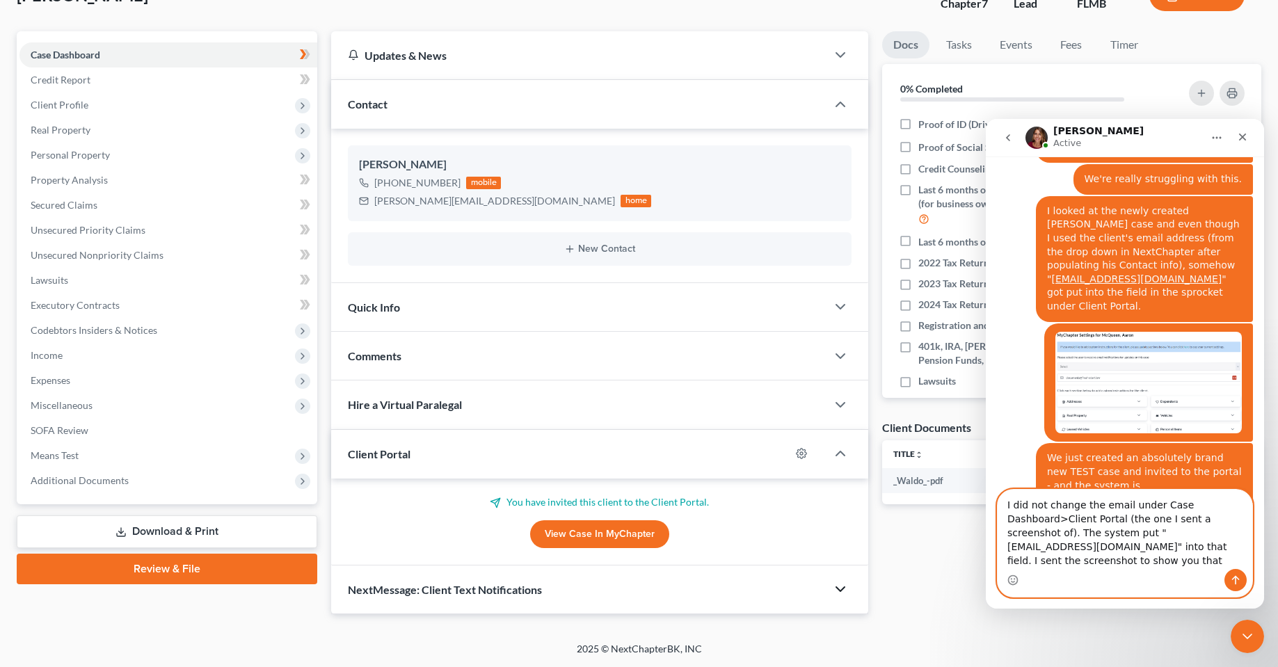
type textarea "I did not change the email under Case Dashboard>Client Portal (the one I sent a…"
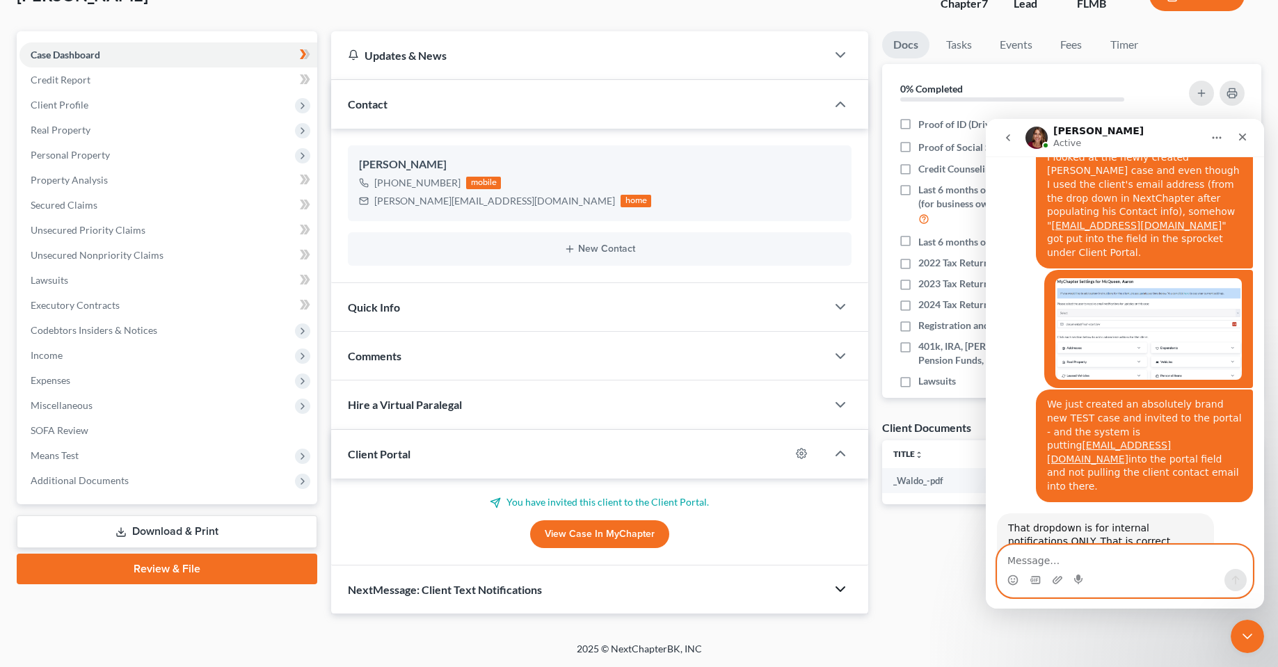
scroll to position [3298, 0]
click at [1152, 563] on textarea "Message…" at bounding box center [1124, 557] width 255 height 24
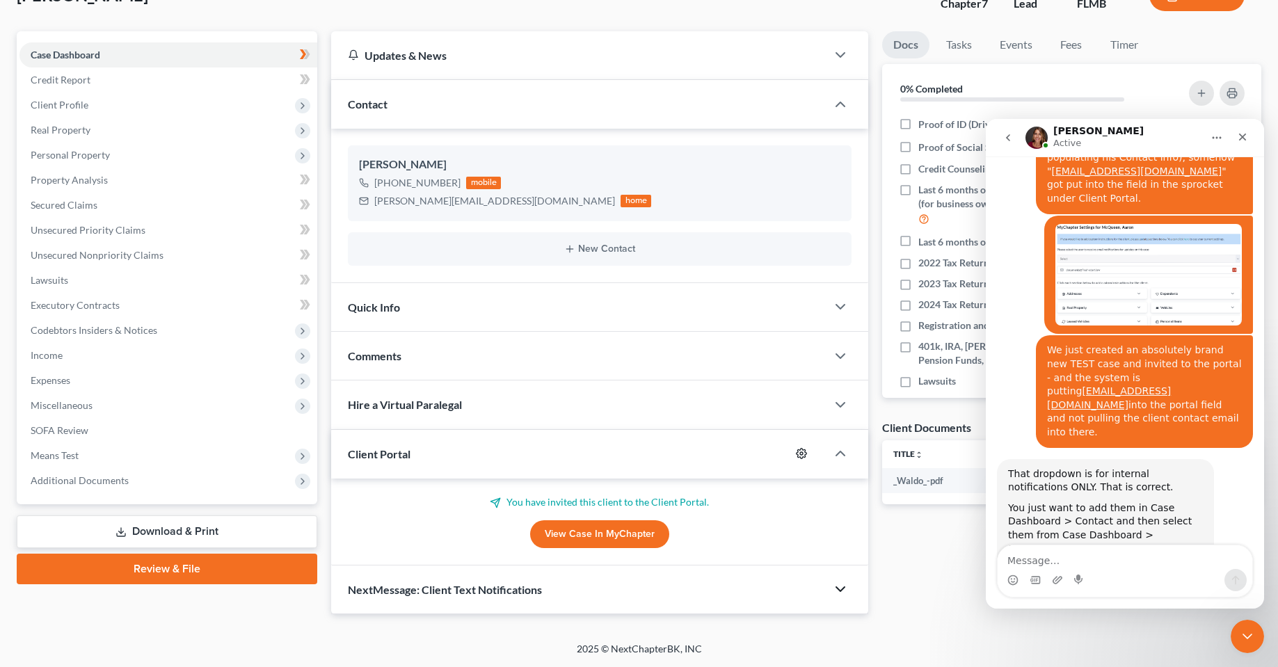
click at [799, 457] on icon "button" at bounding box center [801, 454] width 10 height 10
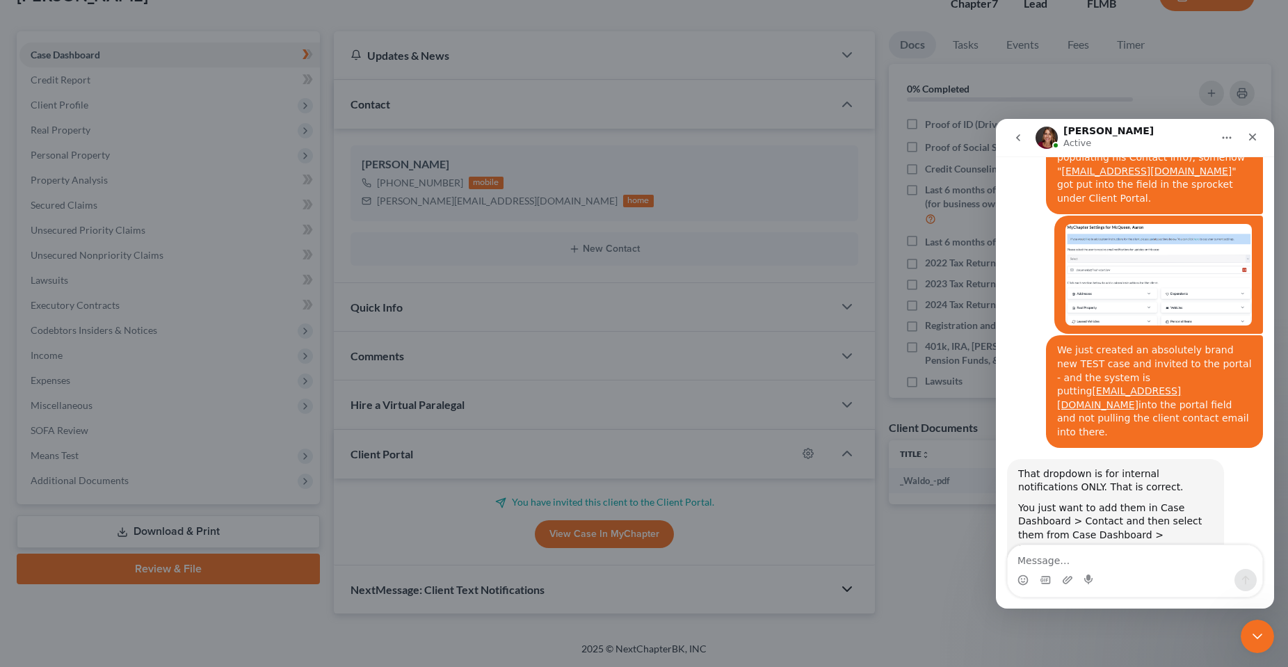
click at [249, 626] on div "MyChapter Settings for McQueen, Aaron If you would like to add custom instructi…" at bounding box center [644, 333] width 1288 height 667
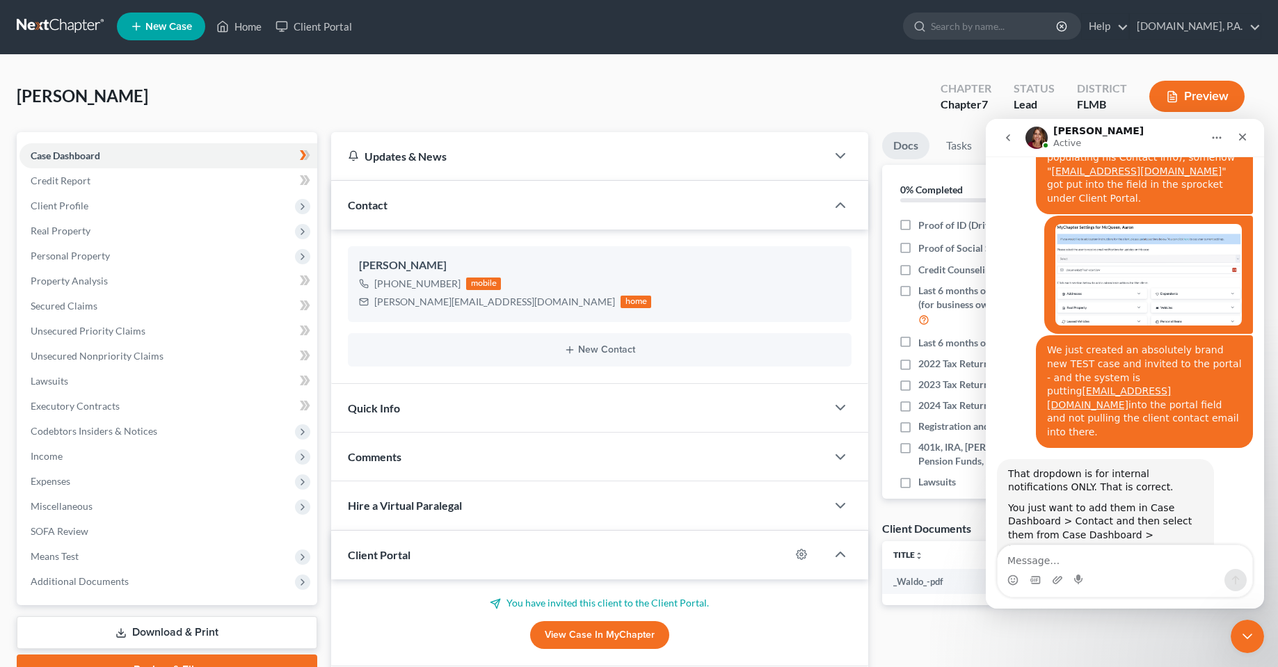
scroll to position [0, 0]
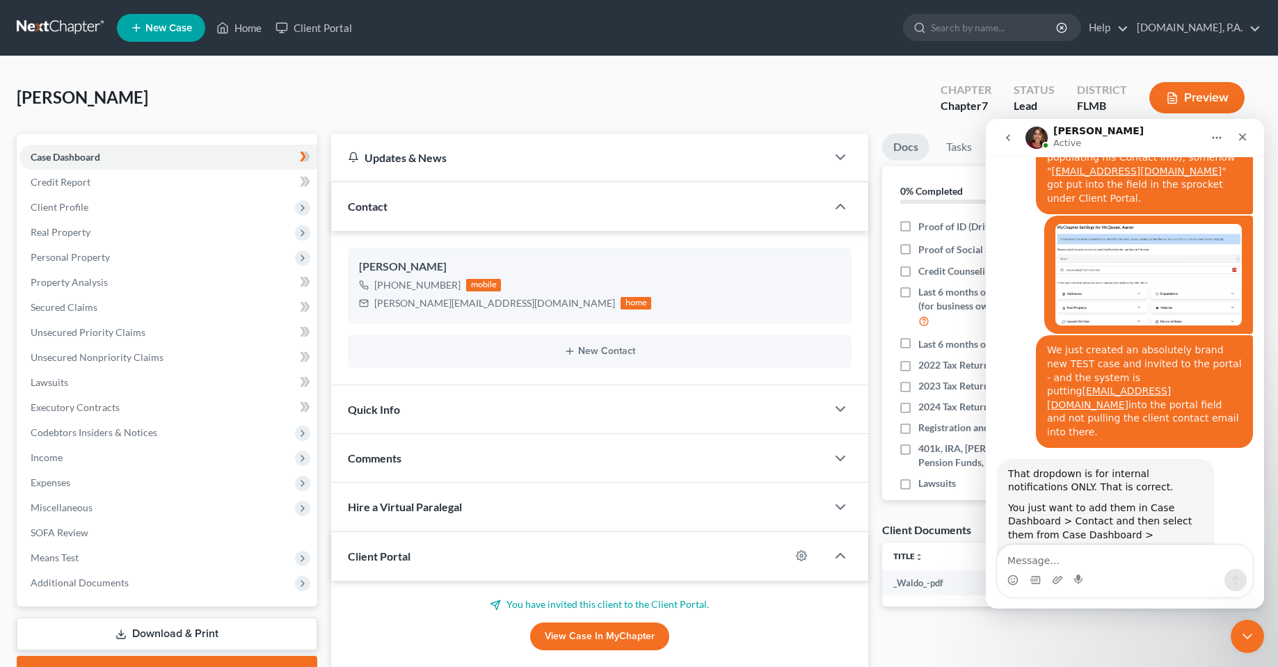
click at [352, 79] on div "McQueen, Aaron Upgraded Chapter Chapter 7 Status Lead District FLMB Preview" at bounding box center [639, 103] width 1244 height 61
click at [246, 27] on link "Home" at bounding box center [238, 27] width 59 height 25
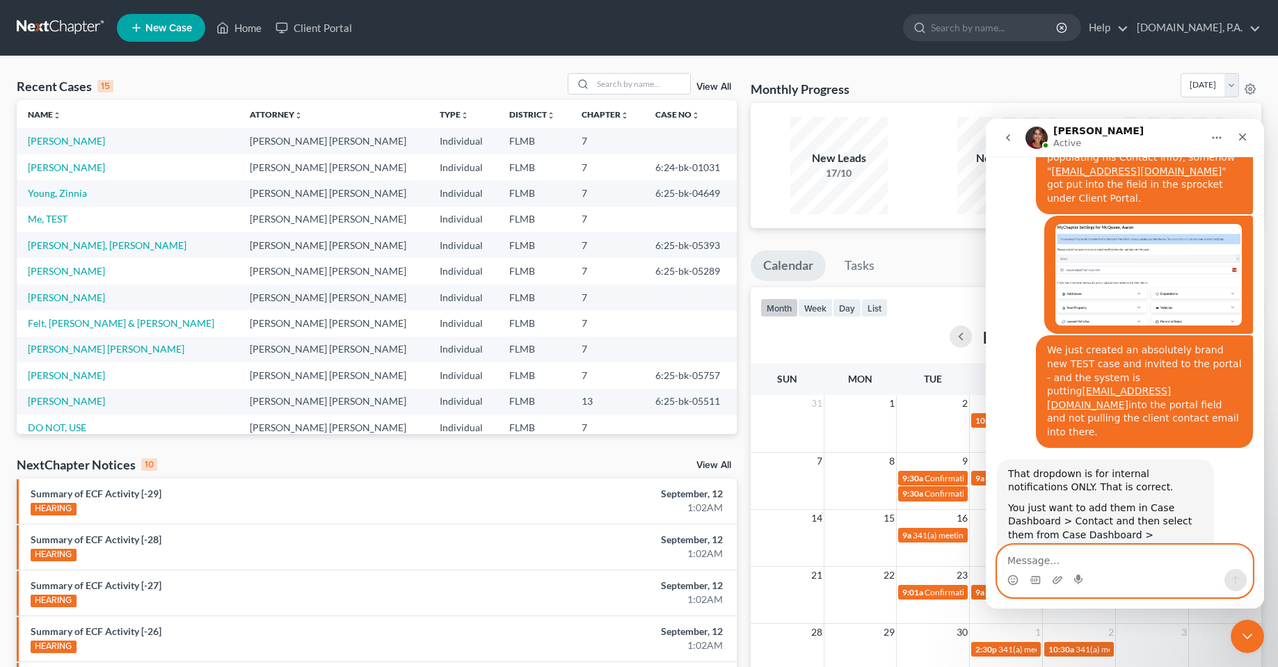
click at [1155, 551] on textarea "Message…" at bounding box center [1124, 557] width 255 height 24
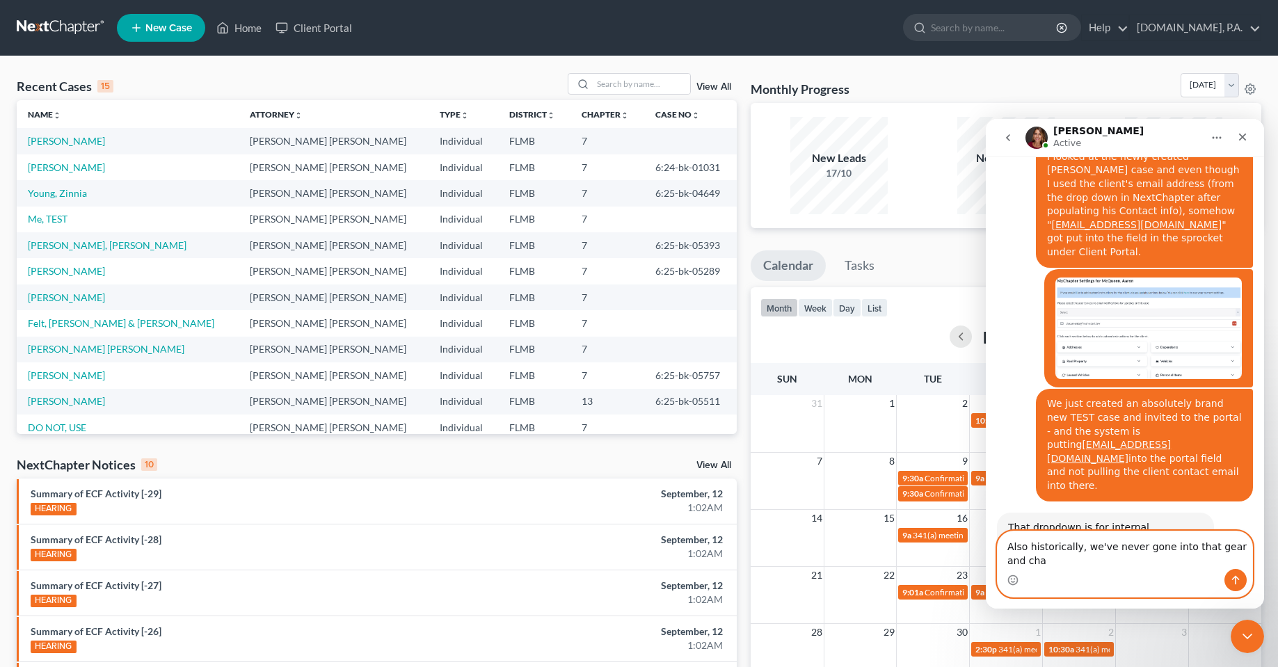
scroll to position [3312, 0]
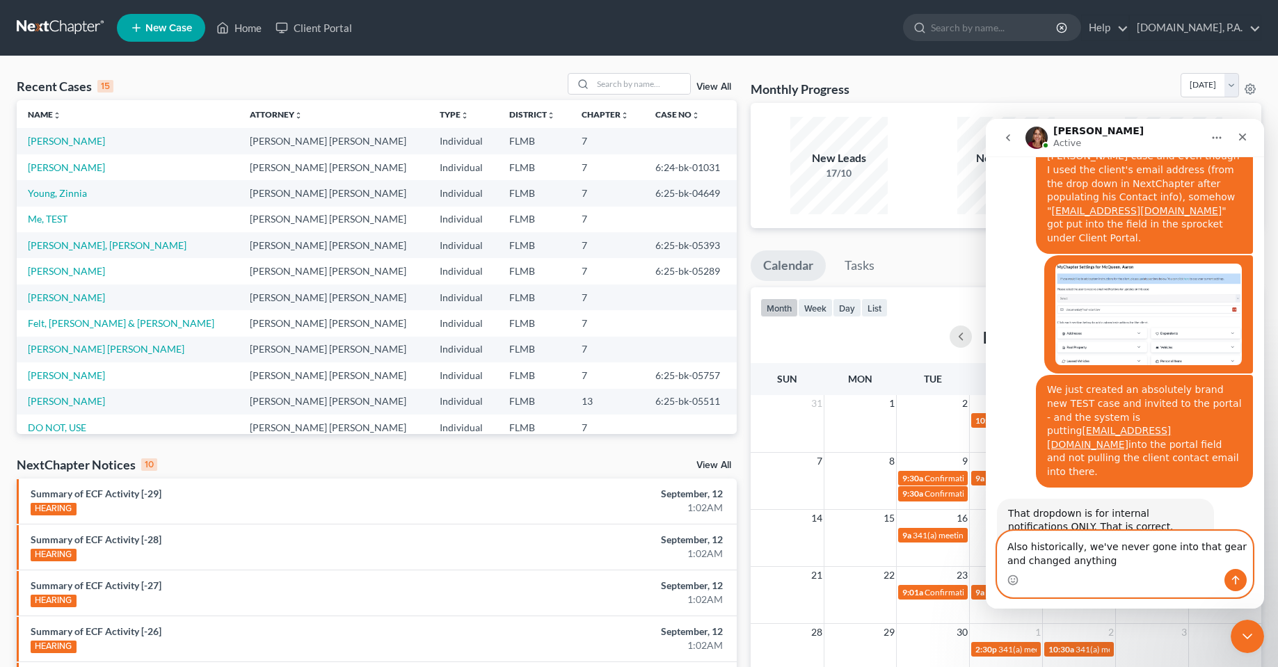
type textarea "Also historically, we've never gone into that gear and changed anything."
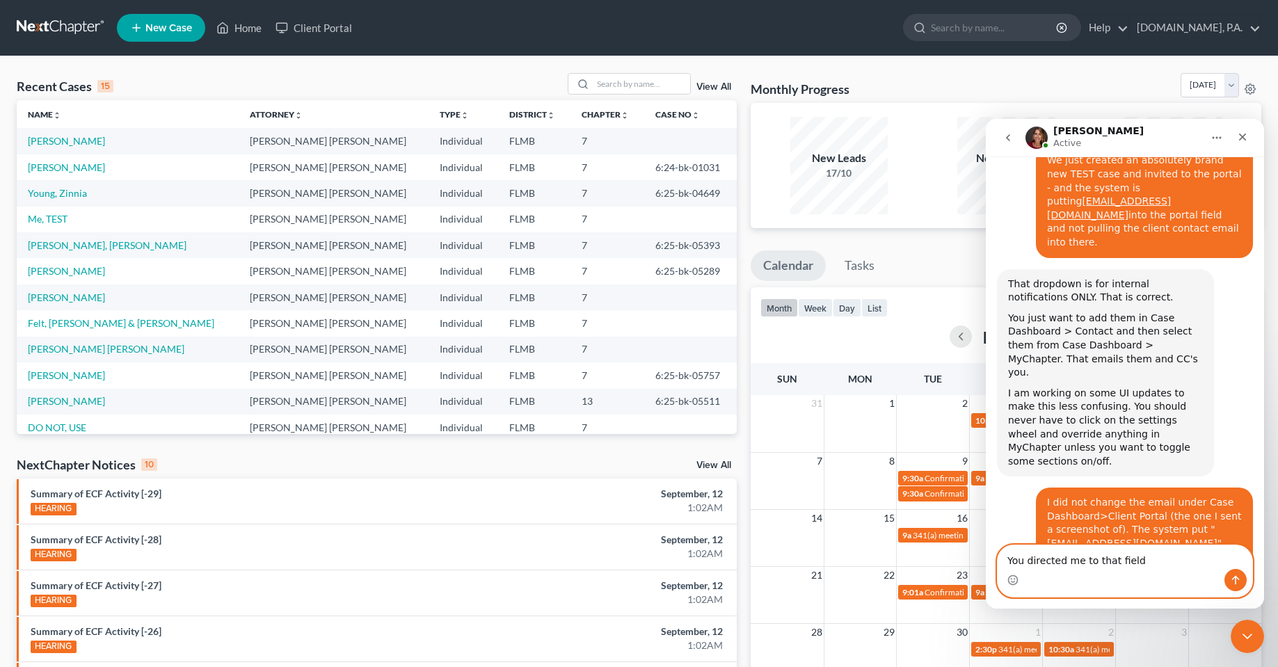
scroll to position [3542, 0]
type textarea "Y"
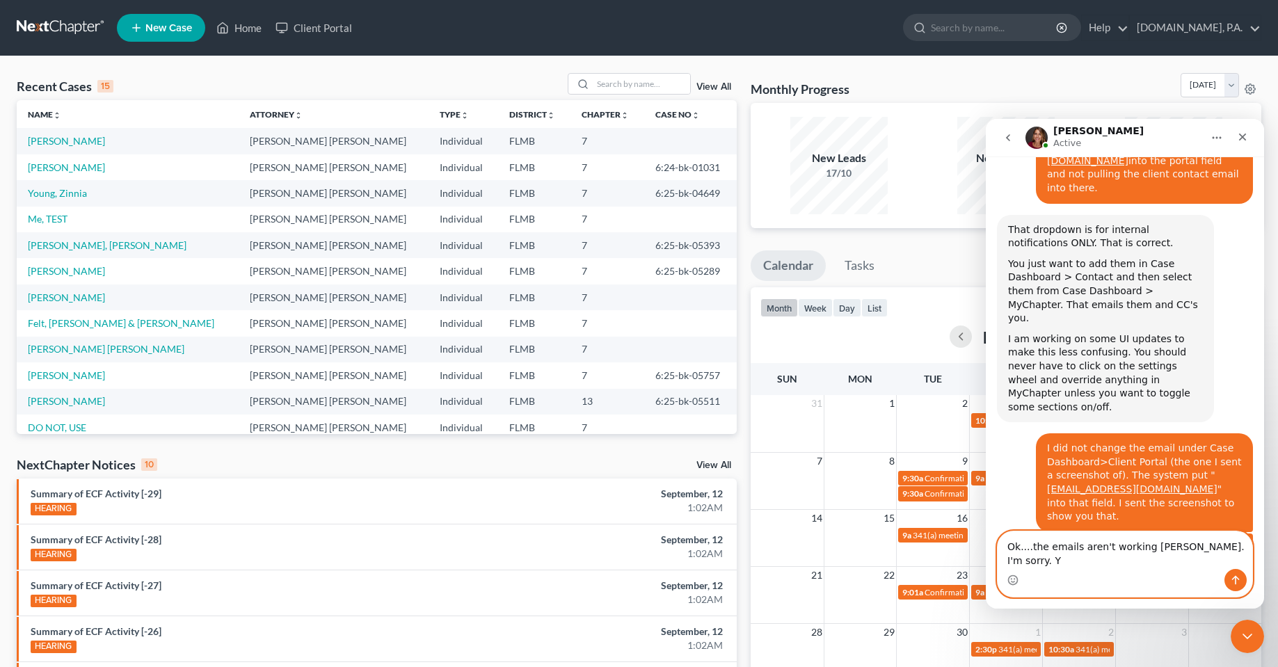
type textarea "Ok....the emails aren't working [PERSON_NAME]. I'm sorry."
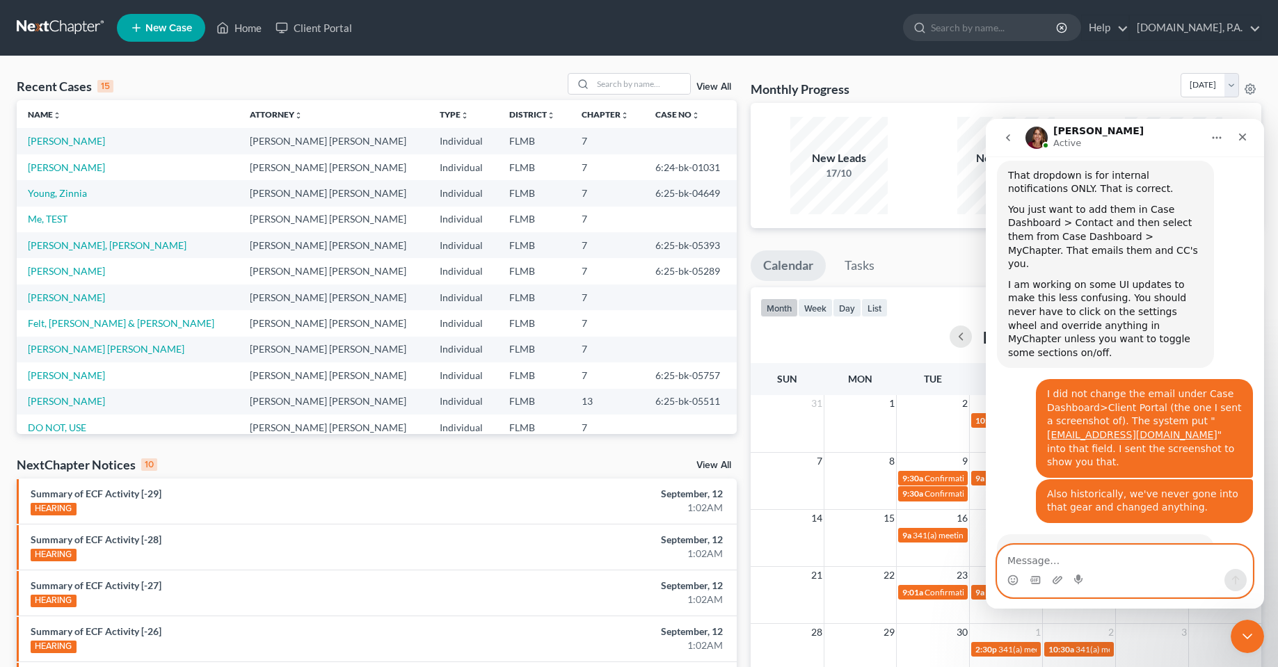
scroll to position [3651, 0]
type textarea "T"
type textarea "Our system is no longer functioning as it did."
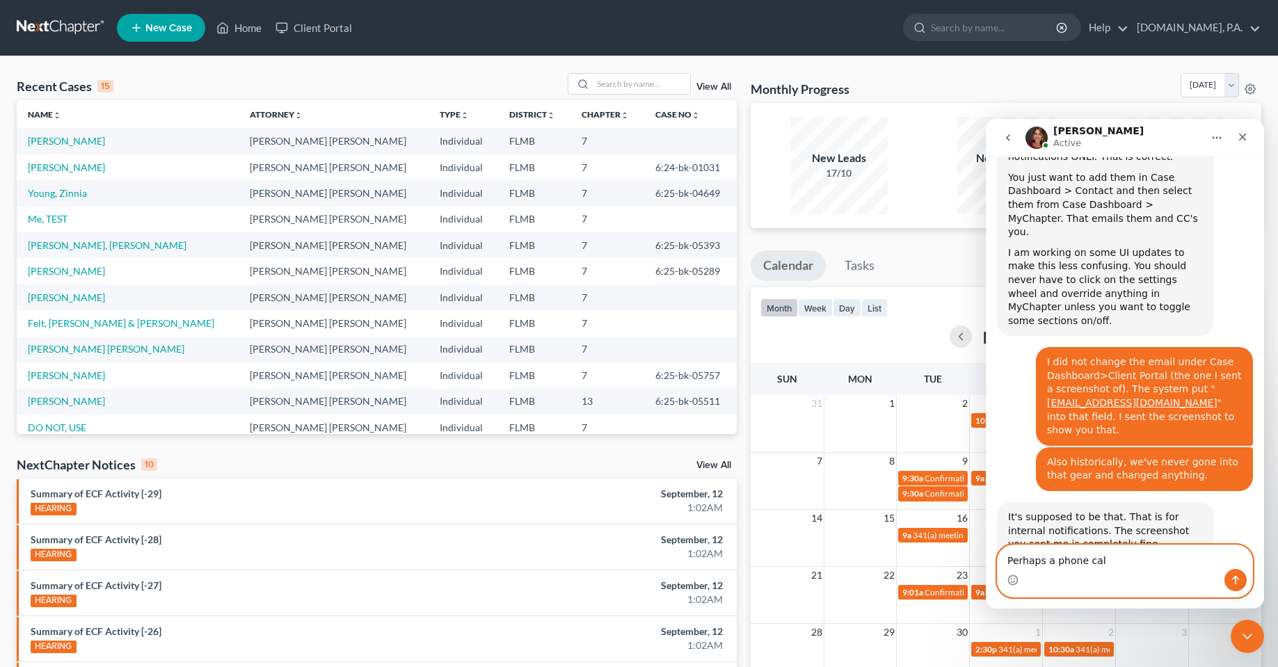
scroll to position [3711, 0]
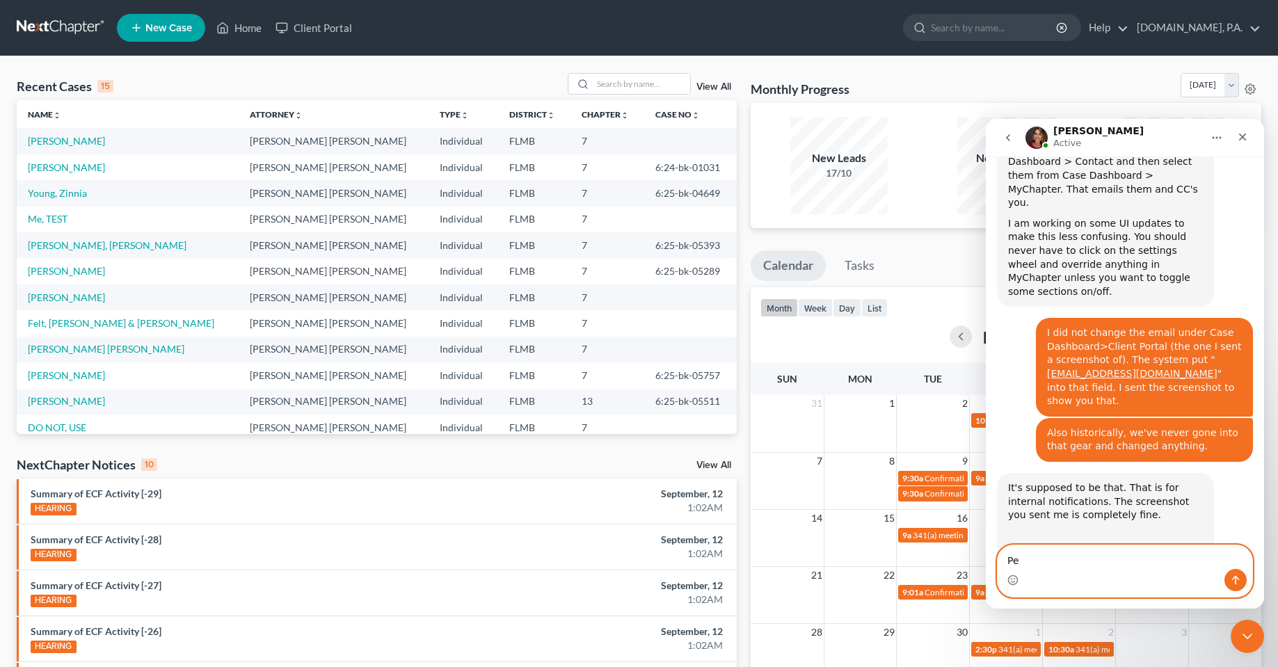
type textarea "P"
click at [1066, 559] on textarea "Message…" at bounding box center [1124, 557] width 255 height 24
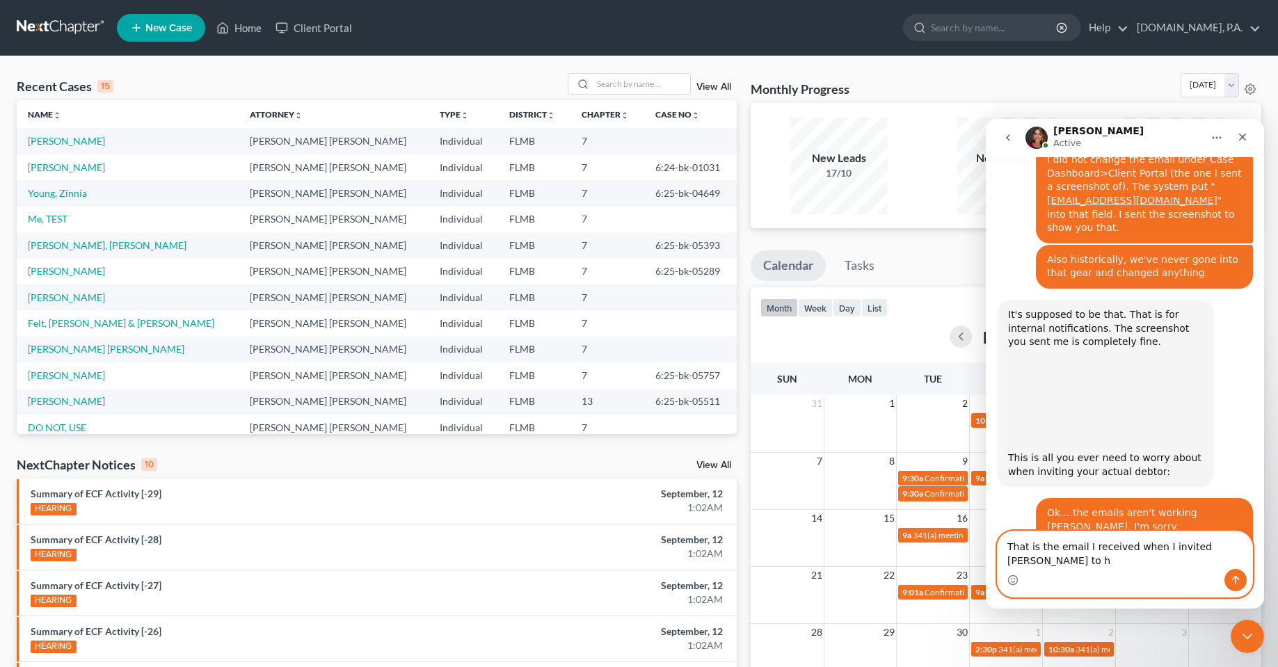
scroll to position [3898, 0]
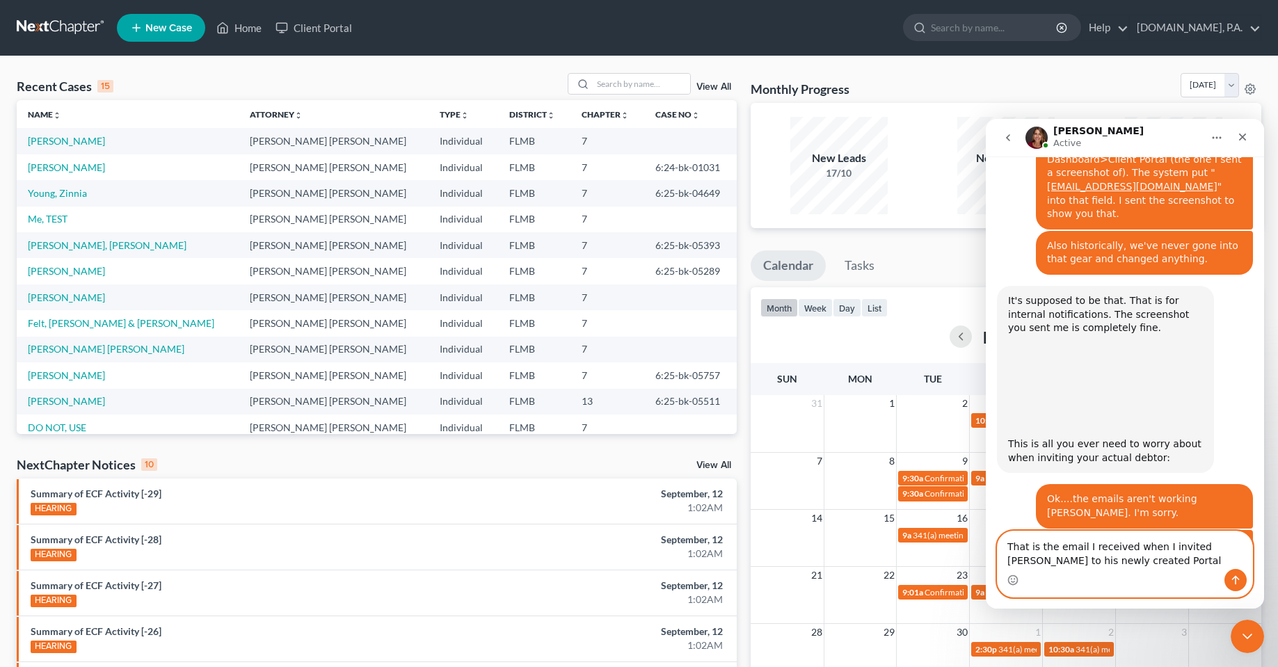
type textarea "That is the email I received when I invited [PERSON_NAME] to his newly created …"
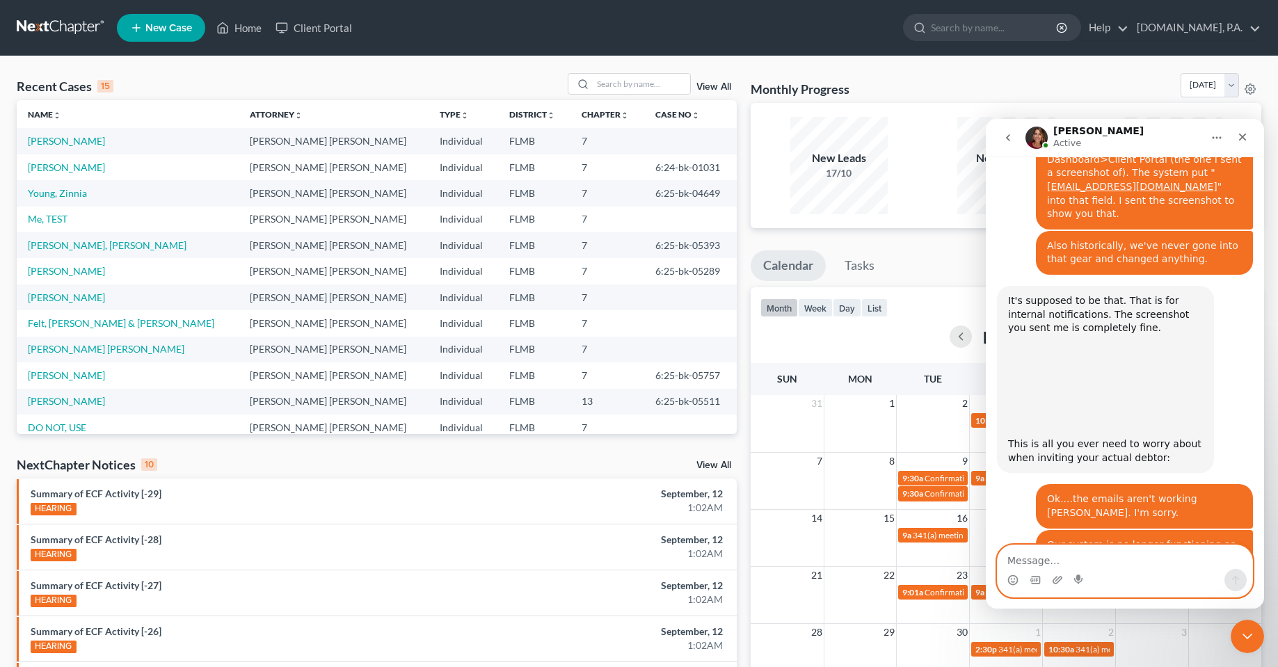
scroll to position [3930, 0]
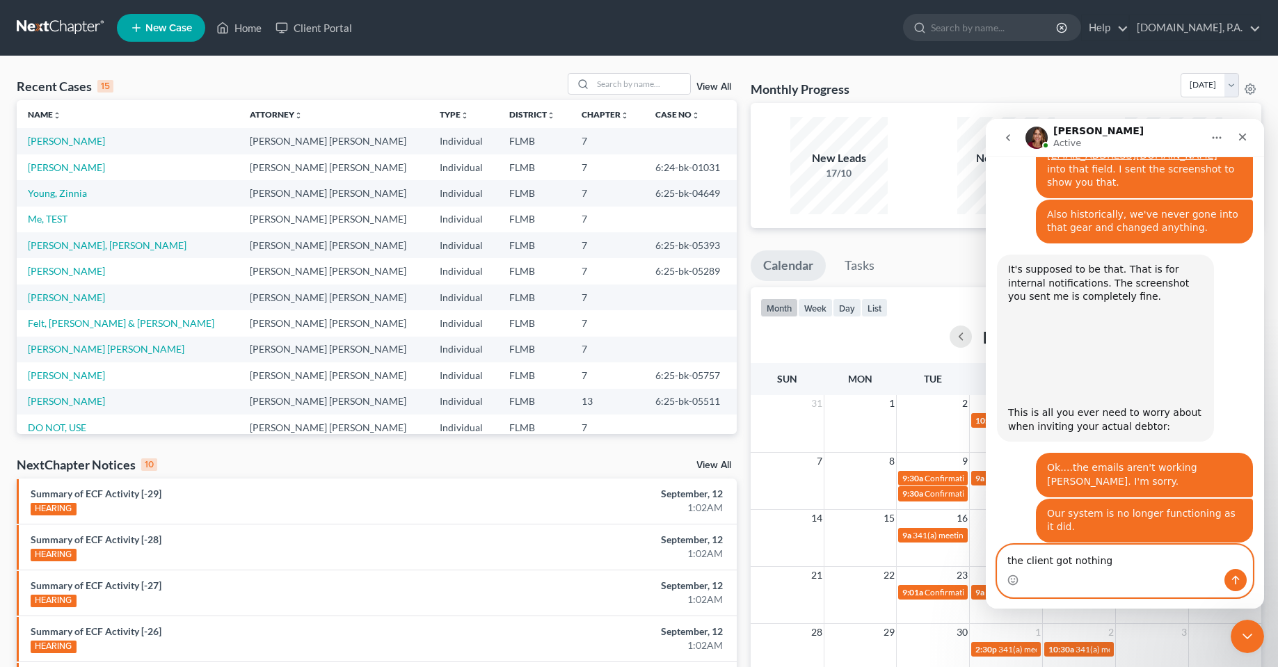
type textarea "the client got nothing."
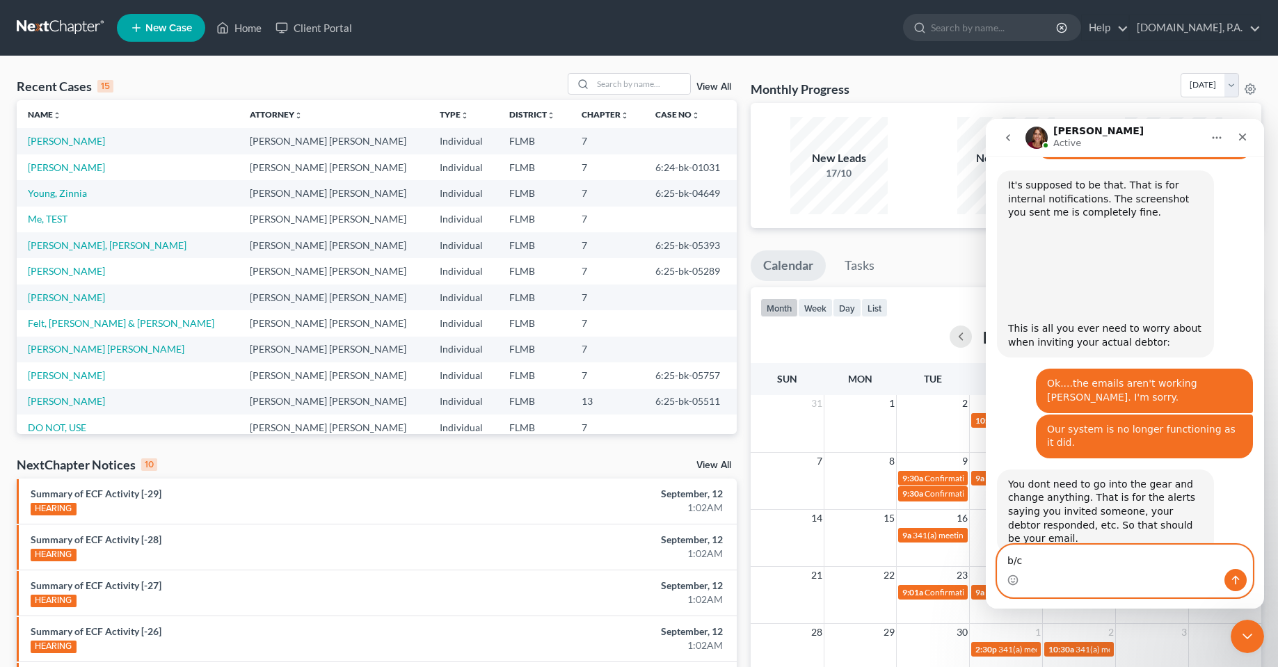
scroll to position [4014, 0]
type textarea "b"
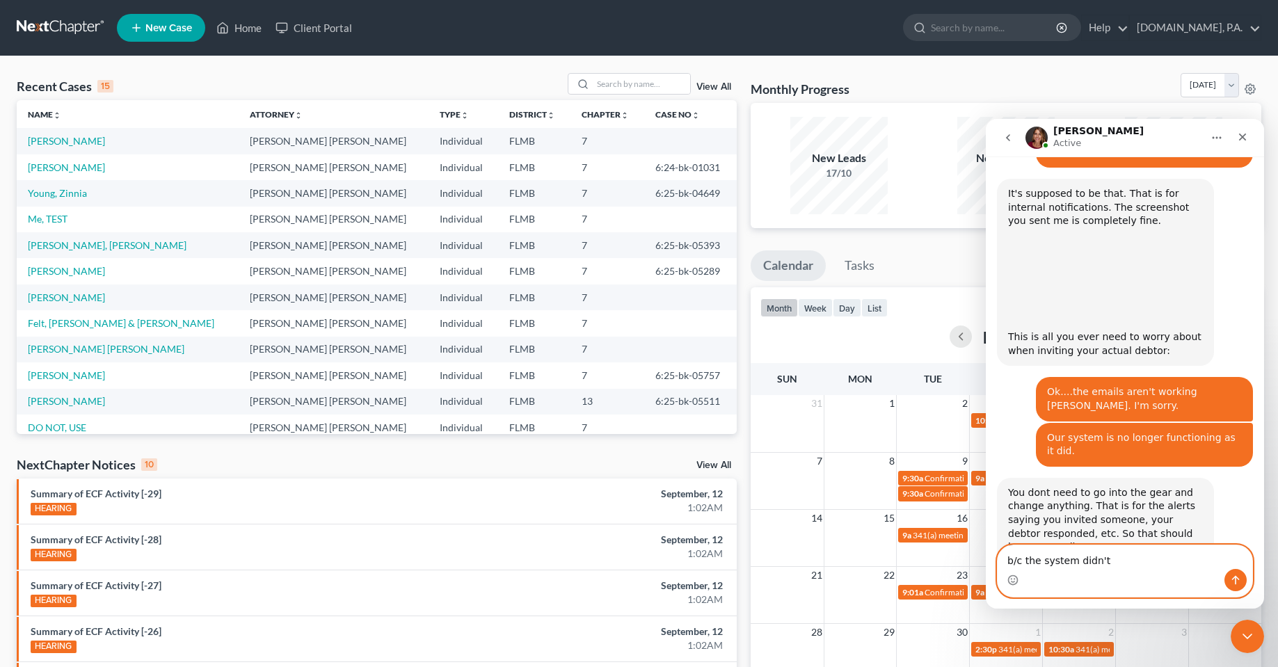
scroll to position [4003, 0]
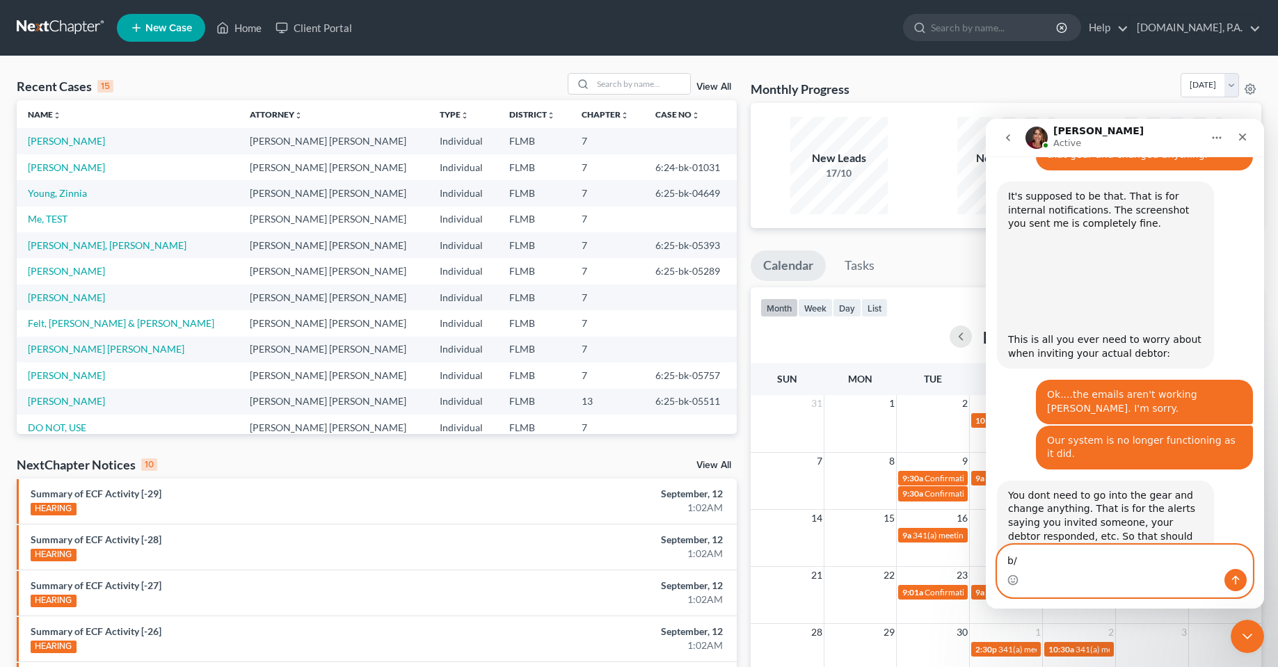
type textarea "b"
click at [1118, 585] on img "Chas says…" at bounding box center [1148, 657] width 186 height 145
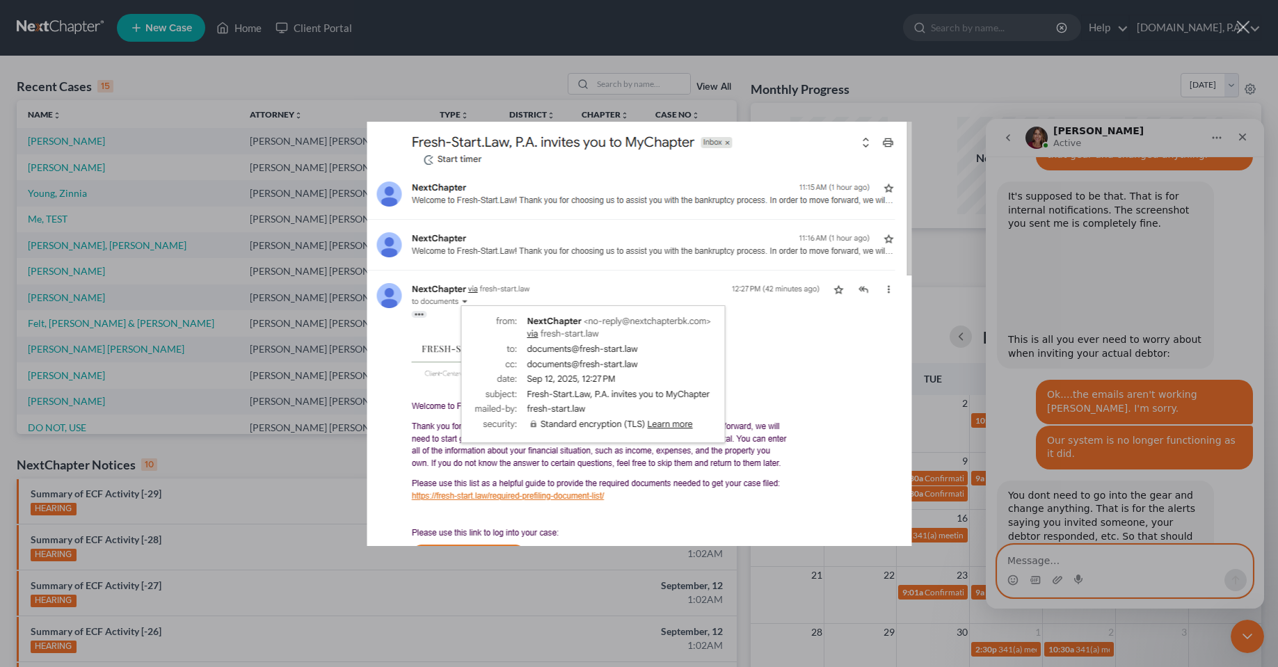
click at [1139, 557] on div "Intercom messenger" at bounding box center [639, 333] width 1278 height 667
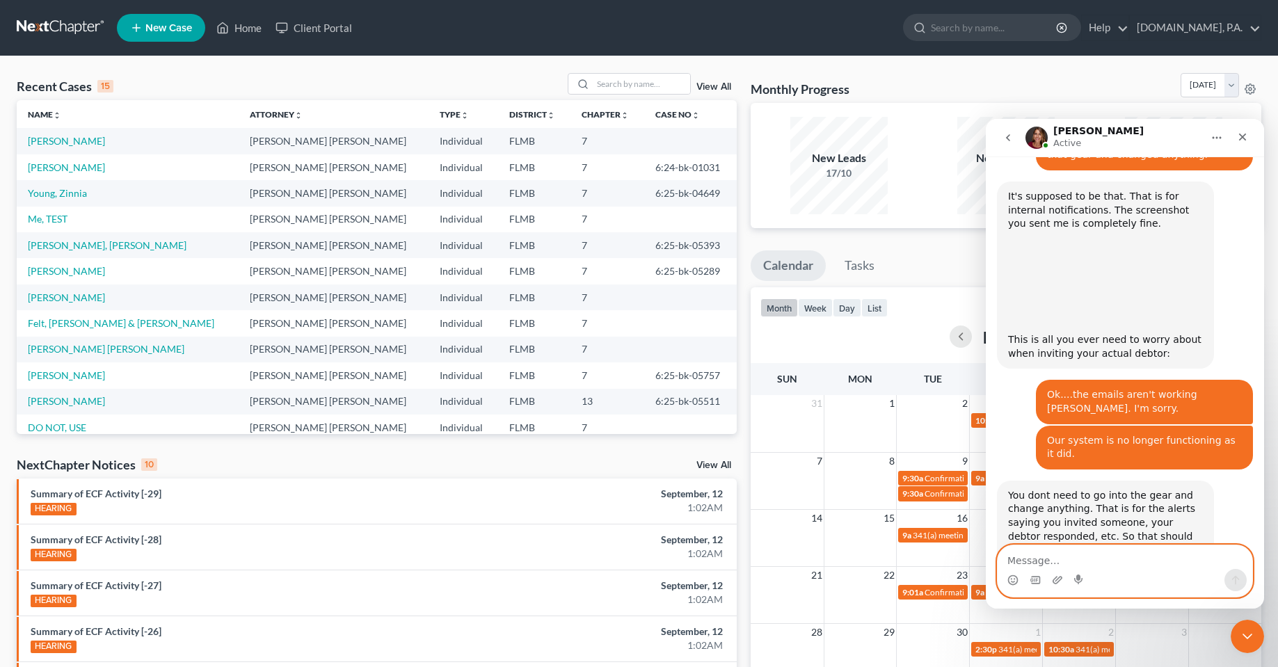
click at [1132, 555] on textarea "Message…" at bounding box center [1124, 557] width 255 height 24
type textarea "T"
click at [1166, 556] on textarea "Message…" at bounding box center [1124, 557] width 255 height 24
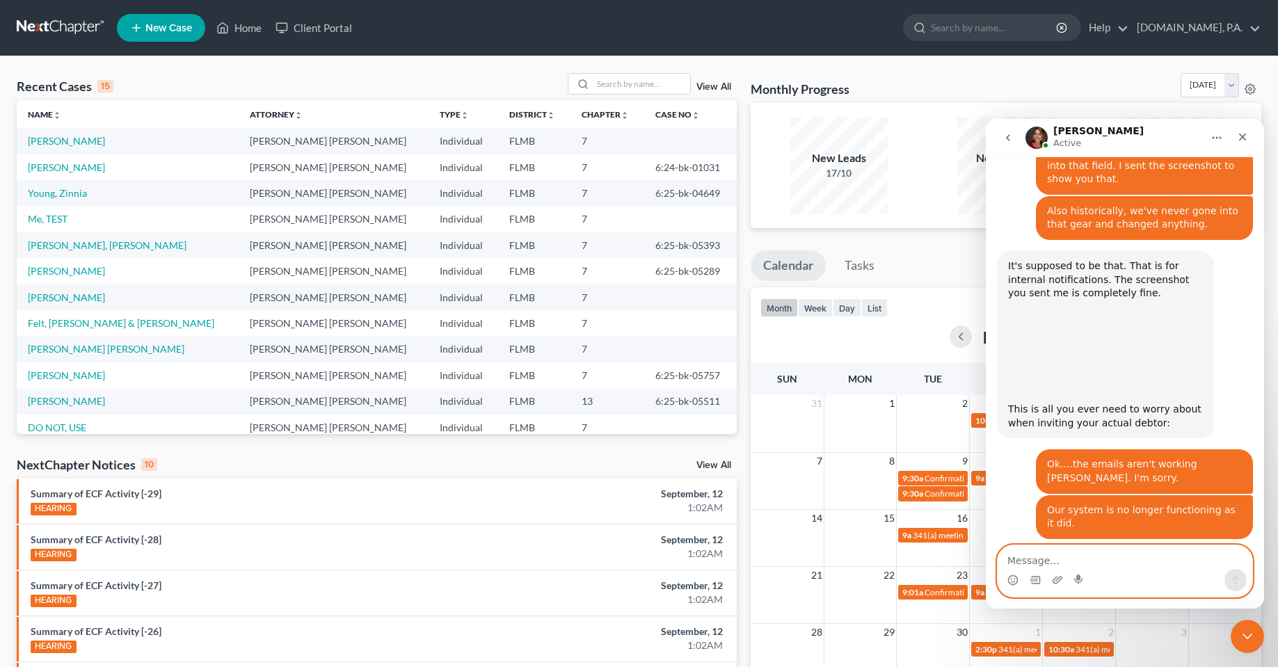
click at [1106, 563] on textarea "Message…" at bounding box center [1124, 557] width 255 height 24
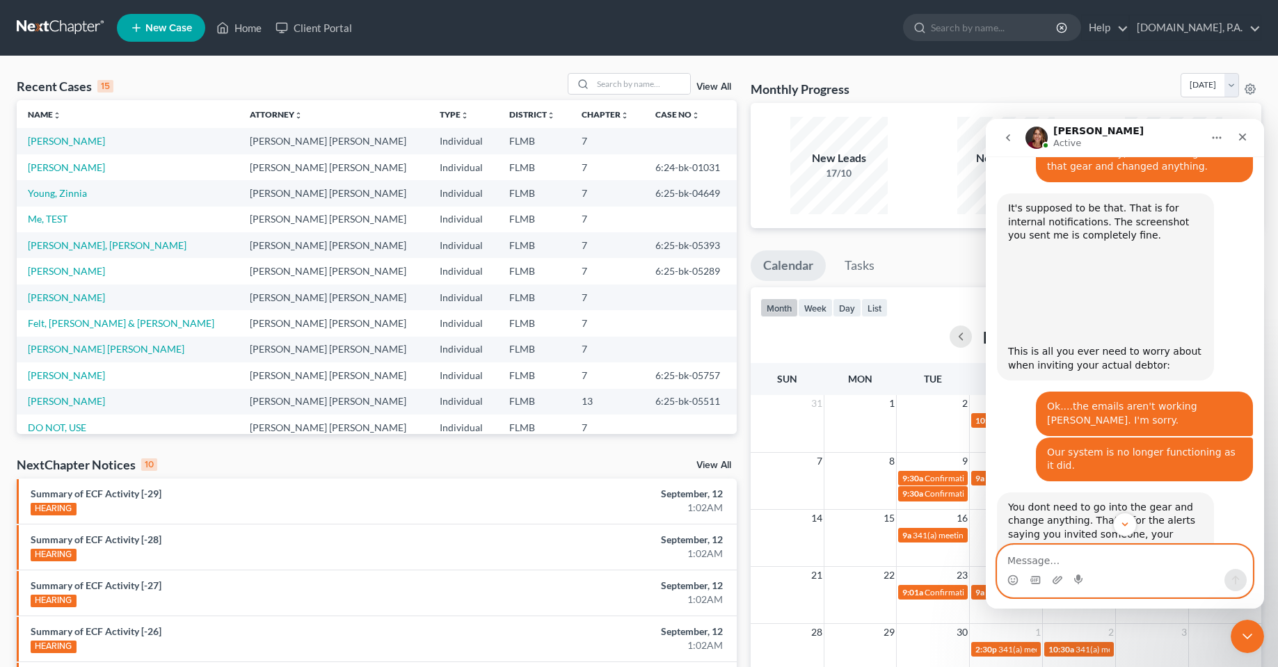
scroll to position [4003, 0]
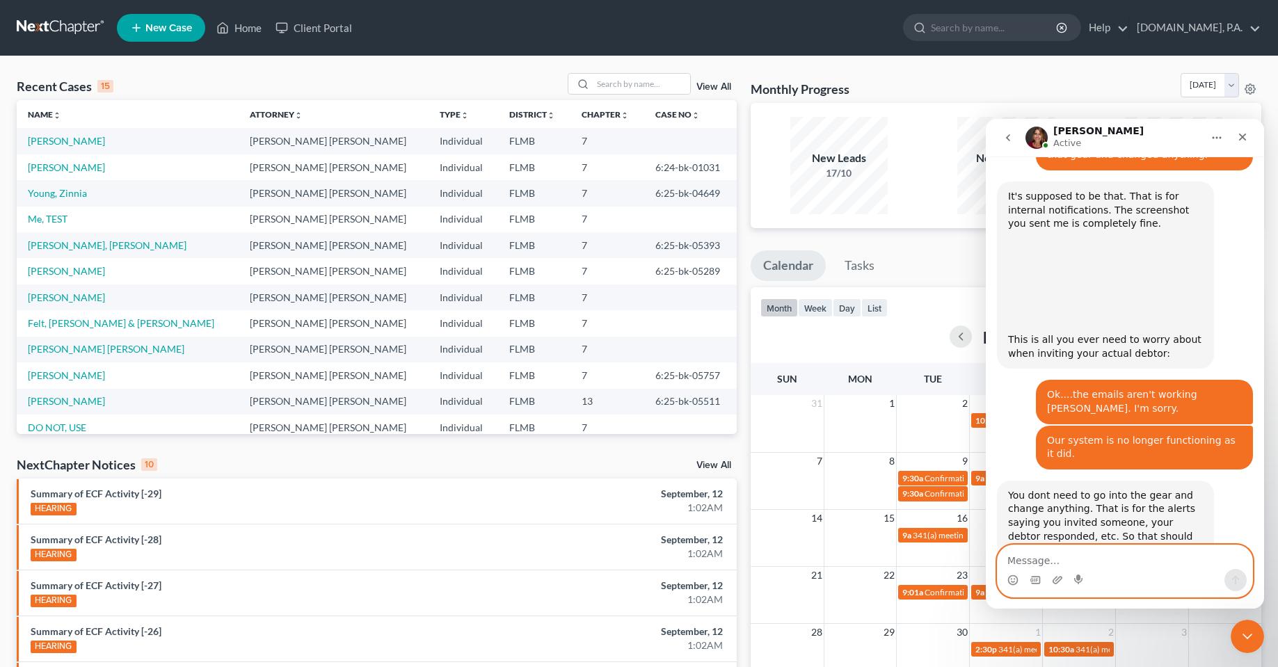
click at [1086, 563] on textarea "Message…" at bounding box center [1124, 557] width 255 height 24
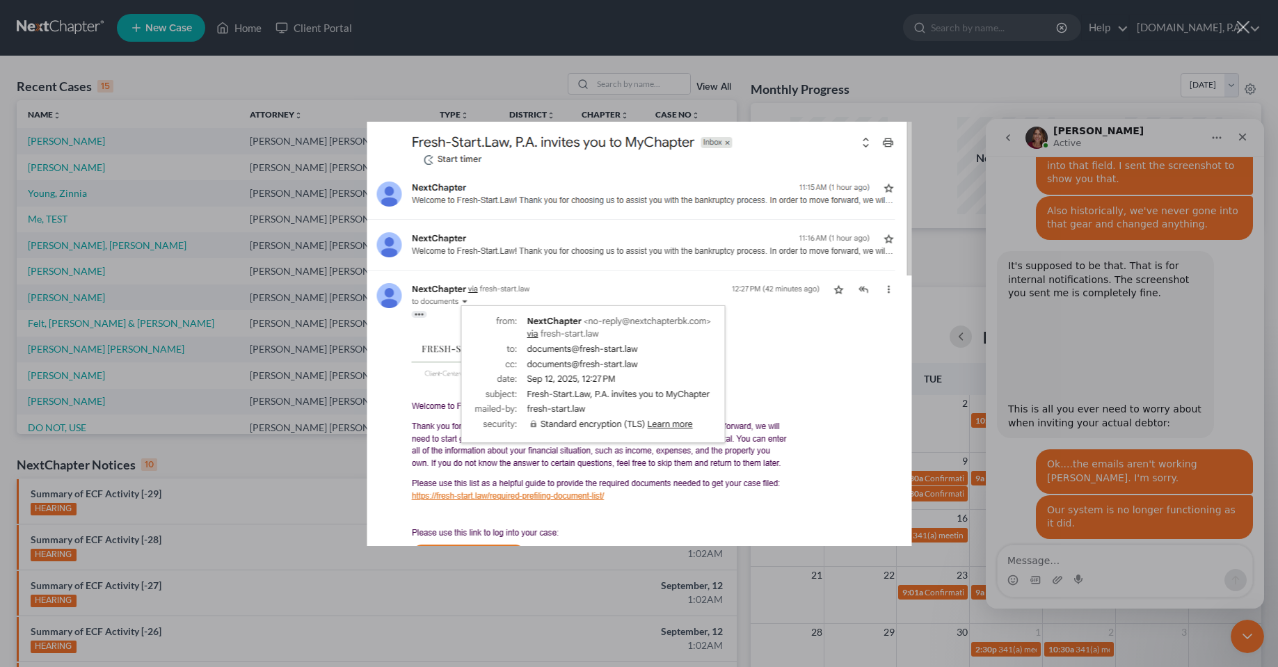
click at [1116, 442] on div "Intercom messenger" at bounding box center [639, 333] width 1278 height 667
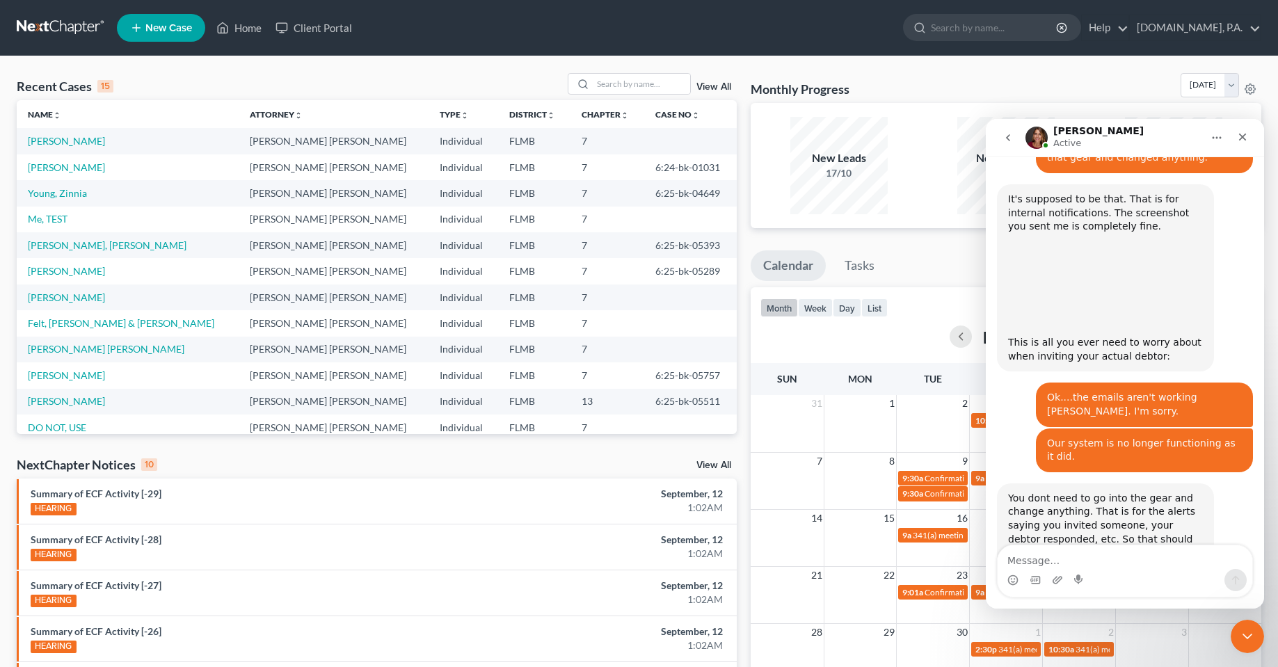
scroll to position [4003, 0]
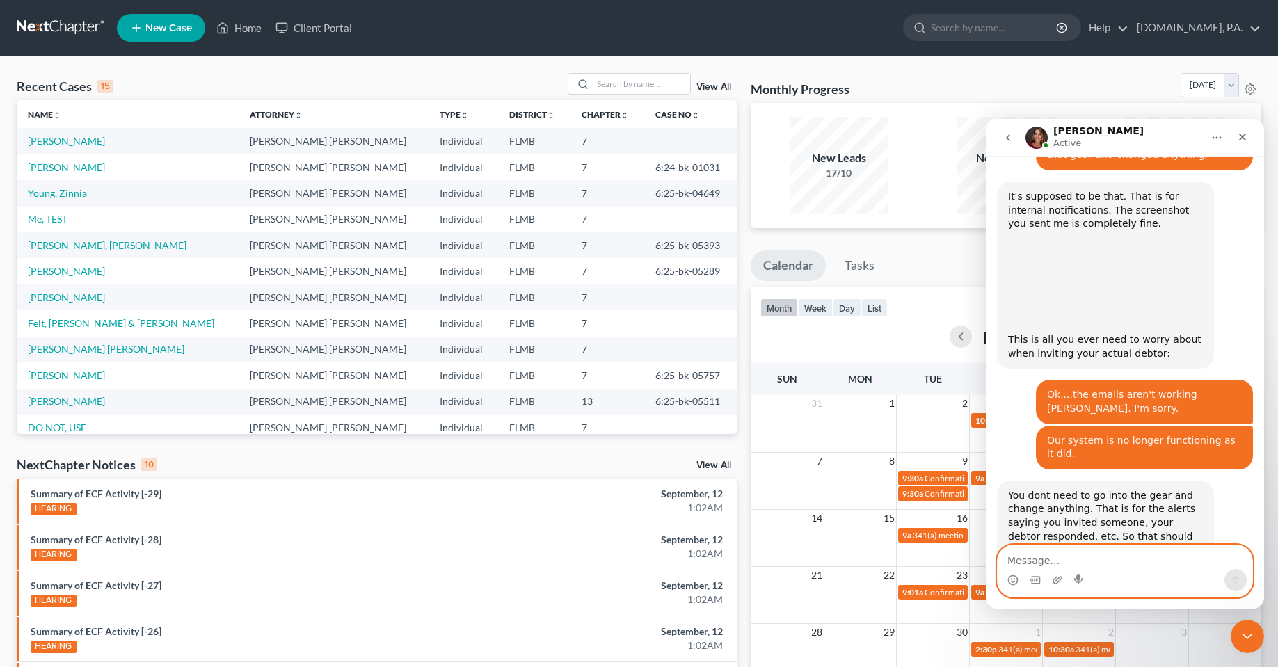
click at [1077, 563] on textarea "Message…" at bounding box center [1124, 557] width 255 height 24
click at [1106, 563] on textarea "Message…" at bounding box center [1124, 557] width 255 height 24
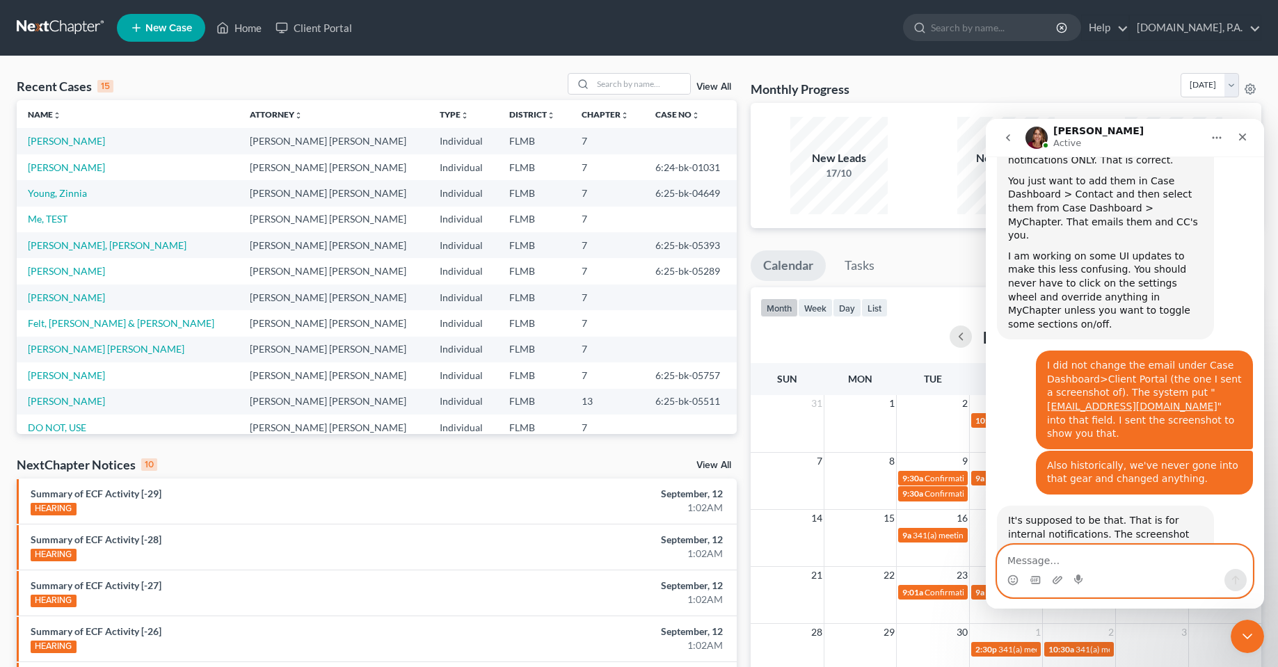
scroll to position [3655, 0]
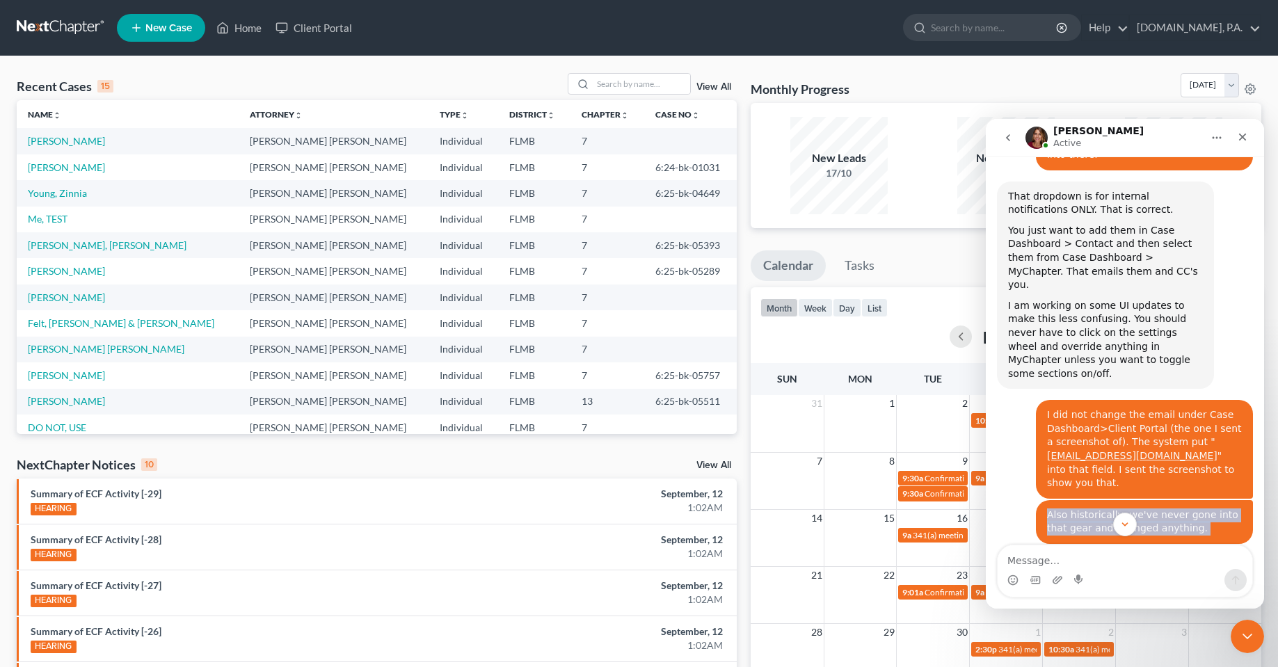
drag, startPoint x: 1261, startPoint y: 513, endPoint x: 1266, endPoint y: 166, distance: 347.1
click at [1264, 166] on html "Katie Active Have a quick question or need help finding something? Send us a ch…" at bounding box center [1125, 364] width 278 height 490
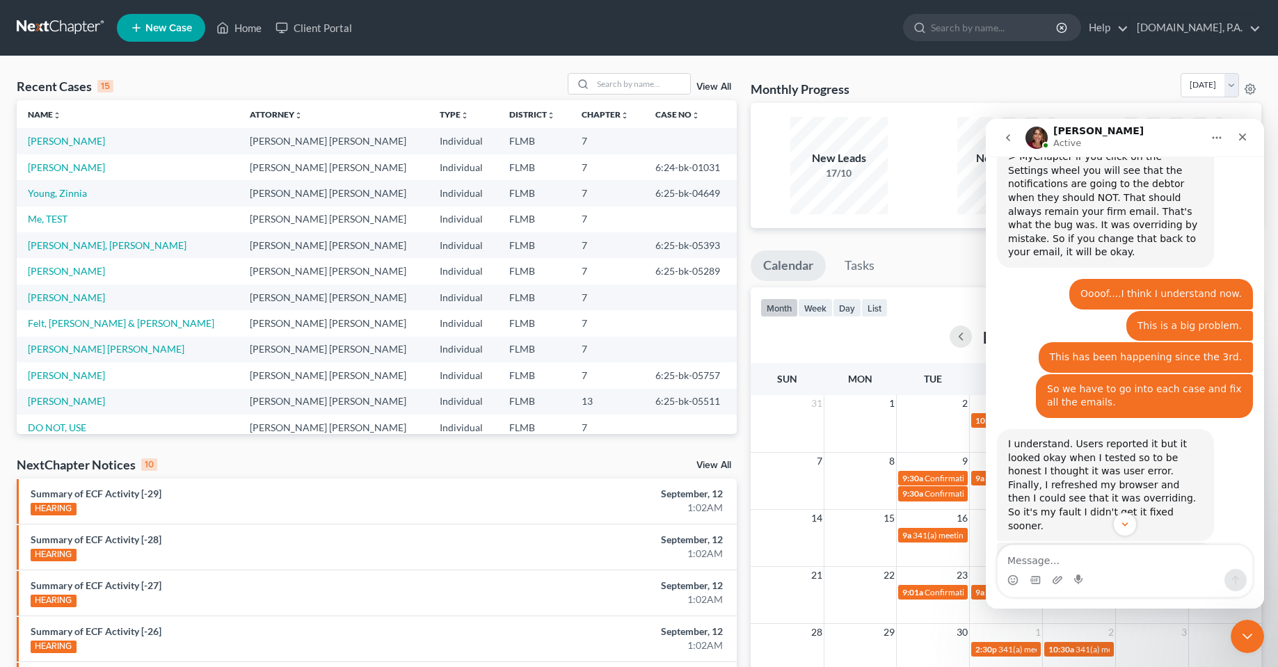
scroll to position [1947, 0]
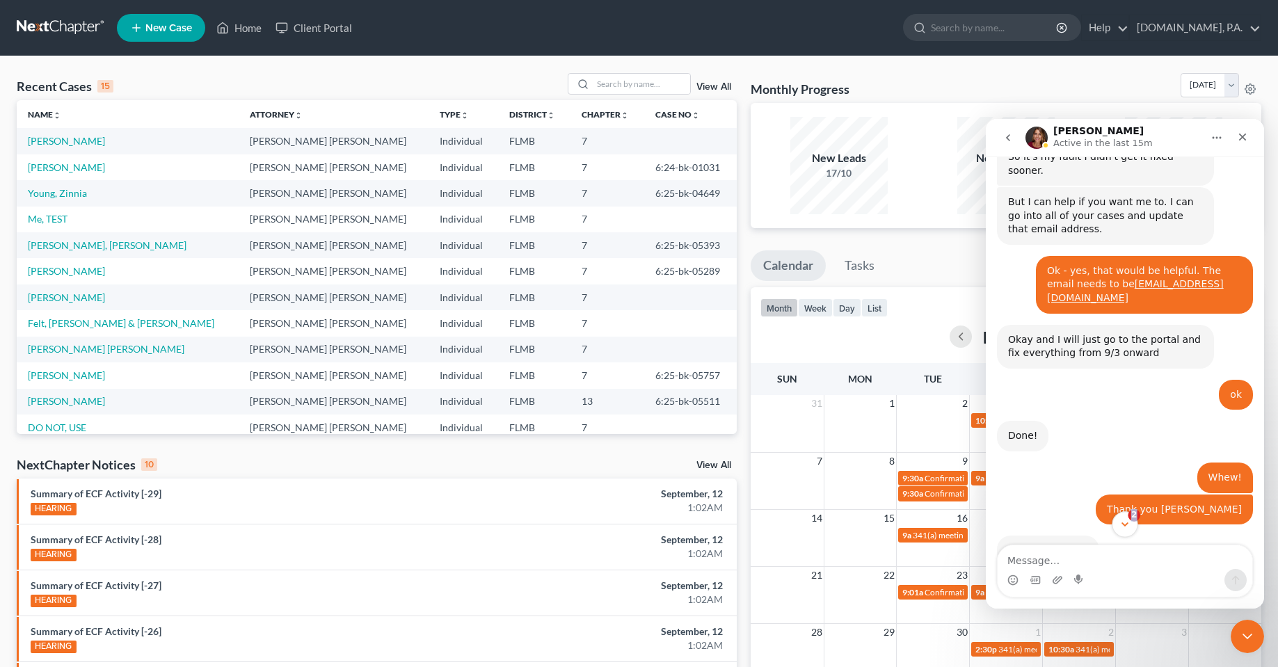
click at [1127, 520] on icon "Scroll to bottom" at bounding box center [1124, 524] width 13 height 13
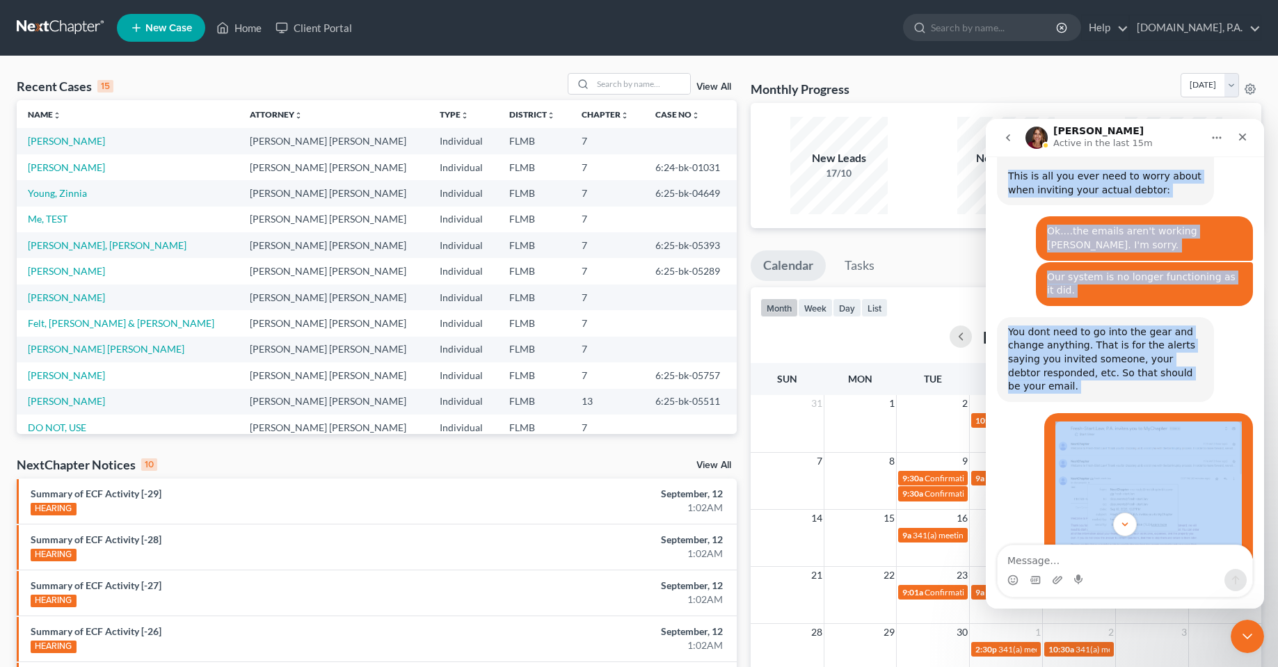
scroll to position [4173, 0]
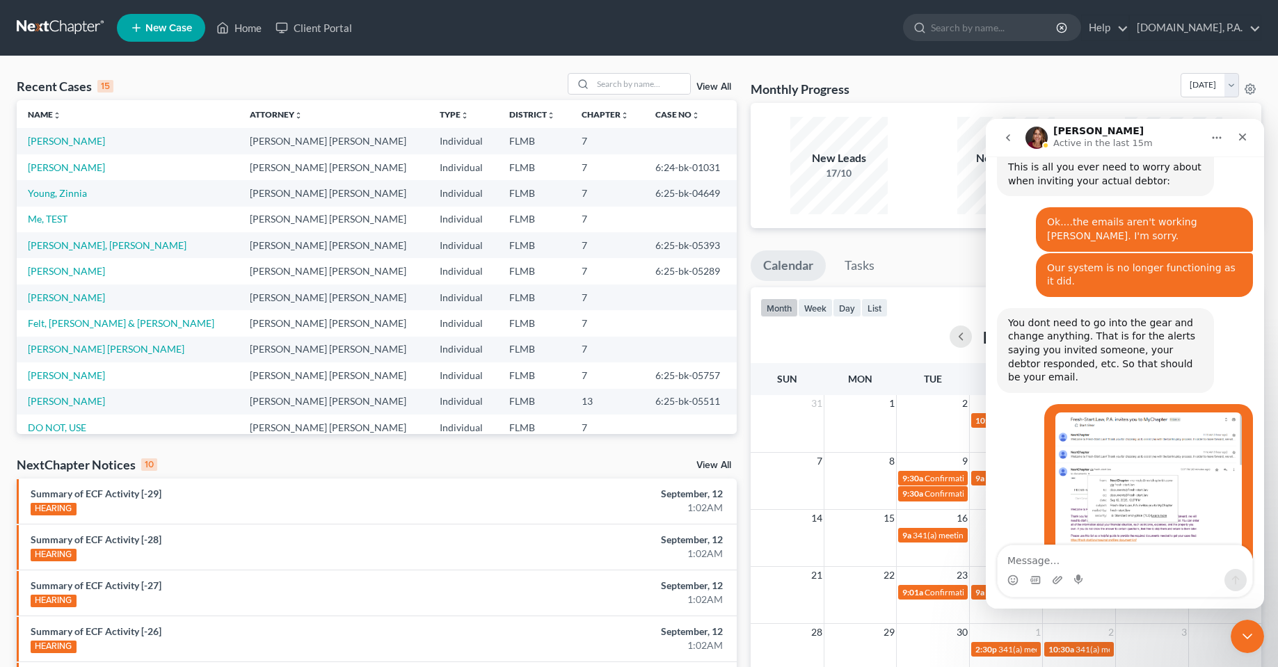
click at [1105, 574] on div "Intercom messenger" at bounding box center [1124, 580] width 255 height 22
click at [1105, 565] on textarea "Message…" at bounding box center [1124, 557] width 255 height 24
click at [1111, 566] on textarea "Message…" at bounding box center [1124, 557] width 255 height 24
click at [1111, 565] on textarea "Message…" at bounding box center [1124, 557] width 255 height 24
click at [1111, 560] on textarea "Message…" at bounding box center [1124, 557] width 255 height 24
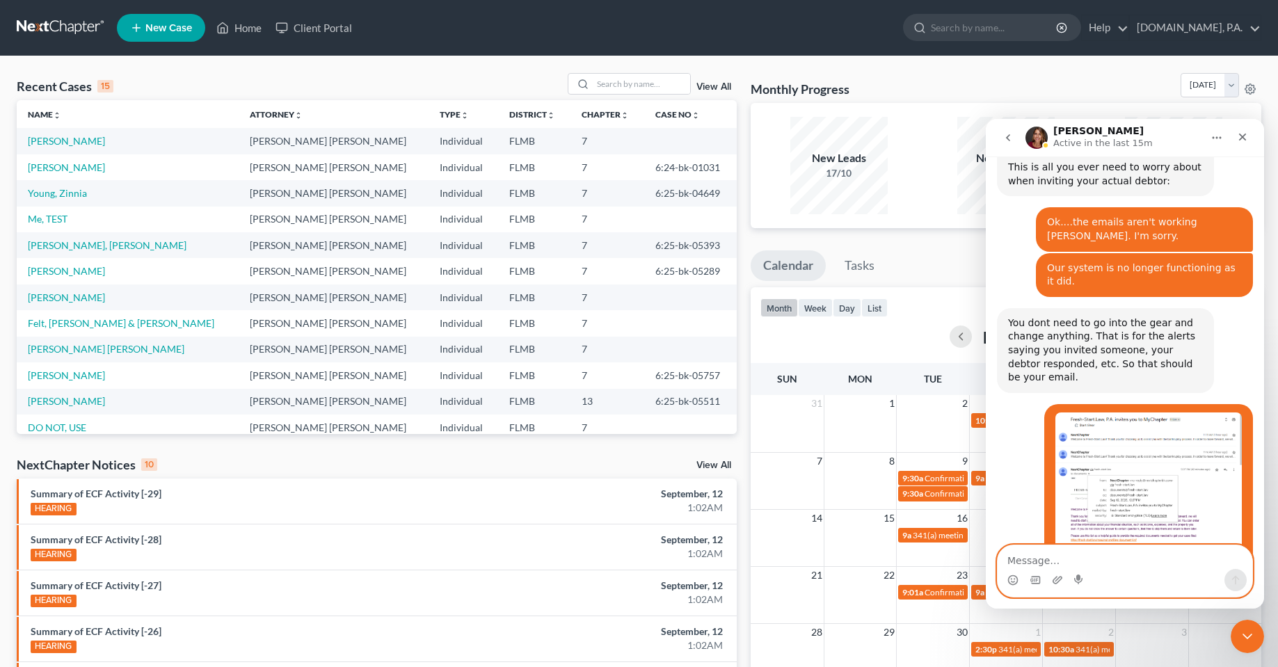
click at [1111, 560] on textarea "Message…" at bounding box center [1124, 557] width 255 height 24
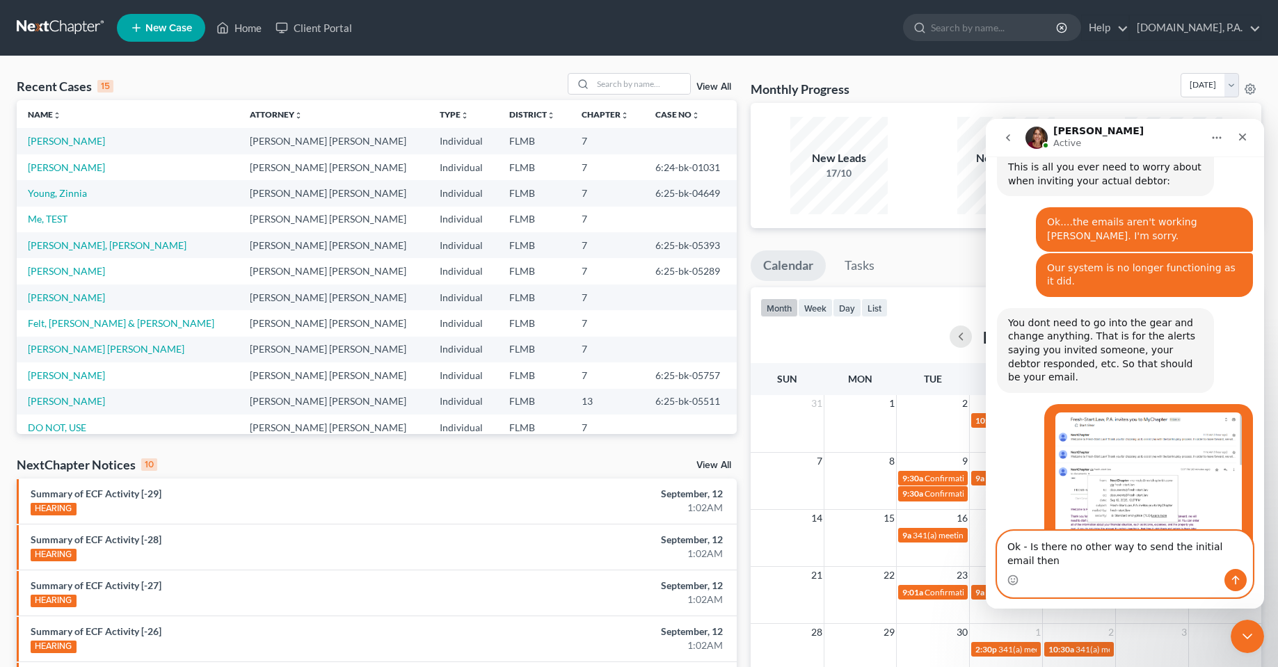
type textarea "Ok - Is there no other way to send the initial email then?"
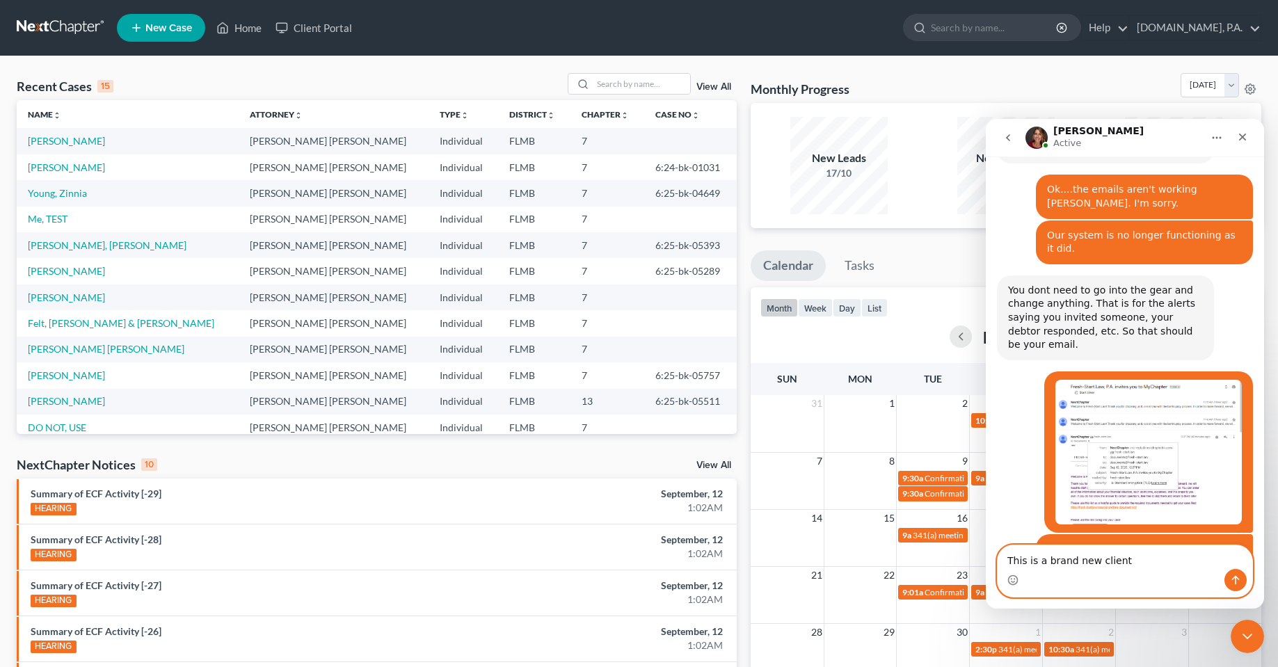
scroll to position [4259, 0]
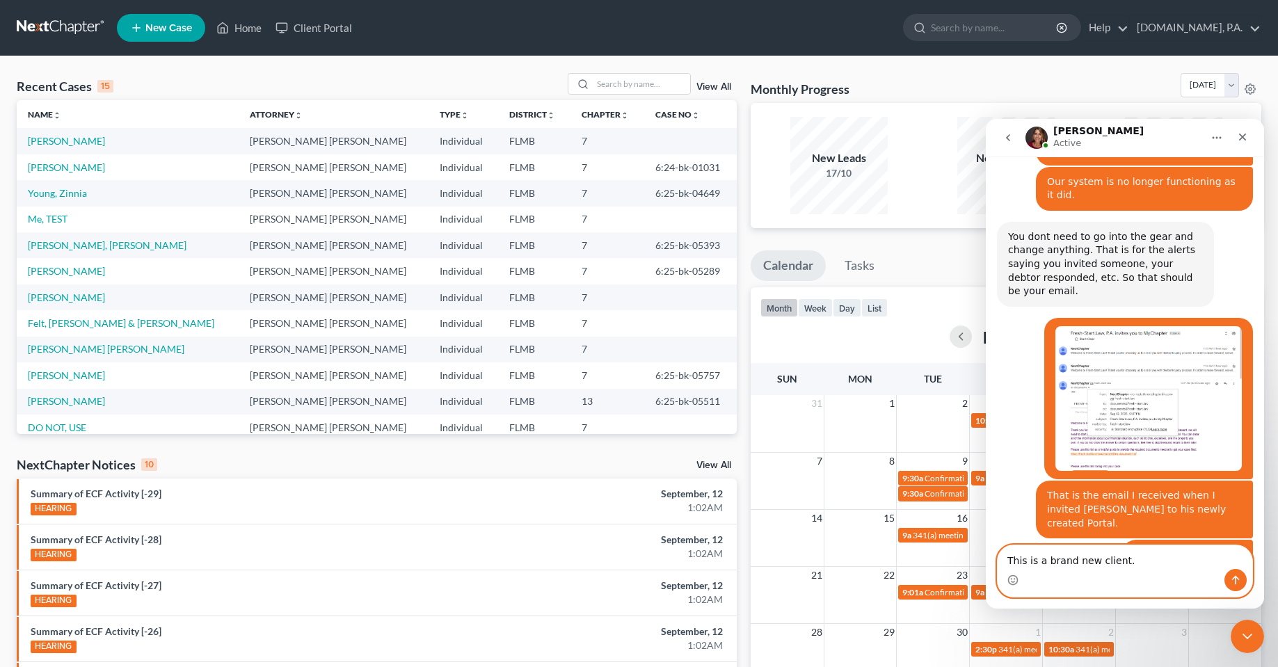
type textarea "This is a brand new client."
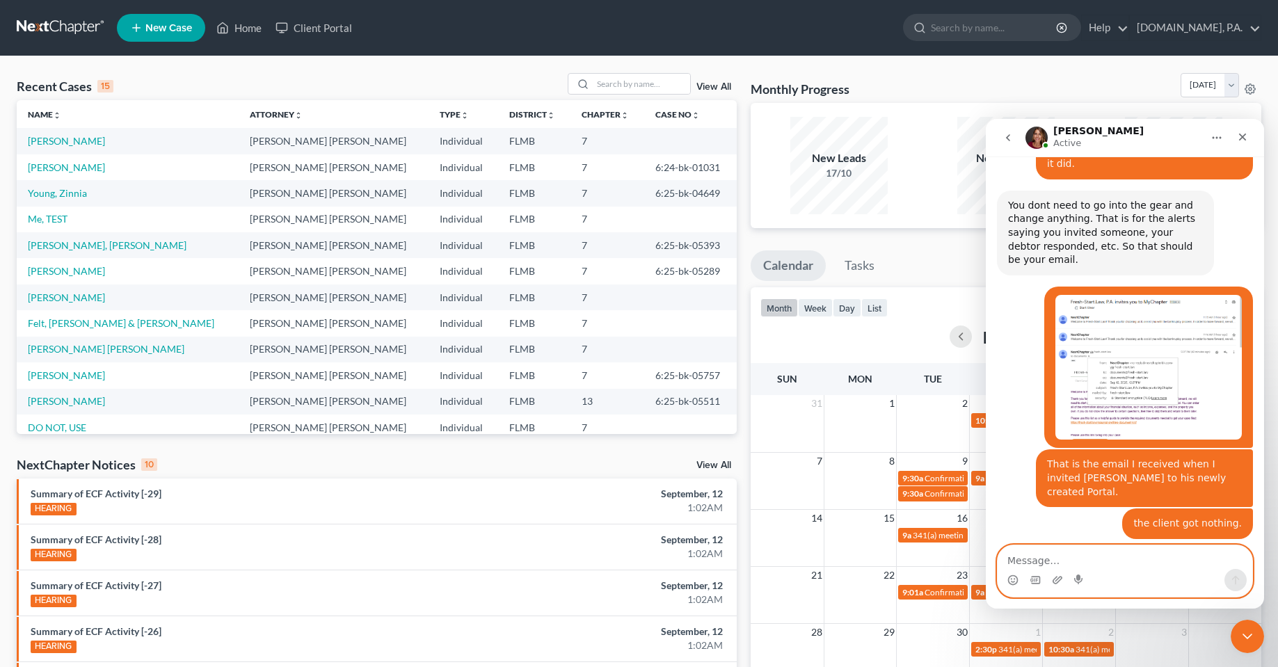
scroll to position [4333, 0]
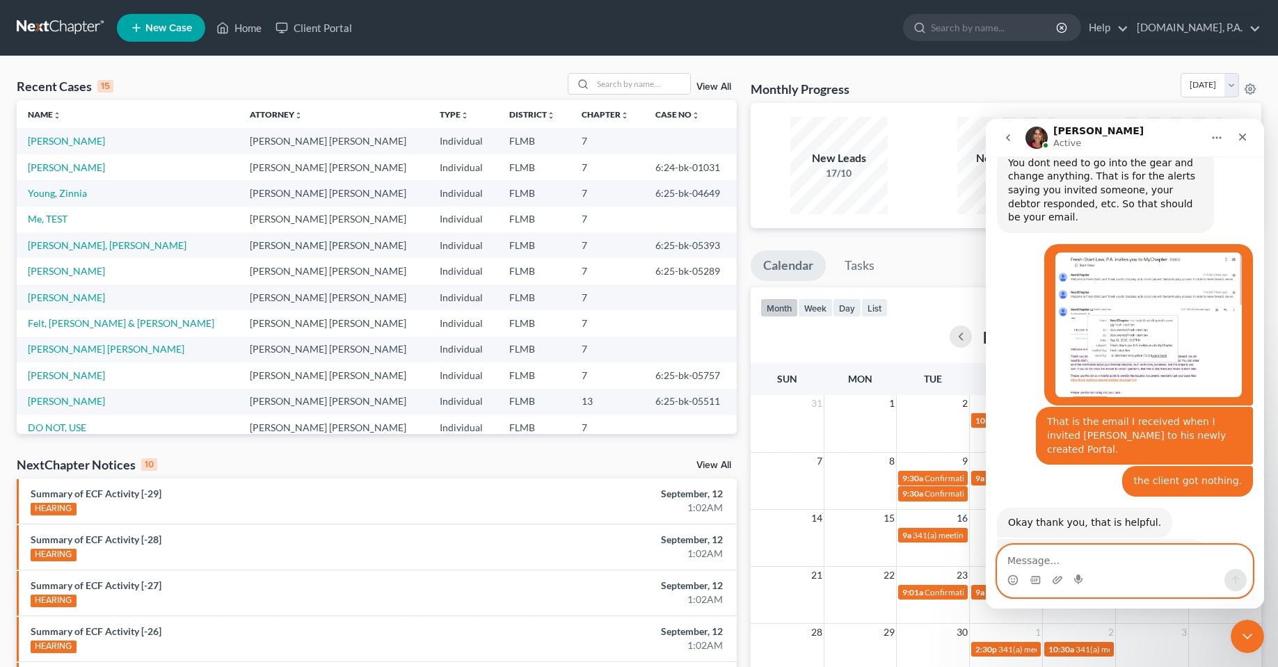
click at [1081, 562] on textarea "Message…" at bounding box center [1124, 557] width 255 height 24
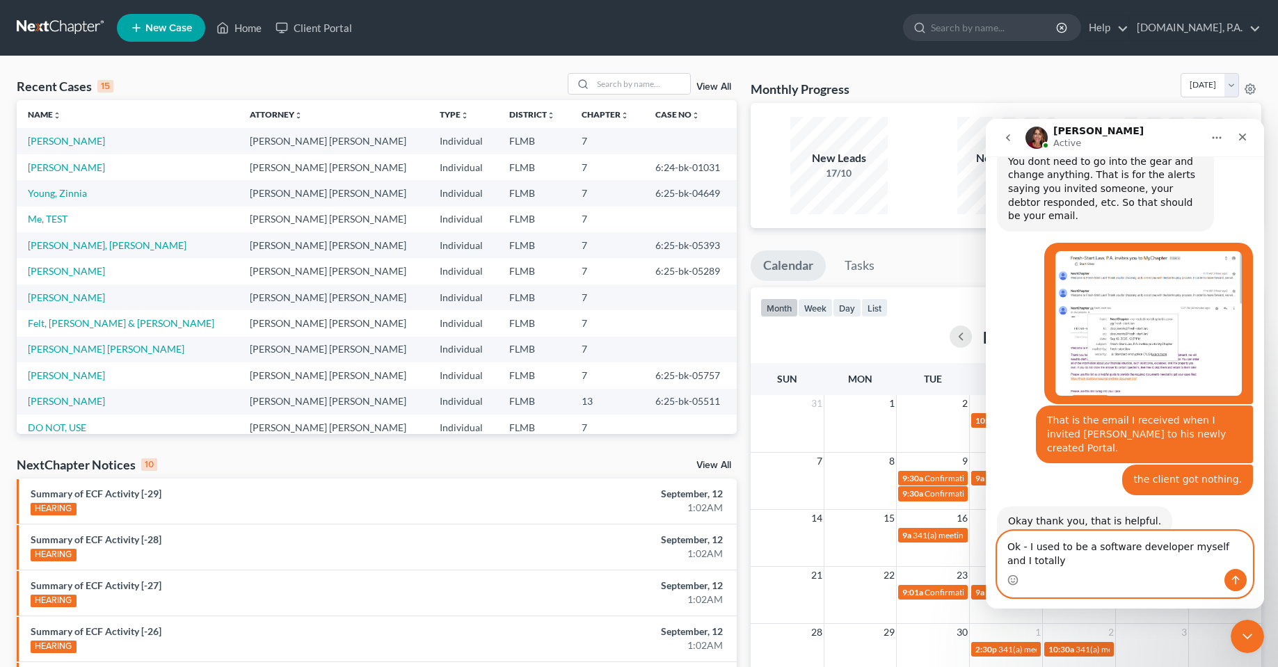
scroll to position [4347, 0]
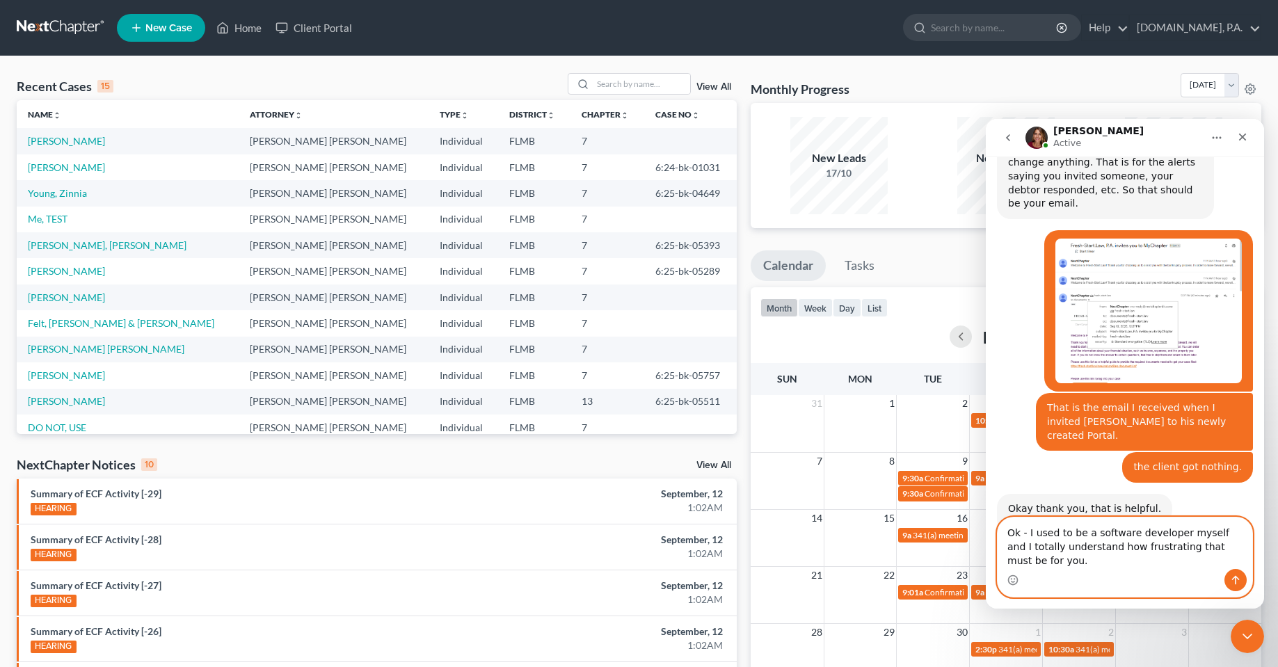
type textarea "Ok - I used to be a software developer myself and I totally understand how frus…"
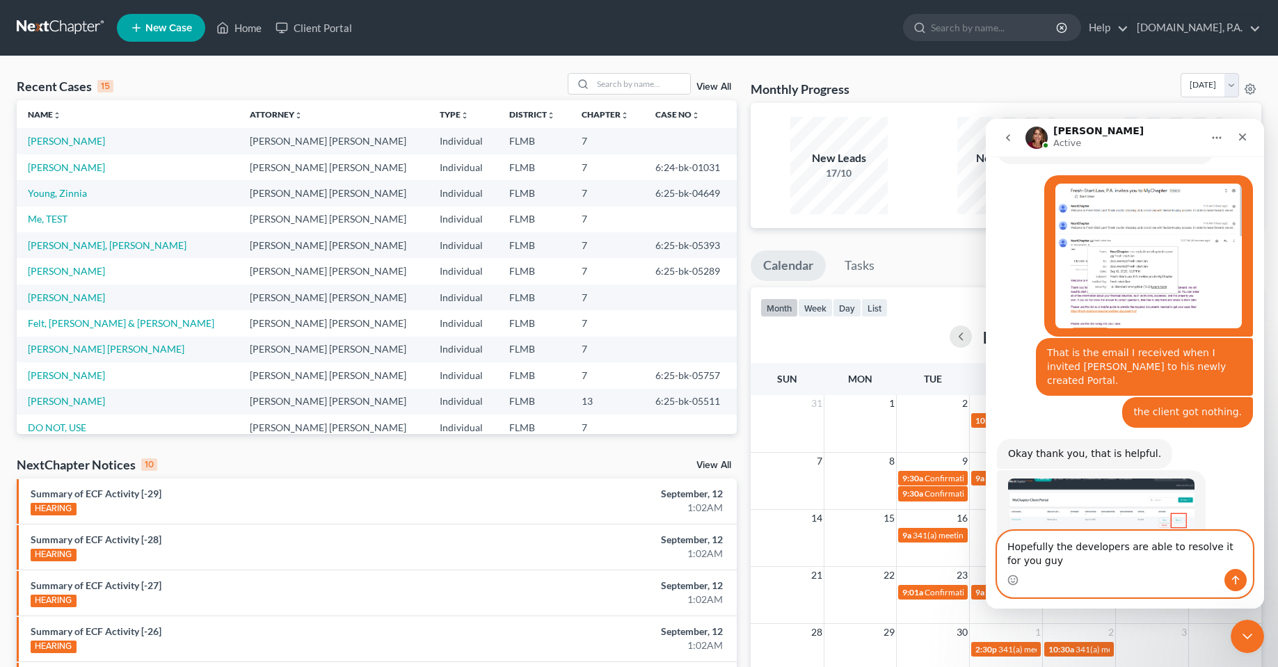
scroll to position [4416, 0]
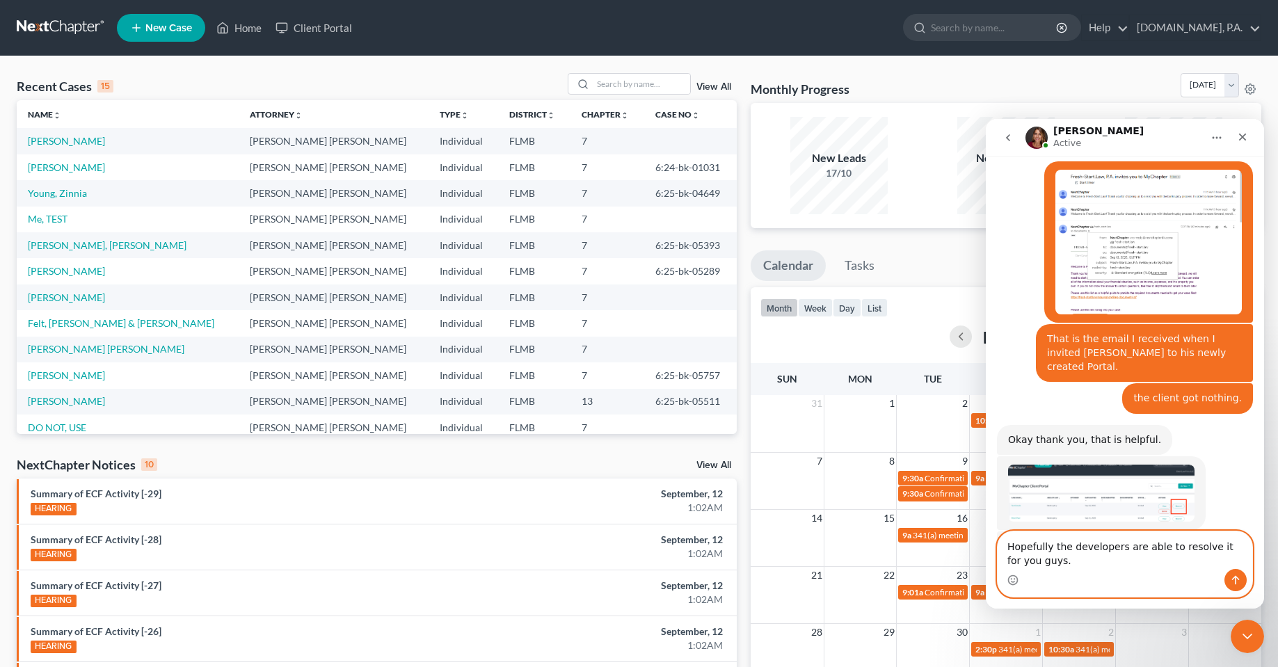
type textarea "Hopefully the developers are able to resolve it for you guys."
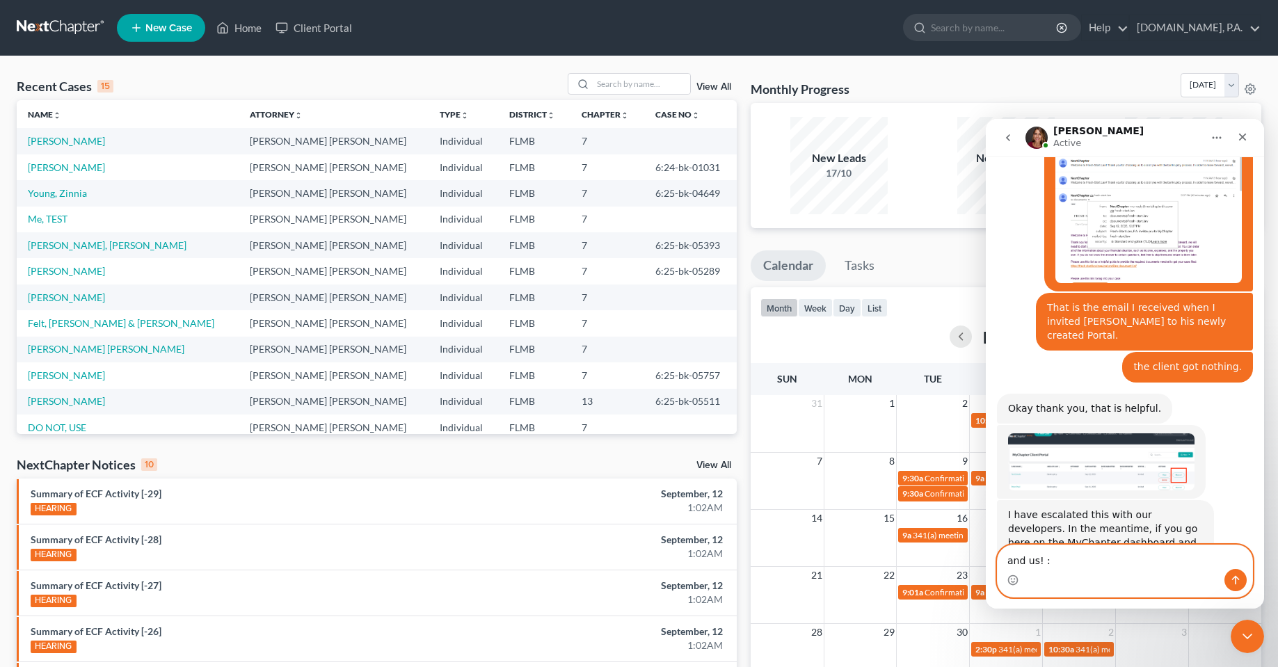
type textarea "and us! :D"
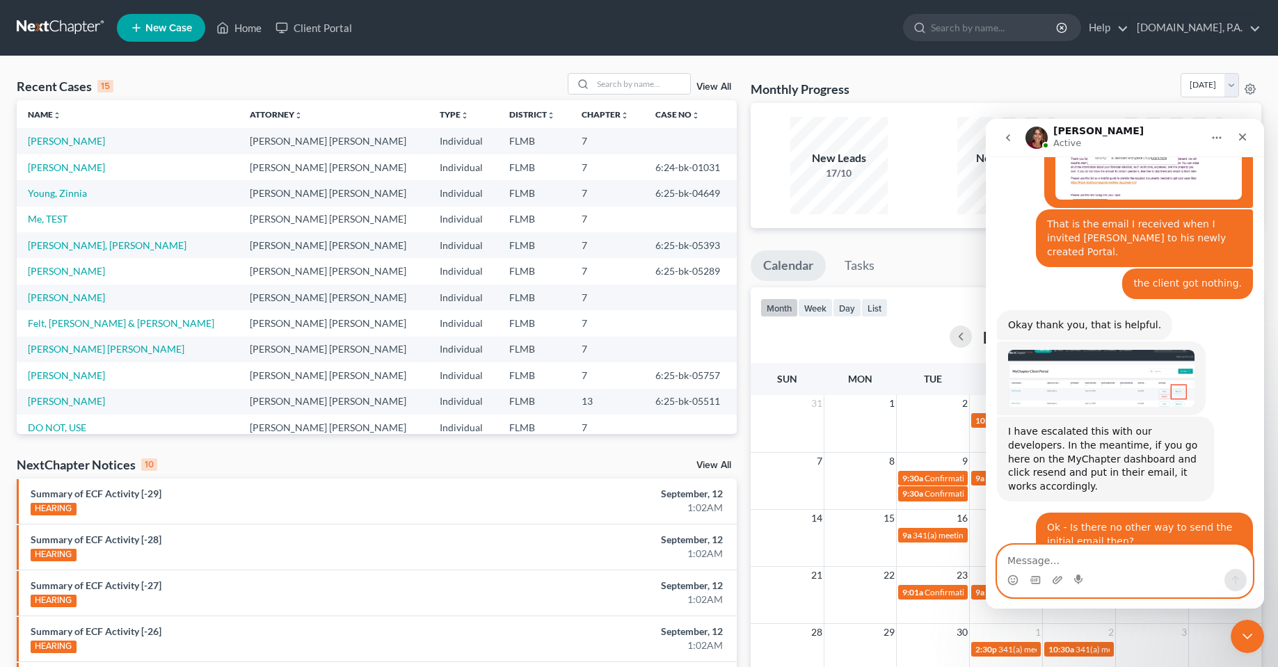
scroll to position [4533, 0]
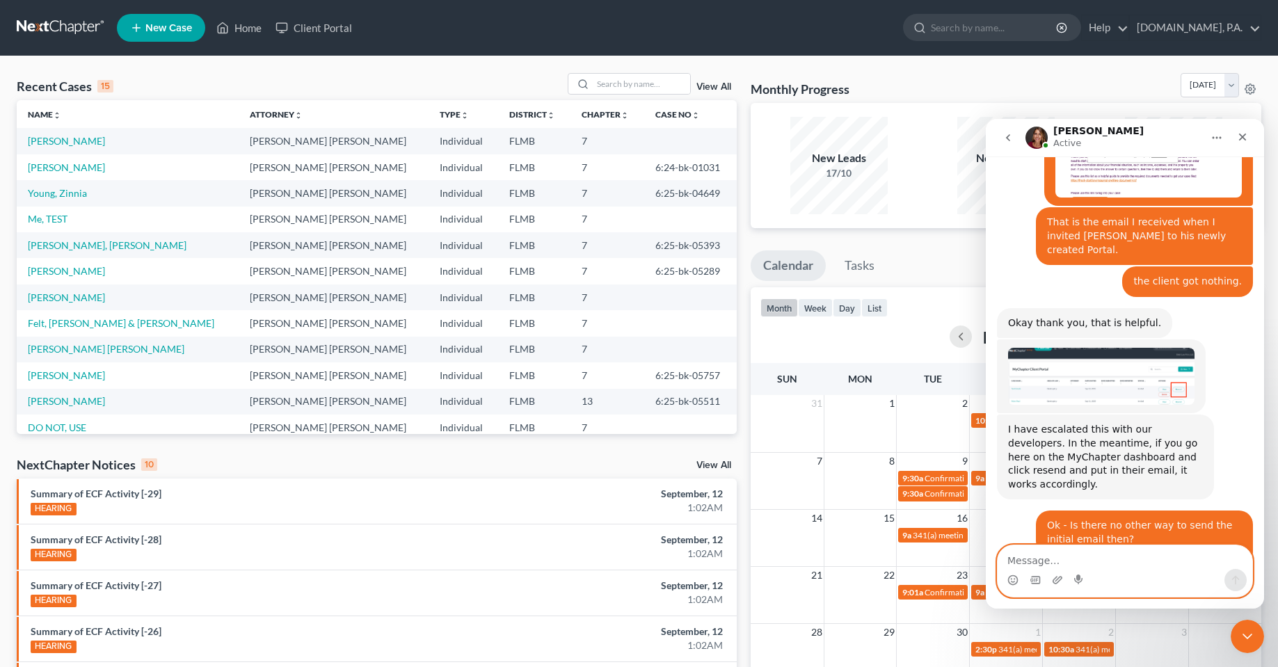
click at [1089, 563] on textarea "Message…" at bounding box center [1124, 557] width 255 height 24
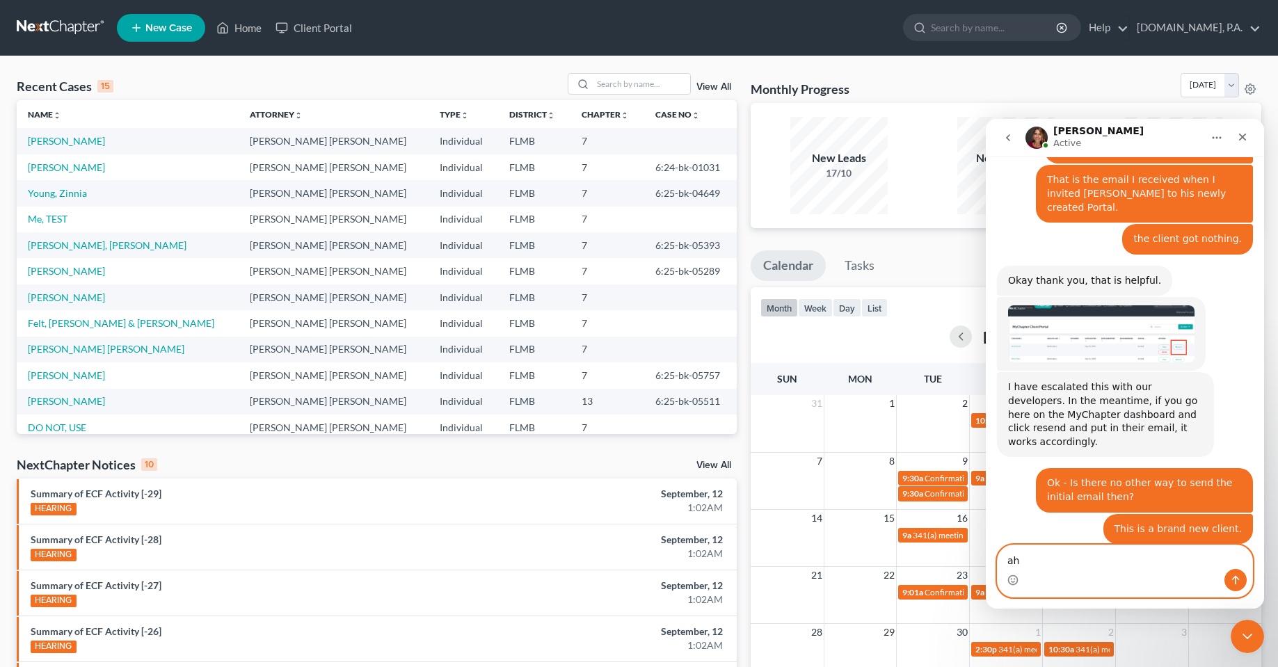
type textarea "a"
type textarea "ooof....fingers crossed for a speedy fix!"
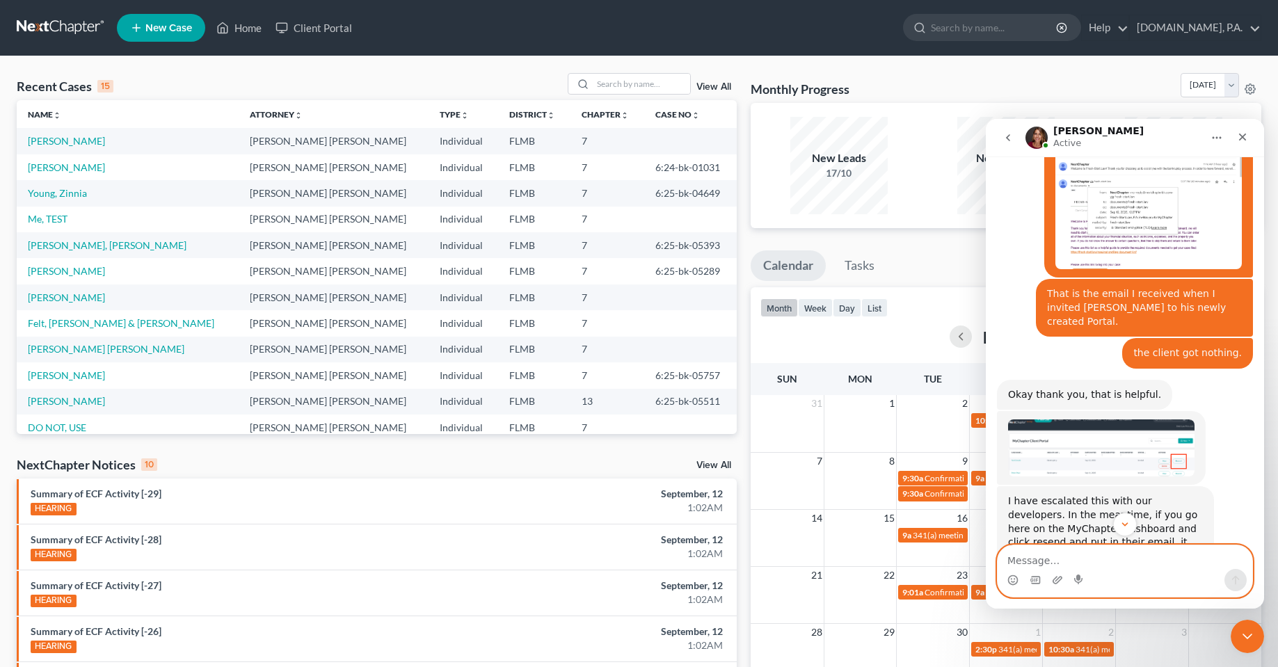
scroll to position [4616, 0]
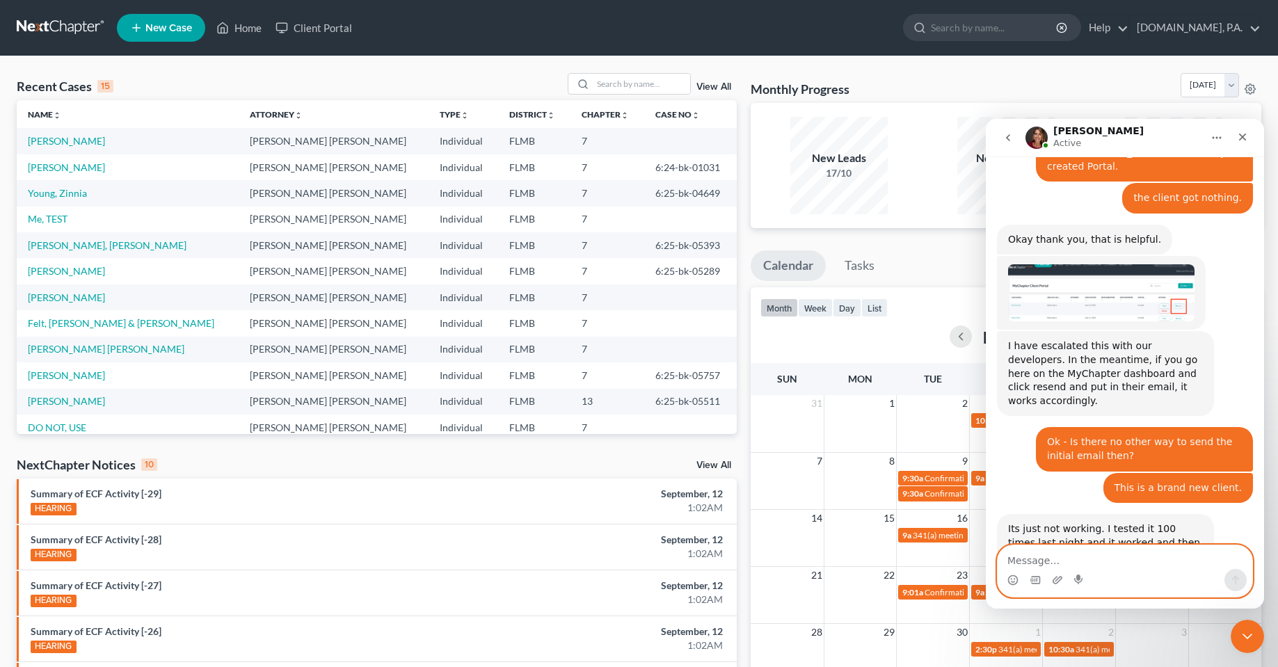
click at [1129, 552] on textarea "Message…" at bounding box center [1124, 557] width 255 height 24
click at [1091, 563] on textarea "Message…" at bounding box center [1124, 557] width 255 height 24
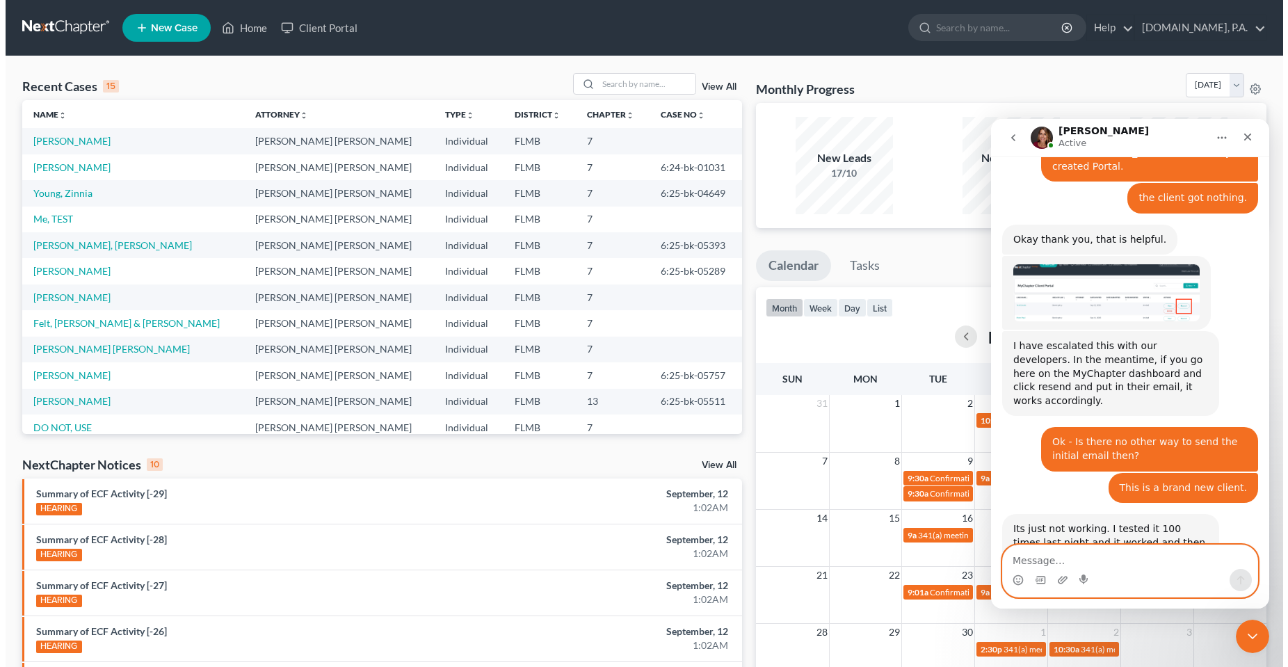
scroll to position [4546, 0]
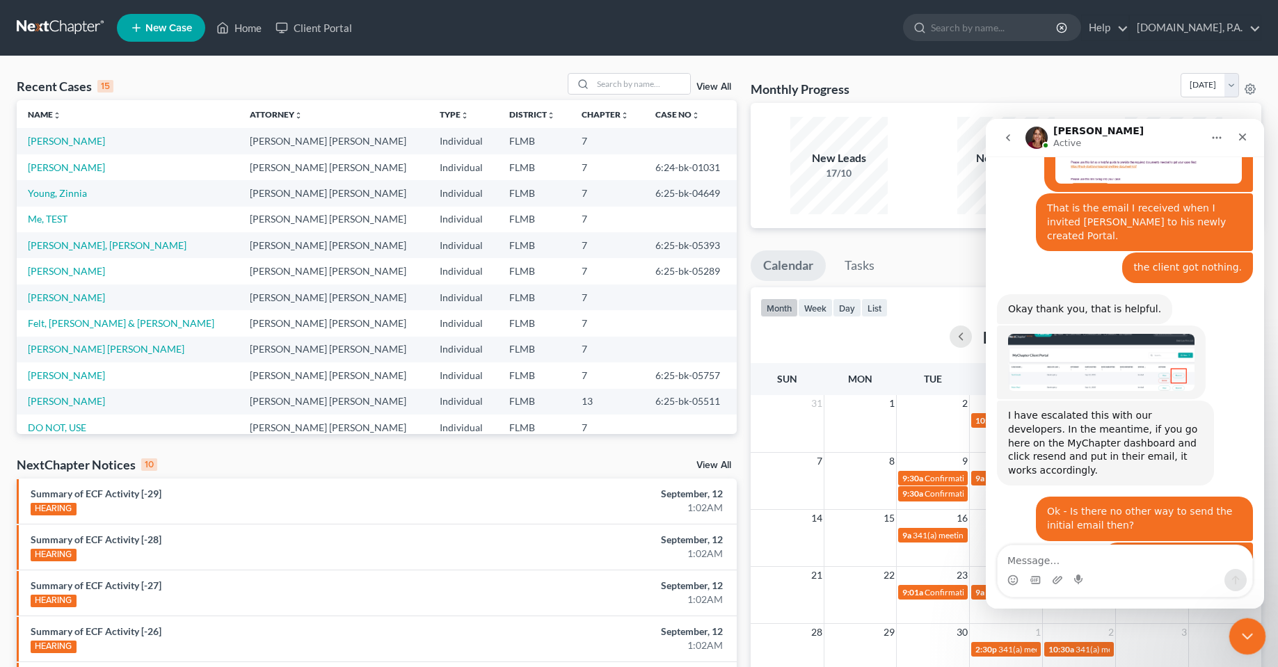
click at [1244, 641] on icon "Close Intercom Messenger" at bounding box center [1245, 634] width 17 height 17
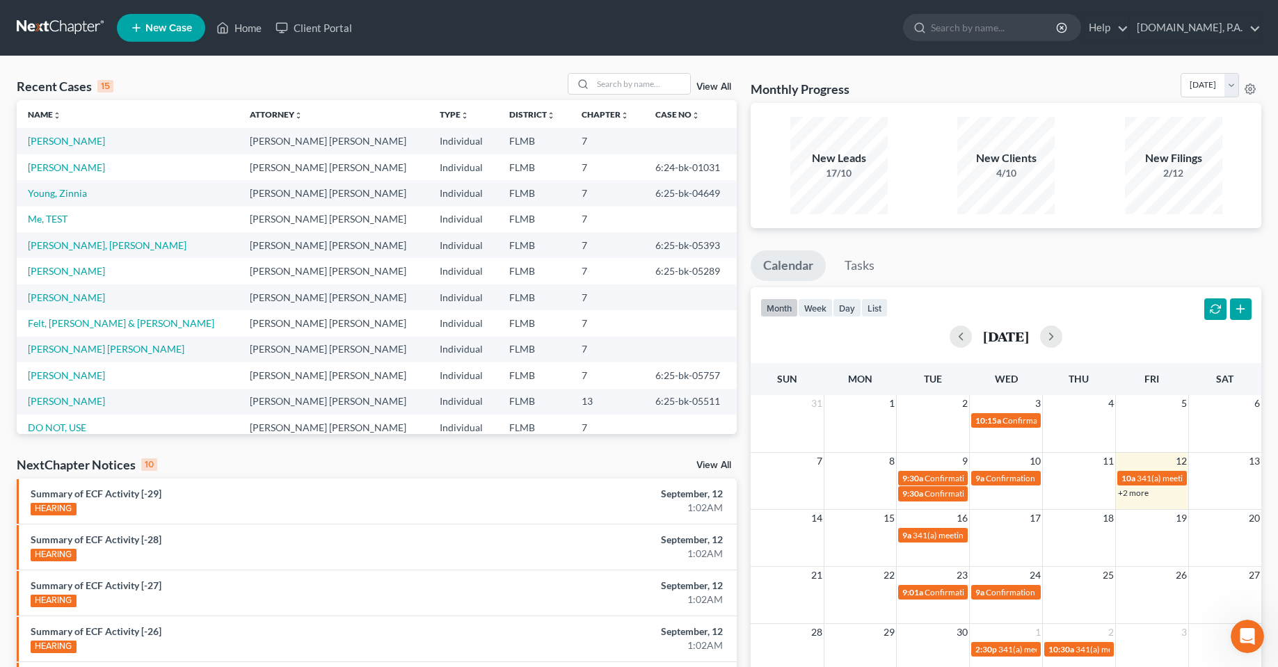
click at [896, 86] on div "Monthly Progress Bankruptcy Bankruptcy September 2025 August 2025 July 2025 Jun…" at bounding box center [1005, 88] width 510 height 30
click at [508, 58] on div "Recent Cases 15 View All Name unfold_more expand_more expand_less Attorney unfo…" at bounding box center [639, 515] width 1278 height 919
click at [73, 142] on link "McQueen, Aaron" at bounding box center [66, 141] width 77 height 12
click at [297, 36] on link "Client Portal" at bounding box center [313, 27] width 90 height 25
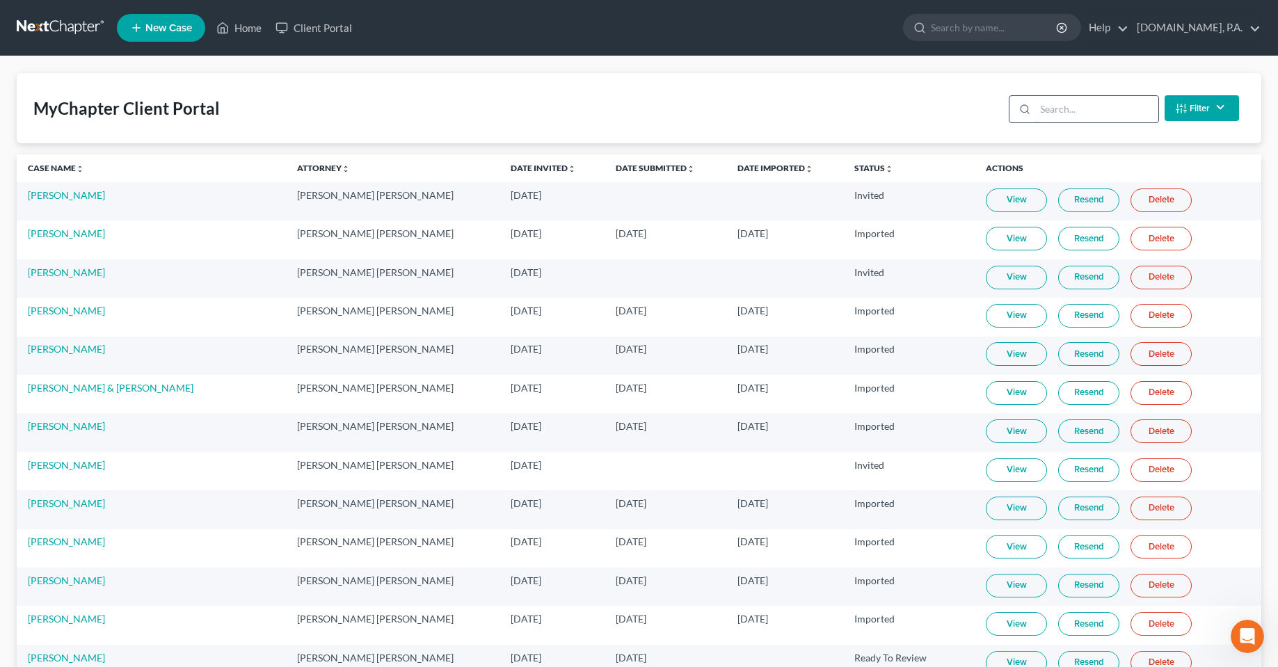
click at [1079, 112] on input "search" at bounding box center [1096, 109] width 123 height 26
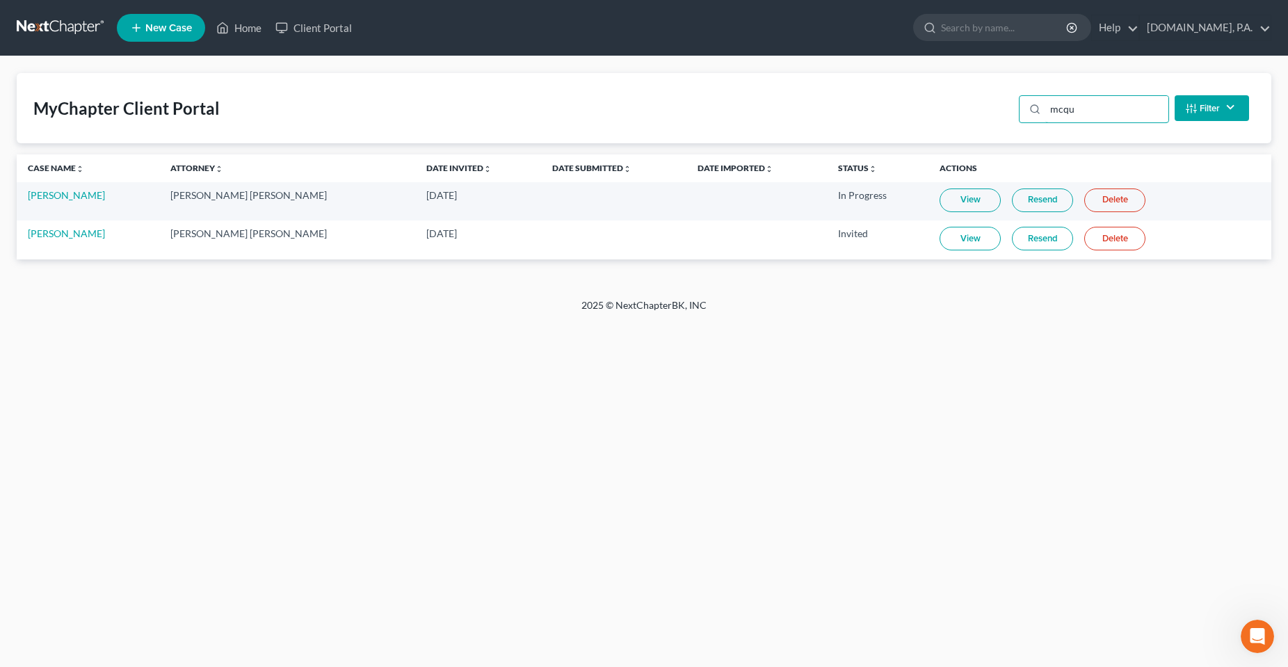
type input "mcqu"
click at [1040, 222] on td "View Resend Delete" at bounding box center [1099, 239] width 343 height 38
click at [1038, 227] on link "Resend" at bounding box center [1042, 239] width 61 height 24
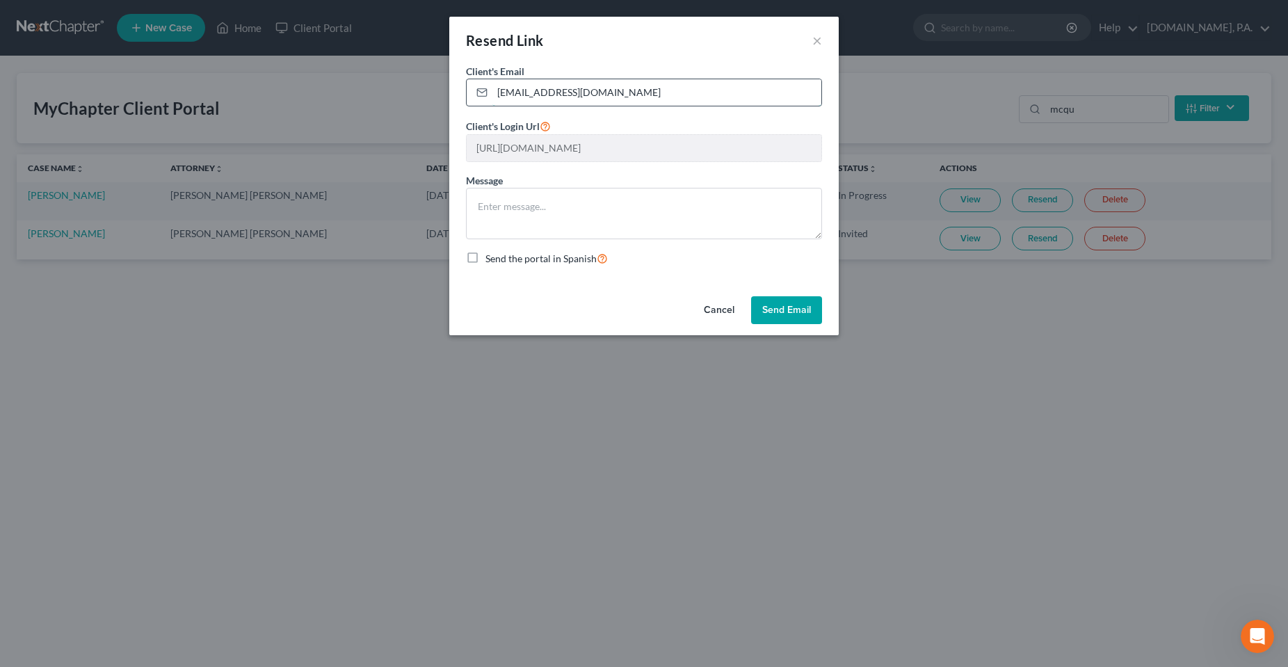
click at [629, 95] on input "[EMAIL_ADDRESS][DOMAIN_NAME]" at bounding box center [656, 92] width 329 height 26
paste input "aaron_mcqueen@icloud.com"
type input "aaron_mcqueen@icloud.com"
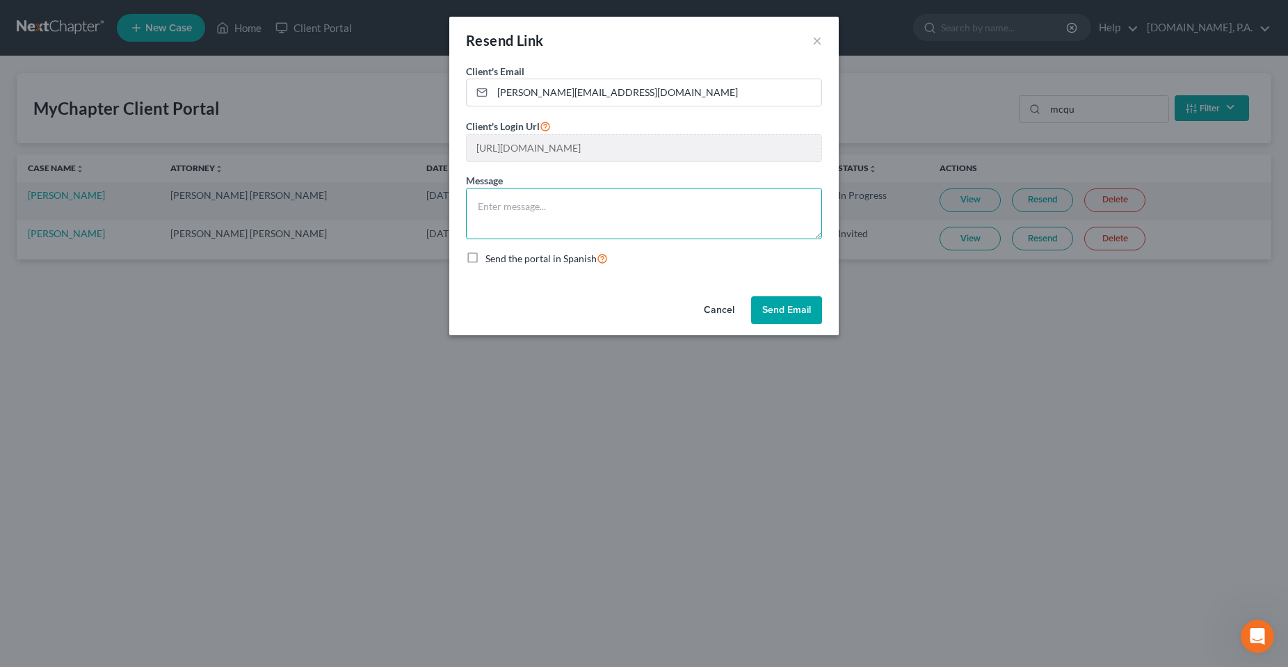
click at [693, 217] on textarea at bounding box center [644, 213] width 356 height 51
drag, startPoint x: 485, startPoint y: 218, endPoint x: 444, endPoint y: 215, distance: 41.8
click at [444, 215] on div "Resend Link × Client's Email * aaron_mcqueen@icloud.com Client's Login Url http…" at bounding box center [644, 333] width 1288 height 667
paste textarea "Welcome to Fresh-Start.Law! Thank you for choosing us to assist you with the ba…"
type textarea "Welcome to Fresh-Start.Law! Thank you for choosing us to assist you with the ba…"
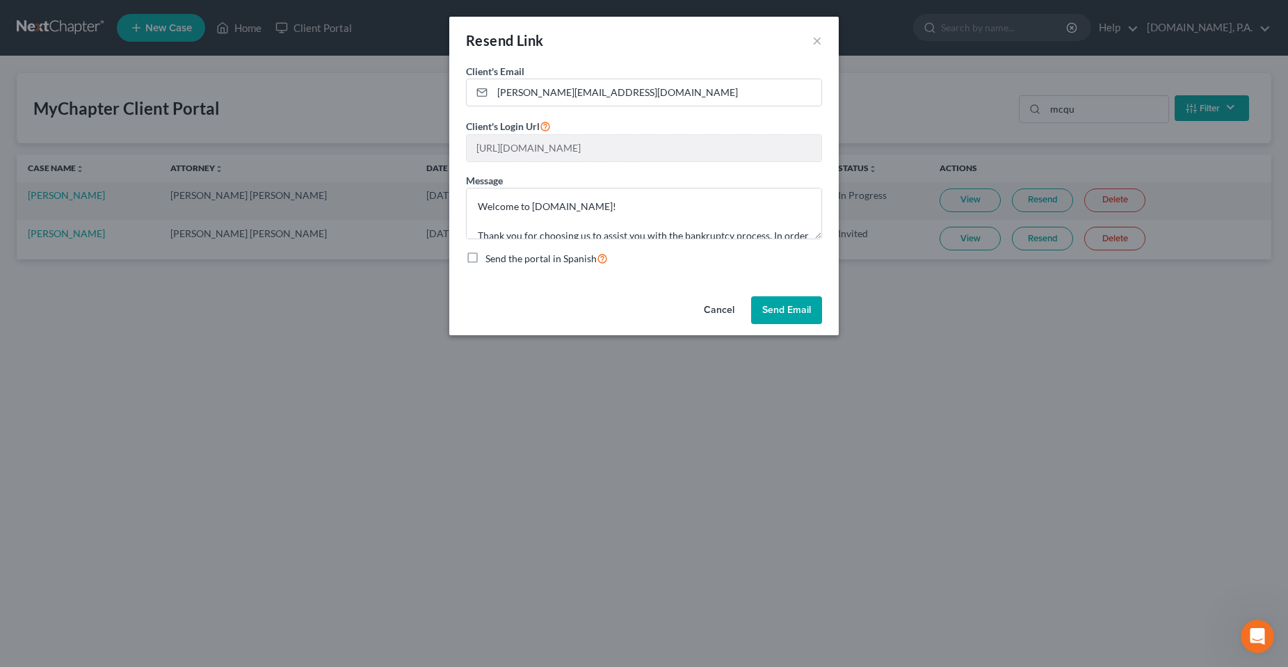
click at [768, 307] on button "Send Email" at bounding box center [786, 310] width 71 height 28
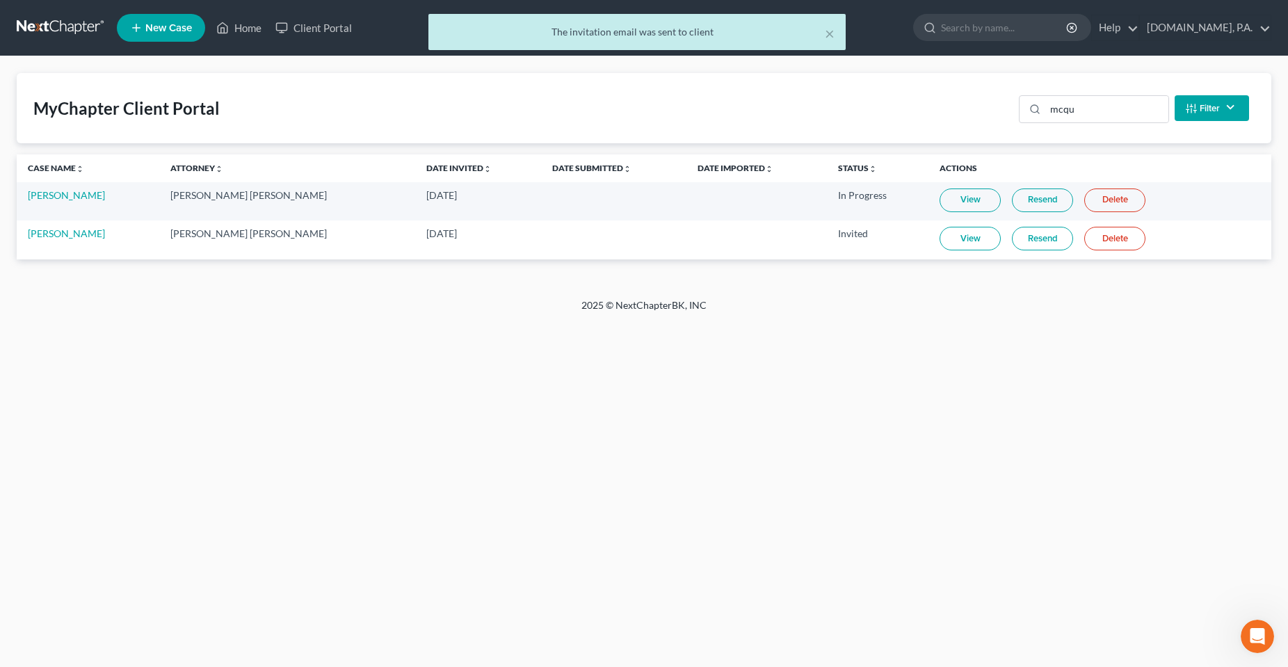
click at [301, 430] on div "Home New Case Client Portal Fresh-Start.Law, P.A. chas@fresh-start.law My Accou…" at bounding box center [644, 333] width 1288 height 667
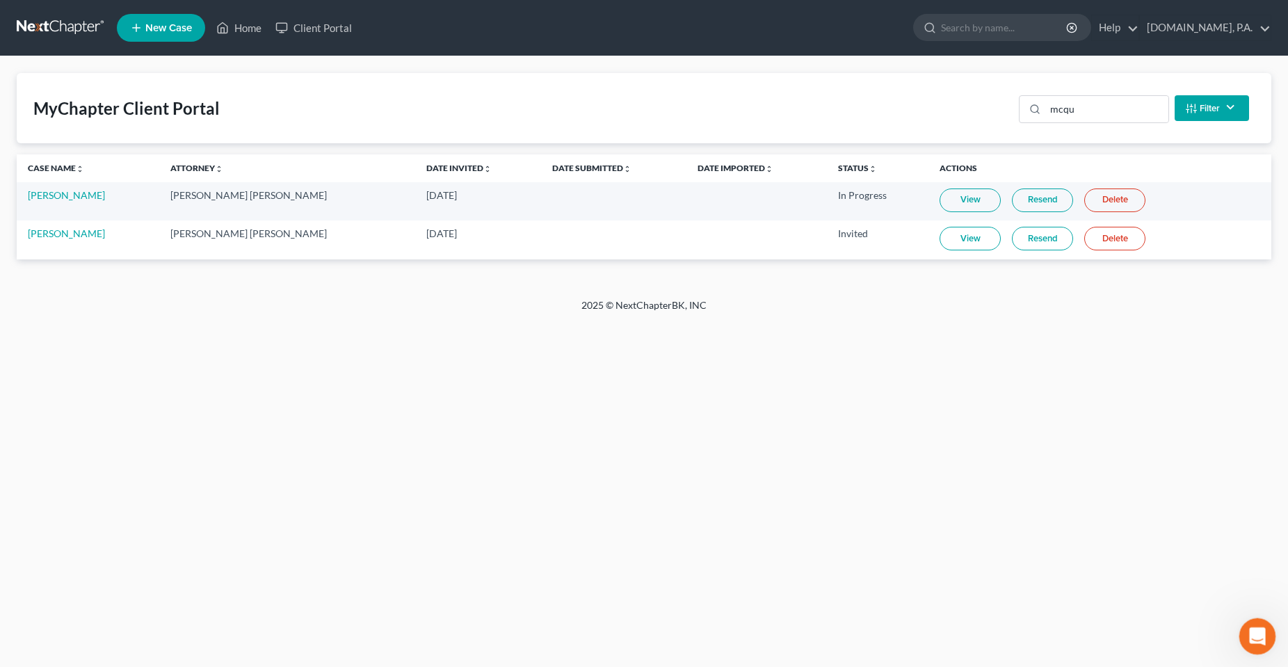
click at [1250, 619] on div "Open Intercom Messenger" at bounding box center [1255, 634] width 46 height 46
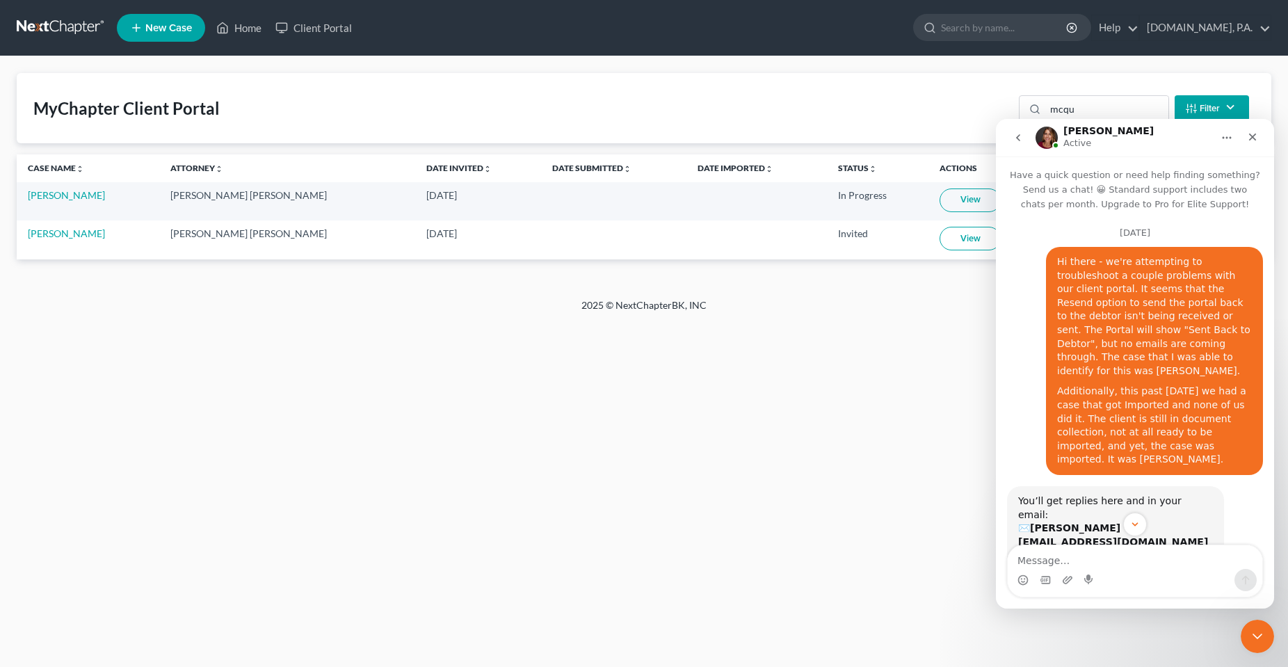
scroll to position [4616, 0]
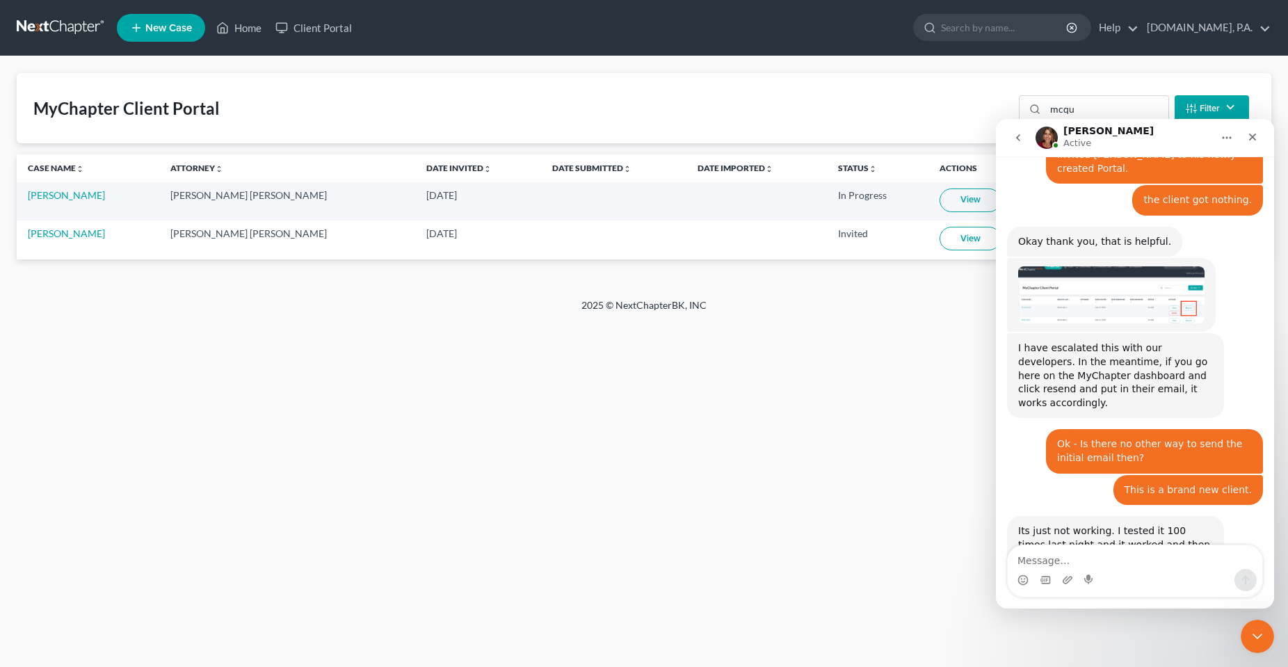
click at [1132, 562] on textarea "Message…" at bounding box center [1135, 557] width 255 height 24
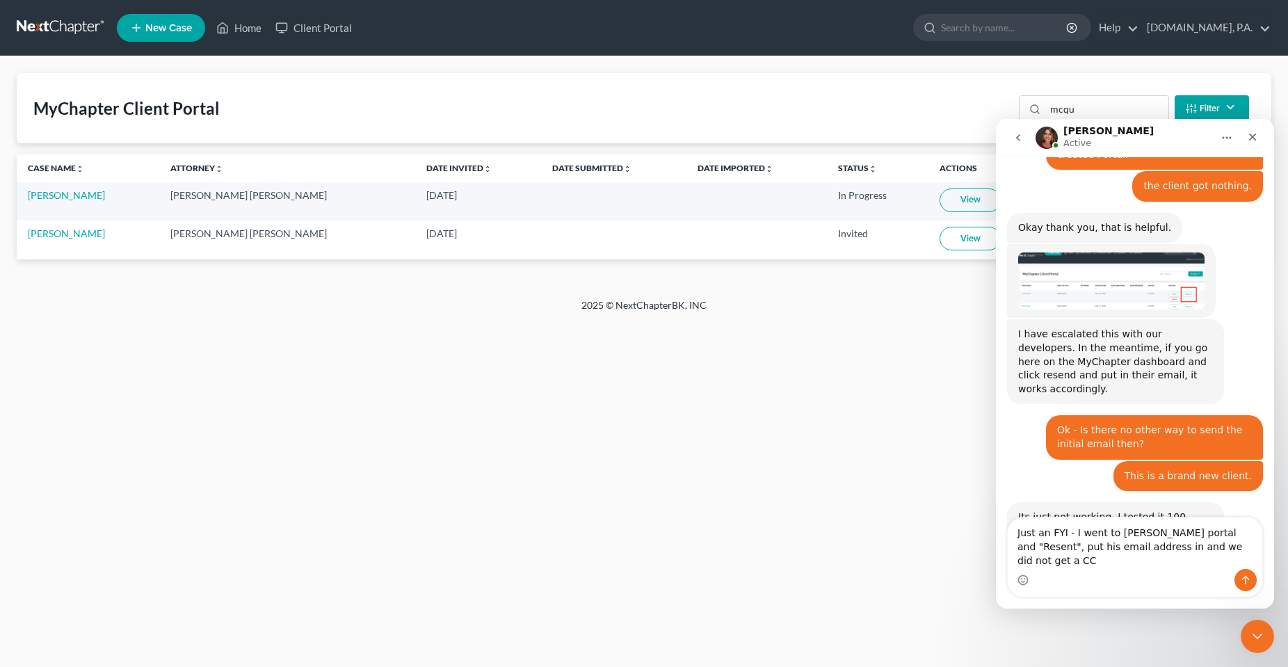
scroll to position [4644, 0]
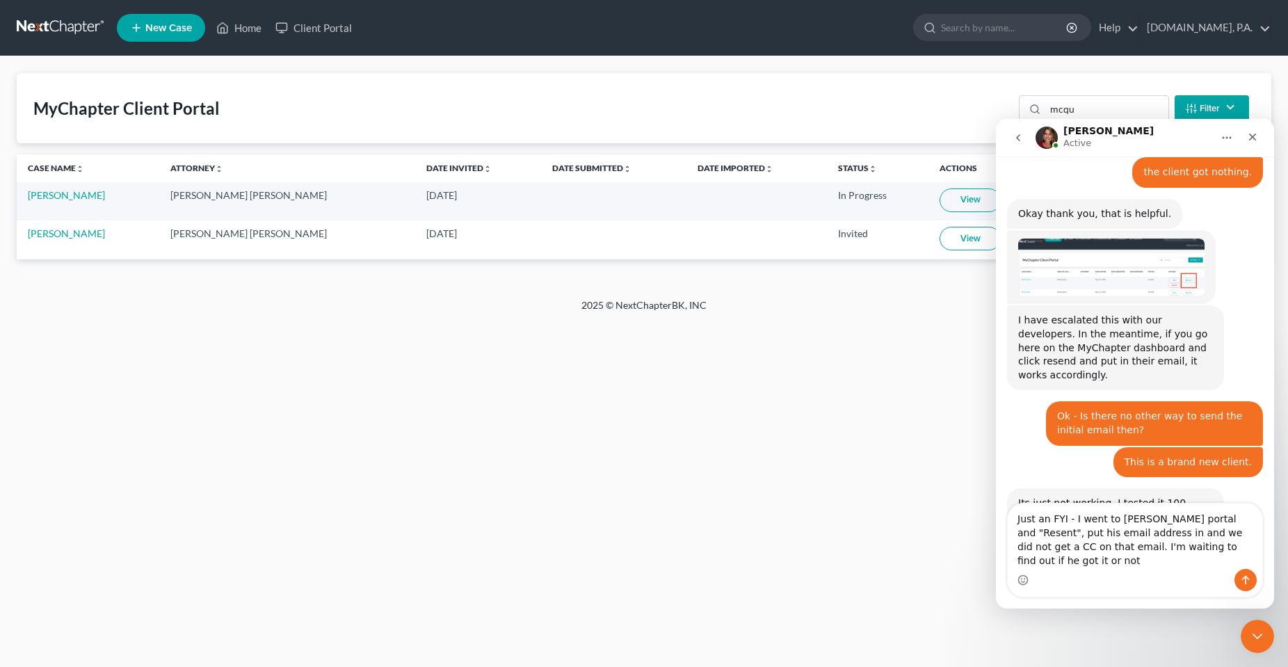
type textarea "Just an FYI - I went to [PERSON_NAME] portal and "Resent", put his email addres…"
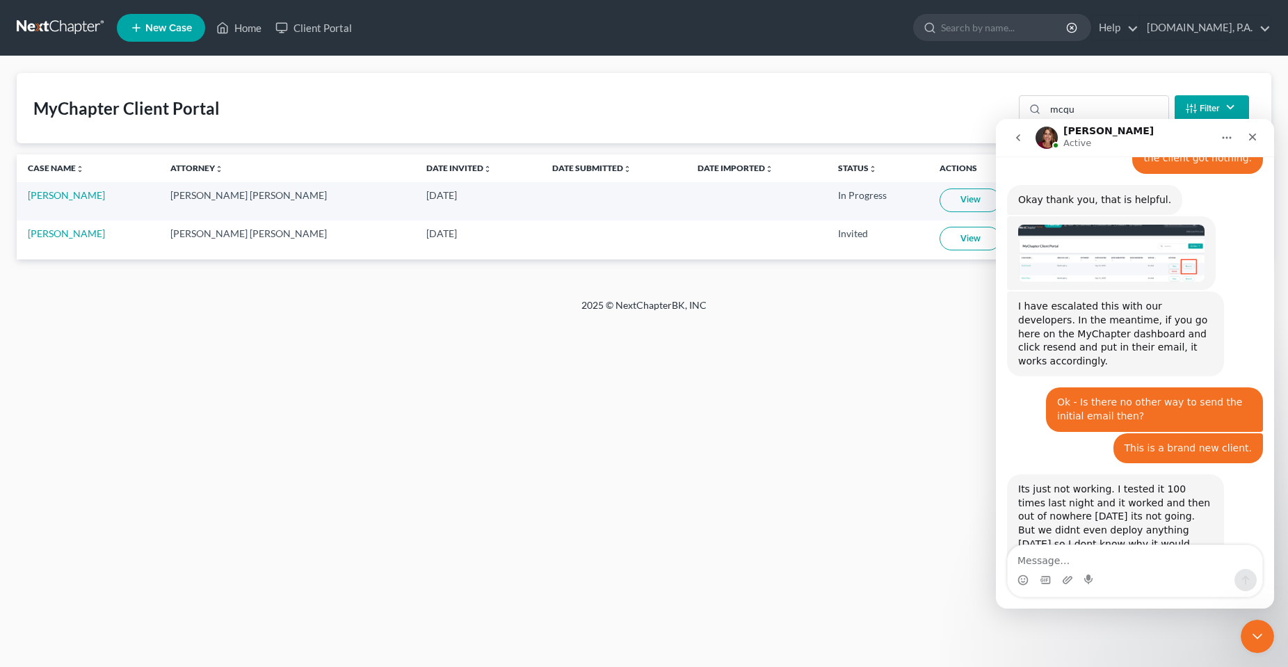
scroll to position [4689, 0]
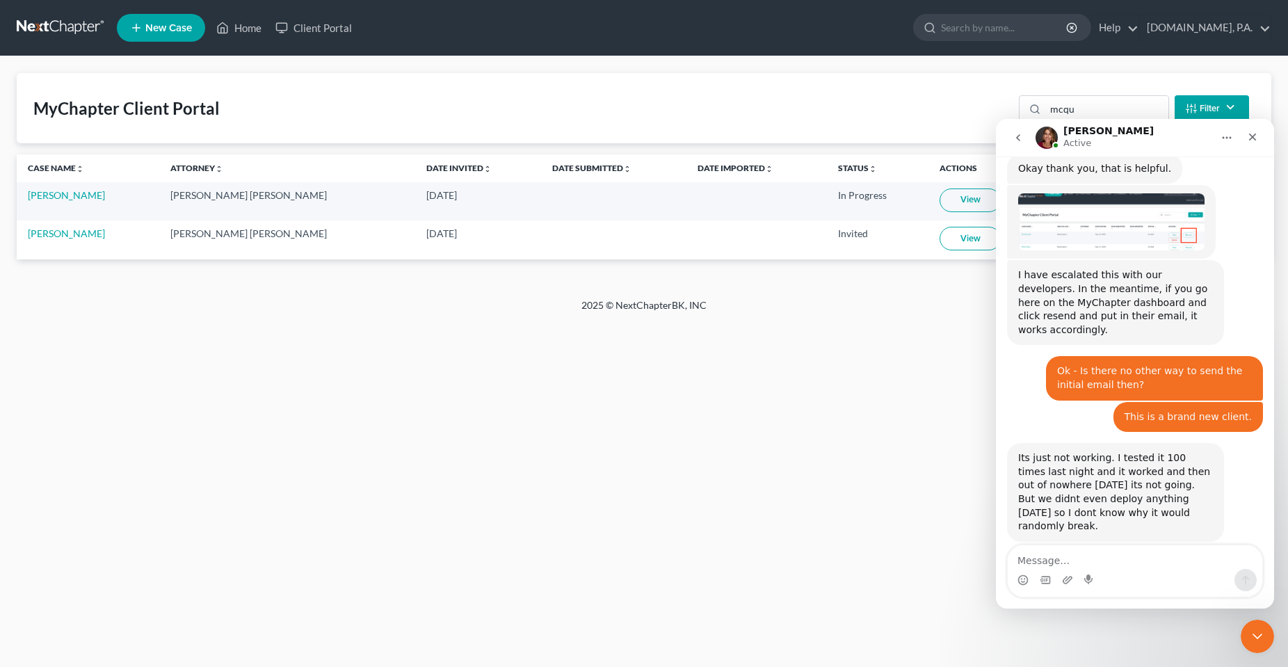
click at [390, 402] on div "Home New Case Client Portal Fresh-Start.Law, P.A. chas@fresh-start.law My Accou…" at bounding box center [644, 333] width 1288 height 667
click at [447, 354] on div "Home New Case Client Portal Fresh-Start.Law, P.A. chas@fresh-start.law My Accou…" at bounding box center [644, 333] width 1288 height 667
drag, startPoint x: 1254, startPoint y: 636, endPoint x: 2477, endPoint y: 1205, distance: 1348.9
click at [1253, 636] on icon "Close Intercom Messenger" at bounding box center [1255, 634] width 17 height 17
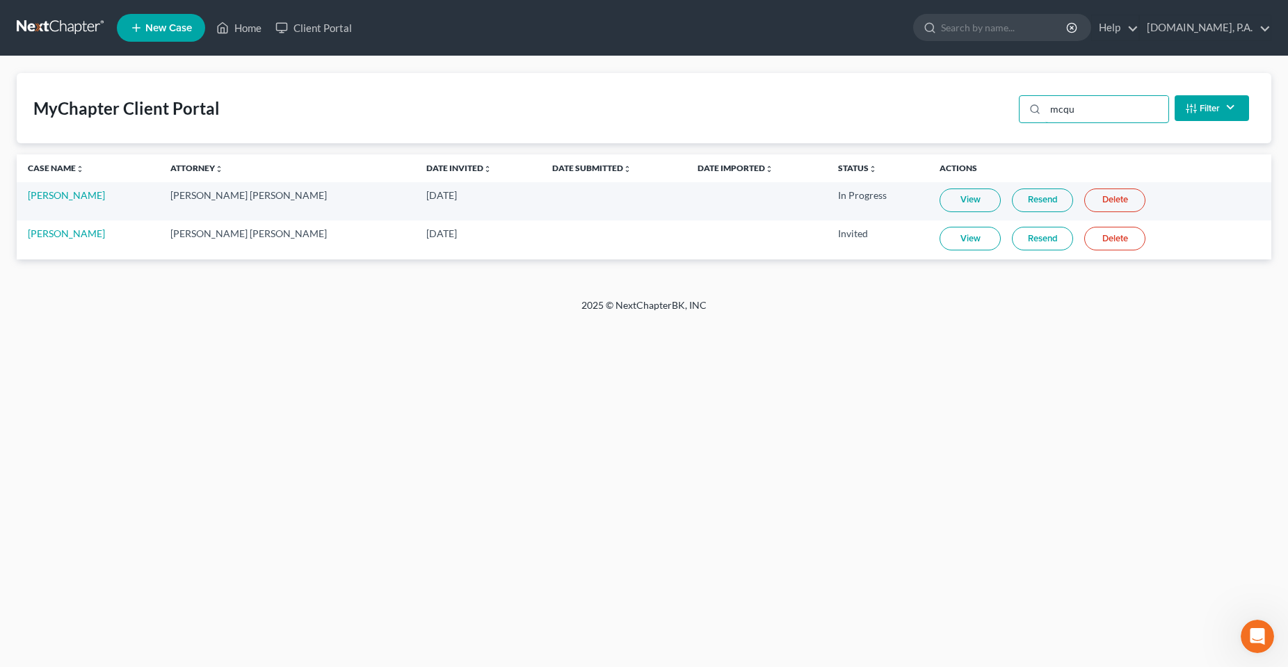
drag, startPoint x: 1101, startPoint y: 108, endPoint x: 963, endPoint y: 112, distance: 138.5
click at [968, 113] on div "MyChapter Client Portal mcqu Filter Status Filter... Invited In Progress Ready …" at bounding box center [644, 108] width 1255 height 70
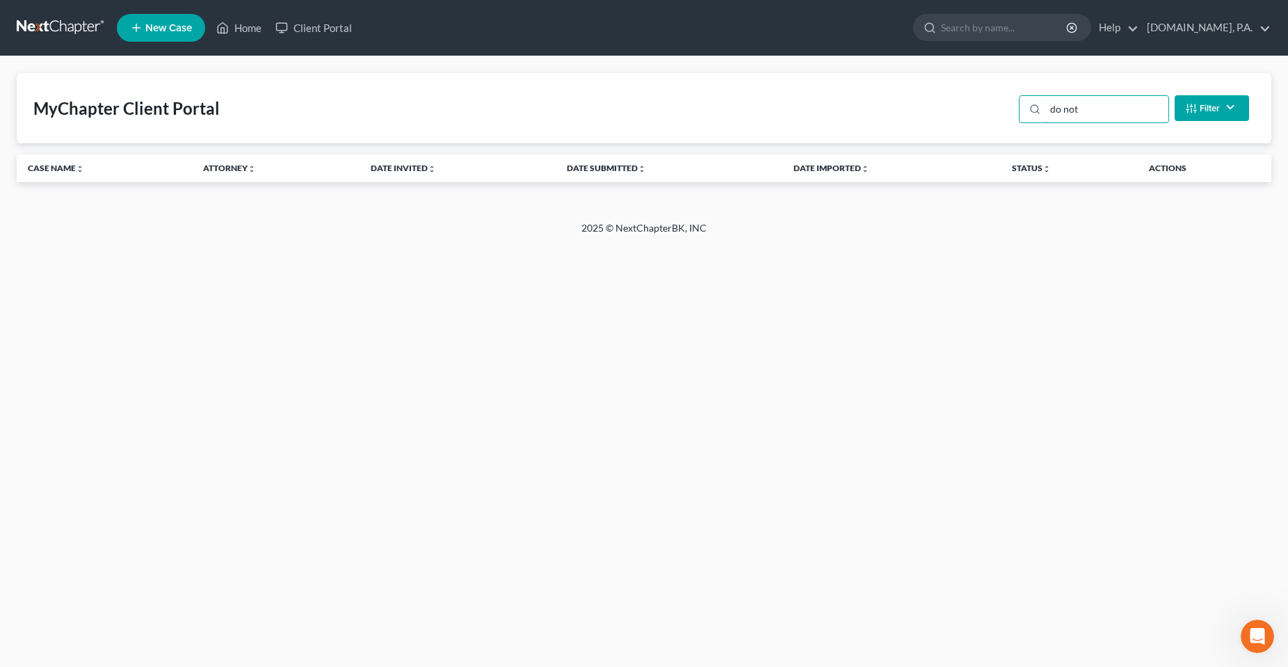
drag, startPoint x: 1096, startPoint y: 117, endPoint x: 1008, endPoint y: 127, distance: 88.3
click at [1021, 125] on div "do not Filter Status Filter... Invited In Progress Ready To Review Reviewed Imp…" at bounding box center [1133, 108] width 241 height 37
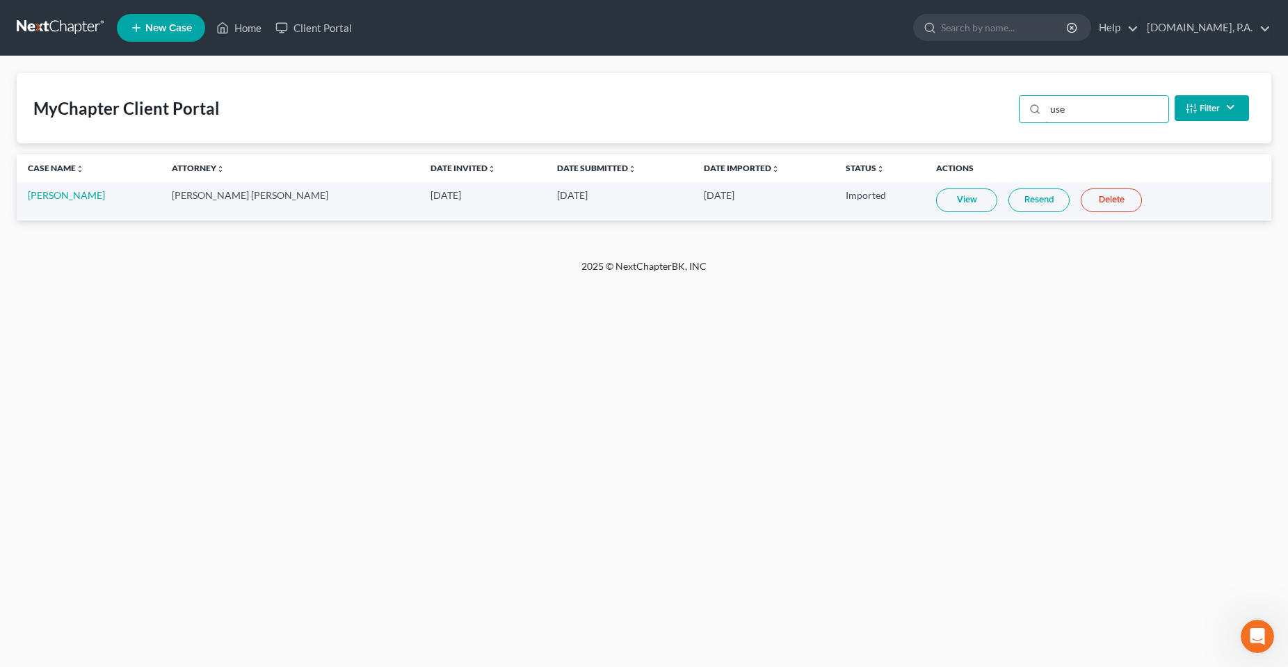
type input "use"
click at [1058, 108] on input "use" at bounding box center [1106, 109] width 123 height 26
click at [231, 33] on link "Home" at bounding box center [238, 27] width 59 height 25
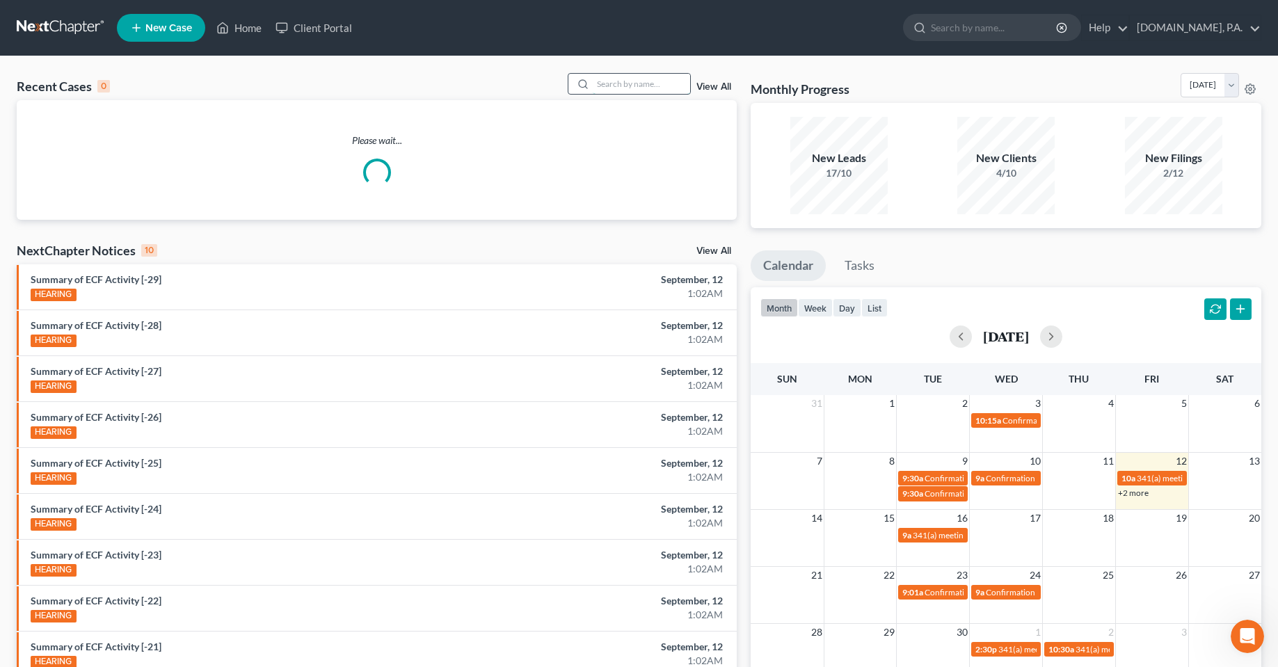
click at [625, 85] on input "search" at bounding box center [641, 84] width 97 height 20
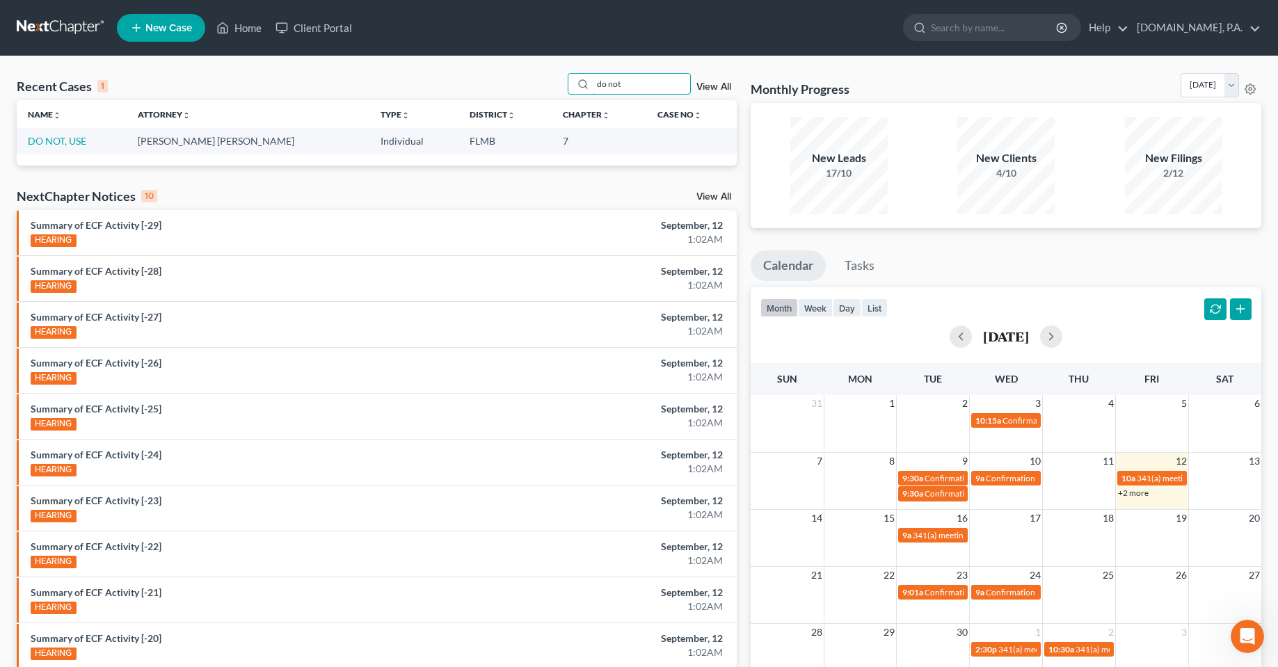
type input "do not"
click at [64, 152] on td "DO NOT, USE" at bounding box center [72, 141] width 110 height 26
click at [62, 147] on td "DO NOT, USE" at bounding box center [72, 141] width 110 height 26
click at [61, 142] on link "DO NOT, USE" at bounding box center [57, 141] width 58 height 12
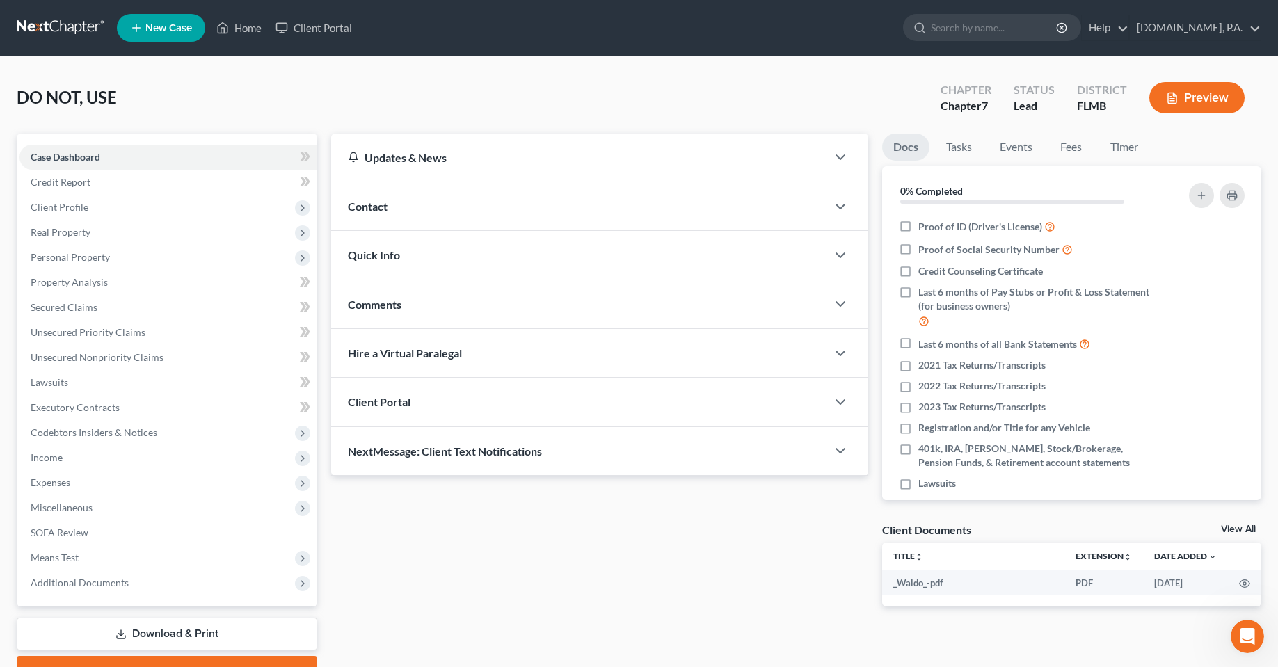
click at [465, 413] on div "Client Portal" at bounding box center [578, 402] width 494 height 48
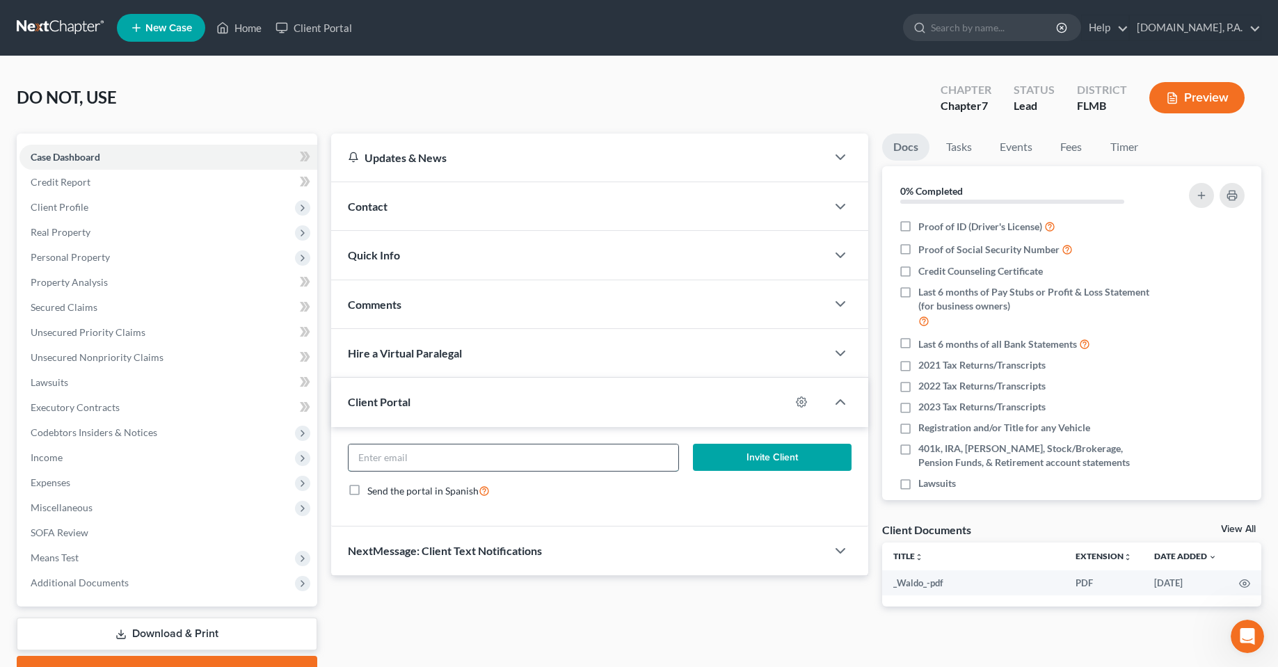
click at [573, 458] on input "email" at bounding box center [513, 457] width 330 height 26
click at [572, 458] on input "email" at bounding box center [513, 457] width 330 height 26
type input "[PERSON_NAME][EMAIL_ADDRESS][DOMAIN_NAME]"
drag, startPoint x: 782, startPoint y: 460, endPoint x: 968, endPoint y: 488, distance: 187.8
click at [782, 460] on button "Invite Client" at bounding box center [772, 458] width 159 height 28
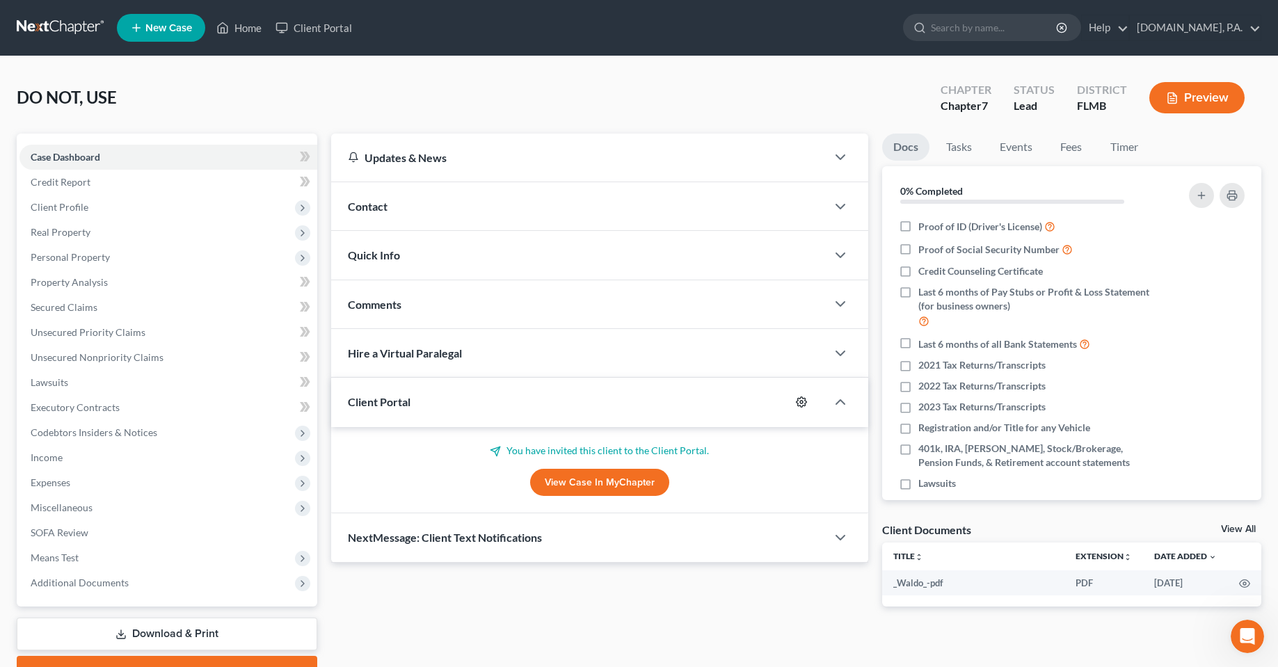
click at [803, 405] on icon "button" at bounding box center [801, 401] width 11 height 11
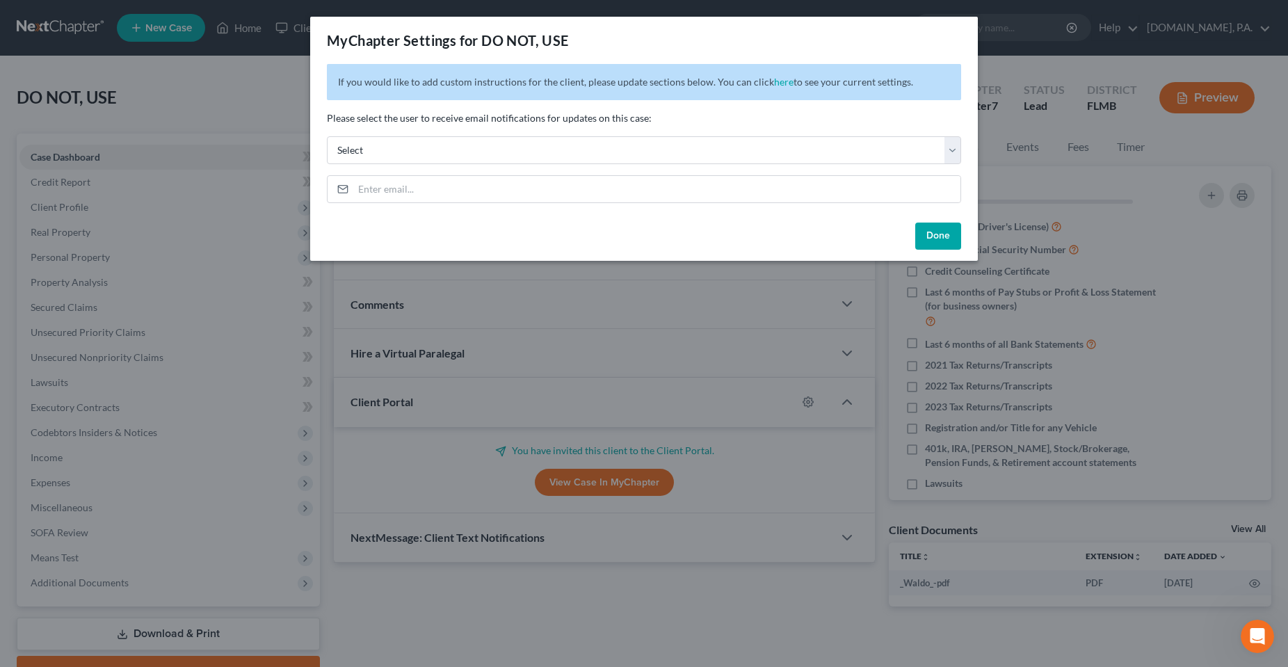
click at [935, 235] on button "Done" at bounding box center [938, 237] width 46 height 28
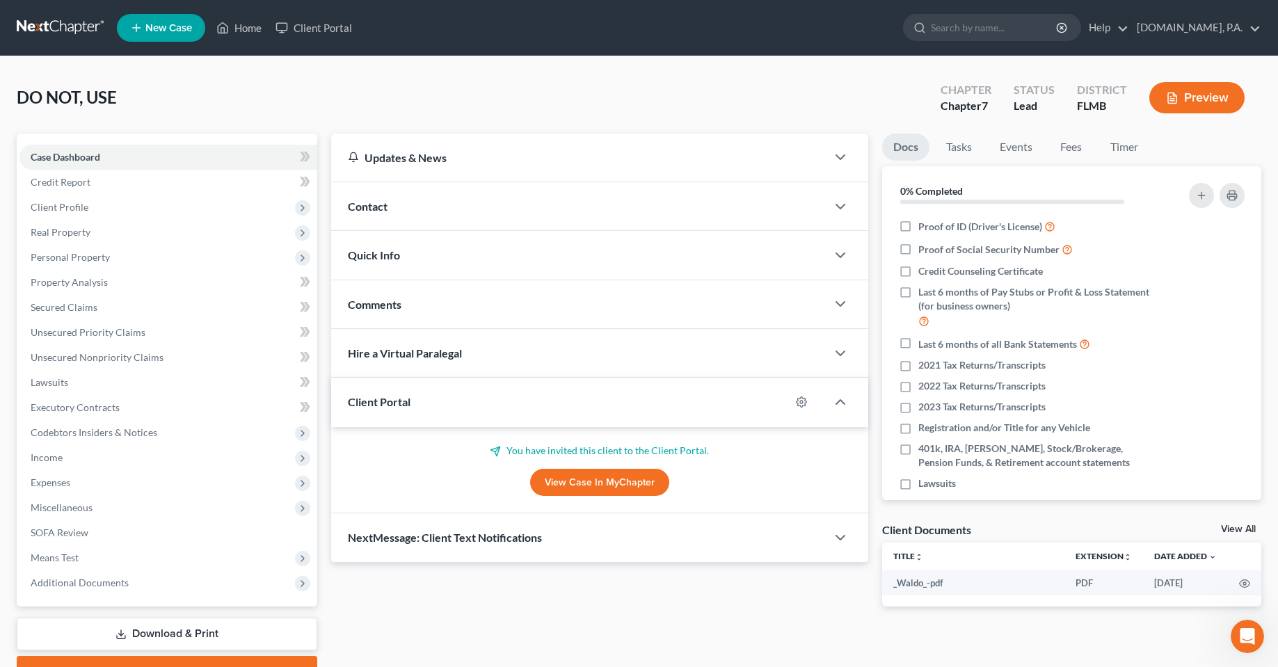
click at [635, 602] on div "Updates & News × District Notes Take a look at NextChapter's District Notes to …" at bounding box center [599, 381] width 550 height 495
click at [331, 29] on link "Client Portal" at bounding box center [313, 27] width 90 height 25
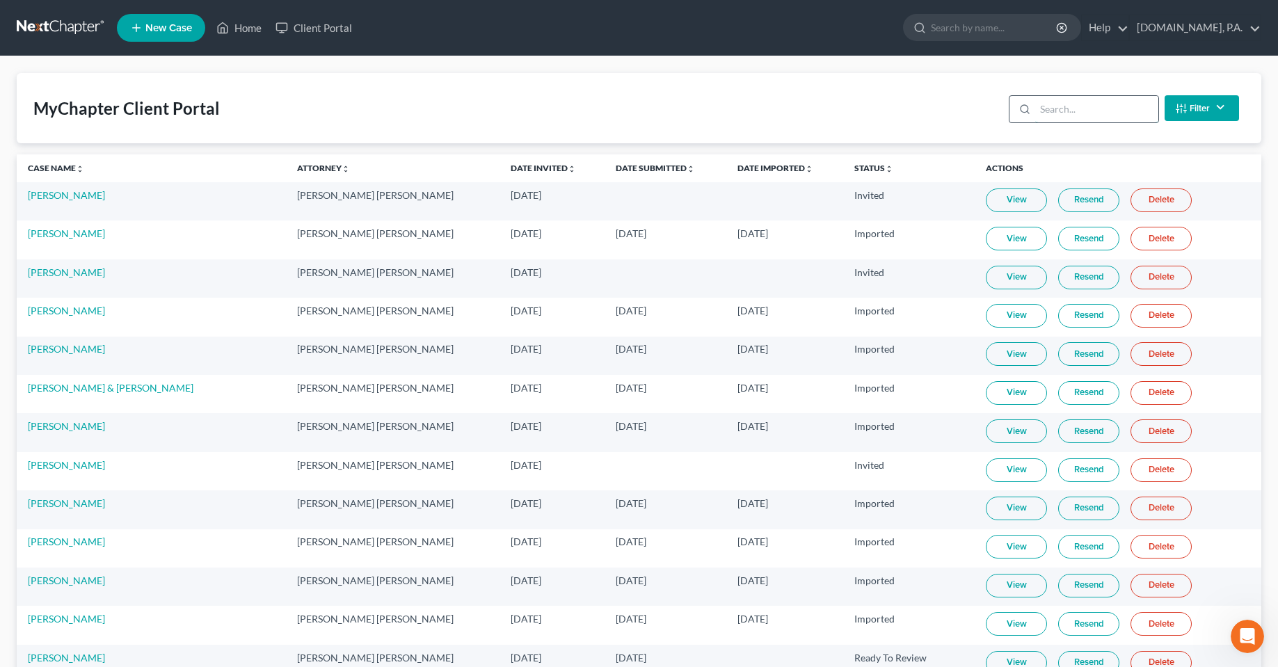
click at [1077, 110] on input "search" at bounding box center [1096, 109] width 123 height 26
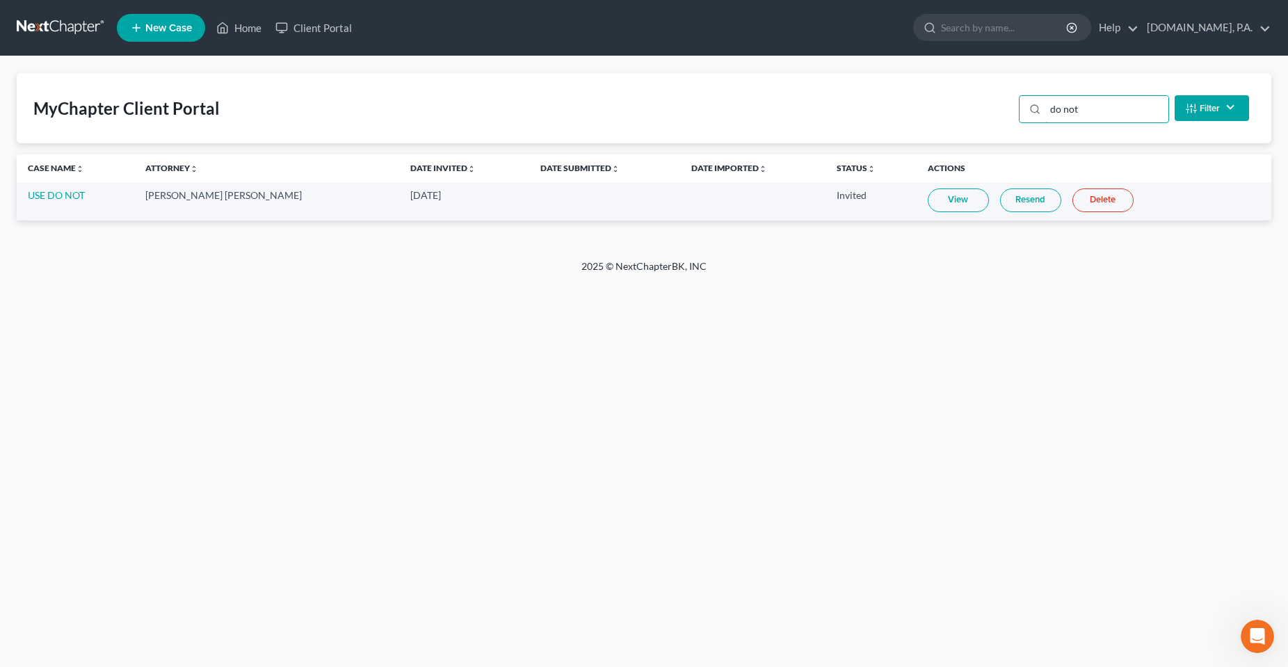
type input "do not"
click at [968, 490] on div "Home New Case Client Portal Fresh-Start.Law, P.A. chas@fresh-start.law My Accou…" at bounding box center [644, 333] width 1288 height 667
click at [821, 402] on div "Home New Case Client Portal Fresh-Start.Law, P.A. chas@fresh-start.law My Accou…" at bounding box center [644, 333] width 1288 height 667
click at [1002, 198] on link "Resend" at bounding box center [1030, 200] width 61 height 24
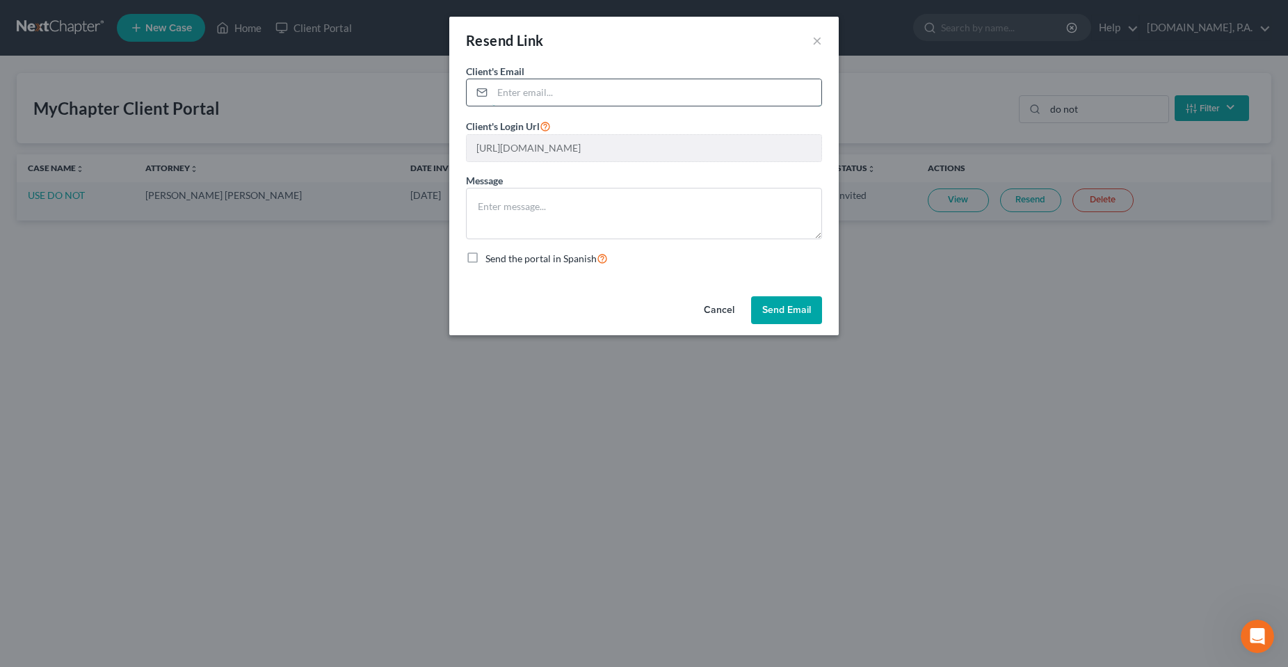
click at [568, 88] on input "email" at bounding box center [656, 92] width 329 height 26
type input "h"
type input "[PERSON_NAME][EMAIL_ADDRESS][DOMAIN_NAME]"
drag, startPoint x: 785, startPoint y: 313, endPoint x: 724, endPoint y: 206, distance: 123.4
click at [727, 218] on div "Resend Link × Client's Email * chas@fresh-start.law Client's Login Url https://…" at bounding box center [643, 176] width 389 height 319
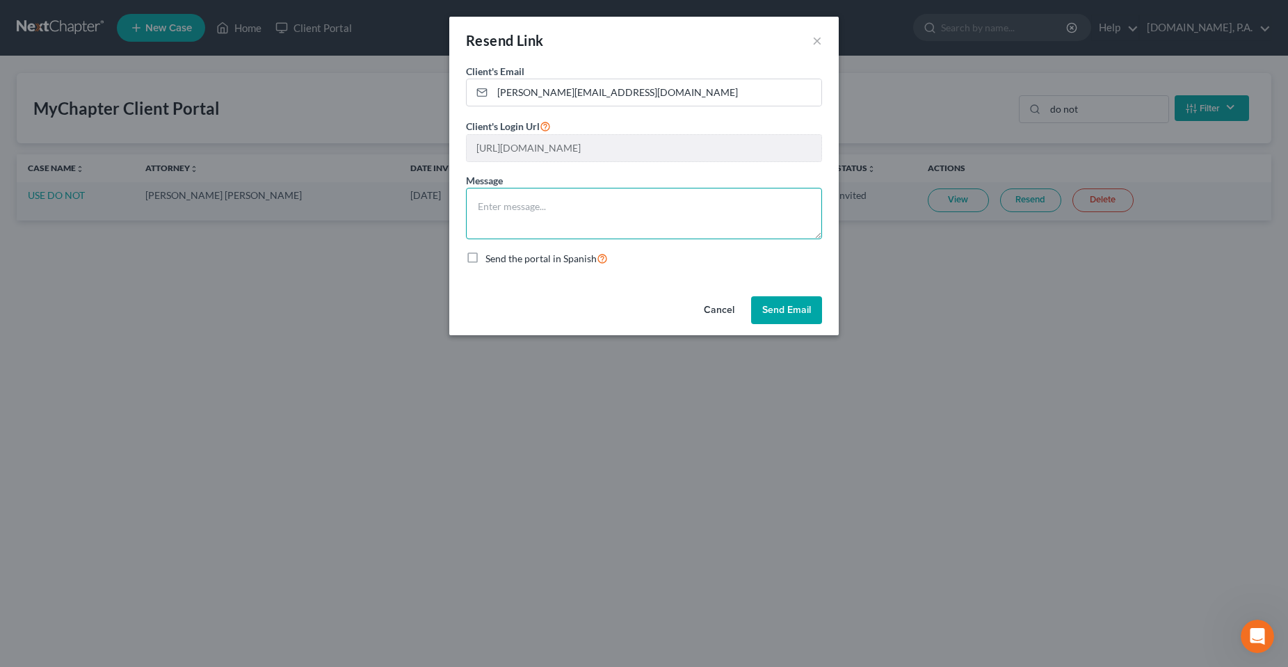
click at [724, 206] on textarea at bounding box center [644, 213] width 356 height 51
type textarea "Testing resend"
click at [801, 300] on button "Send Email" at bounding box center [786, 310] width 71 height 28
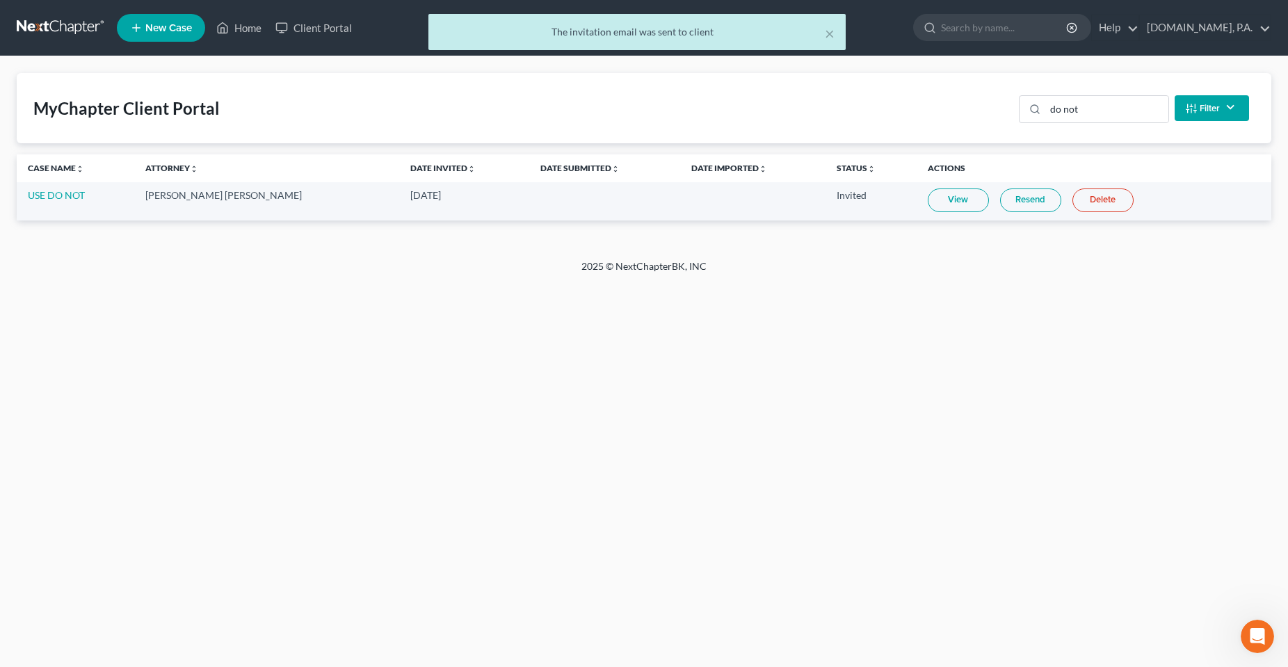
click at [298, 364] on div "Home New Case Client Portal Fresh-Start.Law, P.A. chas@fresh-start.law My Accou…" at bounding box center [644, 333] width 1288 height 667
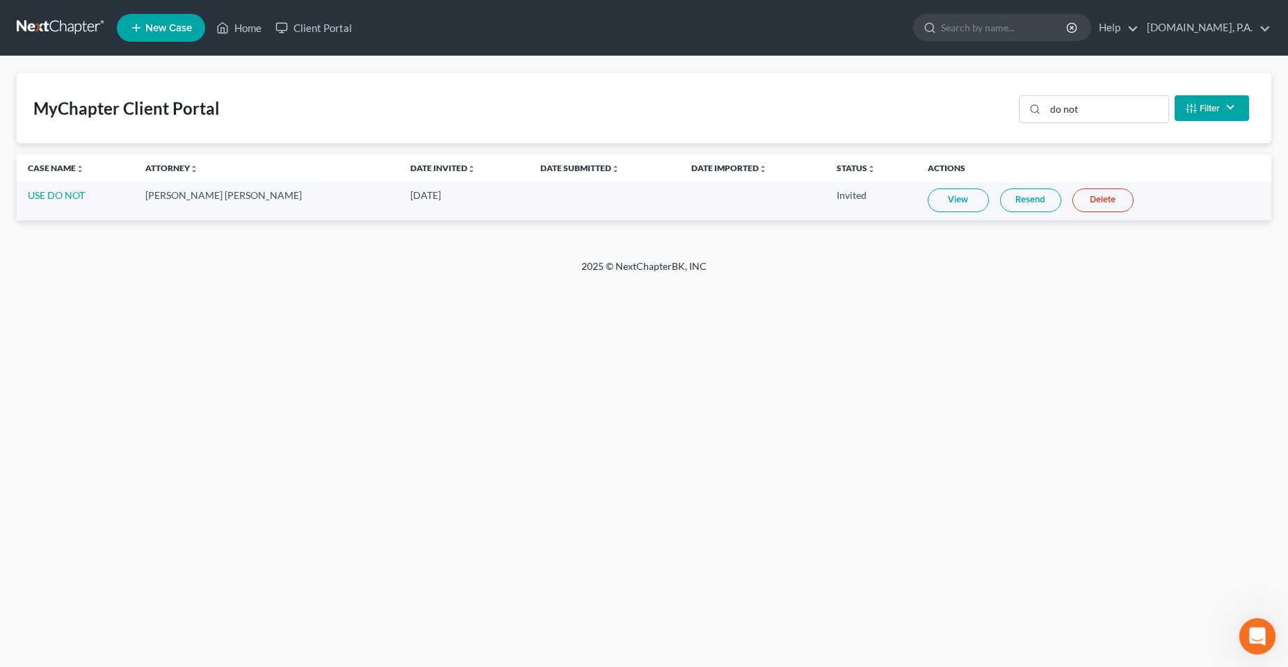
click at [1258, 627] on icon "Open Intercom Messenger" at bounding box center [1255, 634] width 23 height 23
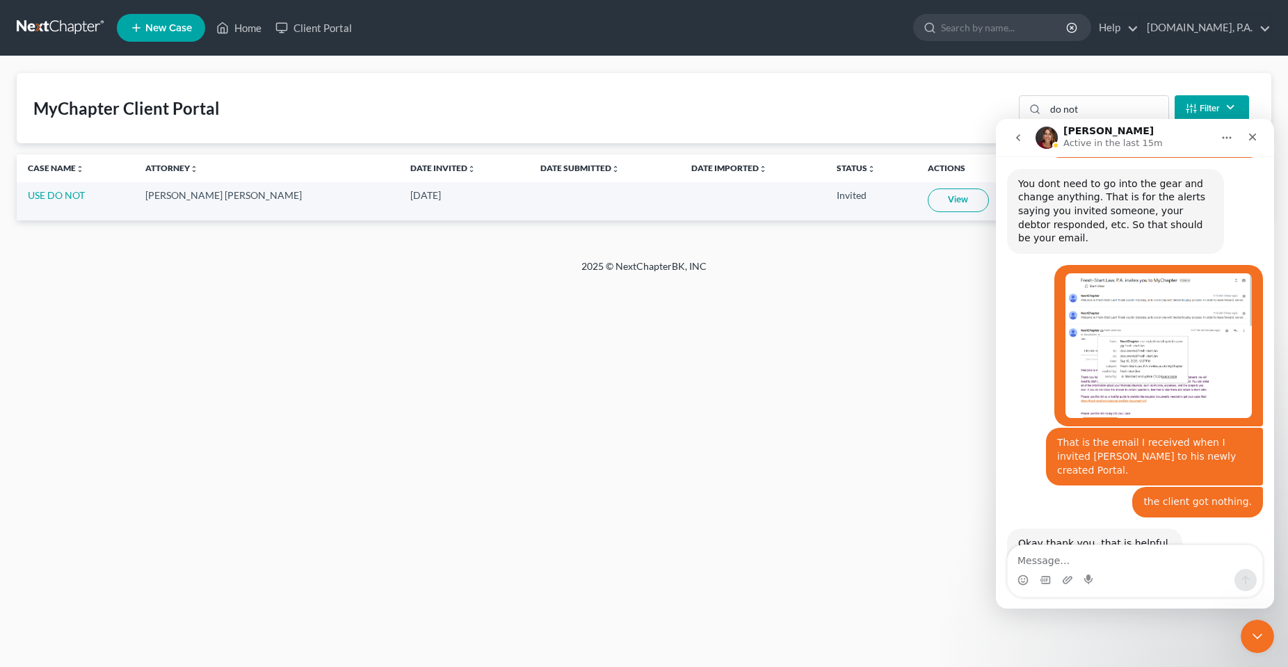
click at [1127, 557] on textarea "Message…" at bounding box center [1135, 557] width 255 height 24
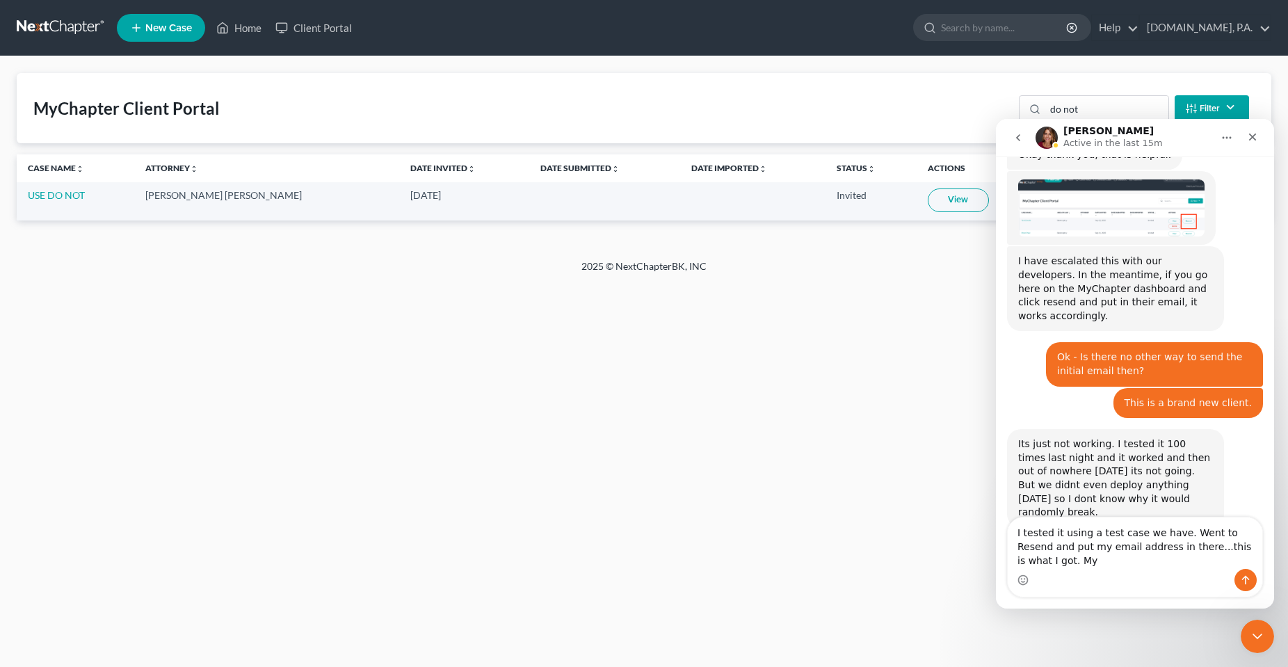
scroll to position [4717, 0]
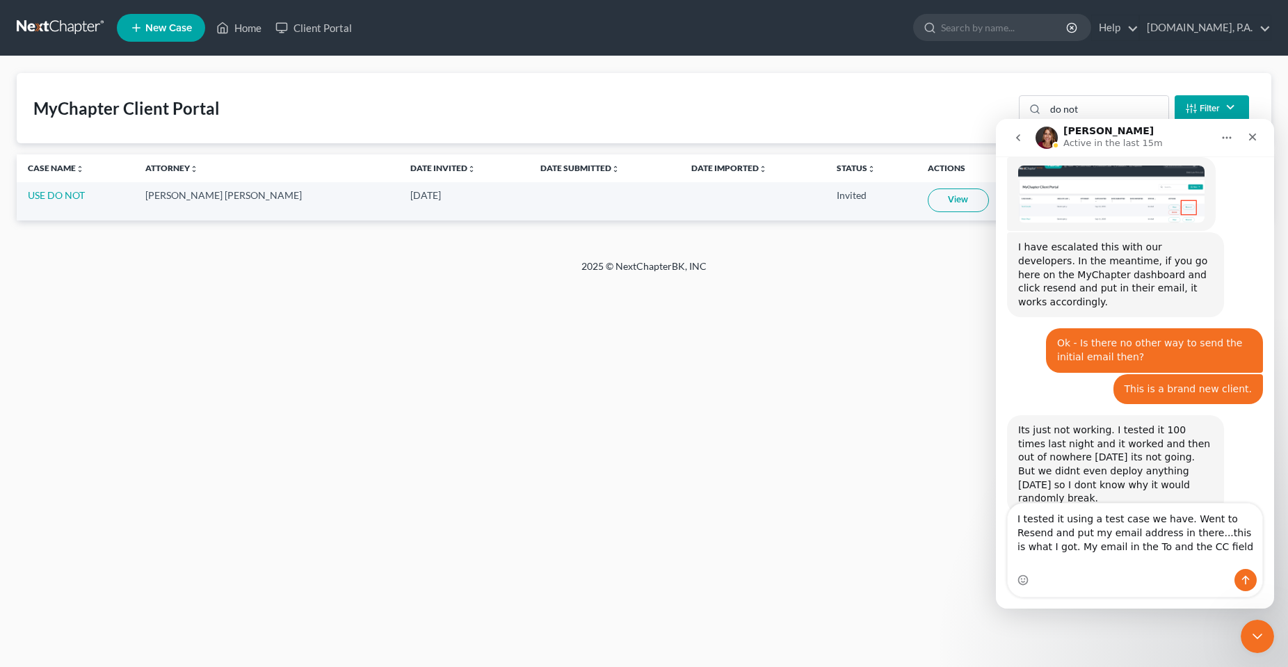
type textarea "I tested it using a test case we have. Went to Resend and put my email address …"
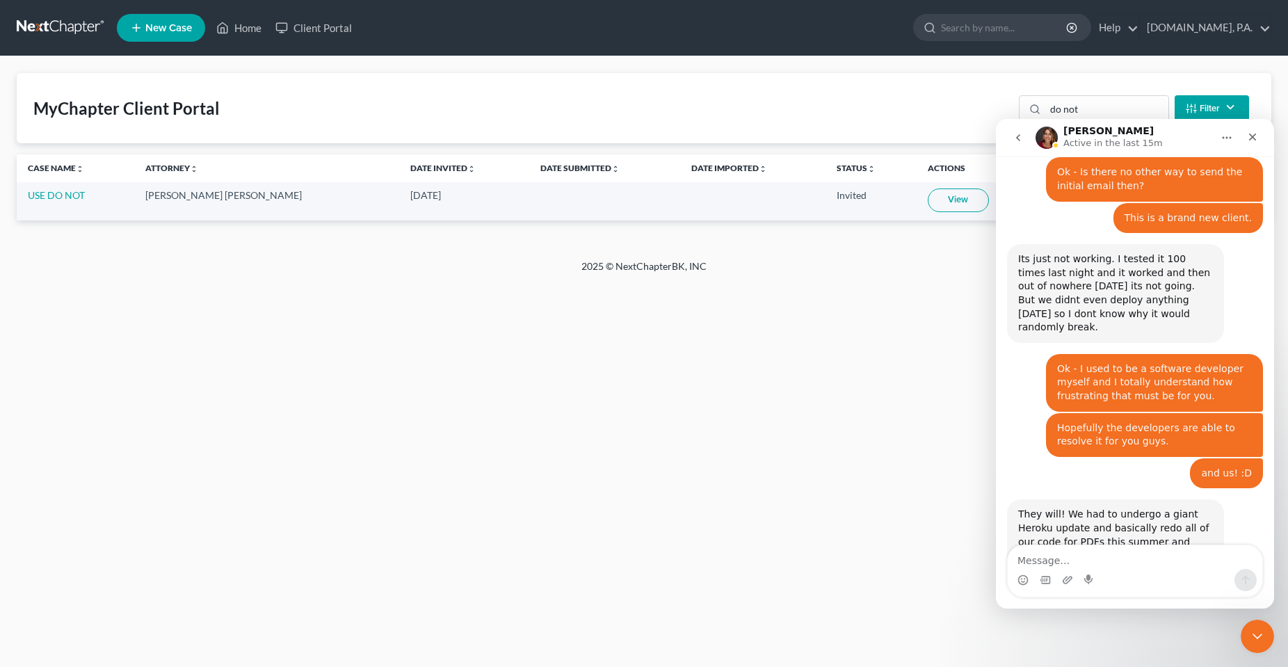
scroll to position [4892, 0]
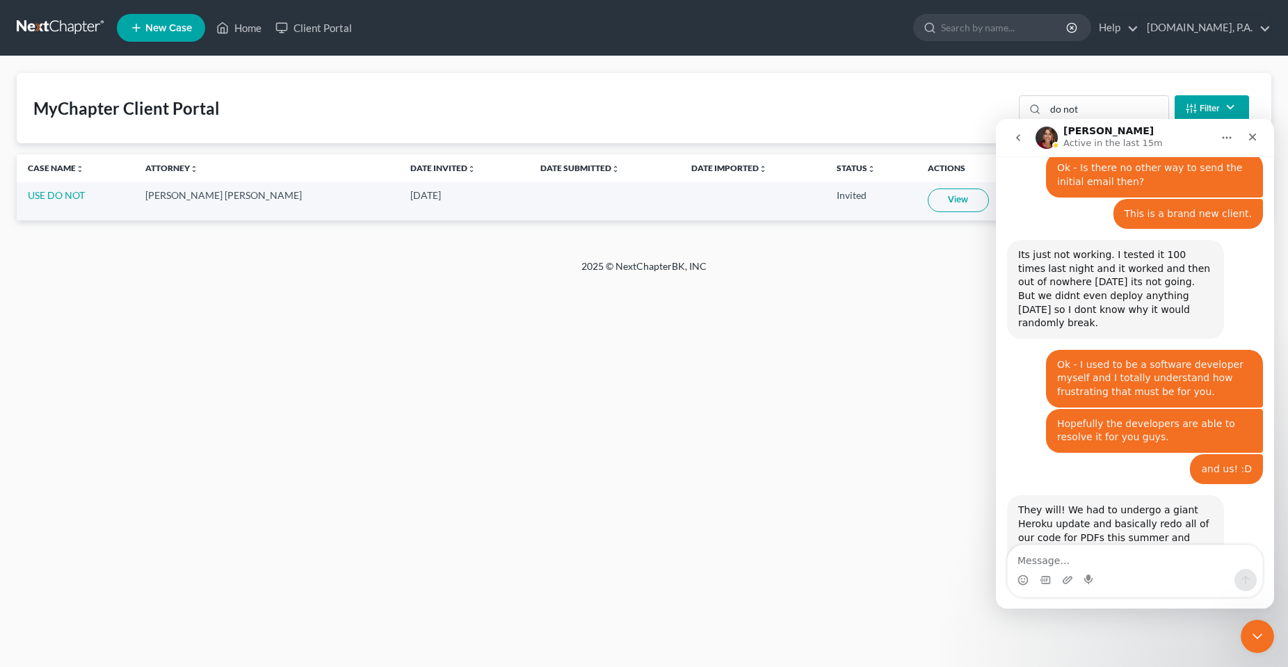
click at [368, 364] on div "Home New Case Client Portal Fresh-Start.Law, P.A. chas@fresh-start.law My Accou…" at bounding box center [644, 333] width 1288 height 667
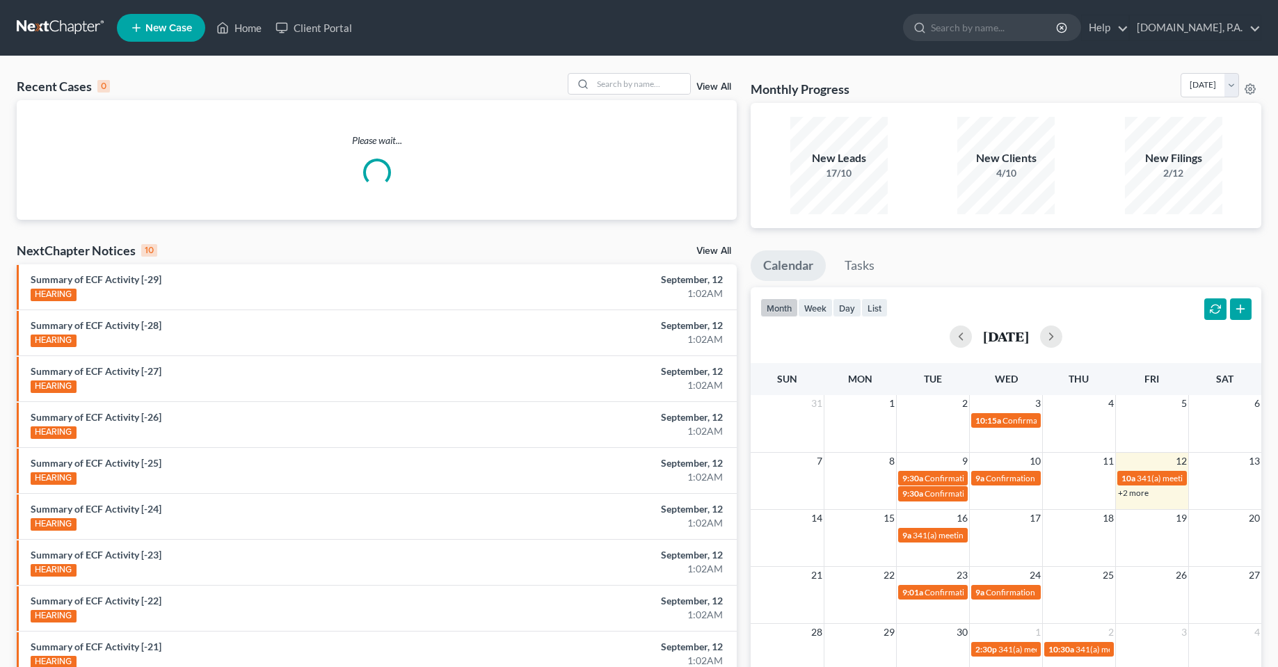
drag, startPoint x: 412, startPoint y: 348, endPoint x: 370, endPoint y: 348, distance: 42.4
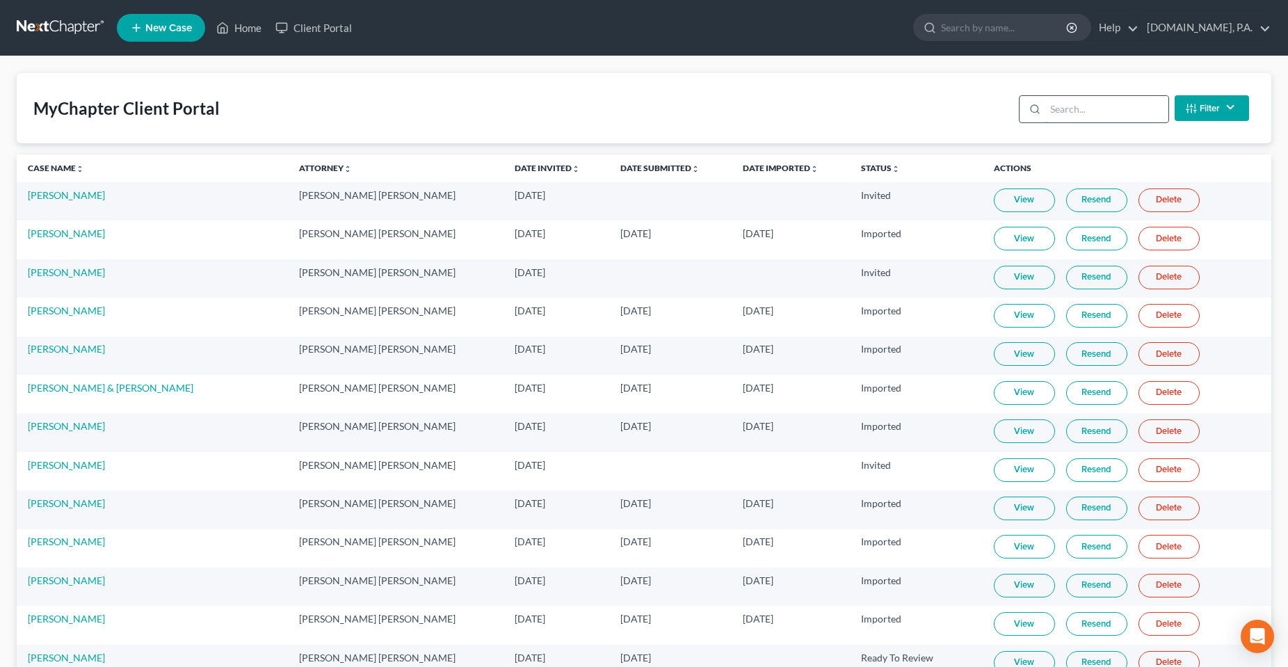
click at [1076, 112] on input "search" at bounding box center [1106, 109] width 123 height 26
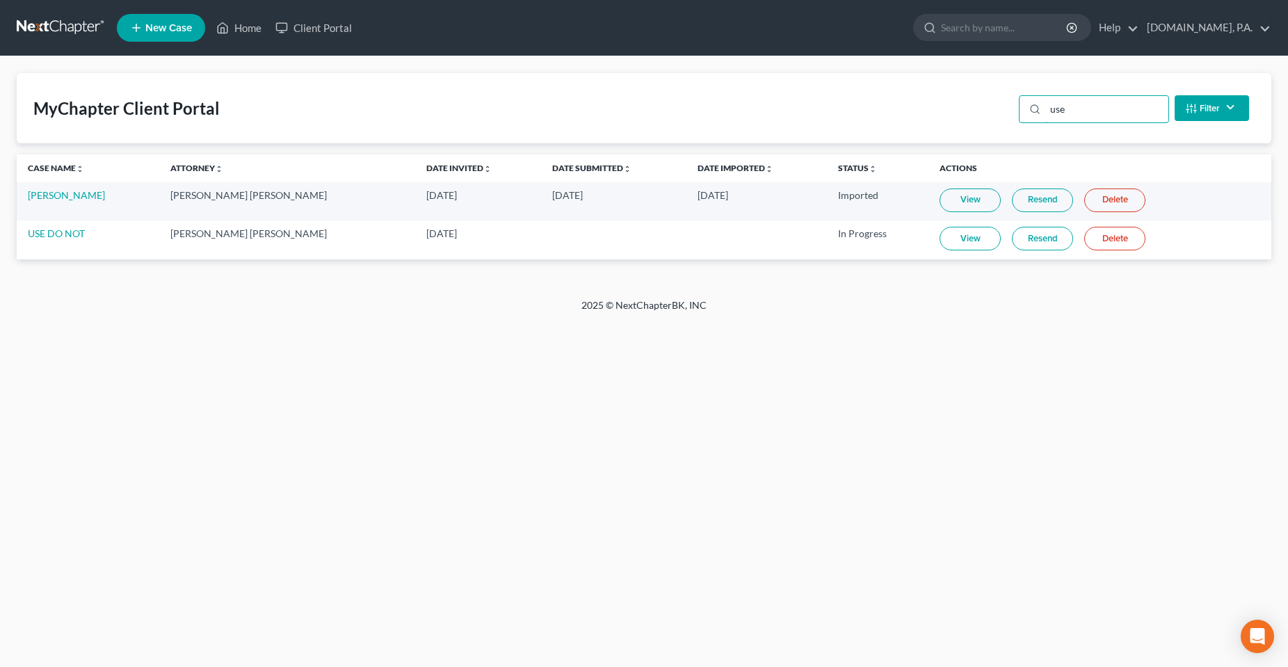
type input "use"
click at [208, 378] on div "Home New Case Client Portal [DOMAIN_NAME], P.A. [PERSON_NAME][EMAIL_ADDRESS][DO…" at bounding box center [644, 333] width 1288 height 667
click at [468, 441] on div "Home New Case Client Portal [DOMAIN_NAME], P.A. [PERSON_NAME][EMAIL_ADDRESS][DO…" at bounding box center [644, 333] width 1288 height 667
click at [1262, 647] on div "Open Intercom Messenger" at bounding box center [1257, 636] width 37 height 37
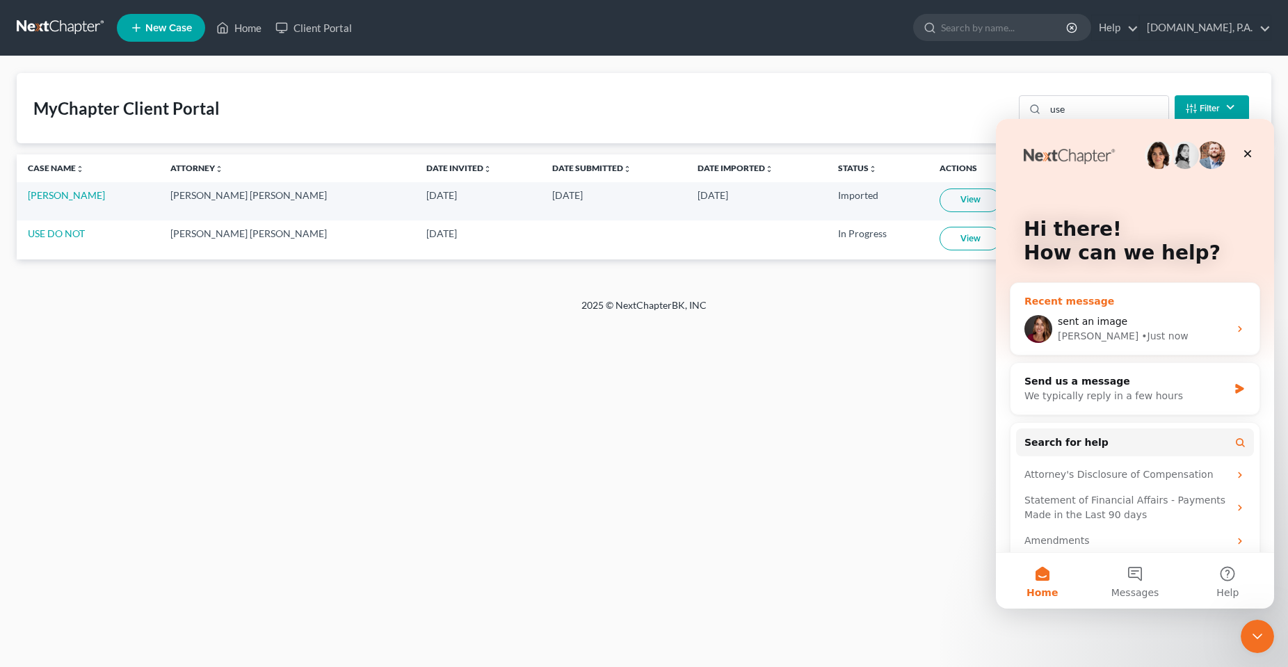
click at [1116, 321] on span "sent an image" at bounding box center [1093, 321] width 70 height 11
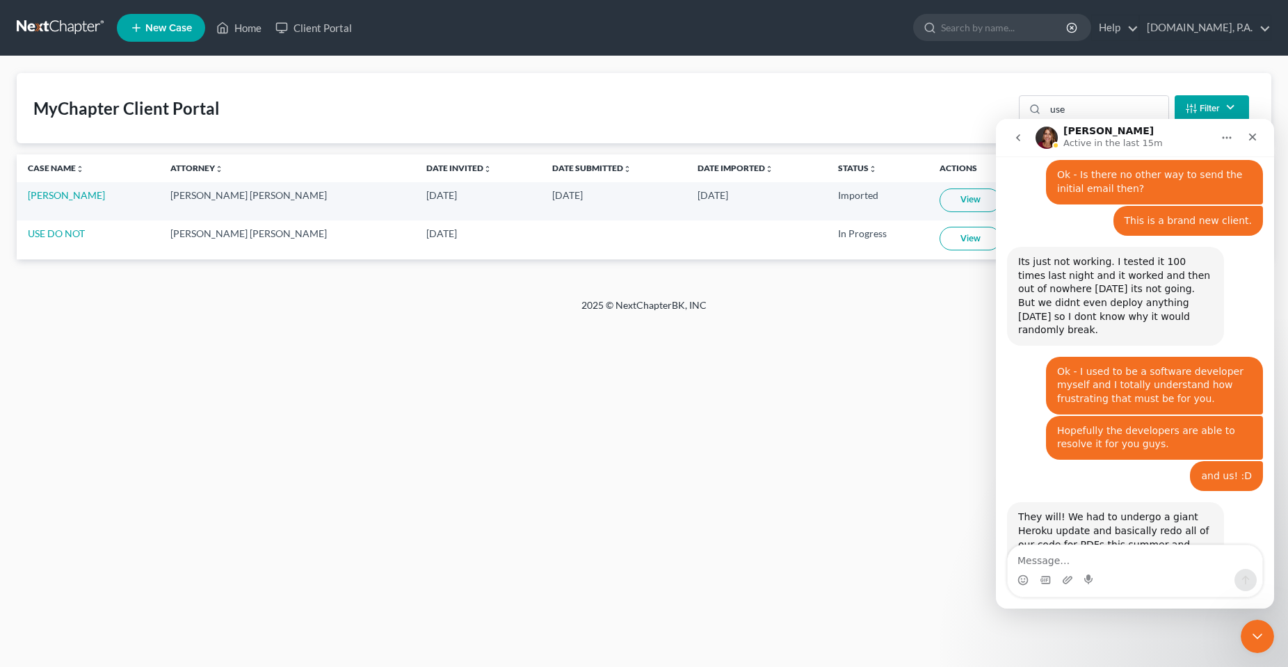
scroll to position [4892, 0]
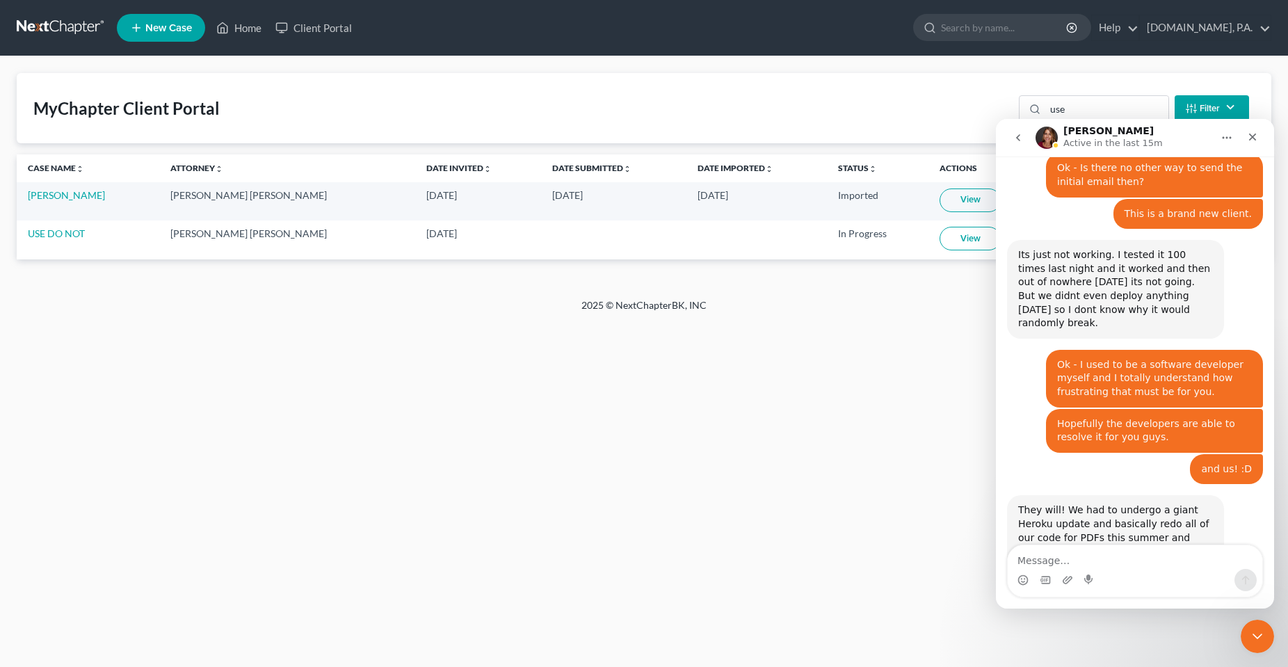
click at [483, 402] on div "Home New Case Client Portal [DOMAIN_NAME], P.A. [PERSON_NAME][EMAIL_ADDRESS][DO…" at bounding box center [644, 333] width 1288 height 667
click at [1255, 627] on icon "Close Intercom Messenger" at bounding box center [1255, 634] width 17 height 17
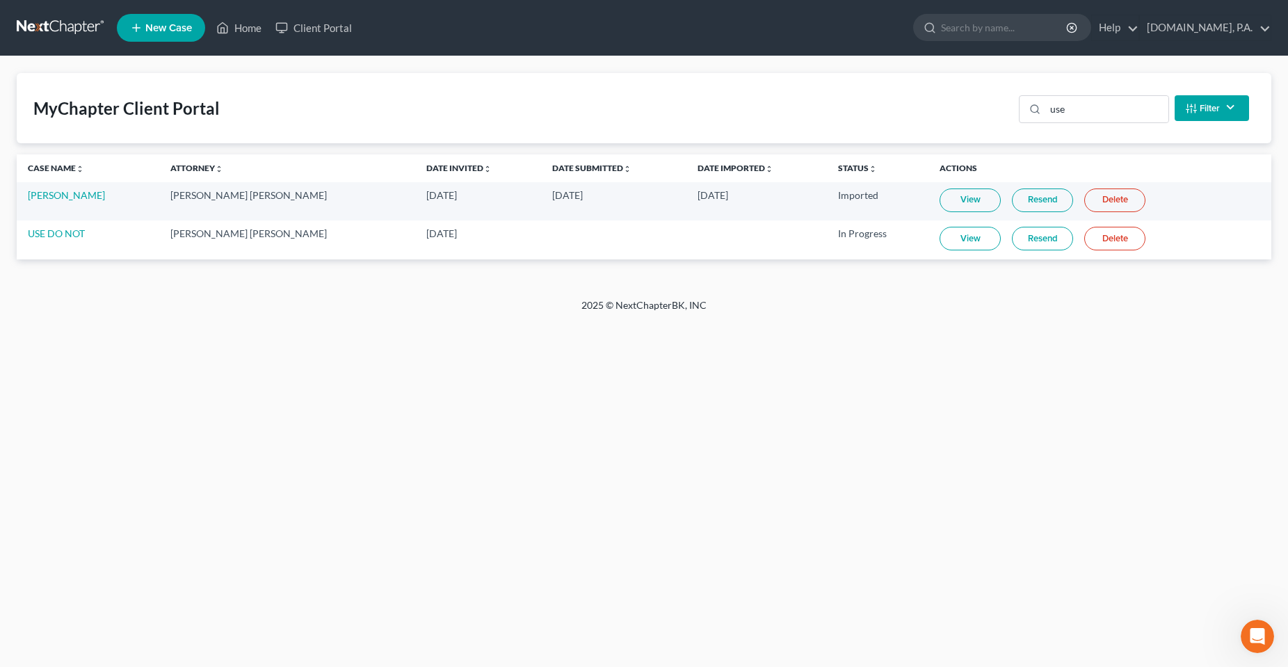
click at [772, 519] on div "Home New Case Client Portal [DOMAIN_NAME], P.A. [PERSON_NAME][EMAIL_ADDRESS][DO…" at bounding box center [644, 333] width 1288 height 667
click at [1254, 622] on div "Open Intercom Messenger" at bounding box center [1255, 634] width 46 height 46
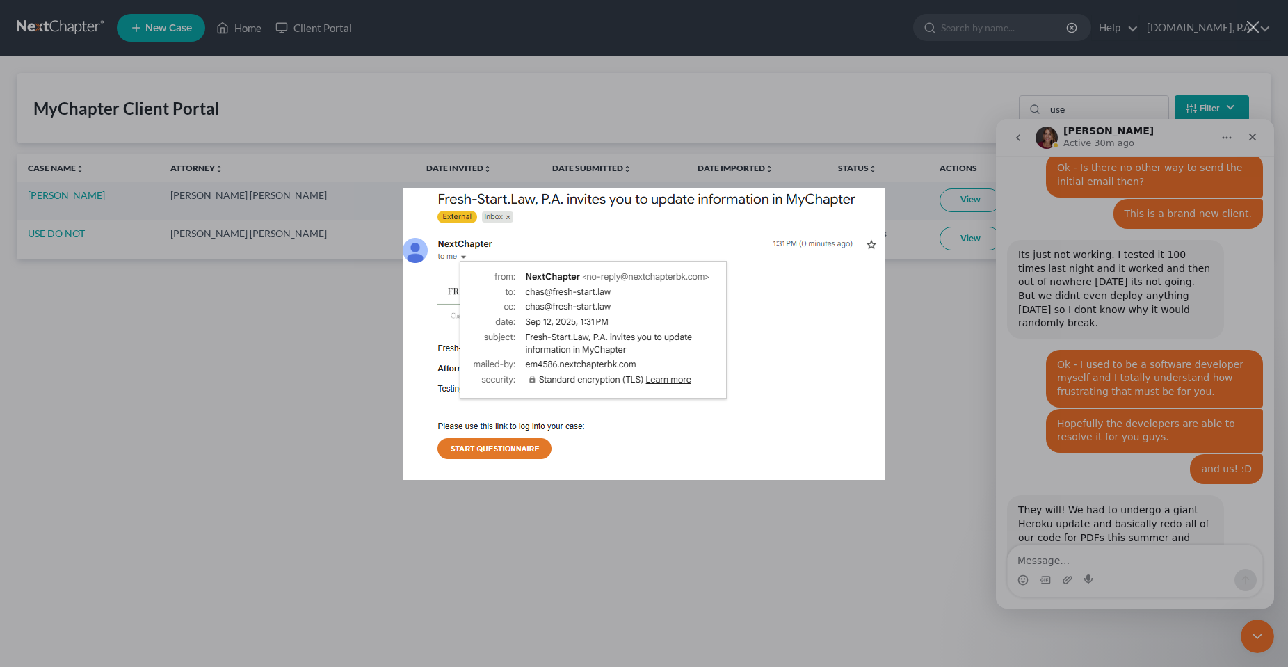
scroll to position [0, 0]
click at [208, 454] on div "Intercom messenger" at bounding box center [644, 333] width 1288 height 667
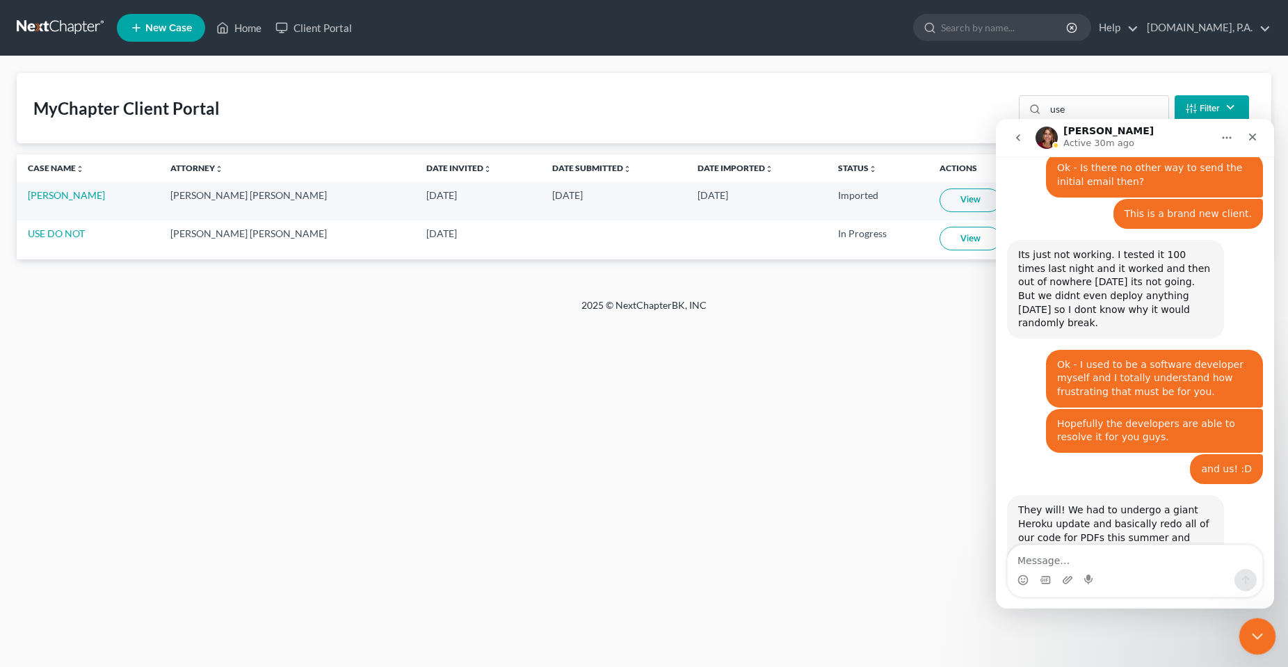
click at [1245, 621] on div "Close Intercom Messenger" at bounding box center [1255, 634] width 33 height 33
